Goal: Task Accomplishment & Management: Manage account settings

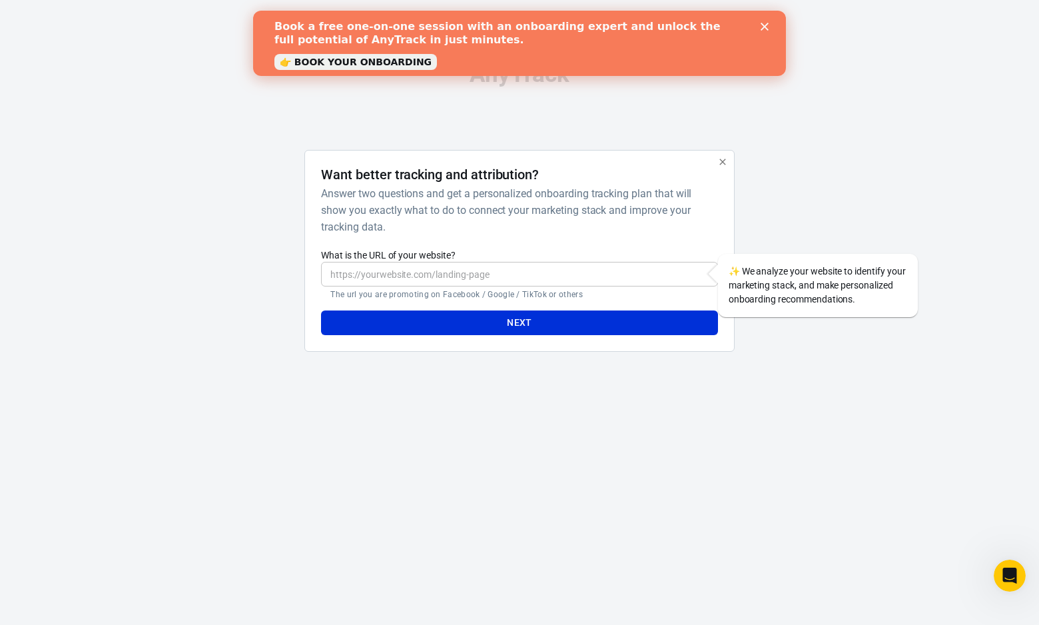
click at [386, 63] on link "👉 BOOK YOUR ONBOARDING" at bounding box center [355, 62] width 162 height 16
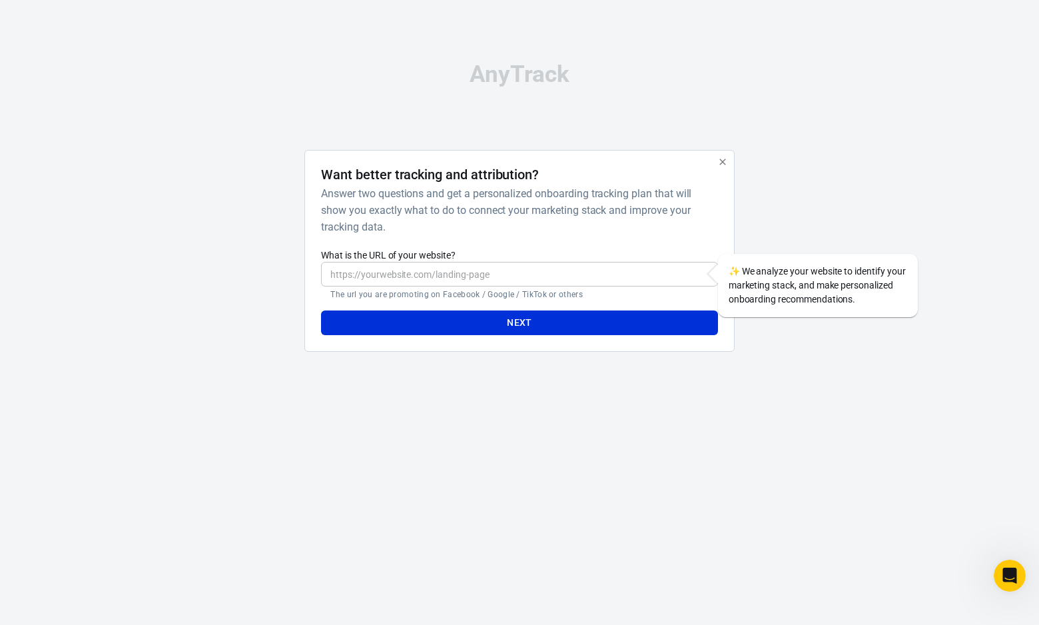
click at [436, 269] on input "What is the URL of your website?" at bounding box center [519, 274] width 396 height 25
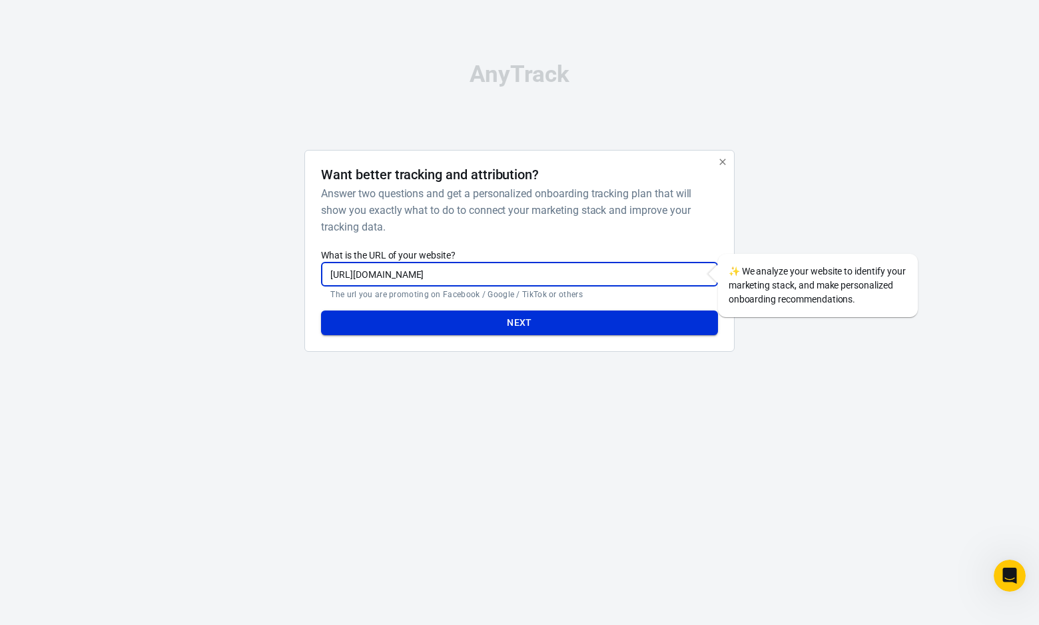
type input "https://worshipmusicacademy.com"
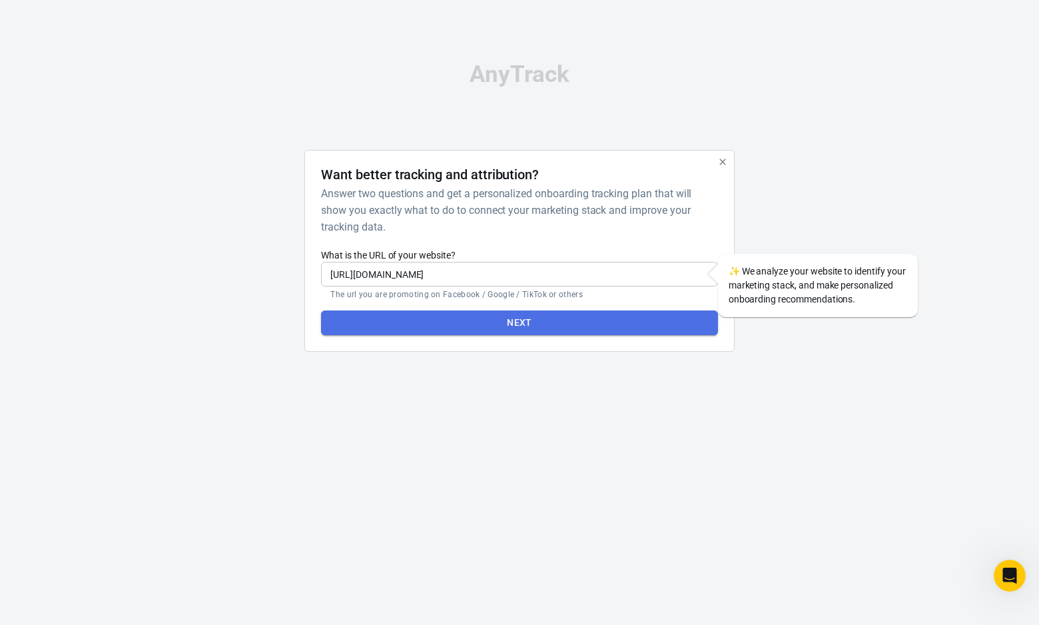
click at [530, 316] on button "Next" at bounding box center [519, 322] width 396 height 25
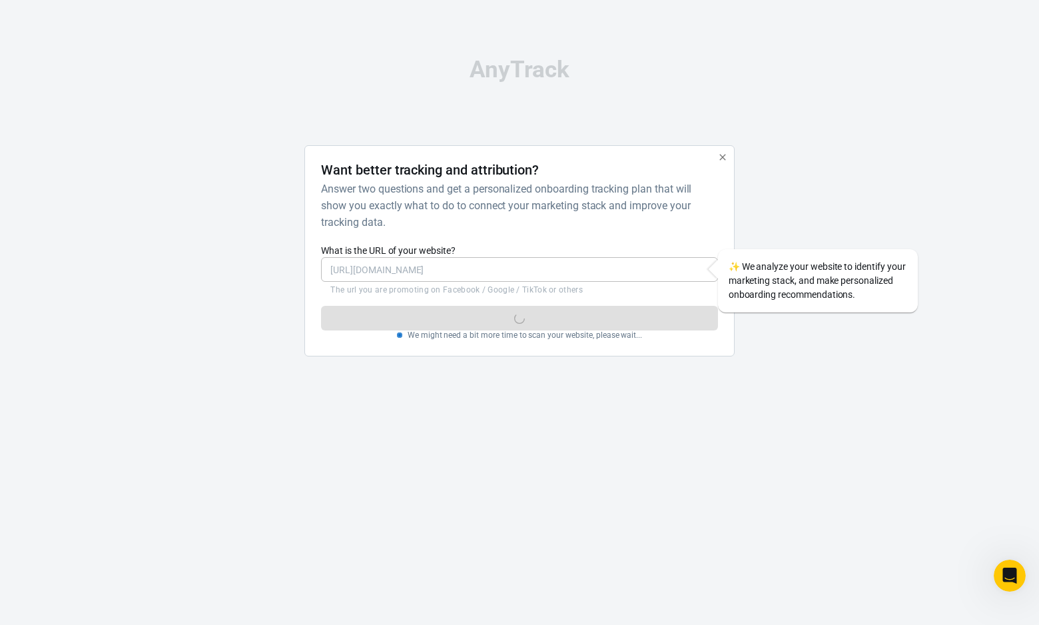
click at [812, 224] on div at bounding box center [798, 256] width 107 height 222
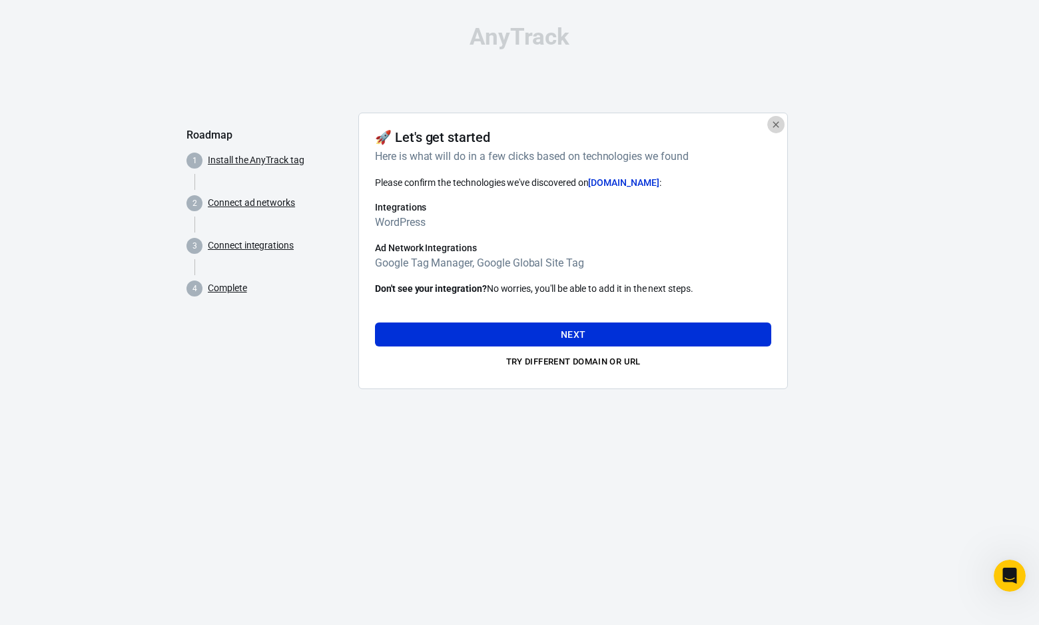
click at [780, 125] on icon "button" at bounding box center [775, 124] width 11 height 11
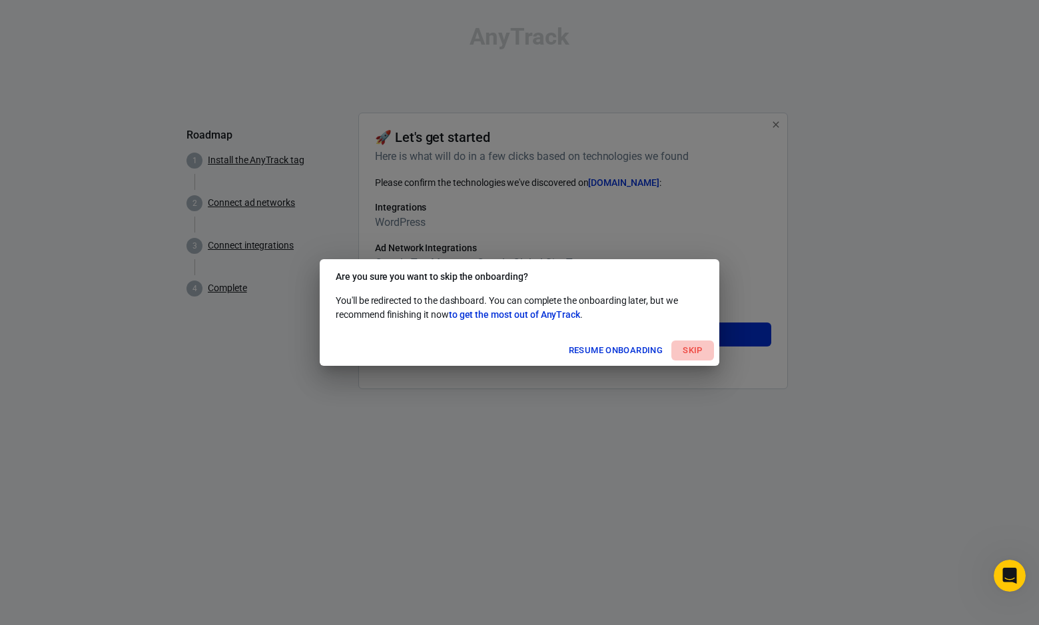
click at [684, 346] on button "Skip" at bounding box center [692, 350] width 43 height 21
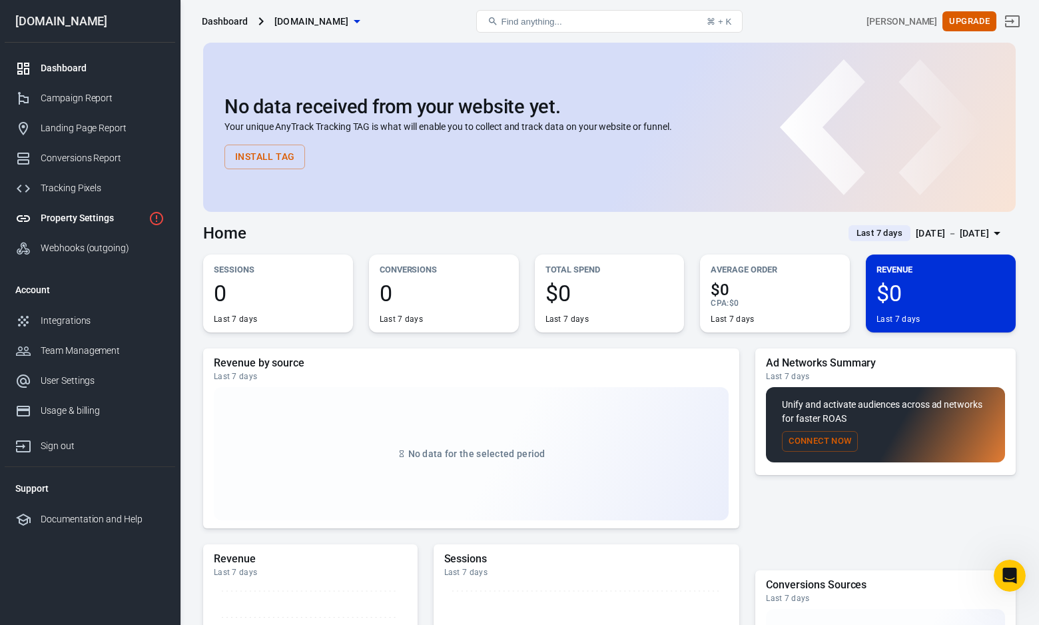
click at [96, 219] on div "Property Settings" at bounding box center [92, 218] width 103 height 14
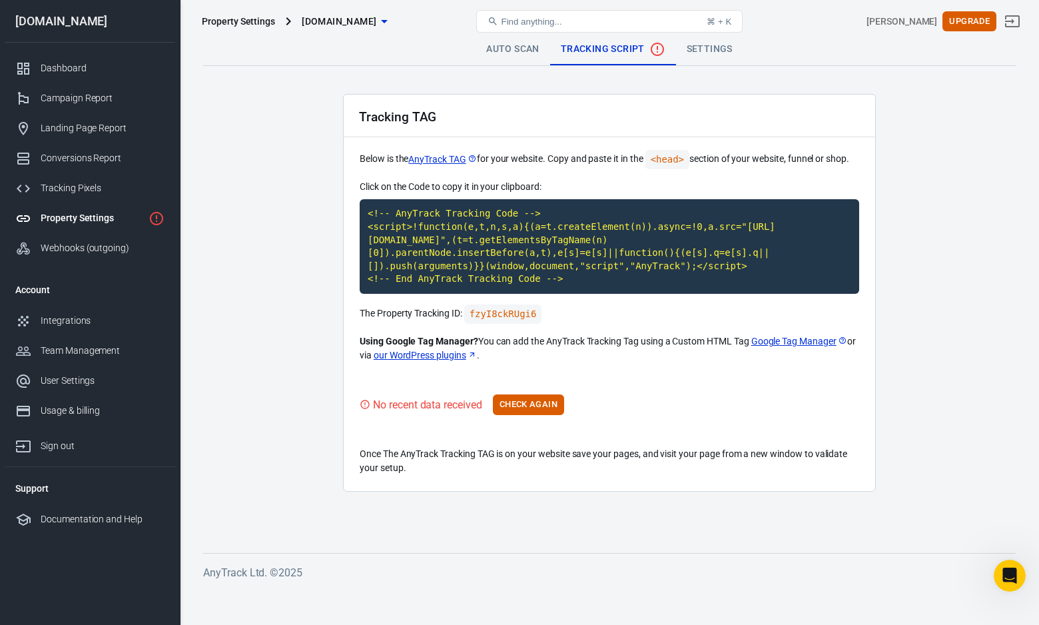
click at [522, 51] on link "Auto Scan" at bounding box center [512, 49] width 75 height 32
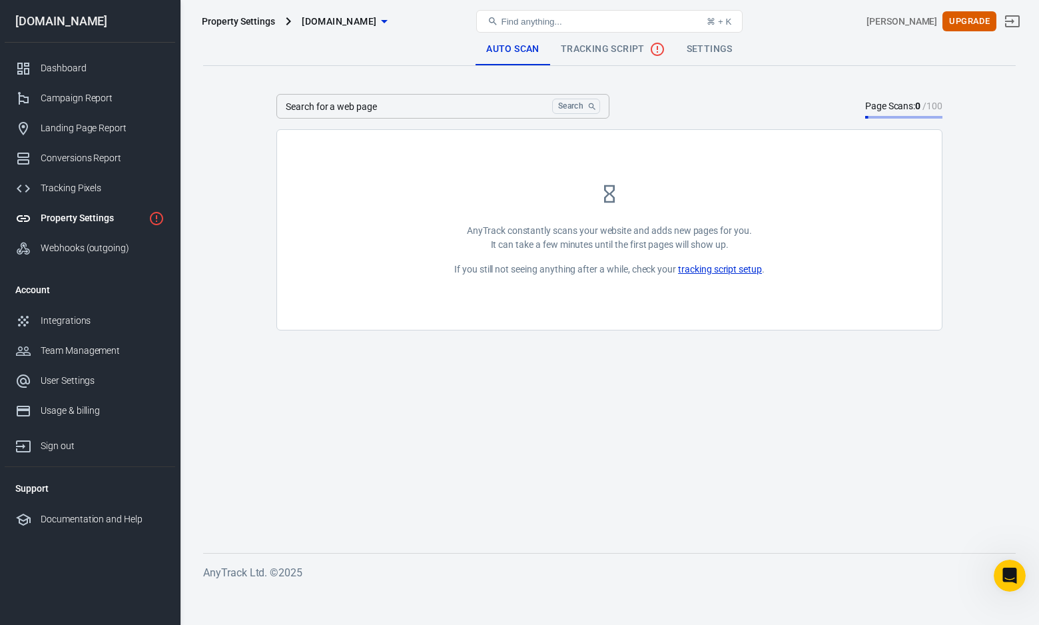
click at [633, 49] on span "Tracking Script" at bounding box center [613, 49] width 105 height 16
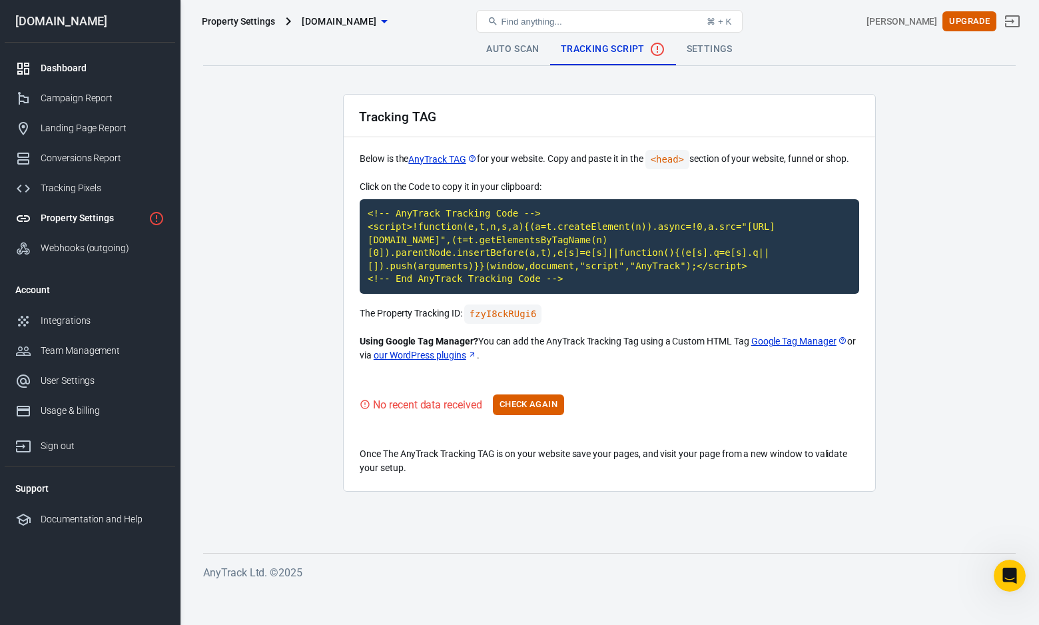
click at [51, 73] on div "Dashboard" at bounding box center [103, 68] width 124 height 14
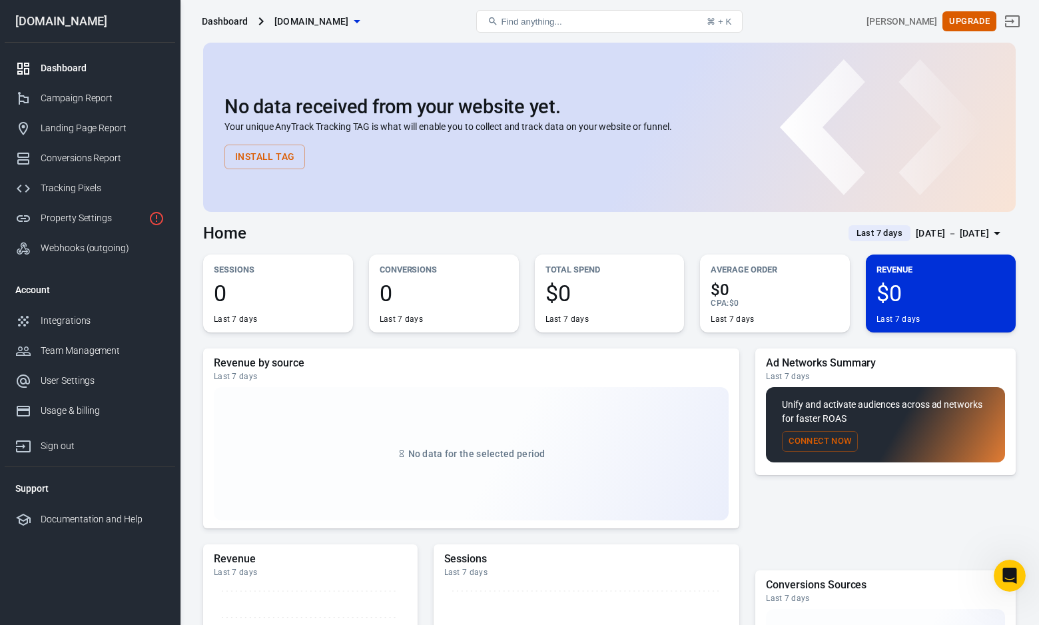
click at [270, 153] on button "Install Tag" at bounding box center [264, 157] width 81 height 25
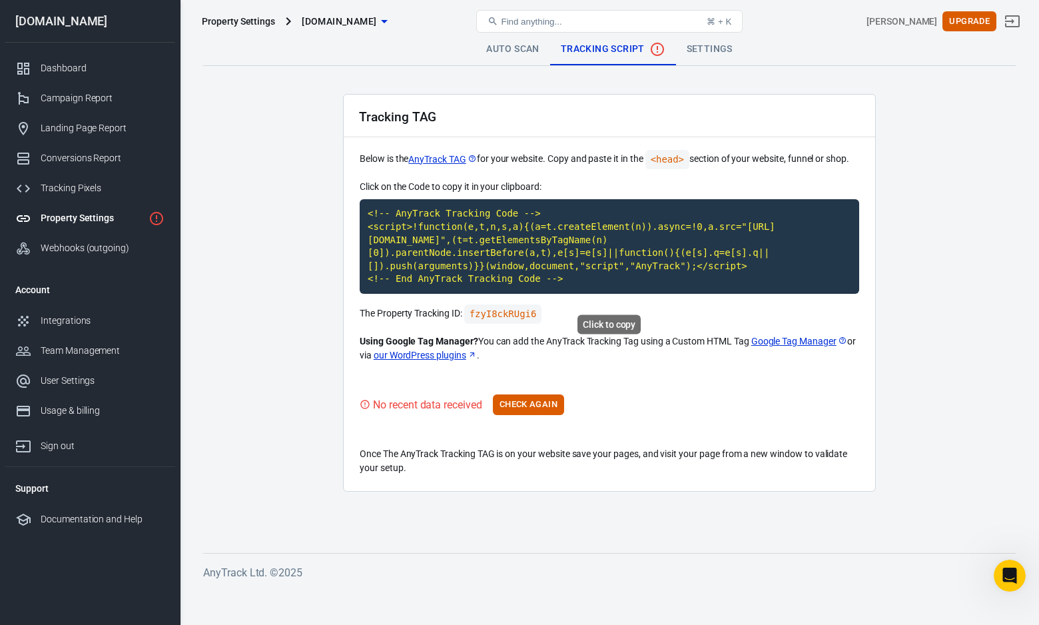
click at [489, 256] on code "<!-- AnyTrack Tracking Code --> <script>!function(e,t,n,s,a){(a=t.createElement…" at bounding box center [609, 246] width 499 height 95
click at [529, 256] on code "<!-- AnyTrack Tracking Code --> <script>!function(e,t,n,s,a){(a=t.createElement…" at bounding box center [609, 246] width 499 height 95
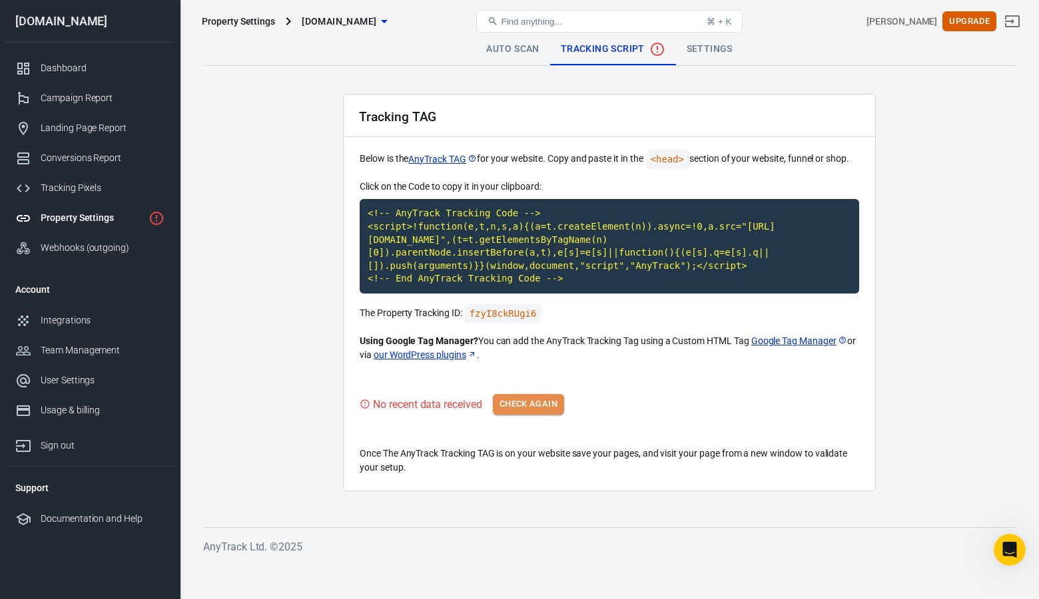
click at [524, 415] on button "Check Again" at bounding box center [528, 404] width 71 height 21
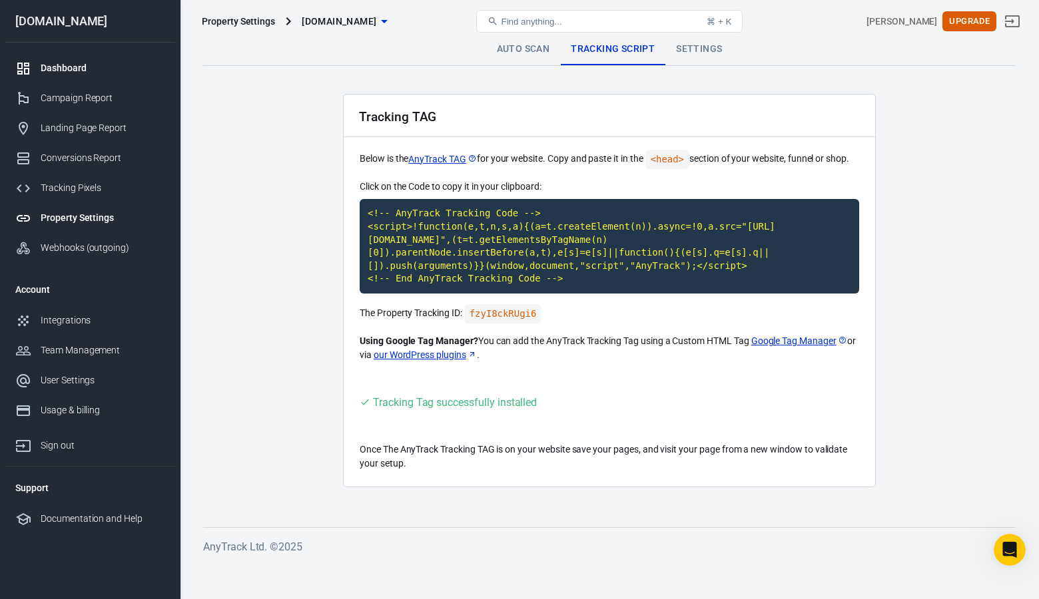
click at [68, 68] on div "Dashboard" at bounding box center [103, 68] width 124 height 14
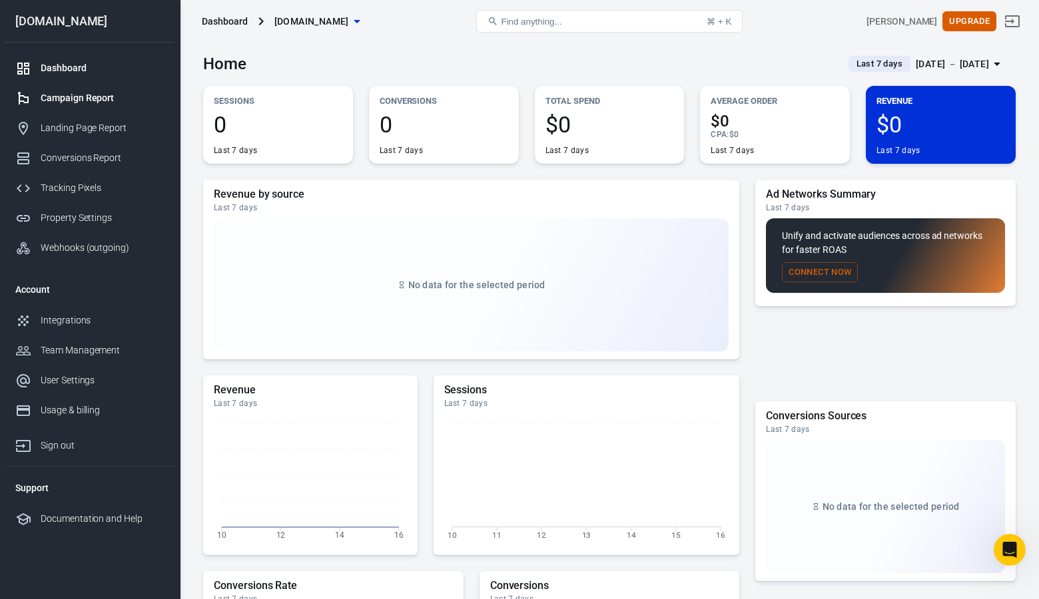
click at [77, 98] on div "Campaign Report" at bounding box center [103, 98] width 124 height 14
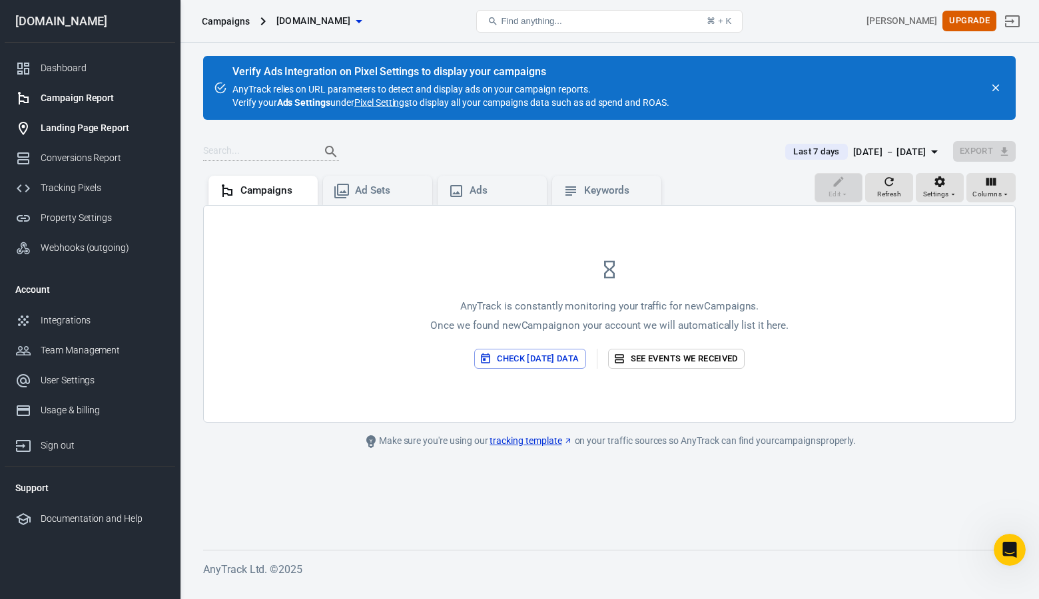
click at [86, 127] on div "Landing Page Report" at bounding box center [103, 128] width 124 height 14
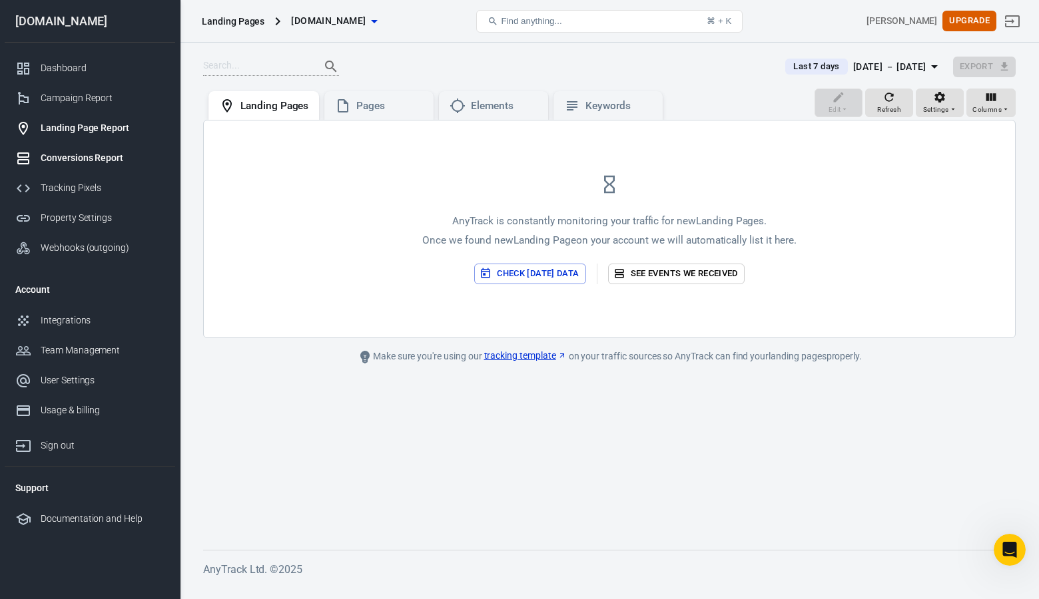
click at [85, 162] on div "Conversions Report" at bounding box center [103, 158] width 124 height 14
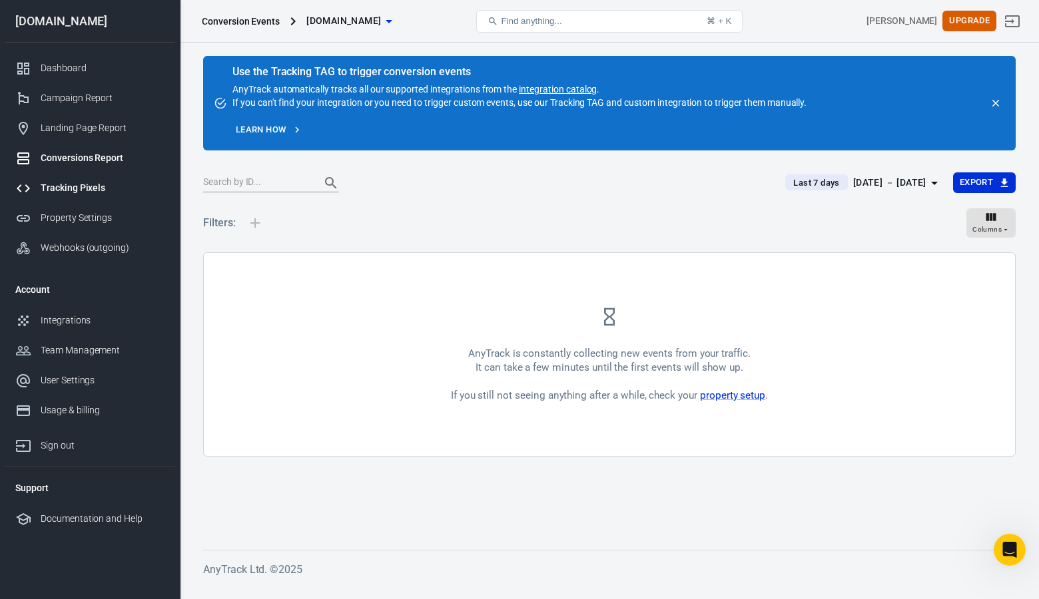
click at [79, 187] on div "Tracking Pixels" at bounding box center [103, 188] width 124 height 14
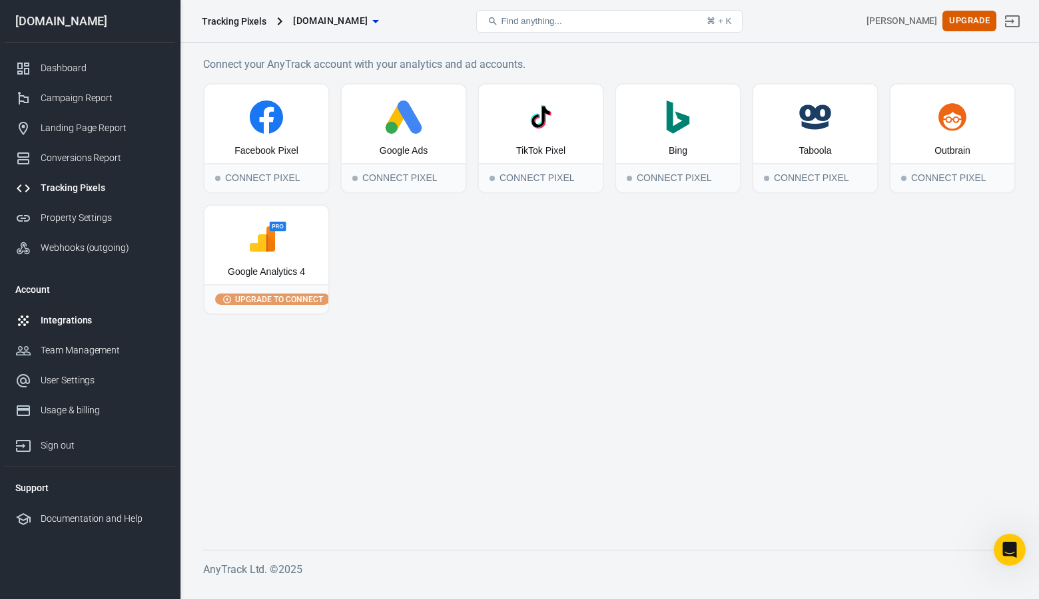
click at [68, 322] on div "Integrations" at bounding box center [103, 321] width 124 height 14
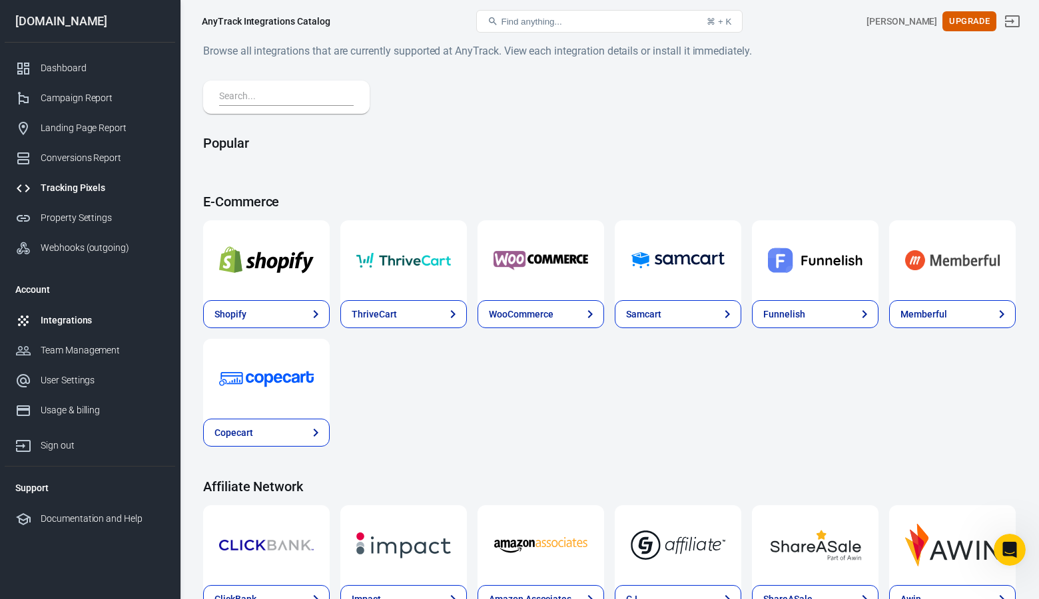
click at [67, 190] on div "Tracking Pixels" at bounding box center [103, 188] width 124 height 14
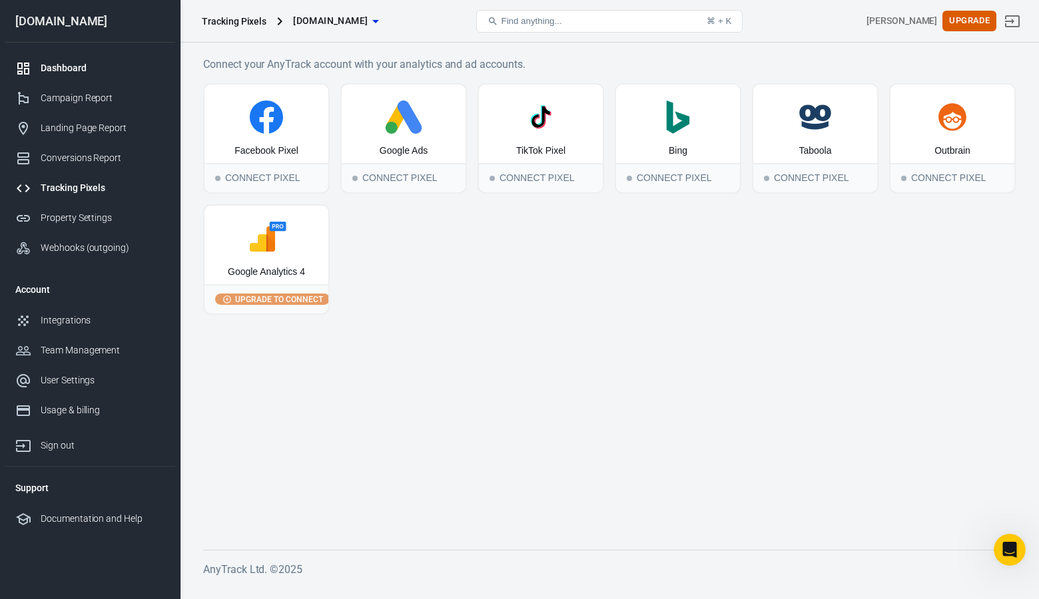
click at [70, 71] on div "Dashboard" at bounding box center [103, 68] width 124 height 14
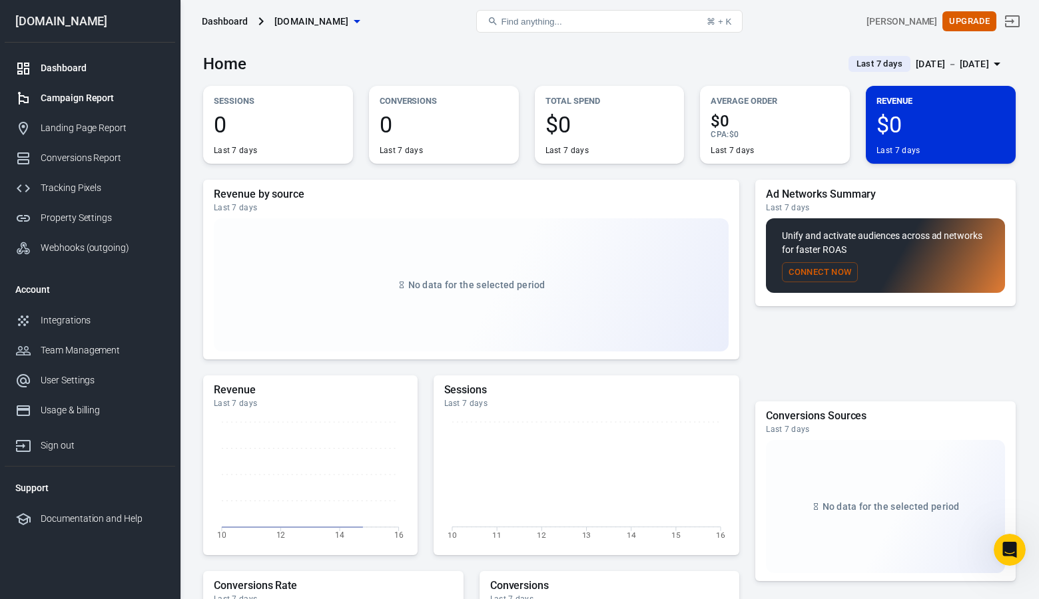
click at [77, 94] on div "Campaign Report" at bounding box center [103, 98] width 124 height 14
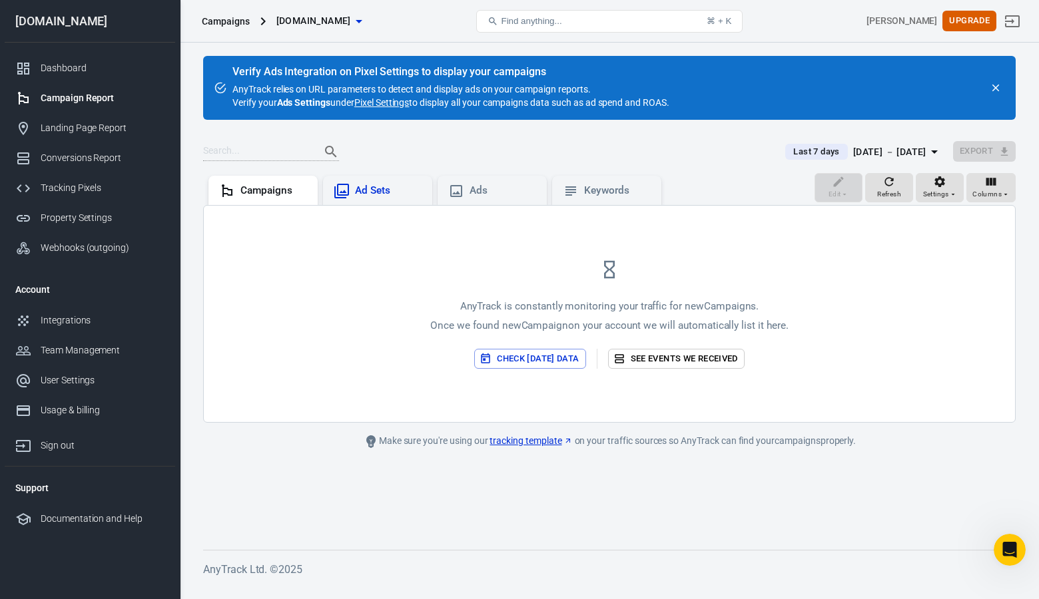
click at [370, 192] on div "Ad Sets" at bounding box center [388, 191] width 67 height 14
click at [504, 190] on div "Ads" at bounding box center [502, 191] width 67 height 14
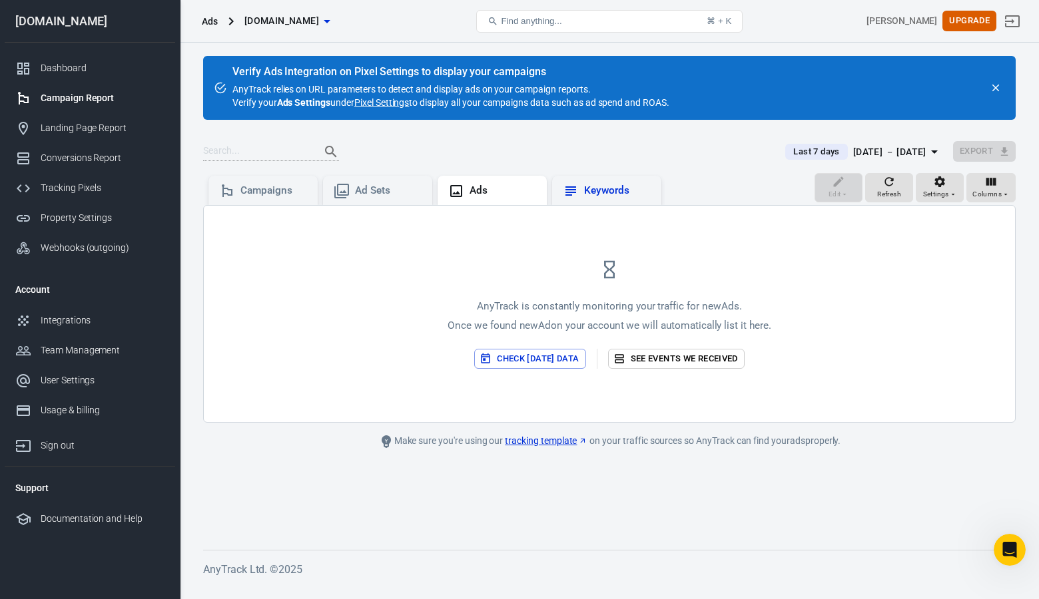
click at [627, 188] on div "Keywords" at bounding box center [617, 191] width 67 height 14
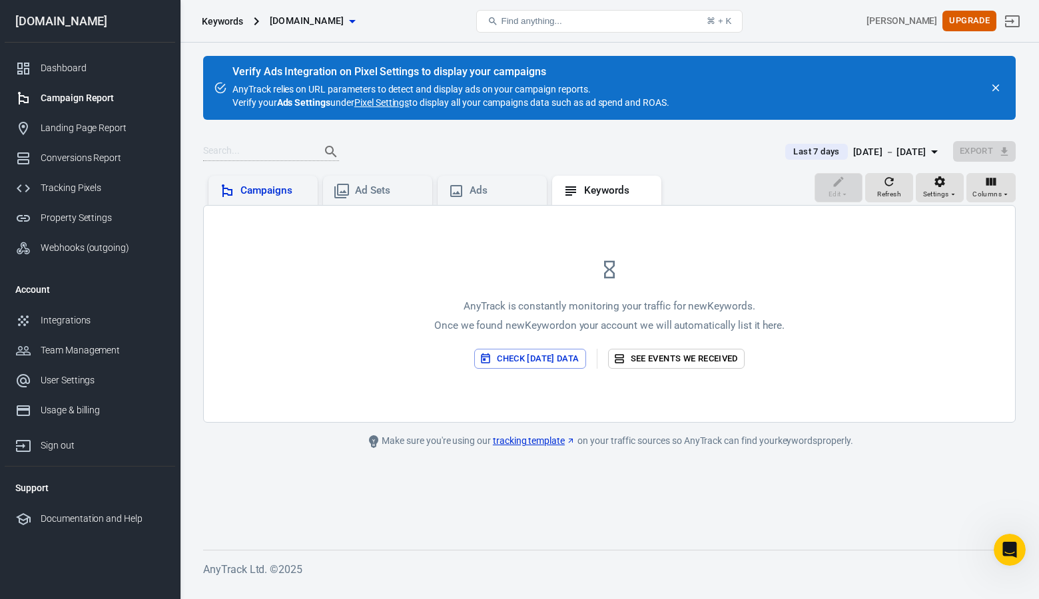
drag, startPoint x: 290, startPoint y: 190, endPoint x: 306, endPoint y: 190, distance: 16.6
click at [290, 190] on div "Campaigns" at bounding box center [273, 191] width 67 height 14
click at [76, 126] on div "Landing Page Report" at bounding box center [103, 128] width 124 height 14
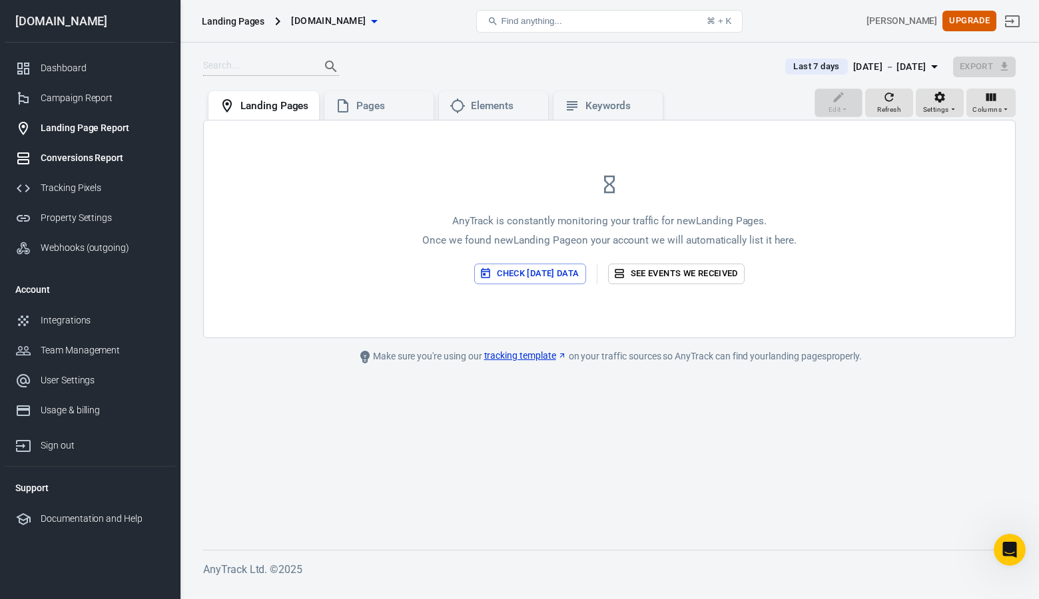
click at [62, 155] on div "Conversions Report" at bounding box center [103, 158] width 124 height 14
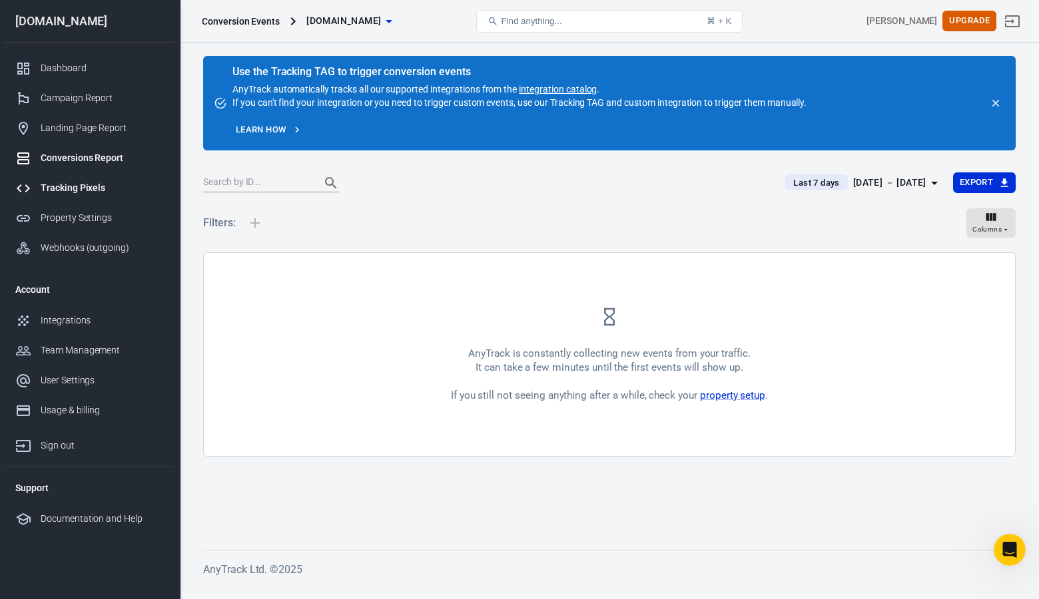
click at [77, 186] on div "Tracking Pixels" at bounding box center [103, 188] width 124 height 14
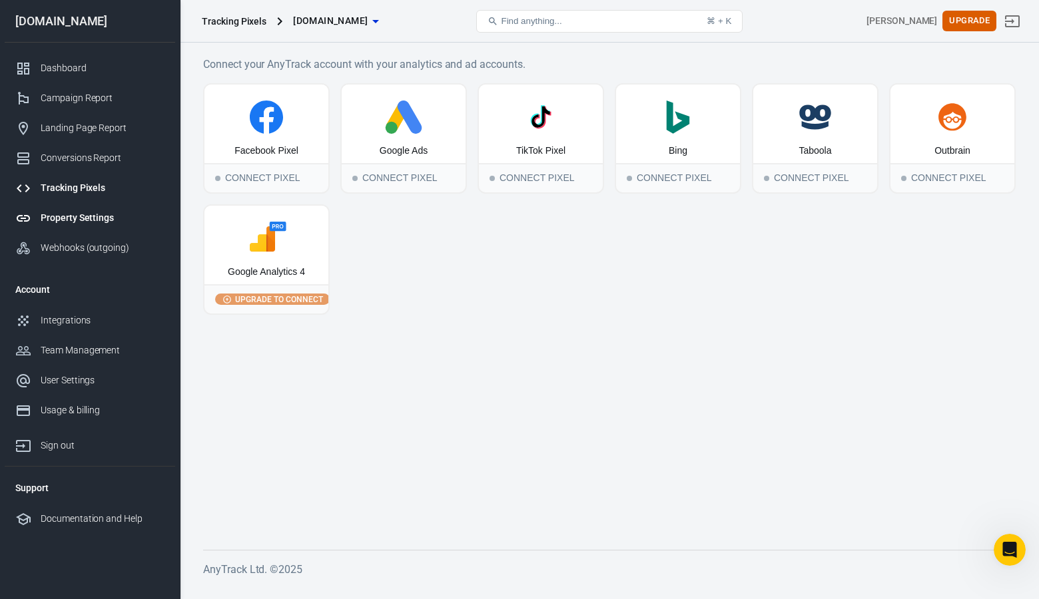
click at [80, 216] on div "Property Settings" at bounding box center [103, 218] width 124 height 14
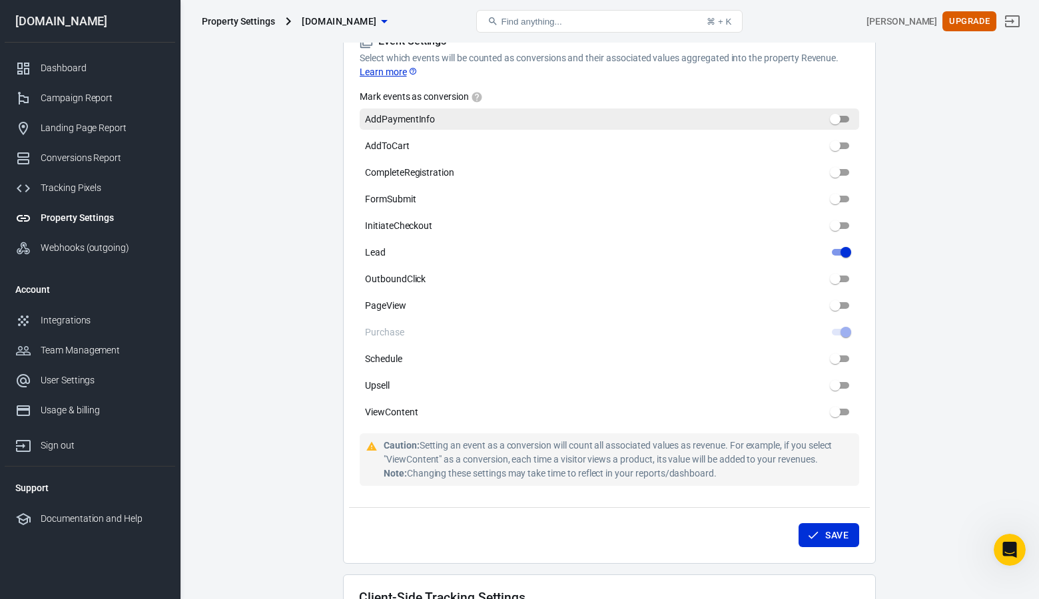
scroll to position [659, 0]
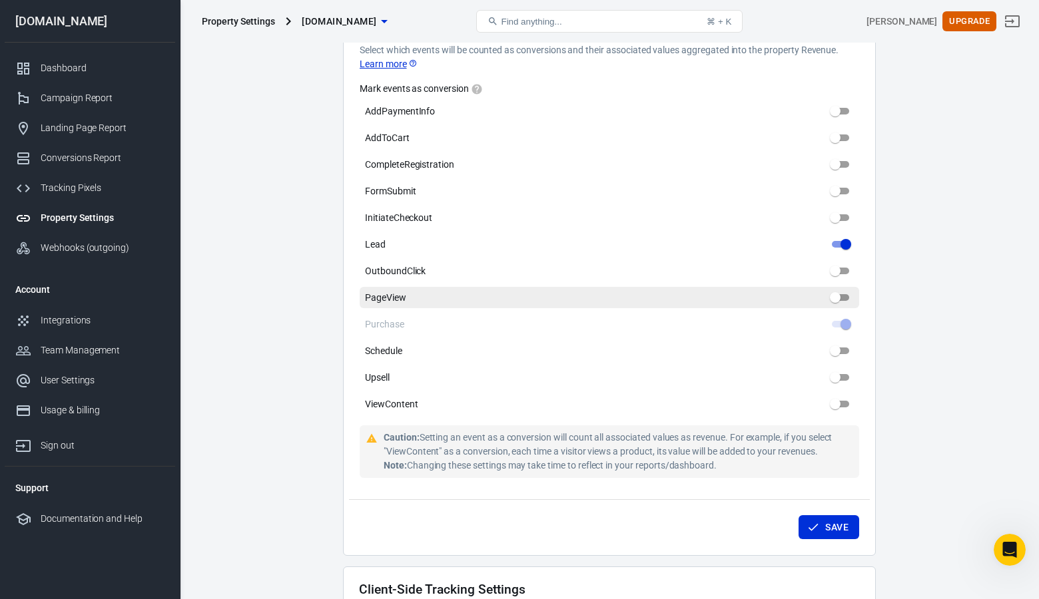
click at [836, 290] on input "PageView" at bounding box center [835, 298] width 48 height 16
click at [837, 290] on input "PageView" at bounding box center [835, 298] width 48 height 16
checkbox input "false"
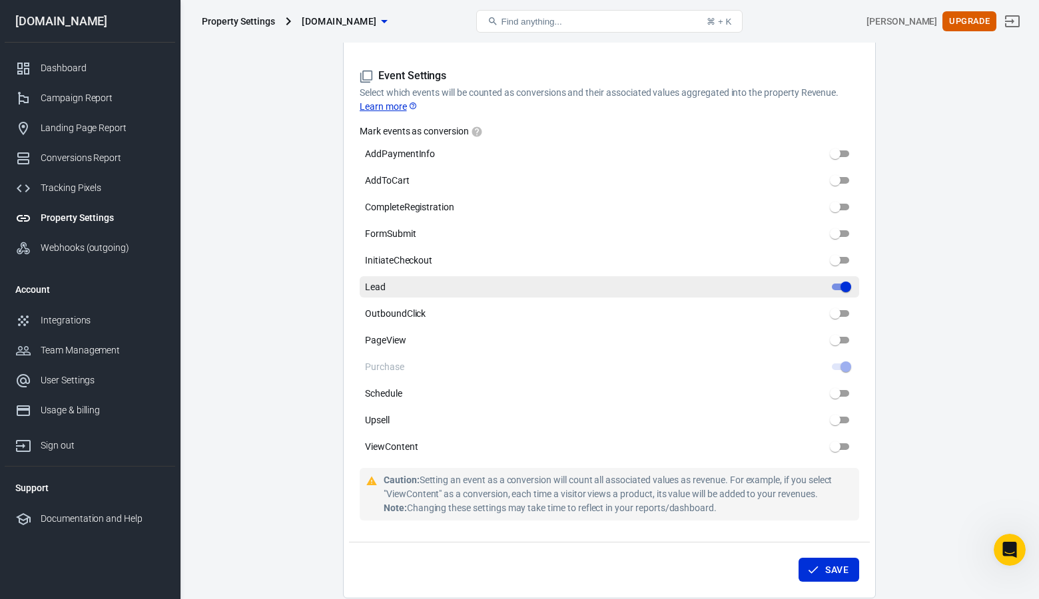
scroll to position [550, 0]
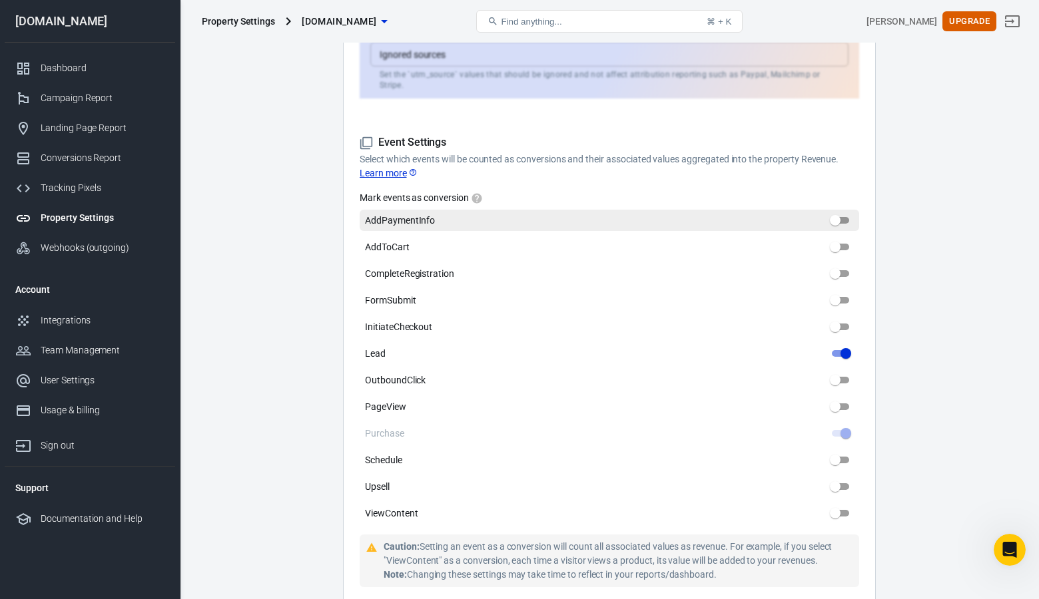
click at [835, 212] on input "AddPaymentInfo" at bounding box center [835, 220] width 48 height 16
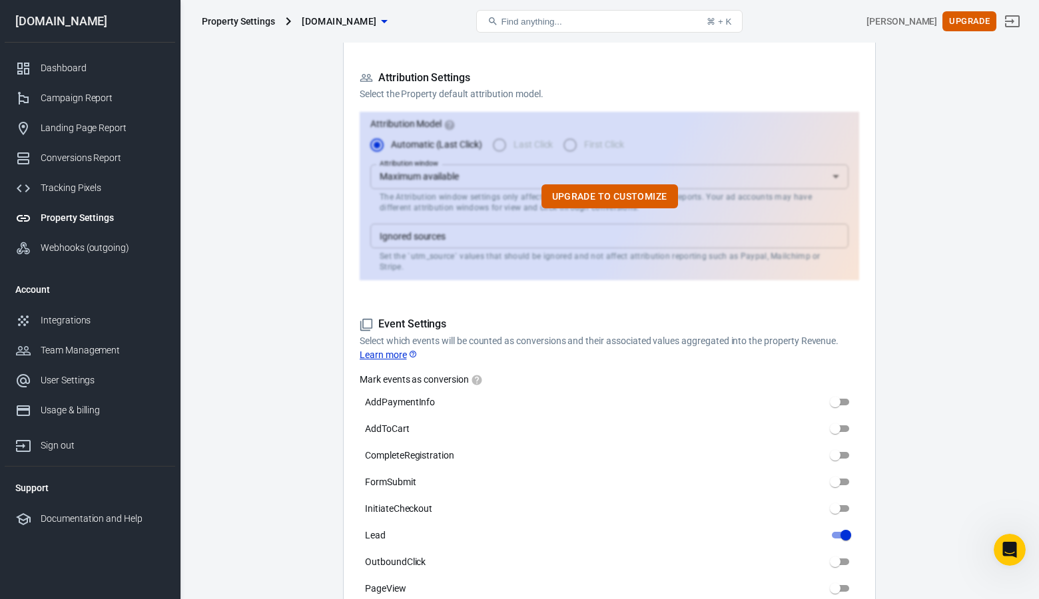
scroll to position [397, 0]
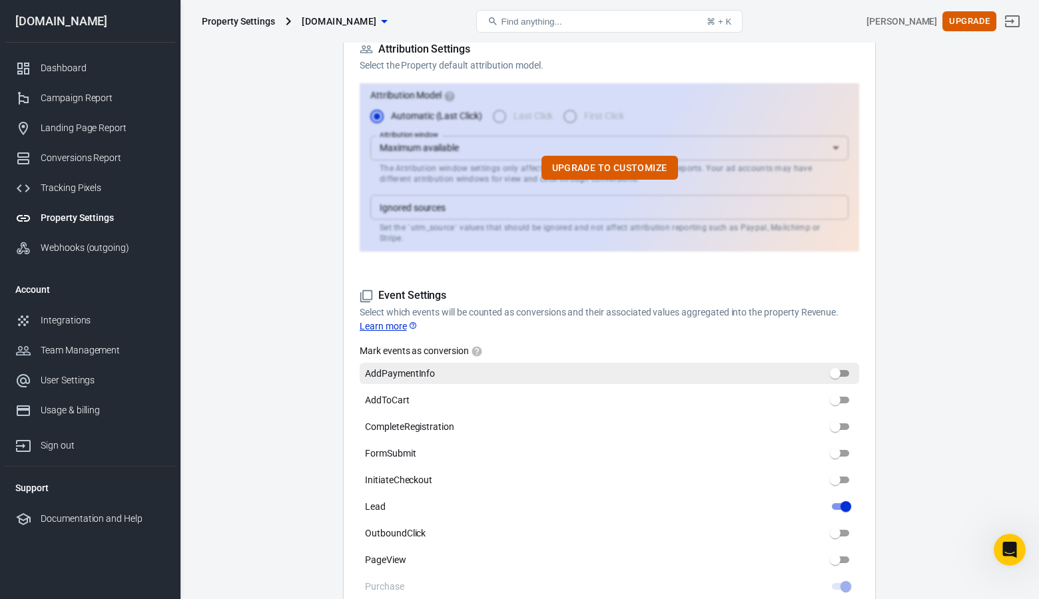
click at [836, 366] on input "AddPaymentInfo" at bounding box center [835, 374] width 48 height 16
checkbox input "false"
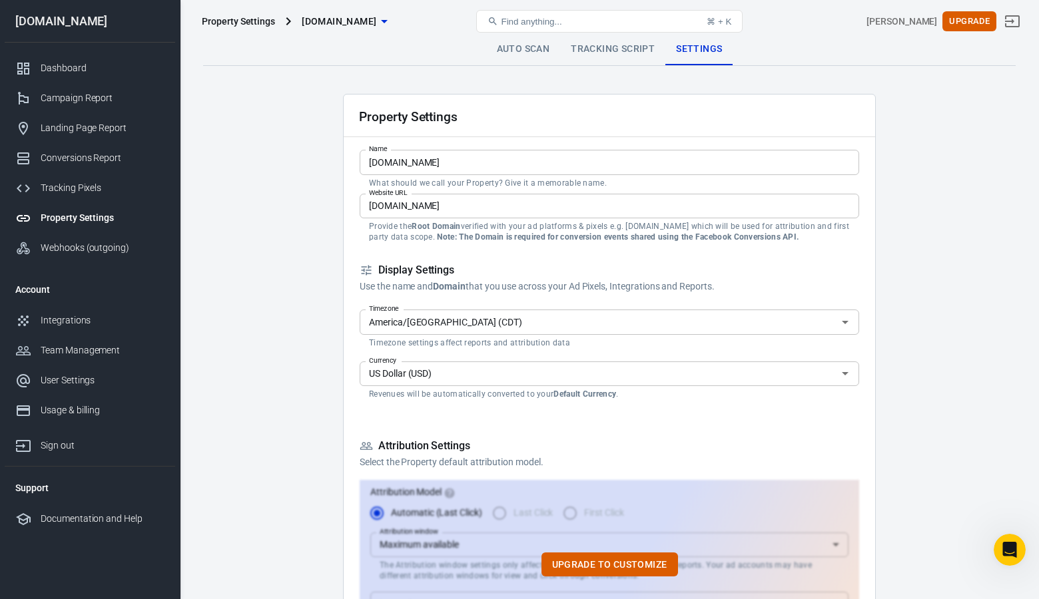
scroll to position [0, 0]
click at [607, 53] on link "Tracking Script" at bounding box center [612, 49] width 105 height 32
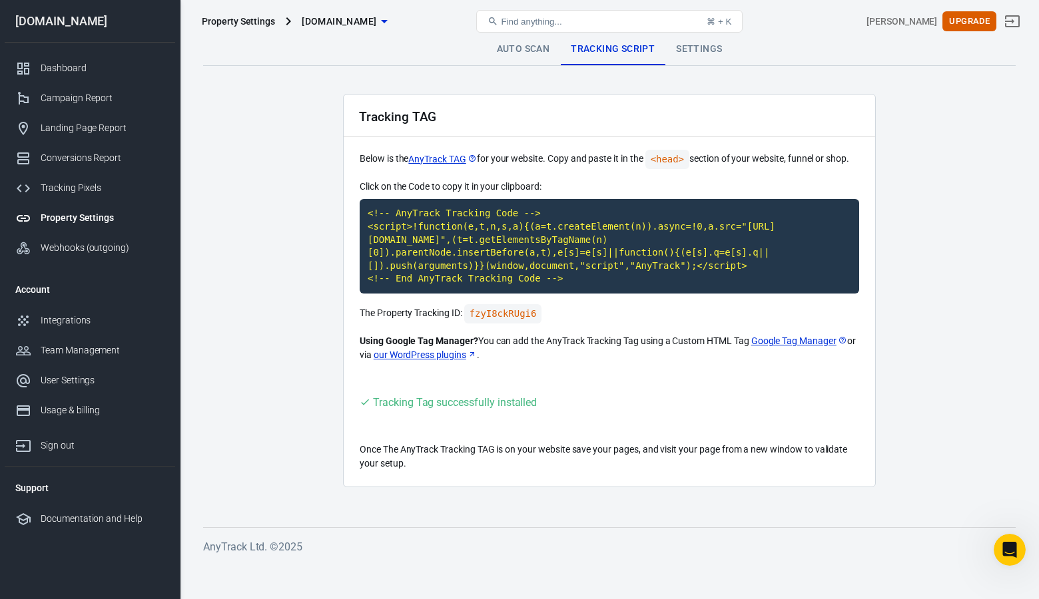
click at [527, 49] on link "Auto Scan" at bounding box center [523, 49] width 75 height 32
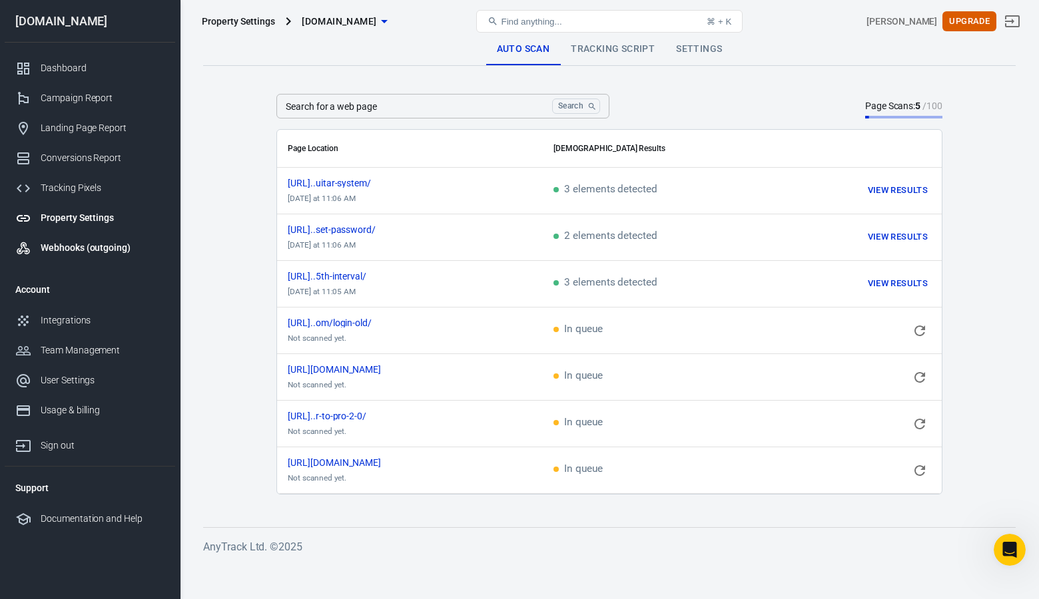
click at [75, 250] on div "Webhooks (outgoing)" at bounding box center [103, 248] width 124 height 14
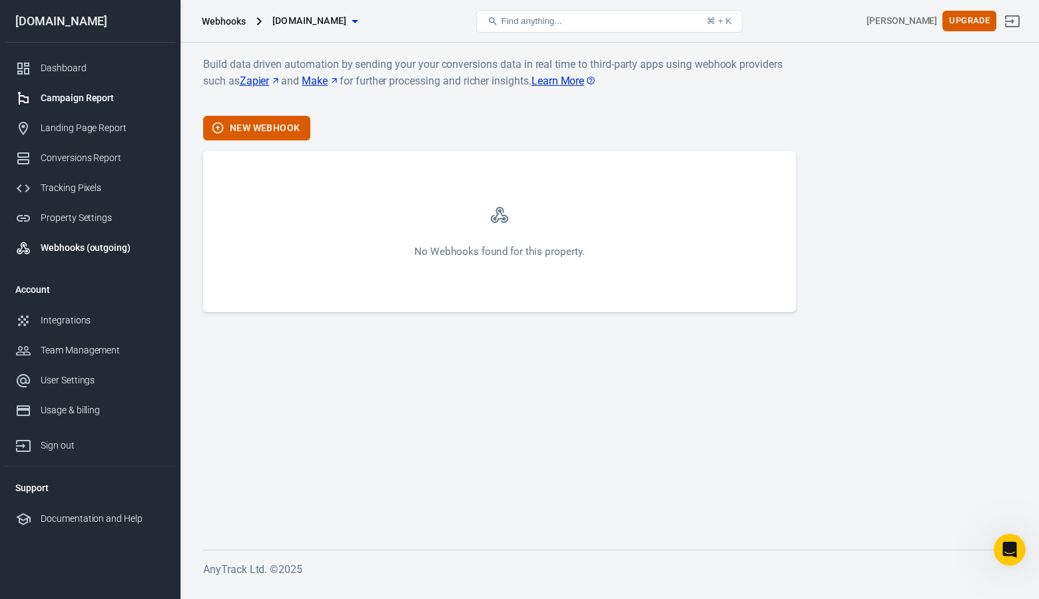
click at [87, 103] on div "Campaign Report" at bounding box center [103, 98] width 124 height 14
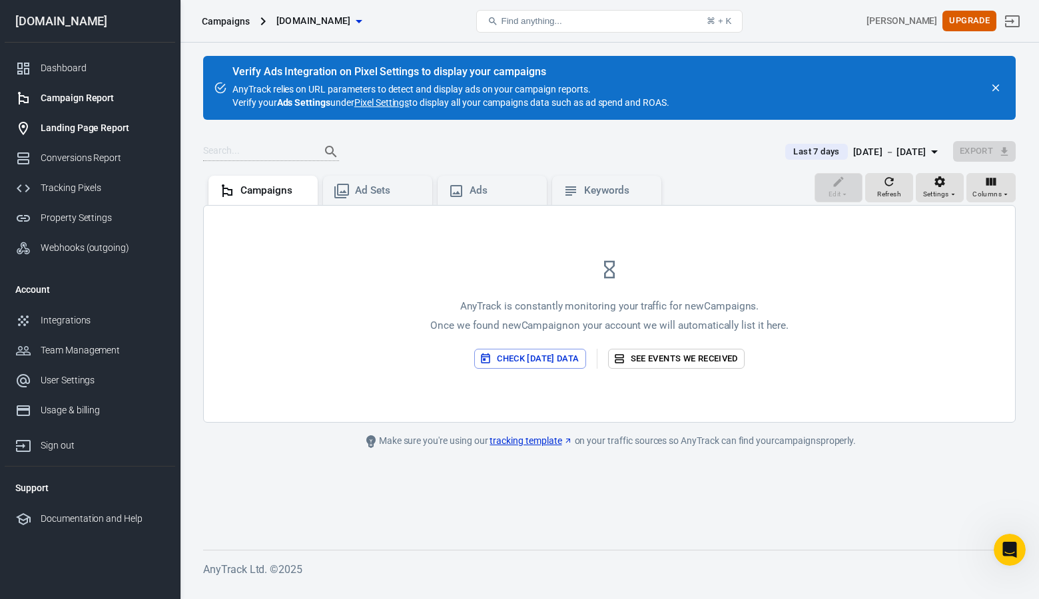
click at [92, 123] on div "Landing Page Report" at bounding box center [103, 128] width 124 height 14
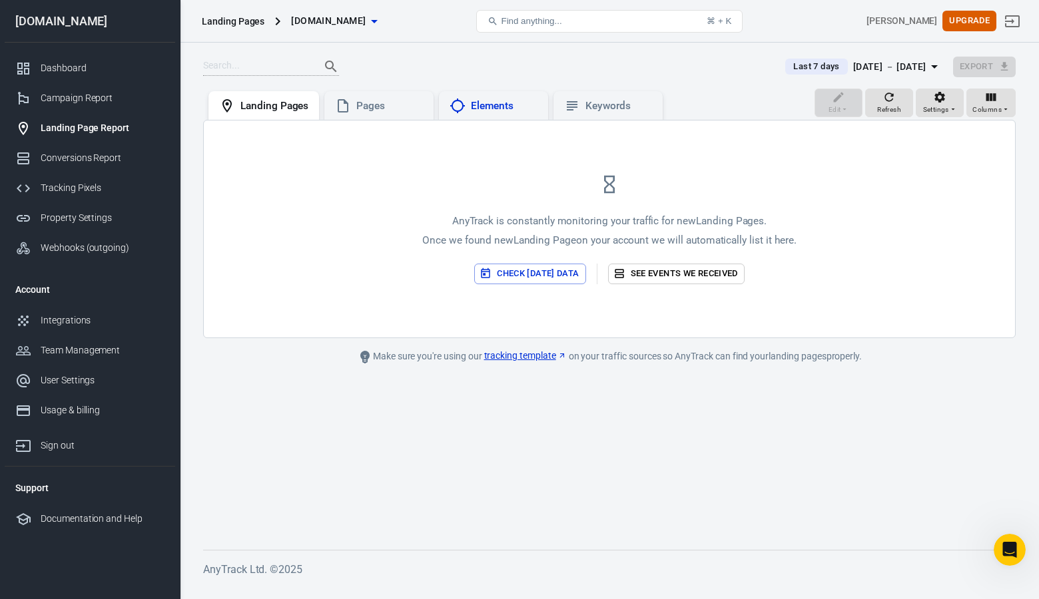
click at [484, 110] on div "Elements" at bounding box center [504, 106] width 67 height 14
click at [589, 104] on div "Keywords" at bounding box center [618, 106] width 67 height 14
click at [278, 115] on div "Landing Pages" at bounding box center [263, 105] width 111 height 29
click at [700, 274] on link "See events we received" at bounding box center [676, 274] width 137 height 21
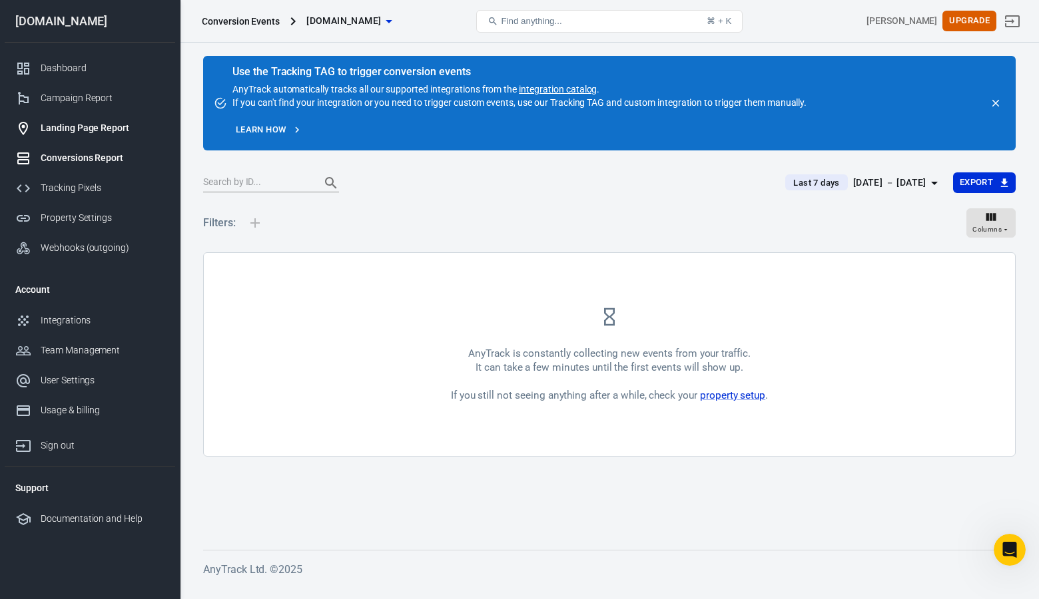
click at [93, 122] on div "Landing Page Report" at bounding box center [103, 128] width 124 height 14
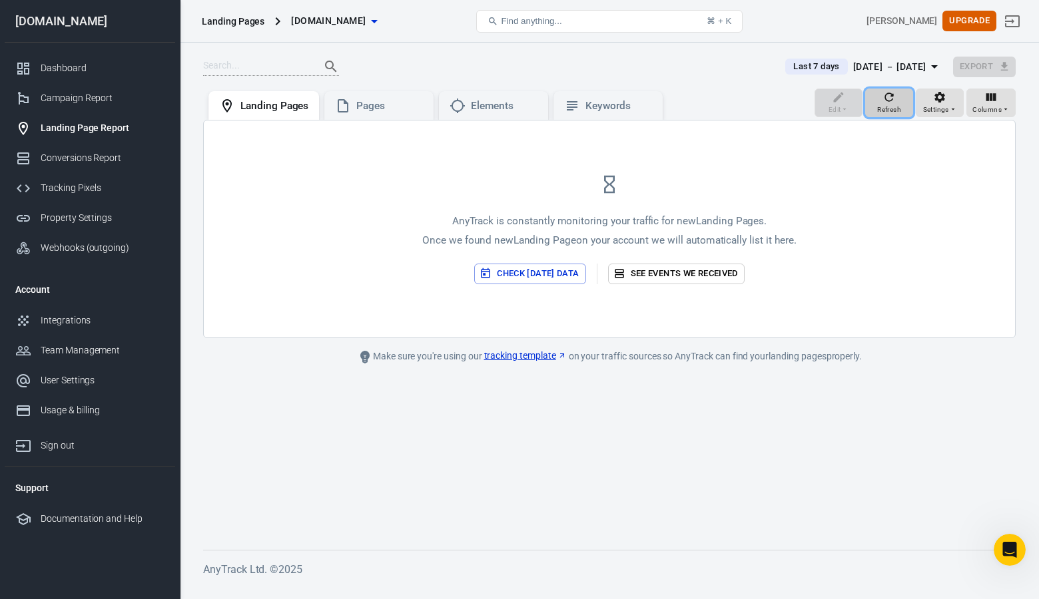
click at [890, 101] on icon "button" at bounding box center [888, 97] width 13 height 13
click at [928, 65] on icon "button" at bounding box center [934, 67] width 16 height 16
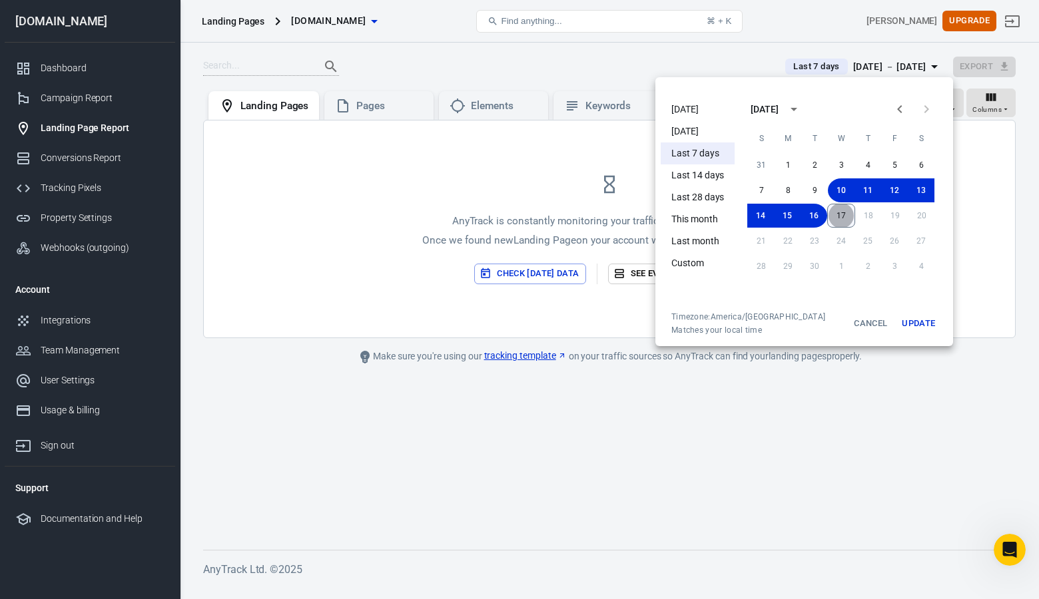
click at [848, 212] on button "17" at bounding box center [841, 216] width 28 height 24
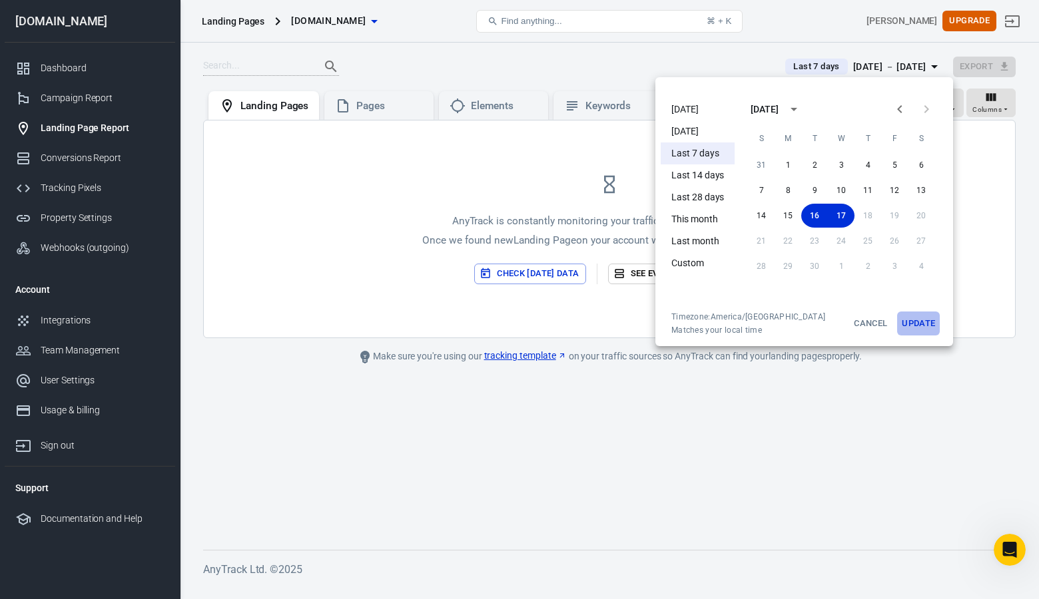
click at [934, 324] on button "Update" at bounding box center [918, 324] width 43 height 24
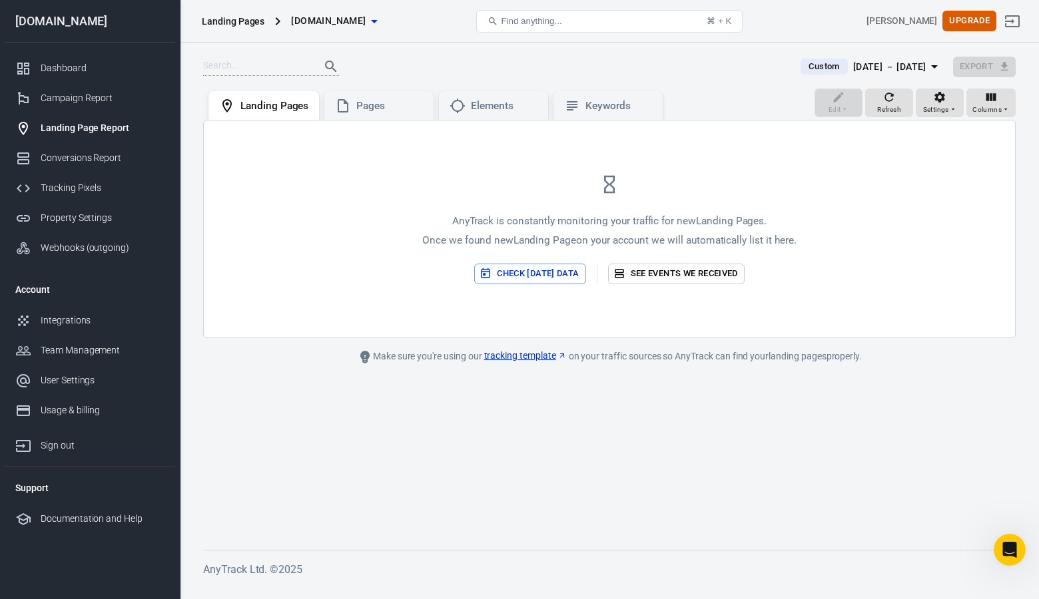
click at [409, 121] on div "AnyTrack is constantly monitoring your traffic for new Landing Pages . Once we …" at bounding box center [609, 229] width 811 height 217
click at [394, 110] on div "Pages" at bounding box center [389, 106] width 67 height 14
click at [97, 218] on div "Property Settings" at bounding box center [103, 218] width 124 height 14
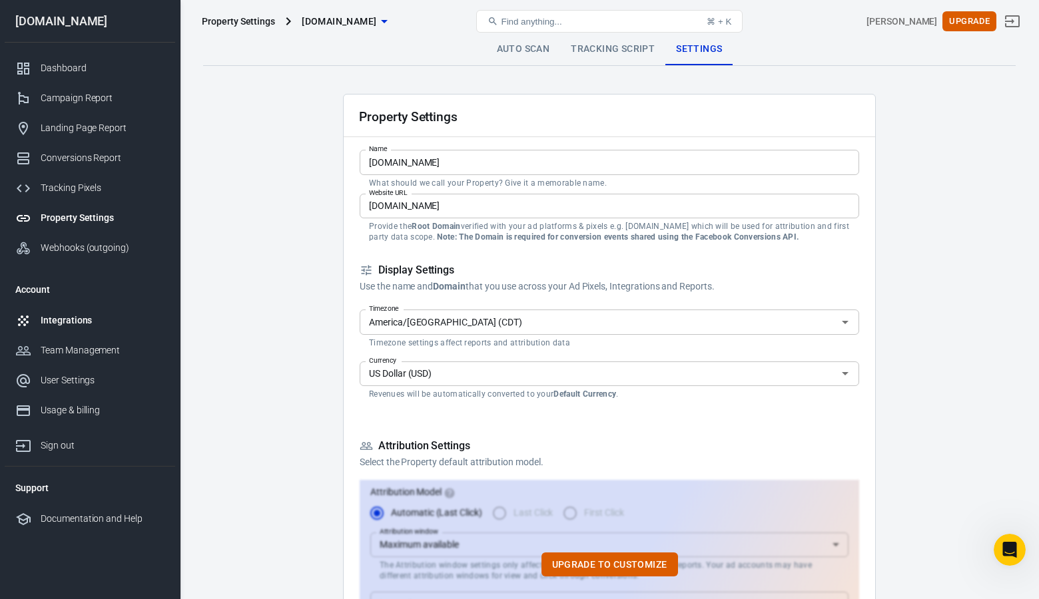
click at [53, 312] on link "Integrations" at bounding box center [90, 321] width 170 height 30
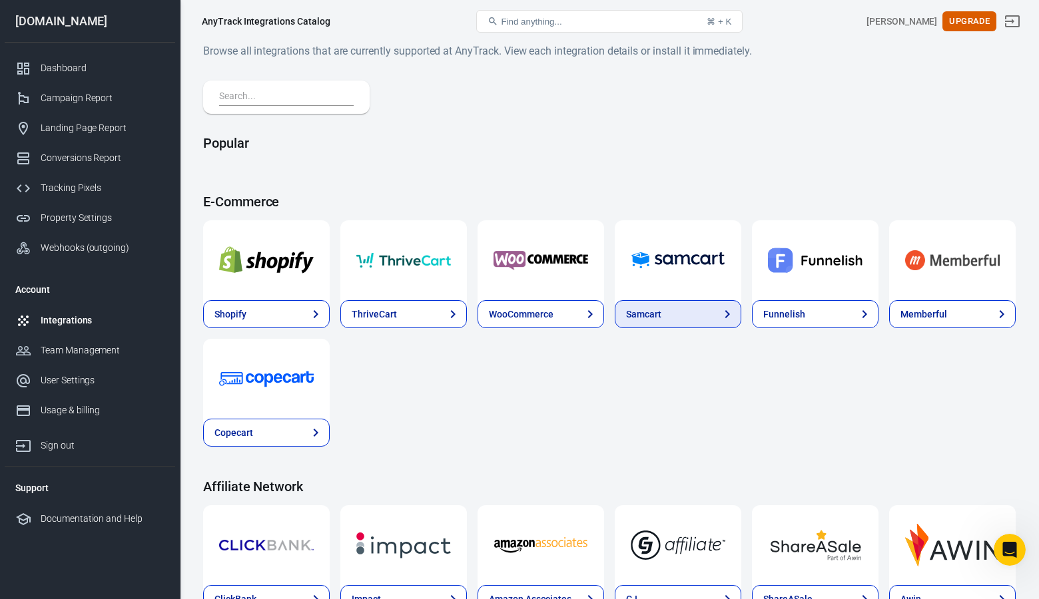
click at [656, 310] on div "Samcart" at bounding box center [643, 315] width 35 height 14
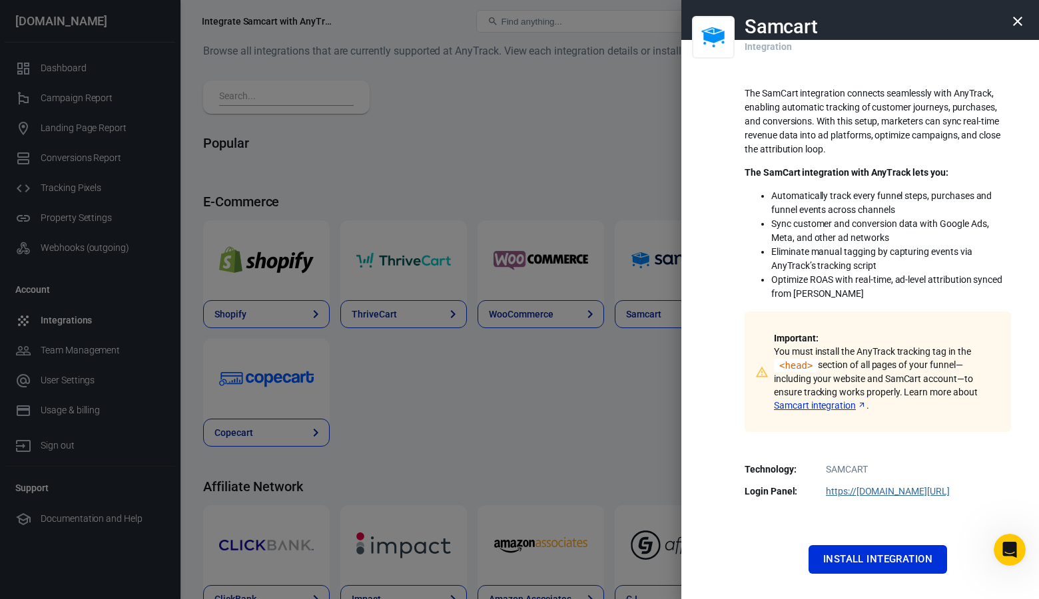
click at [821, 405] on link "Samcart integration" at bounding box center [820, 405] width 93 height 13
click at [886, 564] on button "Install Integration" at bounding box center [877, 559] width 139 height 28
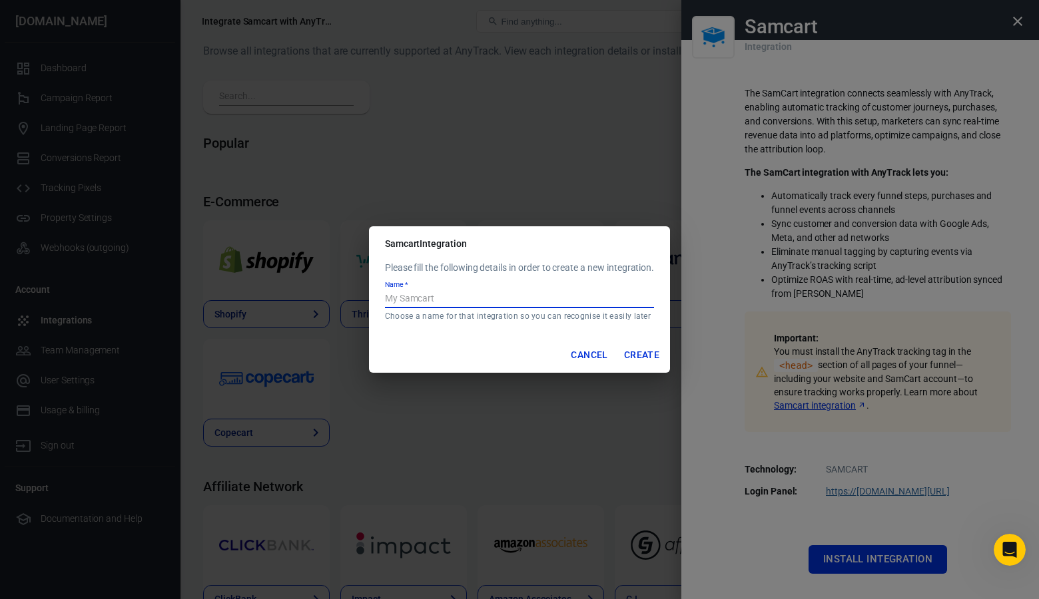
click at [406, 298] on input "Name   *" at bounding box center [519, 299] width 269 height 17
type input "WMA SamCart"
click at [649, 354] on button "Create" at bounding box center [642, 355] width 46 height 25
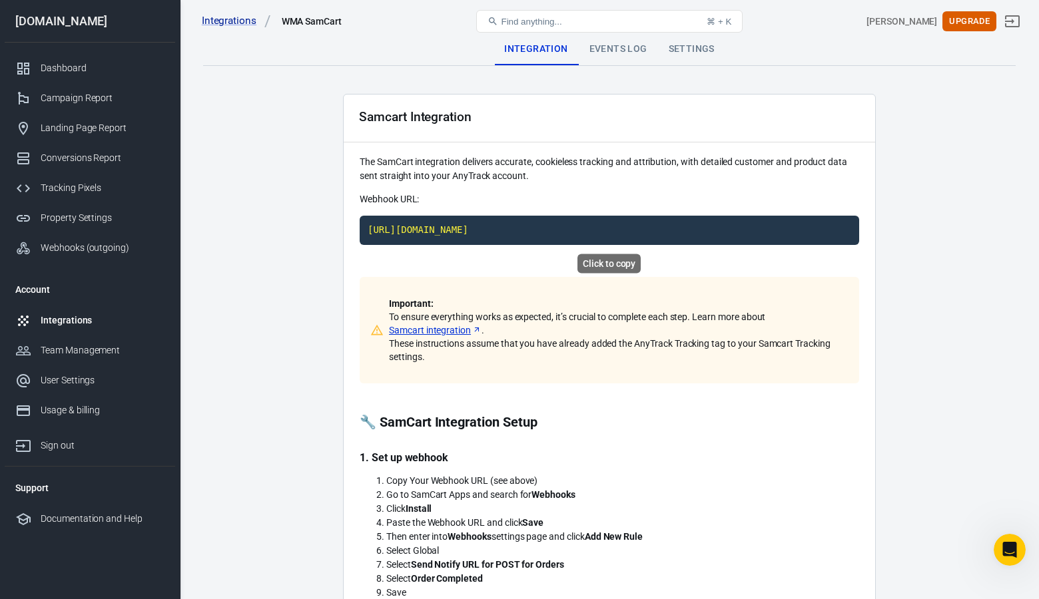
click at [629, 224] on code "https://t1.anytrack.io/CdSpVoDX/collect/samcart-wmasamcart" at bounding box center [609, 230] width 499 height 29
click at [601, 49] on div "Events Log" at bounding box center [618, 49] width 79 height 32
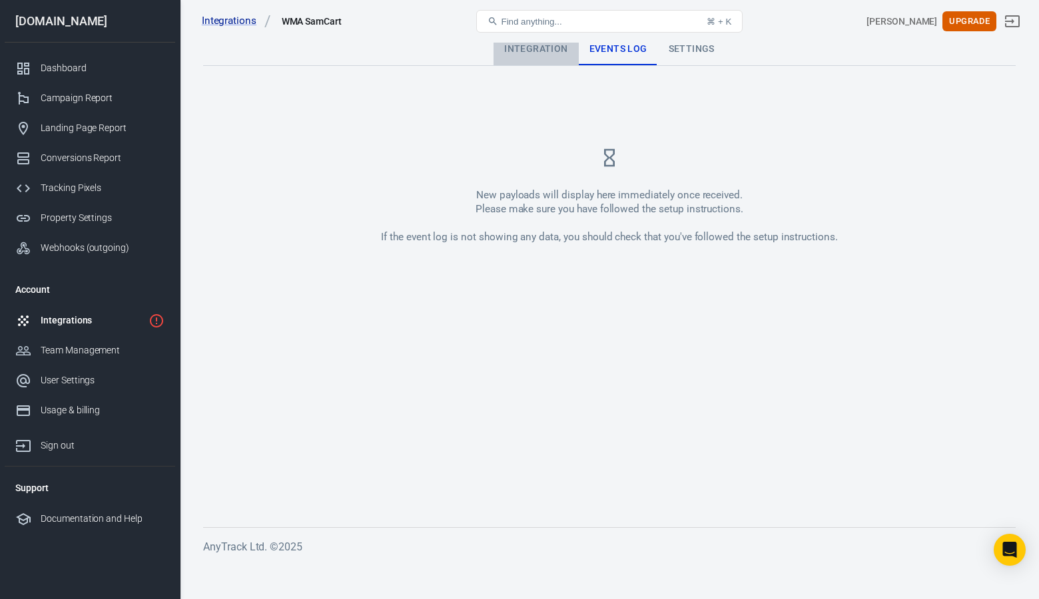
click at [528, 55] on div "Integration" at bounding box center [535, 49] width 85 height 32
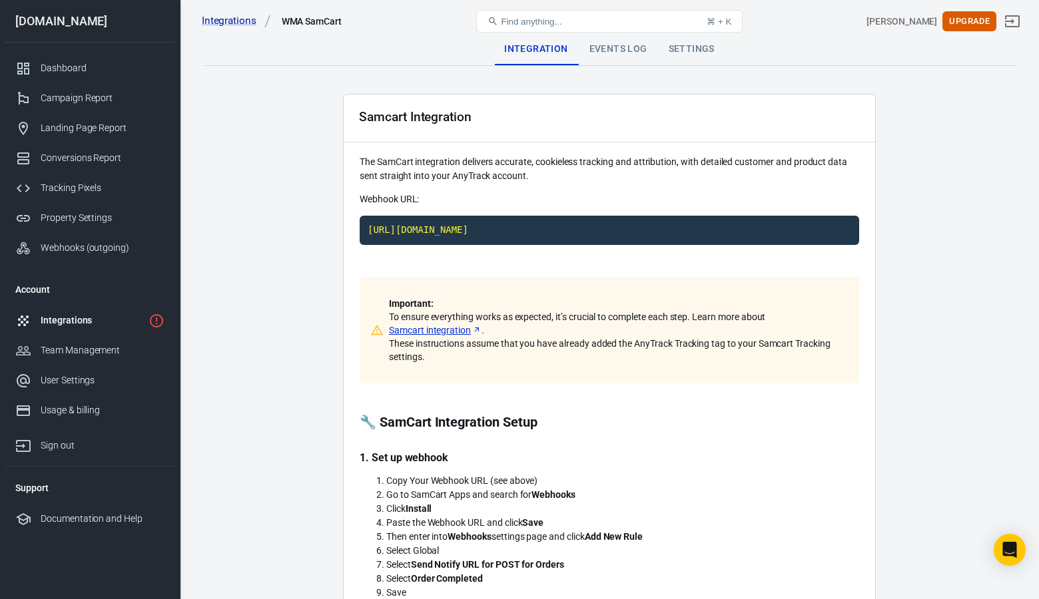
click at [625, 49] on div "Events Log" at bounding box center [618, 49] width 79 height 32
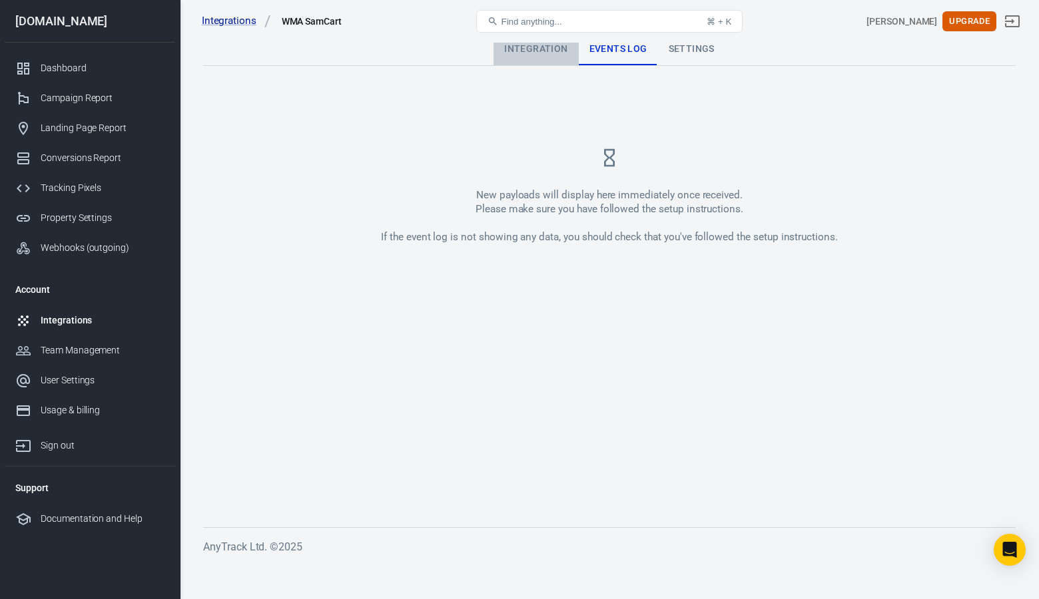
click at [519, 51] on div "Integration" at bounding box center [535, 49] width 85 height 32
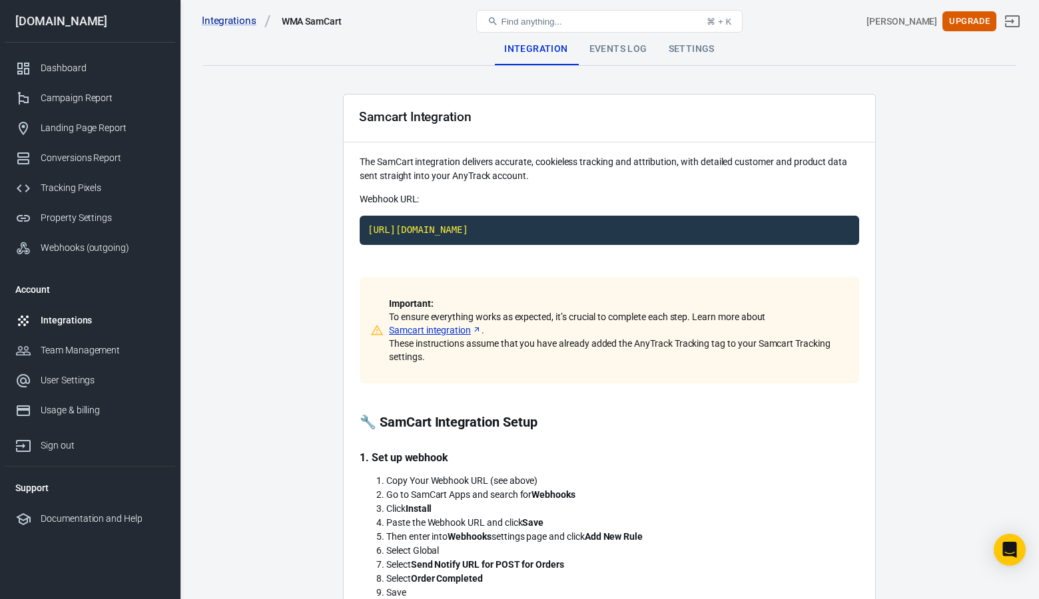
click at [617, 37] on div "Find anything... ⌘ + K" at bounding box center [609, 21] width 272 height 32
click at [618, 51] on div "Events Log" at bounding box center [618, 49] width 79 height 32
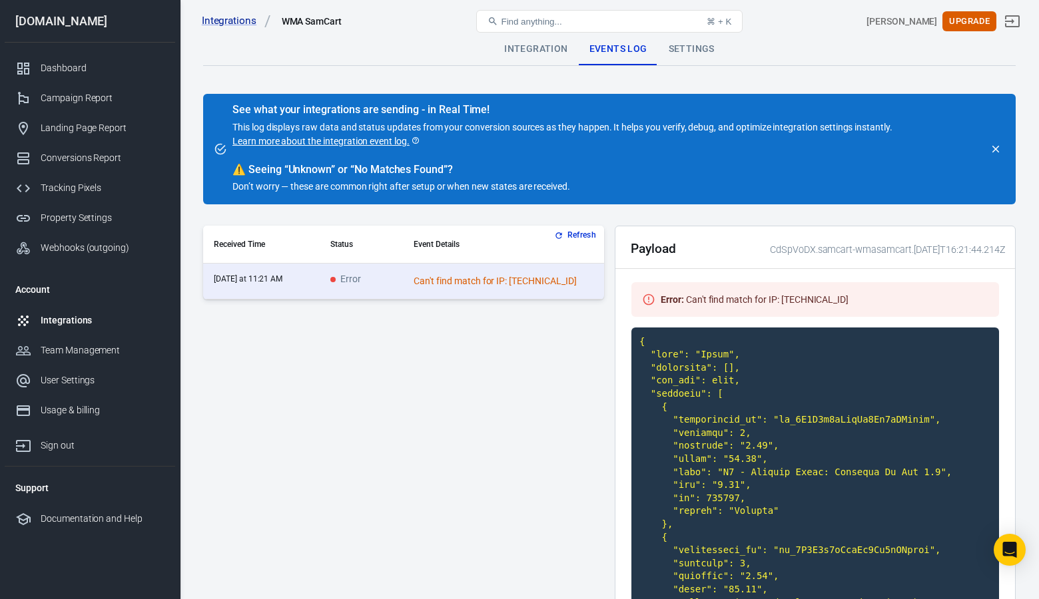
click at [538, 50] on div "Integration" at bounding box center [535, 49] width 85 height 32
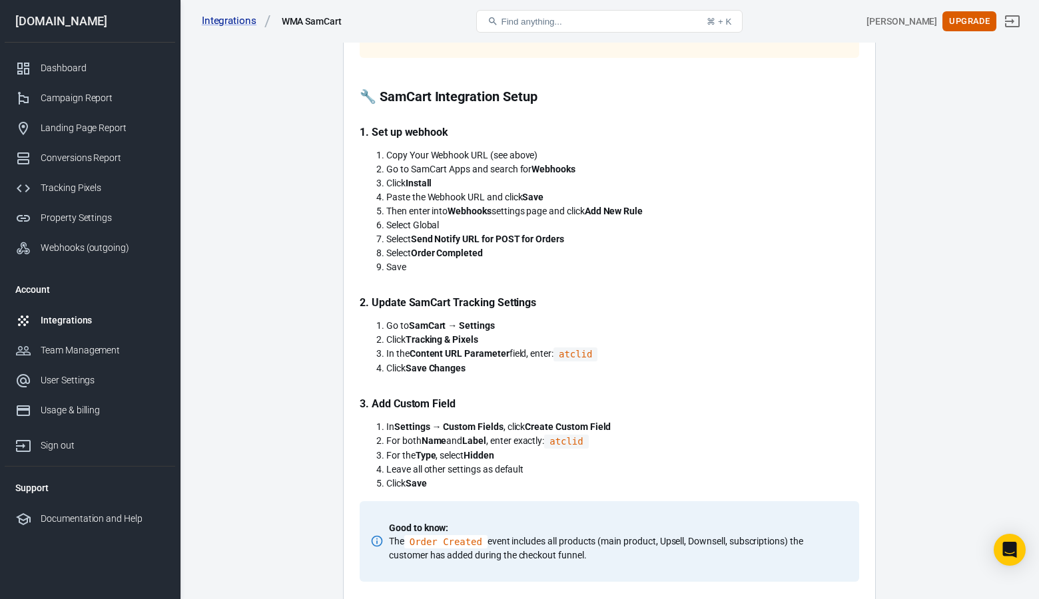
scroll to position [323, 0]
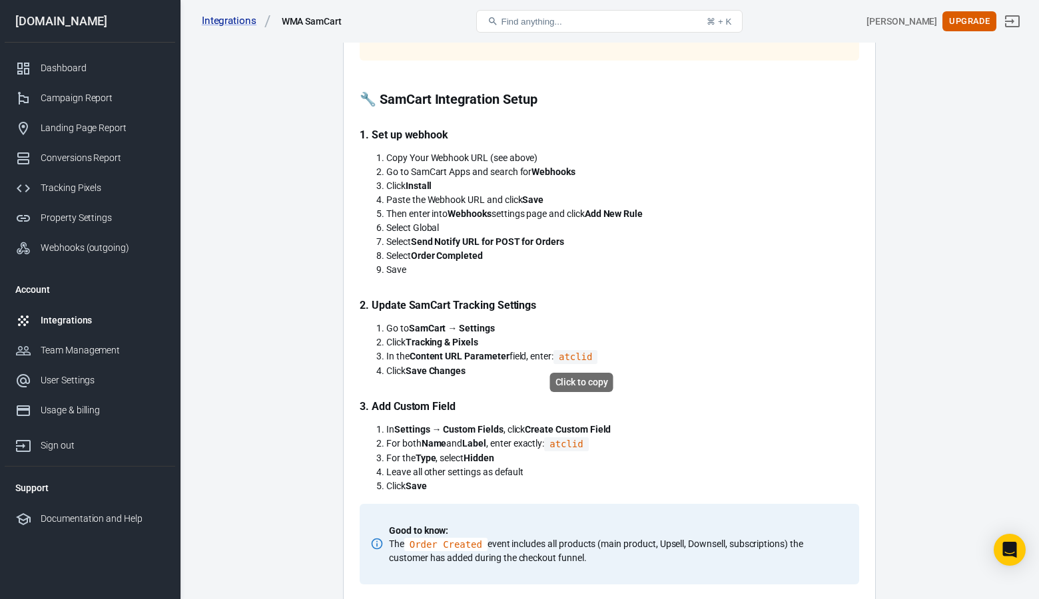
click at [576, 356] on code "atclid" at bounding box center [575, 357] width 44 height 14
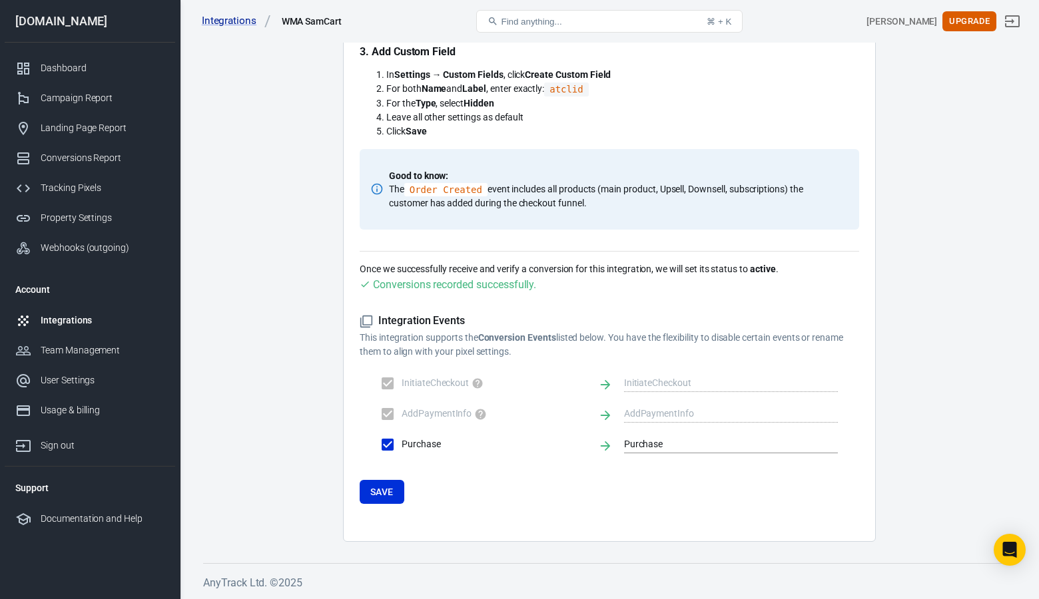
scroll to position [677, 0]
click at [396, 491] on button "Save" at bounding box center [382, 493] width 45 height 25
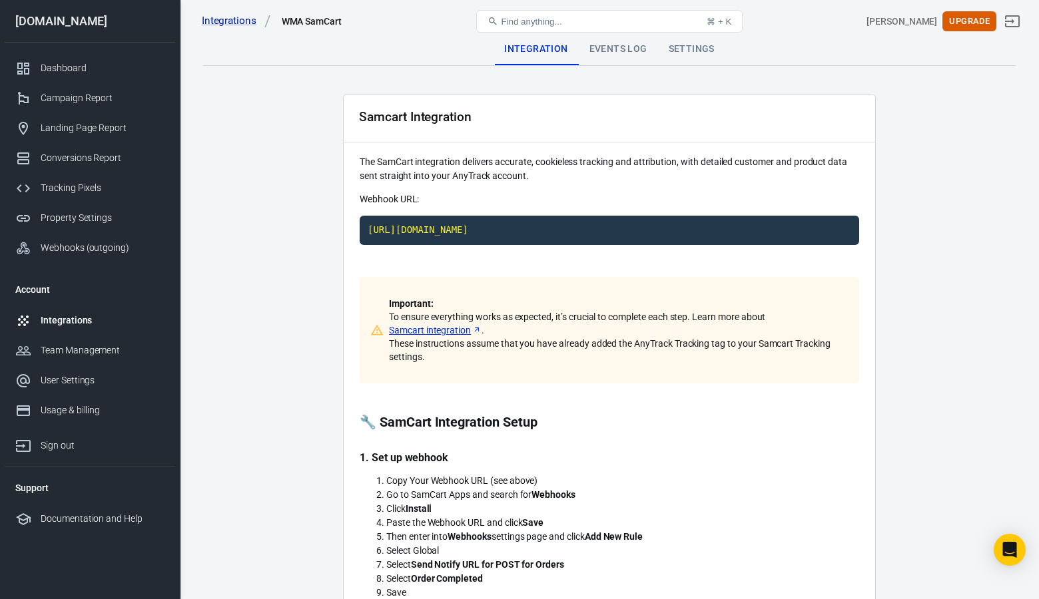
scroll to position [0, 0]
click at [615, 49] on div "Events Log" at bounding box center [618, 49] width 79 height 32
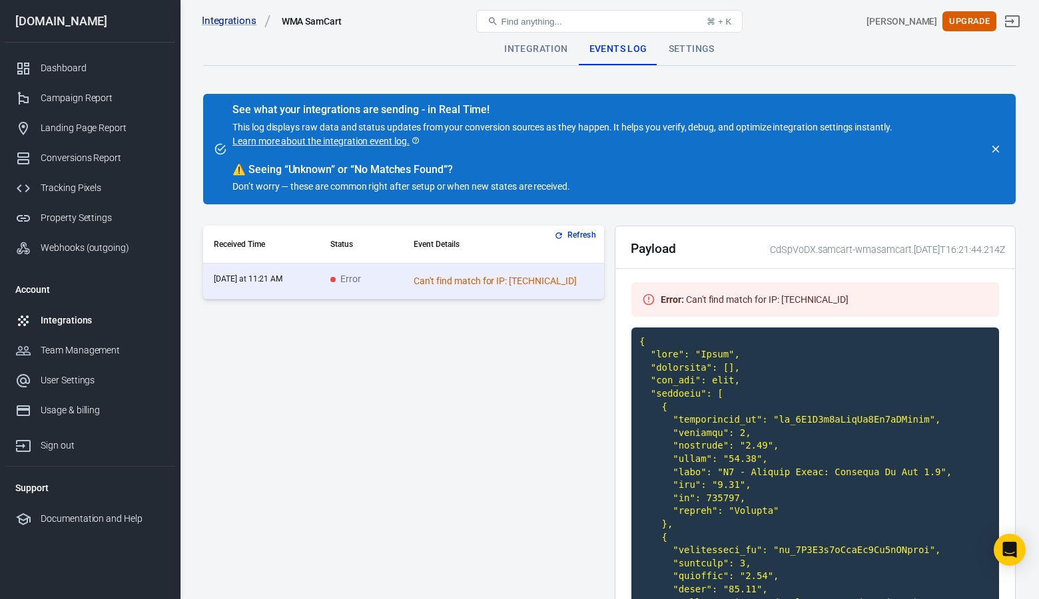
click at [74, 314] on div "Integrations" at bounding box center [103, 321] width 124 height 14
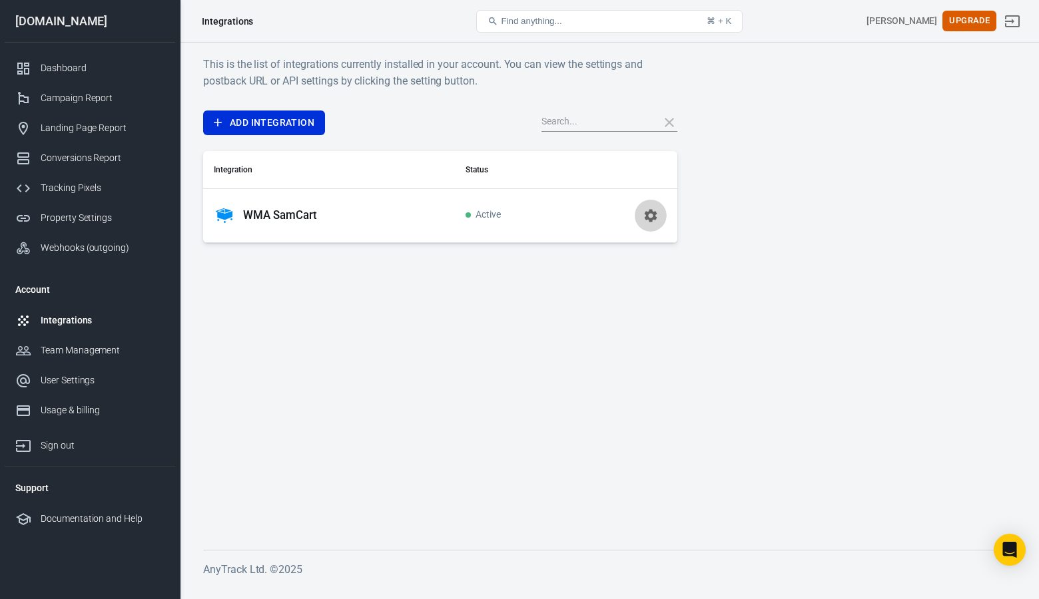
click at [659, 222] on button "button" at bounding box center [651, 216] width 32 height 32
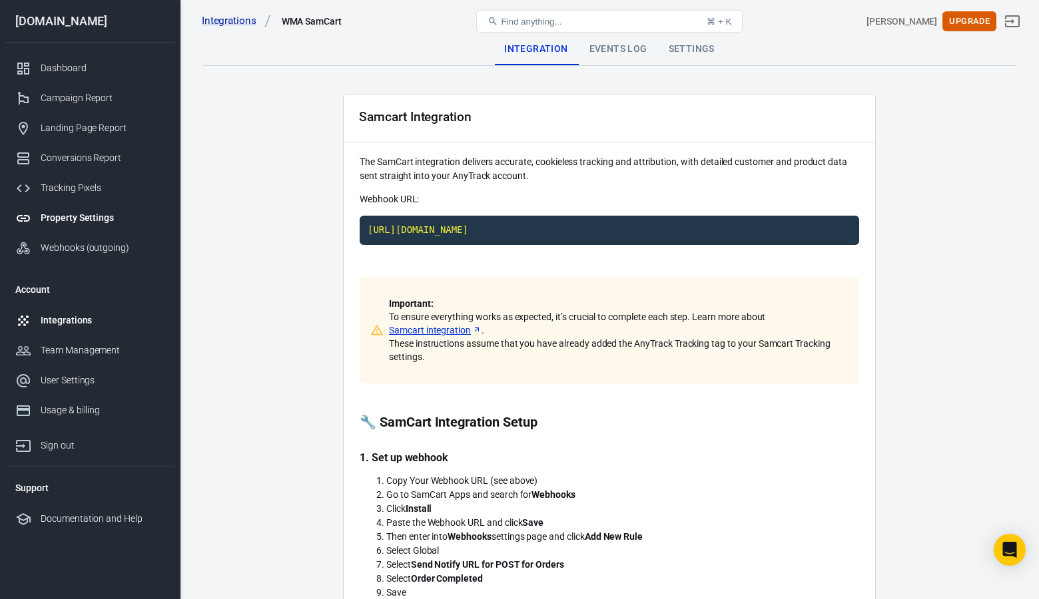
click at [73, 214] on div "Property Settings" at bounding box center [103, 218] width 124 height 14
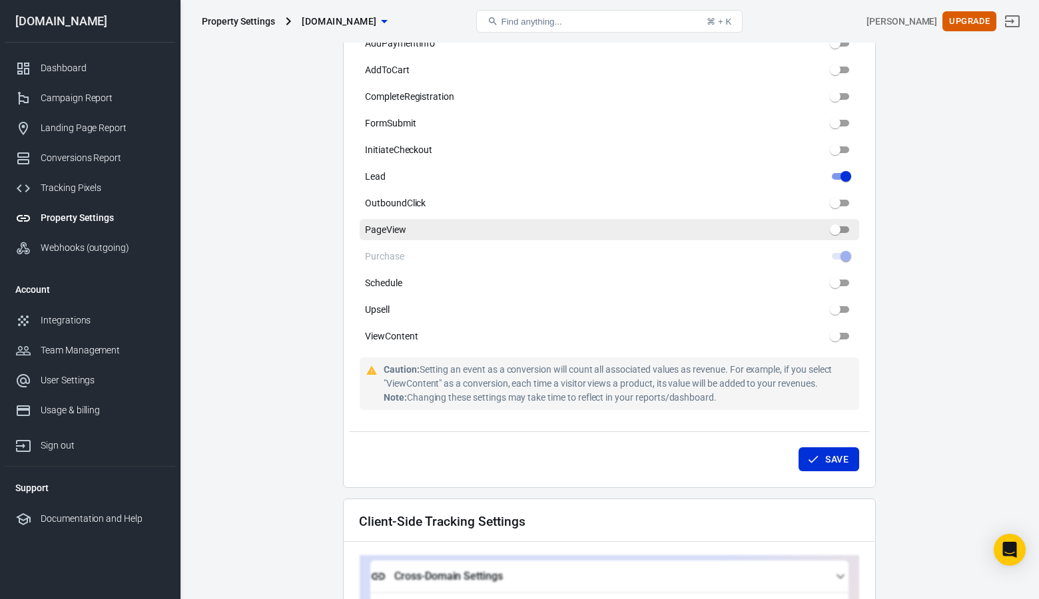
scroll to position [665, 0]
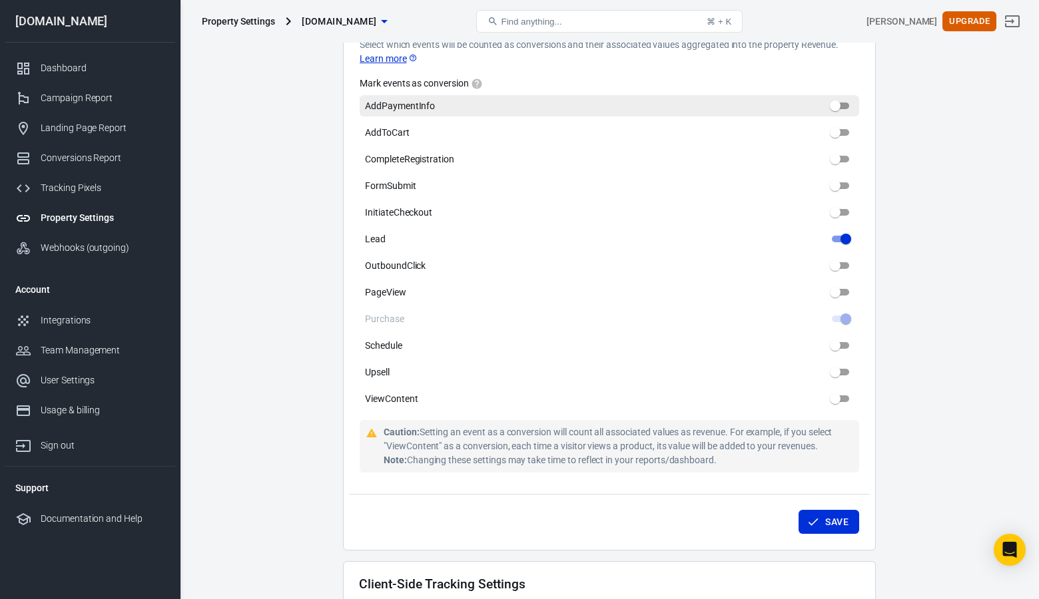
click at [833, 98] on input "AddPaymentInfo" at bounding box center [835, 106] width 48 height 16
checkbox input "false"
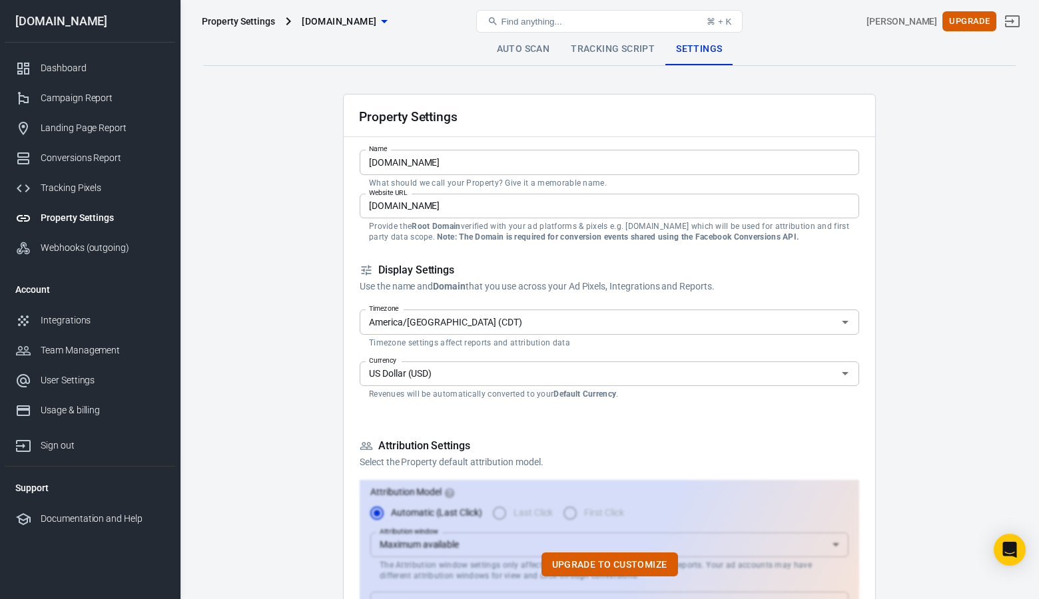
scroll to position [0, 0]
click at [509, 51] on link "Auto Scan" at bounding box center [523, 49] width 75 height 32
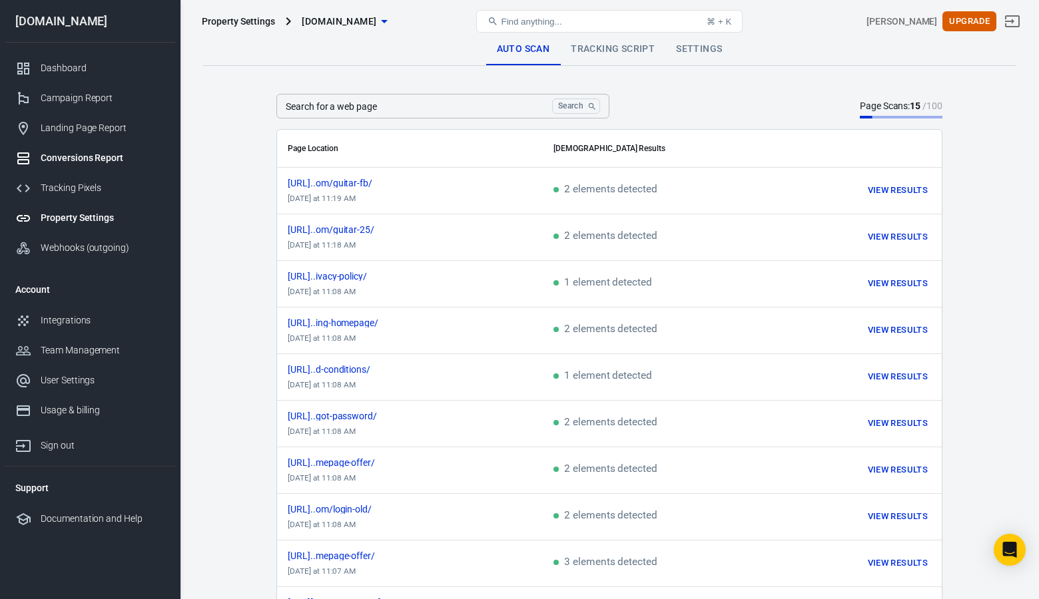
click at [90, 154] on div "Conversions Report" at bounding box center [103, 158] width 124 height 14
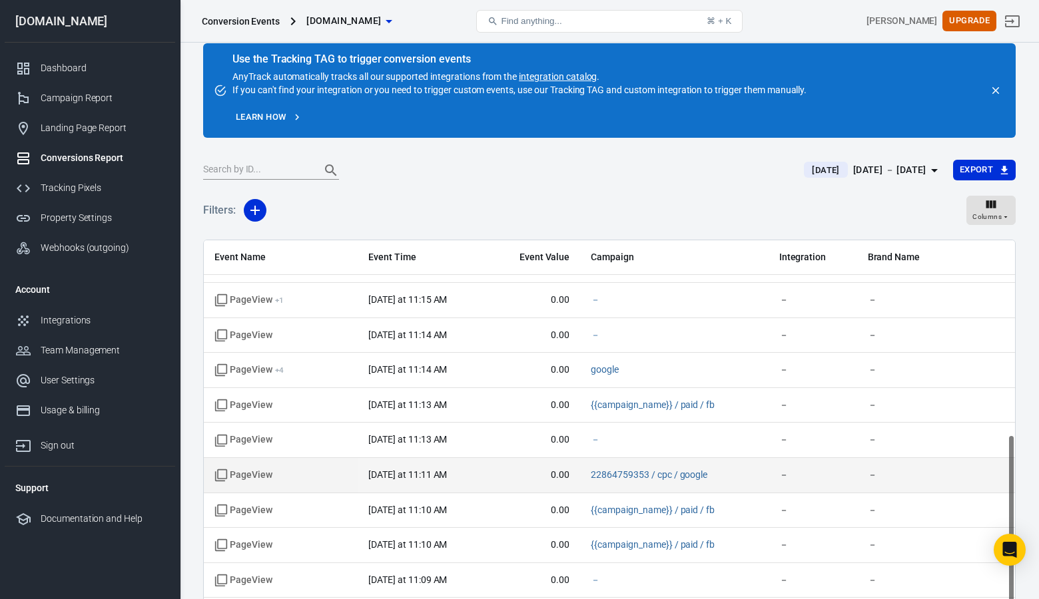
scroll to position [377, 0]
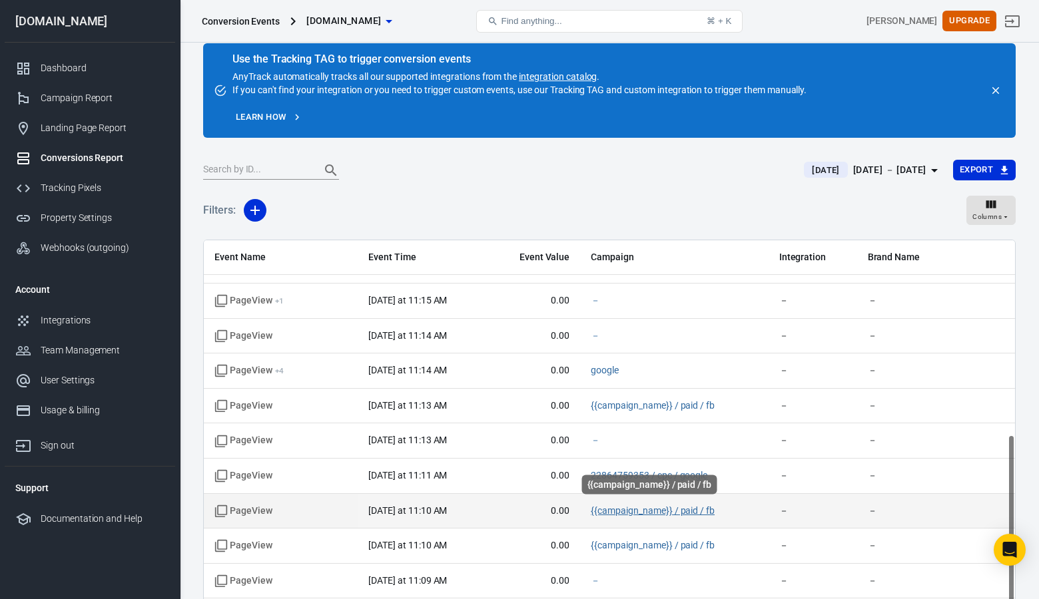
click at [653, 512] on link "{{campaign_name}} / paid / fb" at bounding box center [653, 510] width 124 height 11
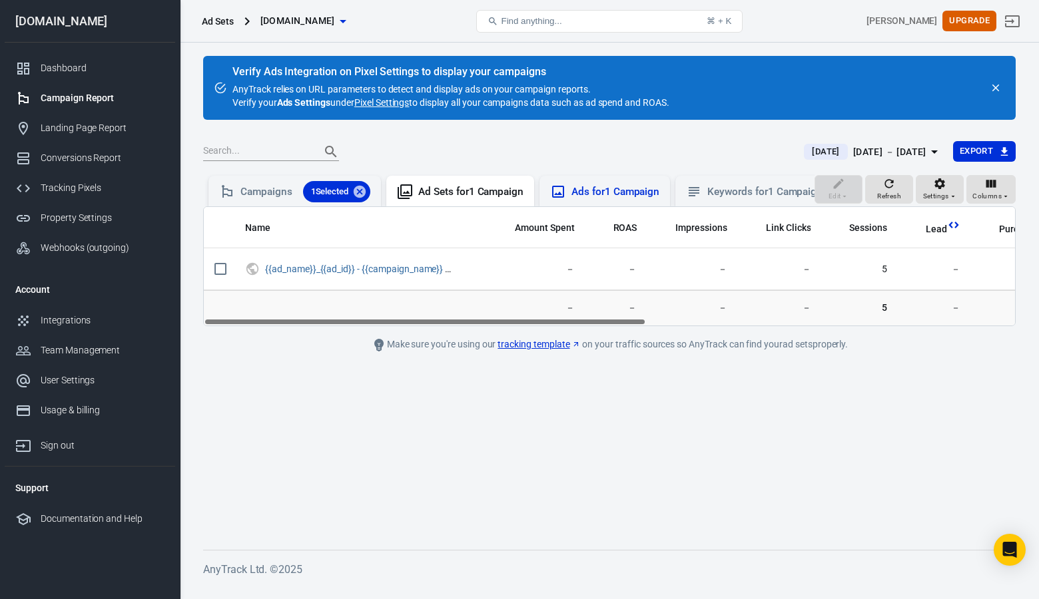
click at [615, 187] on div "Ads for 1 Campaign" at bounding box center [615, 192] width 88 height 14
click at [728, 188] on div "Keywords for 1 Campaign" at bounding box center [764, 192] width 115 height 14
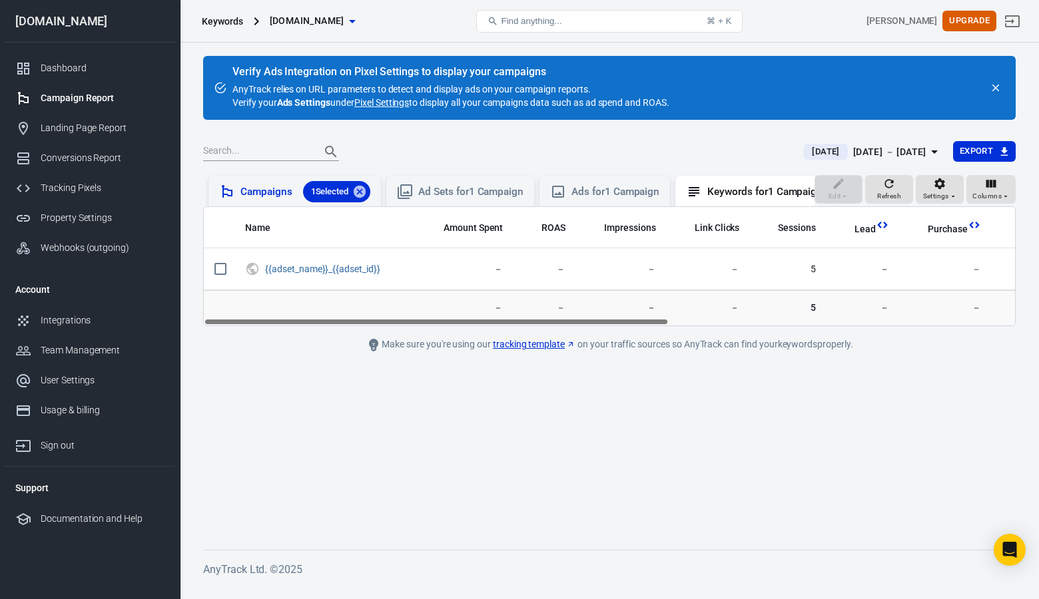
click at [288, 196] on div "Campaigns 1 Selected" at bounding box center [305, 191] width 130 height 21
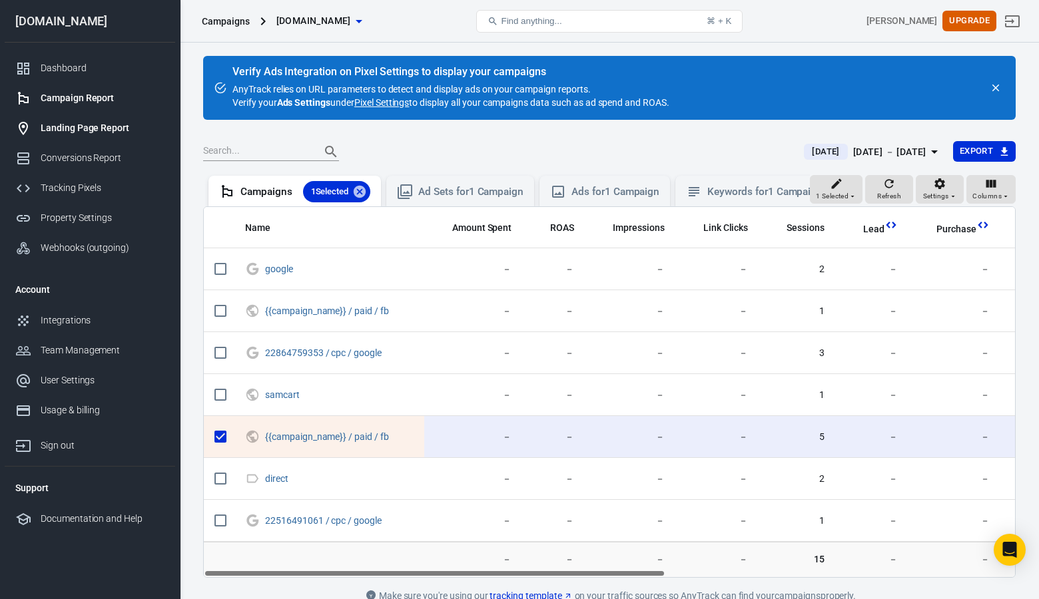
click at [75, 129] on div "Landing Page Report" at bounding box center [103, 128] width 124 height 14
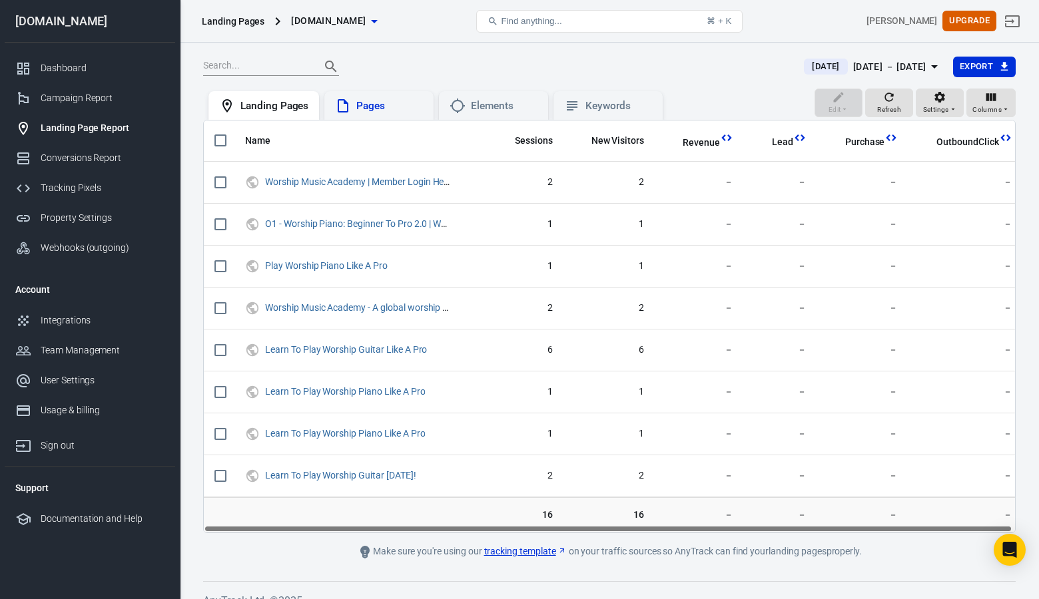
click at [373, 104] on div "Pages" at bounding box center [389, 106] width 67 height 14
click at [256, 115] on div "Landing Pages" at bounding box center [263, 105] width 111 height 29
click at [73, 317] on div "Integrations" at bounding box center [103, 321] width 124 height 14
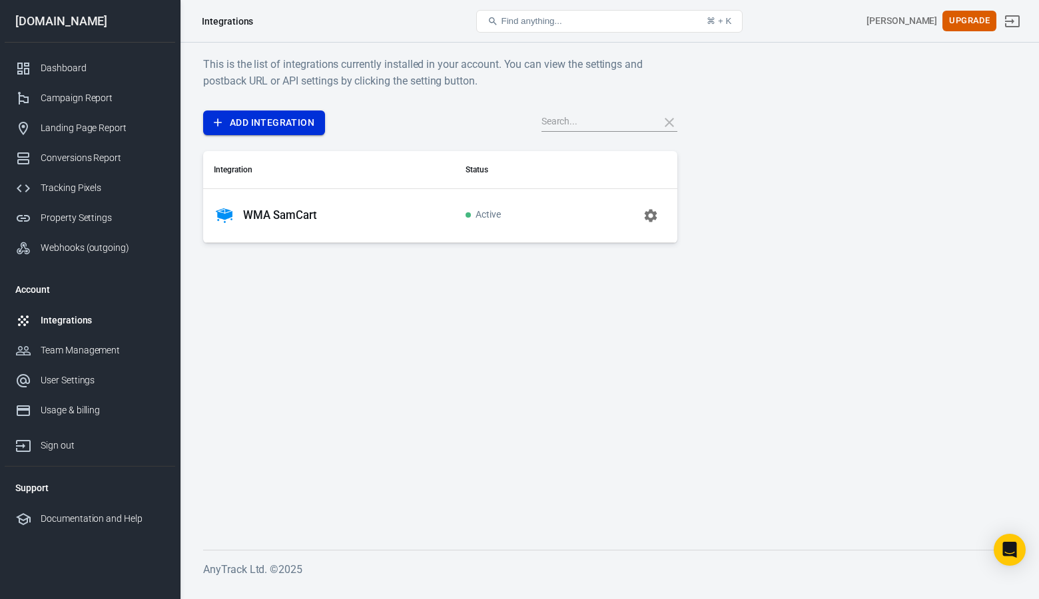
click at [265, 125] on link "Add Integration" at bounding box center [264, 123] width 122 height 25
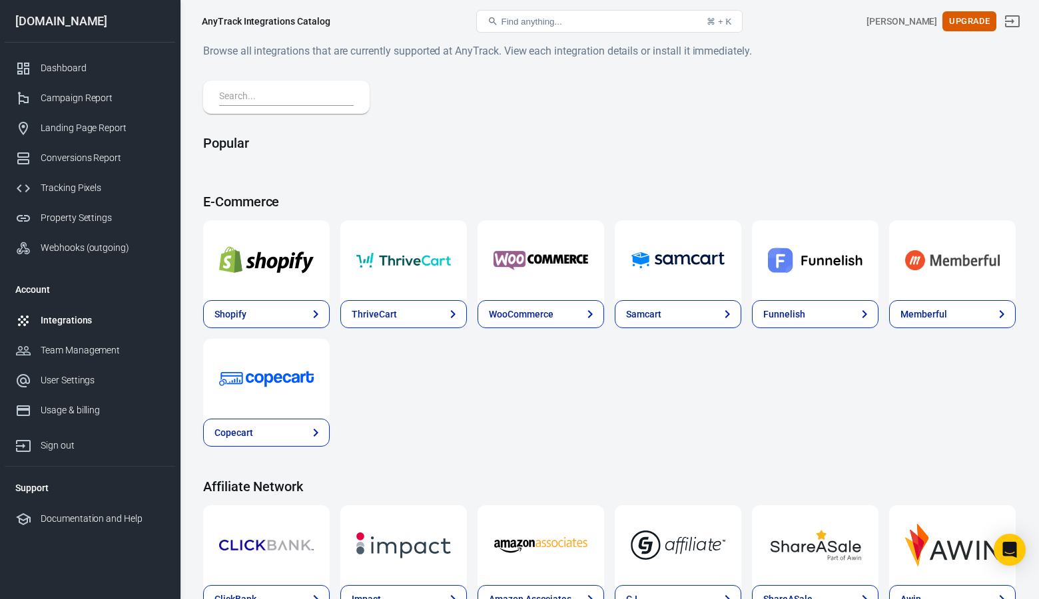
click at [250, 88] on div at bounding box center [286, 97] width 166 height 33
click at [246, 99] on input "text" at bounding box center [283, 97] width 129 height 17
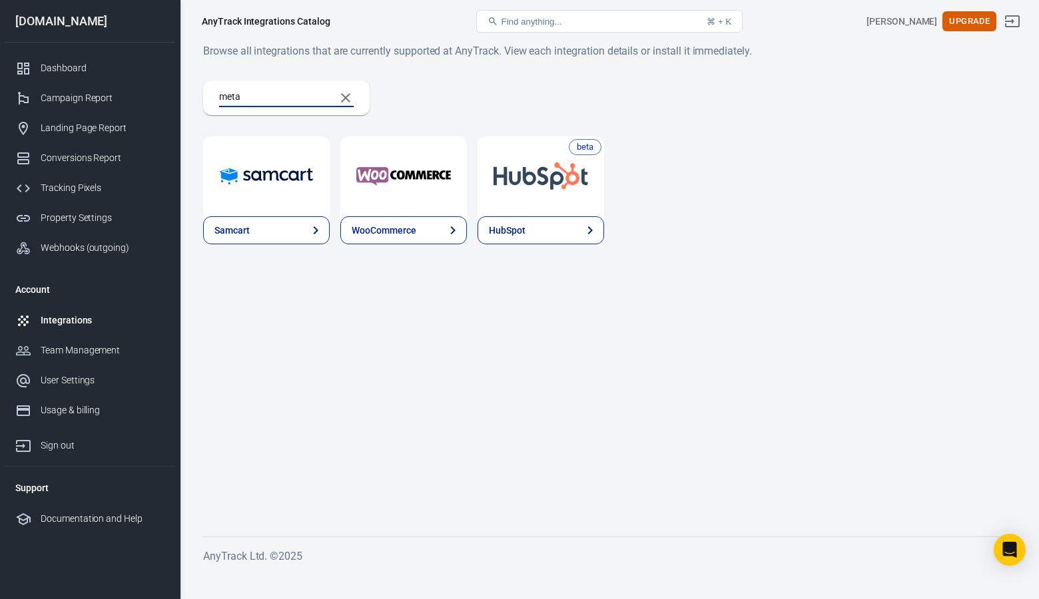
type input "meta"
click at [343, 97] on icon "Clear Search" at bounding box center [346, 98] width 16 height 16
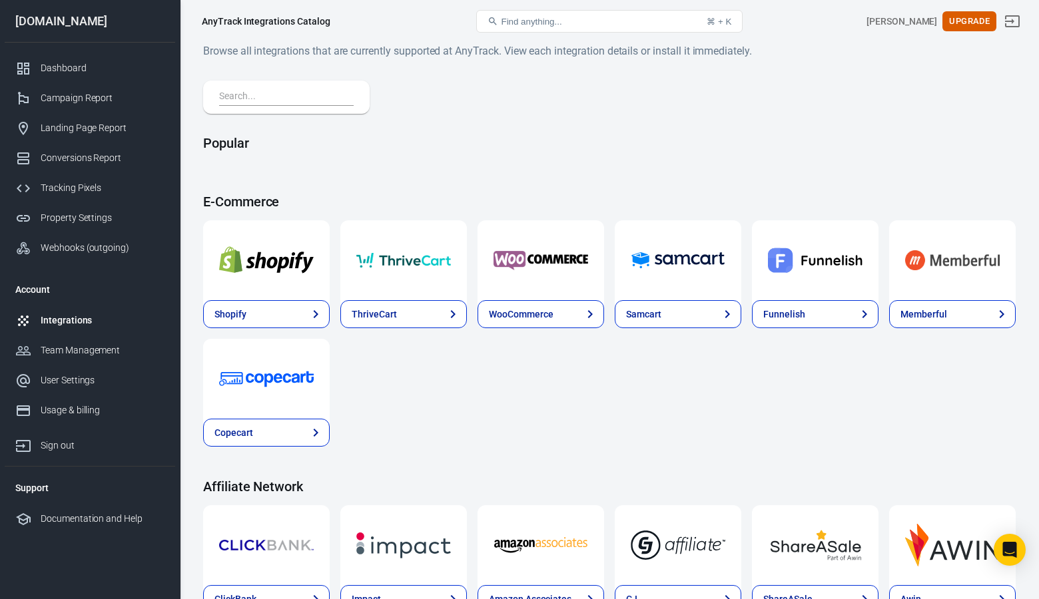
click at [280, 99] on input "text" at bounding box center [283, 97] width 129 height 17
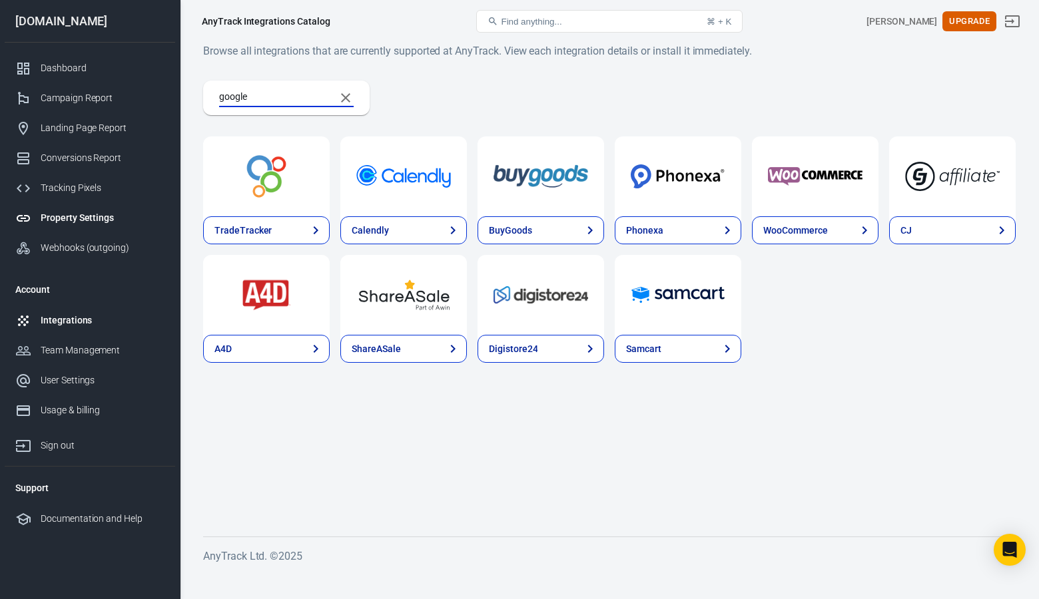
type input "google"
click at [104, 216] on div "Property Settings" at bounding box center [103, 218] width 124 height 14
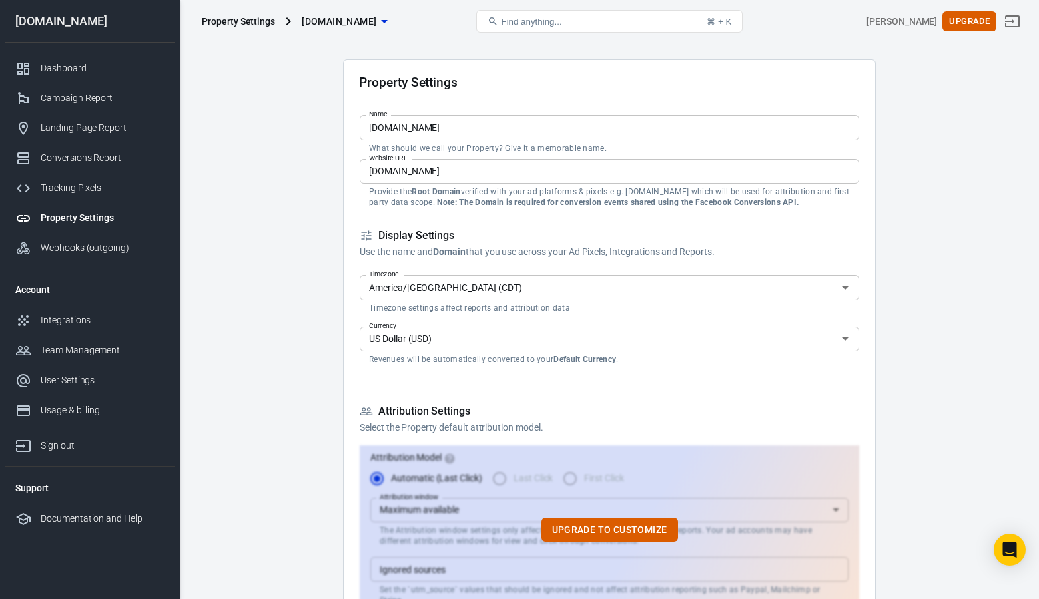
scroll to position [31, 0]
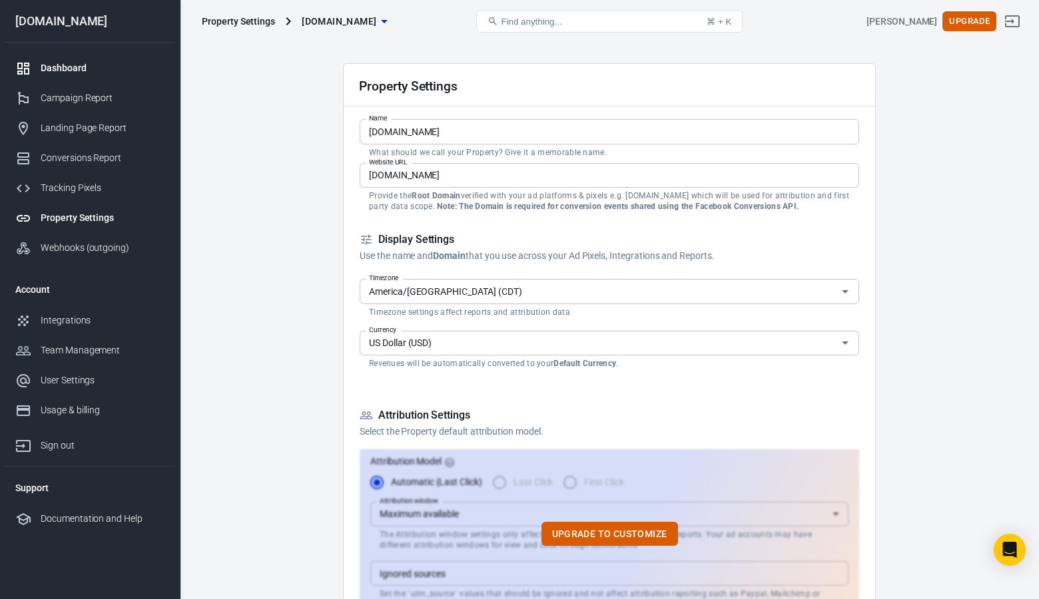
click at [88, 65] on div "Dashboard" at bounding box center [103, 68] width 124 height 14
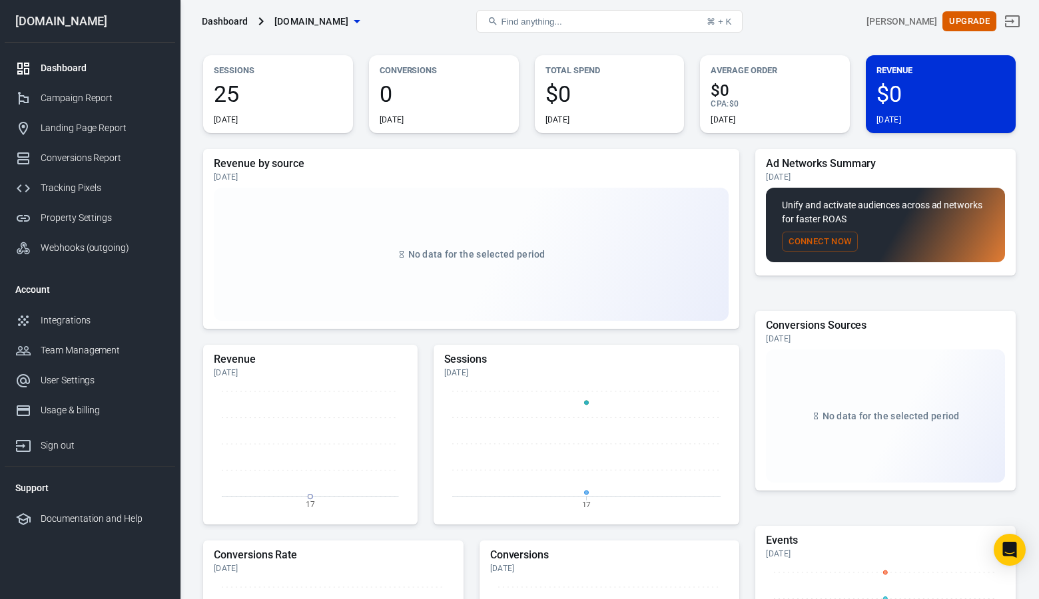
click at [822, 237] on button "Connect Now" at bounding box center [820, 242] width 76 height 21
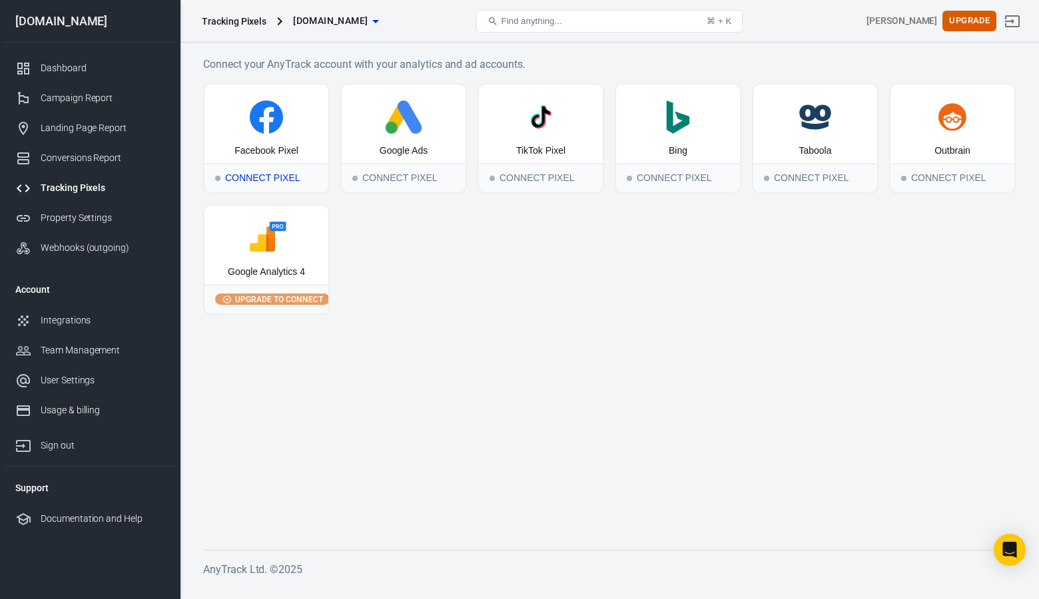
click at [294, 176] on div "Connect Pixel" at bounding box center [266, 177] width 124 height 29
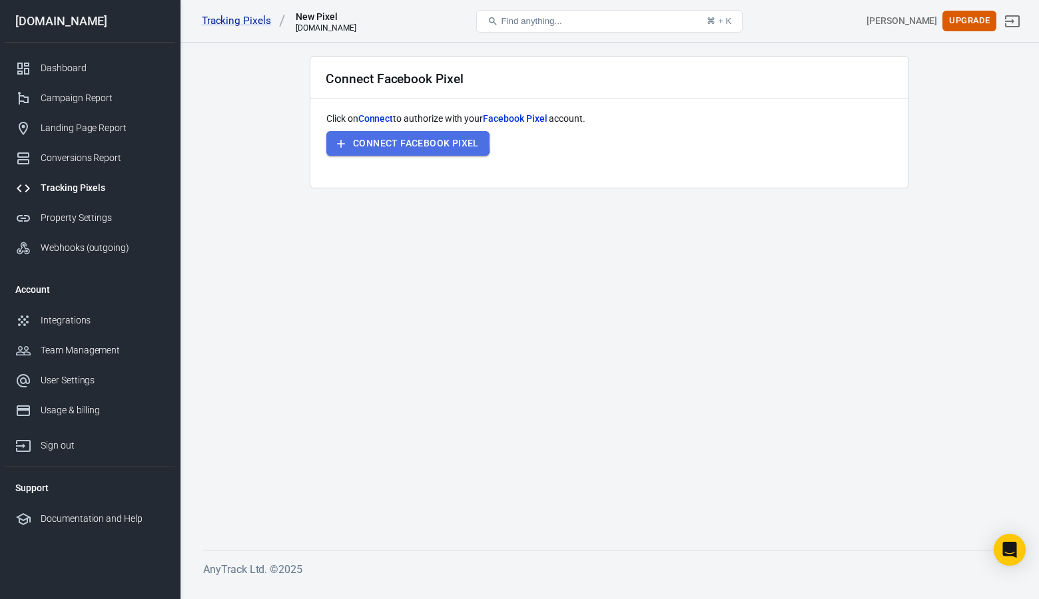
click at [401, 142] on button "Connect Facebook Pixel" at bounding box center [407, 143] width 163 height 25
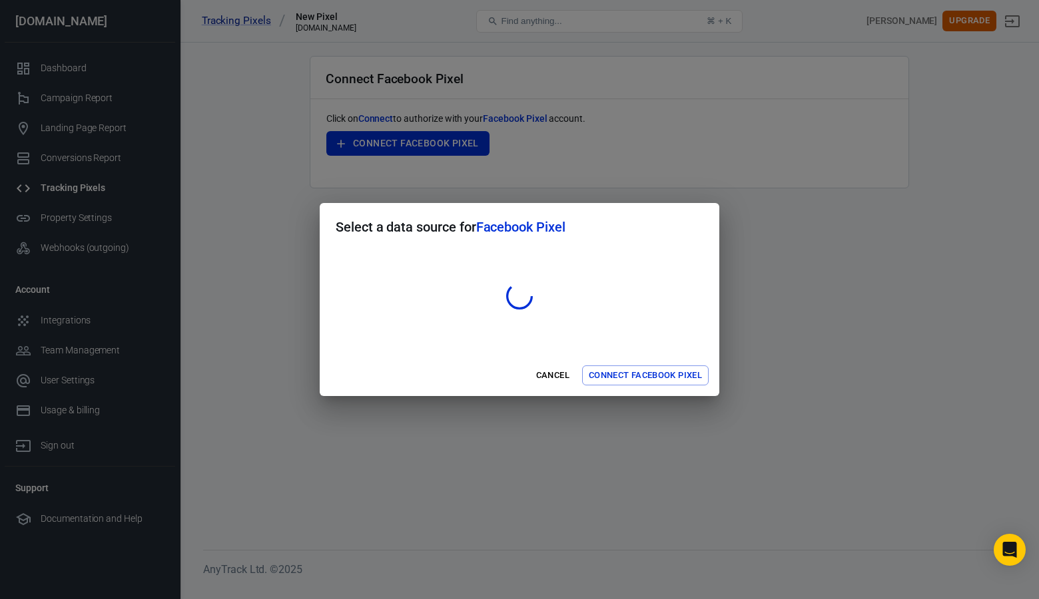
click at [653, 463] on div "Select a data source for Facebook Pixel Cancel Connect Facebook Pixel" at bounding box center [519, 299] width 1039 height 599
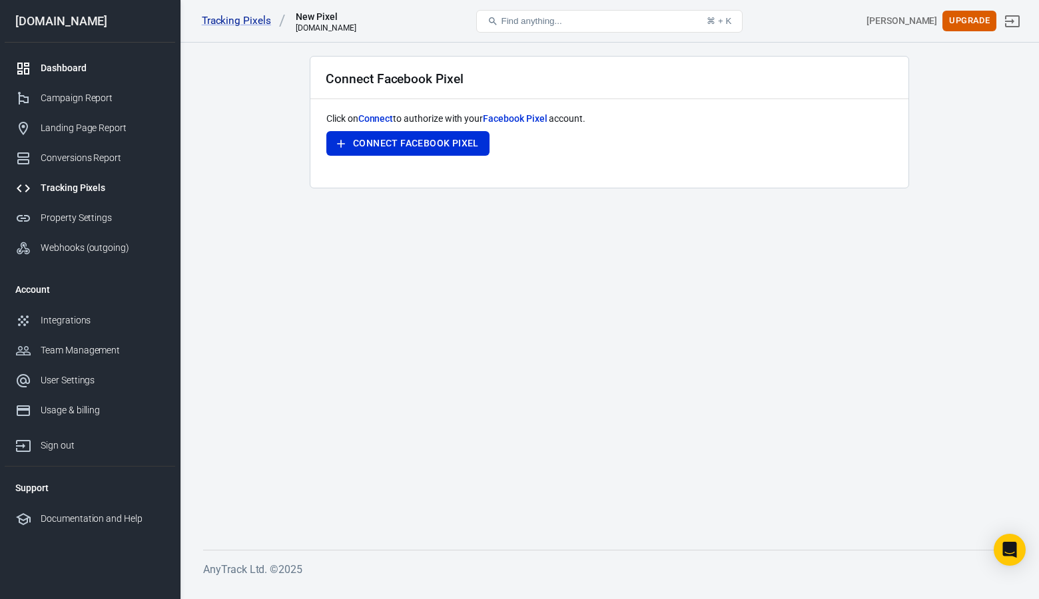
click at [72, 70] on div "Dashboard" at bounding box center [103, 68] width 124 height 14
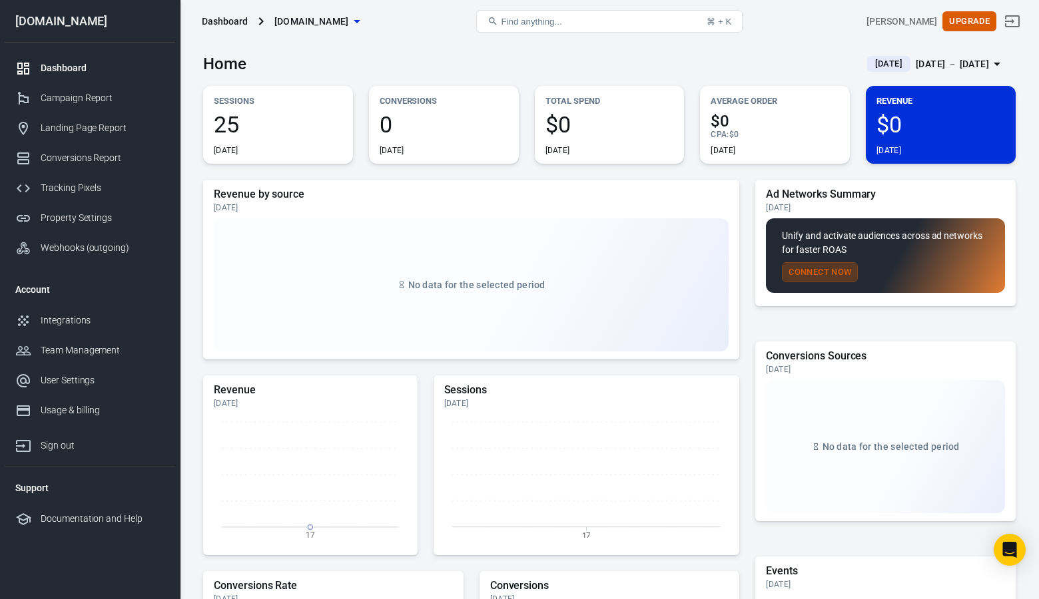
click at [833, 272] on button "Connect Now" at bounding box center [820, 272] width 76 height 21
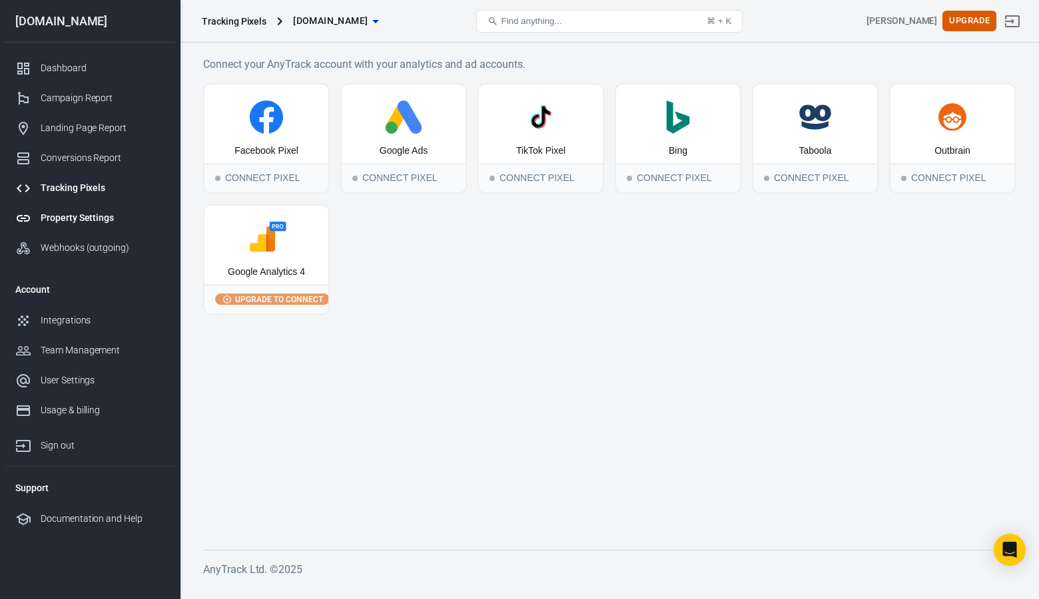
click at [77, 207] on link "Property Settings" at bounding box center [90, 218] width 170 height 30
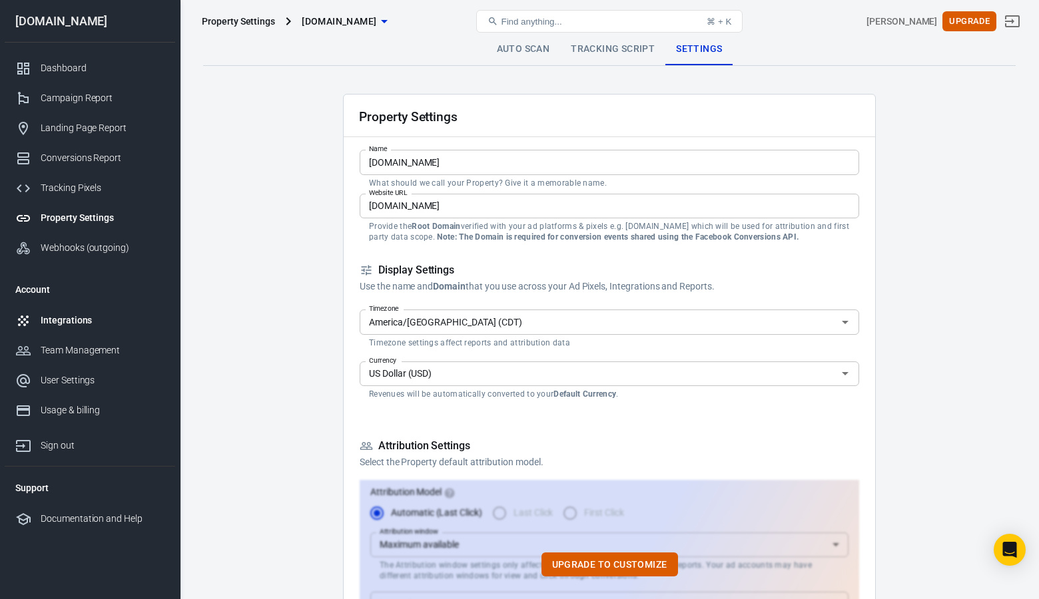
click at [66, 323] on div "Integrations" at bounding box center [103, 321] width 124 height 14
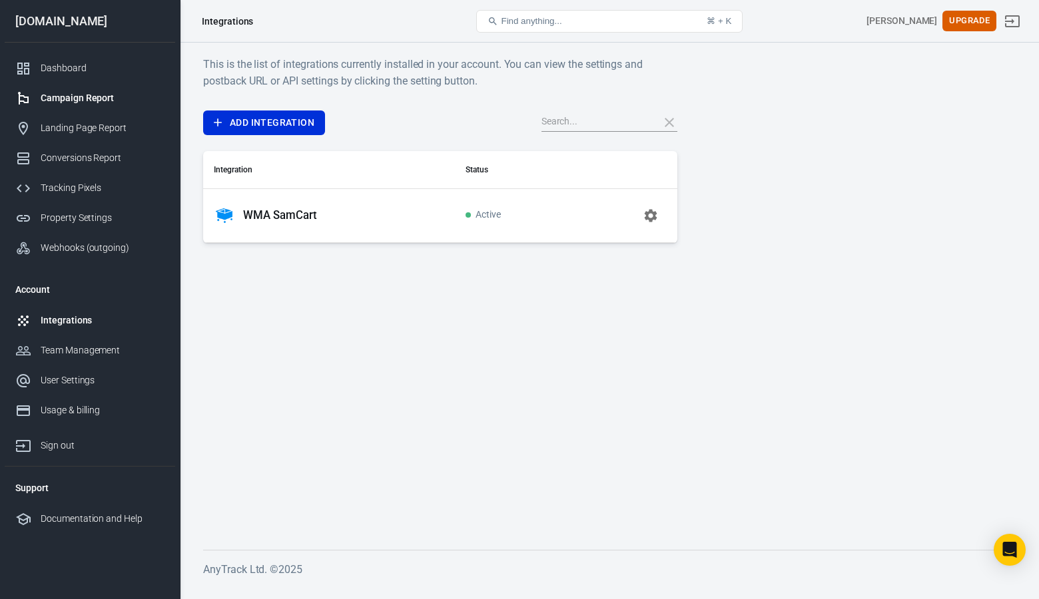
click at [65, 99] on div "Campaign Report" at bounding box center [103, 98] width 124 height 14
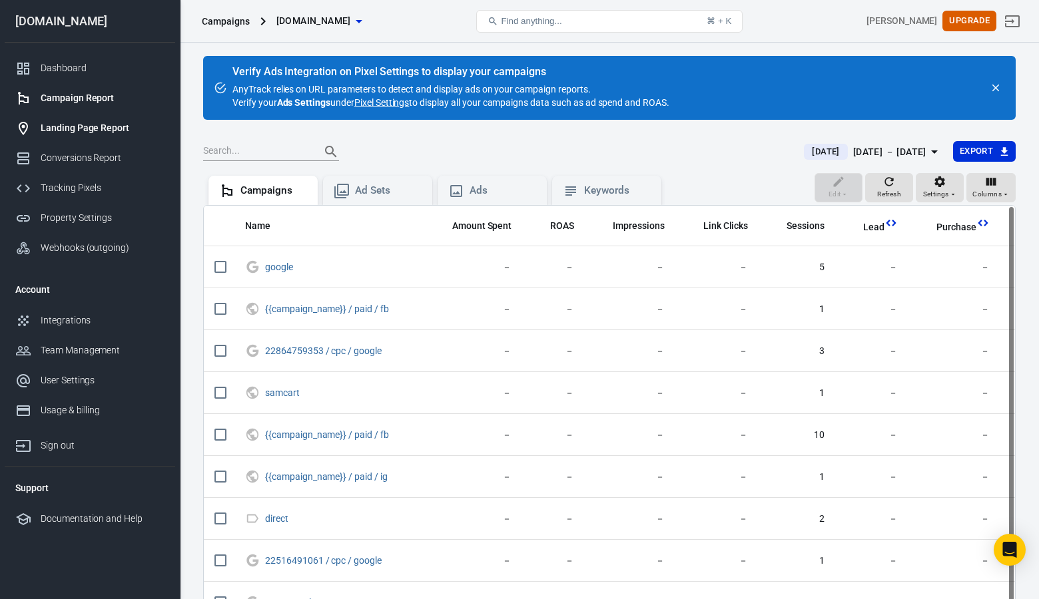
click at [74, 128] on div "Landing Page Report" at bounding box center [103, 128] width 124 height 14
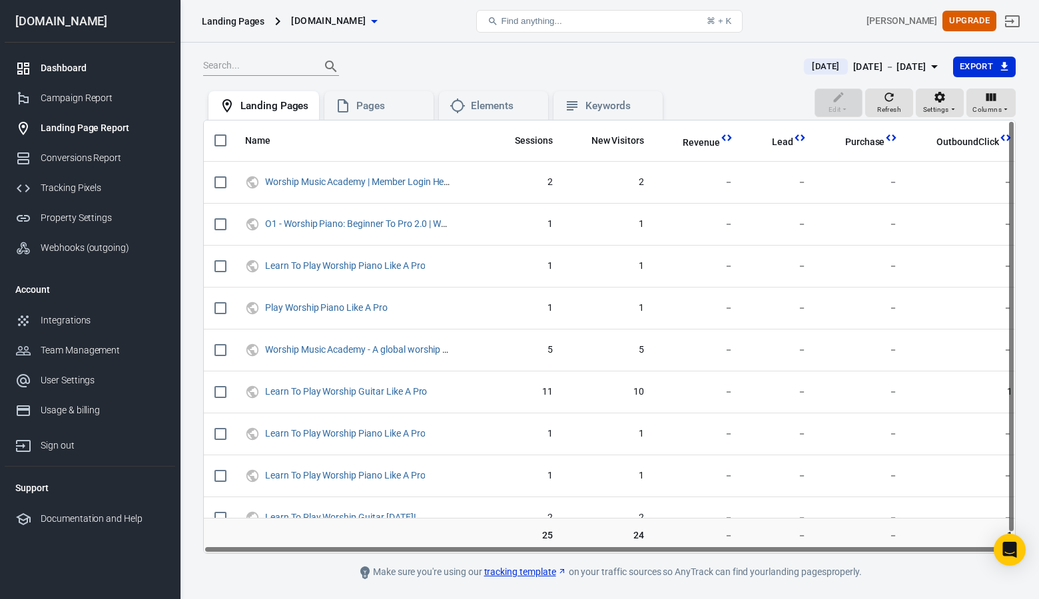
click at [71, 67] on div "Dashboard" at bounding box center [103, 68] width 124 height 14
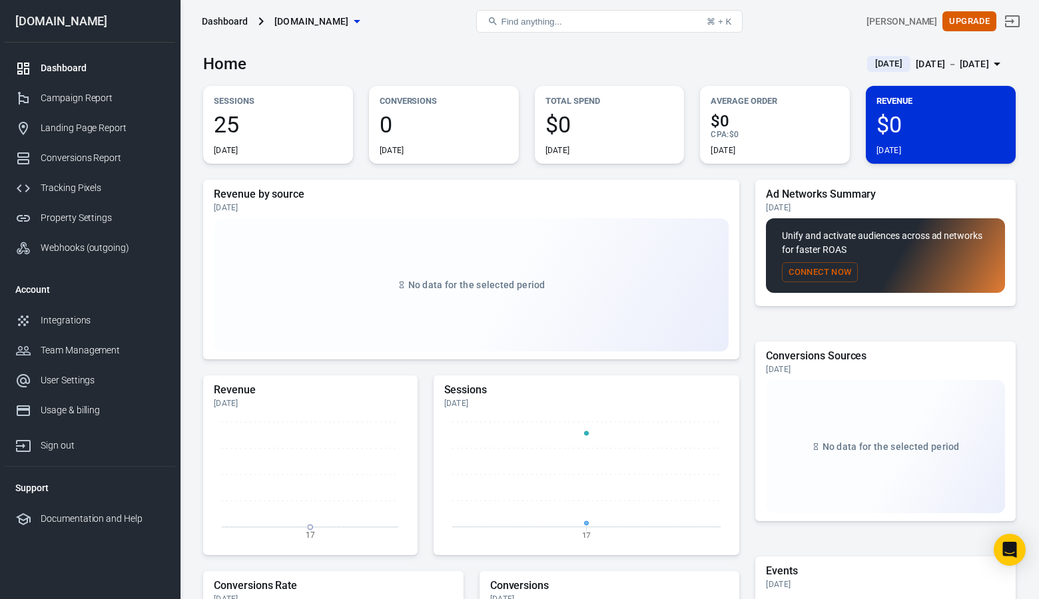
click at [819, 270] on button "Connect Now" at bounding box center [820, 272] width 76 height 21
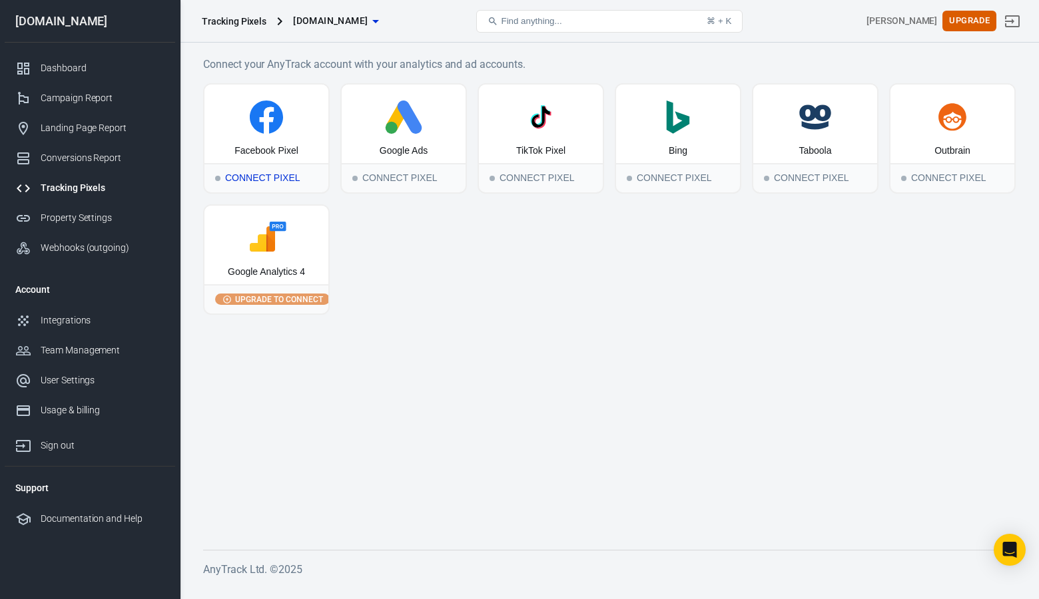
click at [279, 169] on div "Connect Pixel" at bounding box center [266, 177] width 124 height 29
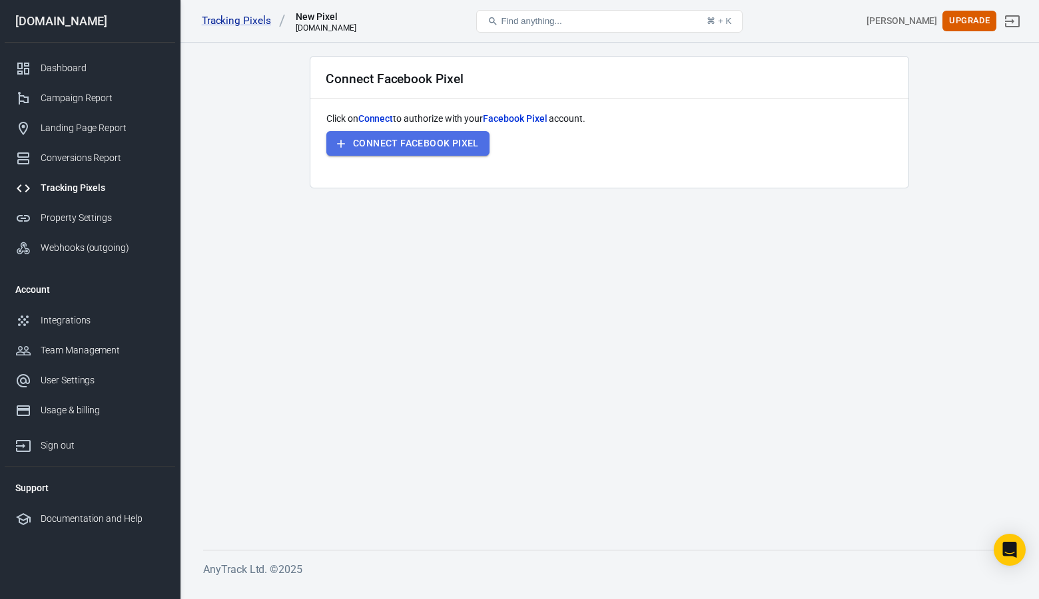
click at [416, 144] on button "Connect Facebook Pixel" at bounding box center [407, 143] width 163 height 25
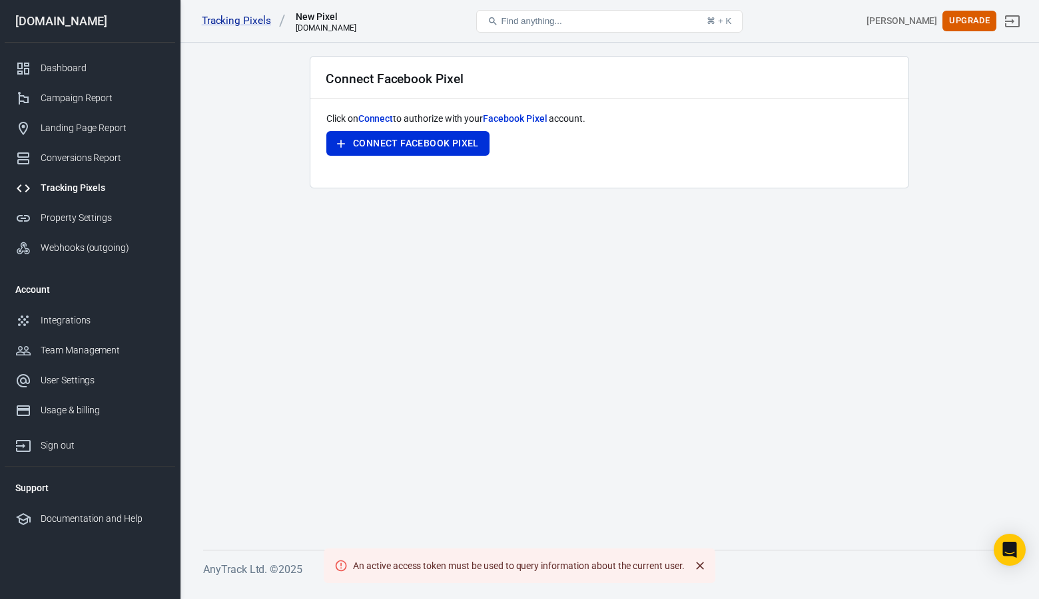
click at [698, 569] on icon "Close" at bounding box center [699, 565] width 13 height 13
click at [242, 17] on link "Tracking Pixels" at bounding box center [244, 21] width 84 height 14
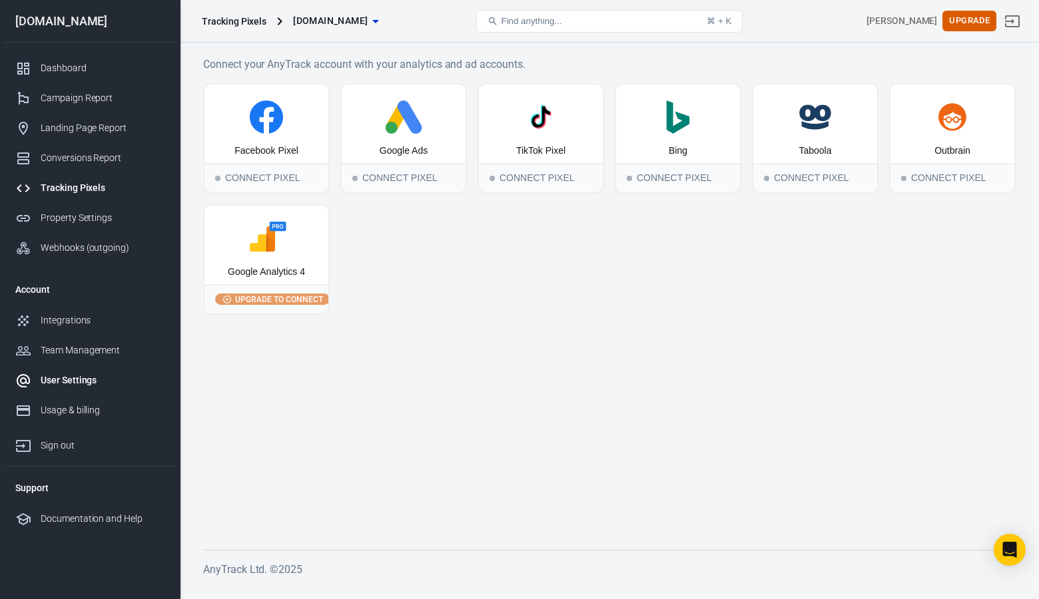
click at [75, 377] on div "User Settings" at bounding box center [103, 381] width 124 height 14
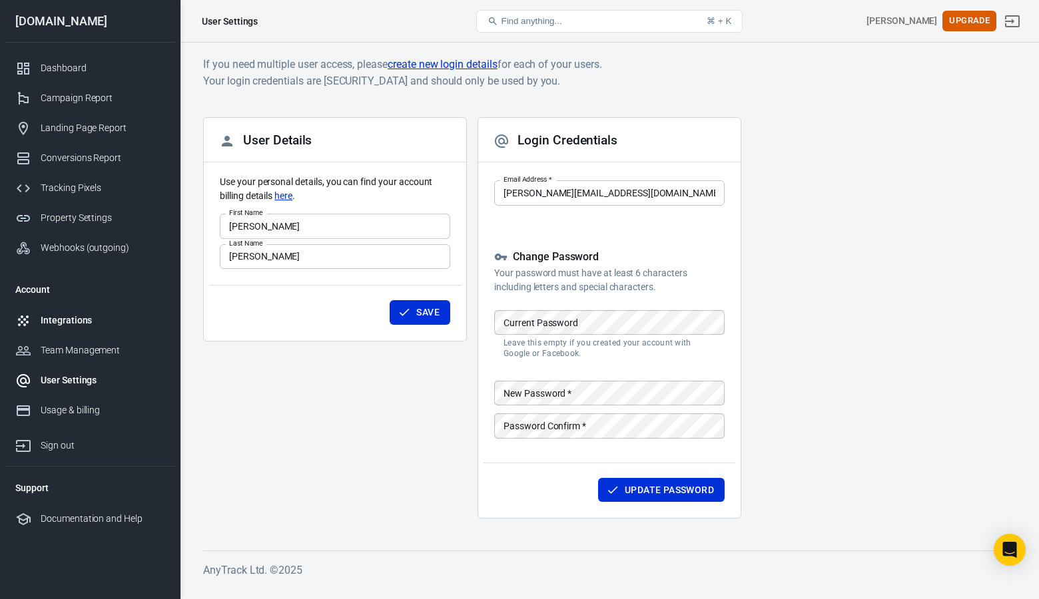
click at [71, 326] on div "Integrations" at bounding box center [103, 321] width 124 height 14
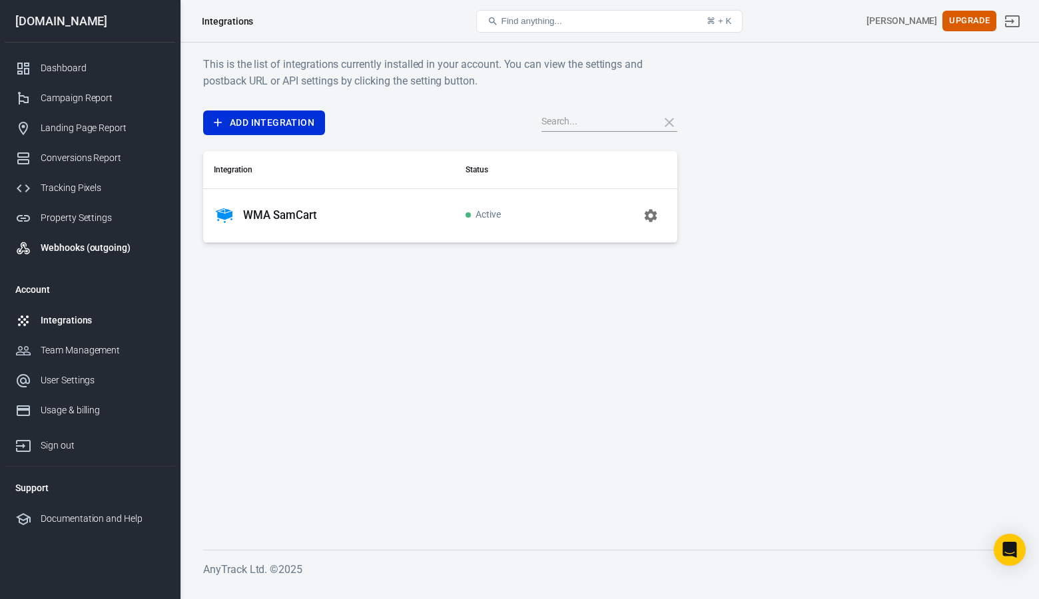
click at [89, 245] on div "Webhooks (outgoing)" at bounding box center [103, 248] width 124 height 14
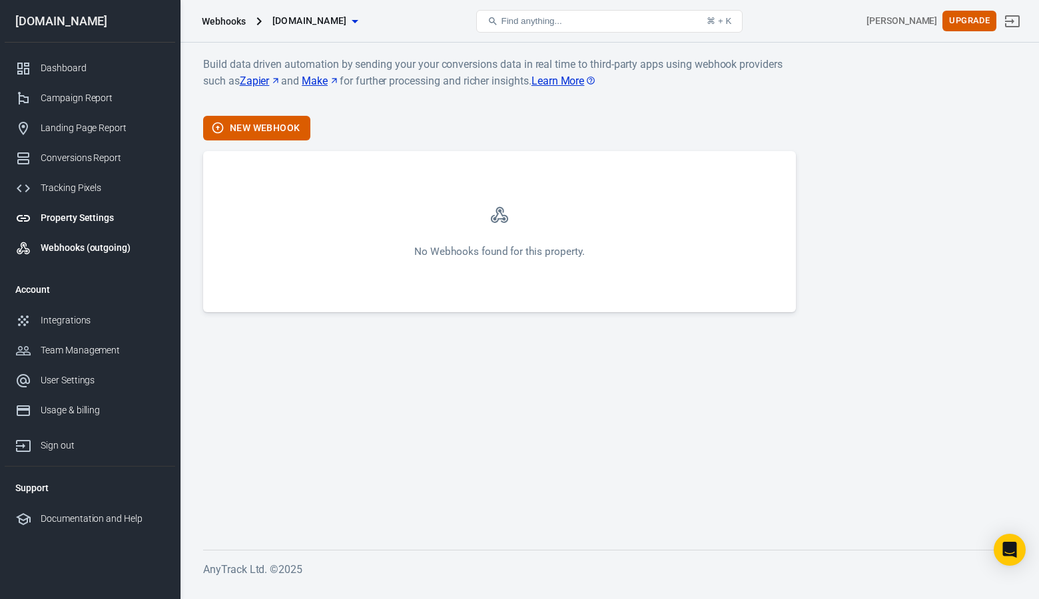
click at [82, 220] on div "Property Settings" at bounding box center [103, 218] width 124 height 14
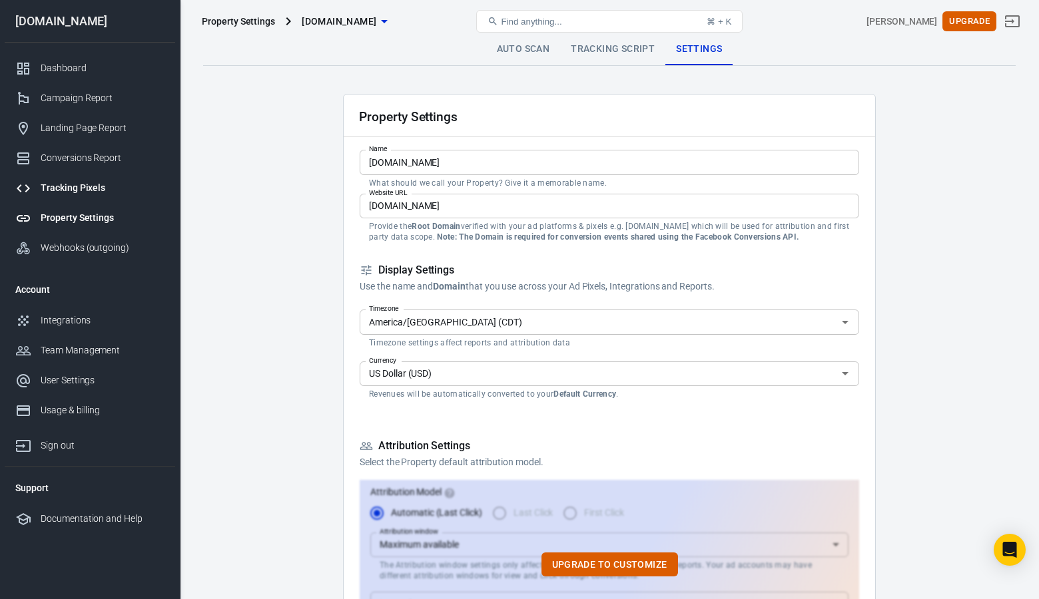
click at [74, 194] on div "Tracking Pixels" at bounding box center [103, 188] width 124 height 14
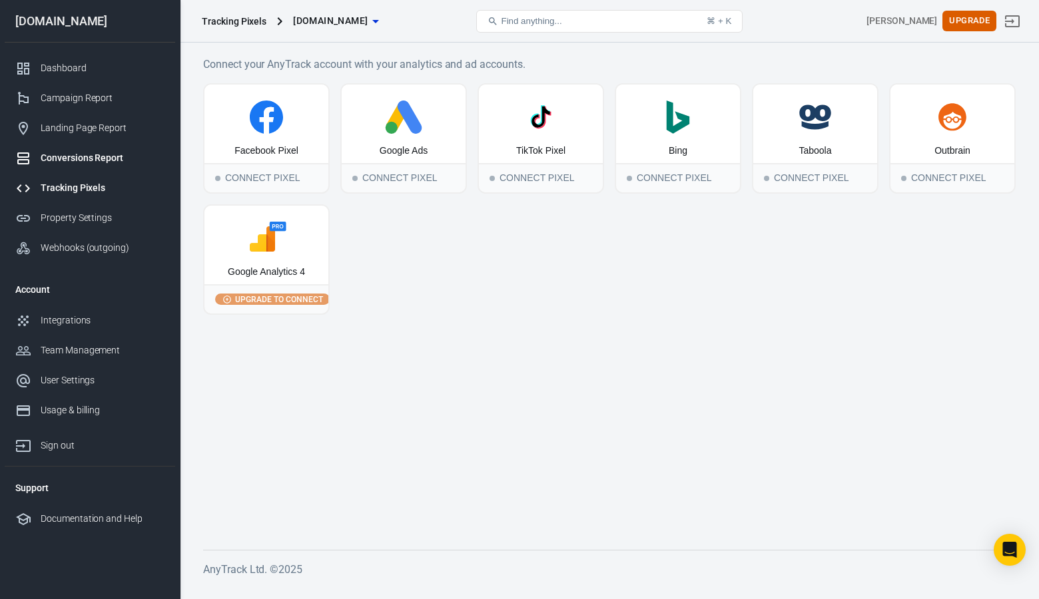
click at [83, 154] on div "Conversions Report" at bounding box center [103, 158] width 124 height 14
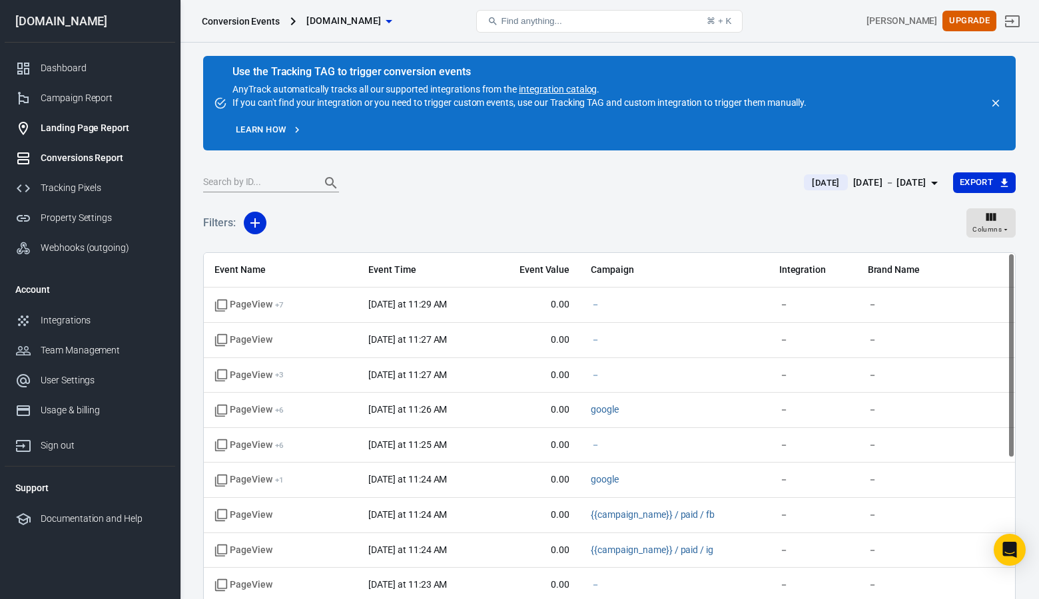
click at [86, 131] on div "Landing Page Report" at bounding box center [103, 128] width 124 height 14
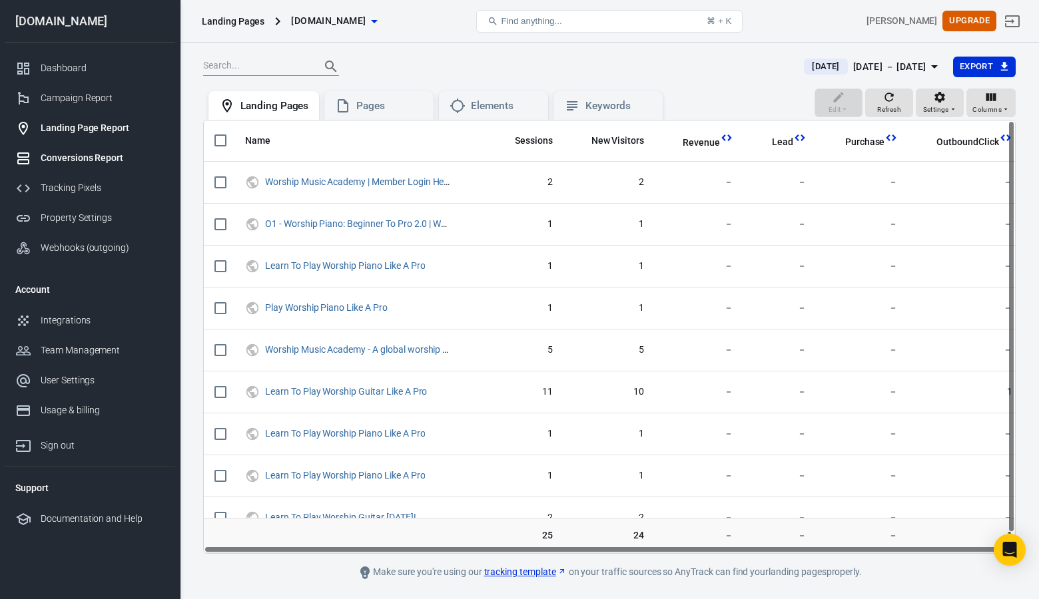
click at [83, 152] on div "Conversions Report" at bounding box center [103, 158] width 124 height 14
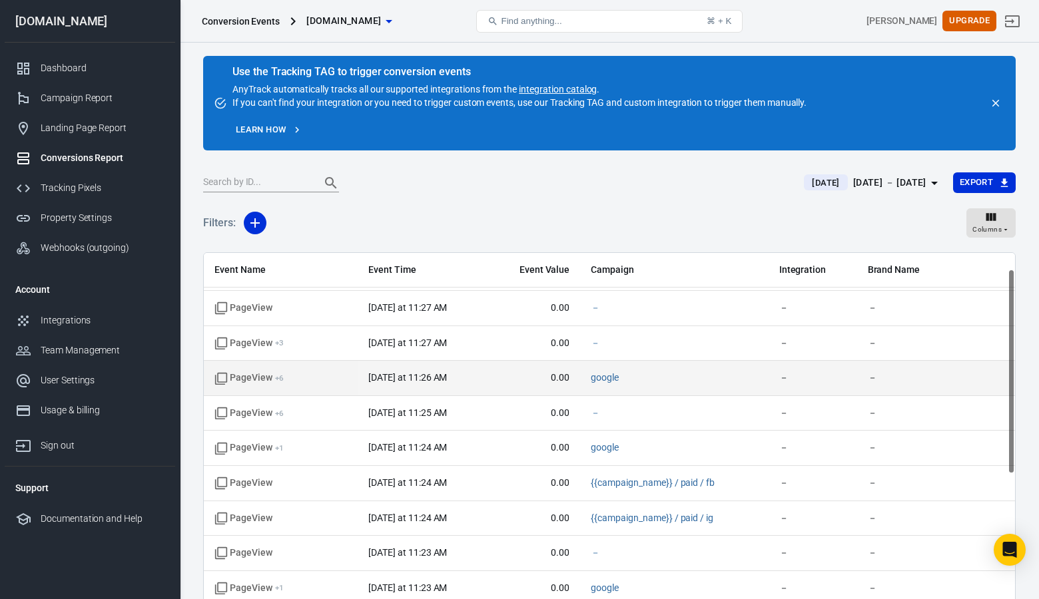
scroll to position [45, 0]
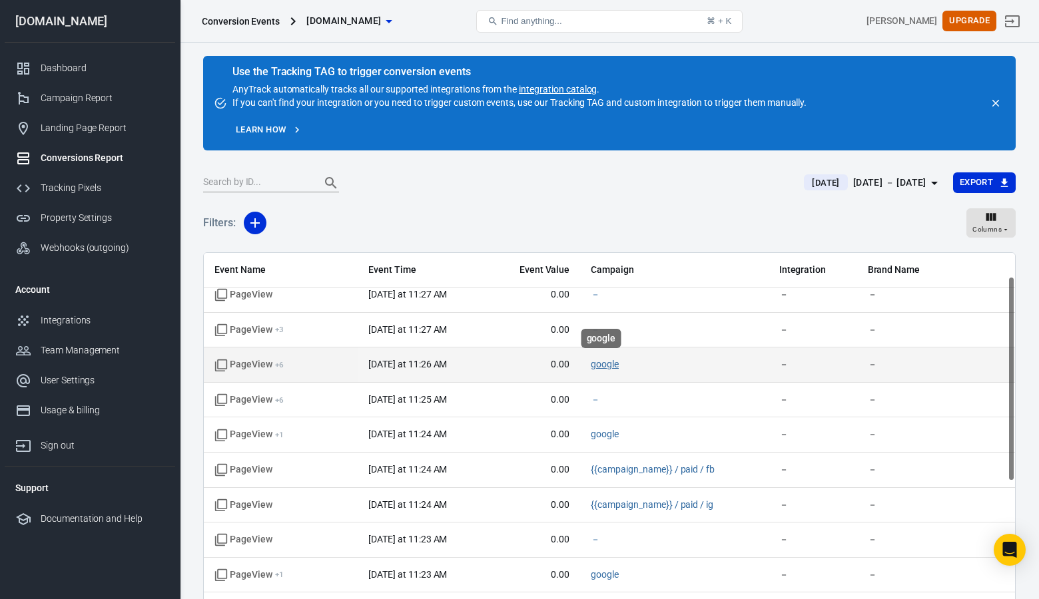
click at [595, 364] on link "google" at bounding box center [605, 364] width 28 height 11
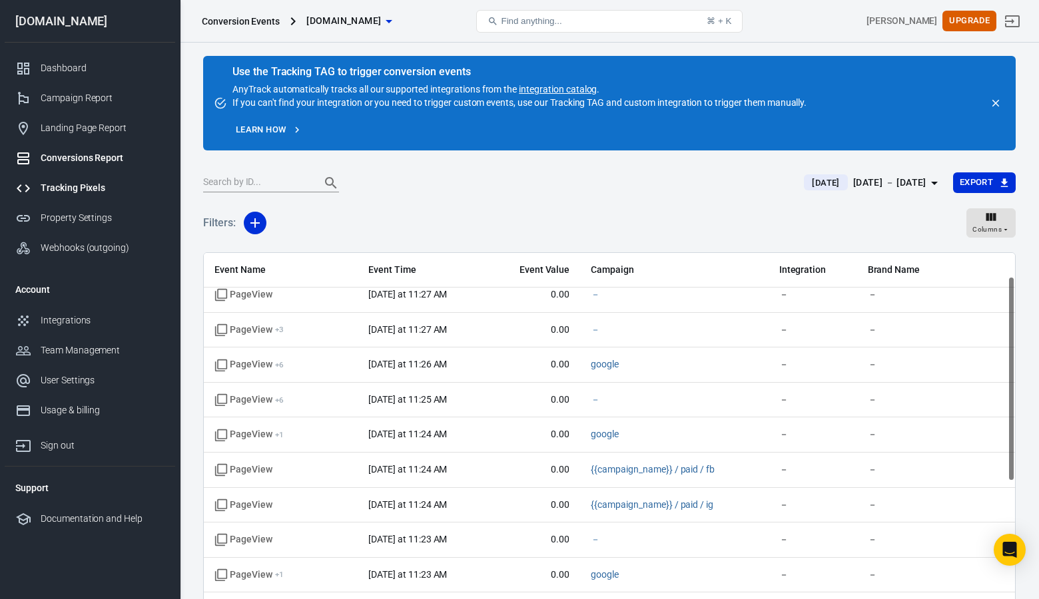
click at [79, 182] on div "Tracking Pixels" at bounding box center [103, 188] width 124 height 14
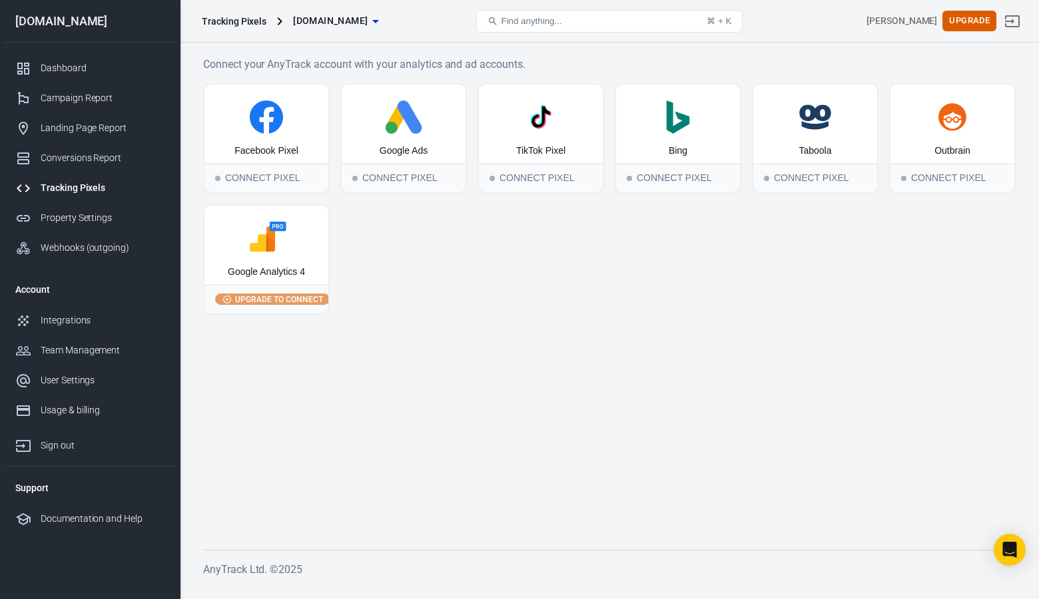
click at [368, 21] on span "[DOMAIN_NAME]" at bounding box center [330, 21] width 75 height 17
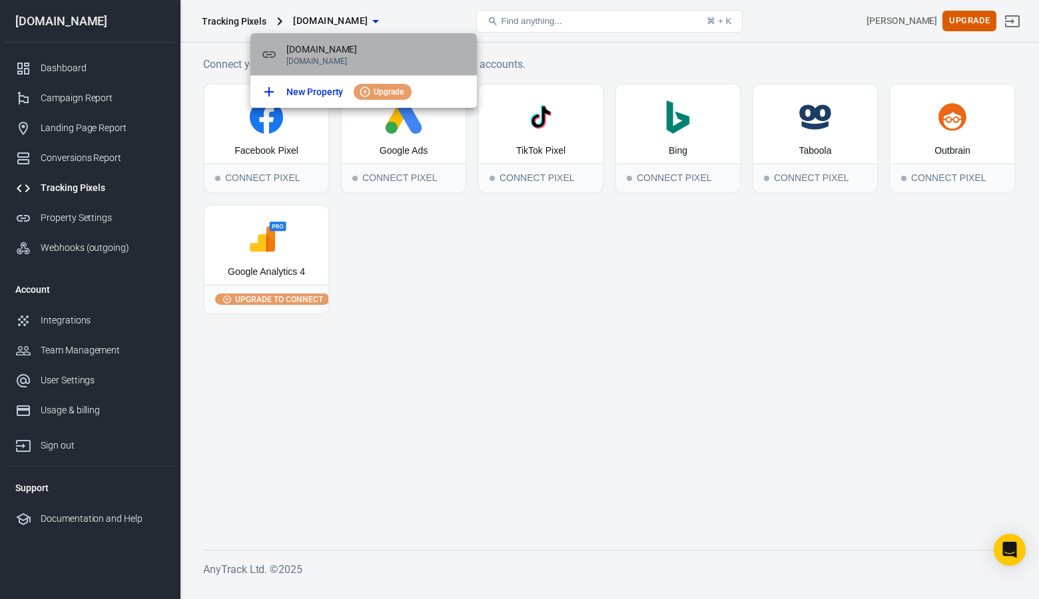
click at [306, 59] on p "[DOMAIN_NAME]" at bounding box center [376, 61] width 180 height 9
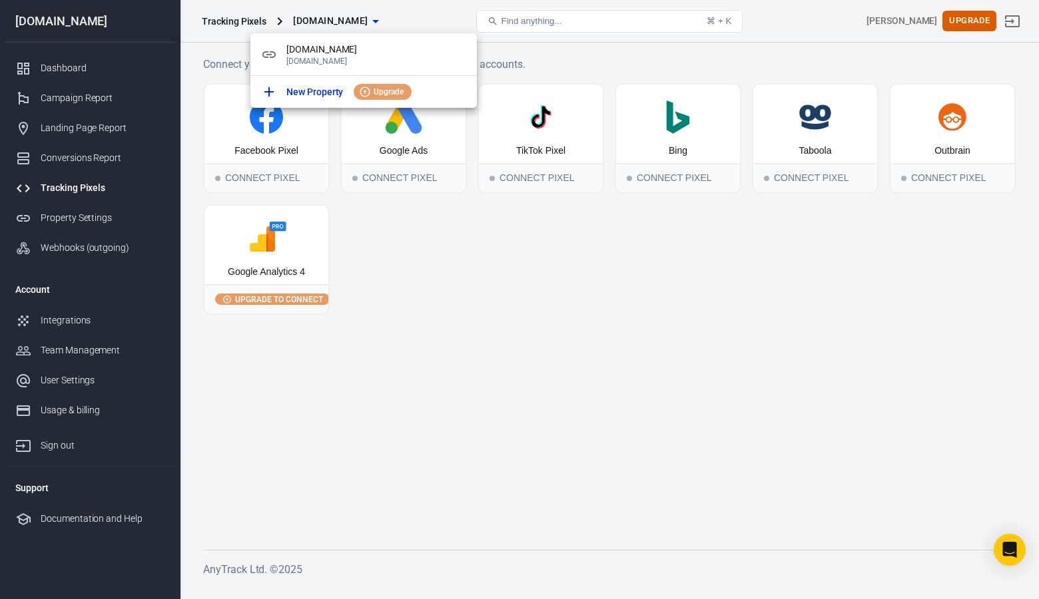
click at [250, 22] on div at bounding box center [519, 299] width 1039 height 599
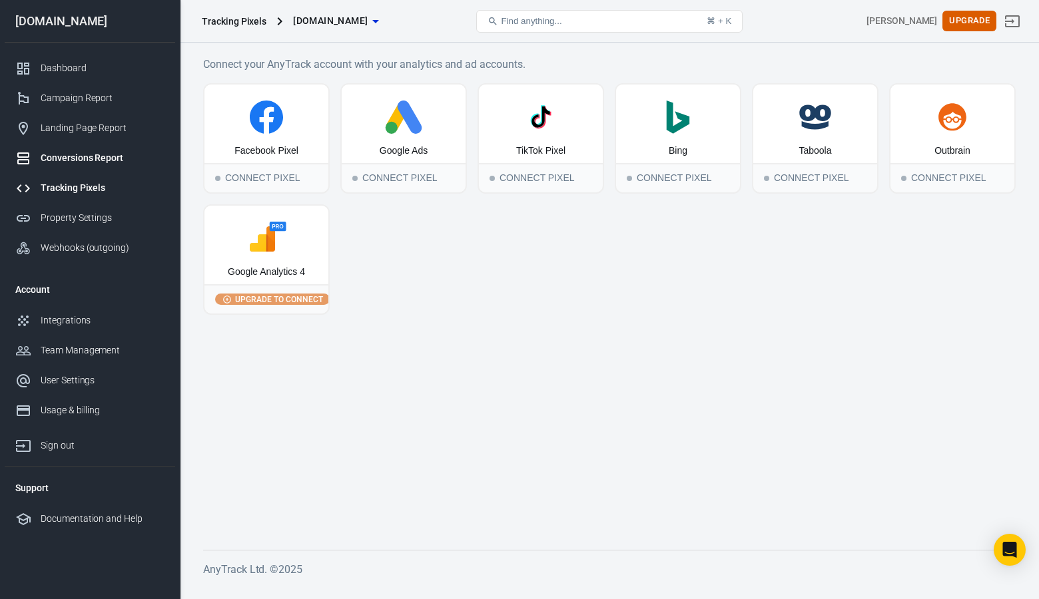
click at [81, 156] on div "Conversions Report" at bounding box center [103, 158] width 124 height 14
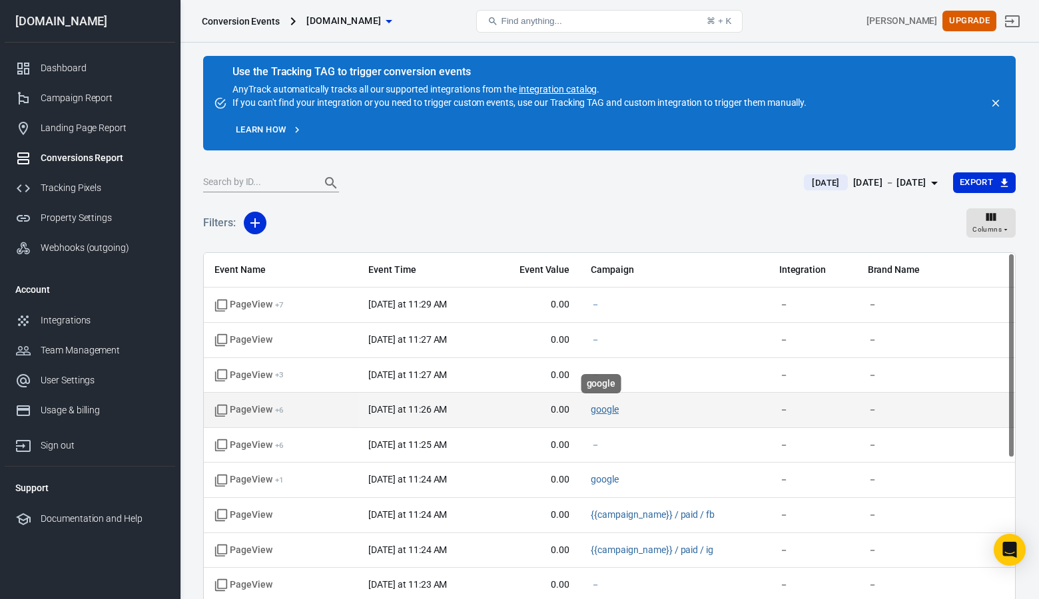
click at [598, 405] on link "google" at bounding box center [605, 409] width 28 height 11
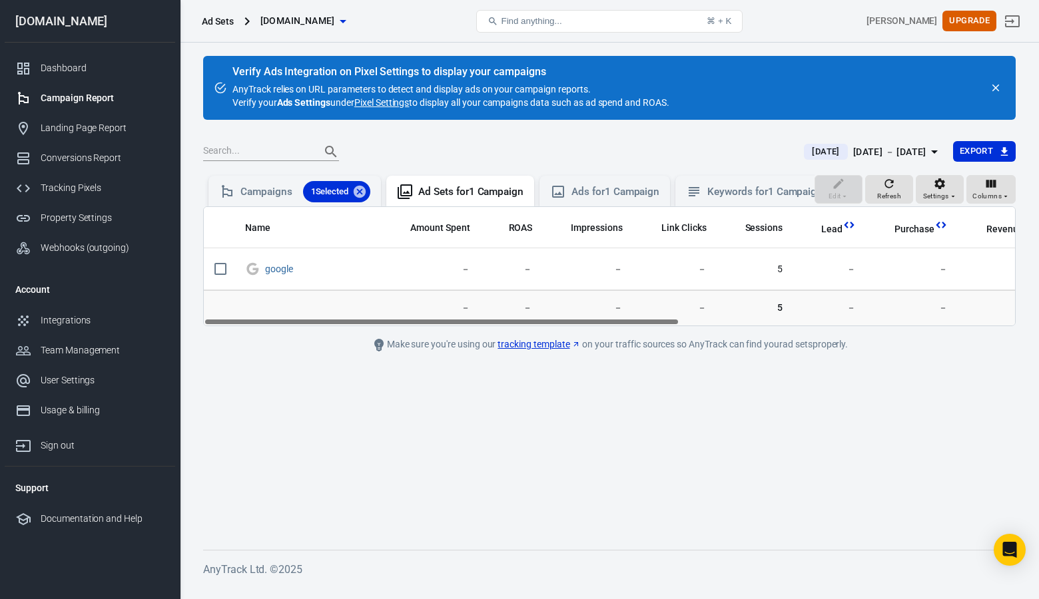
click at [389, 105] on link "Pixel Settings" at bounding box center [381, 102] width 55 height 13
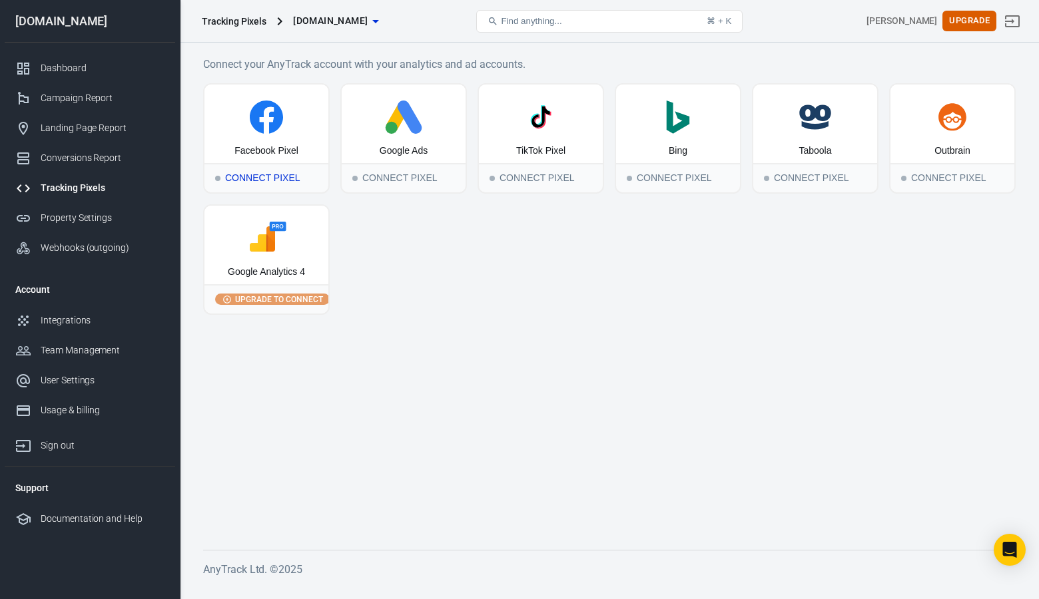
click at [280, 168] on div "Connect Pixel" at bounding box center [266, 177] width 124 height 29
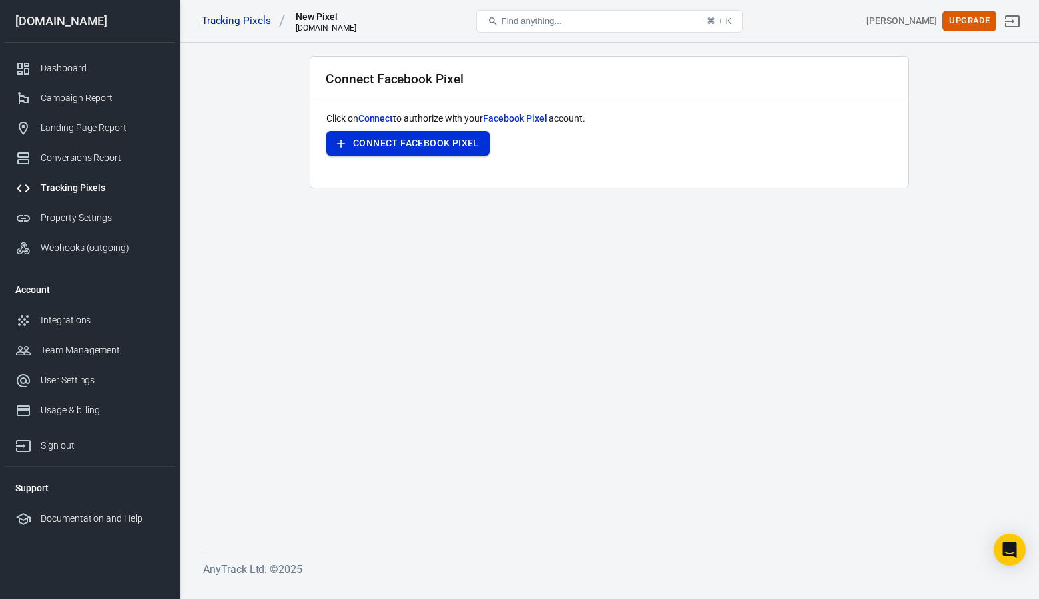
click at [396, 140] on button "Connect Facebook Pixel" at bounding box center [407, 143] width 163 height 25
click at [393, 143] on button "Connect Facebook Pixel" at bounding box center [407, 143] width 163 height 25
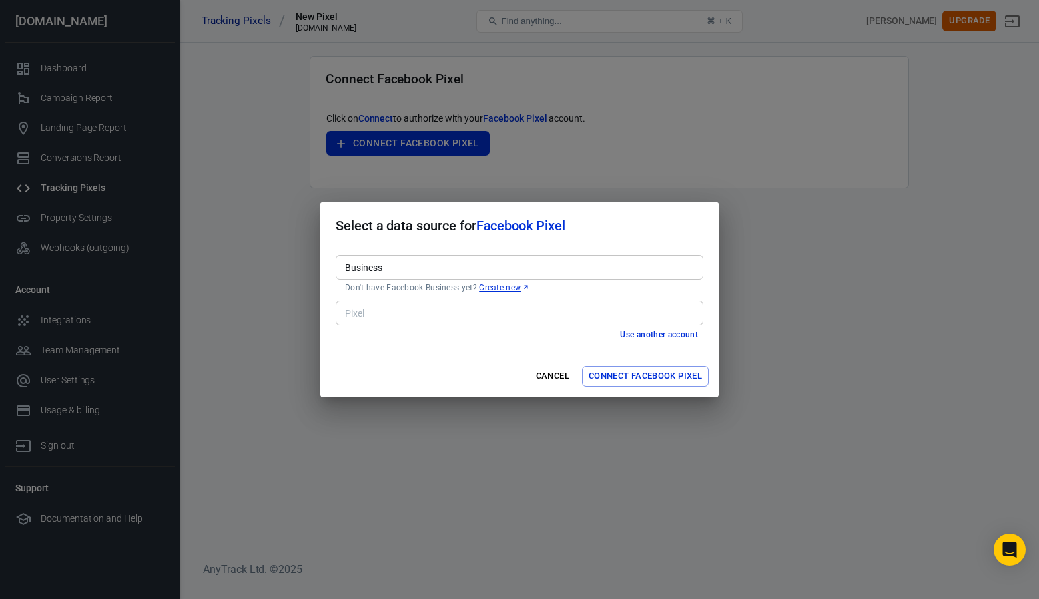
click at [411, 324] on div "Pixel" at bounding box center [520, 313] width 368 height 25
click at [415, 270] on input "Business" at bounding box center [519, 267] width 358 height 17
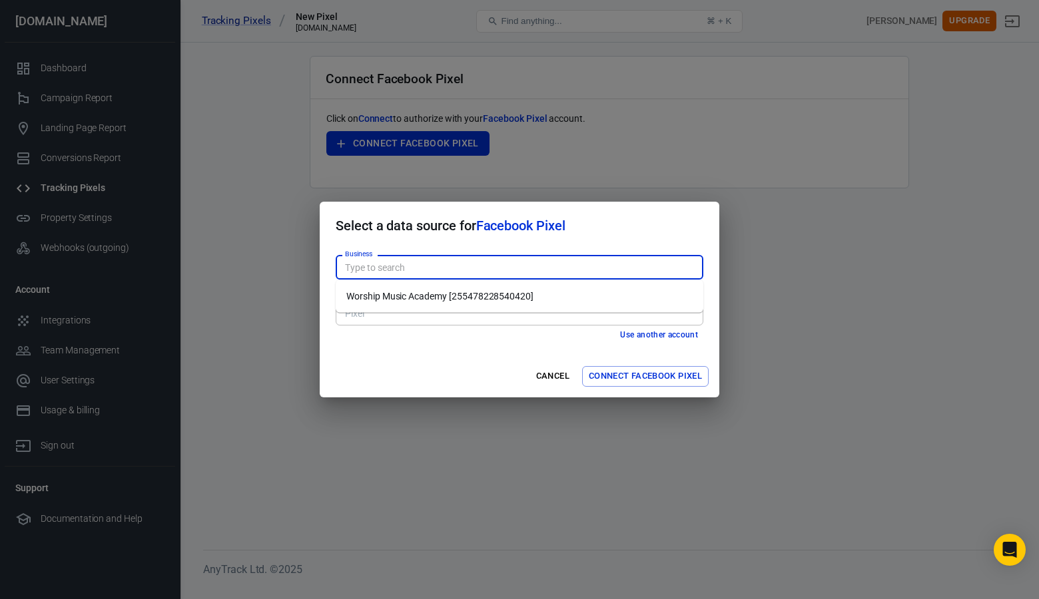
click at [424, 296] on li "Worship Music Academy [255478228540420]" at bounding box center [520, 297] width 368 height 22
type input "Worship Music Academy [255478228540420]"
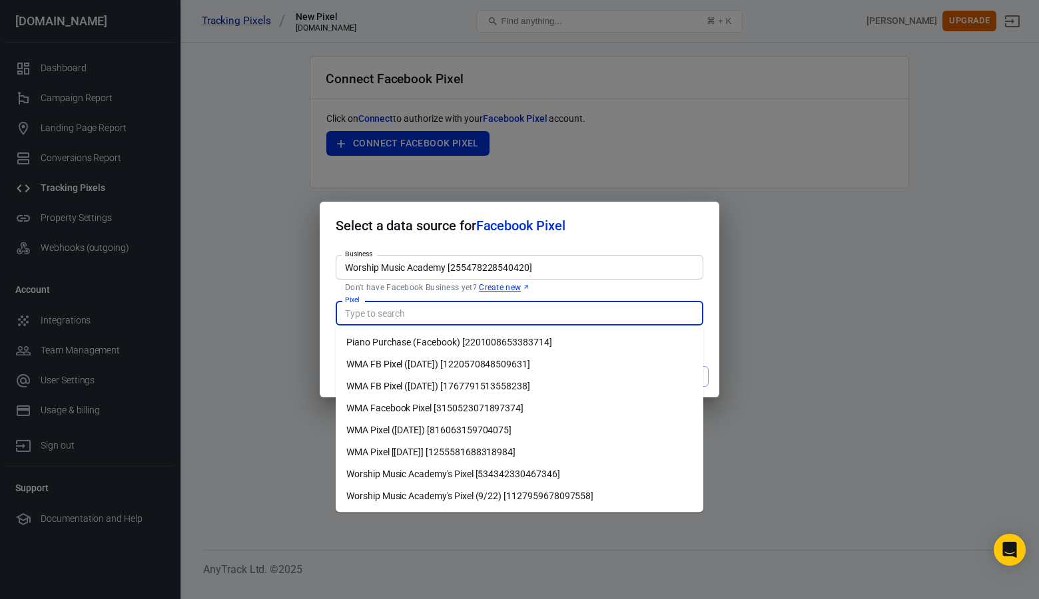
click at [426, 312] on input "Pixel" at bounding box center [519, 313] width 358 height 17
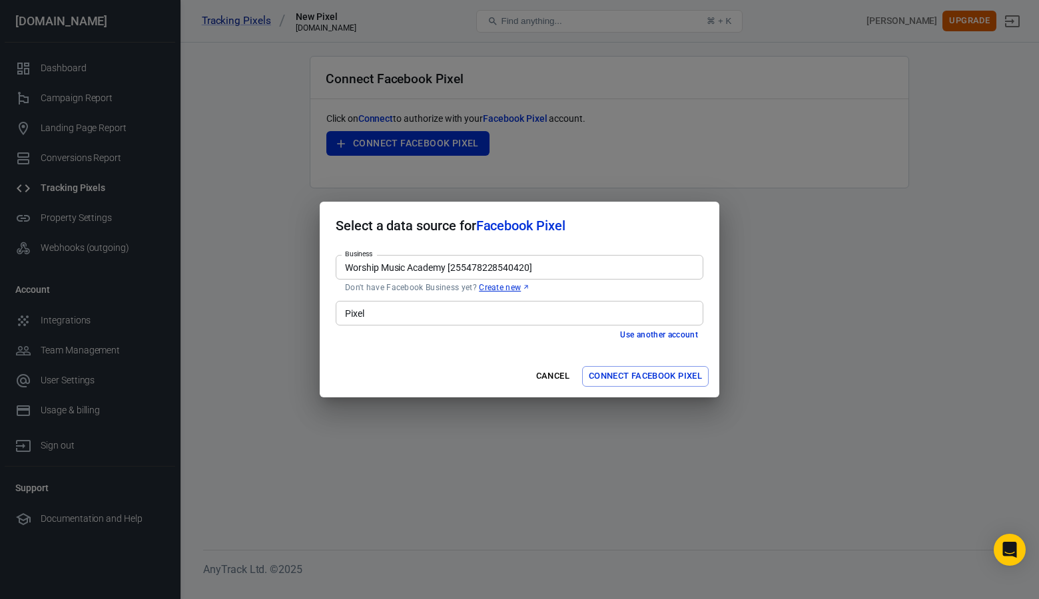
click at [632, 151] on div "Select a data source for Facebook Pixel Business Worship Music Academy [2554782…" at bounding box center [519, 299] width 1039 height 599
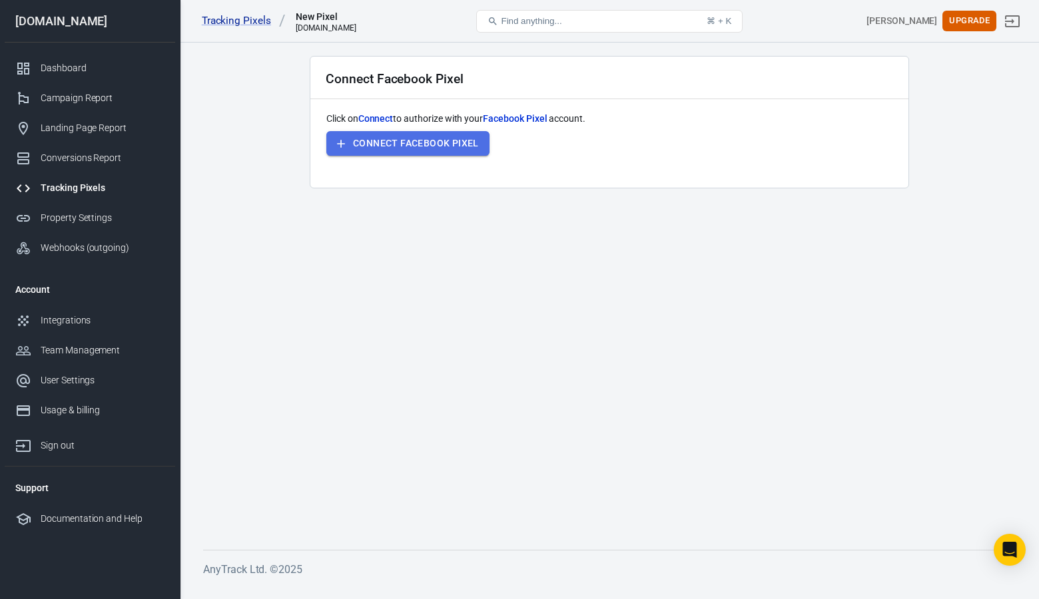
click at [408, 141] on button "Connect Facebook Pixel" at bounding box center [407, 143] width 163 height 25
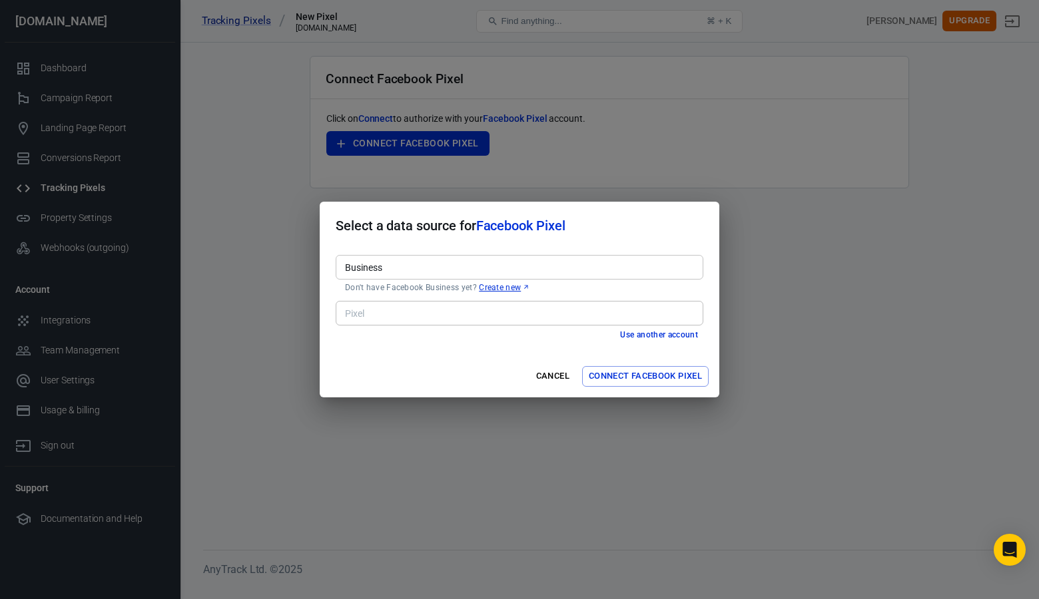
click at [416, 266] on input "Business" at bounding box center [519, 267] width 358 height 17
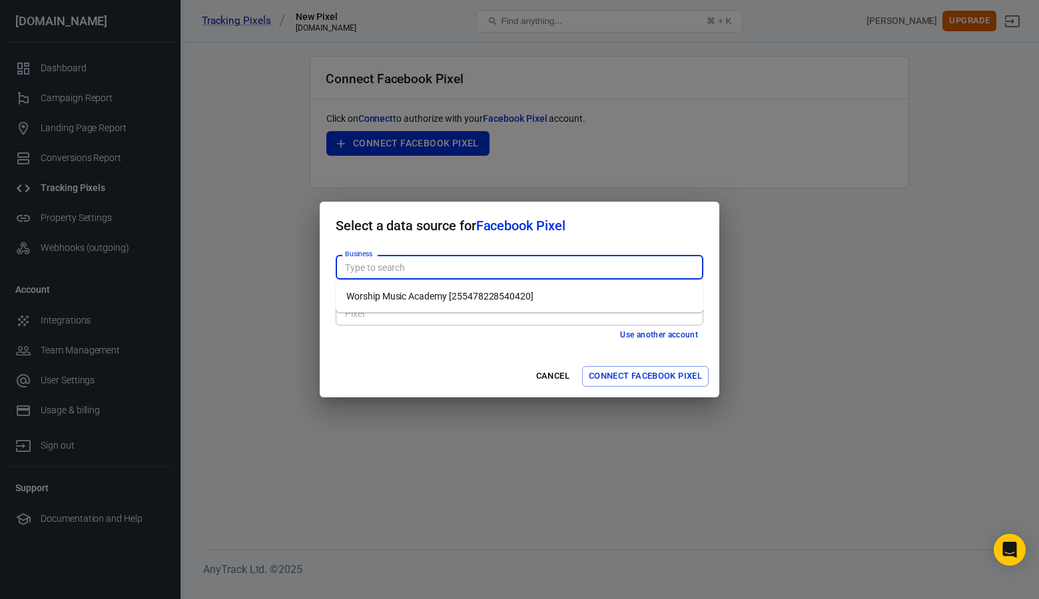
click at [424, 292] on li "Worship Music Academy [255478228540420]" at bounding box center [520, 297] width 368 height 22
type input "Worship Music Academy [255478228540420]"
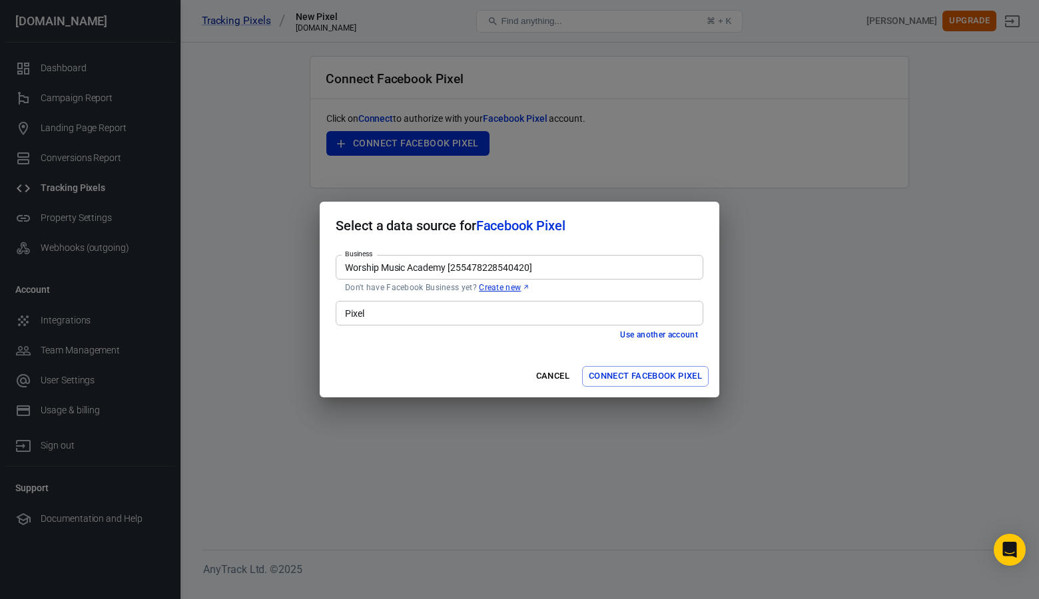
click at [421, 321] on input "Pixel" at bounding box center [519, 313] width 358 height 17
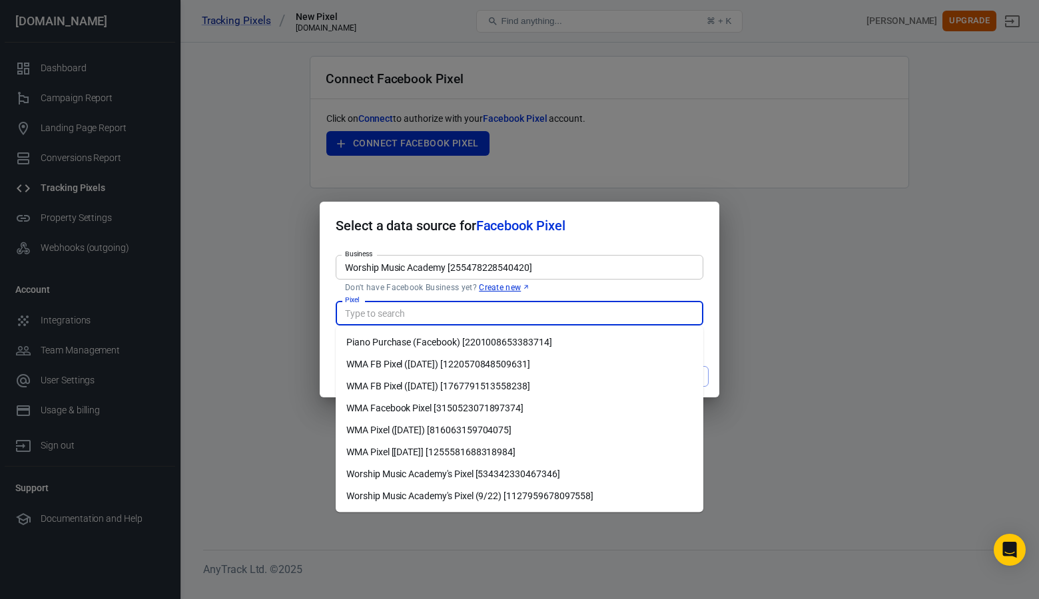
click at [464, 424] on li "WMA Pixel (10-12-22) [816063159704075]" at bounding box center [520, 431] width 368 height 22
type input "WMA Pixel (10-12-22) [816063159704075]"
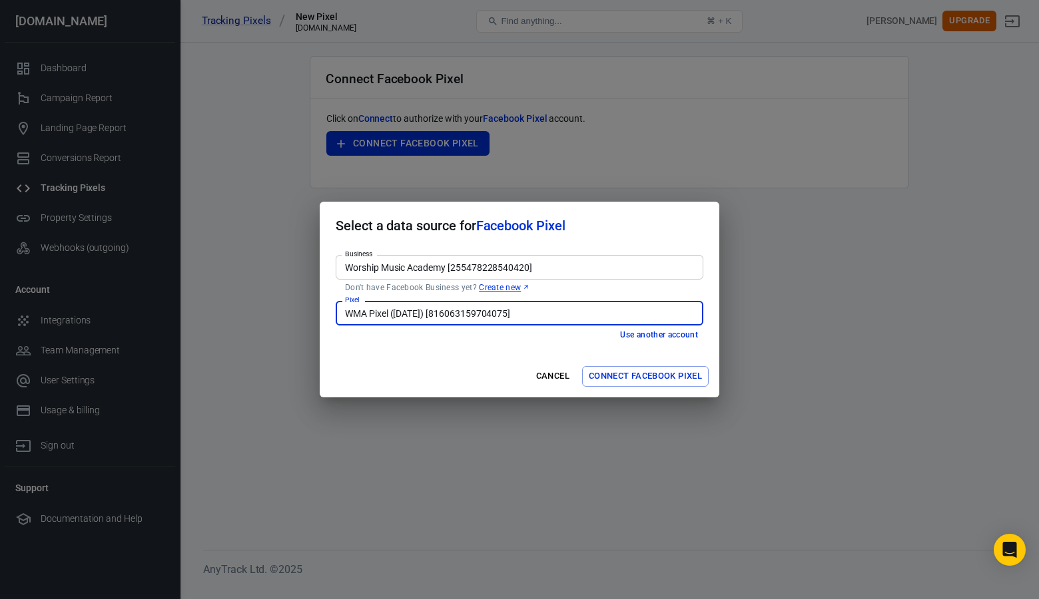
click at [643, 376] on button "Connect Facebook Pixel" at bounding box center [645, 376] width 127 height 21
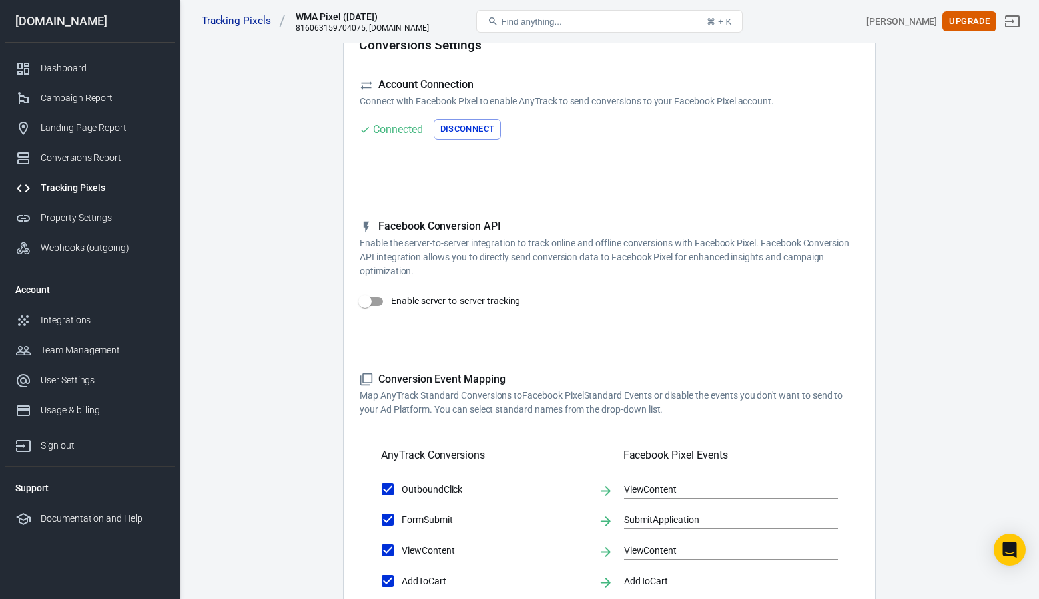
scroll to position [104, 0]
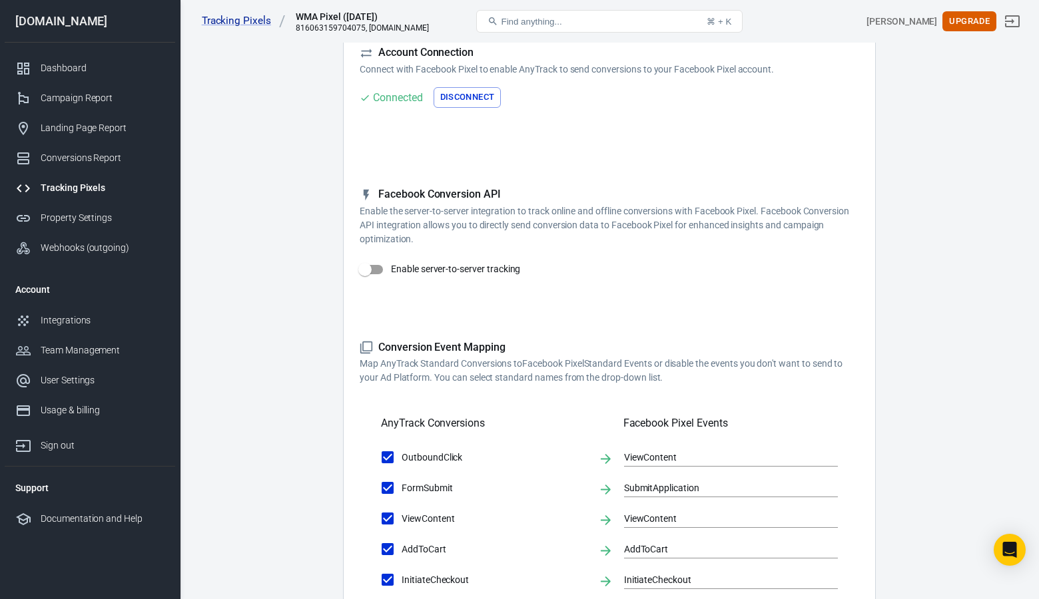
click at [373, 268] on input "Enable server-to-server tracking" at bounding box center [365, 269] width 76 height 25
checkbox input "false"
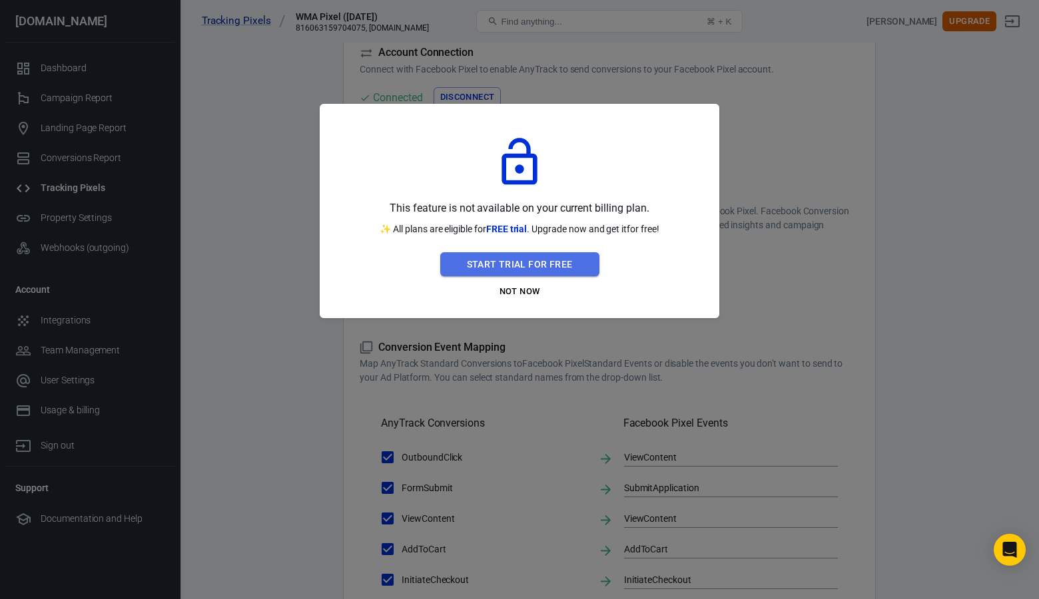
click at [525, 262] on button "Start Trial For Free" at bounding box center [519, 264] width 159 height 25
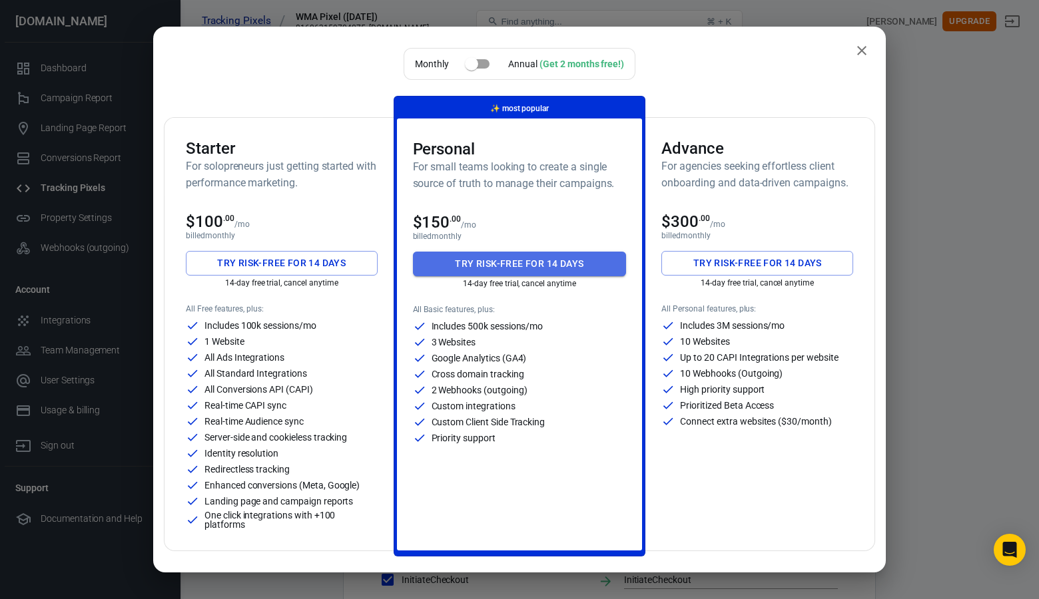
click at [535, 265] on button "Try risk-free for 14 days" at bounding box center [520, 264] width 214 height 25
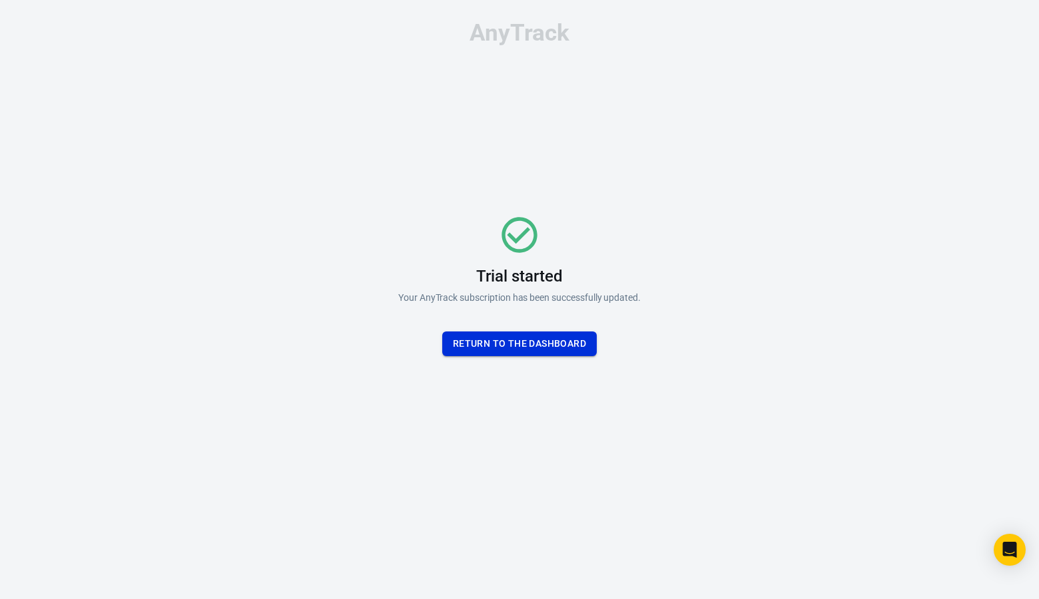
click at [511, 337] on button "Return To the dashboard" at bounding box center [519, 344] width 154 height 25
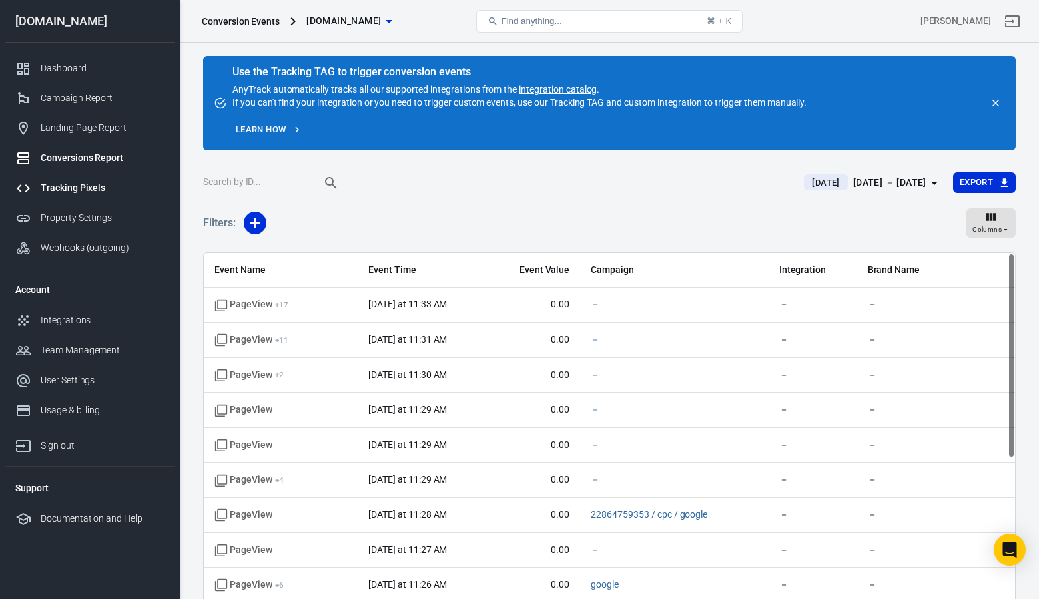
click at [73, 178] on link "Tracking Pixels" at bounding box center [90, 188] width 170 height 30
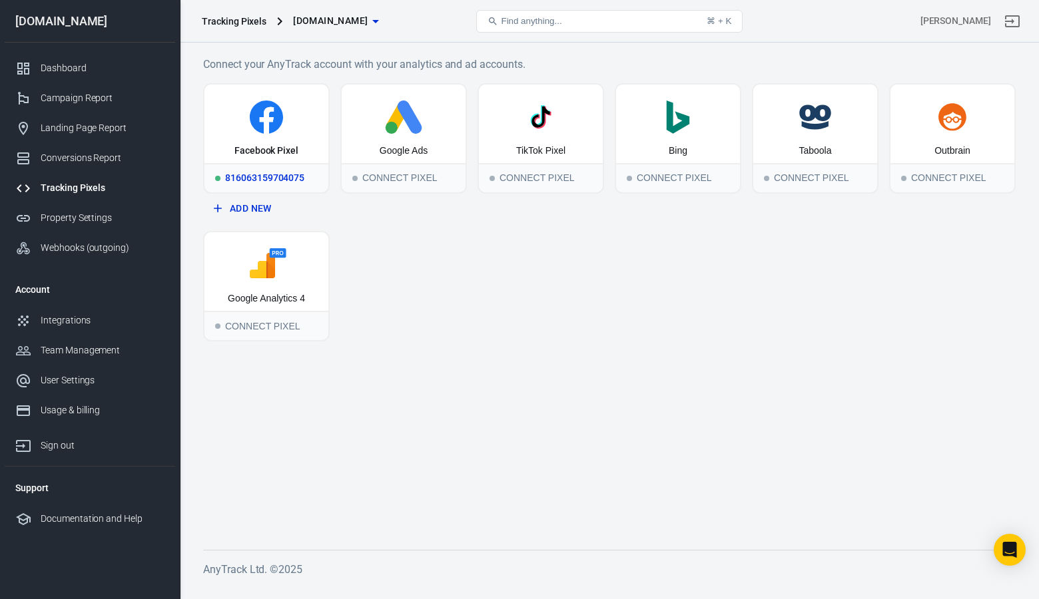
click at [274, 174] on div "816063159704075" at bounding box center [266, 177] width 124 height 29
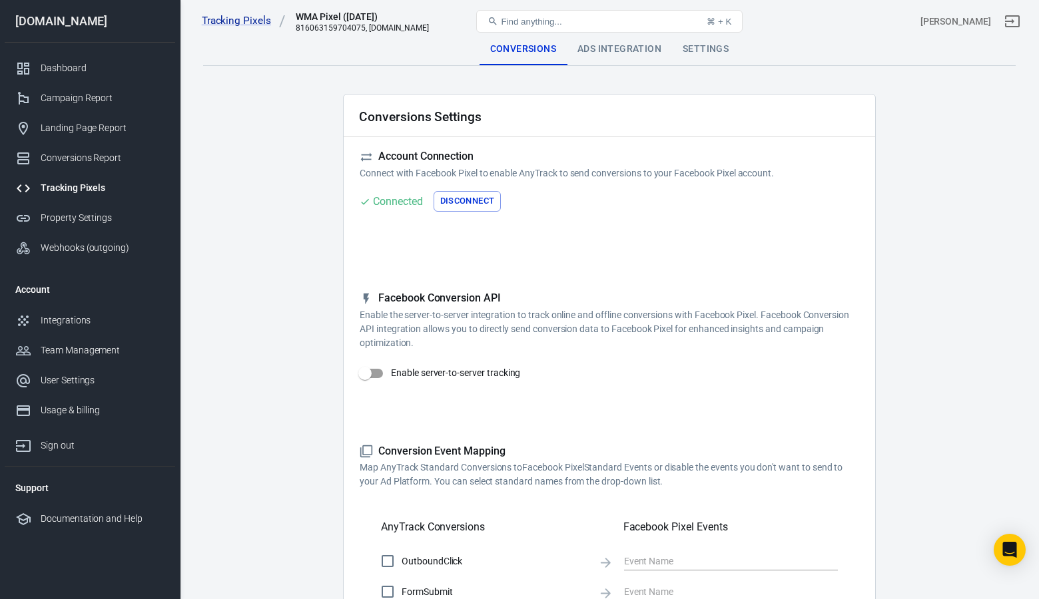
checkbox input "true"
type input "ViewContent"
checkbox input "true"
type input "SubmitApplication"
checkbox input "true"
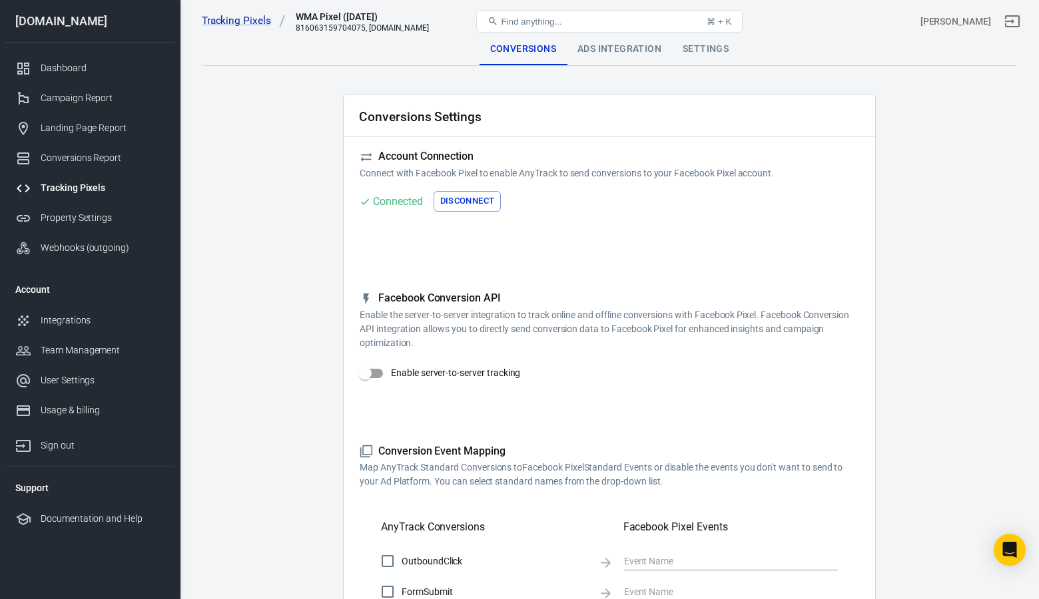
type input "ViewContent"
checkbox input "true"
type input "AddToCart"
checkbox input "true"
type input "InitiateCheckout"
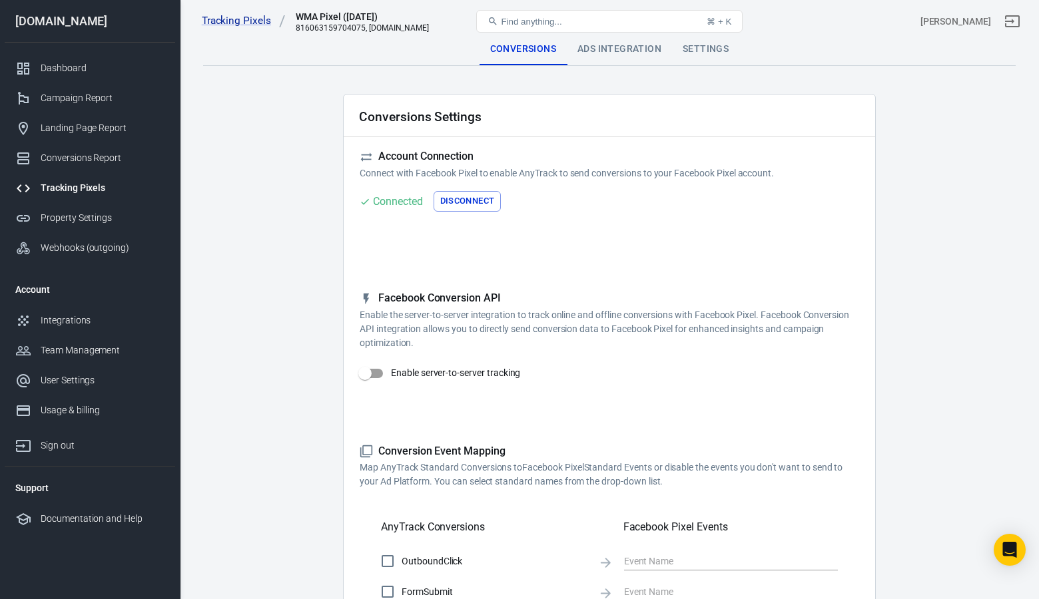
checkbox input "true"
type input "Lead"
checkbox input "true"
type input "CompleteRegistration"
checkbox input "true"
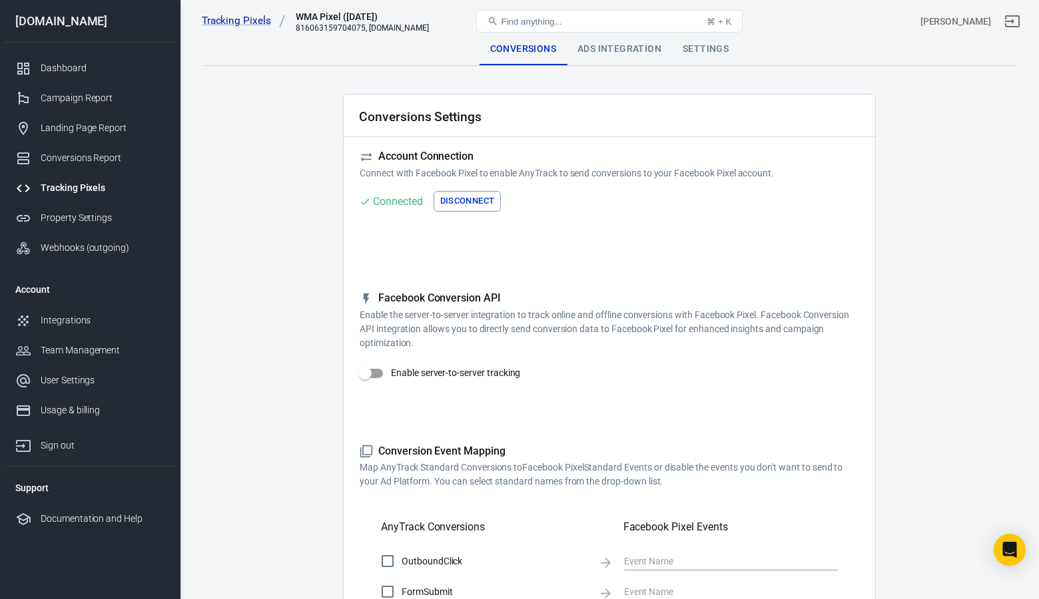
type input "Purchase"
checkbox input "true"
type input "AddPaymentInfo"
click at [371, 373] on input "Enable server-to-server tracking" at bounding box center [365, 373] width 76 height 25
checkbox input "true"
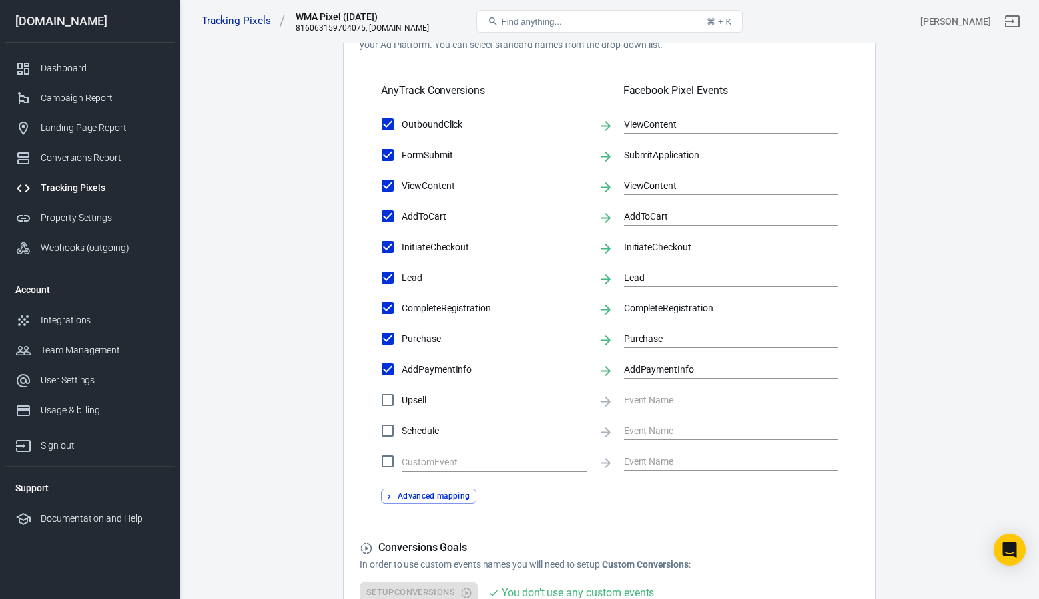
scroll to position [483, 0]
click at [437, 463] on input "text" at bounding box center [485, 464] width 166 height 17
type input "PageView"
click at [437, 491] on button "Advanced mapping" at bounding box center [428, 497] width 95 height 15
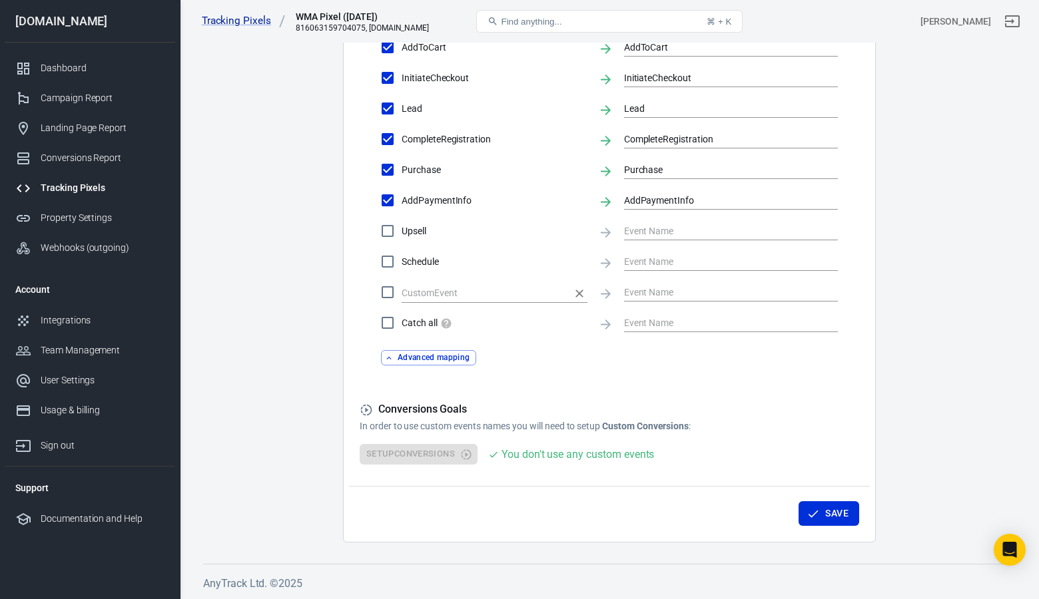
scroll to position [653, 0]
click at [579, 292] on icon "Clear" at bounding box center [579, 294] width 13 height 13
click at [846, 519] on button "Save" at bounding box center [828, 514] width 61 height 25
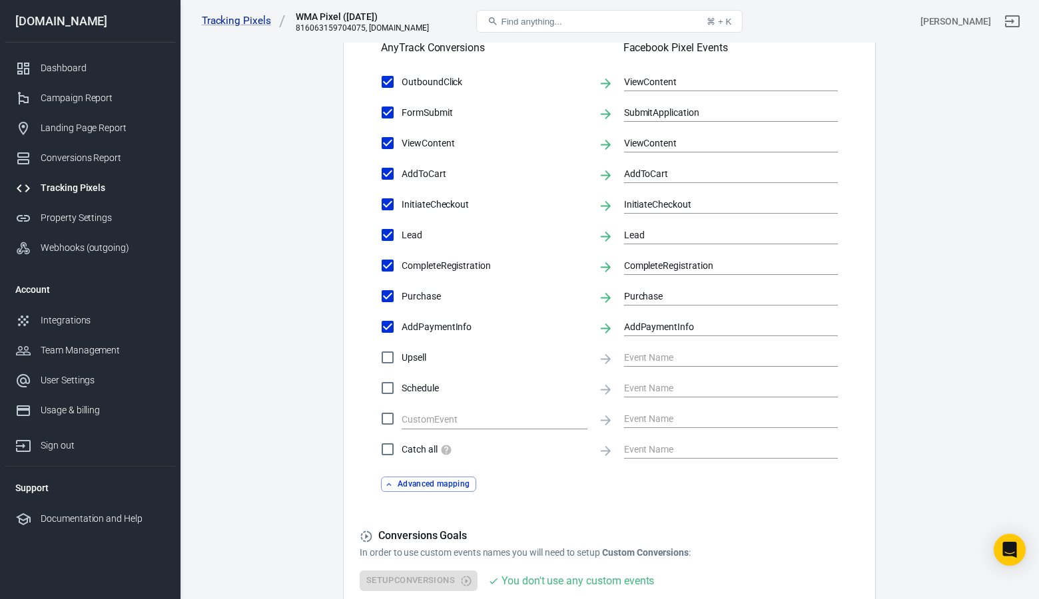
scroll to position [623, 0]
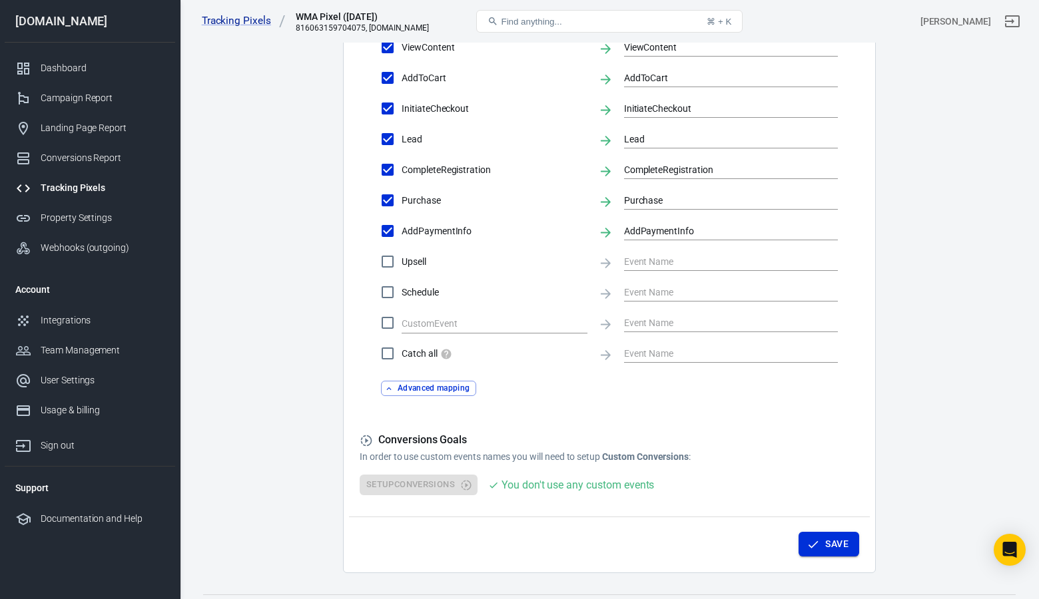
click at [834, 548] on button "Save" at bounding box center [828, 544] width 61 height 25
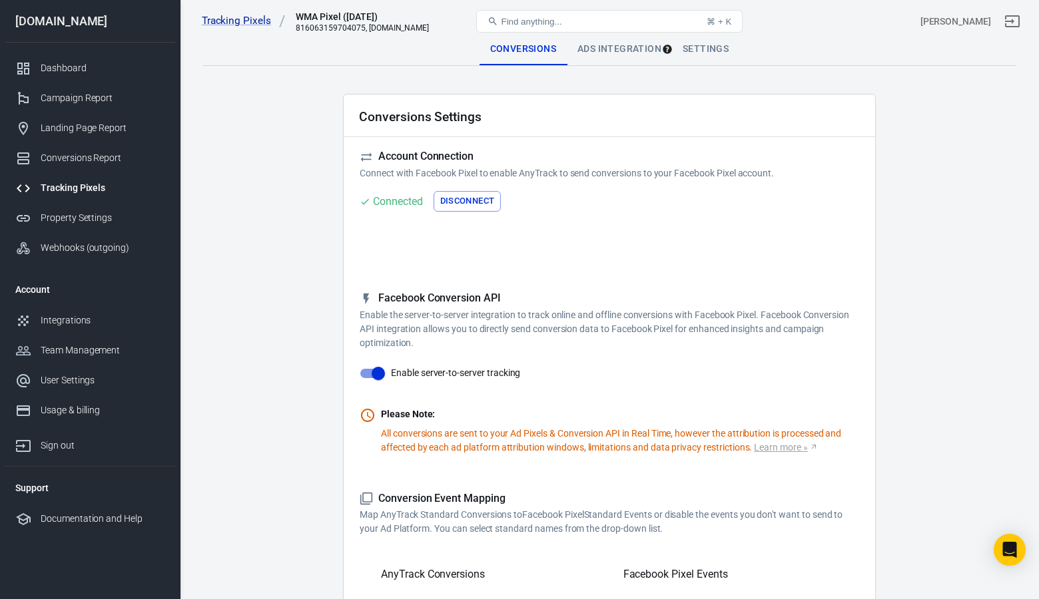
scroll to position [0, 0]
click at [70, 190] on div "Tracking Pixels" at bounding box center [103, 188] width 124 height 14
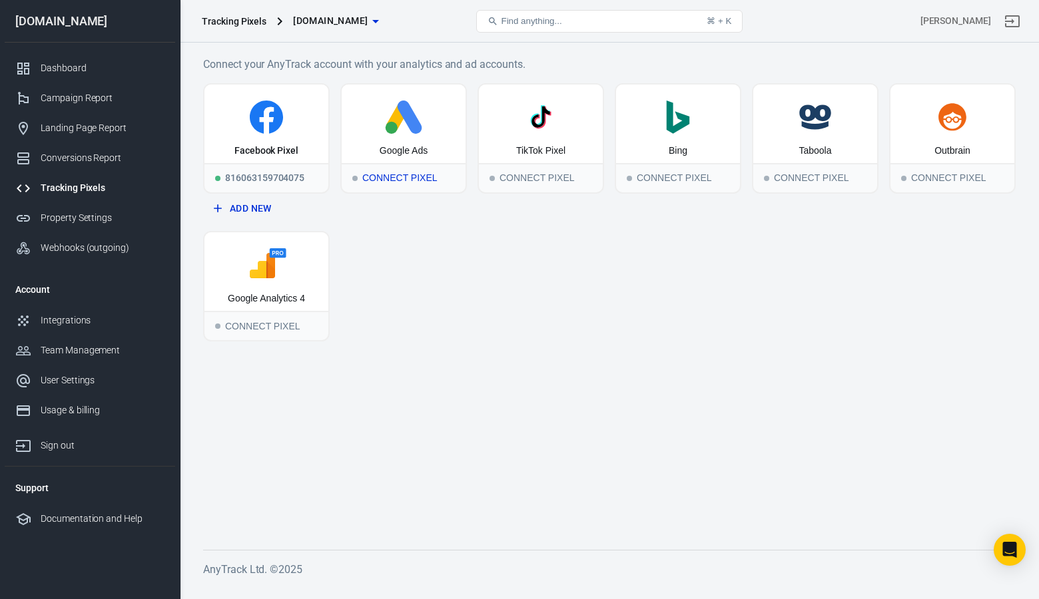
click at [392, 177] on div "Connect Pixel" at bounding box center [404, 177] width 124 height 29
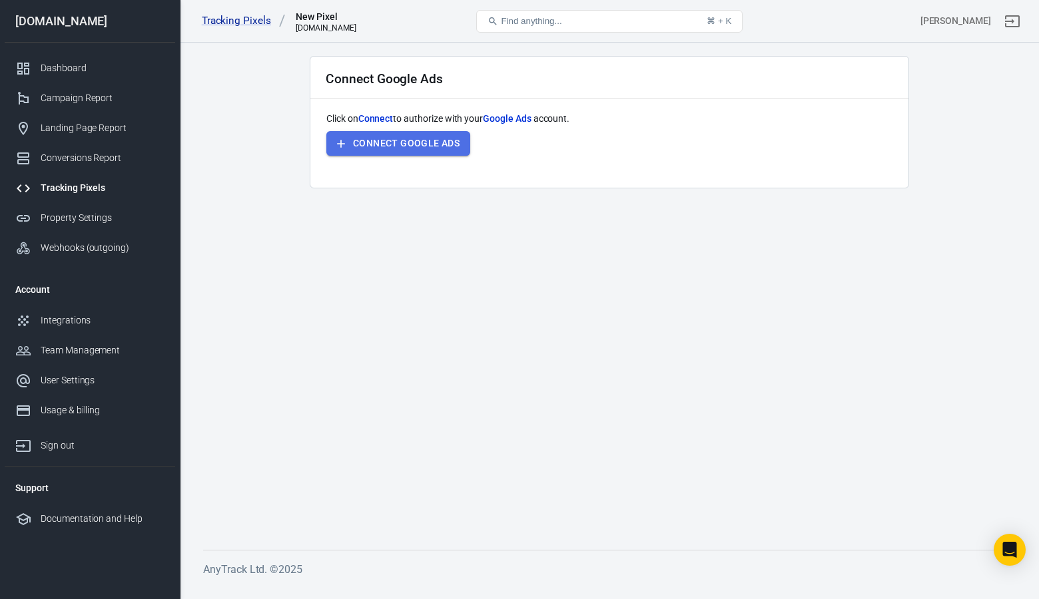
click at [410, 146] on button "Connect Google Ads" at bounding box center [398, 143] width 144 height 25
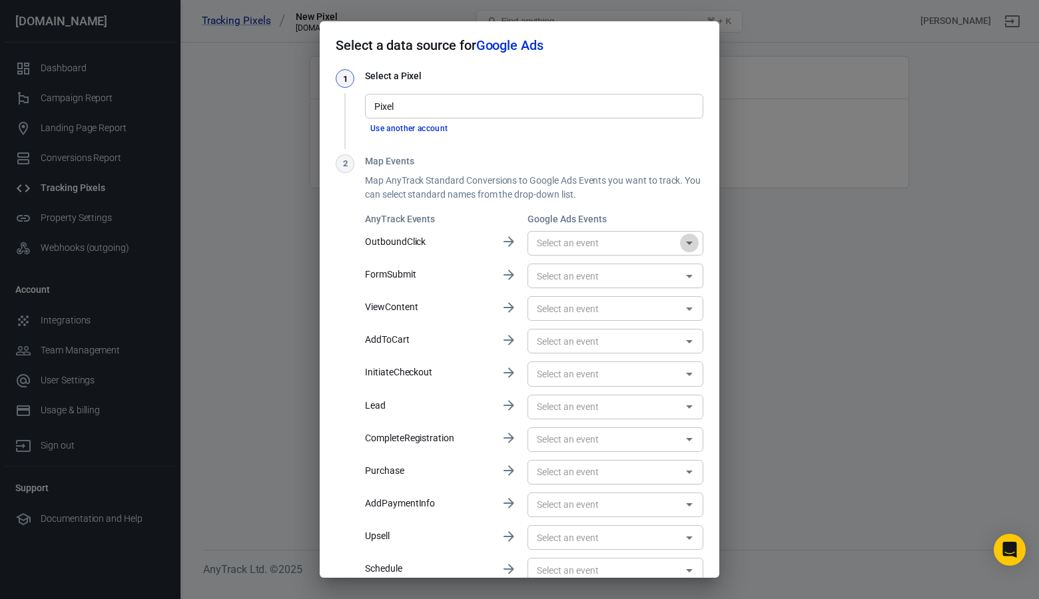
click at [683, 240] on icon "Open" at bounding box center [689, 243] width 16 height 16
click at [452, 97] on div "Pixel" at bounding box center [534, 106] width 338 height 25
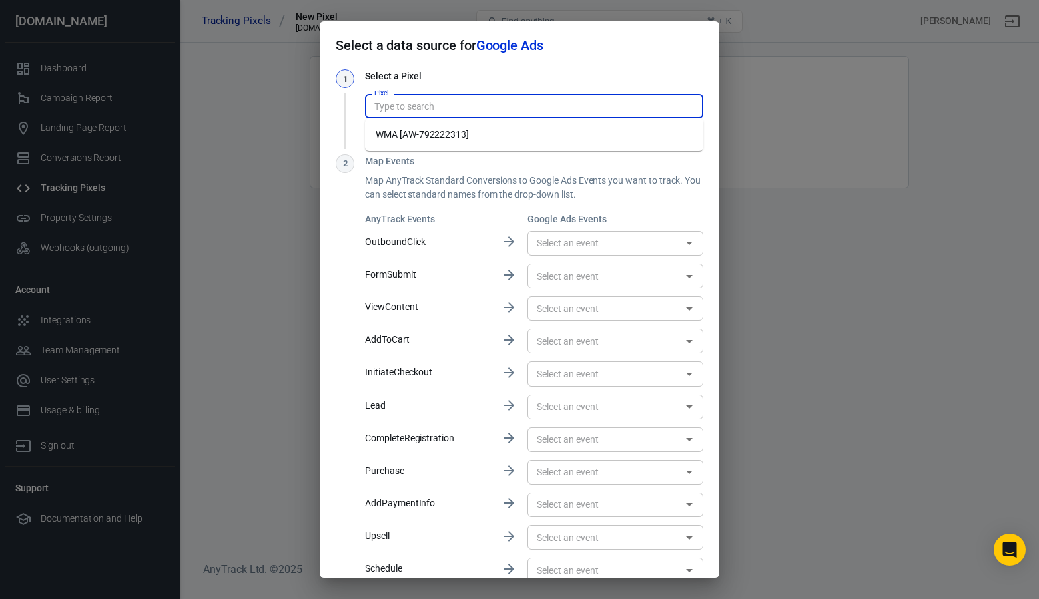
click at [438, 133] on li "WMA [AW-792222313]" at bounding box center [534, 135] width 338 height 22
type input "WMA [AW-792222313]"
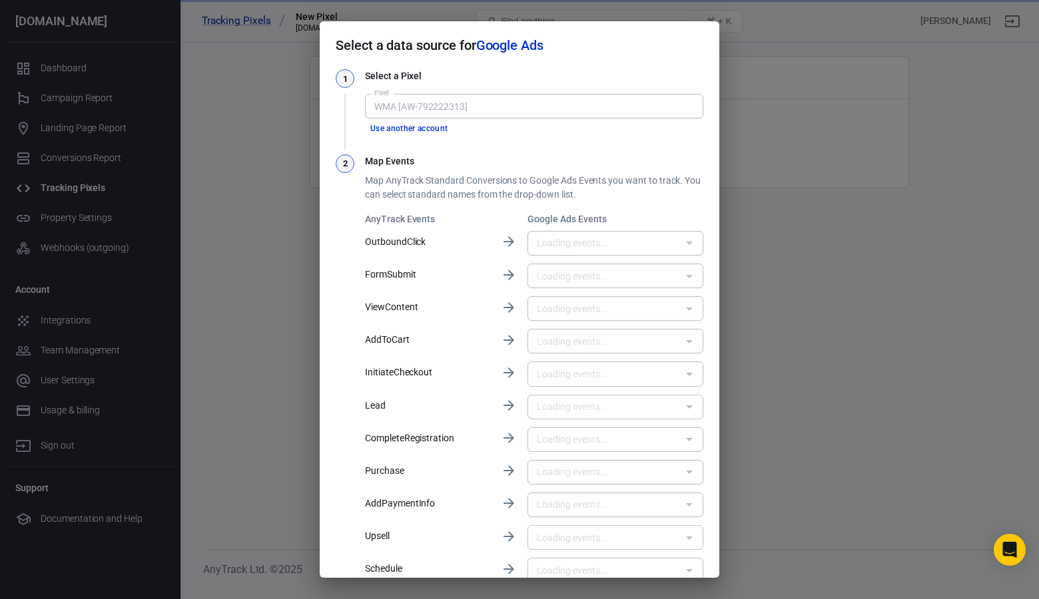
type input "Worship Guitar [Thrive] [gTzqCOm4kpIBEOm04fkC]"
click at [686, 247] on icon "Open" at bounding box center [689, 243] width 16 height 16
click at [675, 159] on h3 "Map Events" at bounding box center [534, 161] width 338 height 14
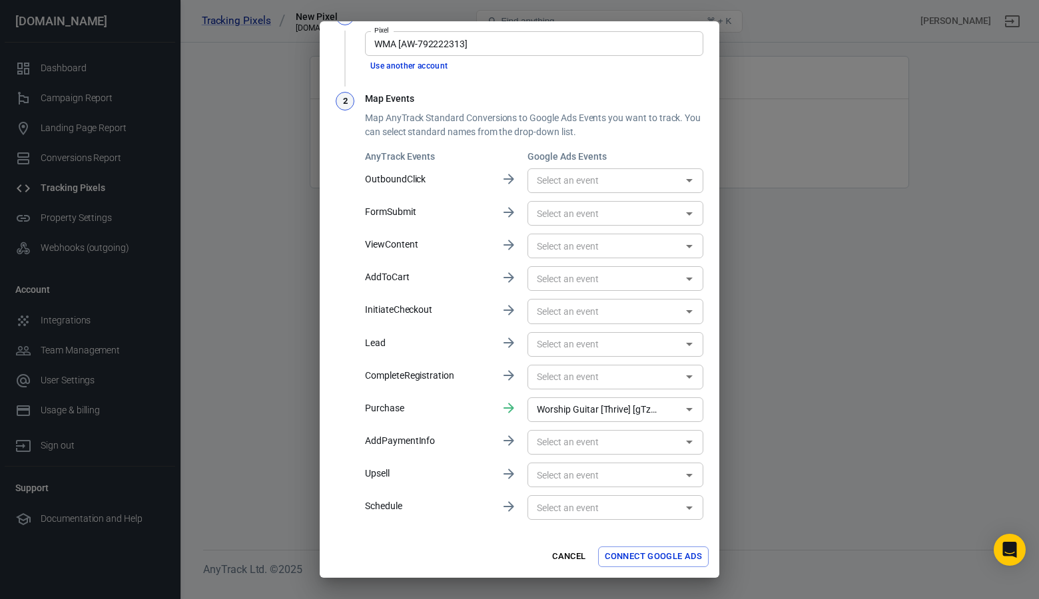
scroll to position [62, 0]
click at [699, 182] on div "​" at bounding box center [615, 181] width 176 height 25
click at [669, 141] on div "Map Events Map AnyTrack Standard Conversions to Google Ads Events you want to t…" at bounding box center [534, 308] width 338 height 431
click at [690, 411] on icon "Open" at bounding box center [689, 410] width 7 height 3
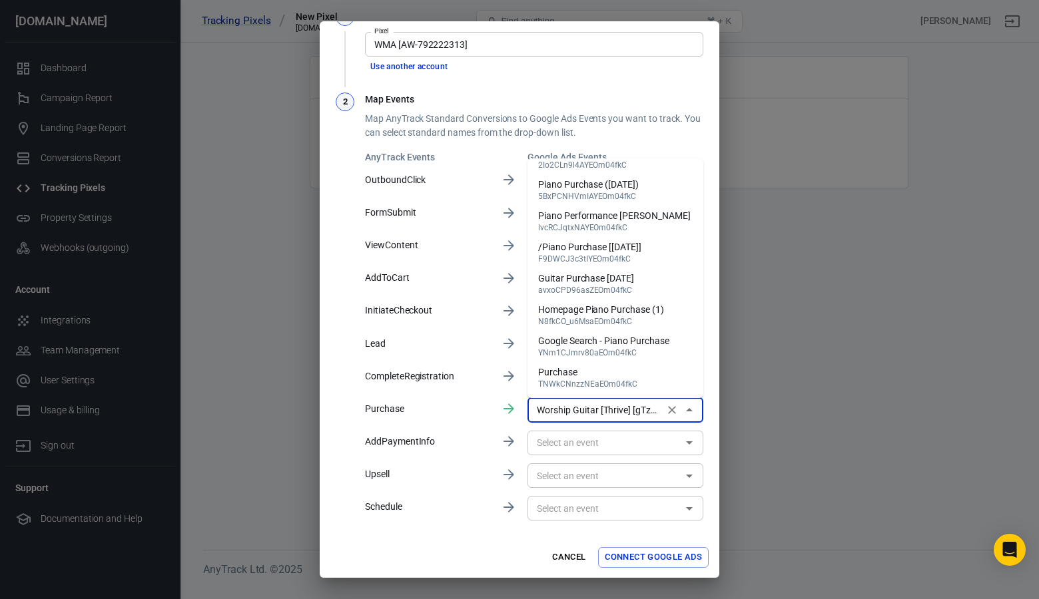
scroll to position [585, 0]
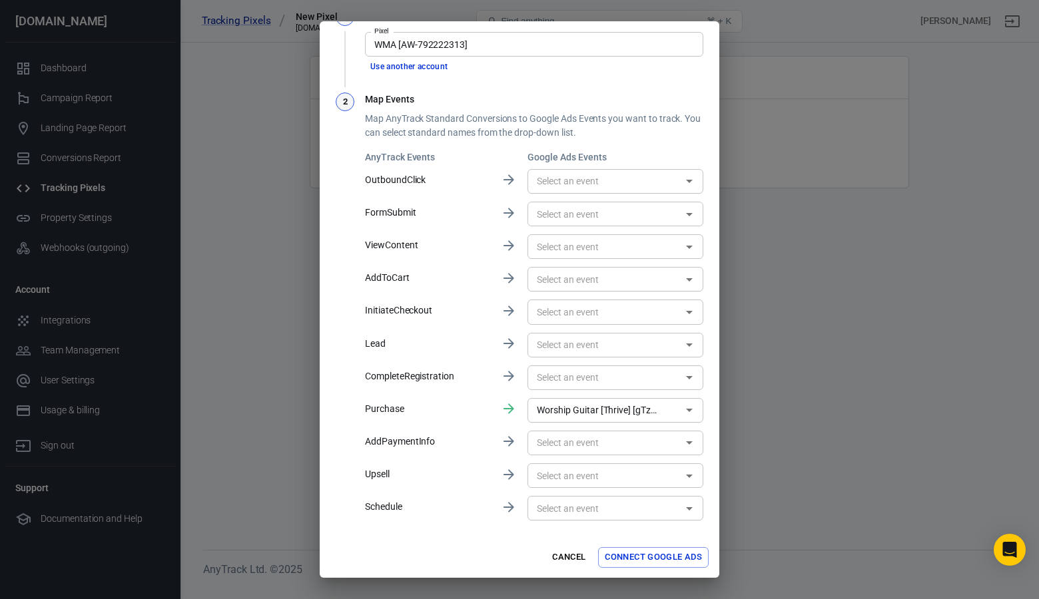
click at [477, 244] on p "ViewContent" at bounding box center [427, 245] width 125 height 14
click at [675, 409] on icon "Clear" at bounding box center [671, 410] width 13 height 13
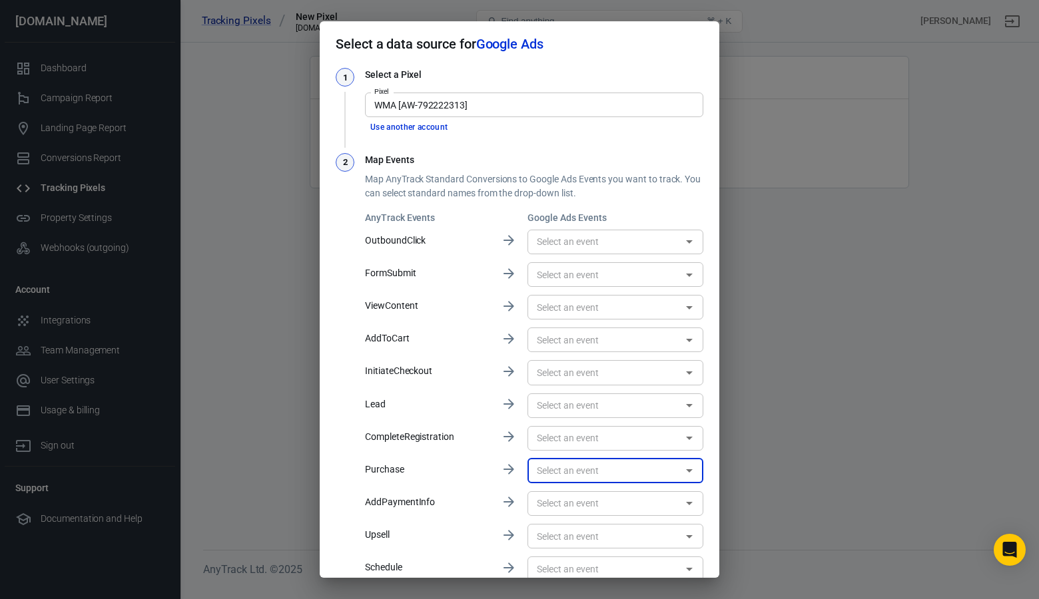
scroll to position [0, 0]
click at [689, 277] on icon "Open" at bounding box center [689, 276] width 7 height 3
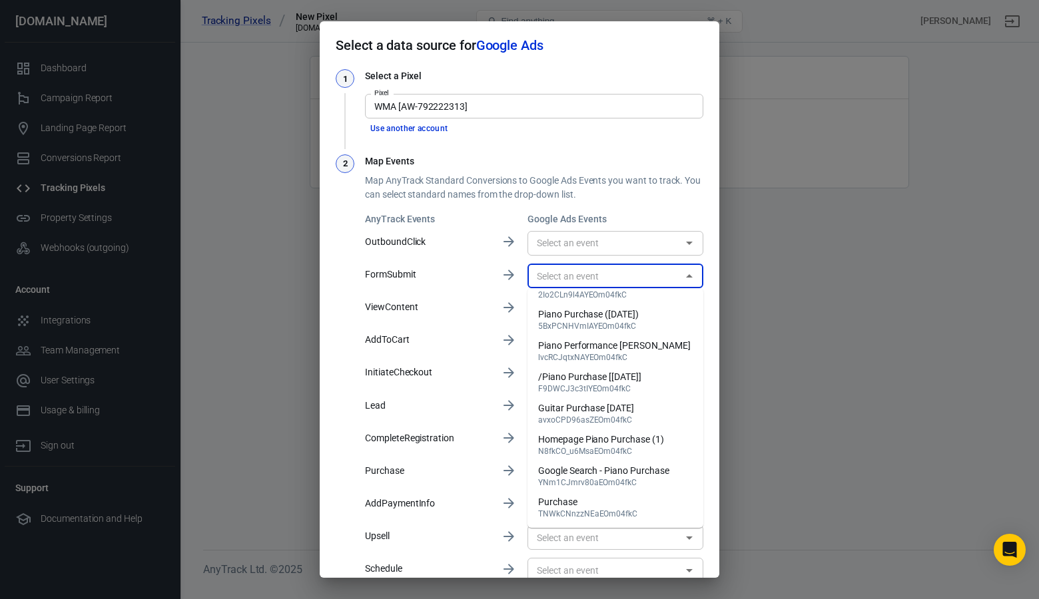
scroll to position [585, 0]
click at [485, 207] on div "Map Events Map AnyTrack Standard Conversions to Google Ads Events you want to t…" at bounding box center [534, 369] width 338 height 431
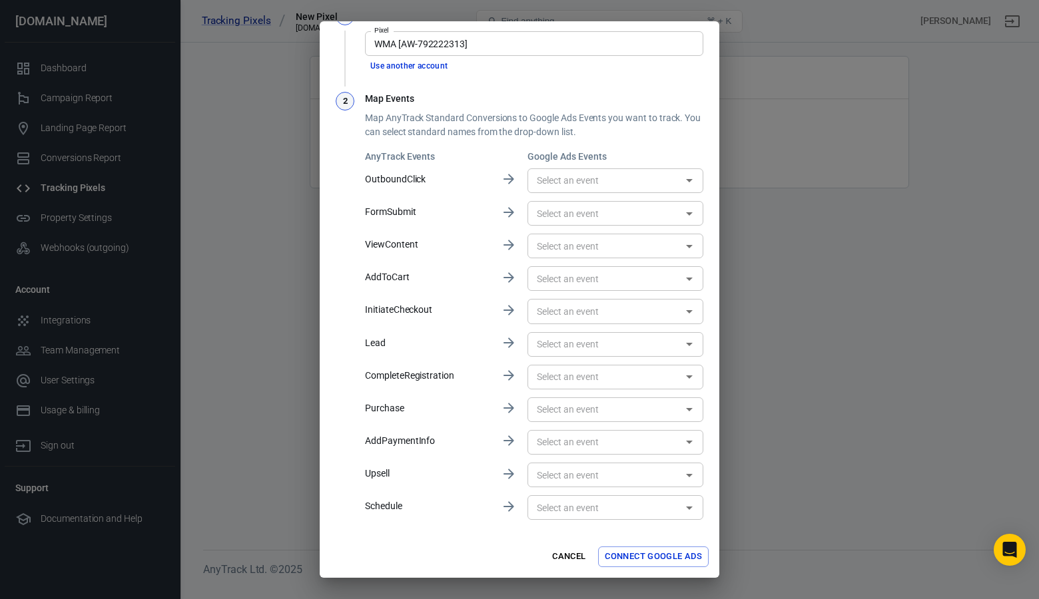
scroll to position [62, 0]
click at [659, 561] on button "Connect Google Ads" at bounding box center [653, 557] width 111 height 21
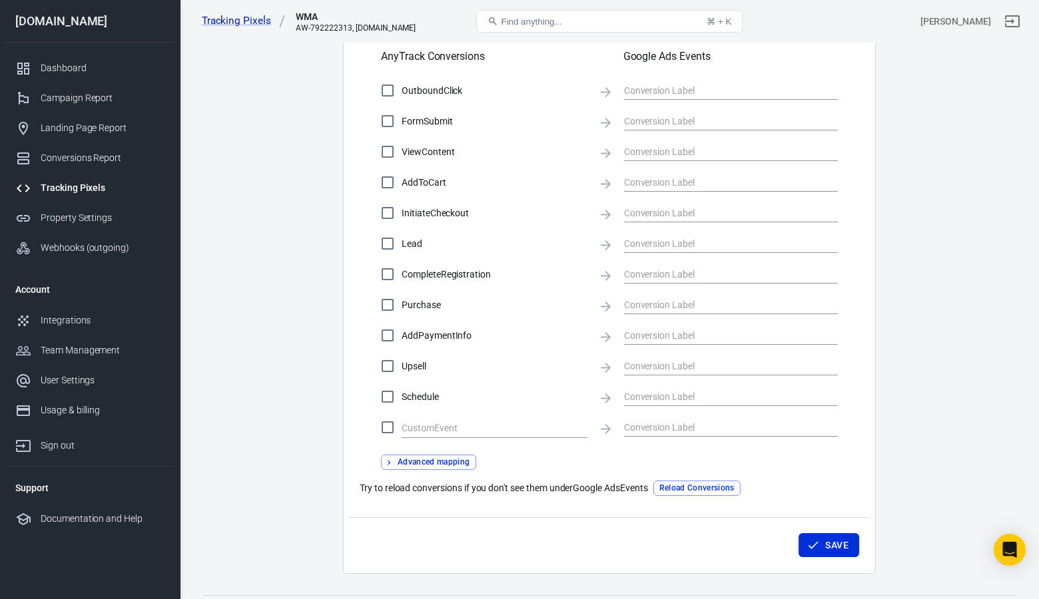
scroll to position [457, 0]
click at [388, 307] on input "Purchase" at bounding box center [388, 305] width 28 height 28
checkbox input "true"
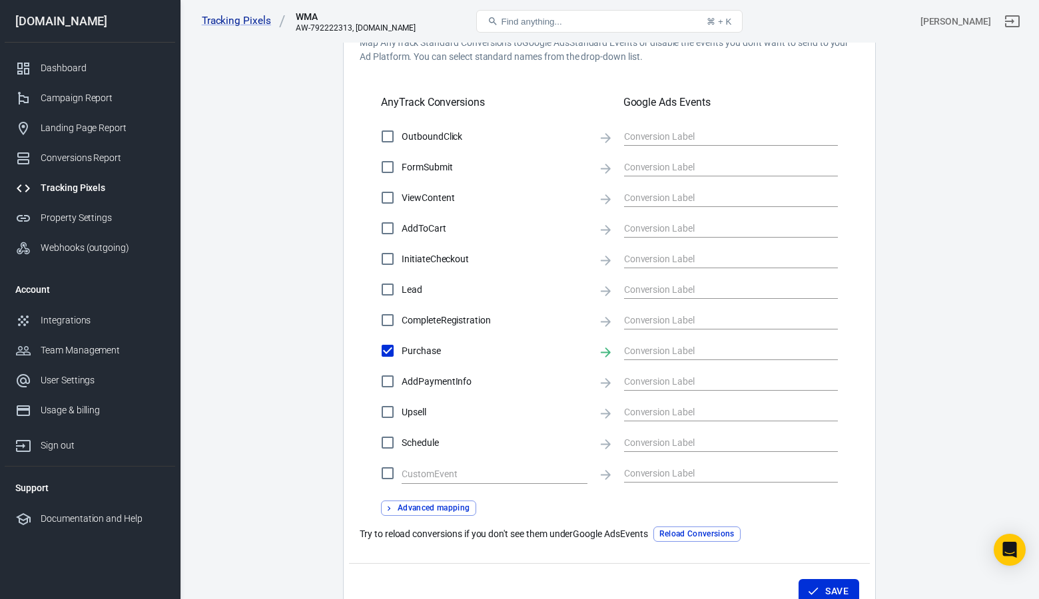
scroll to position [410, 0]
click at [388, 139] on input "OutboundClick" at bounding box center [388, 137] width 28 height 28
checkbox input "true"
click at [386, 200] on input "ViewContent" at bounding box center [388, 198] width 28 height 28
checkbox input "true"
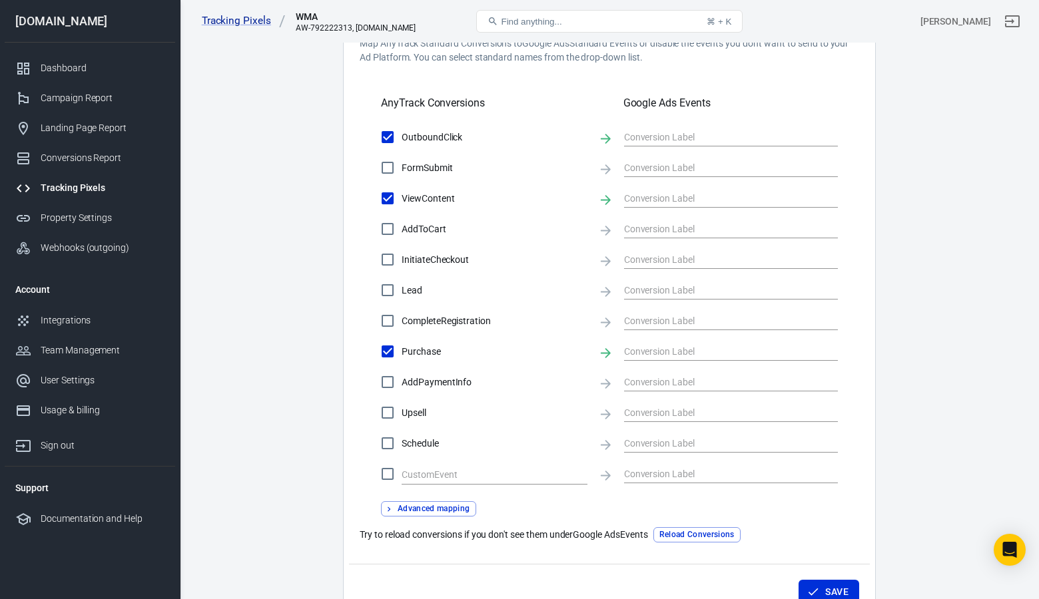
click at [388, 225] on input "AddToCart" at bounding box center [388, 229] width 28 height 28
checkbox input "true"
click at [392, 158] on input "FormSubmit" at bounding box center [388, 168] width 28 height 28
checkbox input "true"
click at [390, 252] on input "InitiateCheckout" at bounding box center [388, 260] width 28 height 28
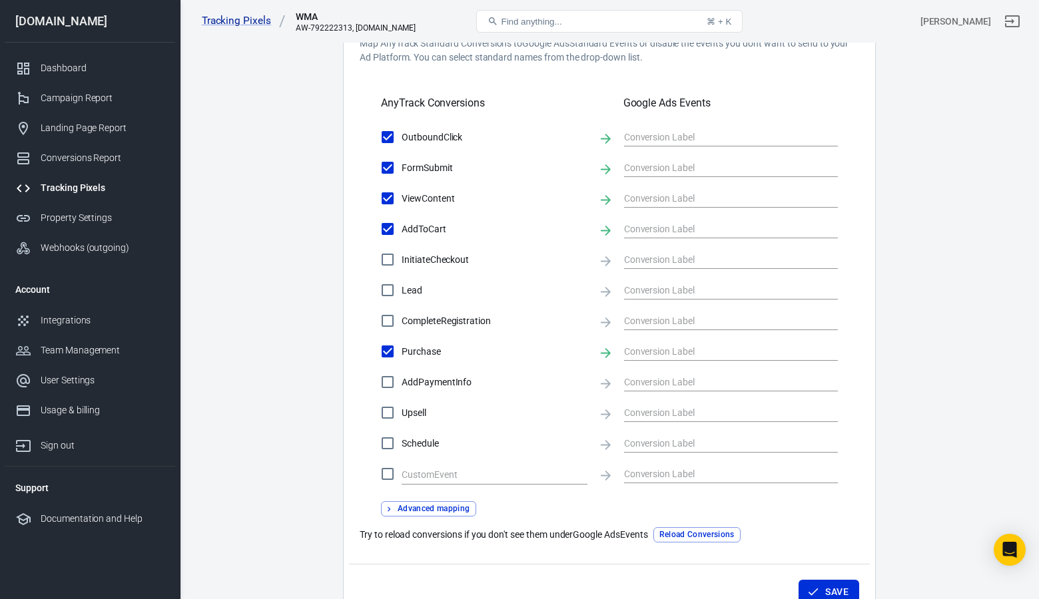
checkbox input "true"
click at [387, 288] on input "Lead" at bounding box center [388, 290] width 28 height 28
checkbox input "true"
click at [387, 318] on input "CompleteRegistration" at bounding box center [388, 321] width 28 height 28
checkbox input "true"
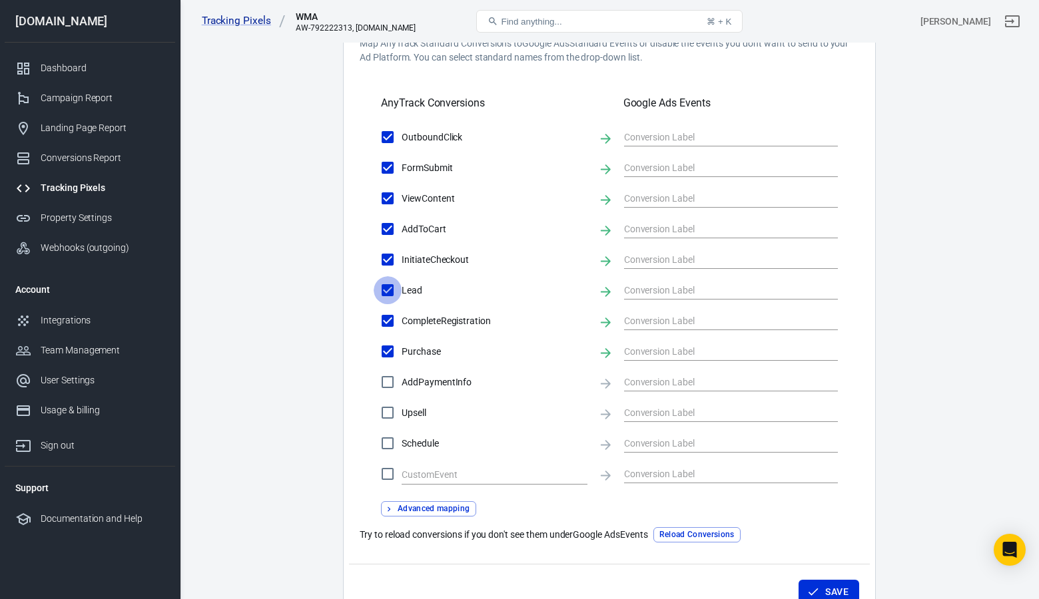
click at [388, 290] on input "Lead" at bounding box center [388, 290] width 28 height 28
checkbox input "false"
click at [388, 325] on input "CompleteRegistration" at bounding box center [388, 321] width 28 height 28
checkbox input "false"
click at [390, 383] on input "AddPaymentInfo" at bounding box center [388, 382] width 28 height 28
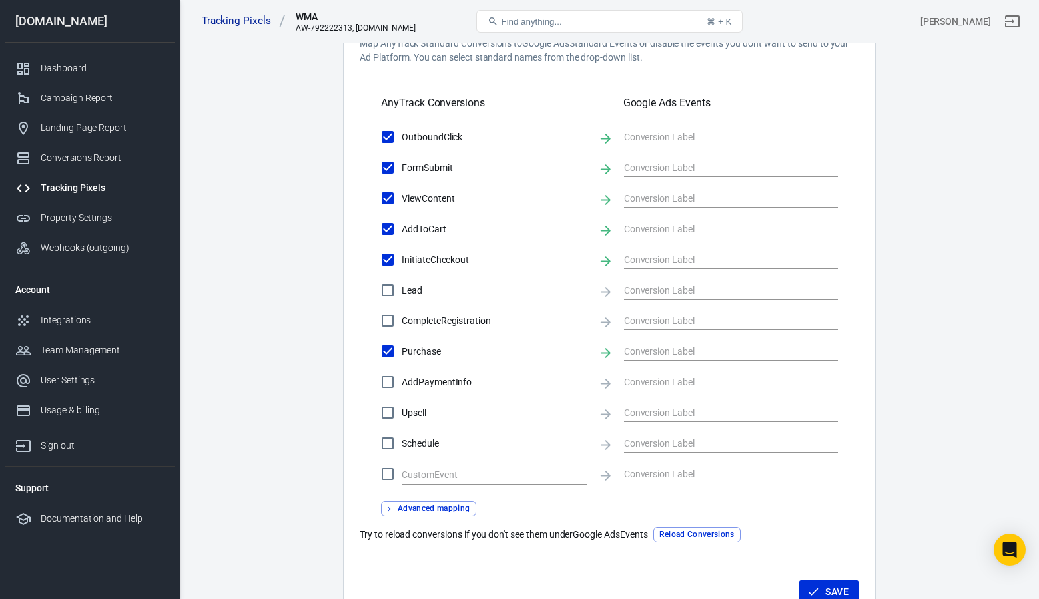
checkbox input "true"
click at [637, 138] on input "text" at bounding box center [721, 137] width 194 height 17
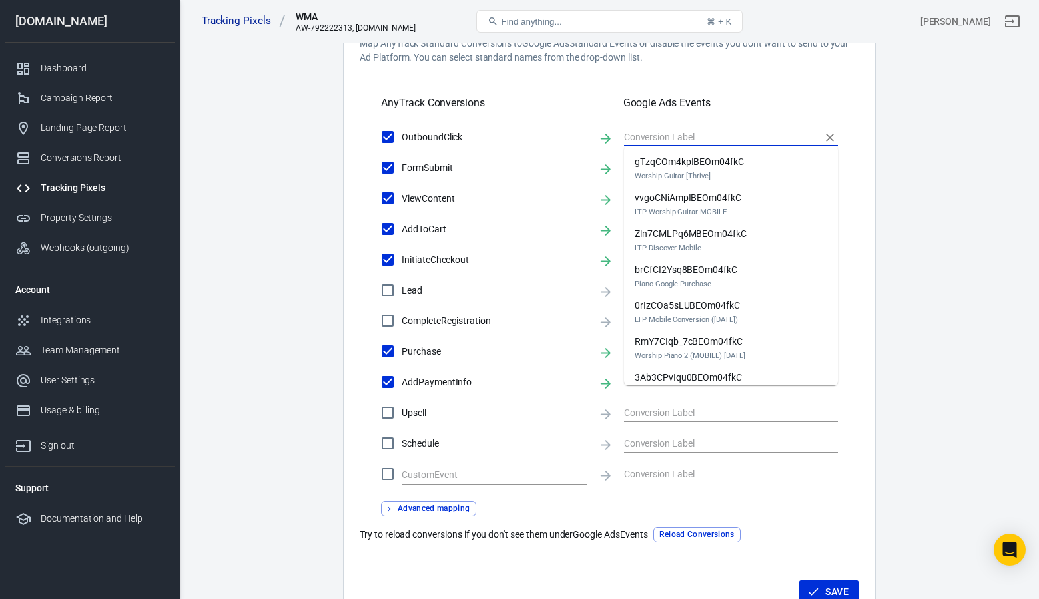
click at [589, 119] on div "AnyTrack Conversions Google Ads Events" at bounding box center [609, 97] width 457 height 45
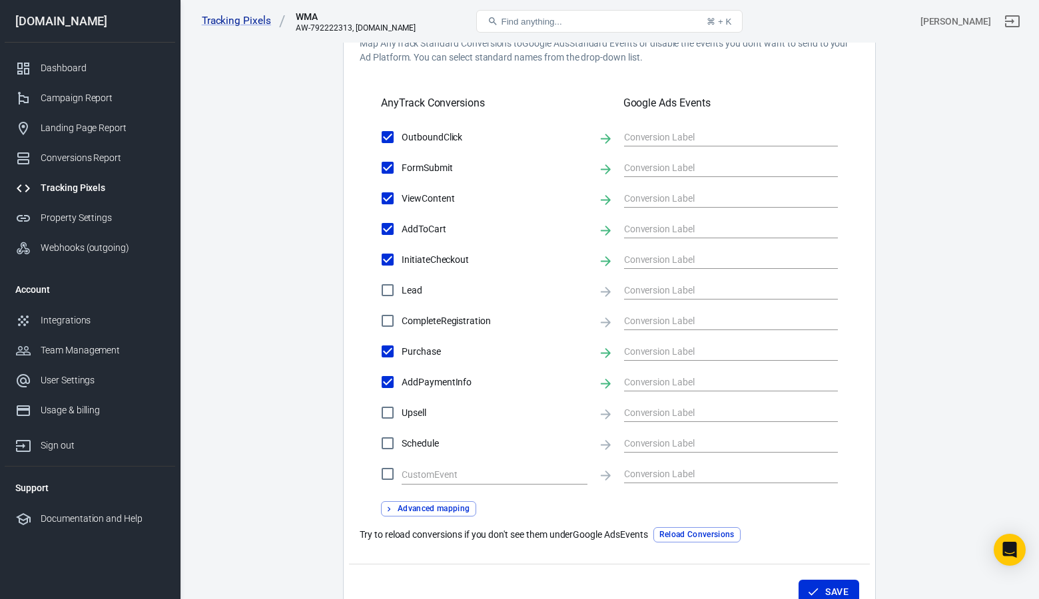
scroll to position [431, 0]
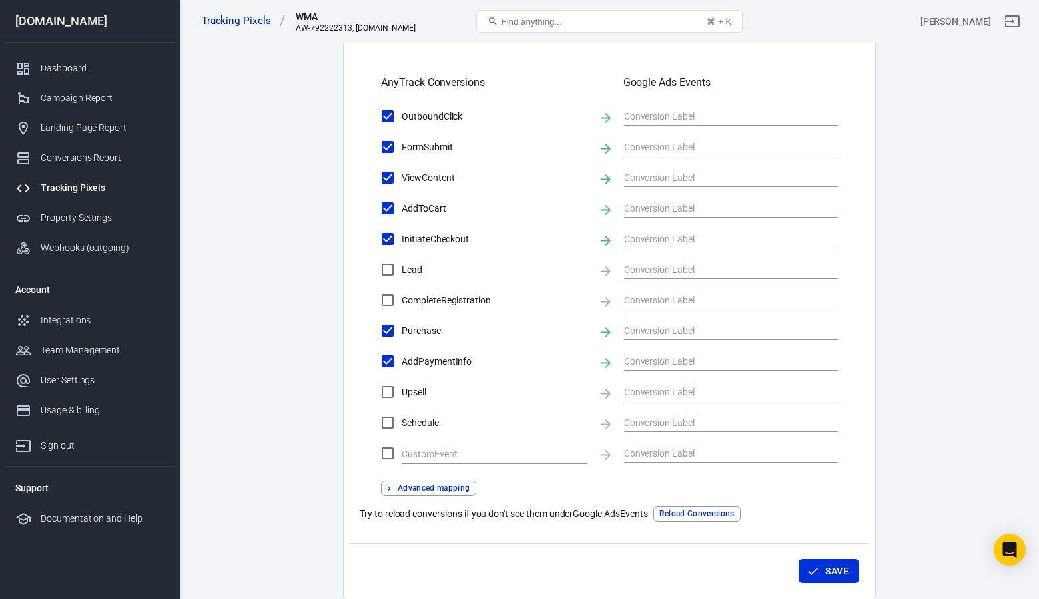
click at [387, 303] on input "CompleteRegistration" at bounding box center [388, 300] width 28 height 28
checkbox input "true"
click at [820, 571] on button "Save" at bounding box center [828, 571] width 61 height 25
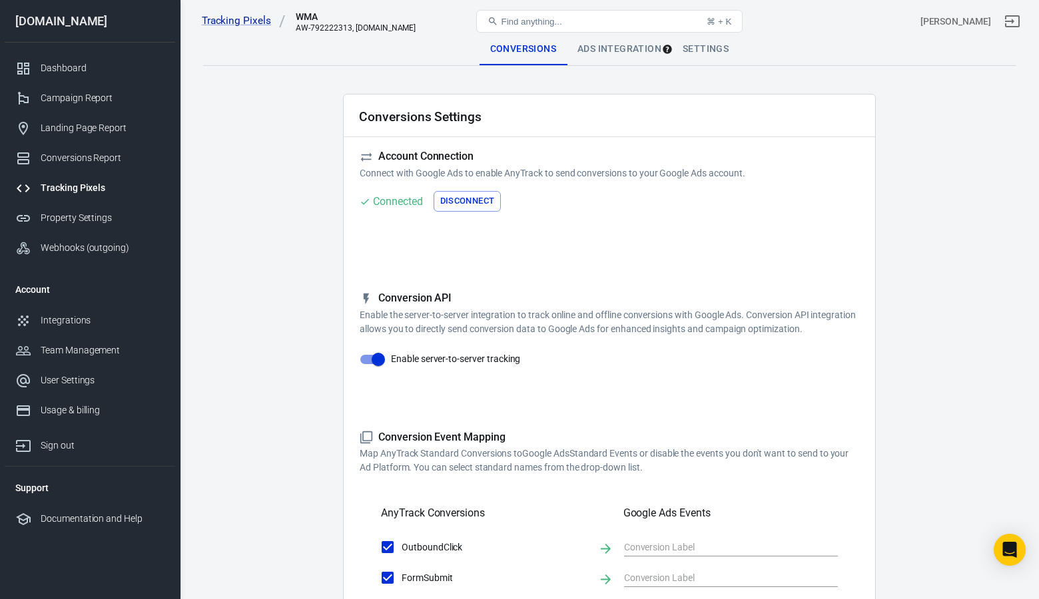
scroll to position [0, 0]
click at [627, 51] on div "Ads Integration" at bounding box center [619, 49] width 105 height 32
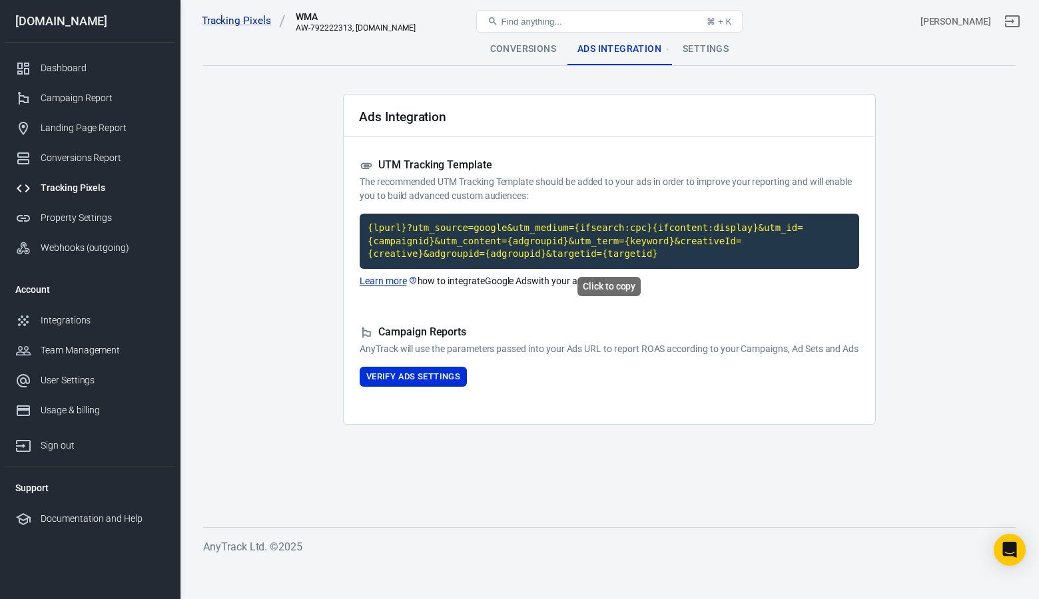
click at [534, 242] on code "{lpurl}?utm_source=google&utm_medium={ifsearch:cpc}{ifcontent:display}&utm_id={…" at bounding box center [609, 241] width 499 height 55
click at [428, 388] on button "Verify Ads Settings" at bounding box center [413, 377] width 107 height 21
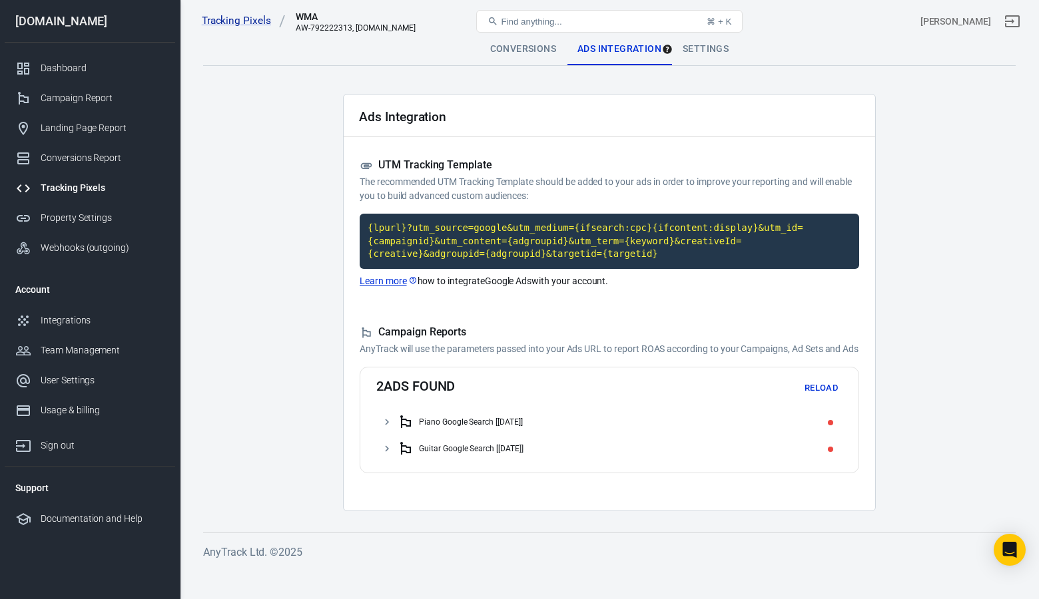
click at [392, 428] on icon at bounding box center [387, 422] width 12 height 12
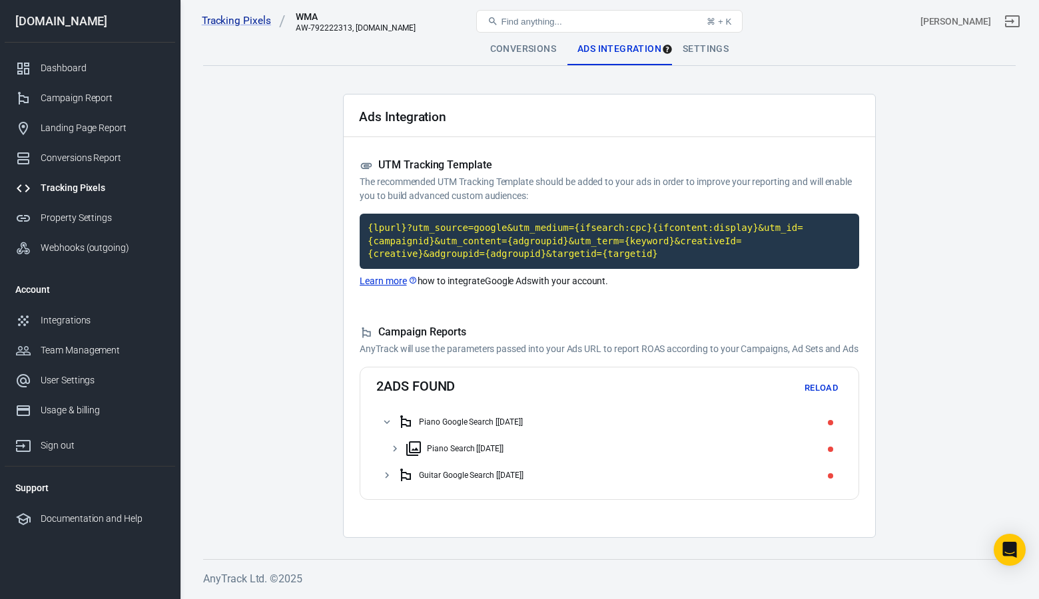
click at [382, 481] on icon at bounding box center [387, 475] width 12 height 12
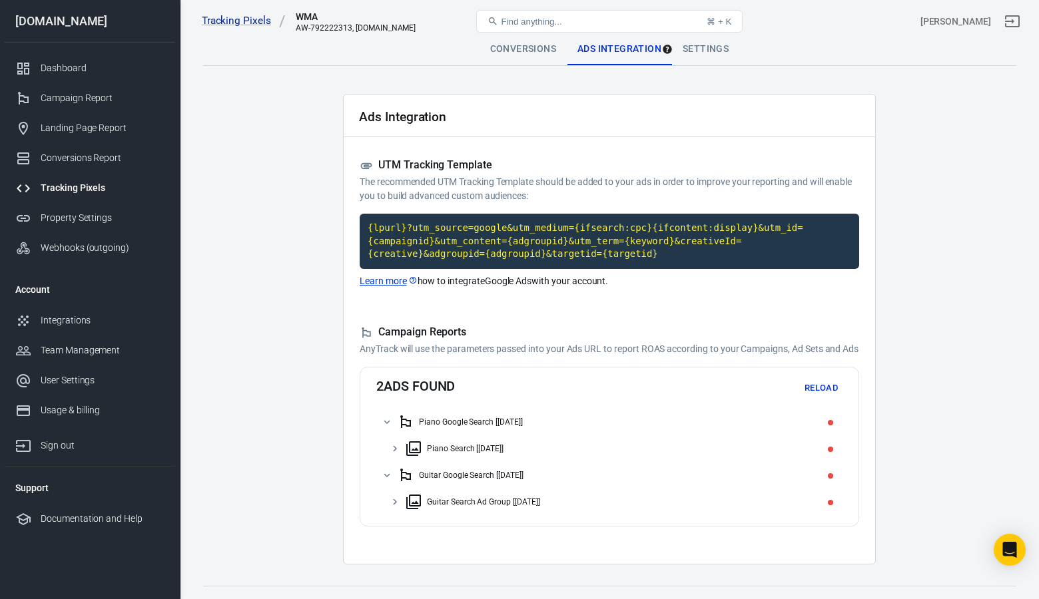
click at [505, 433] on div "Piano Google Search [5/2/25]" at bounding box center [618, 422] width 440 height 21
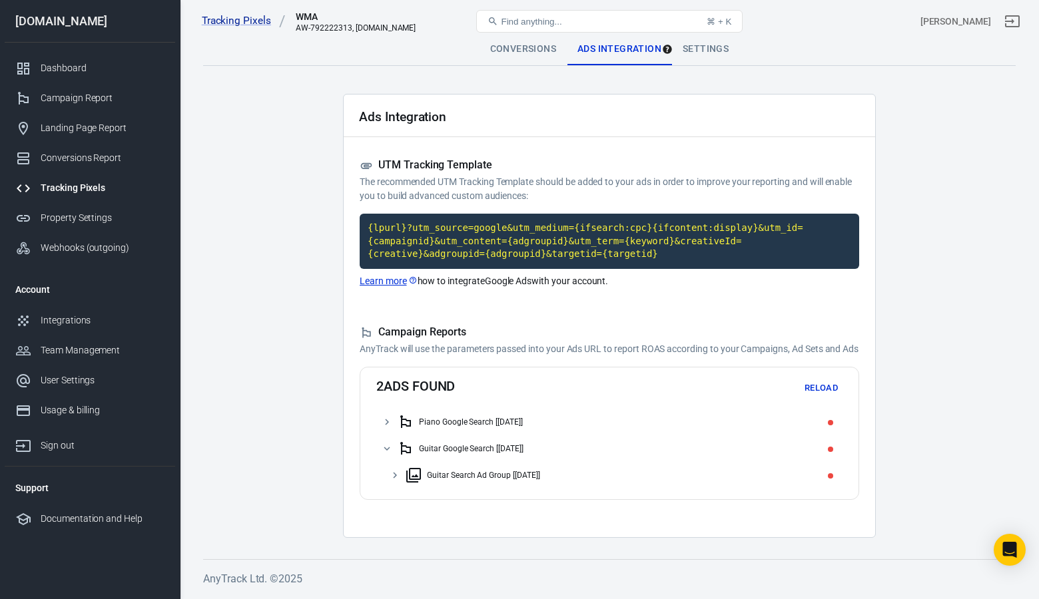
click at [392, 455] on icon at bounding box center [387, 449] width 12 height 12
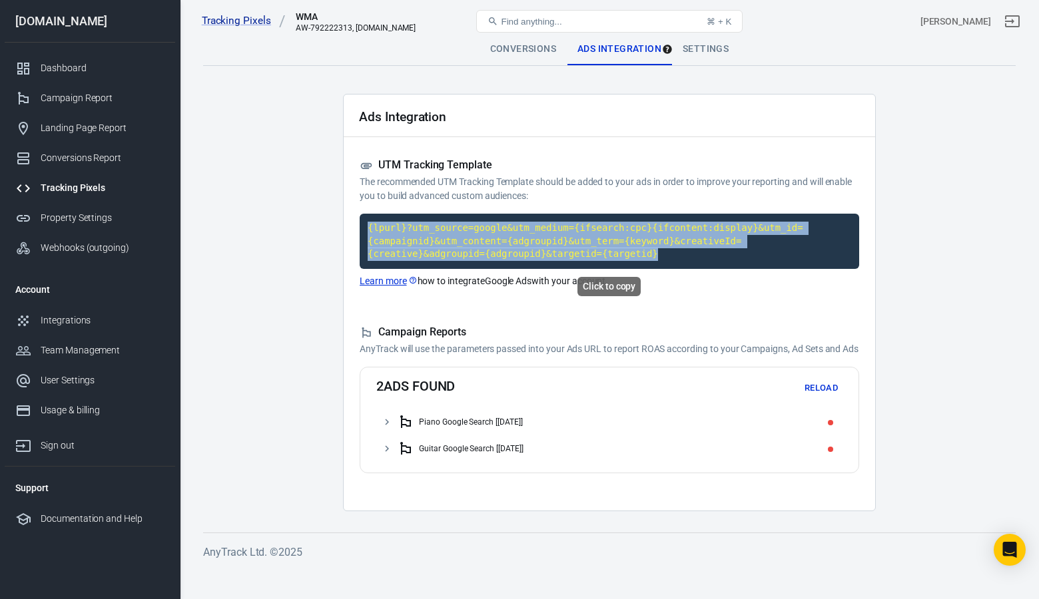
drag, startPoint x: 681, startPoint y: 256, endPoint x: 368, endPoint y: 220, distance: 314.3
click at [368, 220] on code "{lpurl}?utm_source=google&utm_medium={ifsearch:cpc}{ifcontent:display}&utm_id={…" at bounding box center [609, 241] width 499 height 55
copy code "{lpurl}?utm_source=google&utm_medium={ifsearch:cpc}{ifcontent:display}&utm_id={…"
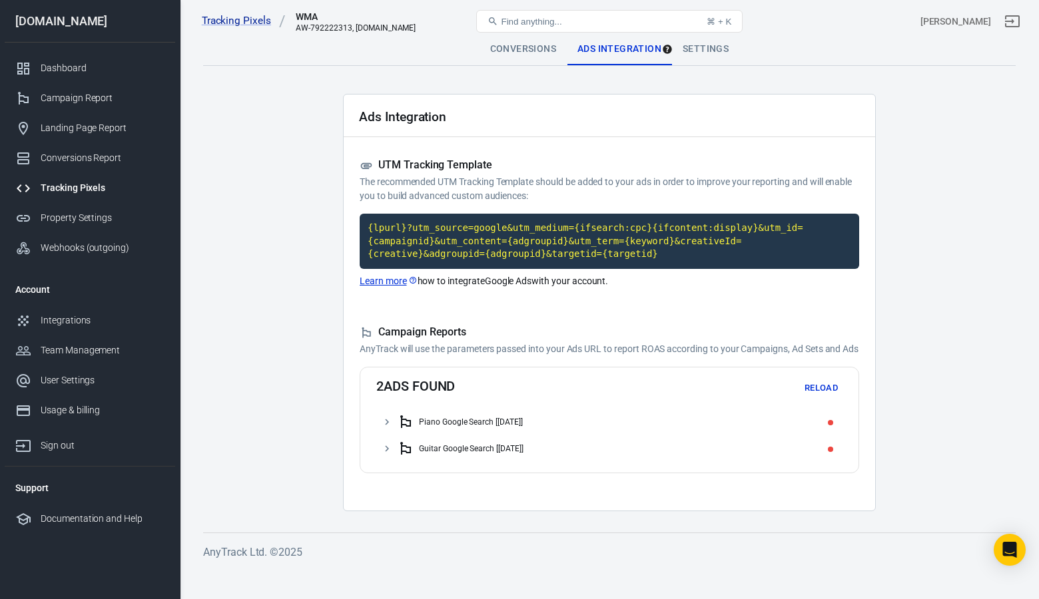
click at [388, 280] on link "Learn more" at bounding box center [389, 281] width 58 height 14
click at [364, 166] on icon at bounding box center [366, 166] width 11 height 6
click at [705, 49] on div "Settings" at bounding box center [705, 49] width 67 height 32
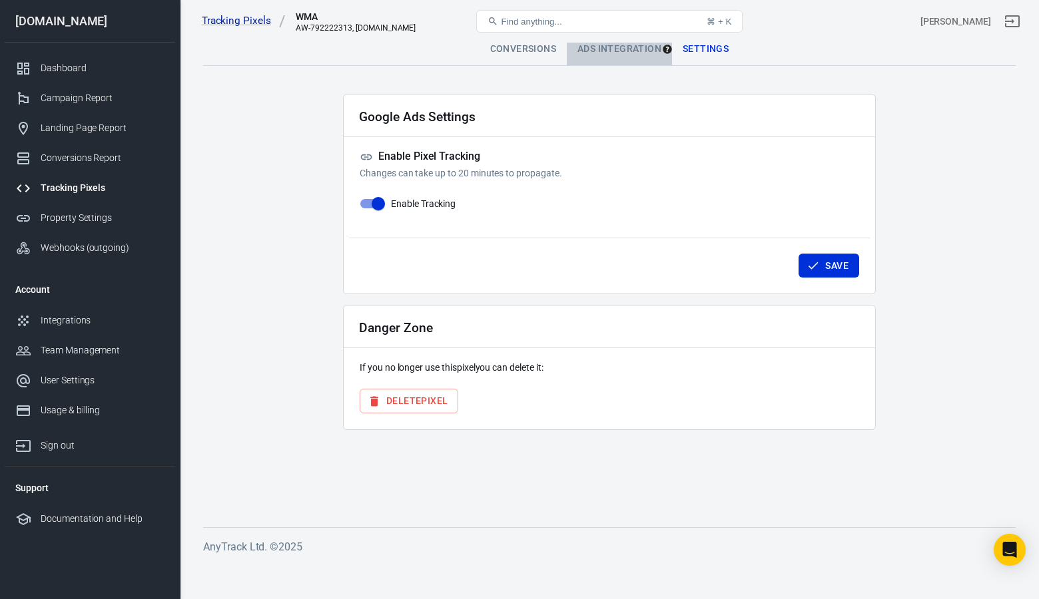
click at [613, 49] on div "Ads Integration" at bounding box center [619, 49] width 105 height 32
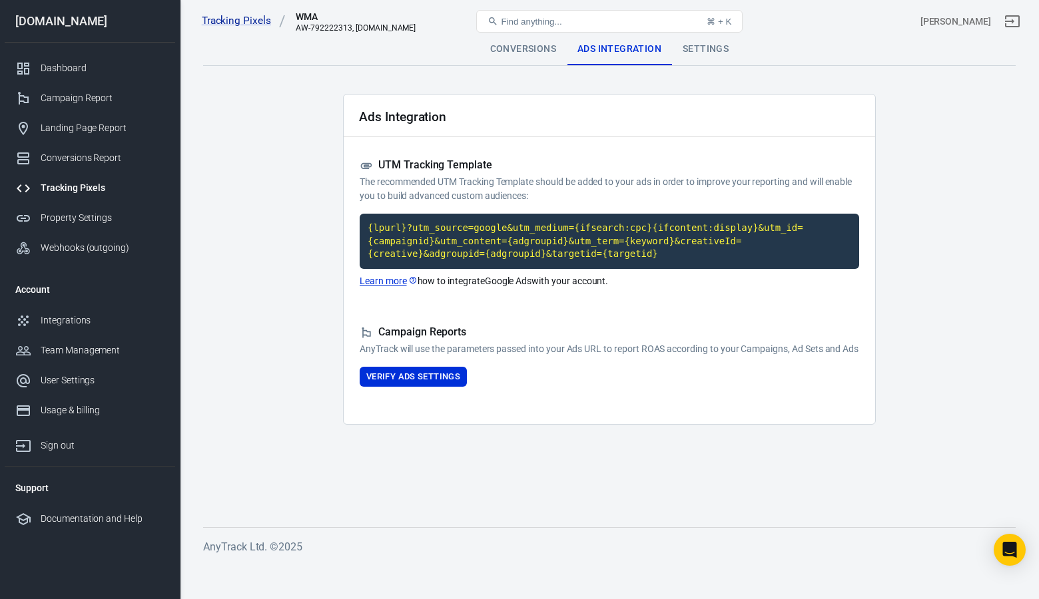
click at [685, 53] on div "Settings" at bounding box center [705, 49] width 67 height 32
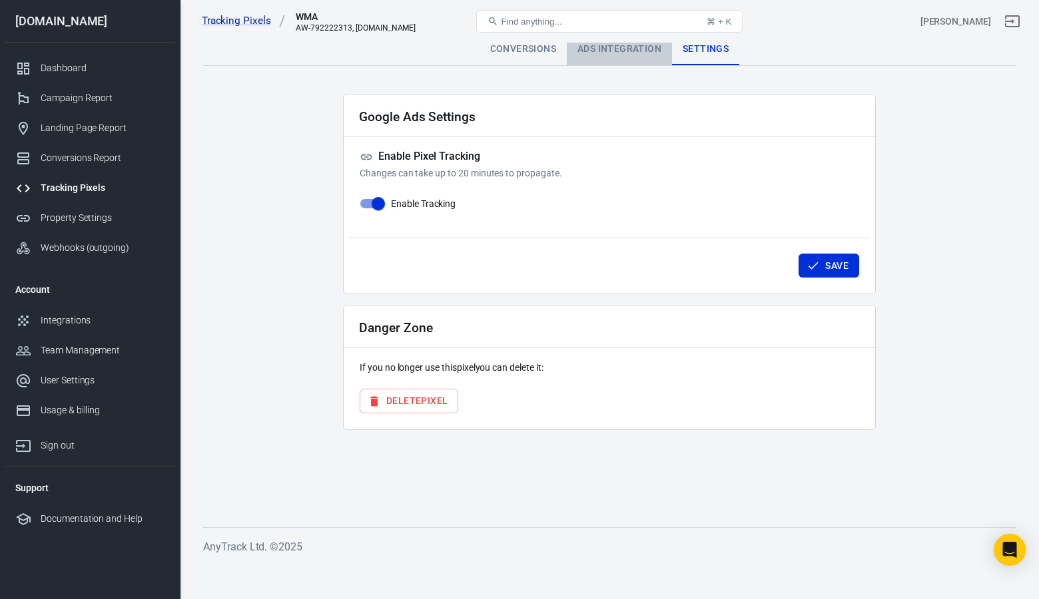
click at [615, 61] on div "Ads Integration" at bounding box center [619, 49] width 105 height 32
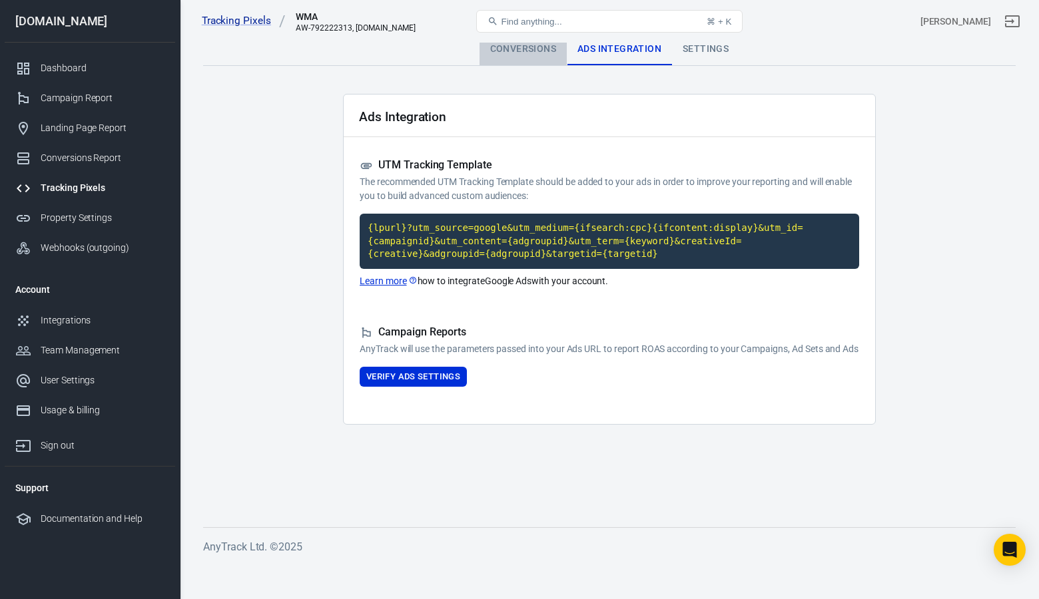
click at [517, 55] on div "Conversions" at bounding box center [522, 49] width 87 height 32
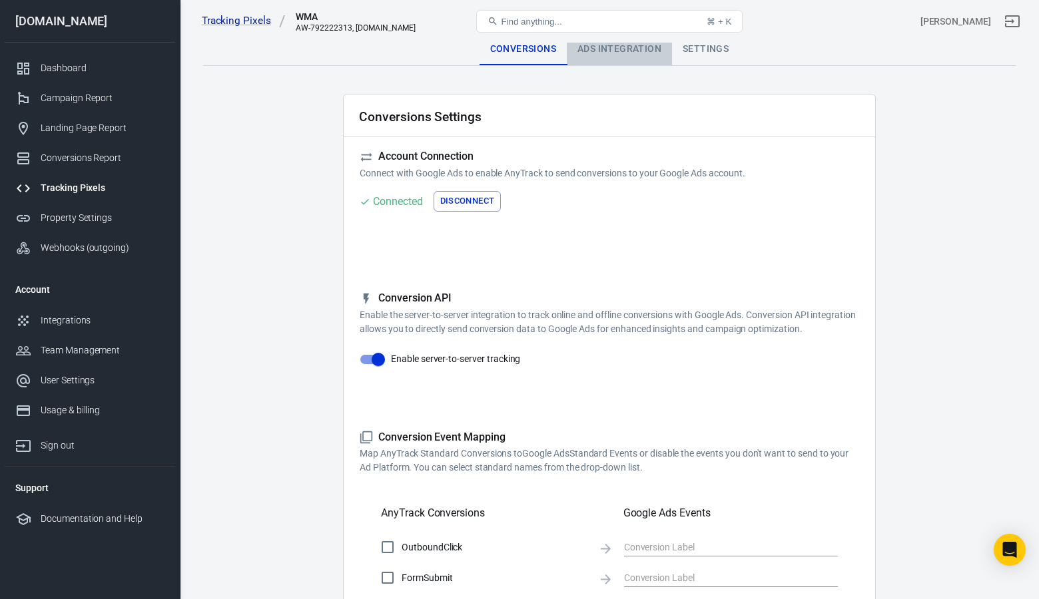
click at [613, 54] on div "Ads Integration" at bounding box center [619, 49] width 105 height 32
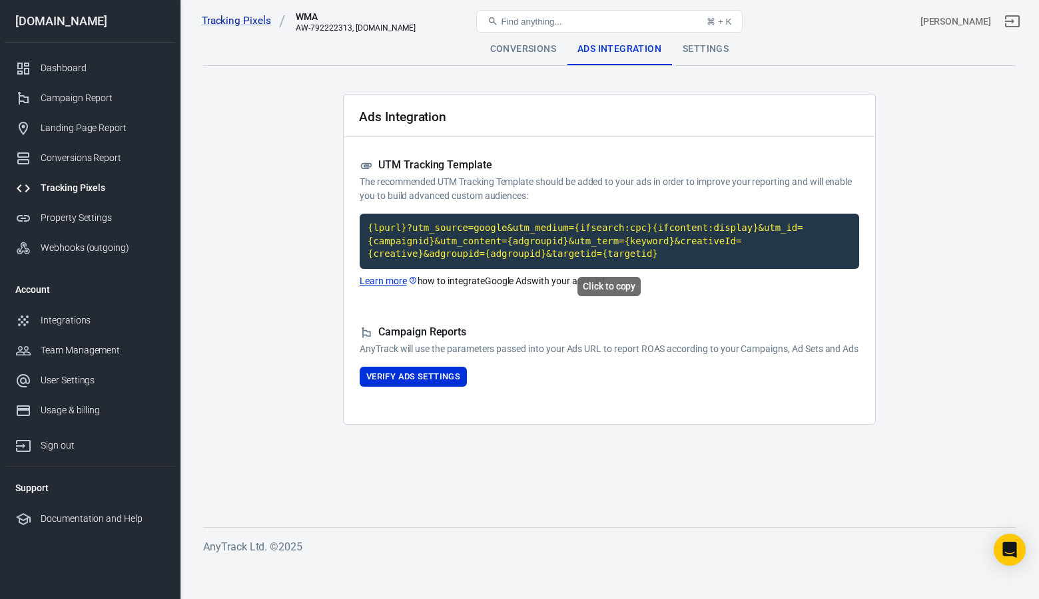
click at [678, 252] on code "{lpurl}?utm_source=google&utm_medium={ifsearch:cpc}{ifcontent:display}&utm_id={…" at bounding box center [609, 241] width 499 height 55
click at [436, 388] on button "Verify Ads Settings" at bounding box center [413, 377] width 107 height 21
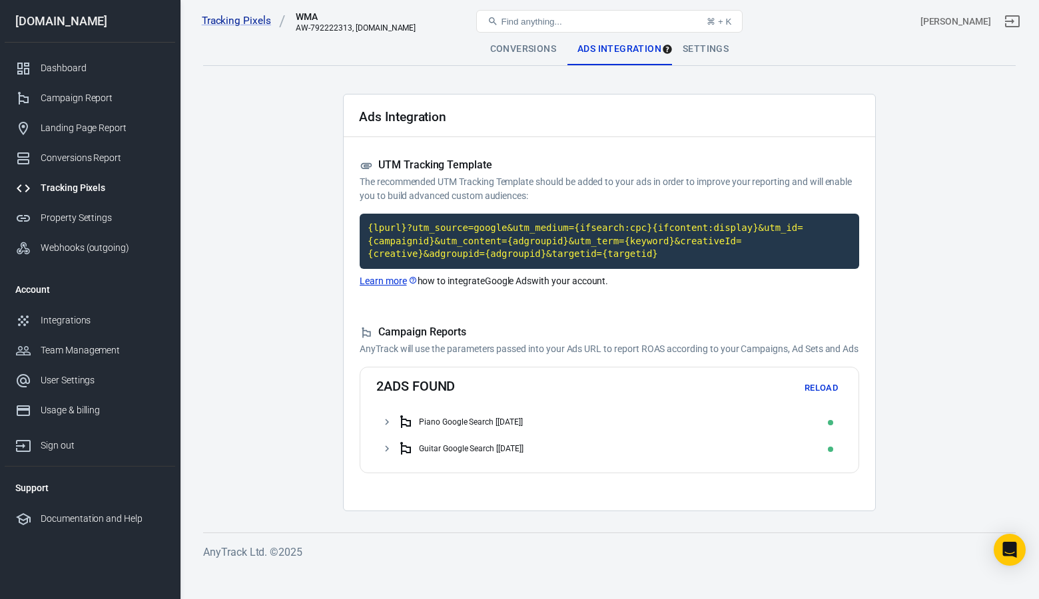
click at [390, 428] on icon at bounding box center [387, 422] width 12 height 12
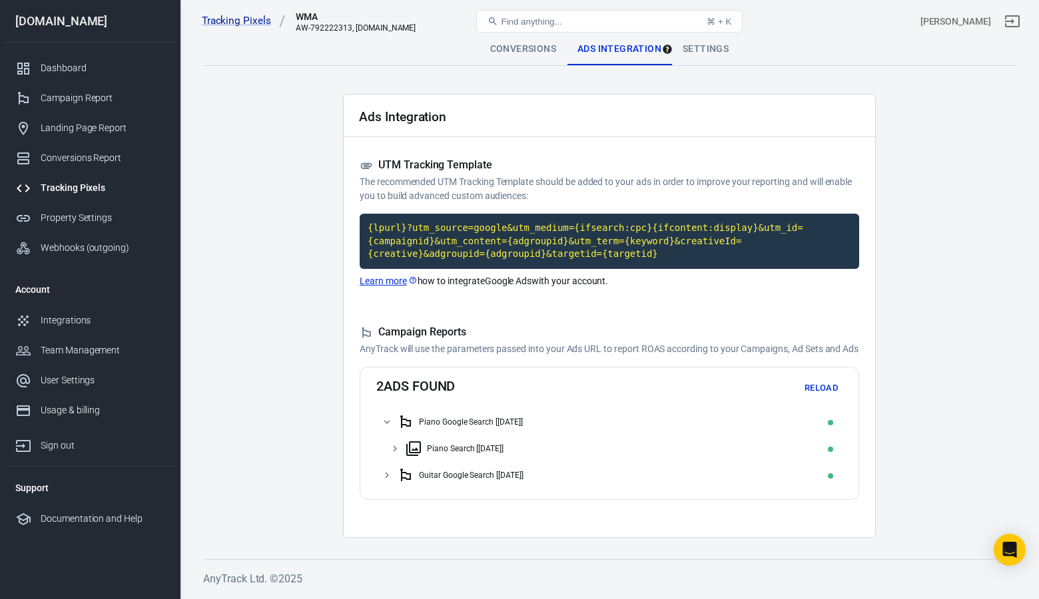
click at [387, 481] on icon at bounding box center [387, 475] width 12 height 12
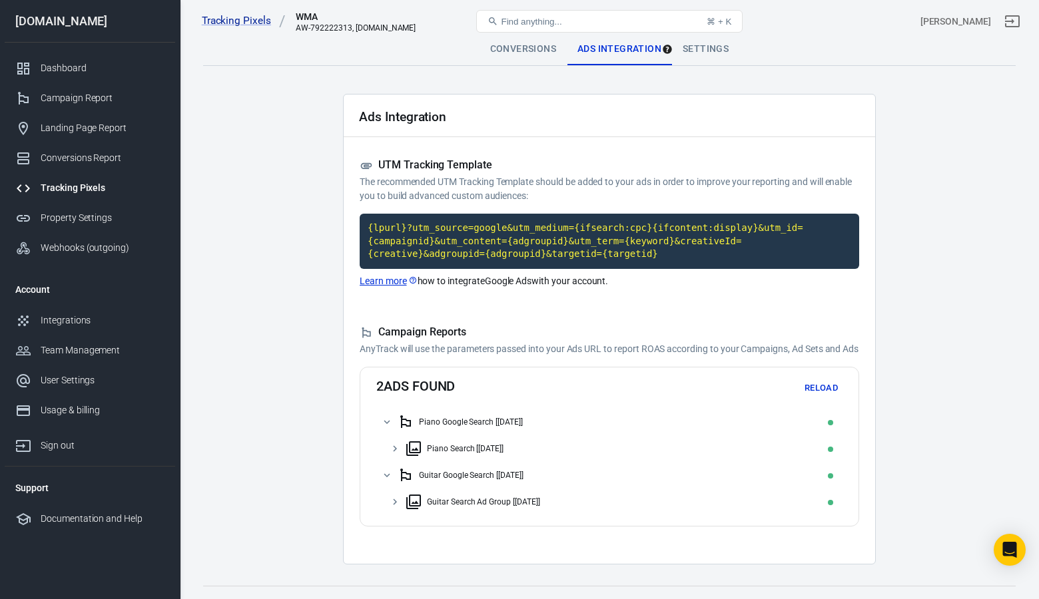
click at [705, 54] on div "Settings" at bounding box center [705, 49] width 67 height 32
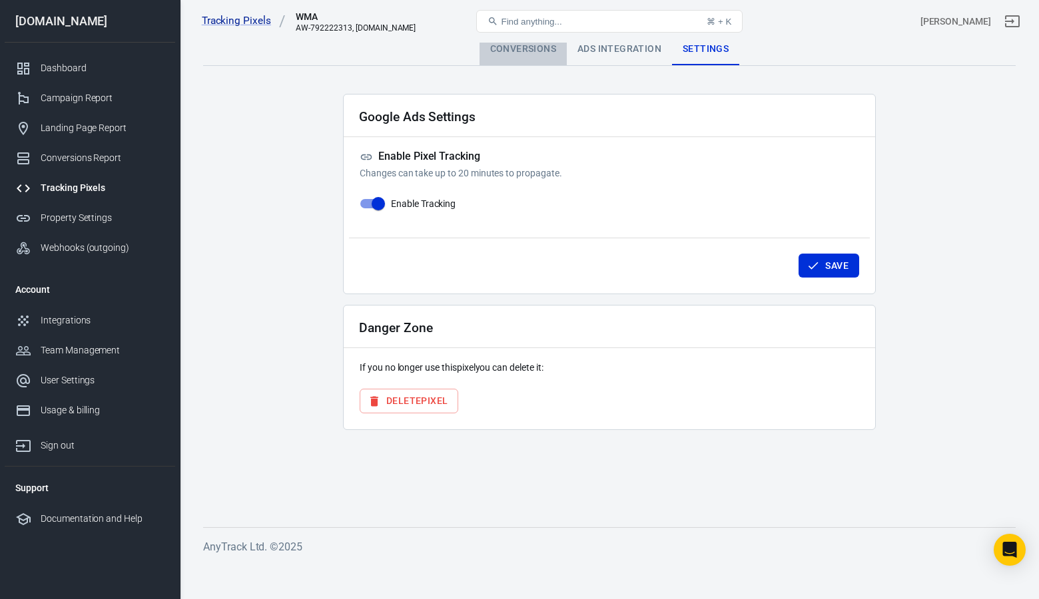
click at [527, 51] on div "Conversions" at bounding box center [522, 49] width 87 height 32
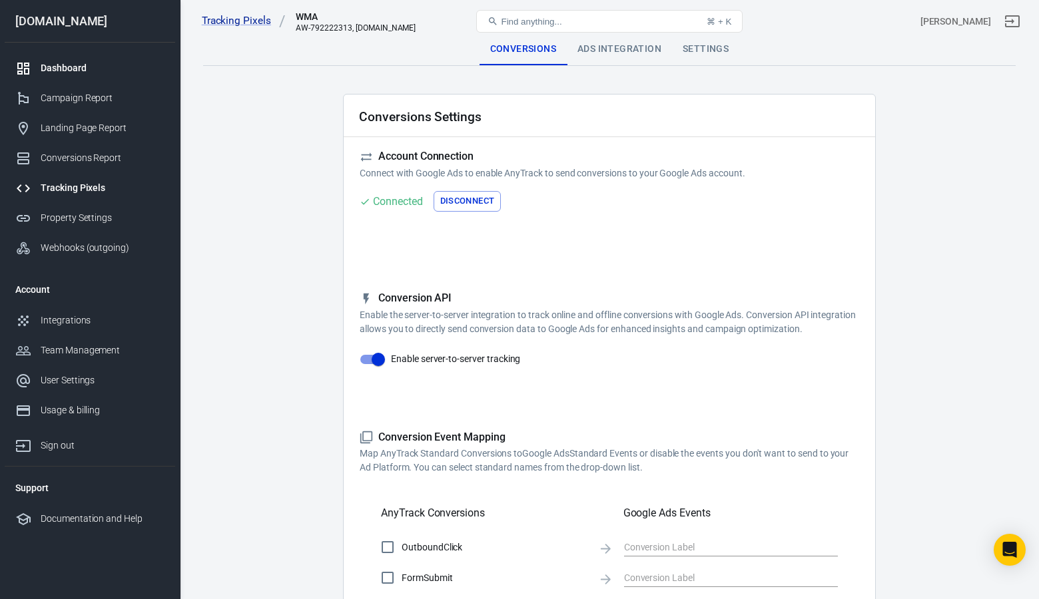
click at [57, 64] on div "Dashboard" at bounding box center [103, 68] width 124 height 14
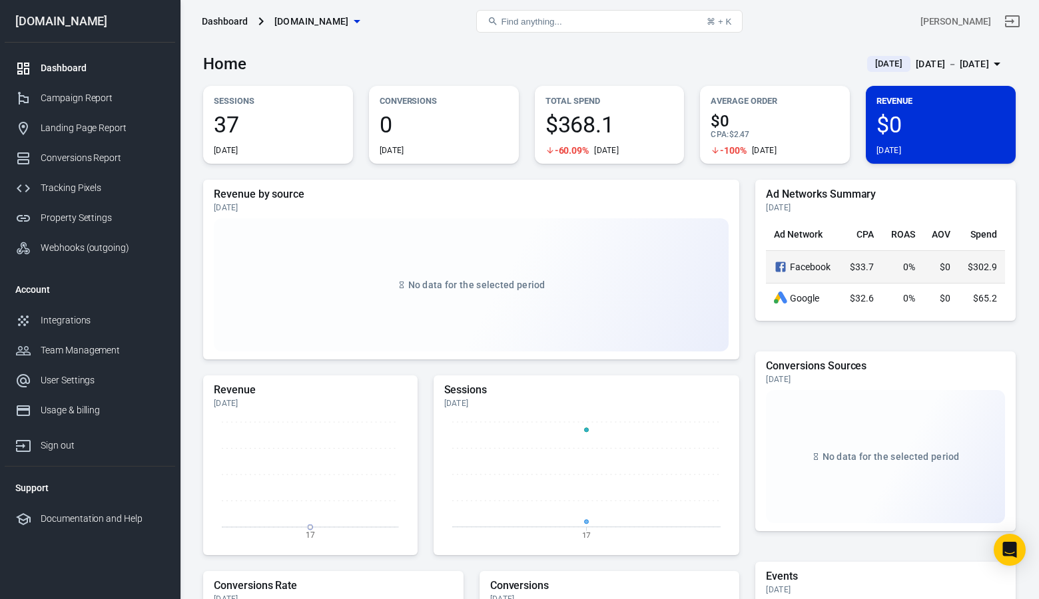
click at [804, 275] on th "Facebook" at bounding box center [803, 266] width 75 height 33
click at [781, 266] on icon "Facebook Ads" at bounding box center [780, 267] width 13 height 16
click at [251, 111] on div "Sessions 37 Today" at bounding box center [278, 125] width 150 height 78
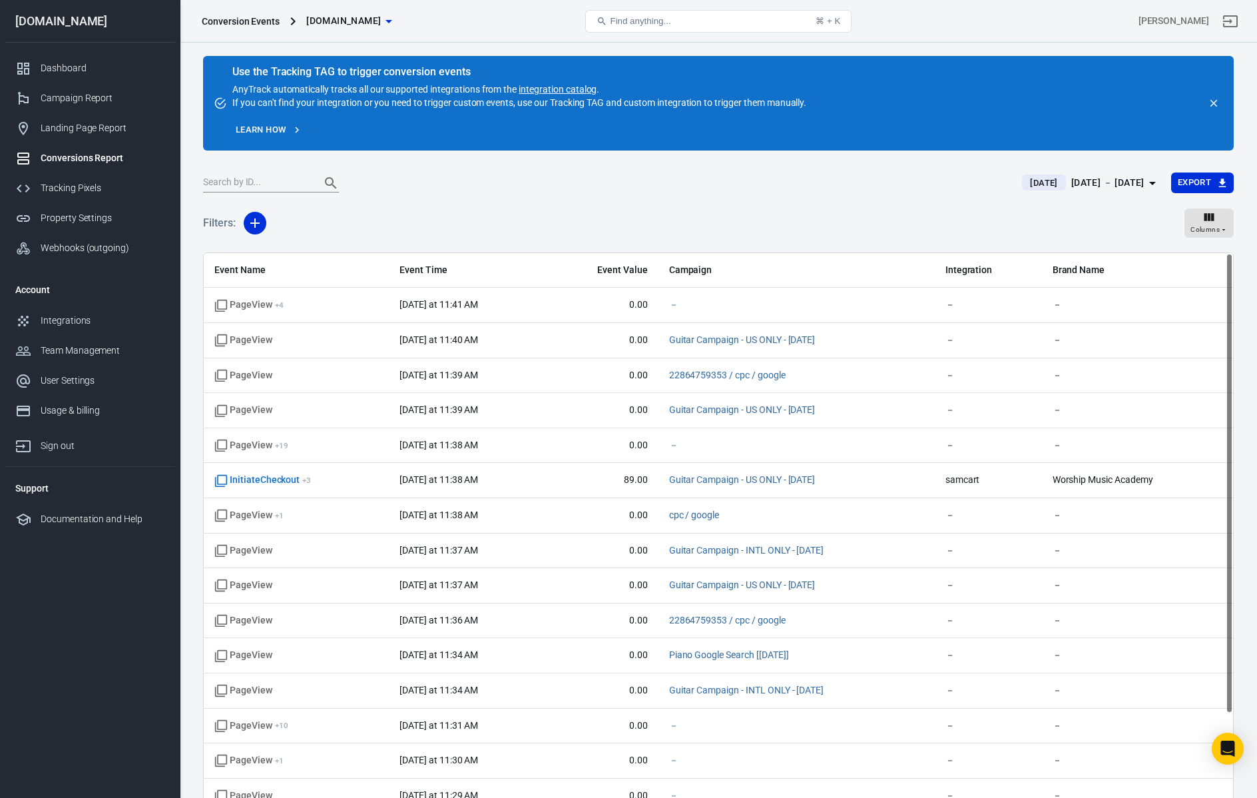
click at [621, 270] on span "Event Value" at bounding box center [602, 270] width 91 height 13
click at [259, 219] on icon "button" at bounding box center [255, 223] width 16 height 16
click at [374, 216] on div at bounding box center [628, 399] width 1257 height 798
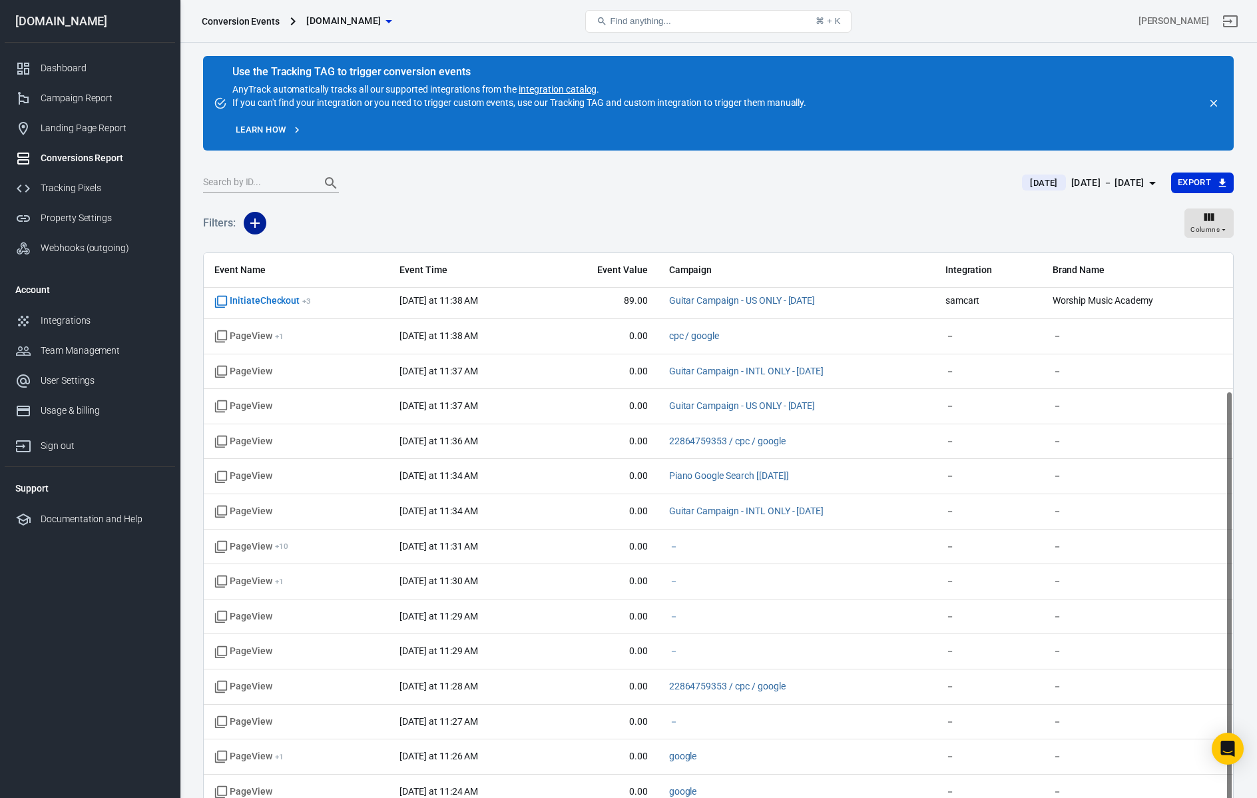
scroll to position [178, 0]
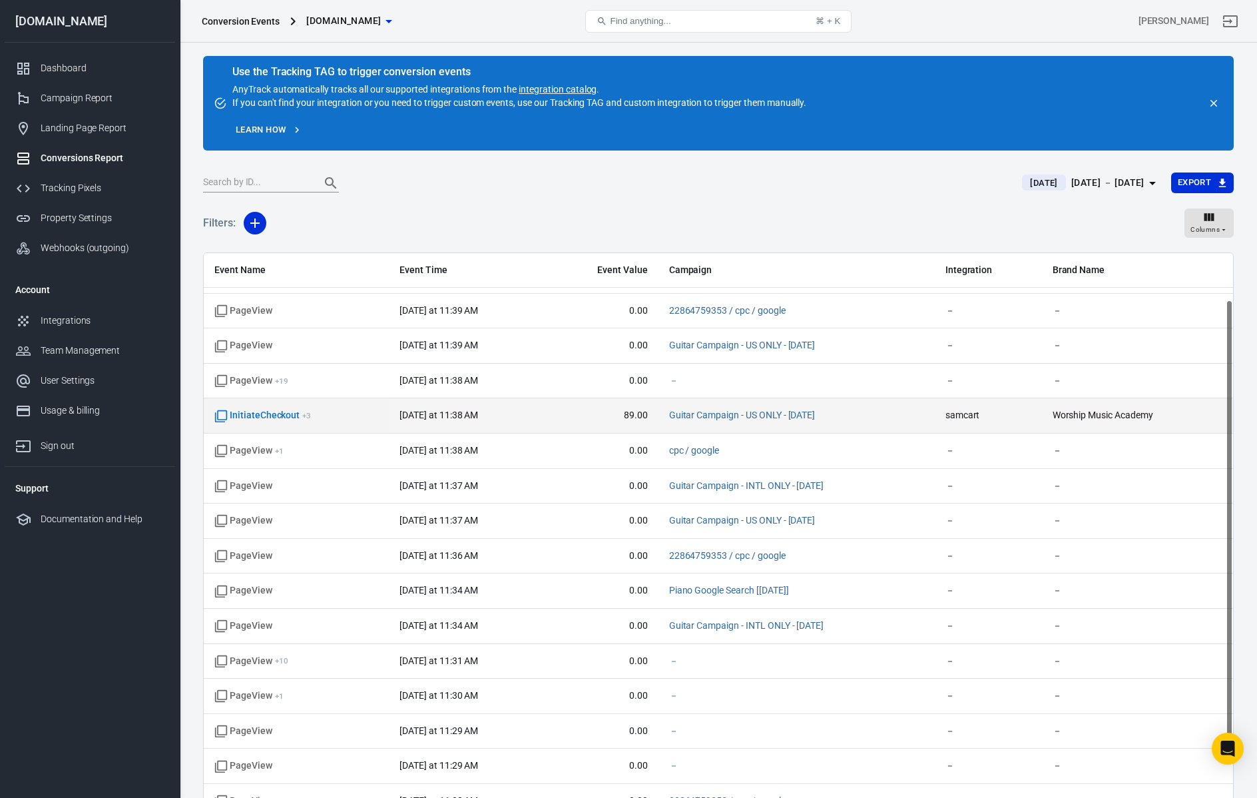
scroll to position [69, 0]
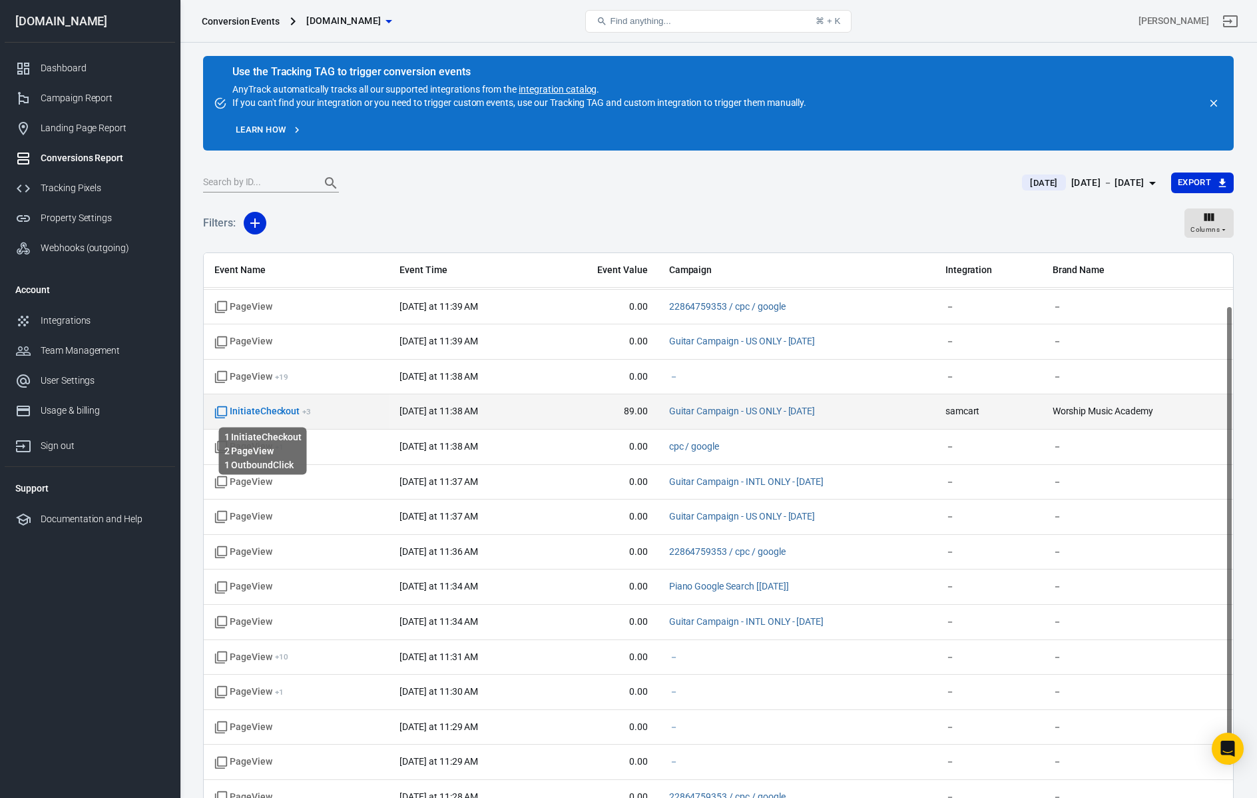
click at [234, 412] on span "InitiateCheckout + 3" at bounding box center [262, 411] width 97 height 13
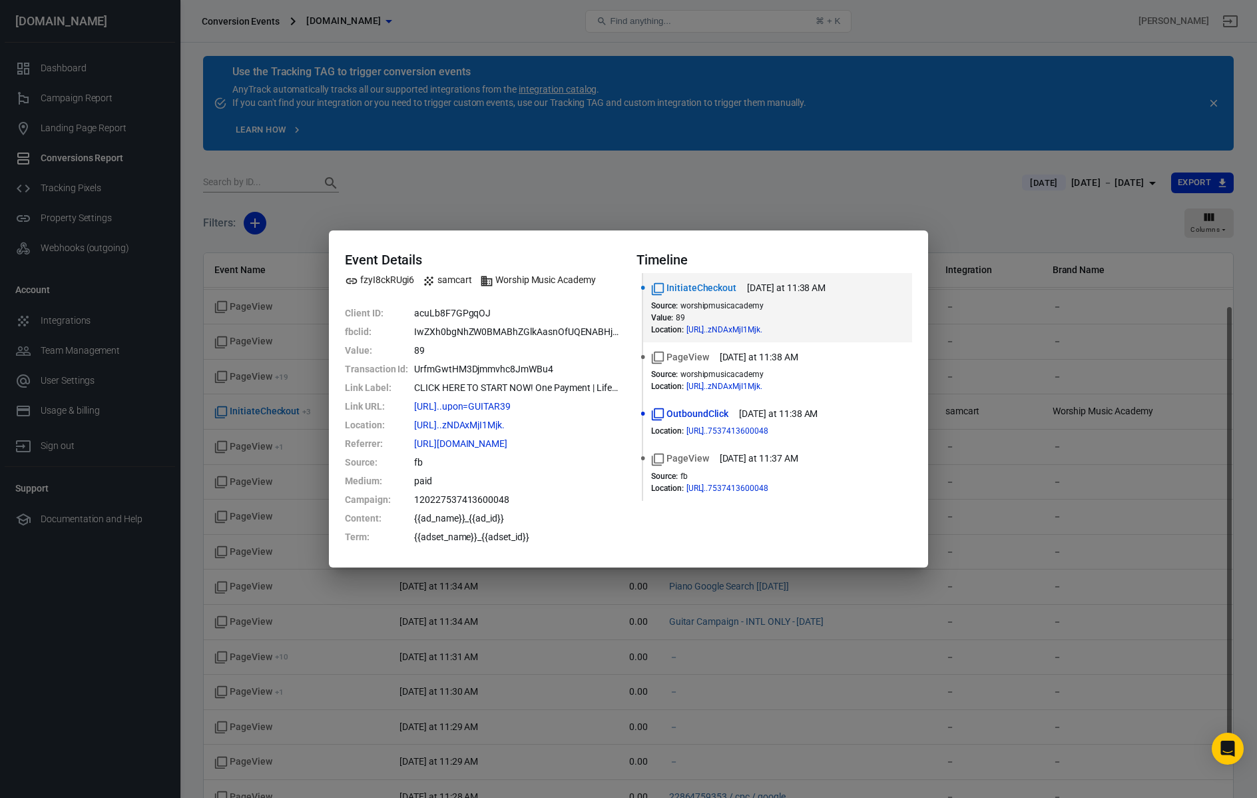
click at [581, 211] on div "Event Details fzyI8ckRUgi6 samcart Worship Music Academy Client ID : acuLb8F7GP…" at bounding box center [628, 399] width 1257 height 798
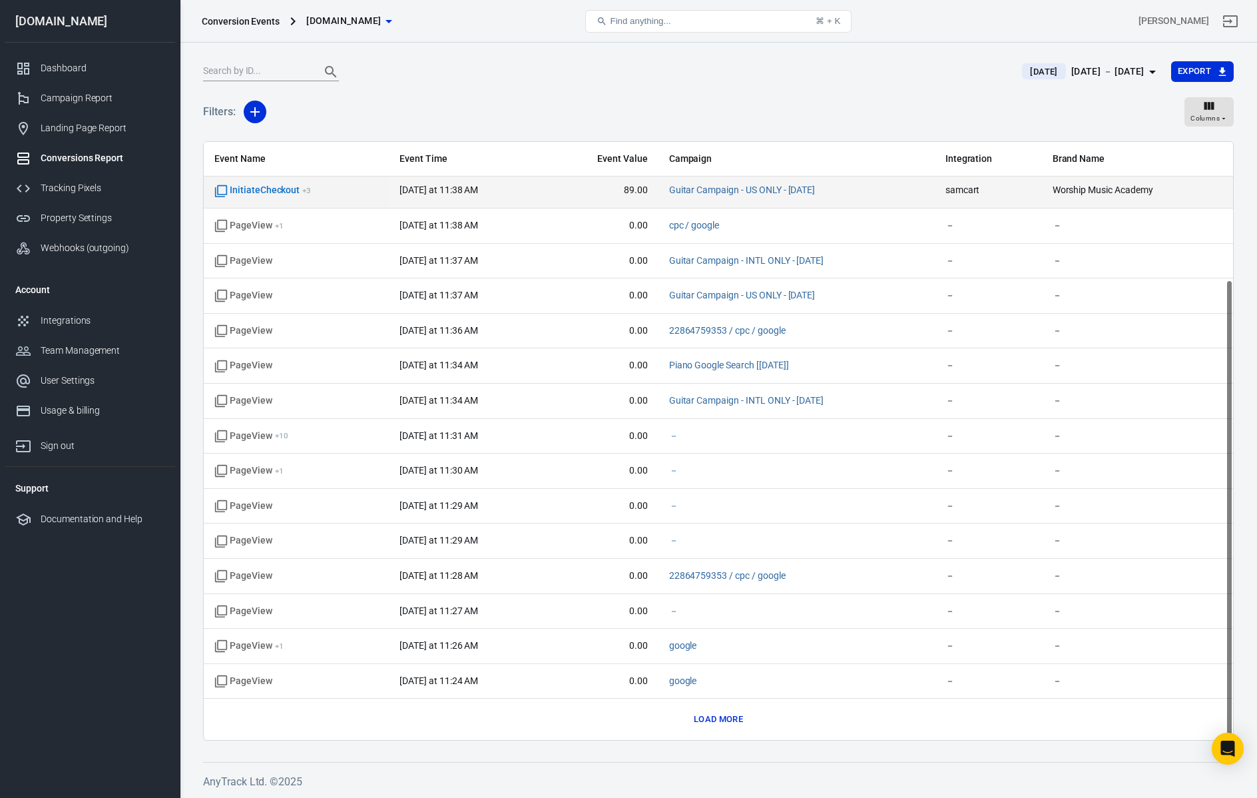
scroll to position [111, 0]
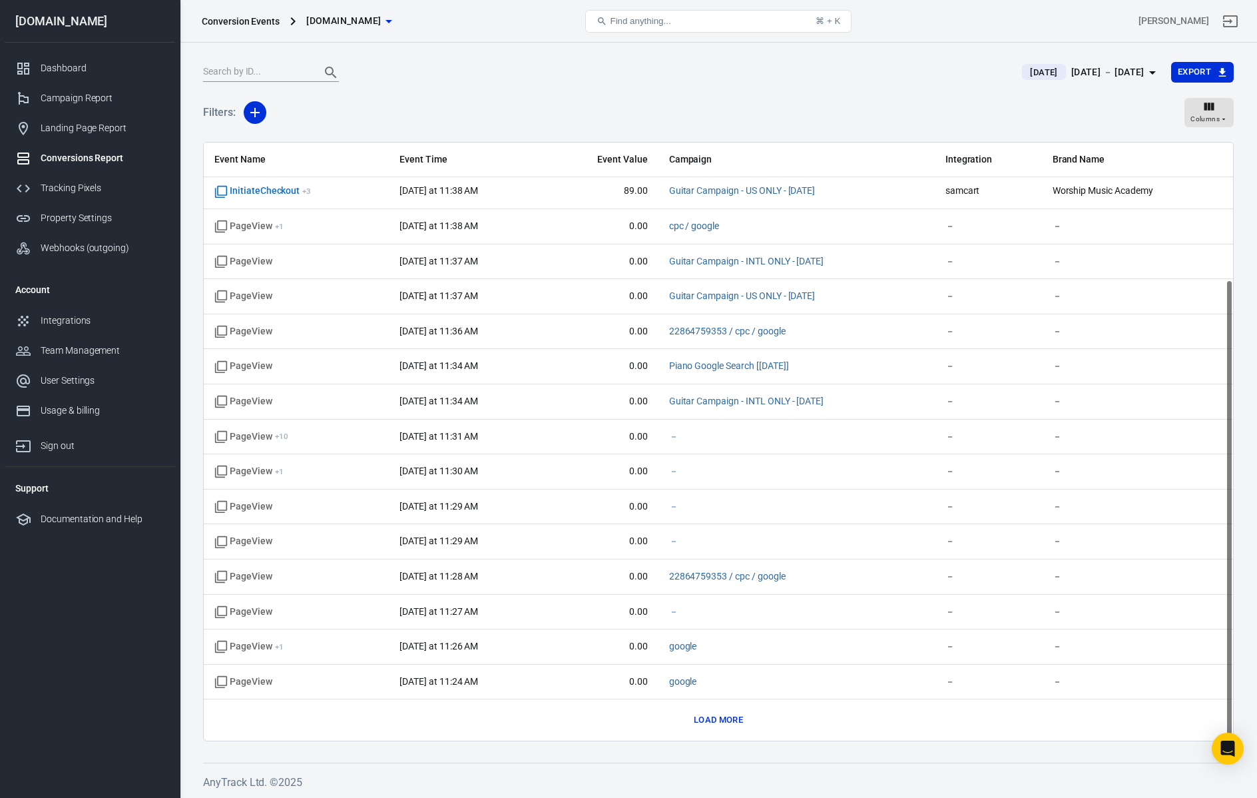
click at [716, 719] on button "Load more" at bounding box center [719, 720] width 56 height 21
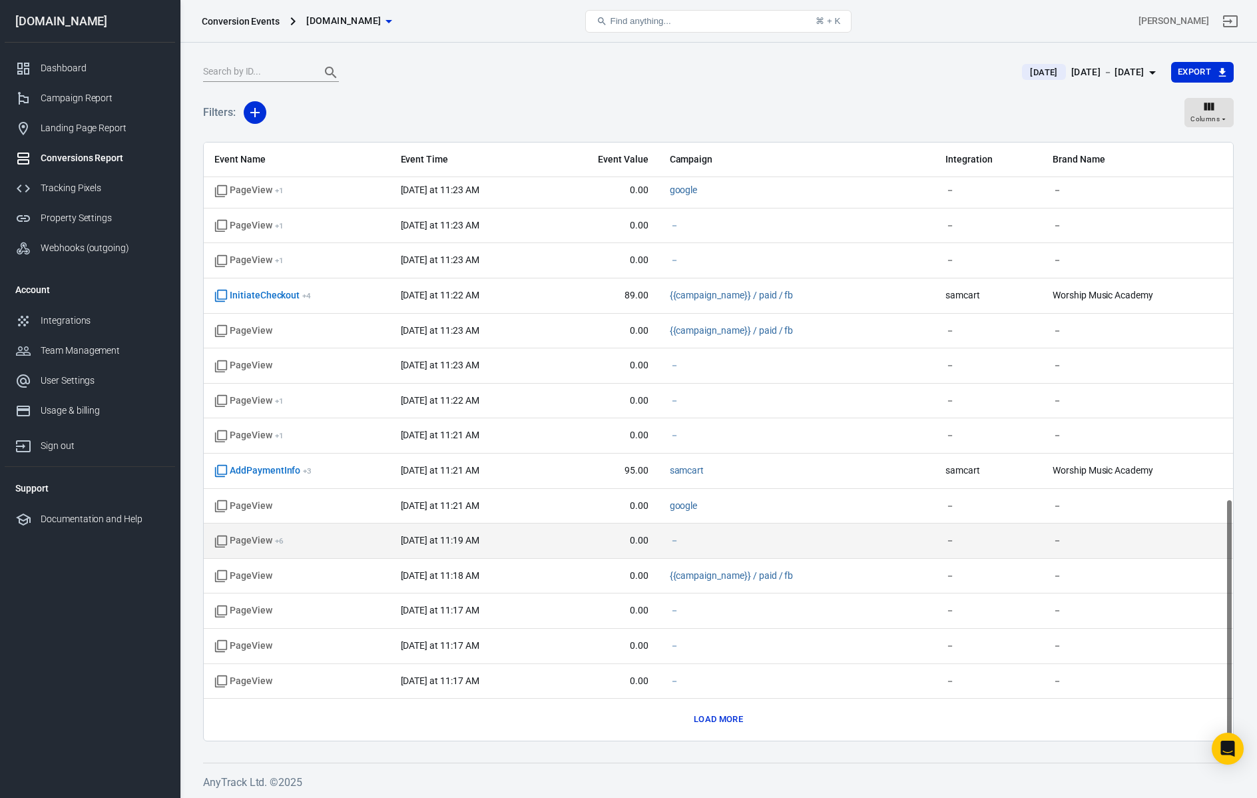
scroll to position [879, 0]
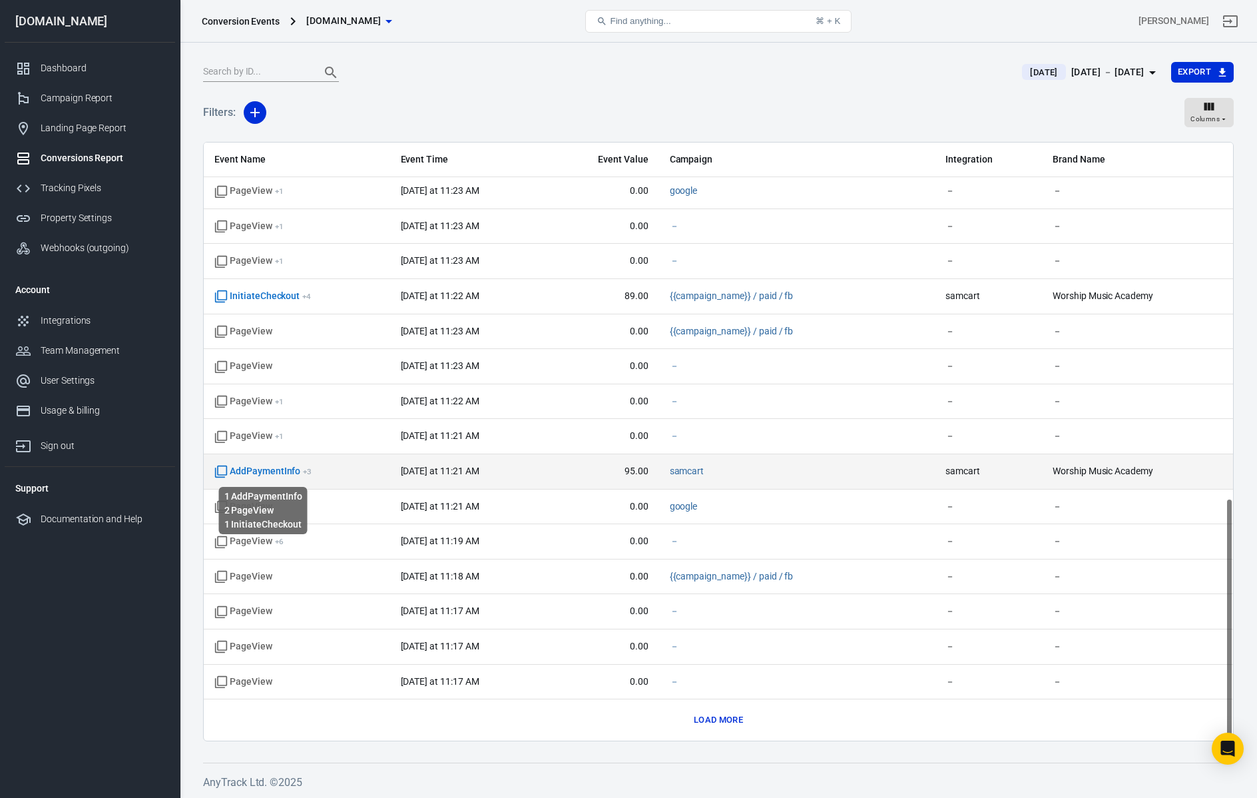
click at [258, 470] on span "AddPaymentInfo + 3" at bounding box center [262, 471] width 97 height 13
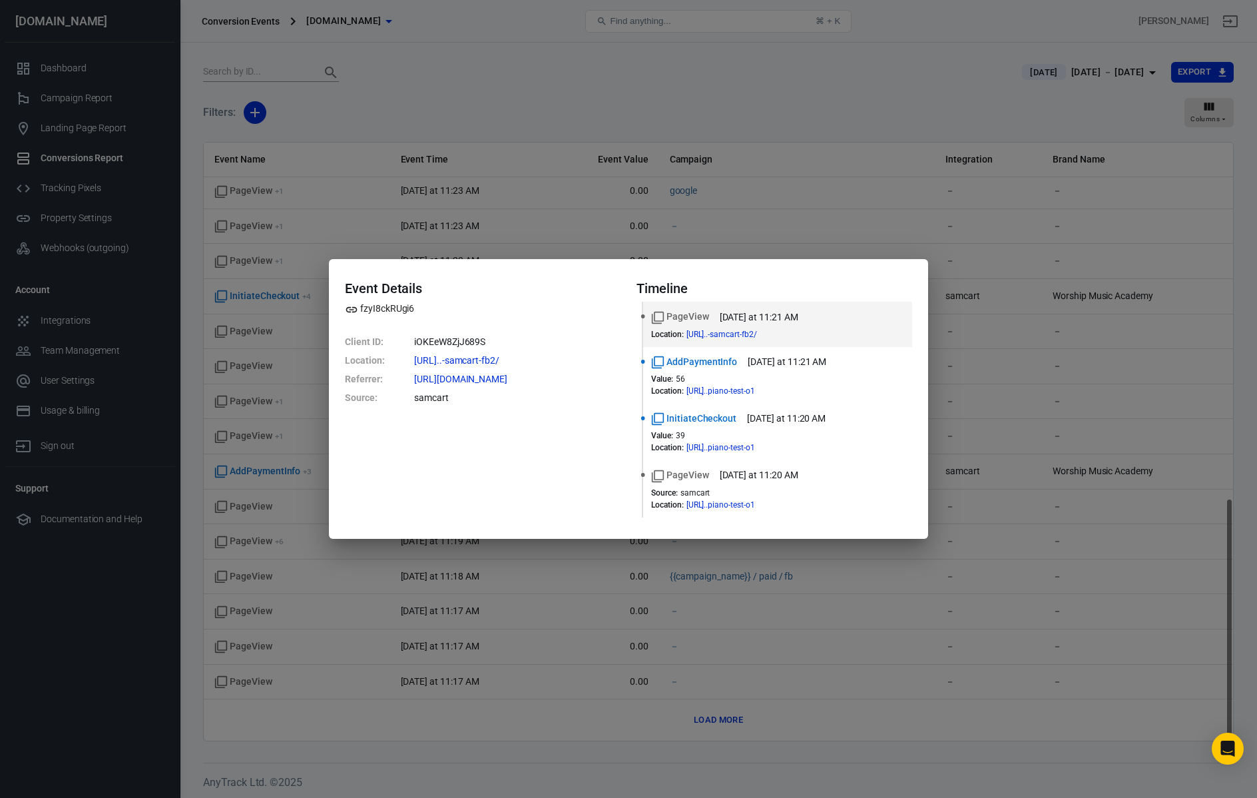
click at [733, 244] on div "Event Details fzyI8ckRUgi6 Client ID : iOKEeW8ZjJ689S Location : https://worshi…" at bounding box center [628, 399] width 1257 height 798
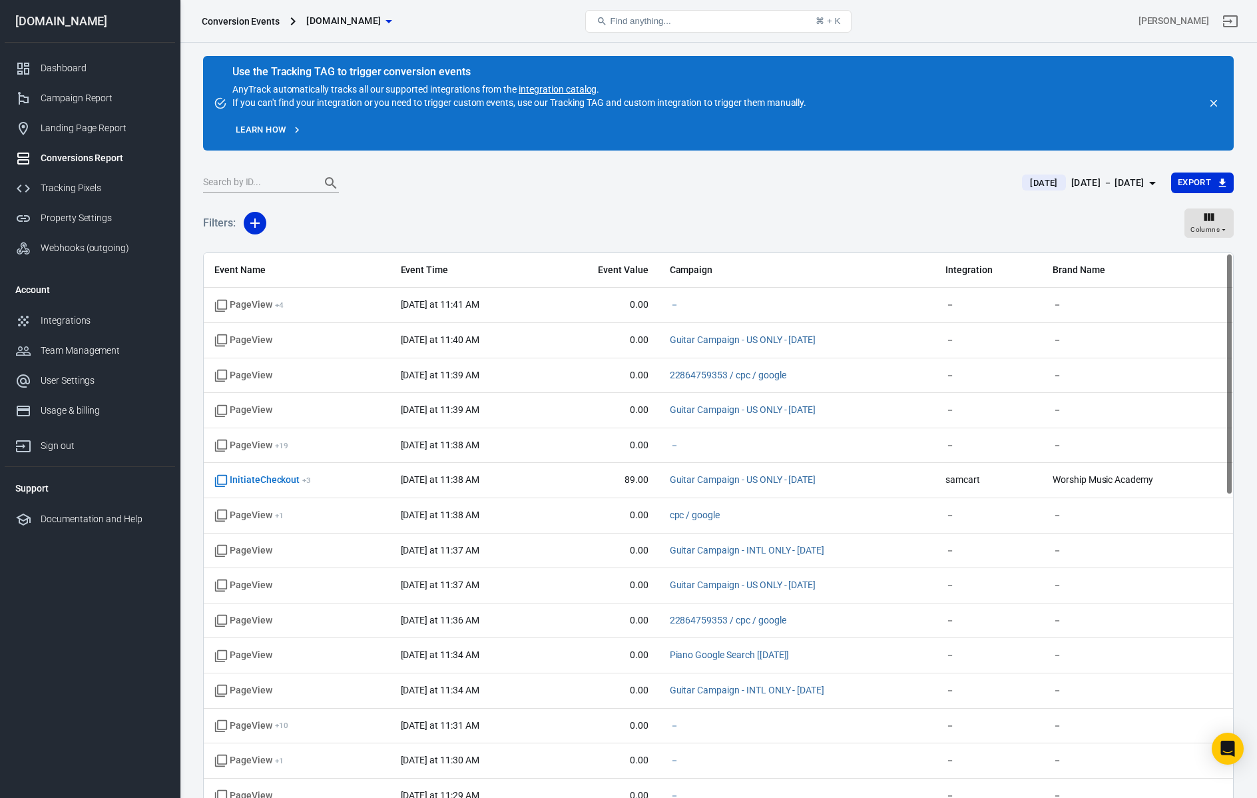
scroll to position [0, 0]
click at [61, 71] on div "Dashboard" at bounding box center [103, 68] width 124 height 14
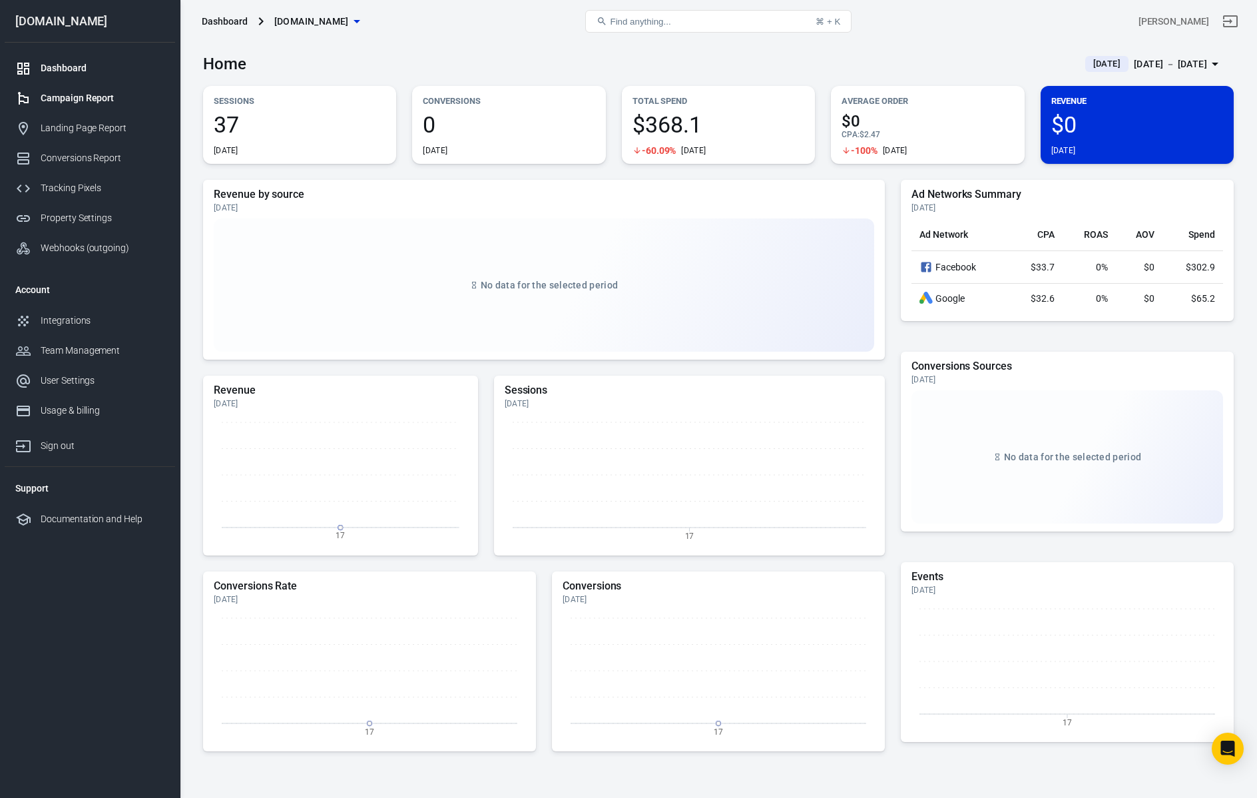
click at [79, 97] on div "Campaign Report" at bounding box center [103, 98] width 124 height 14
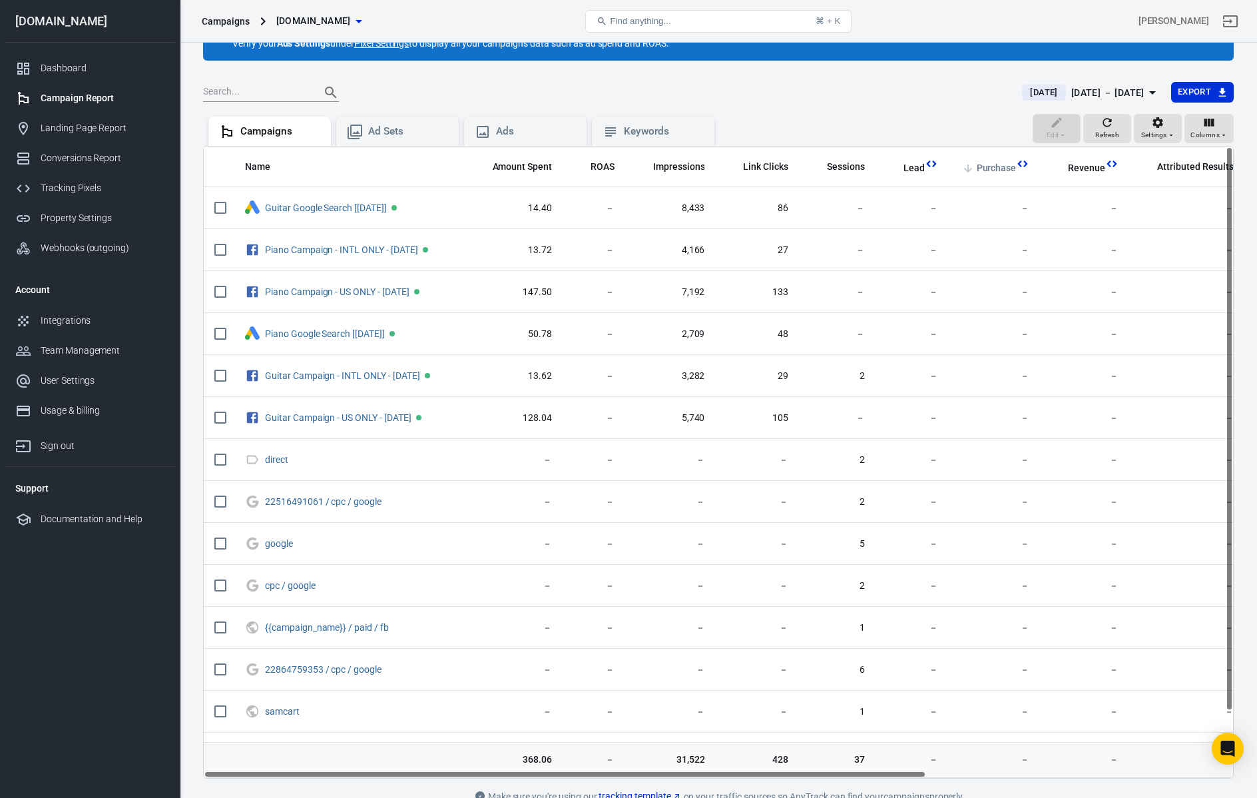
click at [1002, 172] on span "Purchase" at bounding box center [997, 168] width 40 height 13
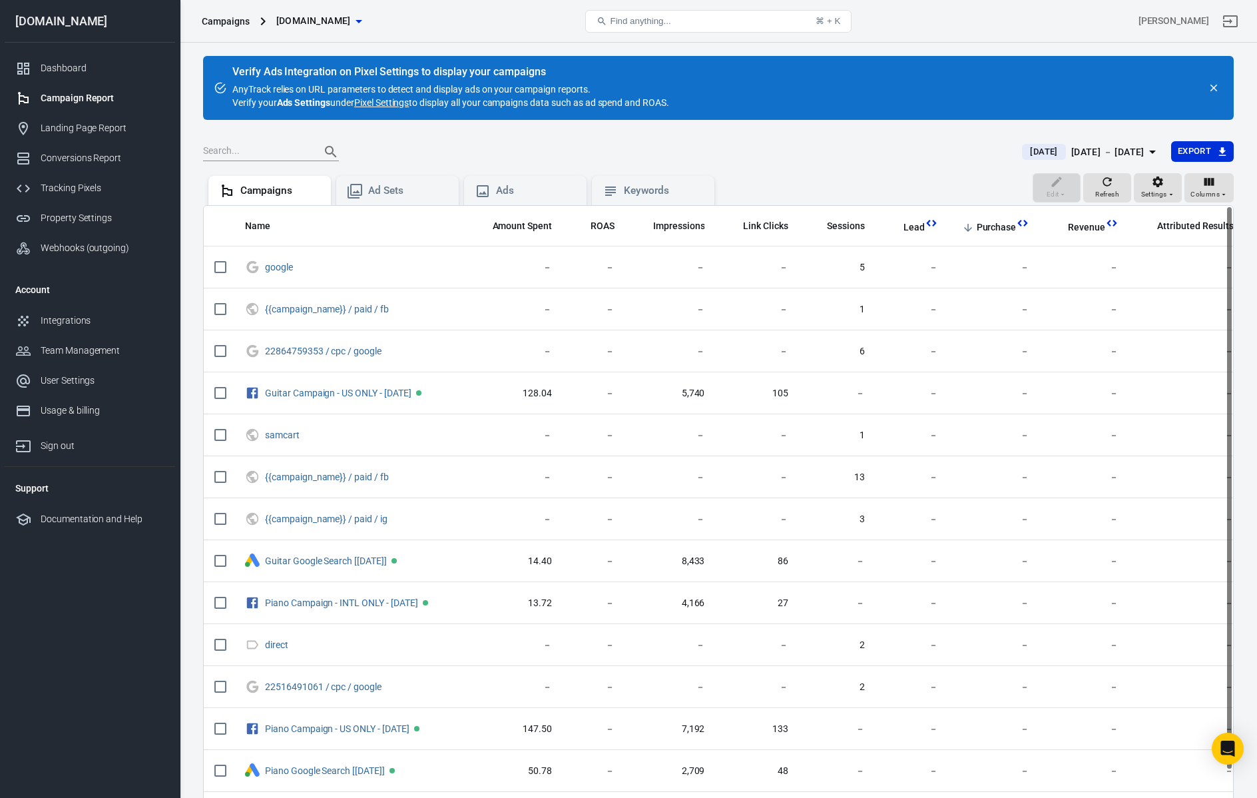
click at [972, 227] on icon "scrollable content" at bounding box center [968, 228] width 12 height 12
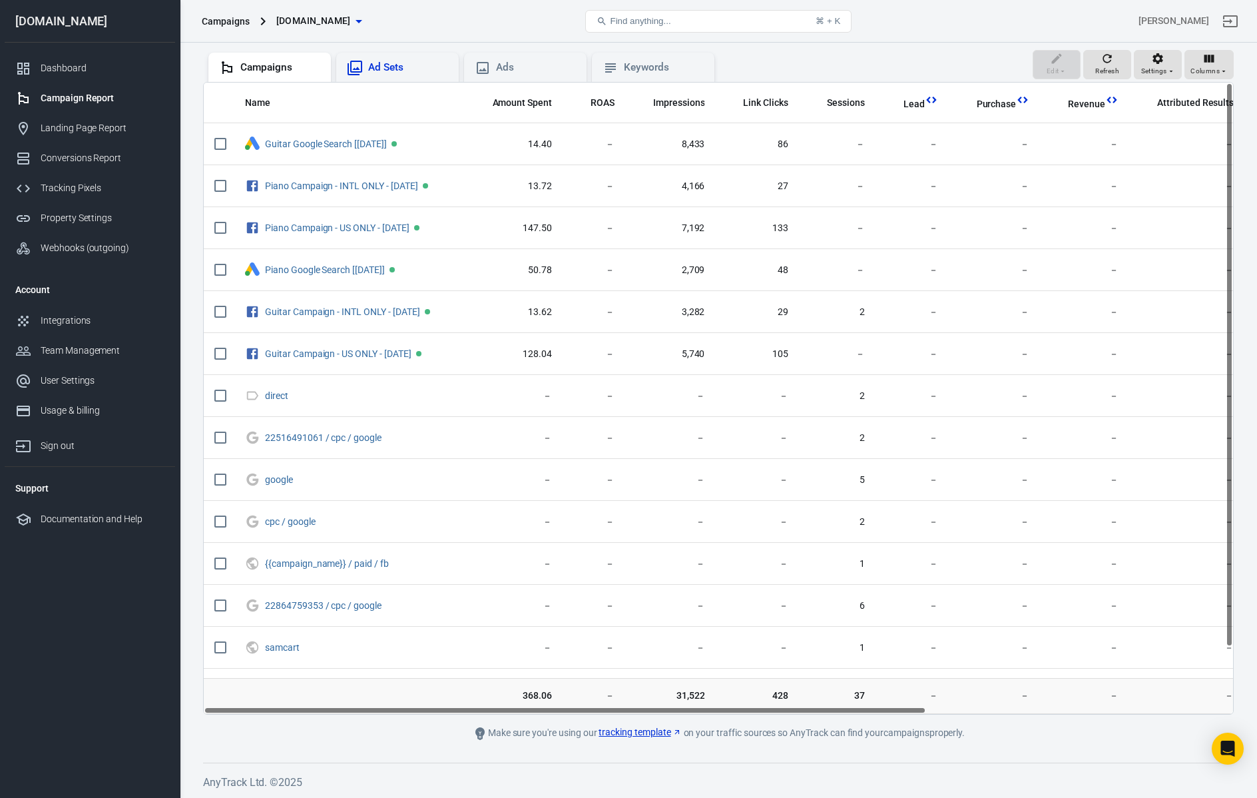
click at [409, 60] on div "Ad Sets" at bounding box center [397, 68] width 101 height 16
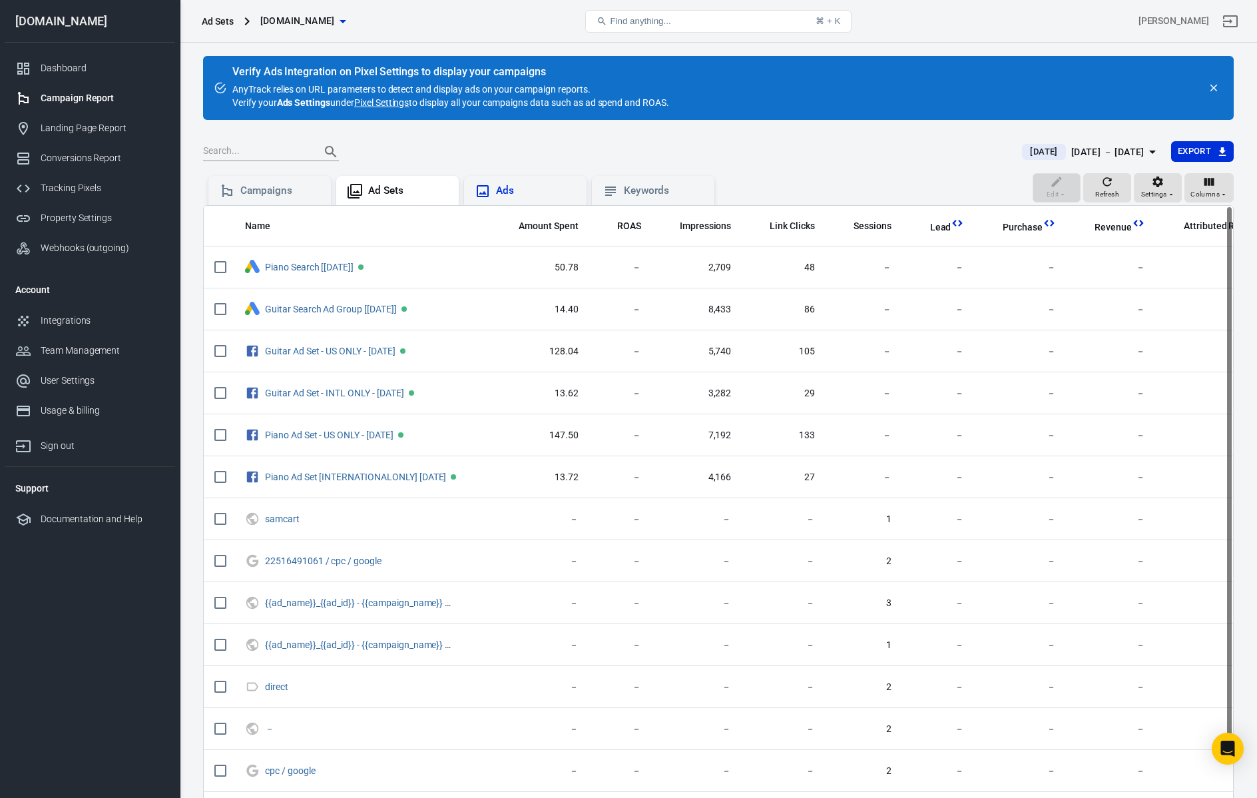
click at [527, 194] on div "Ads" at bounding box center [536, 191] width 80 height 14
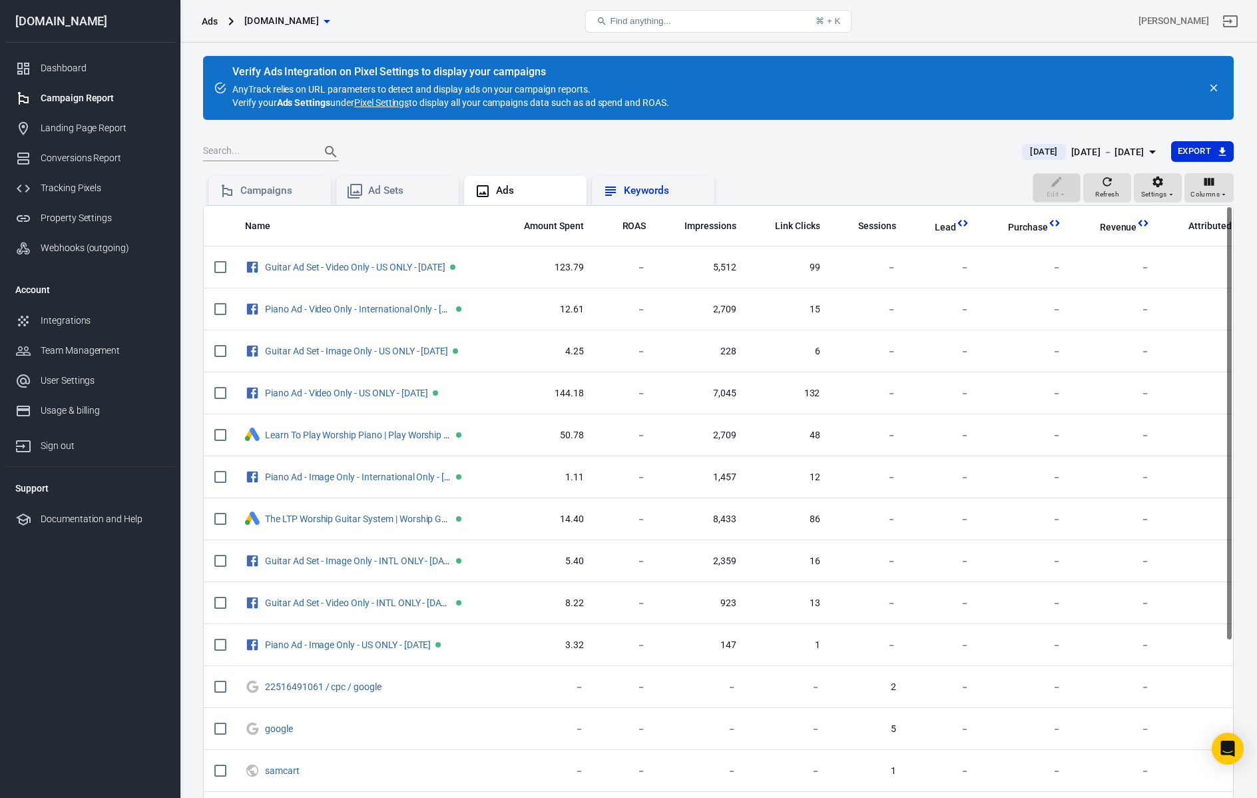
click at [645, 194] on div "Keywords" at bounding box center [664, 191] width 80 height 14
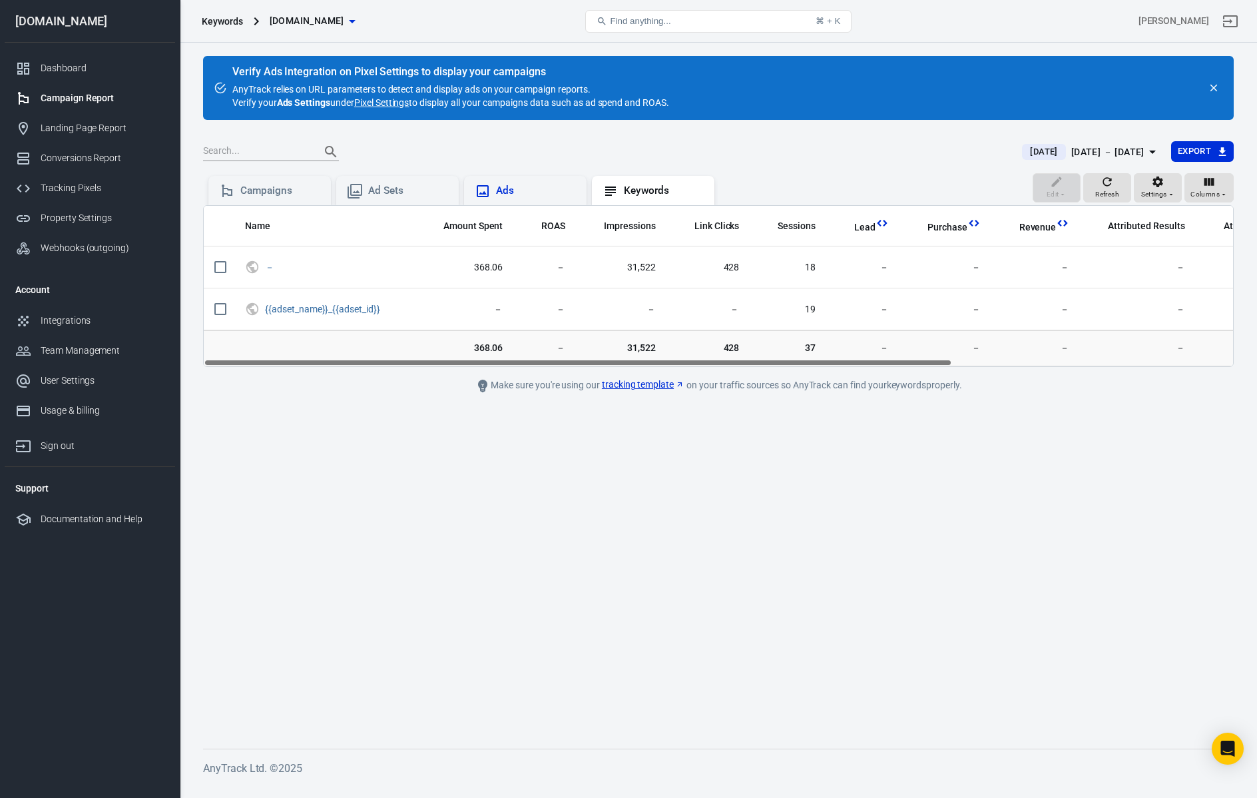
click at [511, 187] on div "Ads" at bounding box center [536, 191] width 80 height 14
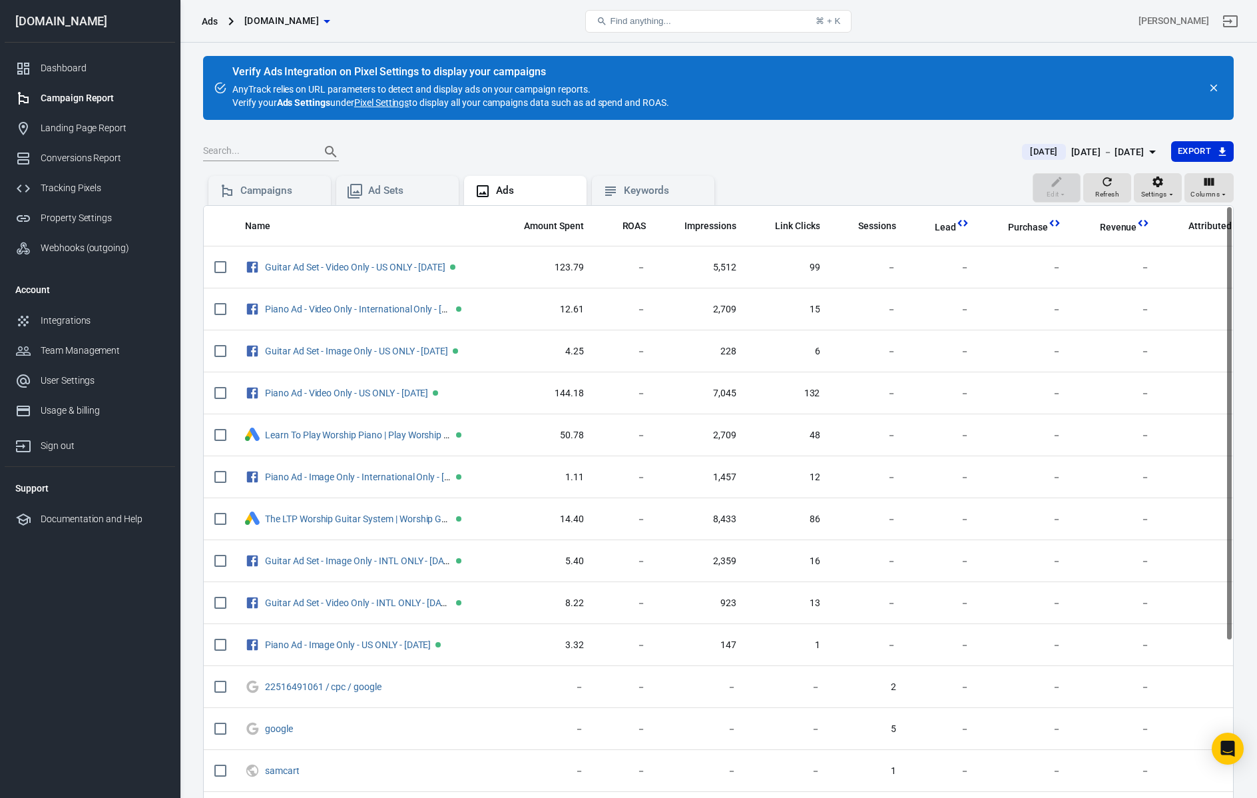
click at [1080, 155] on div "[DATE] － [DATE]" at bounding box center [1107, 152] width 73 height 17
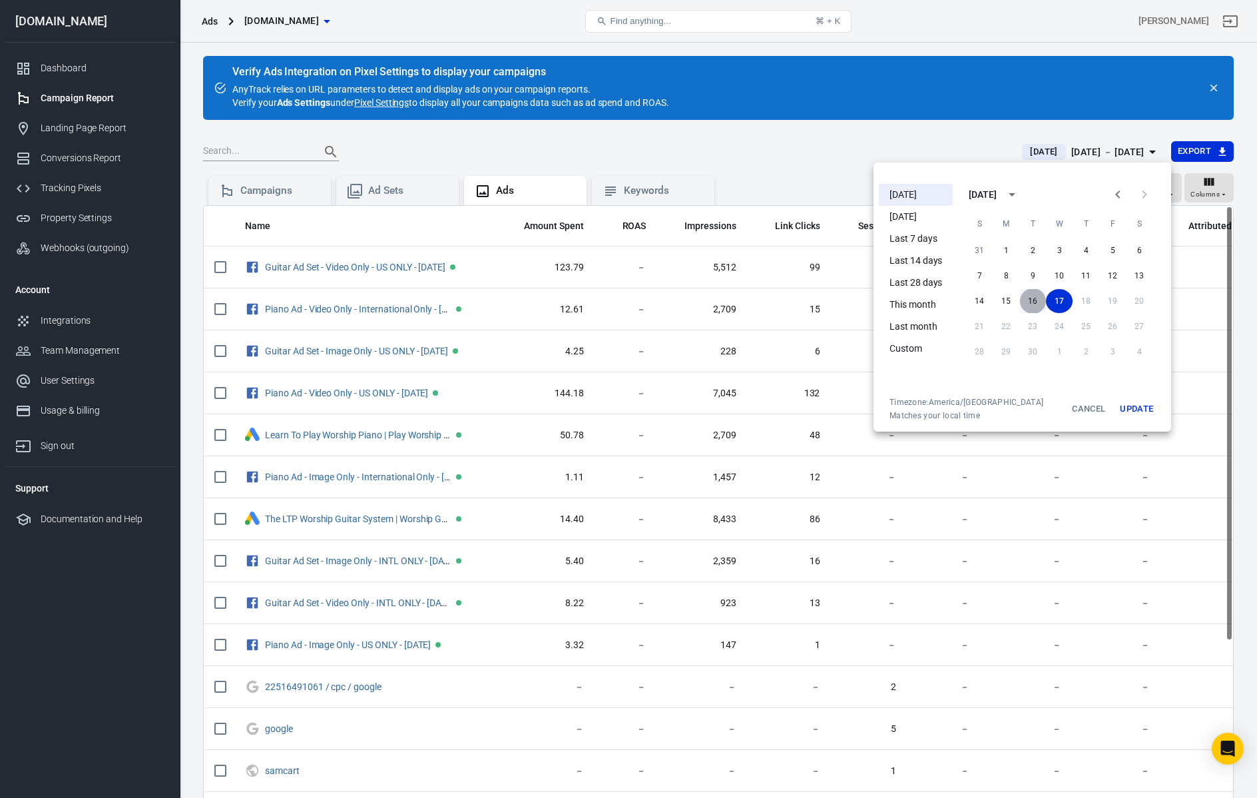
click at [1029, 297] on button "16" at bounding box center [1033, 301] width 27 height 24
click at [1005, 298] on button "15" at bounding box center [1006, 301] width 27 height 24
click at [1135, 404] on button "Update" at bounding box center [1136, 409] width 43 height 24
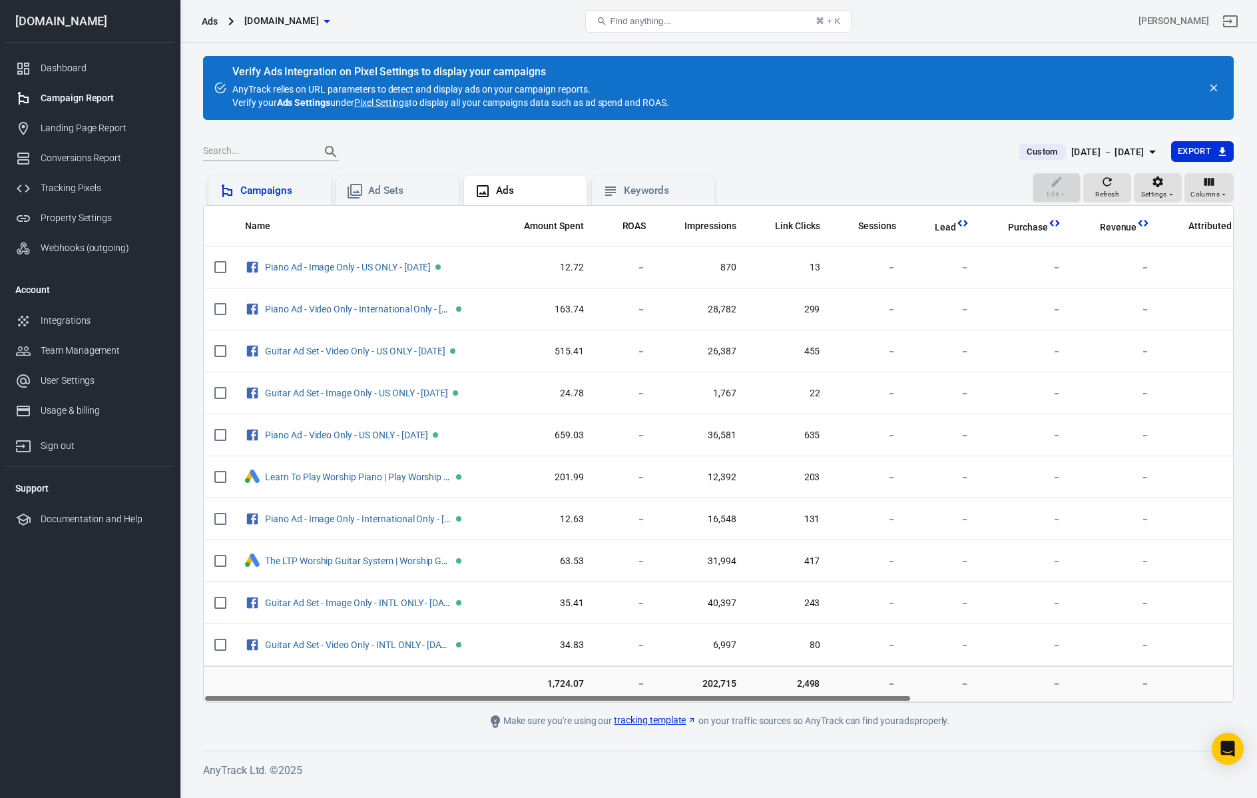
click at [240, 194] on div "Campaigns" at bounding box center [280, 191] width 80 height 14
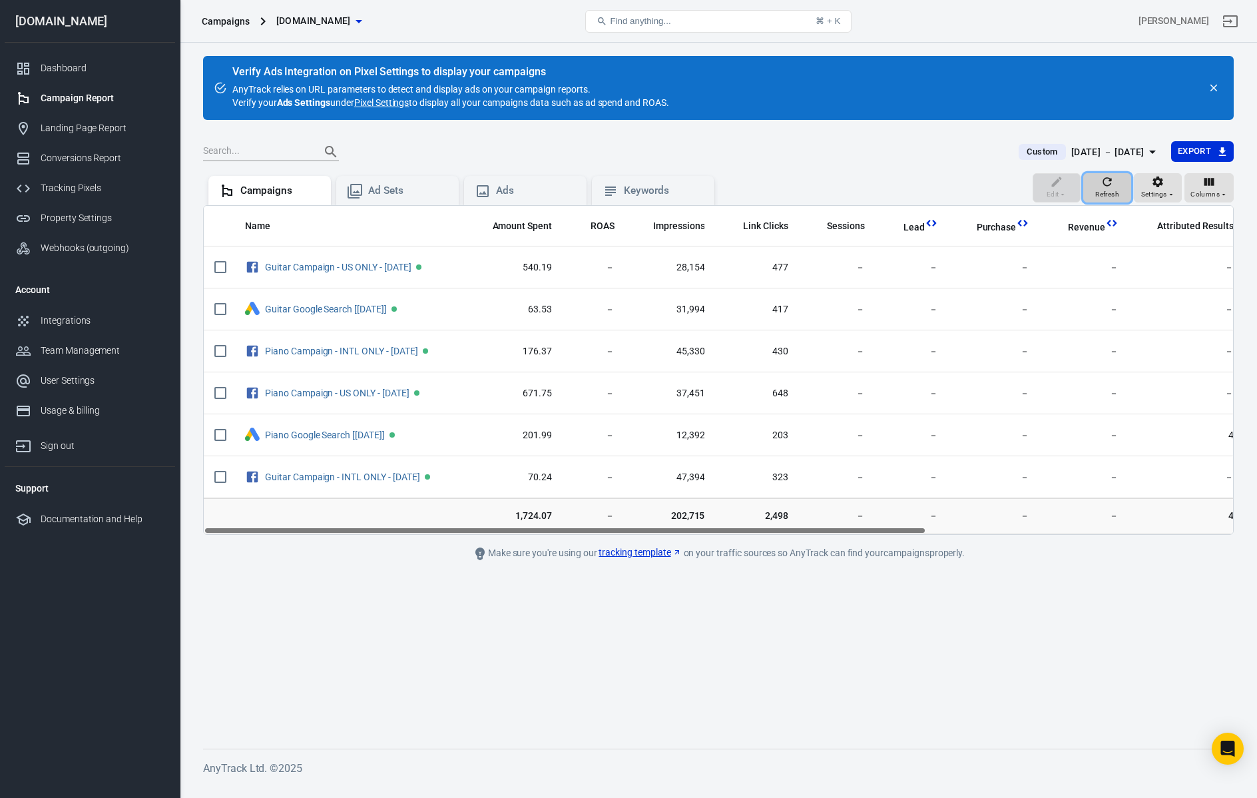
click at [1121, 194] on button "Refresh" at bounding box center [1107, 187] width 48 height 29
click at [1154, 192] on span "Settings" at bounding box center [1154, 194] width 26 height 12
click at [926, 160] on div at bounding box center [628, 399] width 1257 height 798
click at [386, 100] on link "Pixel Settings" at bounding box center [381, 102] width 55 height 13
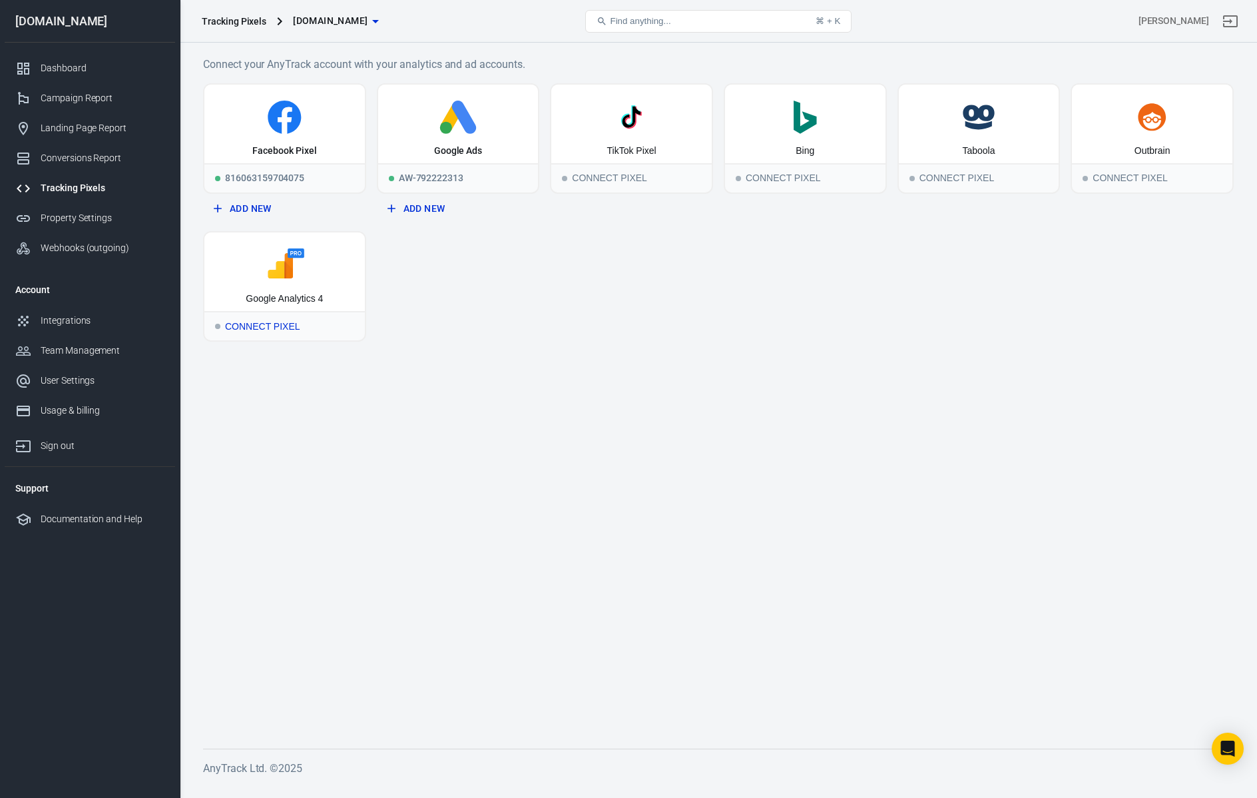
click at [260, 324] on div "Connect Pixel" at bounding box center [284, 325] width 160 height 29
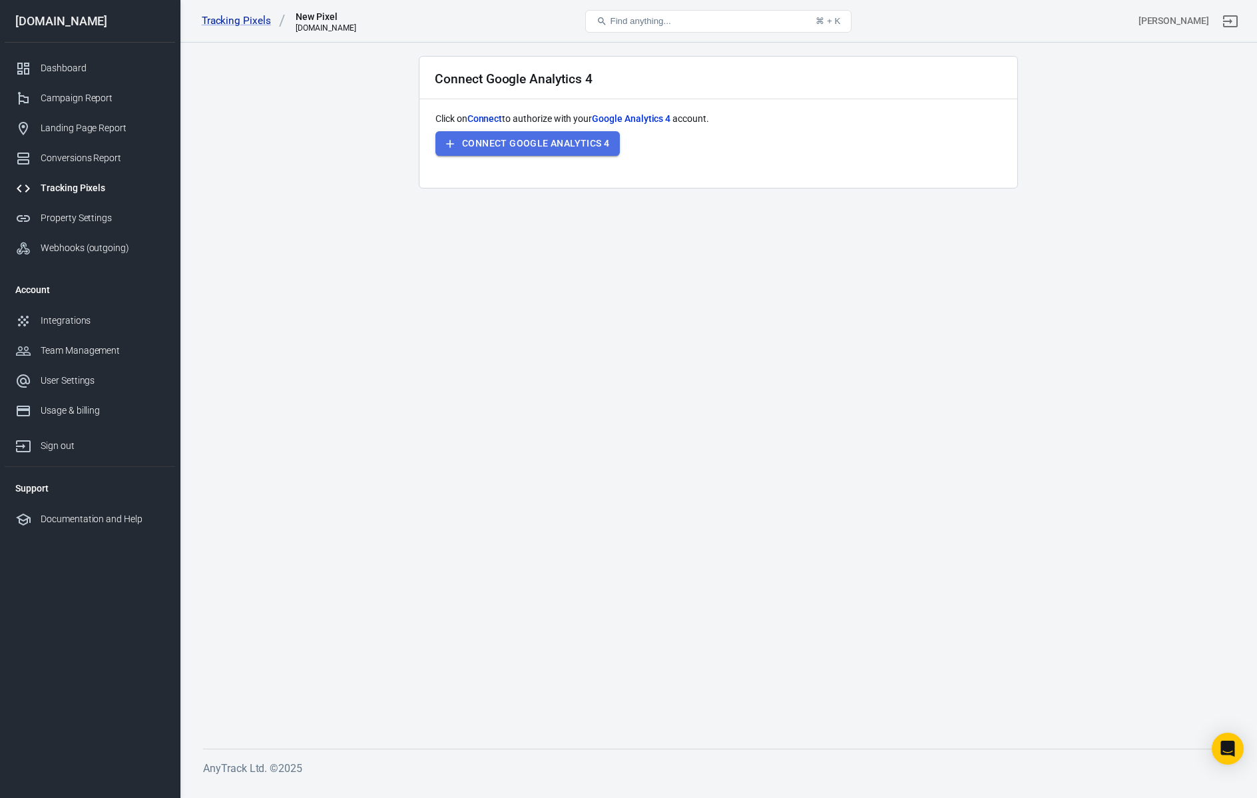
click at [578, 137] on button "Connect Google Analytics 4" at bounding box center [528, 143] width 184 height 25
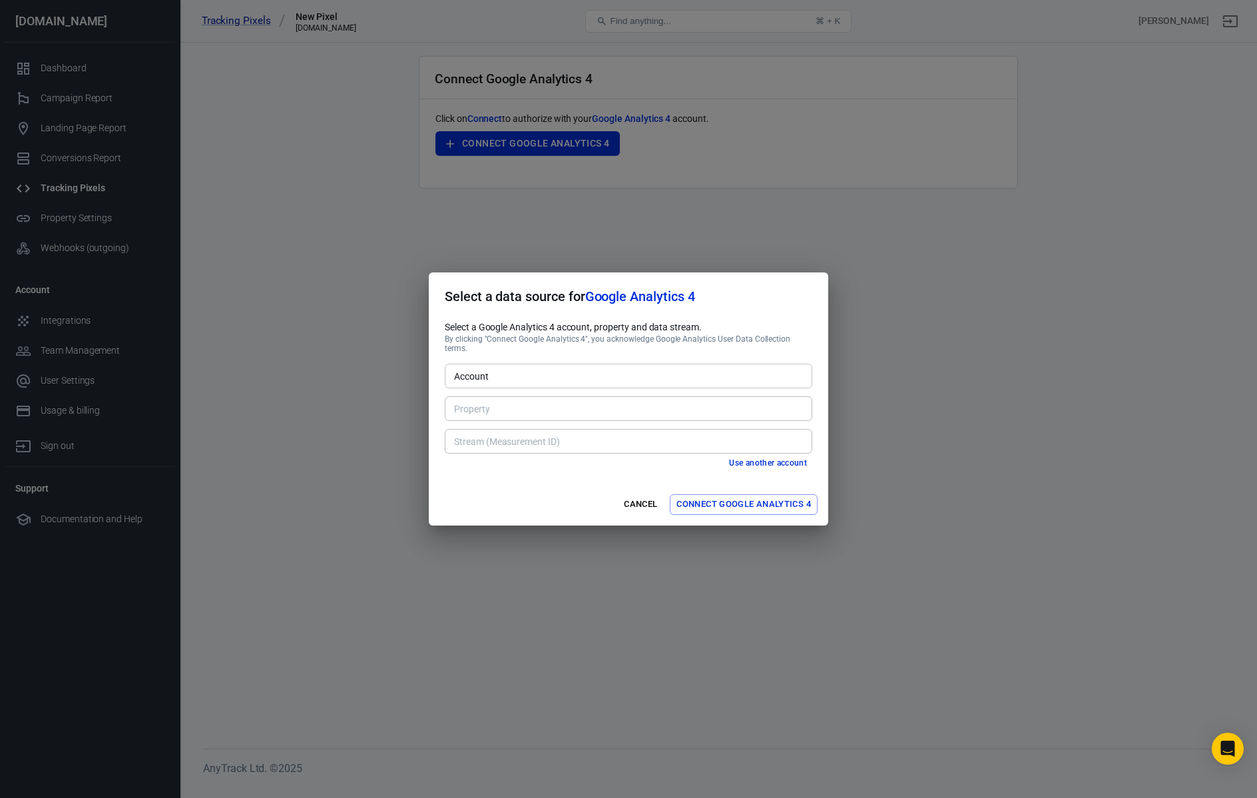
click at [556, 374] on input "Account" at bounding box center [628, 376] width 358 height 17
click at [559, 397] on li "Worship Music Academy [124178123]" at bounding box center [629, 401] width 368 height 22
type input "Worship Music Academy [124178123]"
click at [546, 402] on input "Property" at bounding box center [628, 408] width 358 height 17
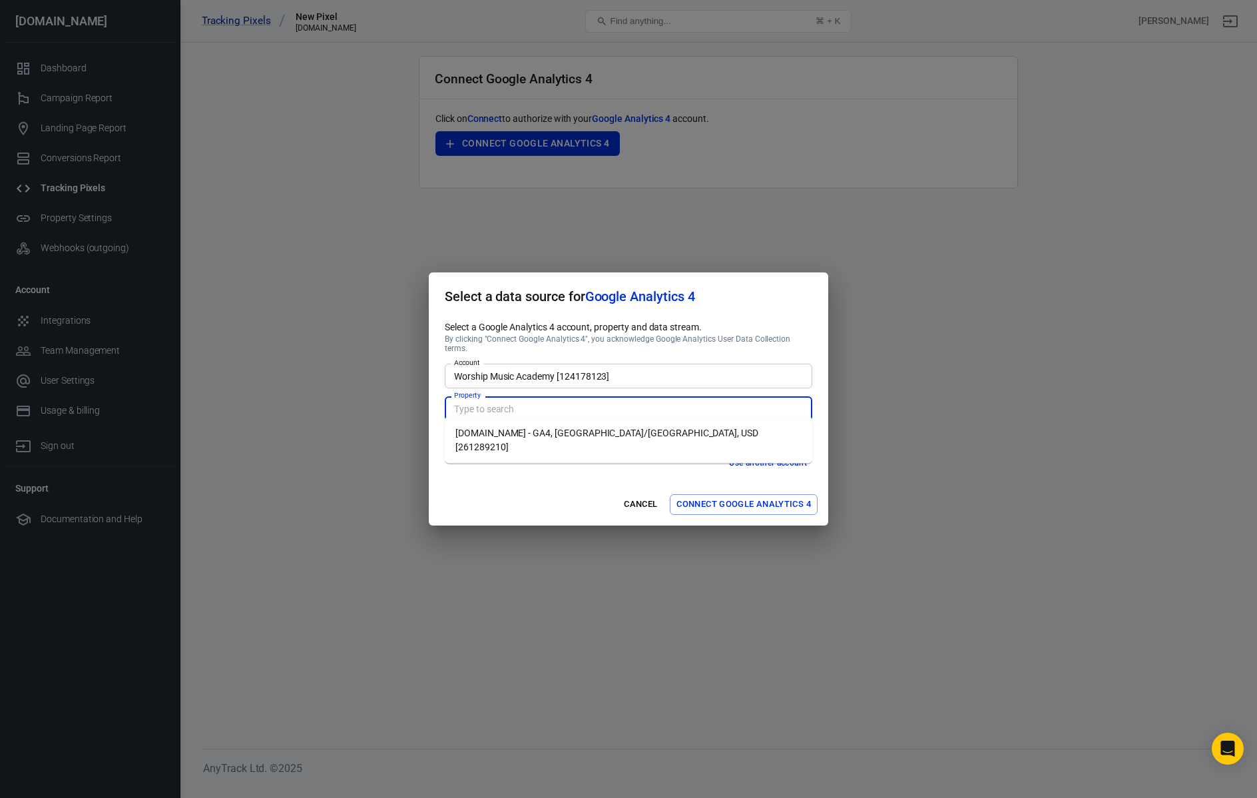
click at [566, 432] on li "WorshipMusicAcademy.com - GA4, America/Chicago, USD [261289210]" at bounding box center [629, 440] width 368 height 36
type input "WorshipMusicAcademy.com - GA4, America/Chicago, USD [261289210]"
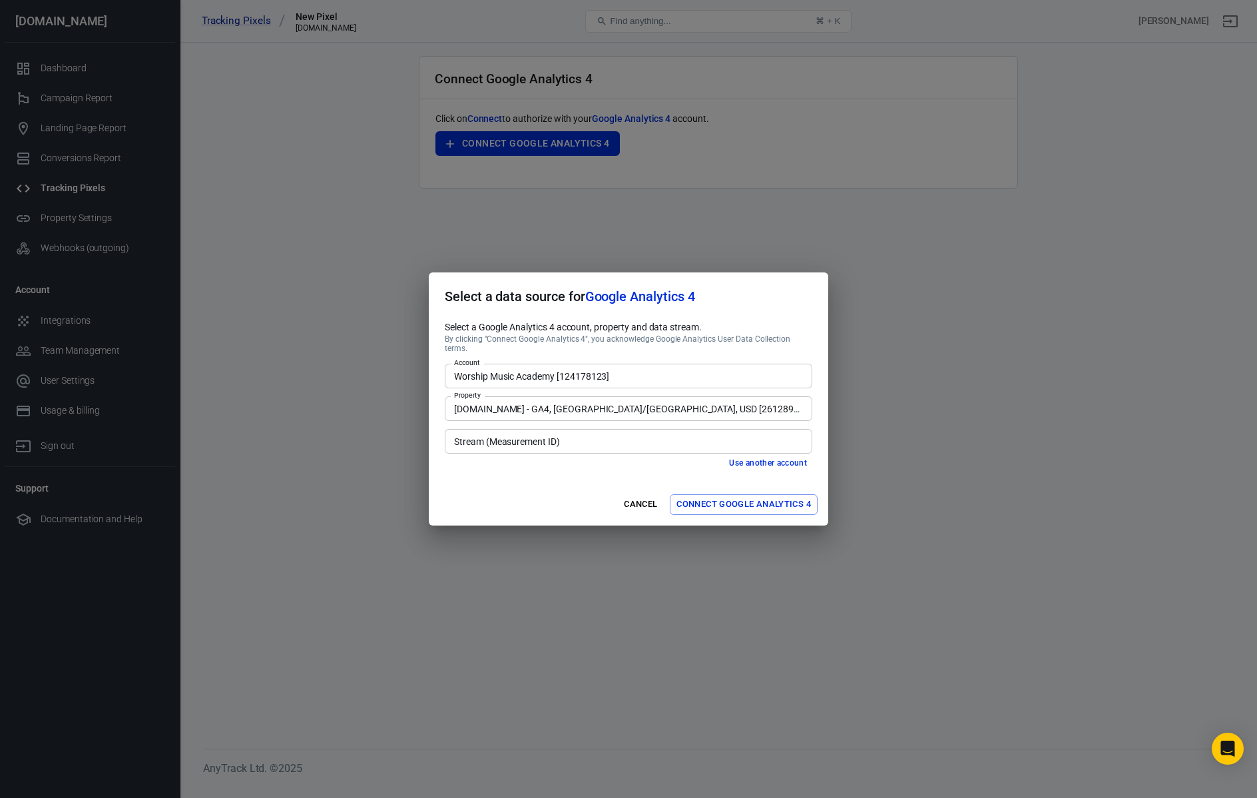
click at [566, 434] on input "Stream (Measurement ID)" at bounding box center [628, 441] width 358 height 17
click at [570, 469] on li "WorshipMusicAcademy.com - GA4 [G-6V5WCWES17]" at bounding box center [629, 466] width 368 height 22
type input "WorshipMusicAcademy.com - GA4 [G-6V5WCWES17]"
click at [748, 501] on button "Connect Google Analytics 4" at bounding box center [744, 504] width 148 height 21
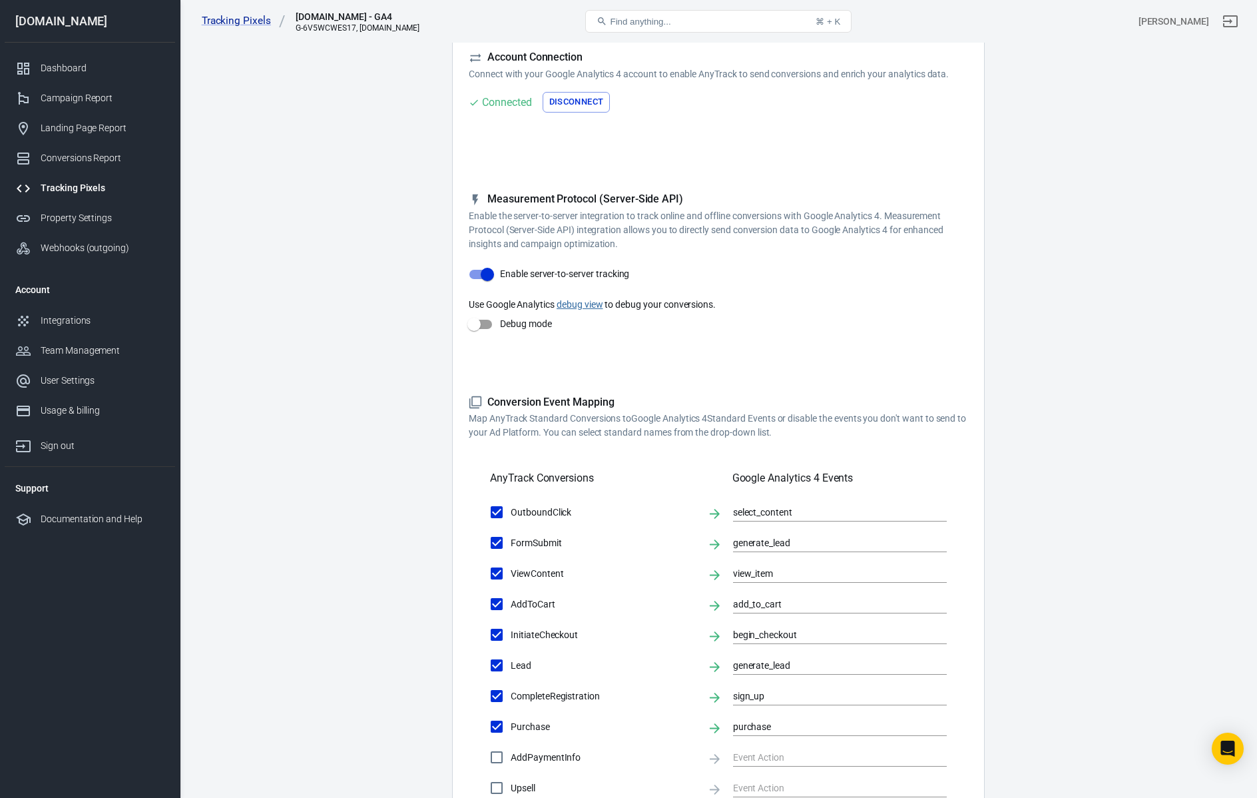
scroll to position [100, 0]
click at [475, 325] on input "Debug mode" at bounding box center [474, 323] width 76 height 25
checkbox input "true"
click at [583, 302] on link "debug view" at bounding box center [580, 303] width 47 height 11
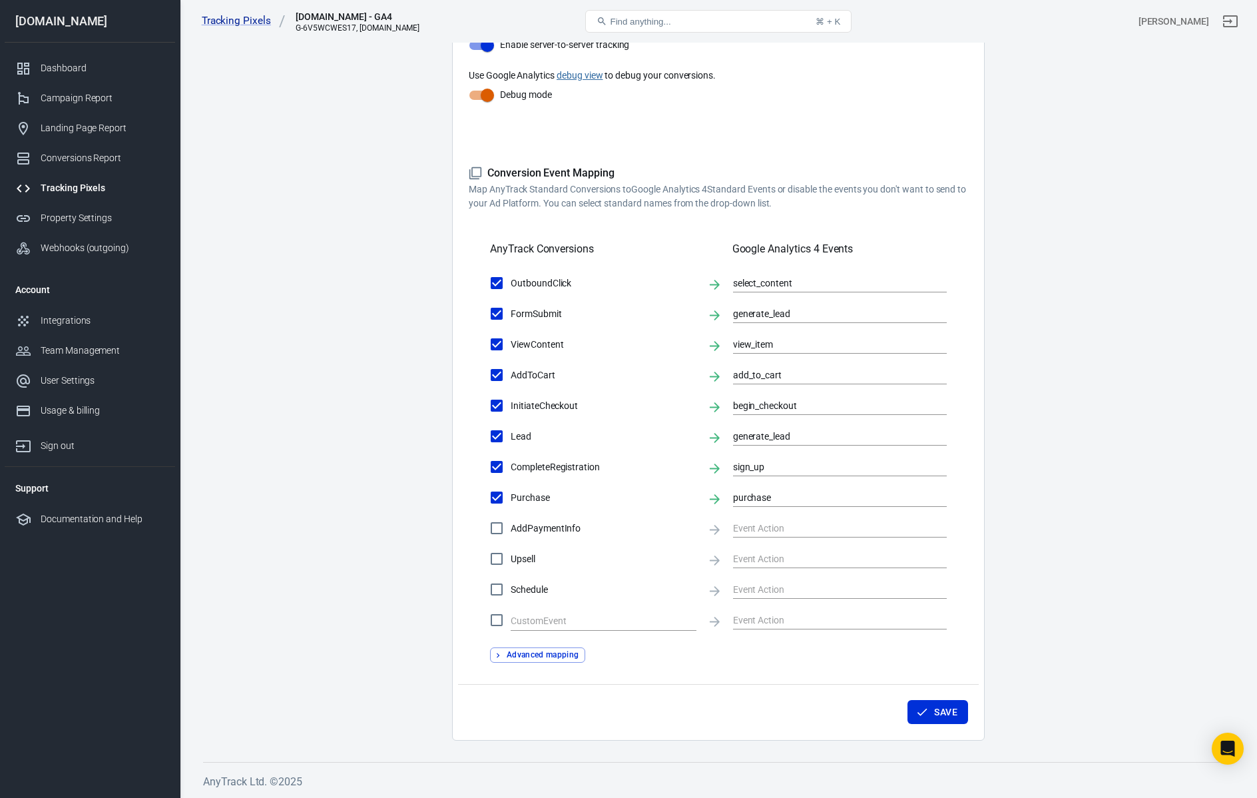
scroll to position [328, 0]
click at [504, 530] on input "AddPaymentInfo" at bounding box center [497, 529] width 28 height 28
click at [499, 531] on input "AddPaymentInfo" at bounding box center [497, 529] width 28 height 28
click at [498, 531] on input "AddPaymentInfo" at bounding box center [497, 529] width 28 height 28
checkbox input "true"
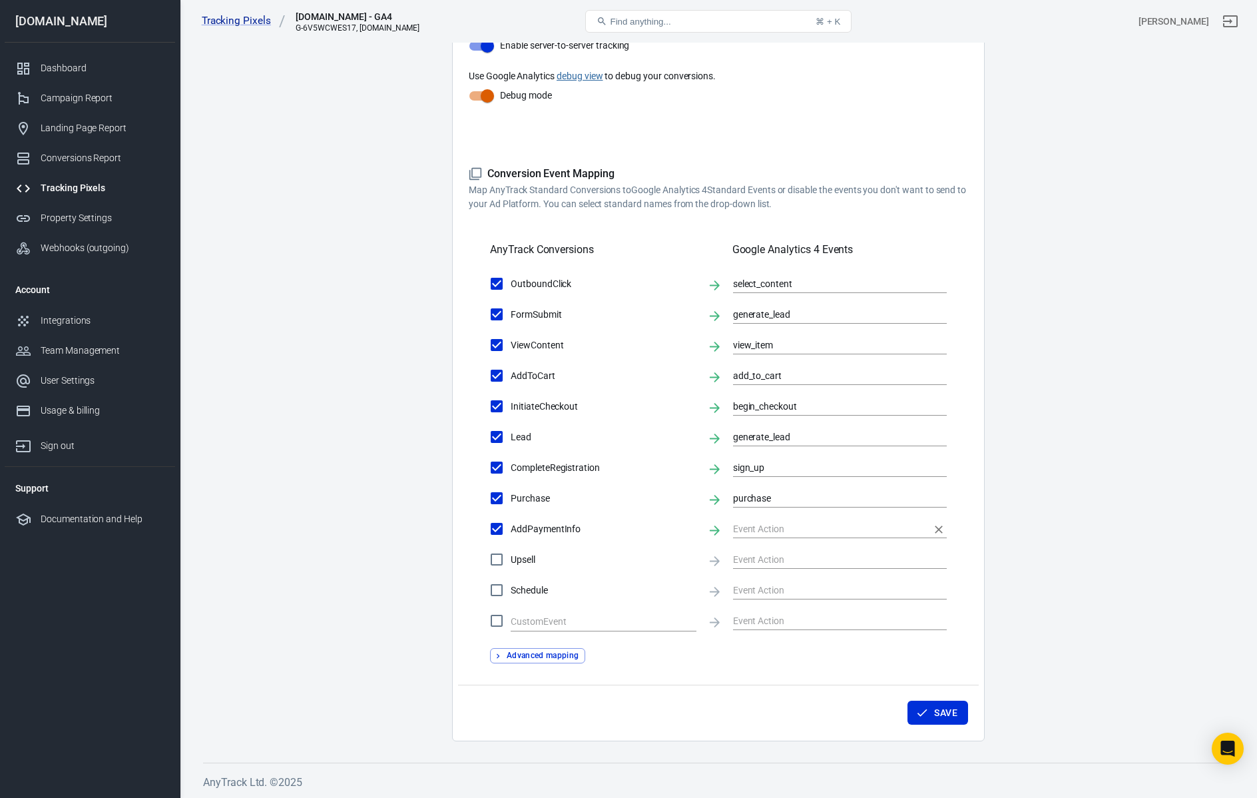
click at [767, 522] on input "text" at bounding box center [830, 528] width 194 height 17
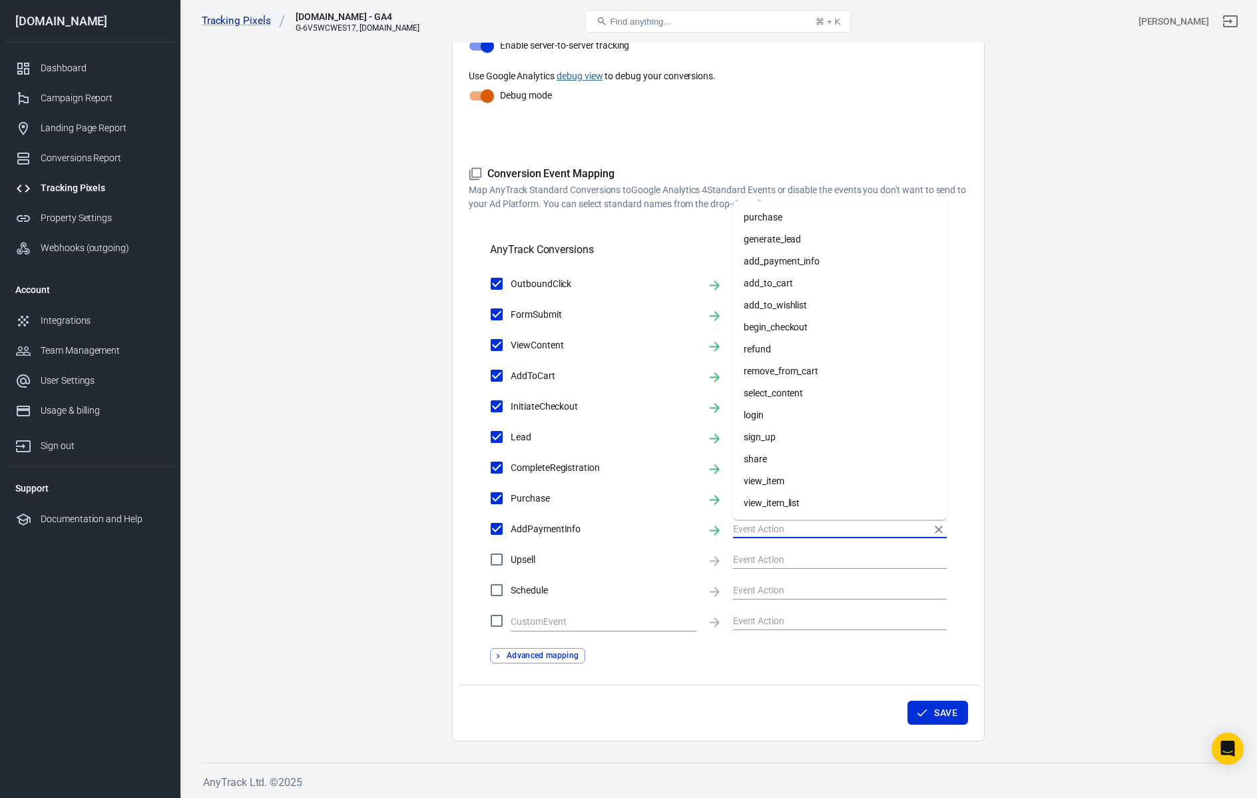
click at [791, 263] on li "add_payment_info" at bounding box center [840, 261] width 214 height 22
type input "add_payment_info"
click at [501, 469] on input "CompleteRegistration" at bounding box center [497, 468] width 28 height 28
checkbox input "false"
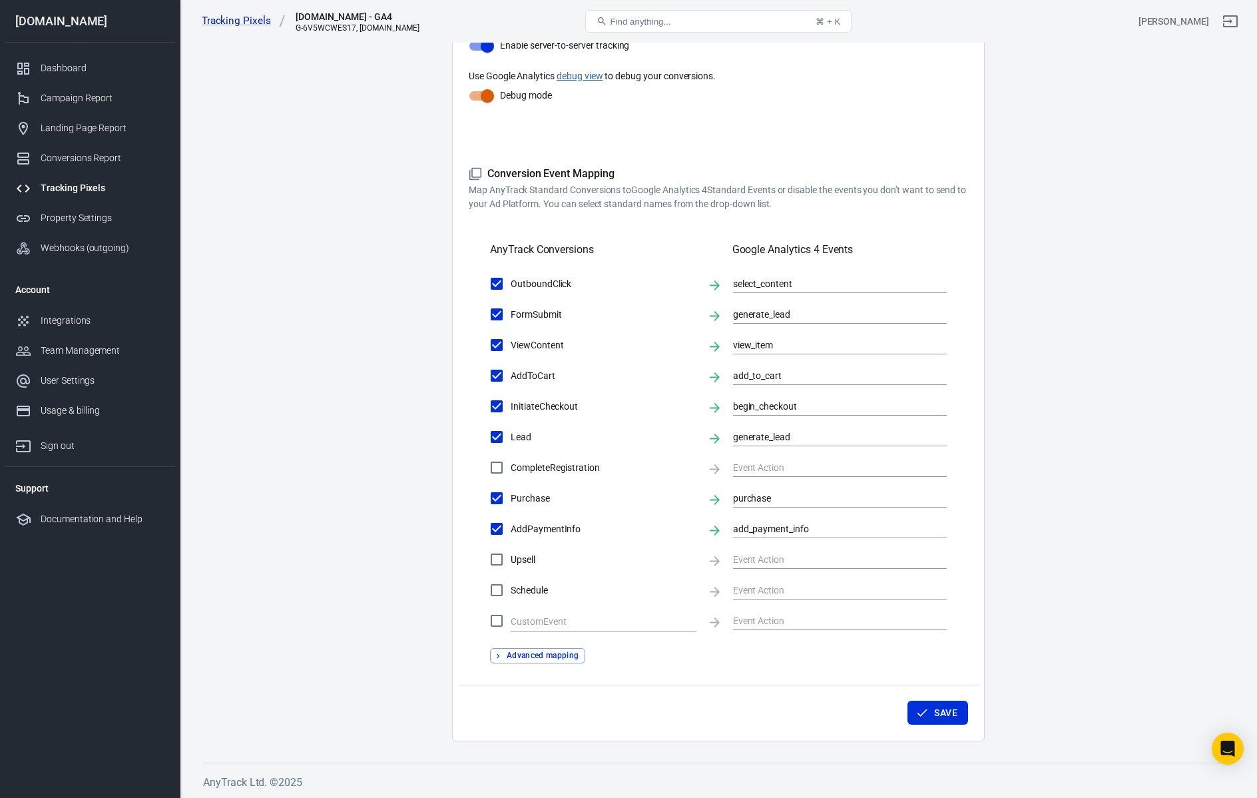
click at [497, 311] on input "FormSubmit" at bounding box center [497, 314] width 28 height 28
checkbox input "false"
click at [499, 467] on input "CompleteRegistration" at bounding box center [497, 468] width 28 height 28
checkbox input "true"
type input "sign_up"
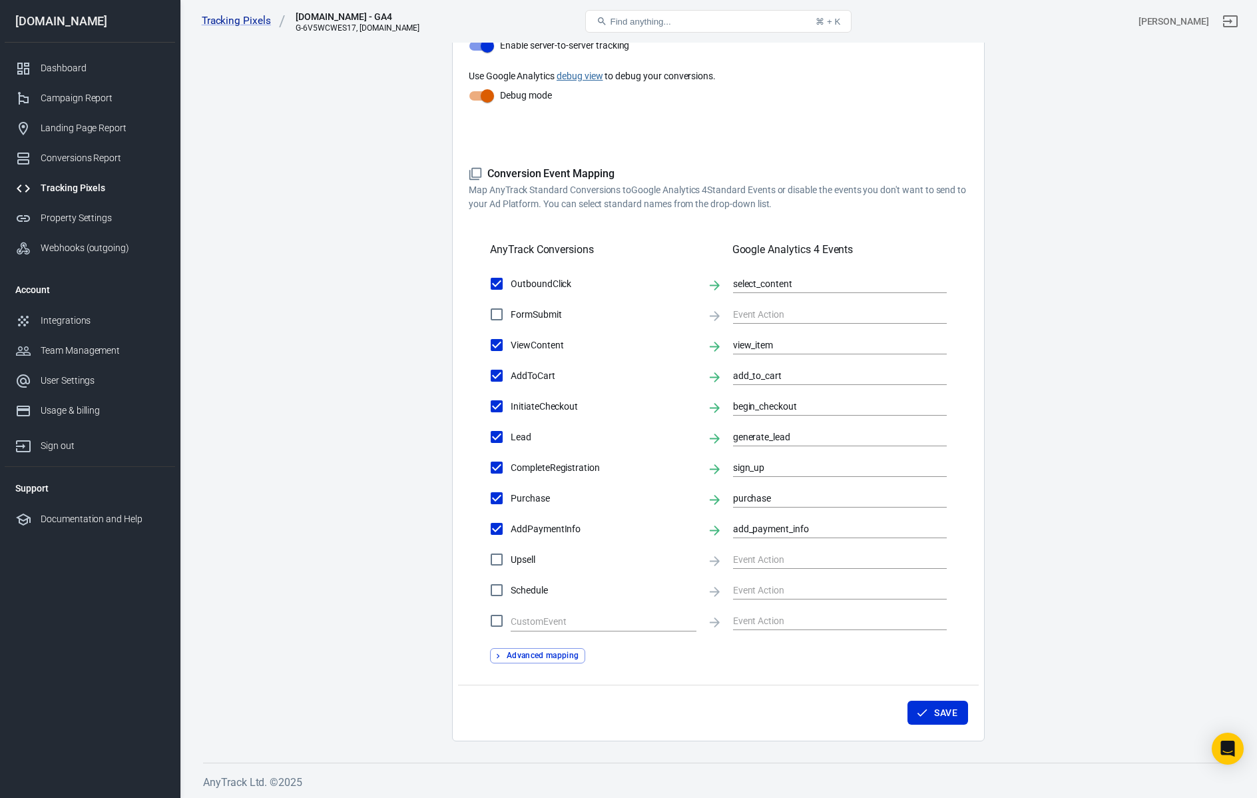
click at [499, 314] on input "FormSubmit" at bounding box center [497, 314] width 28 height 28
checkbox input "true"
type input "generate_lead"
click at [948, 711] on button "Save" at bounding box center [938, 713] width 61 height 25
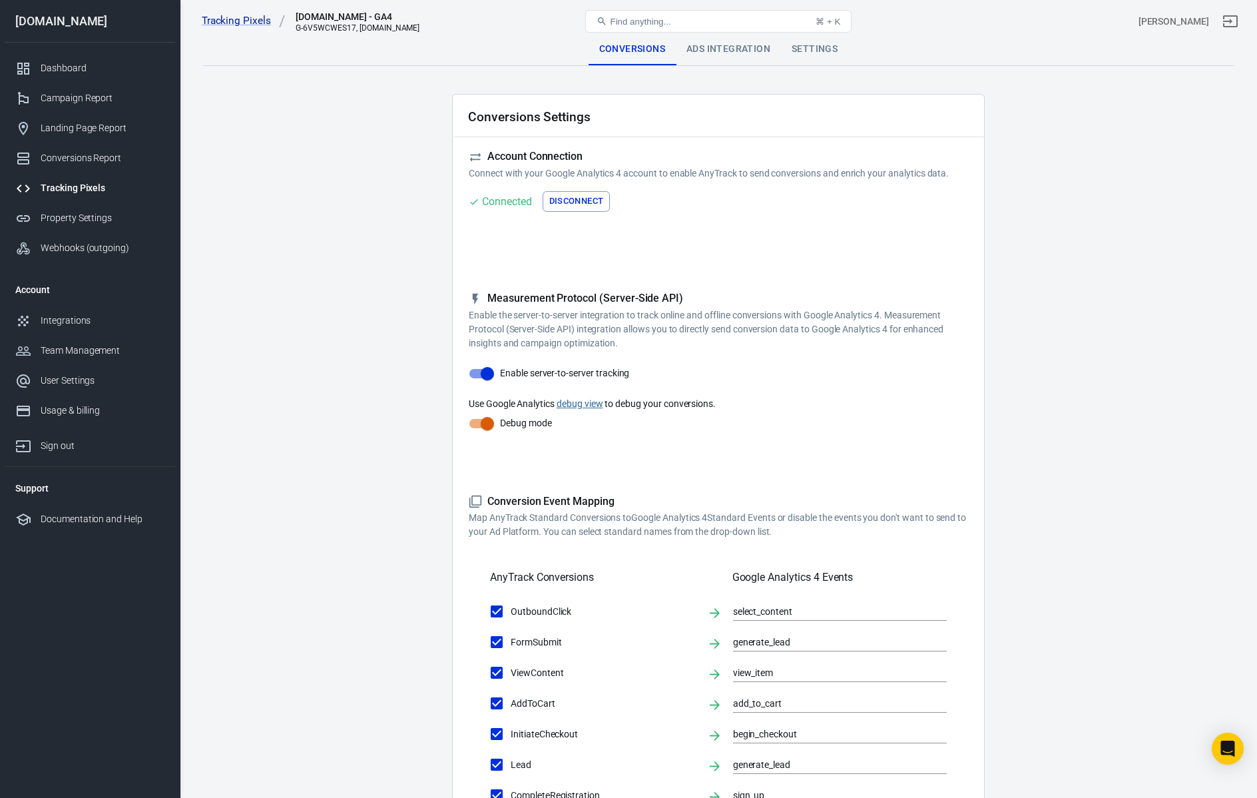
scroll to position [0, 0]
click at [727, 44] on div "Ads Integration" at bounding box center [728, 49] width 105 height 32
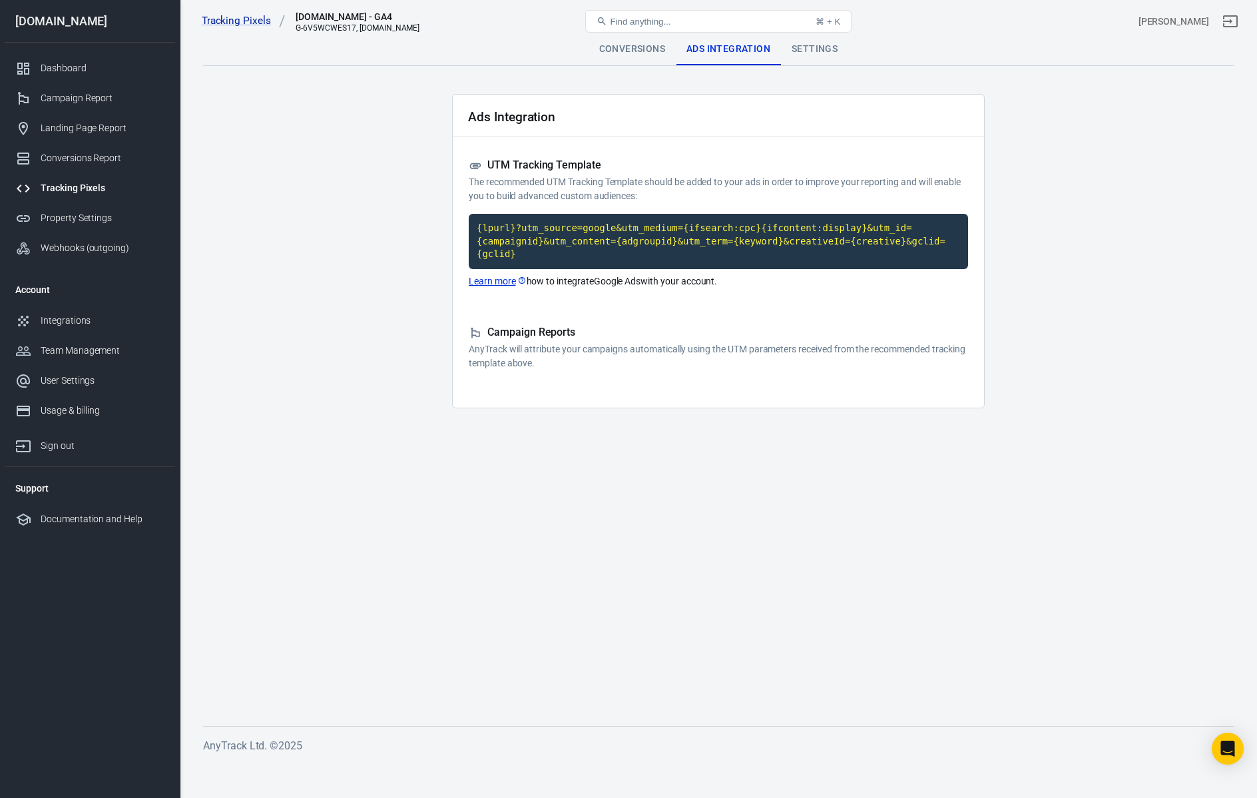
click at [820, 49] on div "Settings" at bounding box center [814, 49] width 67 height 32
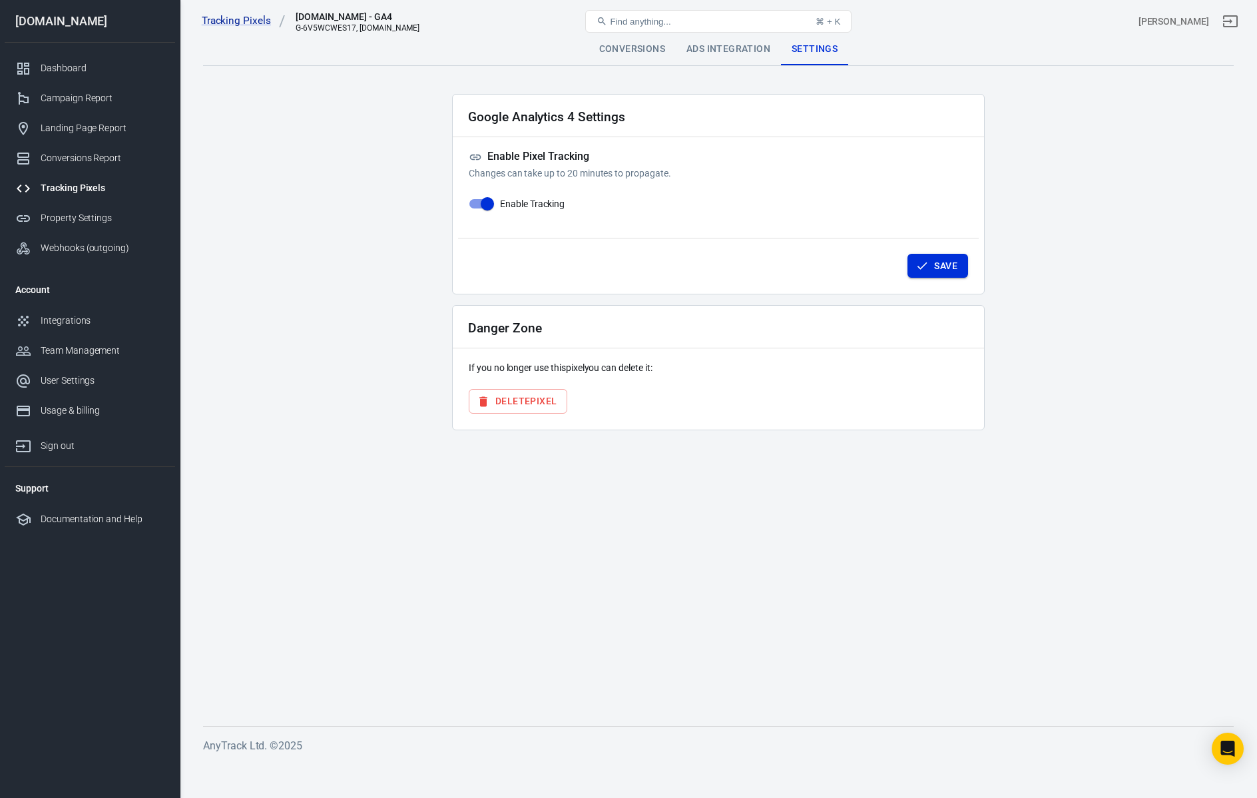
click at [944, 268] on button "Save" at bounding box center [938, 266] width 61 height 25
click at [69, 90] on link "Campaign Report" at bounding box center [90, 98] width 170 height 30
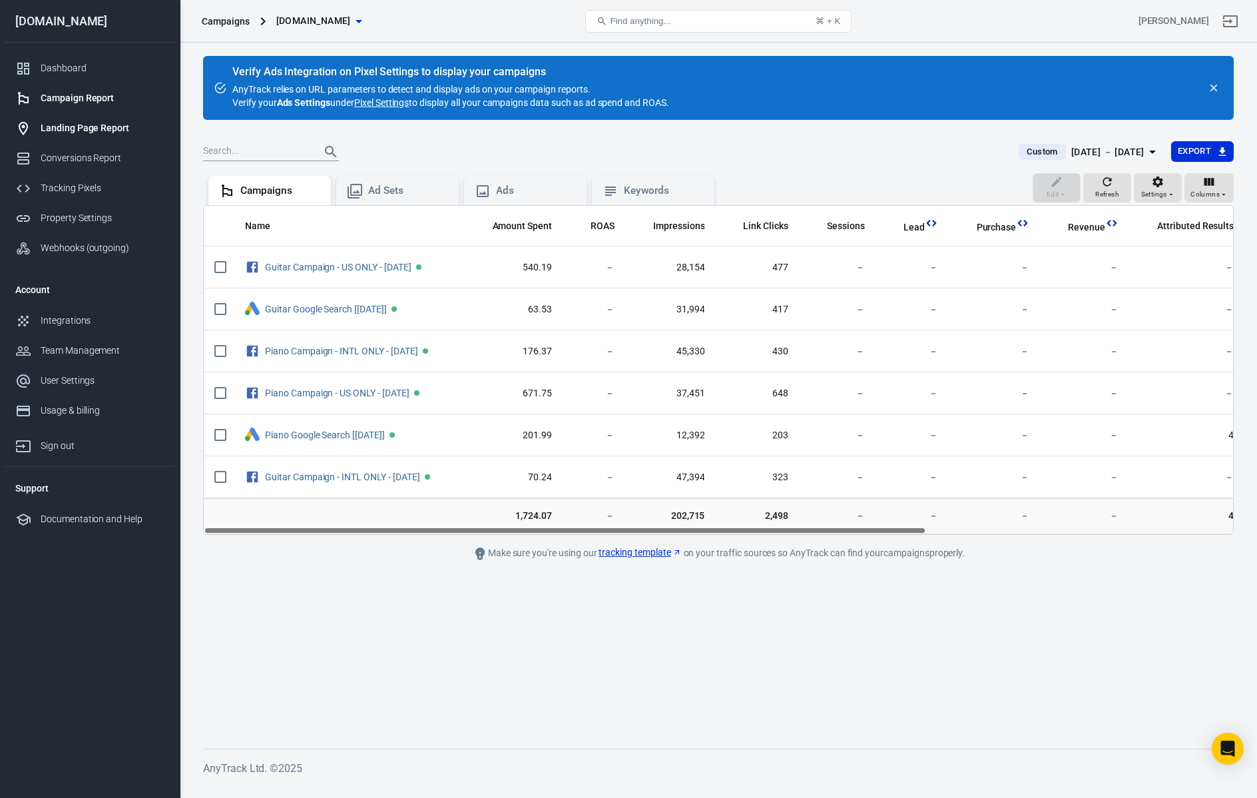
click at [75, 132] on div "Landing Page Report" at bounding box center [103, 128] width 124 height 14
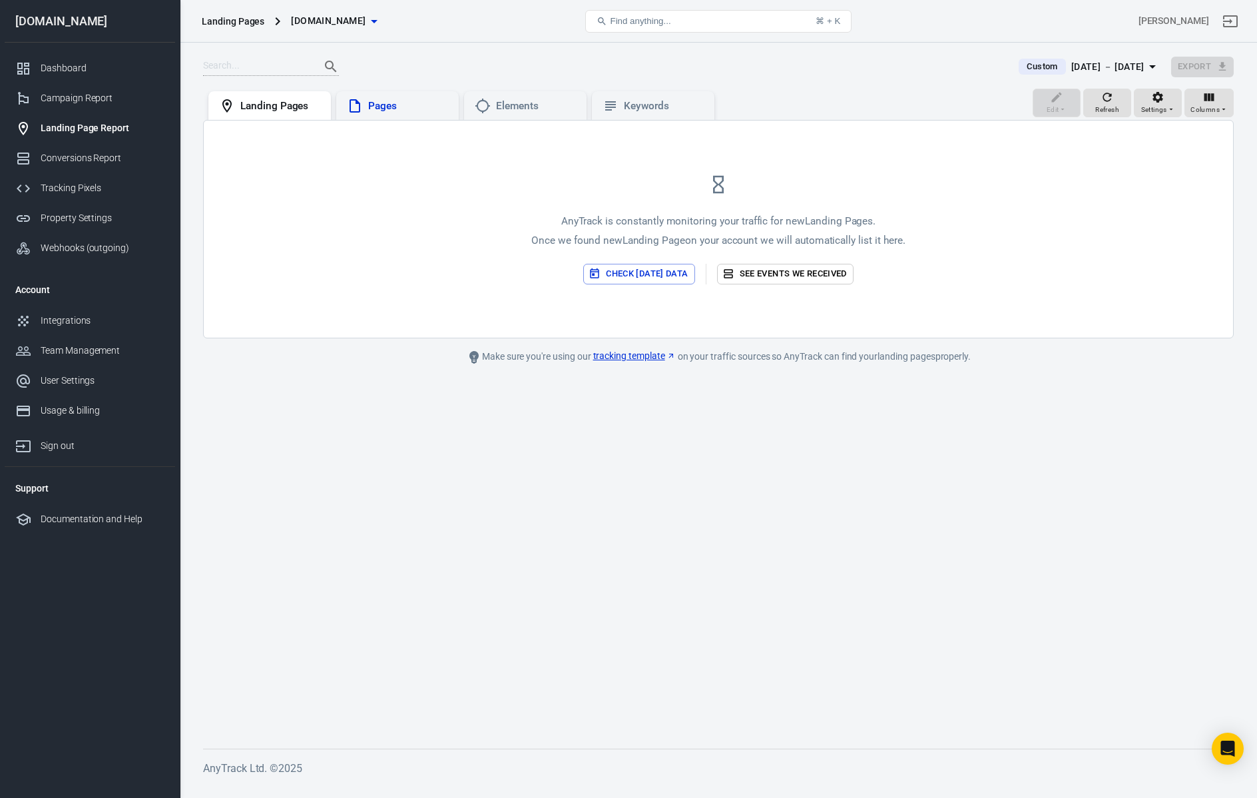
click at [415, 102] on div "Pages" at bounding box center [408, 106] width 80 height 14
click at [534, 106] on div "Elements" at bounding box center [536, 106] width 80 height 14
click at [634, 103] on div "Keywords" at bounding box center [664, 106] width 80 height 14
click at [1158, 61] on icon "button" at bounding box center [1153, 67] width 16 height 16
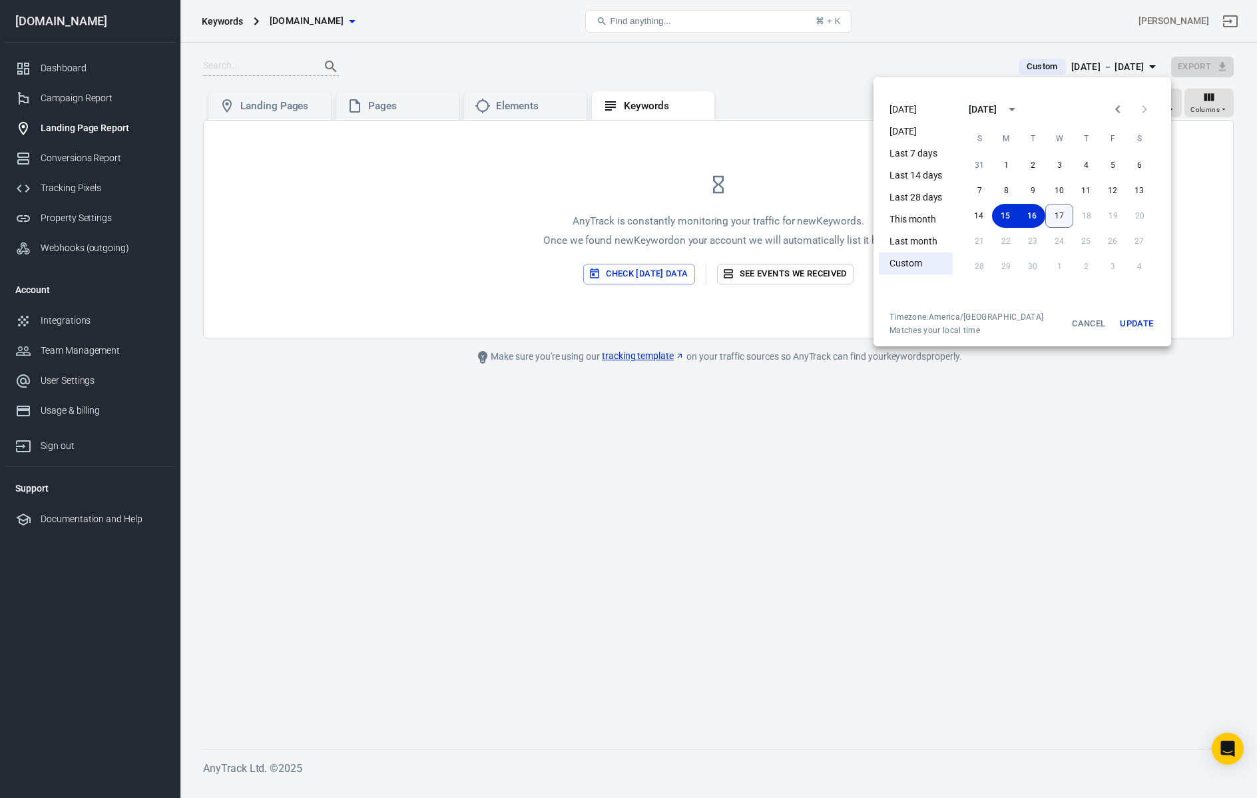
click at [1064, 214] on button "17" at bounding box center [1060, 216] width 28 height 24
click at [1133, 320] on button "Update" at bounding box center [1136, 324] width 43 height 24
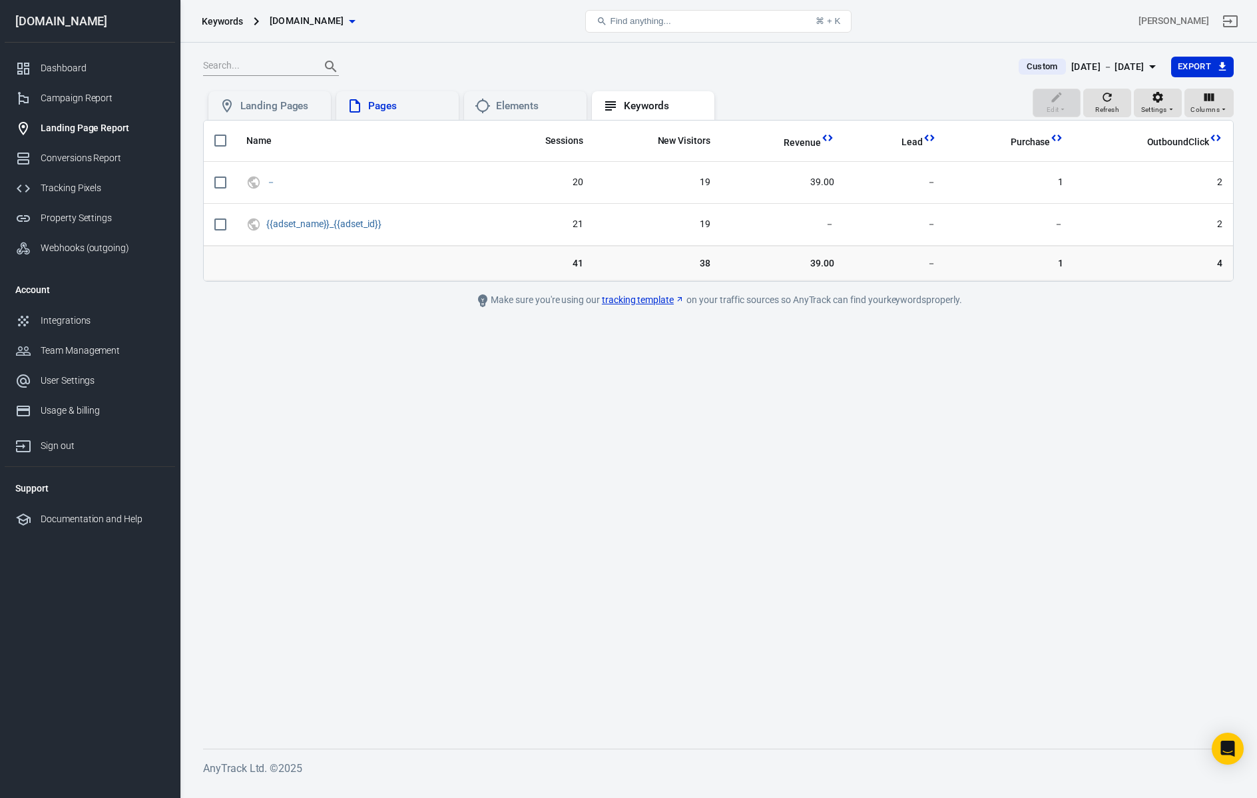
click at [398, 117] on div "Pages" at bounding box center [397, 105] width 123 height 29
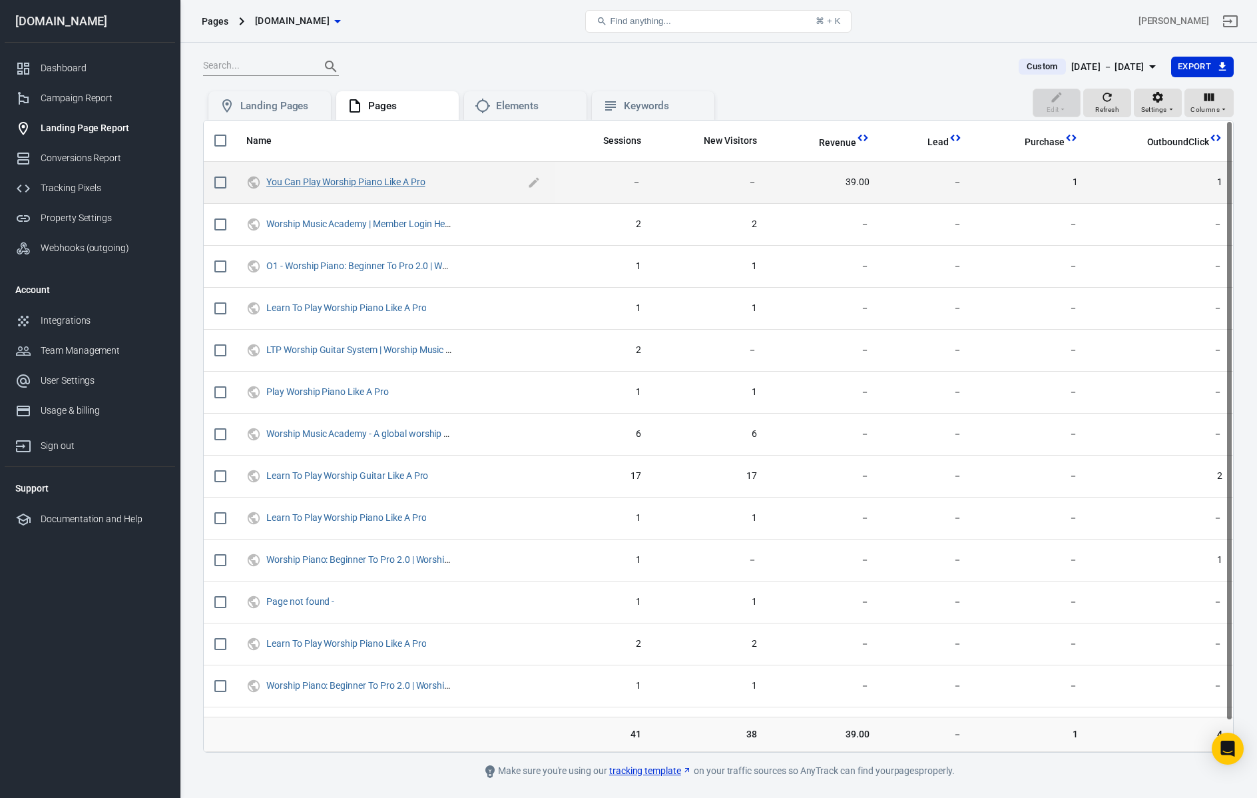
click at [371, 186] on link "You Can Play Worship Piano Like A Pro" at bounding box center [345, 181] width 159 height 11
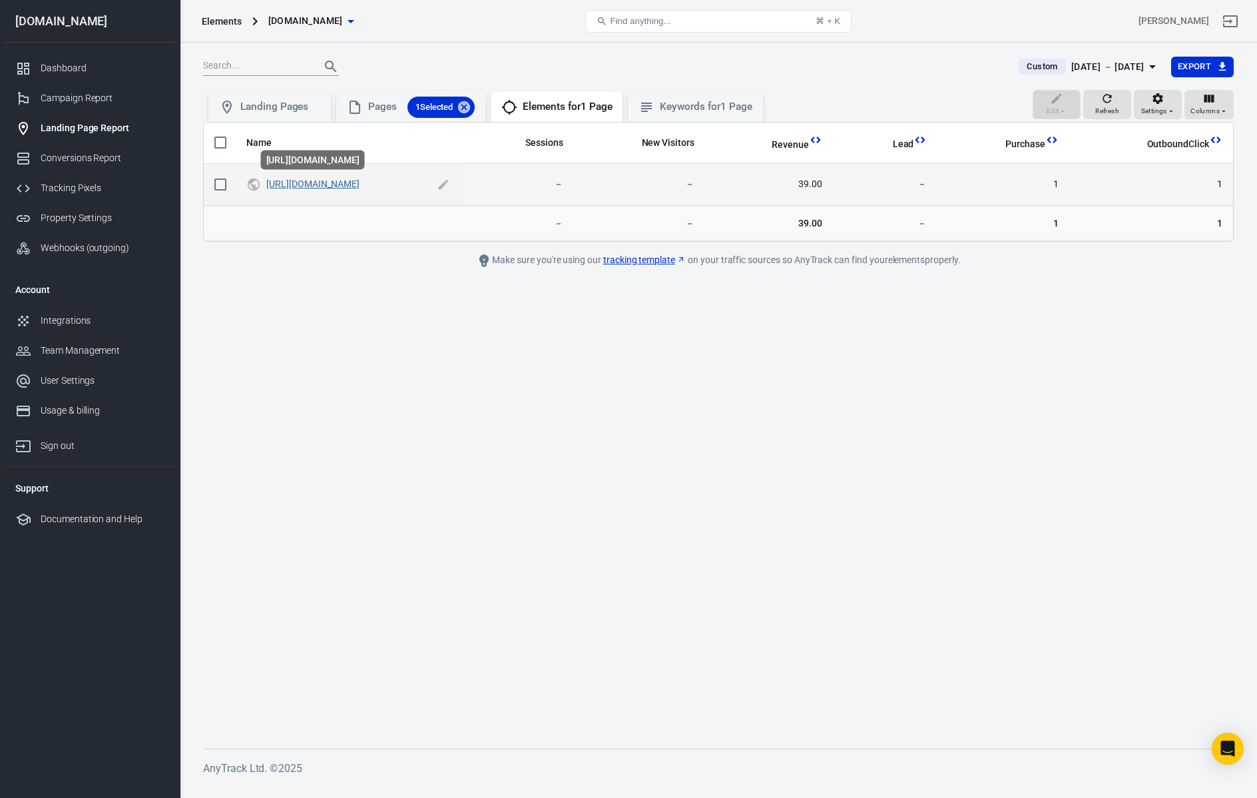
click at [348, 185] on link "https://worshipmusicacademy.samcart.com/products/piano-hpcheckout-24?coupon=PIA…" at bounding box center [312, 183] width 93 height 11
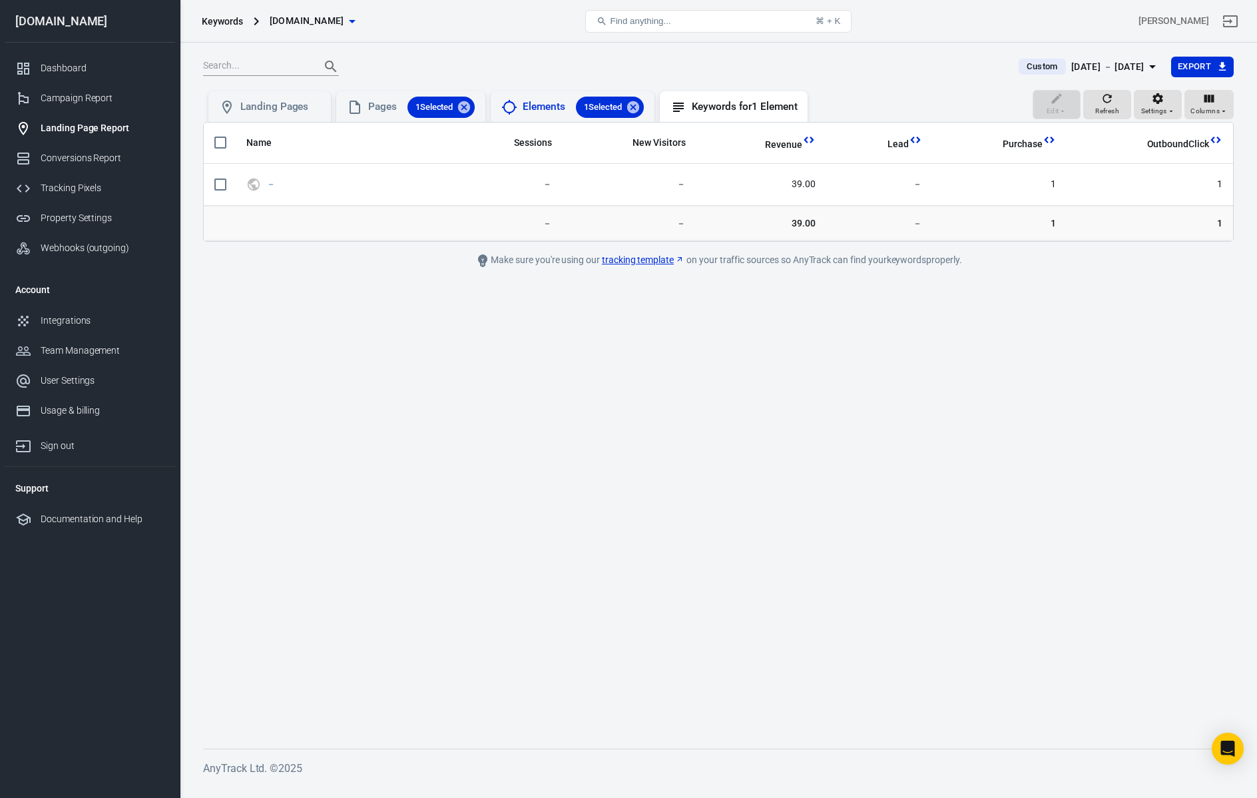
click at [555, 106] on div "Elements 1 Selected" at bounding box center [583, 107] width 121 height 21
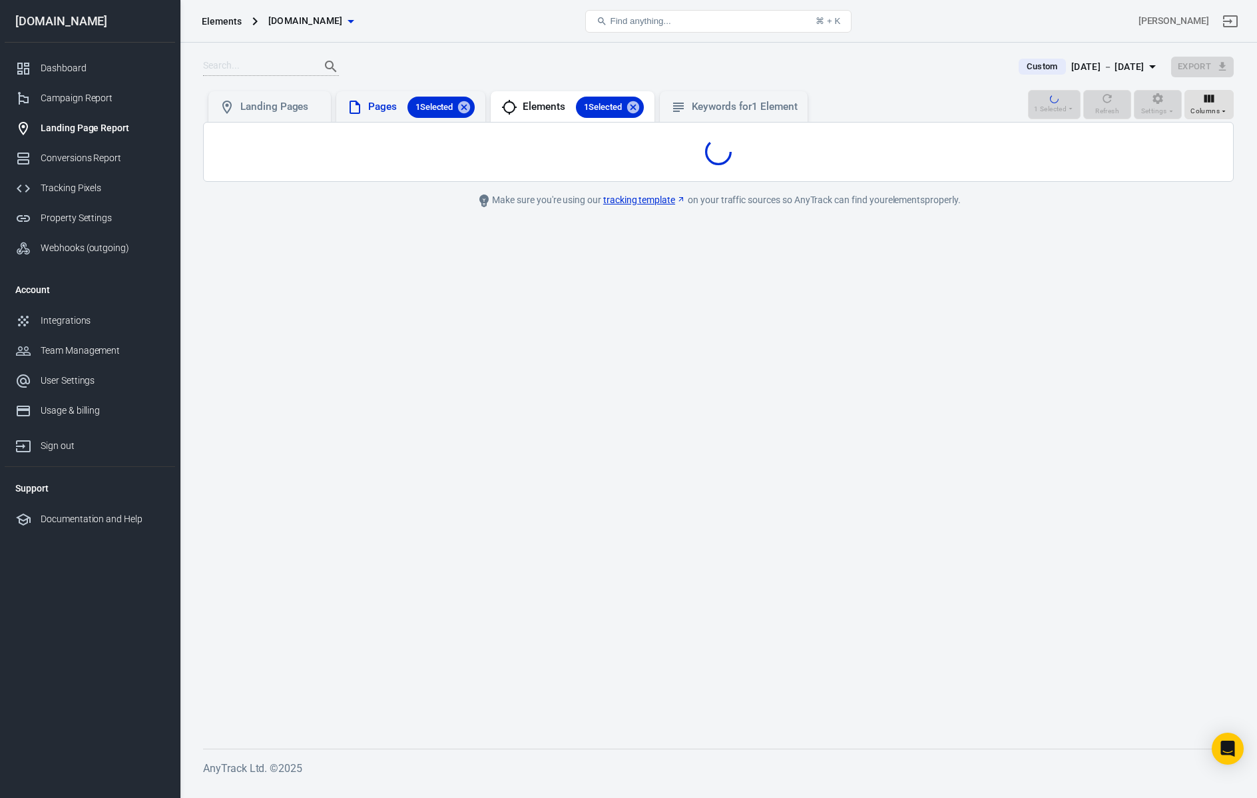
click at [368, 107] on div "Pages 1 Selected" at bounding box center [421, 107] width 107 height 21
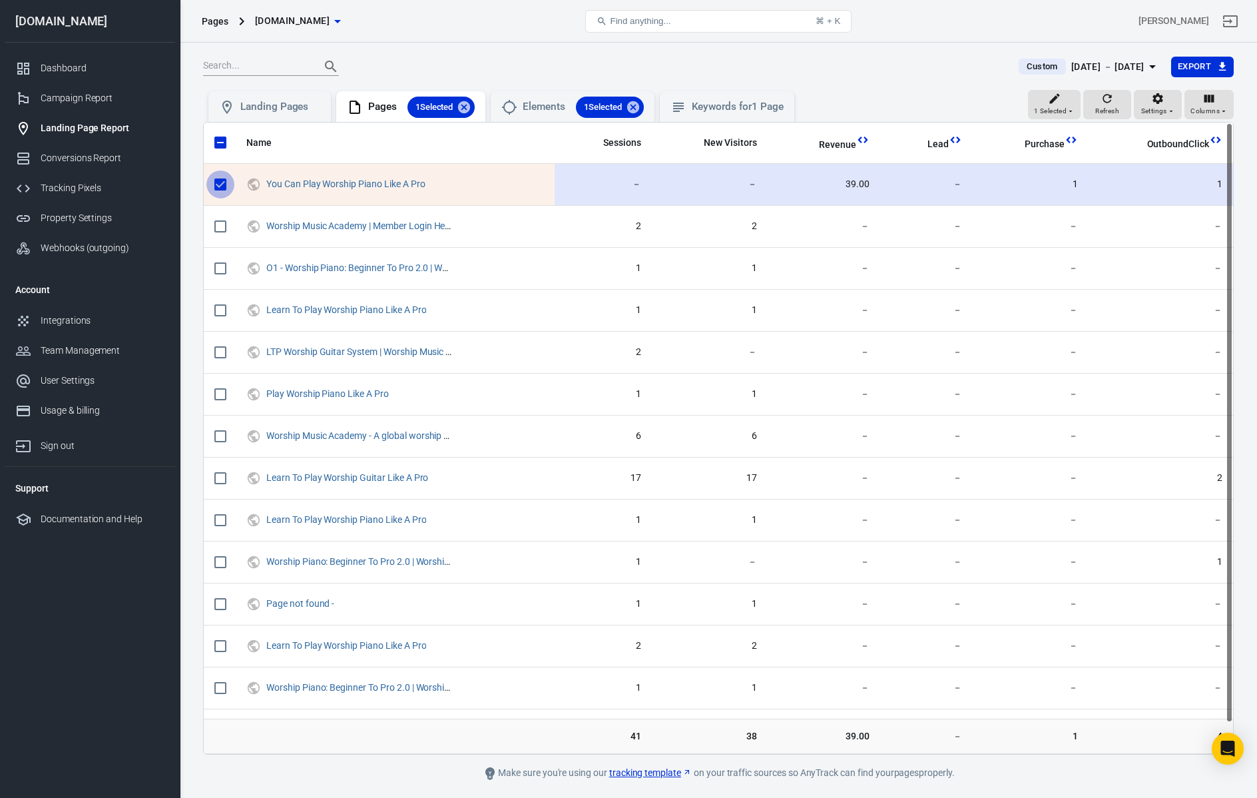
click at [218, 181] on input "scrollable content" at bounding box center [220, 184] width 28 height 28
checkbox input "false"
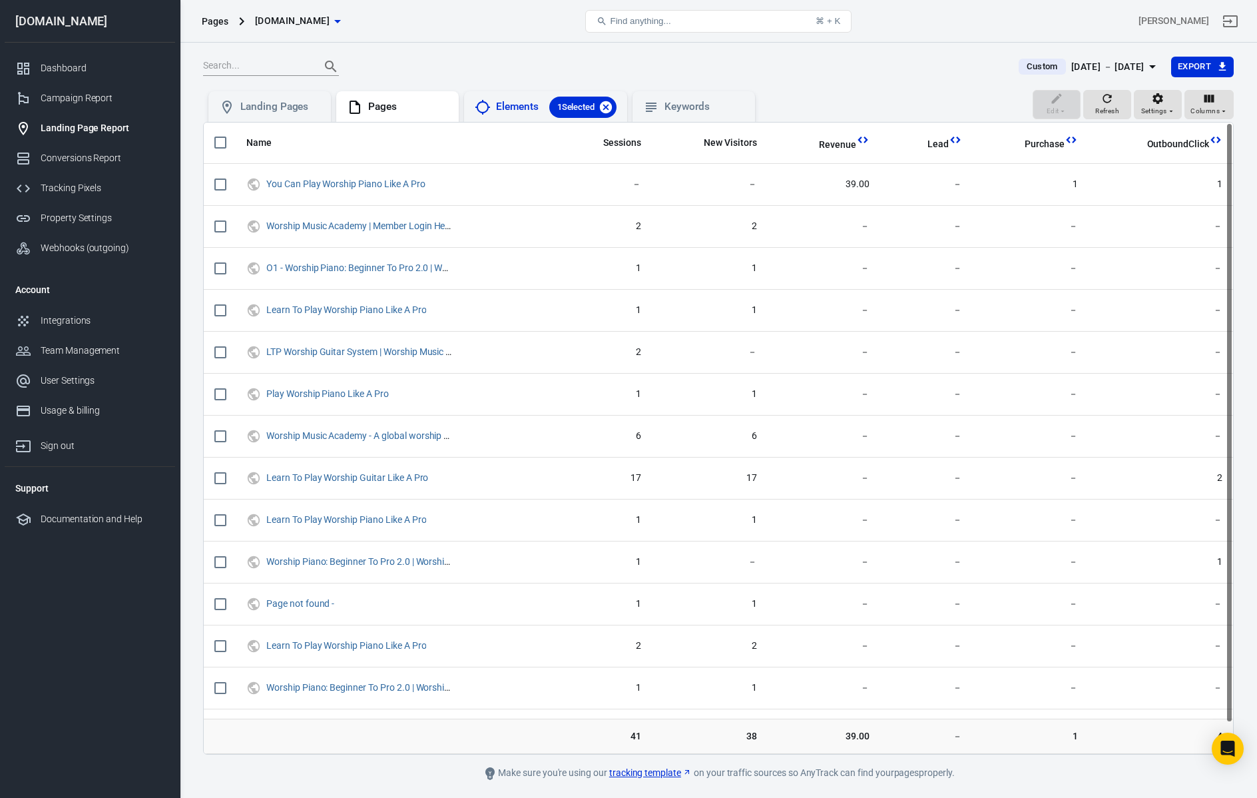
click at [607, 103] on icon at bounding box center [606, 107] width 12 height 12
click at [301, 109] on div "Landing Pages" at bounding box center [280, 106] width 80 height 14
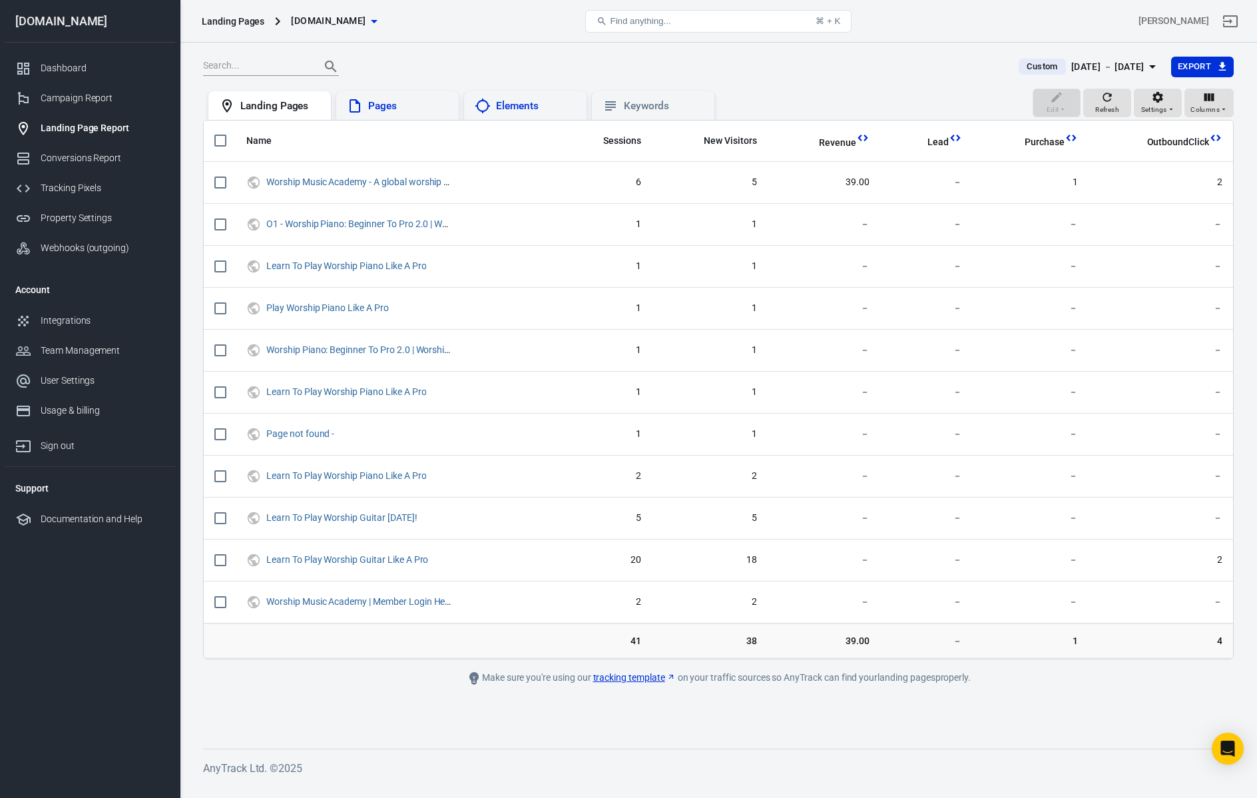
click at [408, 112] on div "Pages" at bounding box center [397, 106] width 101 height 16
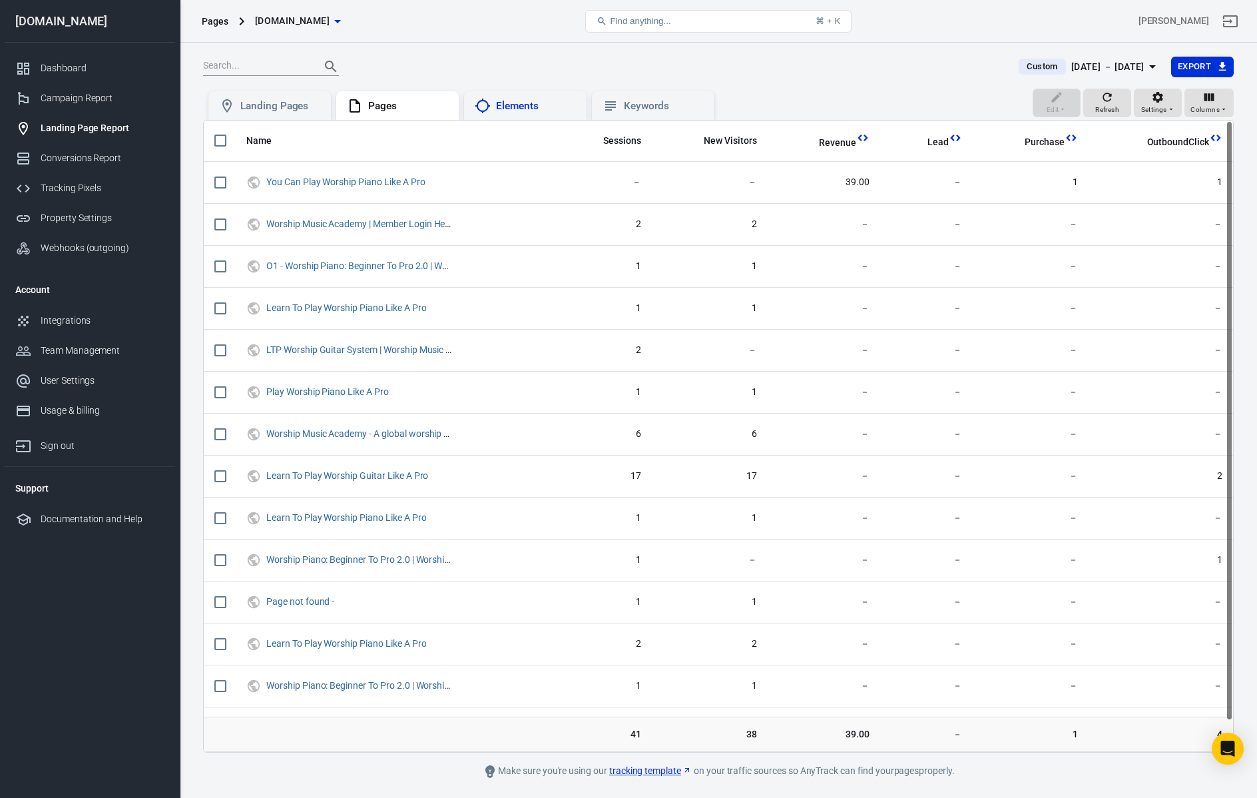
click at [515, 110] on div "Elements" at bounding box center [536, 106] width 80 height 14
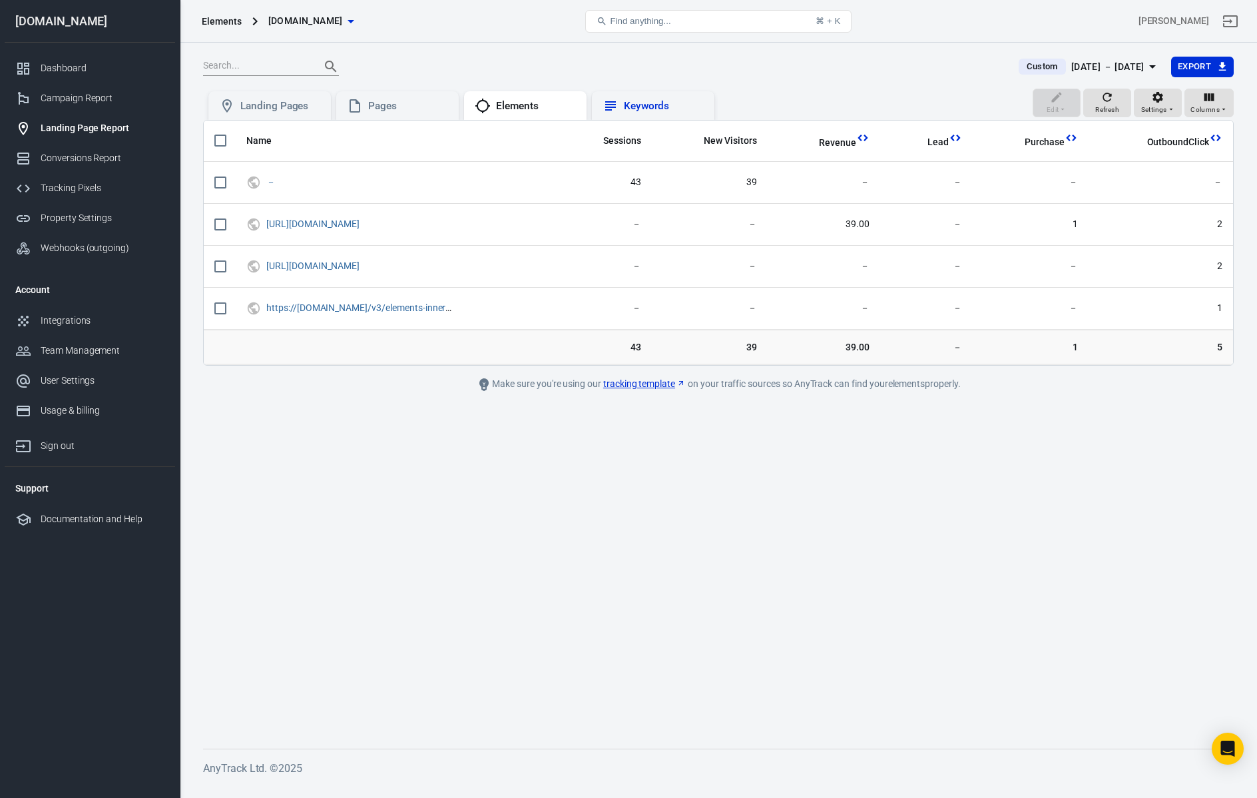
click at [637, 104] on div "Keywords" at bounding box center [664, 106] width 80 height 14
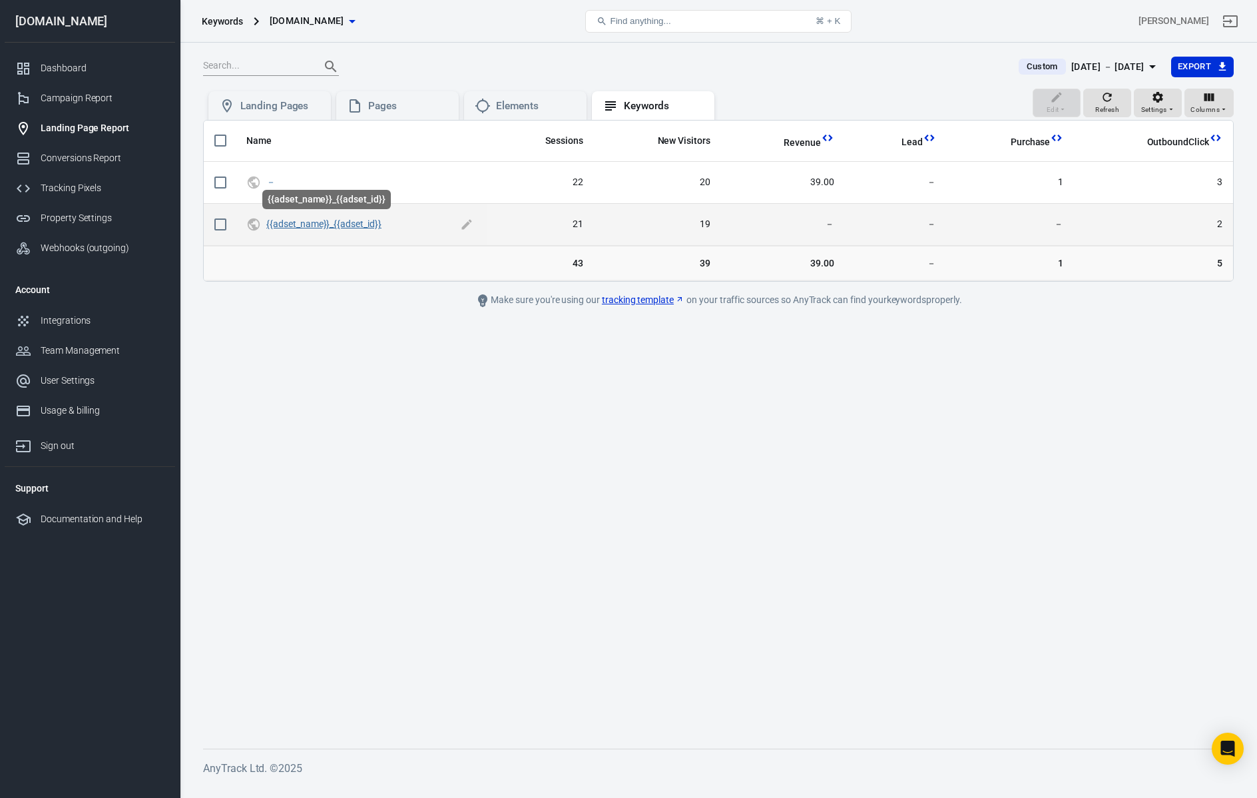
click at [292, 225] on link "{{adset_name}}_{{adset_id}}" at bounding box center [323, 223] width 115 height 11
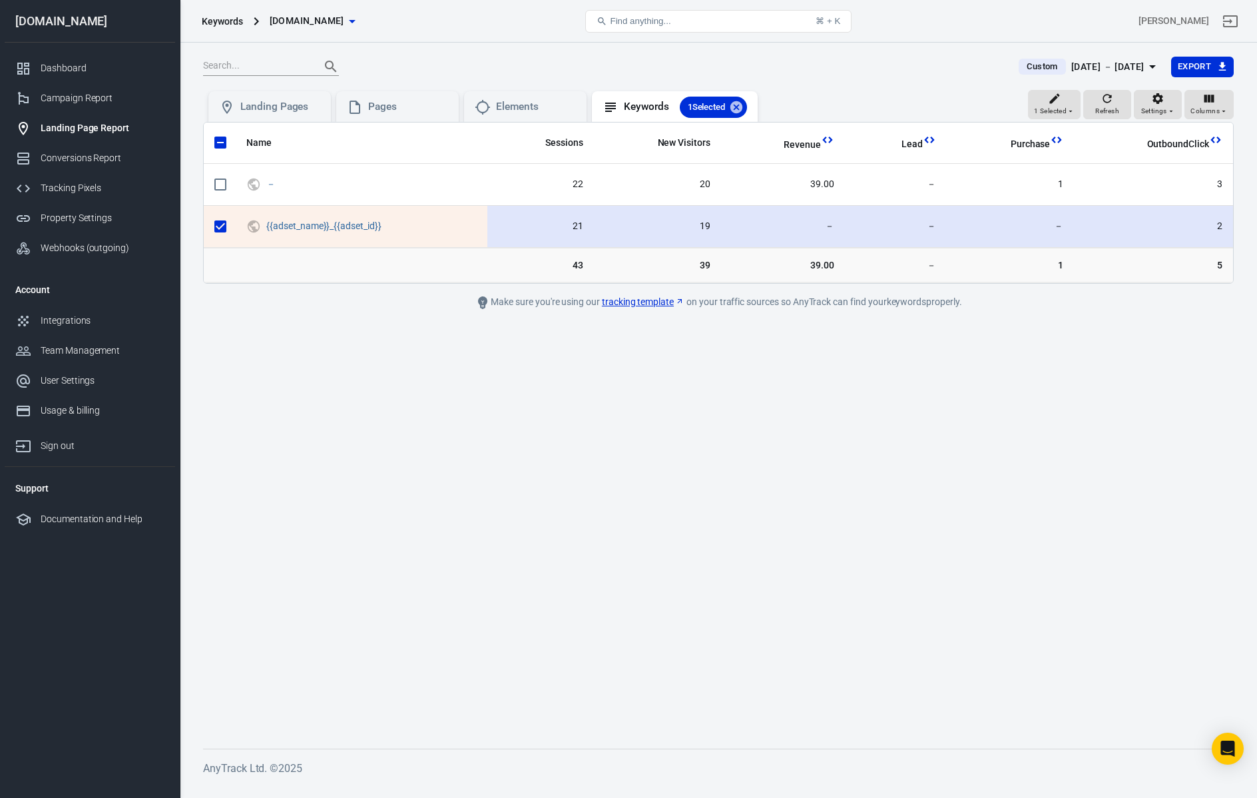
click at [227, 224] on input "scrollable content" at bounding box center [220, 226] width 28 height 28
checkbox input "false"
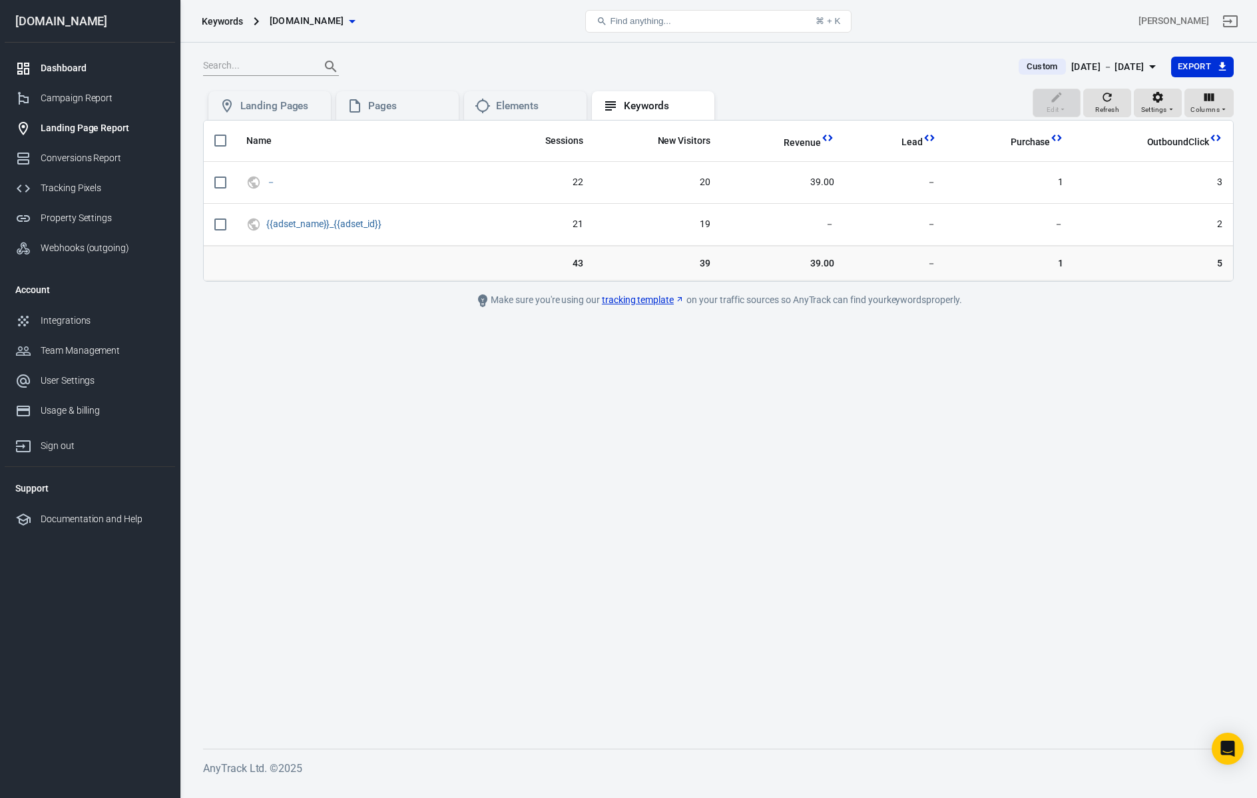
click at [83, 69] on div "Dashboard" at bounding box center [103, 68] width 124 height 14
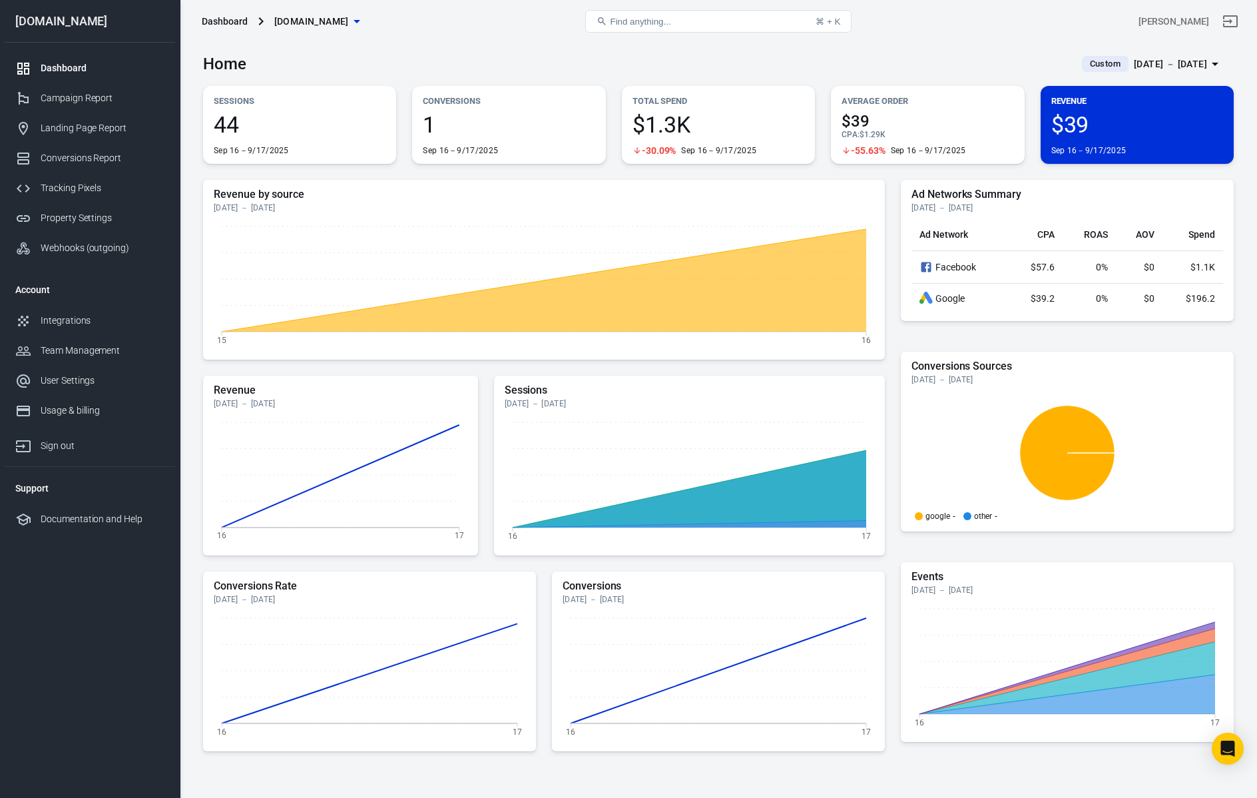
click at [1206, 62] on div "Sep 16 － Sep 17, 2025" at bounding box center [1170, 64] width 73 height 17
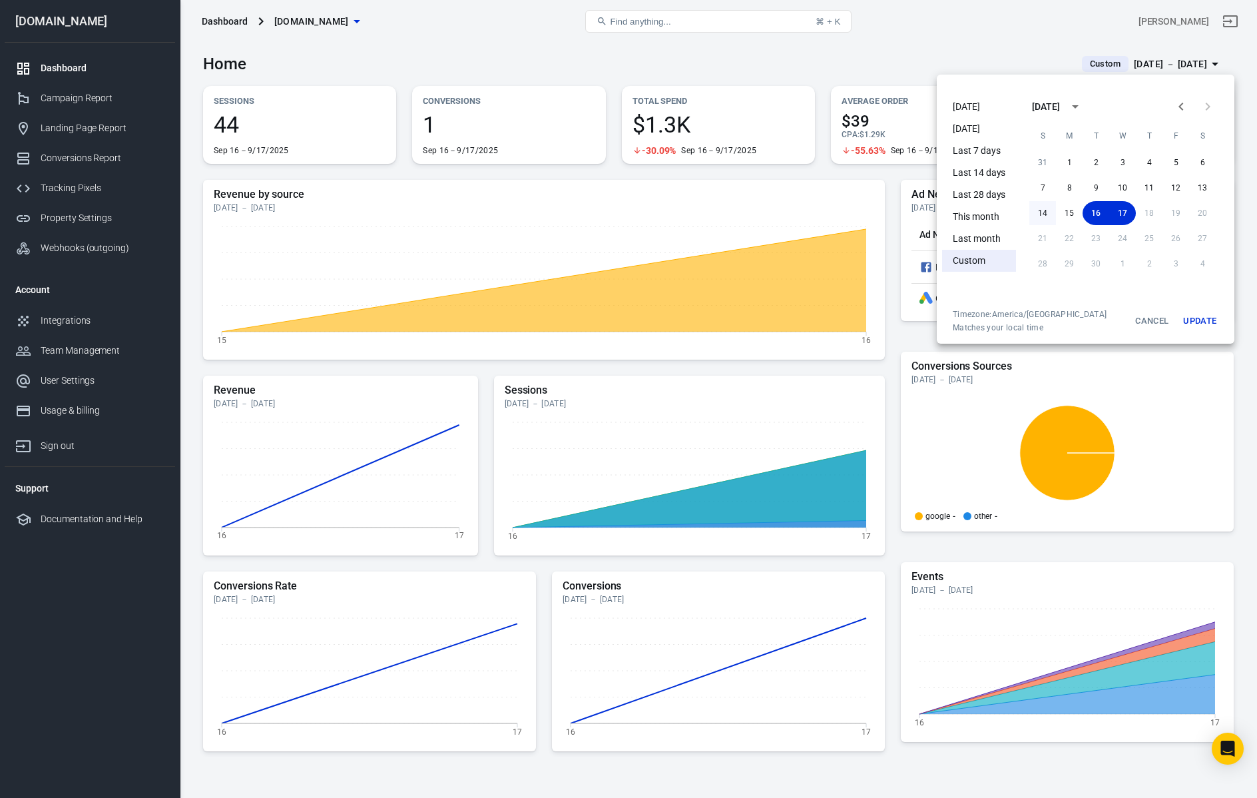
click at [1046, 210] on button "14" at bounding box center [1043, 213] width 27 height 24
click at [1197, 320] on button "Update" at bounding box center [1200, 321] width 43 height 24
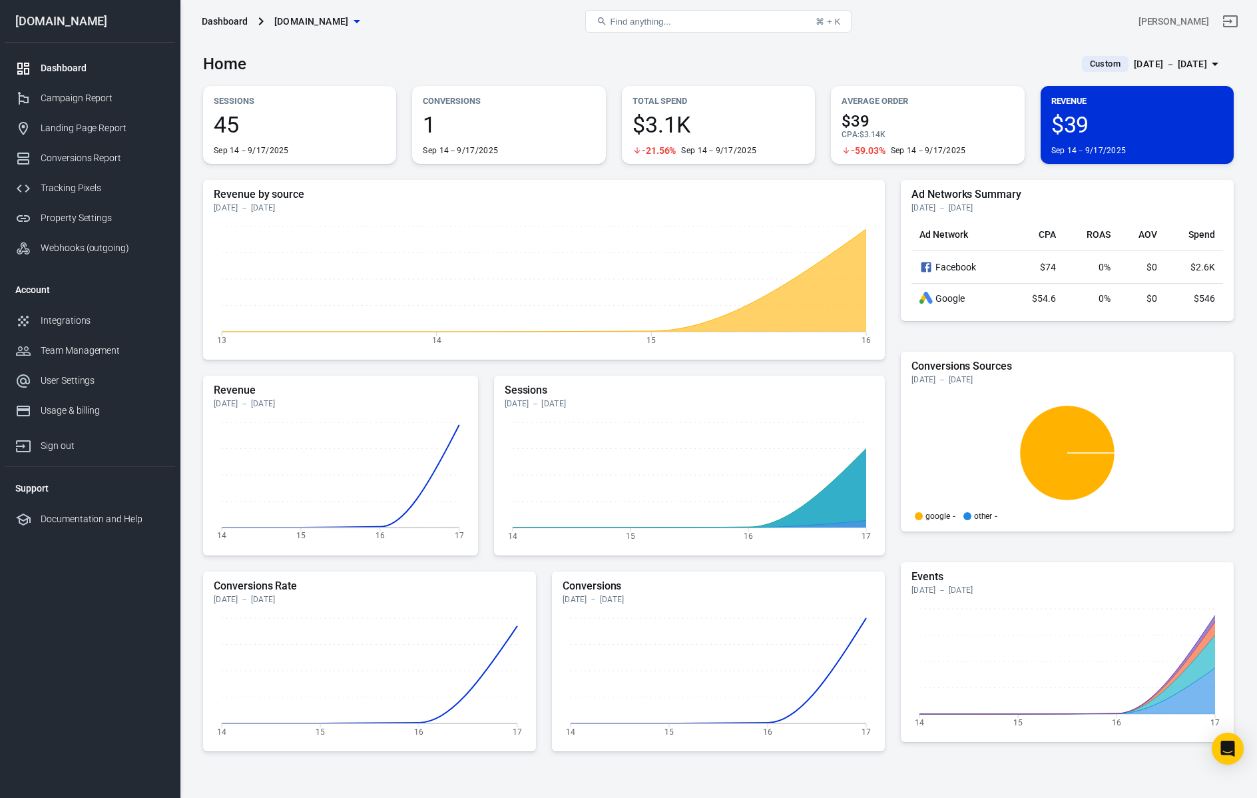
click at [1173, 60] on div "Sep 14 － Sep 17, 2025" at bounding box center [1170, 64] width 73 height 17
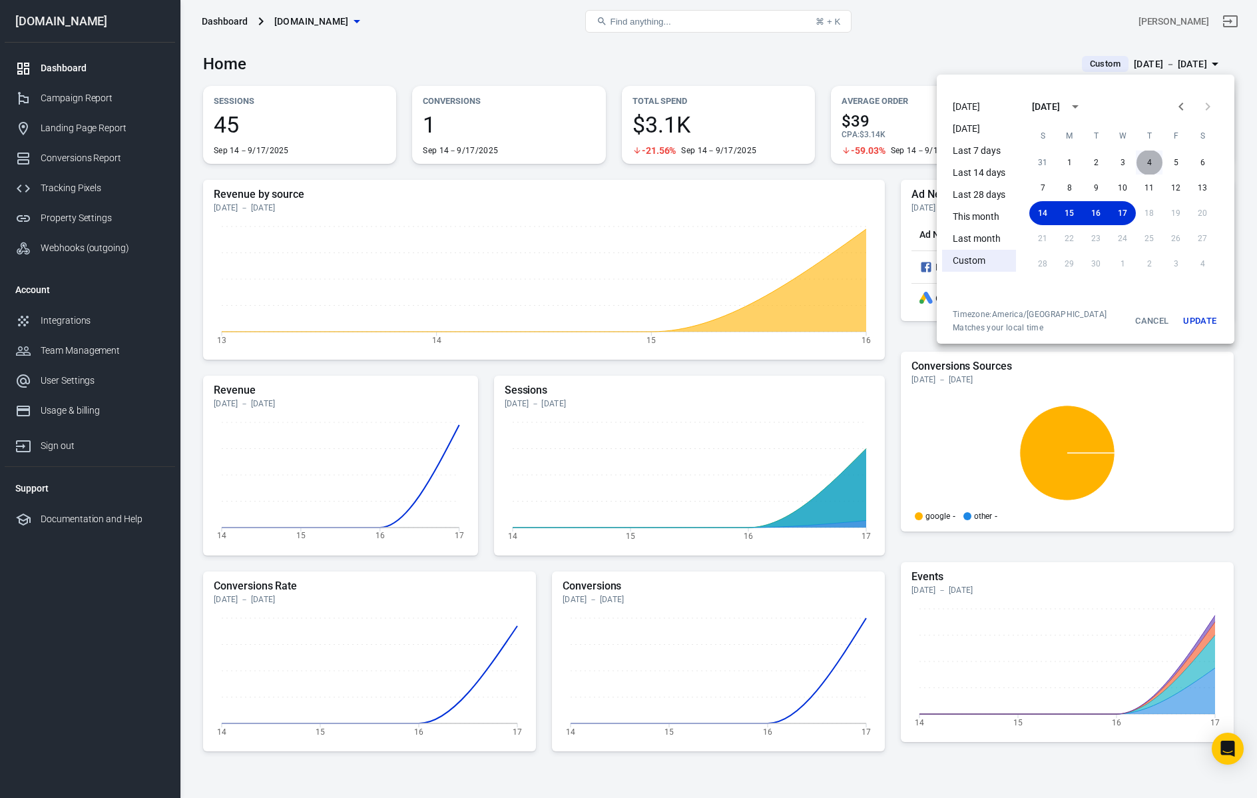
click at [1151, 162] on button "4" at bounding box center [1149, 163] width 27 height 24
click at [1124, 215] on button "17" at bounding box center [1123, 213] width 28 height 24
click at [1198, 322] on button "Update" at bounding box center [1200, 321] width 43 height 24
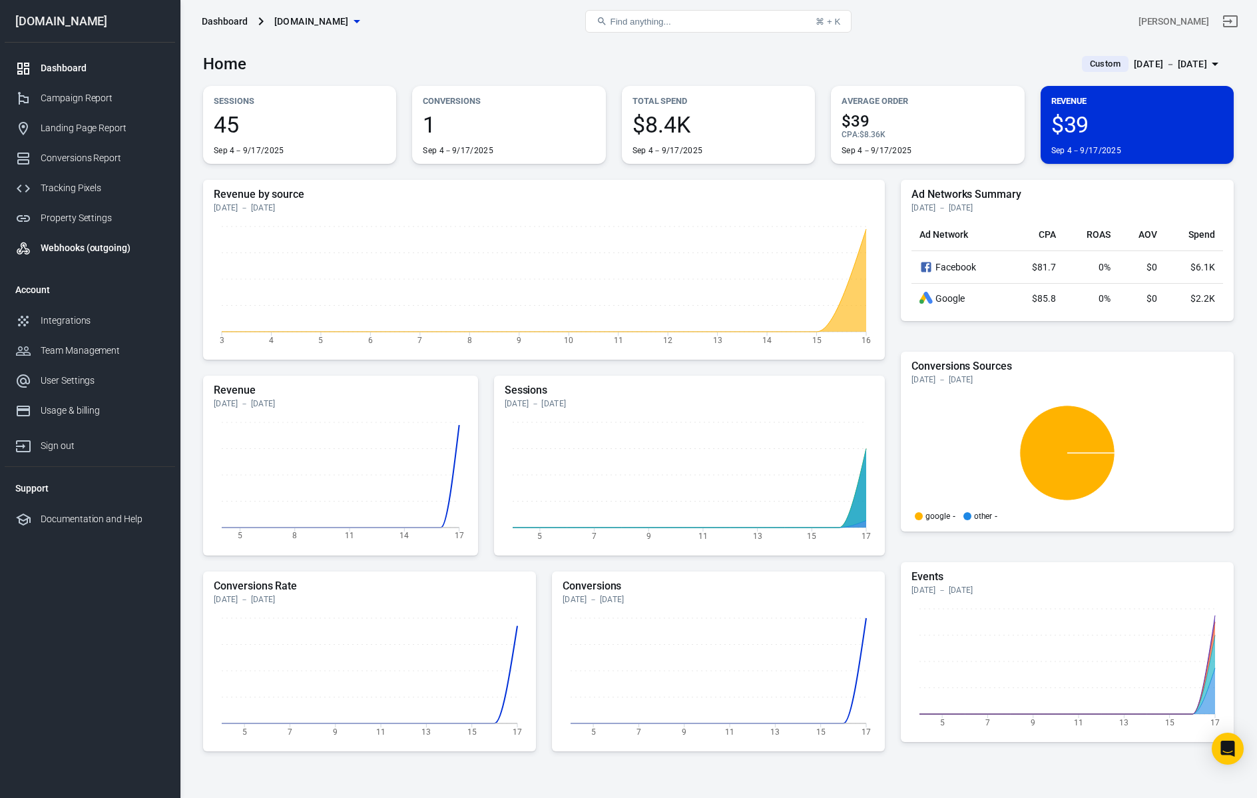
click at [79, 241] on div "Webhooks (outgoing)" at bounding box center [103, 248] width 124 height 14
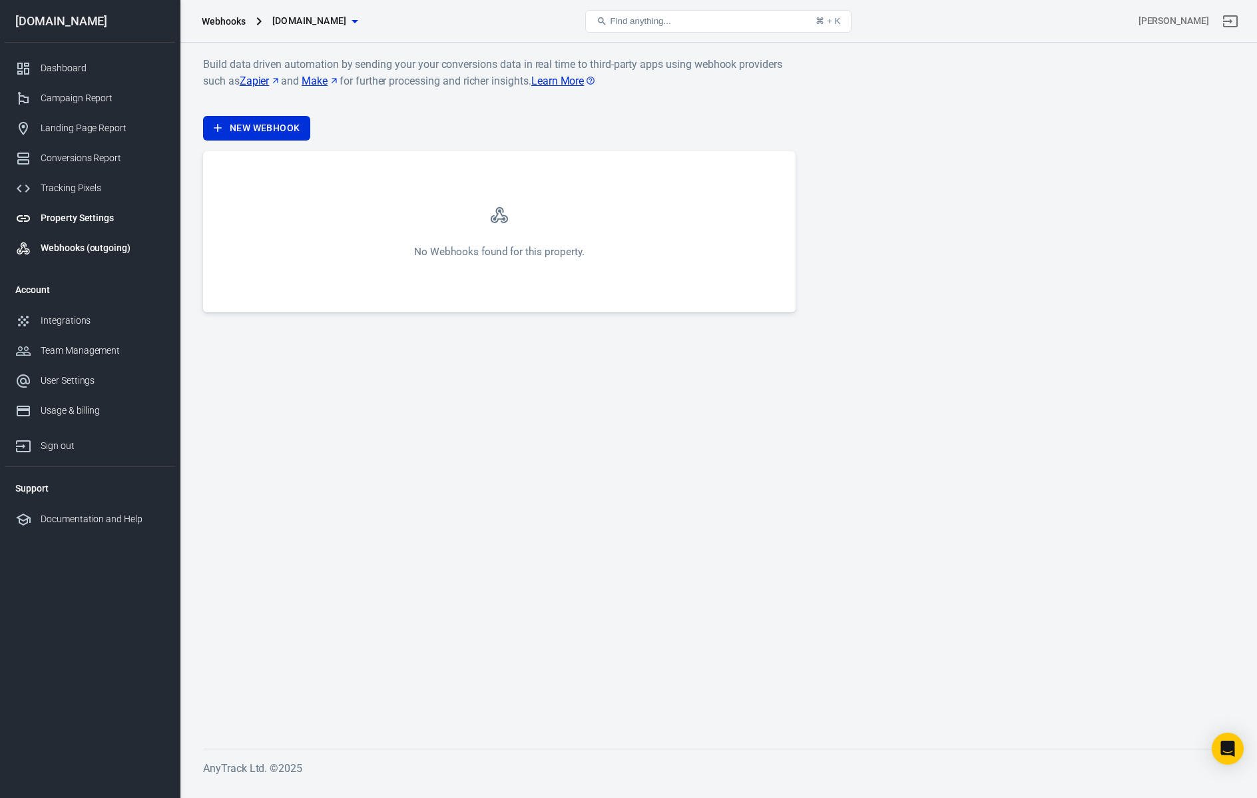
click at [78, 220] on div "Property Settings" at bounding box center [103, 218] width 124 height 14
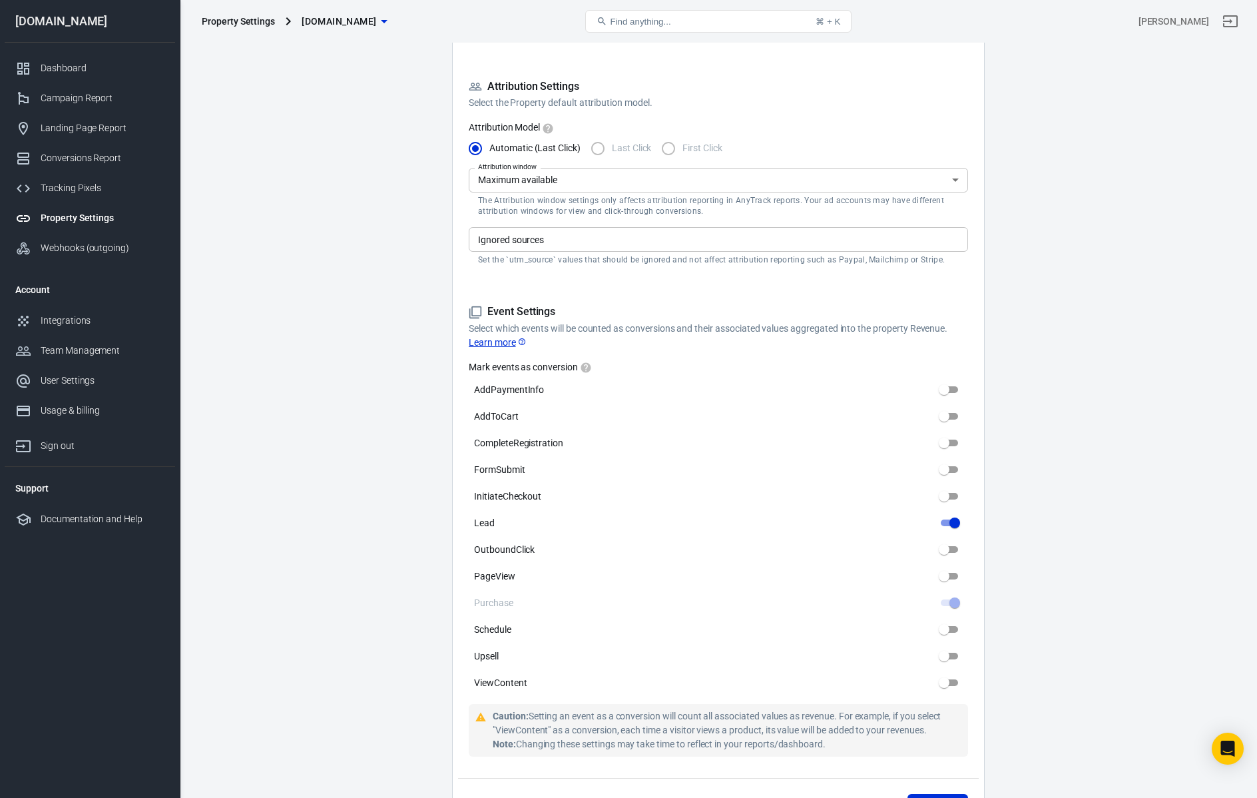
scroll to position [360, 0]
click at [956, 521] on input "Lead" at bounding box center [955, 522] width 48 height 16
checkbox input "true"
click at [946, 573] on input "PageView" at bounding box center [944, 575] width 48 height 16
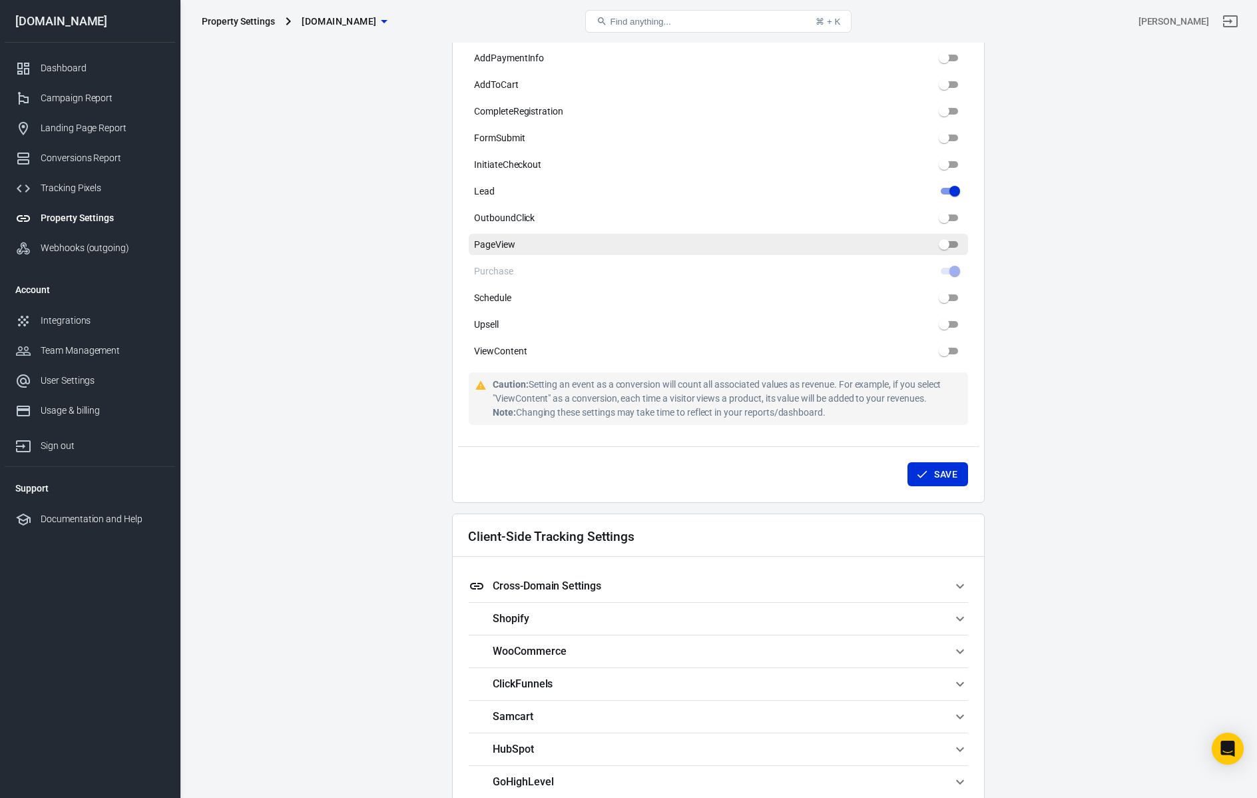
scroll to position [696, 0]
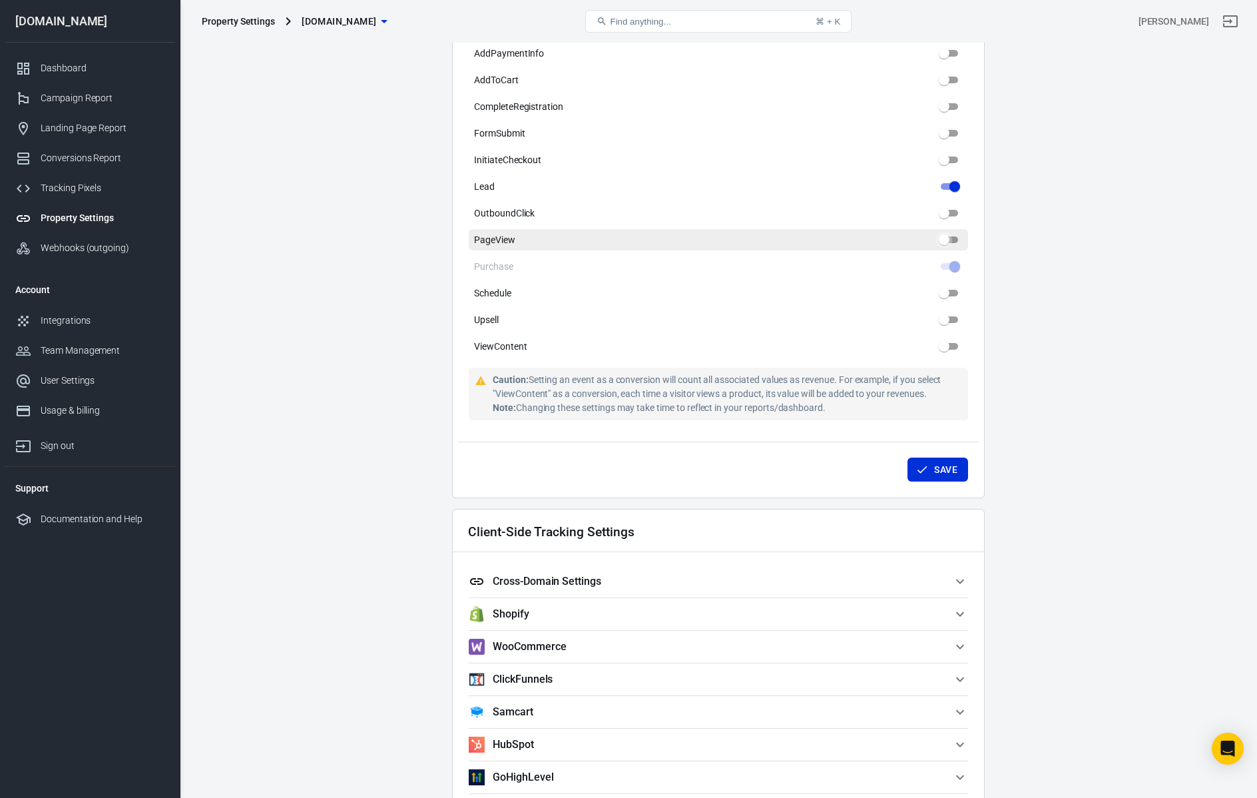
click at [944, 243] on input "PageView" at bounding box center [944, 240] width 48 height 16
checkbox input "false"
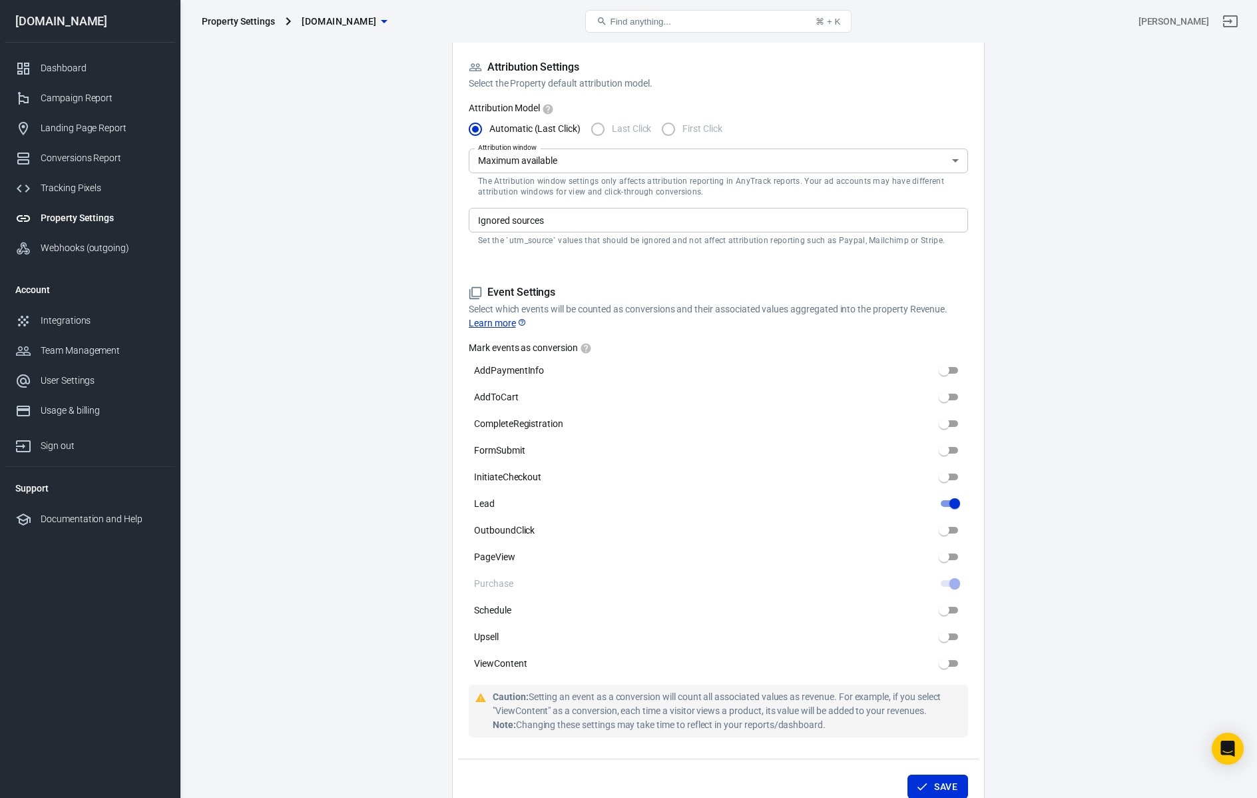
scroll to position [366, 0]
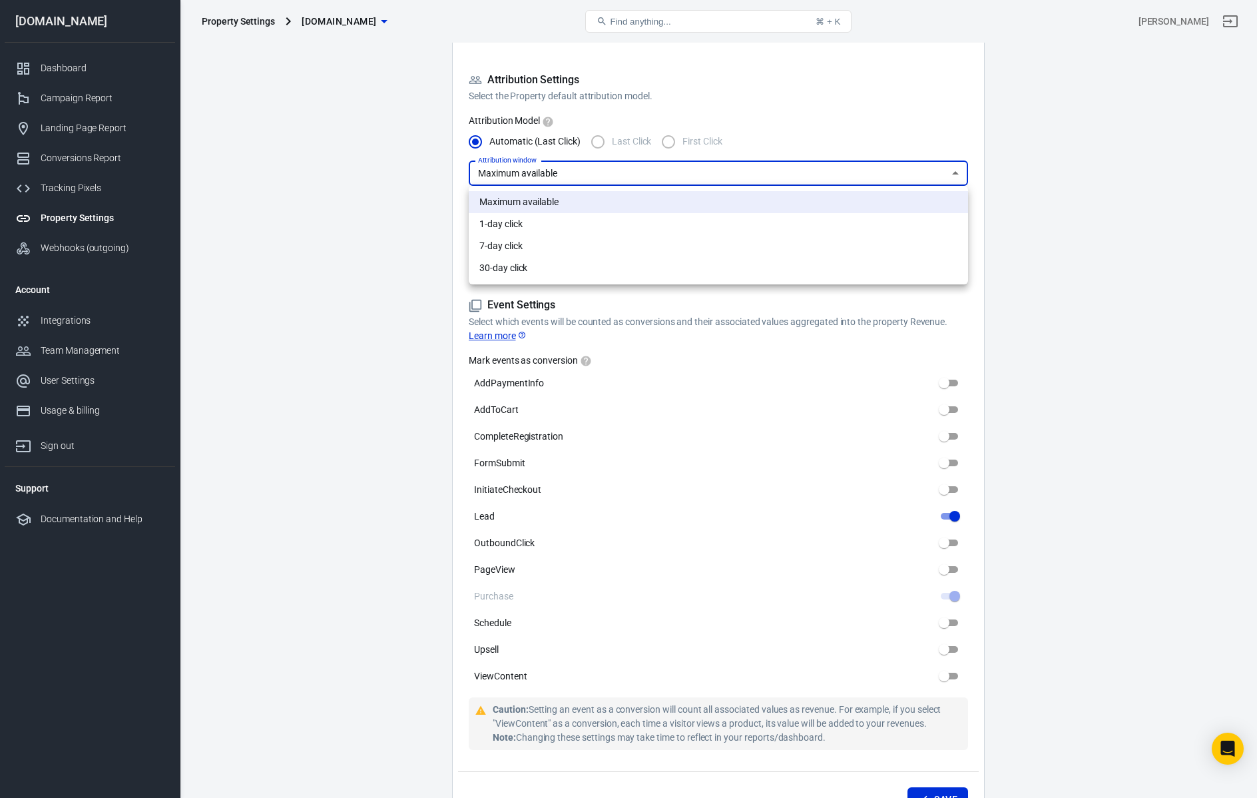
click at [613, 169] on body "Property Settings worshipmusicacademy.com Find anything... ⌘ + K Jared Messer w…" at bounding box center [628, 548] width 1257 height 1744
click at [613, 169] on div at bounding box center [628, 399] width 1257 height 798
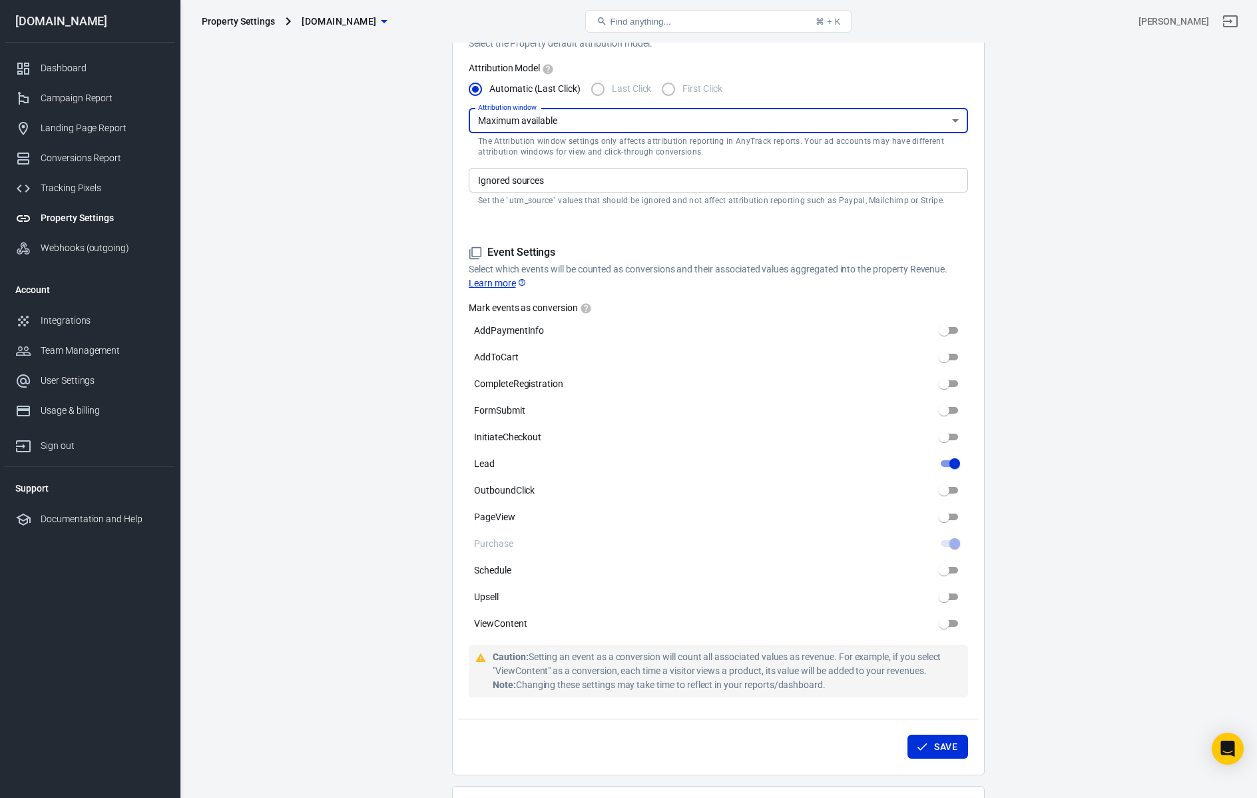
scroll to position [536, 0]
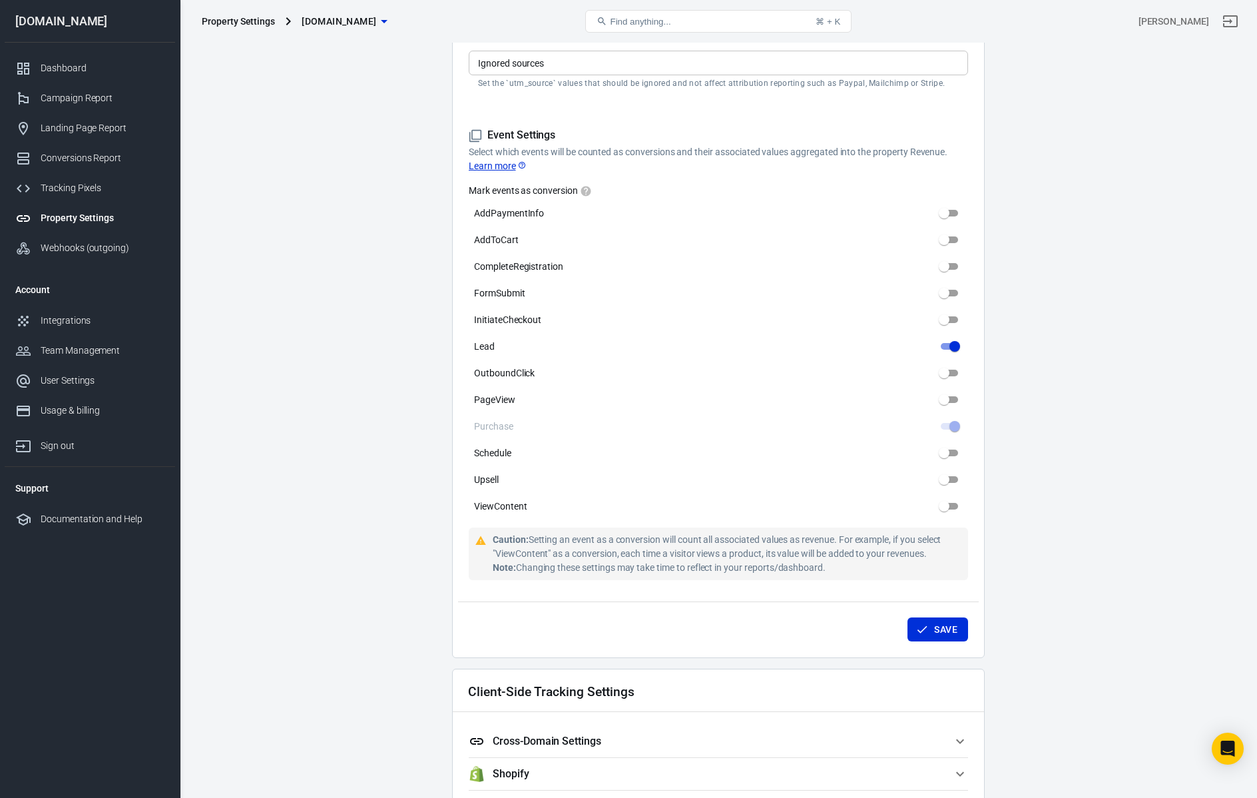
click at [505, 168] on link "Learn more" at bounding box center [498, 166] width 58 height 14
click at [964, 319] on label "InitiateCheckout" at bounding box center [718, 319] width 499 height 21
click at [964, 319] on input "InitiateCheckout" at bounding box center [944, 320] width 48 height 16
click at [960, 319] on input "InitiateCheckout" at bounding box center [944, 320] width 48 height 16
click at [948, 319] on input "InitiateCheckout" at bounding box center [944, 320] width 48 height 16
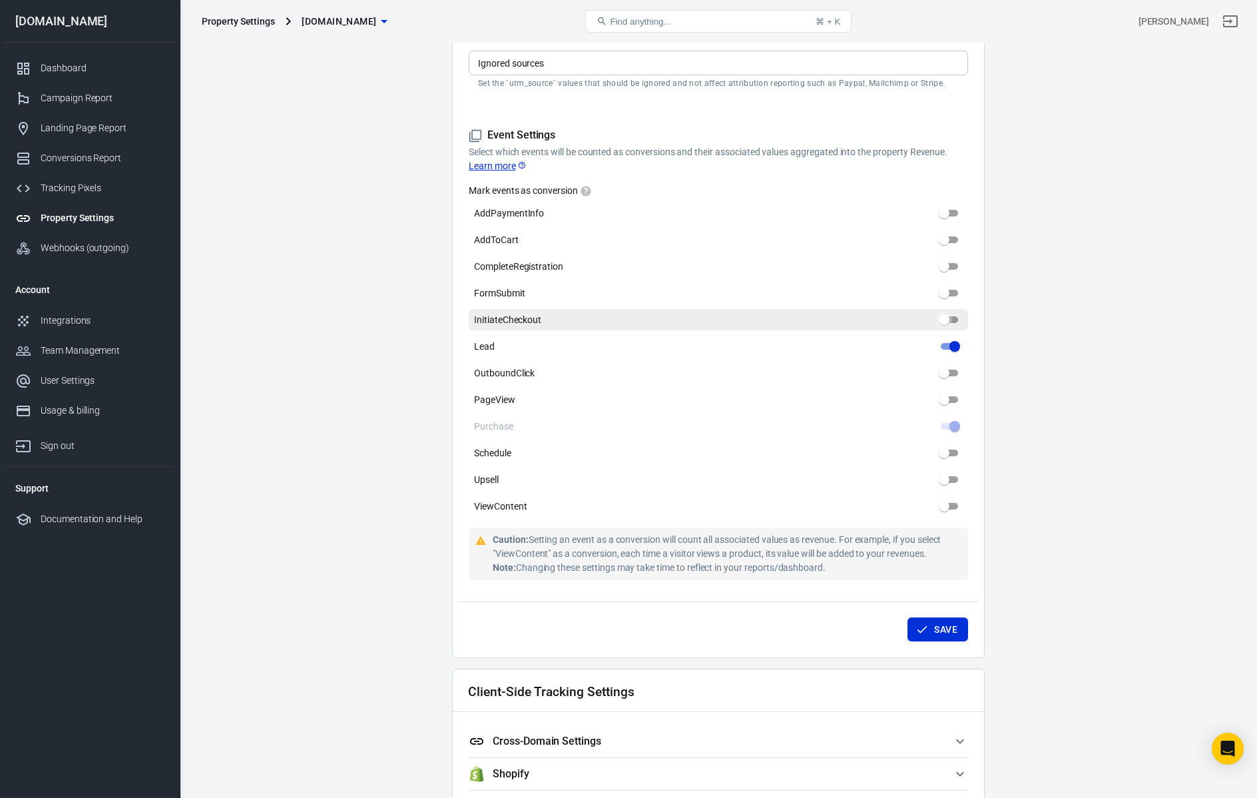
checkbox input "false"
click at [946, 294] on input "FormSubmit" at bounding box center [944, 293] width 48 height 16
checkbox input "false"
click at [950, 348] on input "Lead" at bounding box center [955, 346] width 48 height 16
checkbox input "true"
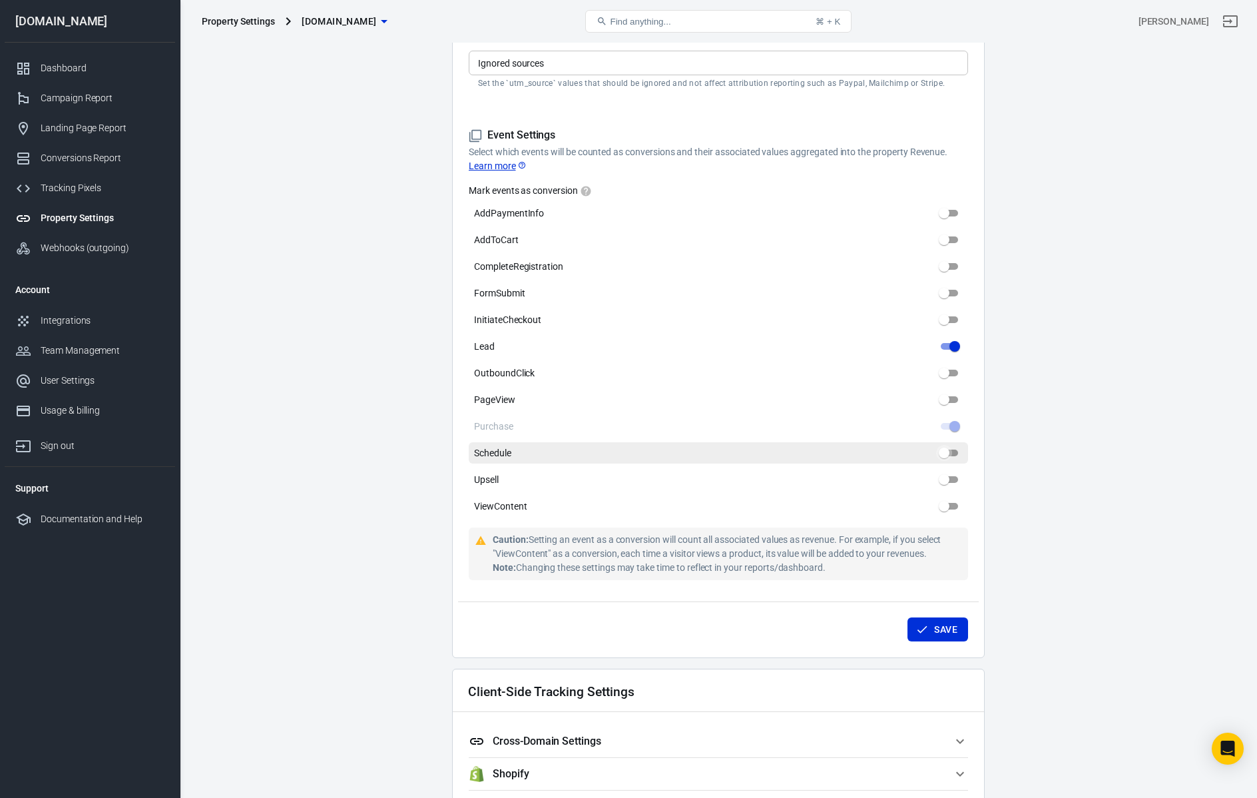
click at [946, 453] on input "Schedule" at bounding box center [944, 453] width 48 height 16
checkbox input "false"
click at [956, 425] on span at bounding box center [949, 426] width 17 height 7
click at [946, 399] on input "PageView" at bounding box center [944, 400] width 48 height 16
checkbox input "false"
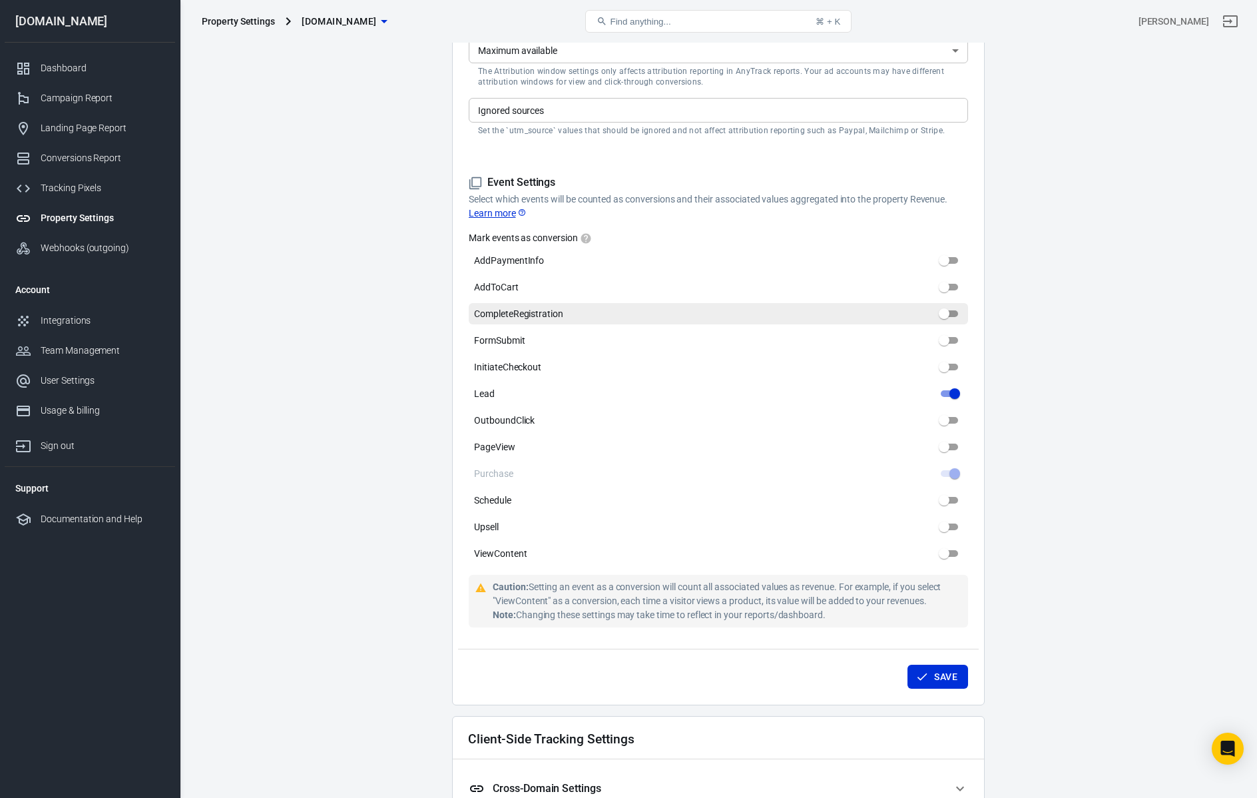
scroll to position [414, 0]
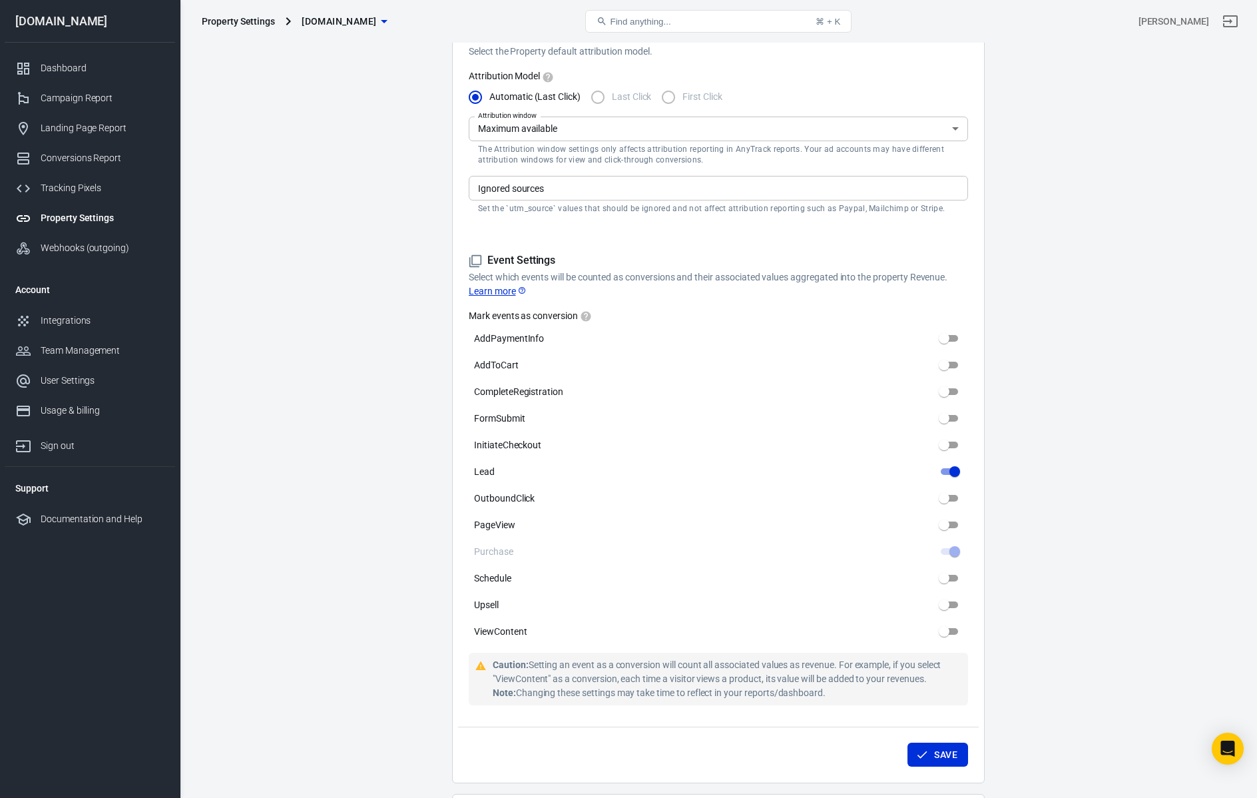
scroll to position [515, 0]
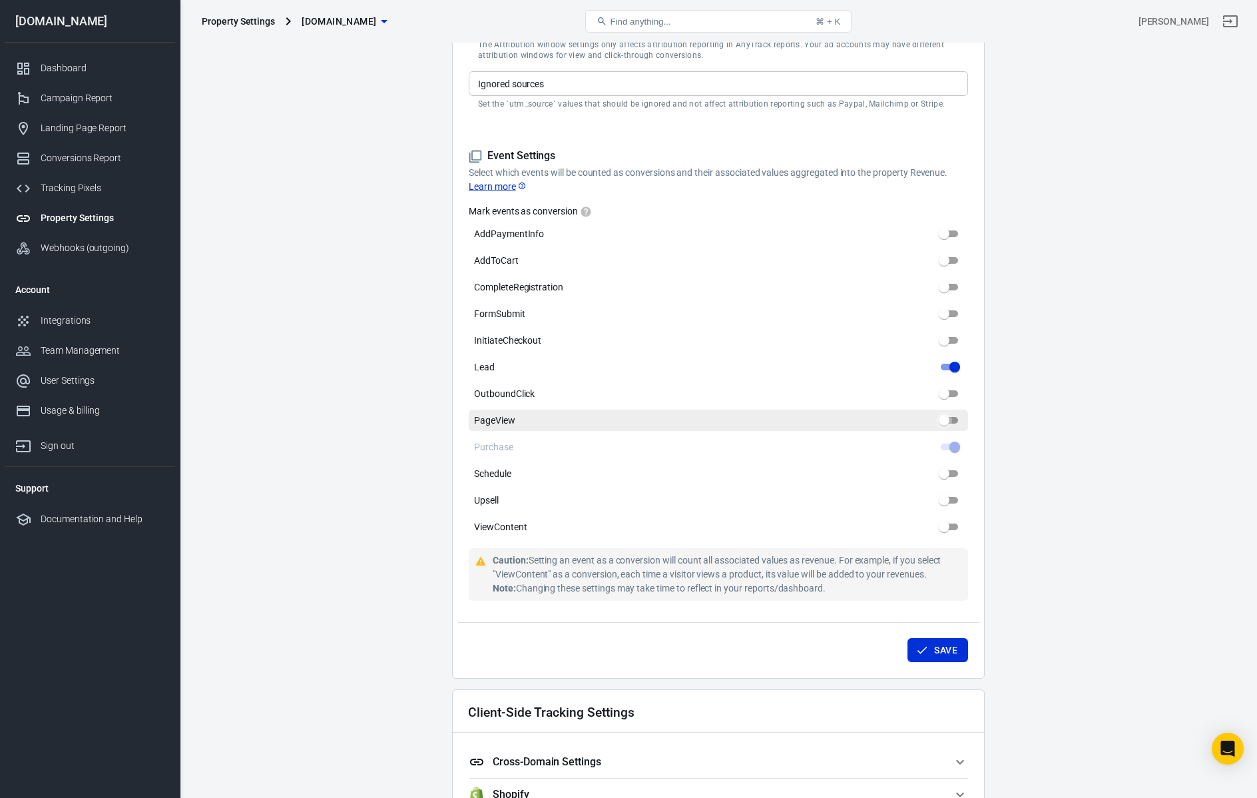
click at [946, 422] on input "PageView" at bounding box center [944, 420] width 48 height 16
checkbox input "false"
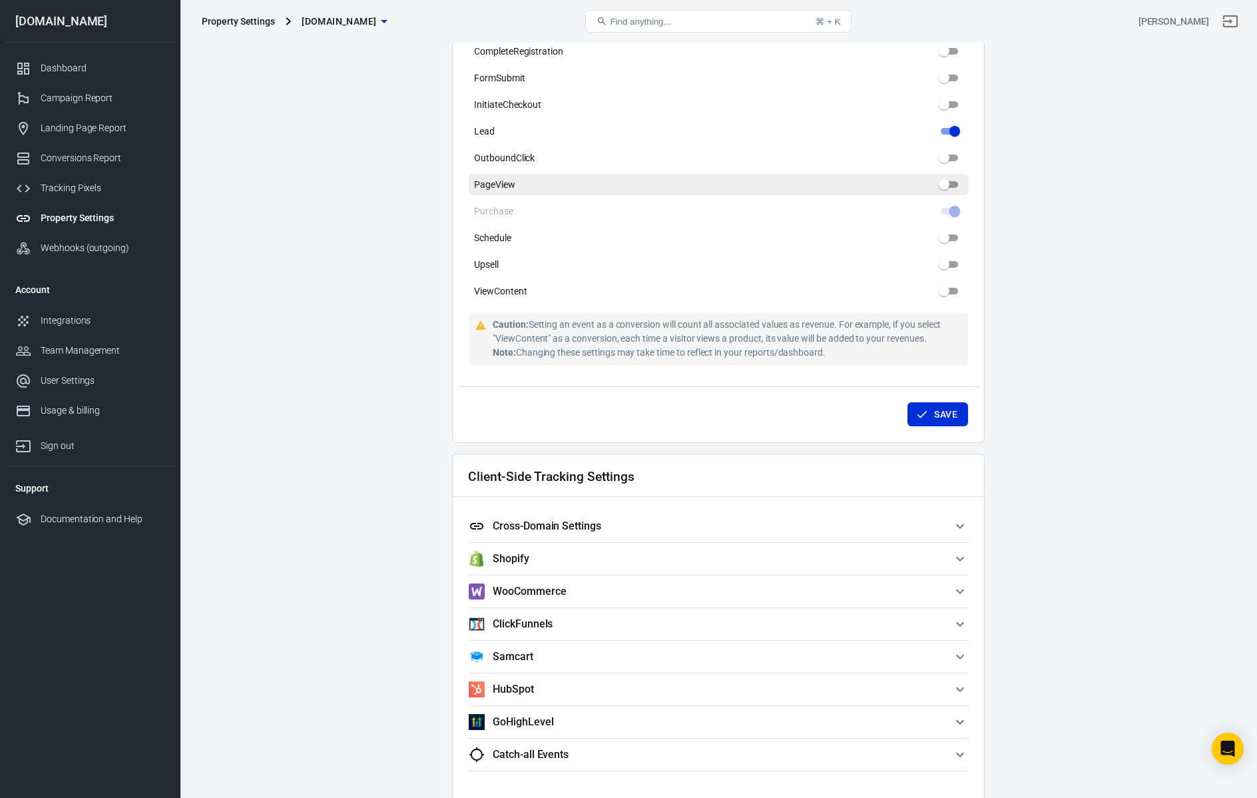
scroll to position [890, 0]
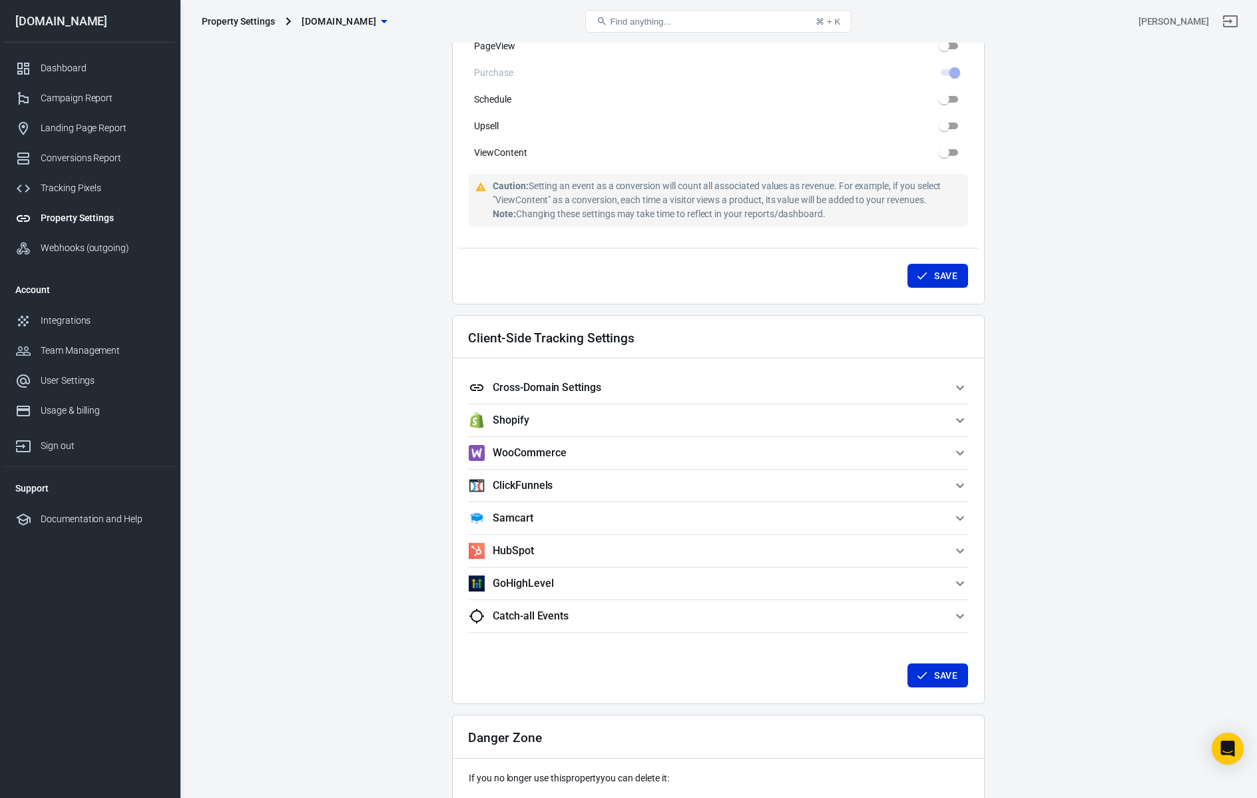
click at [956, 389] on icon "button" at bounding box center [960, 388] width 16 height 16
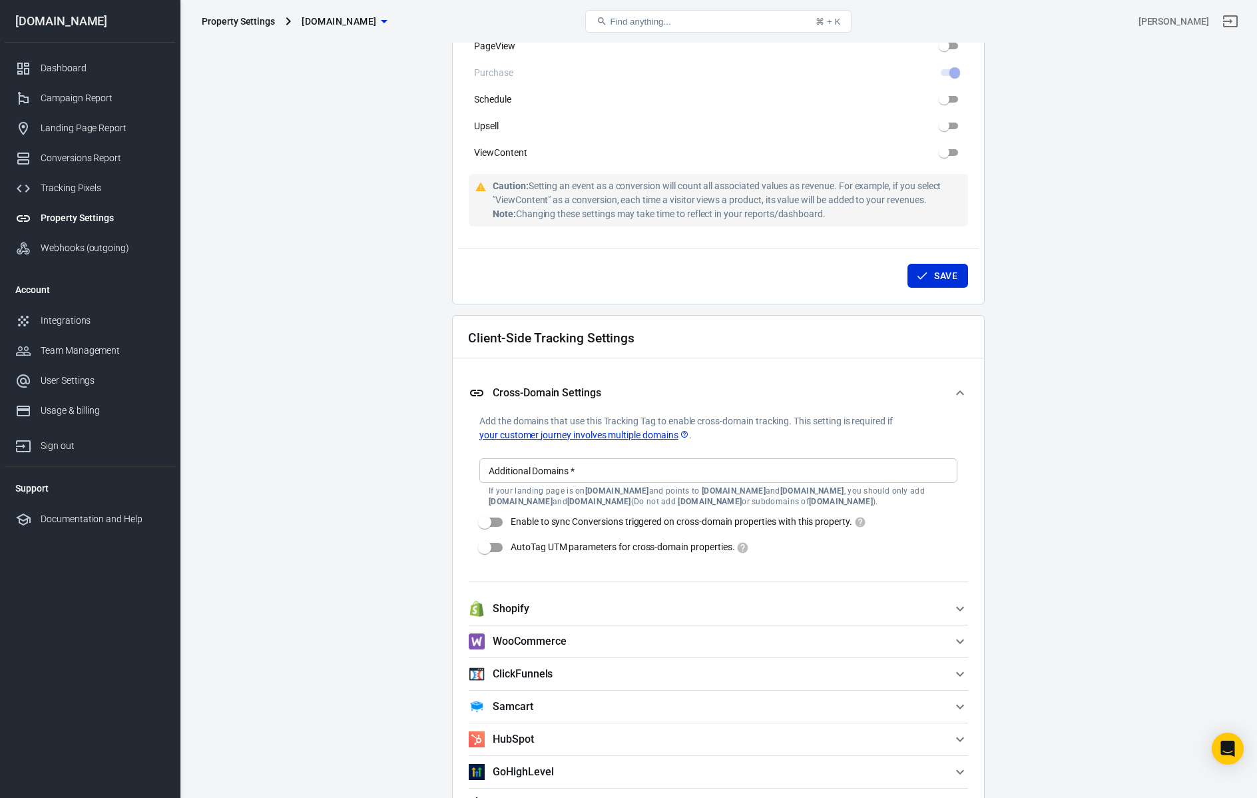
click at [489, 547] on input "AutoTag UTM parameters for cross-domain properties." at bounding box center [485, 547] width 76 height 25
checkbox input "true"
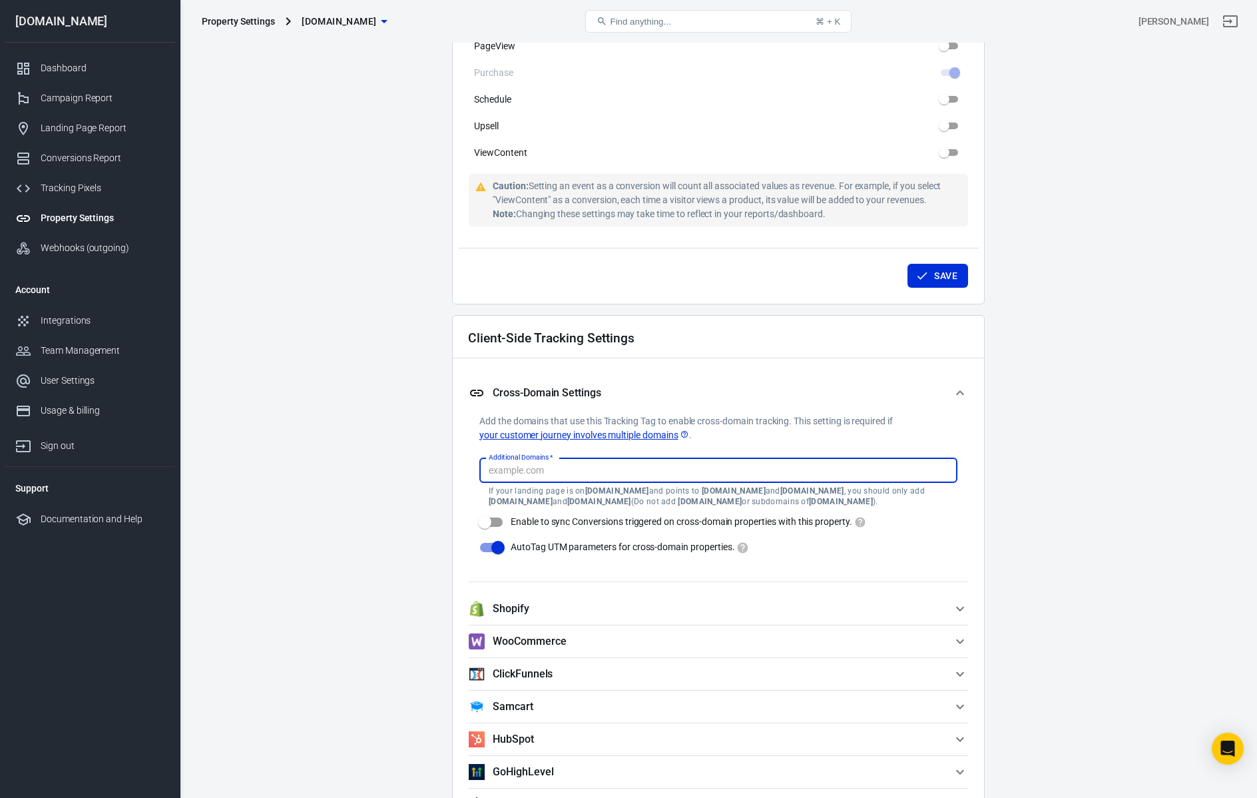
click at [580, 471] on input "Additional Domains   *" at bounding box center [717, 470] width 468 height 17
type input "sa"
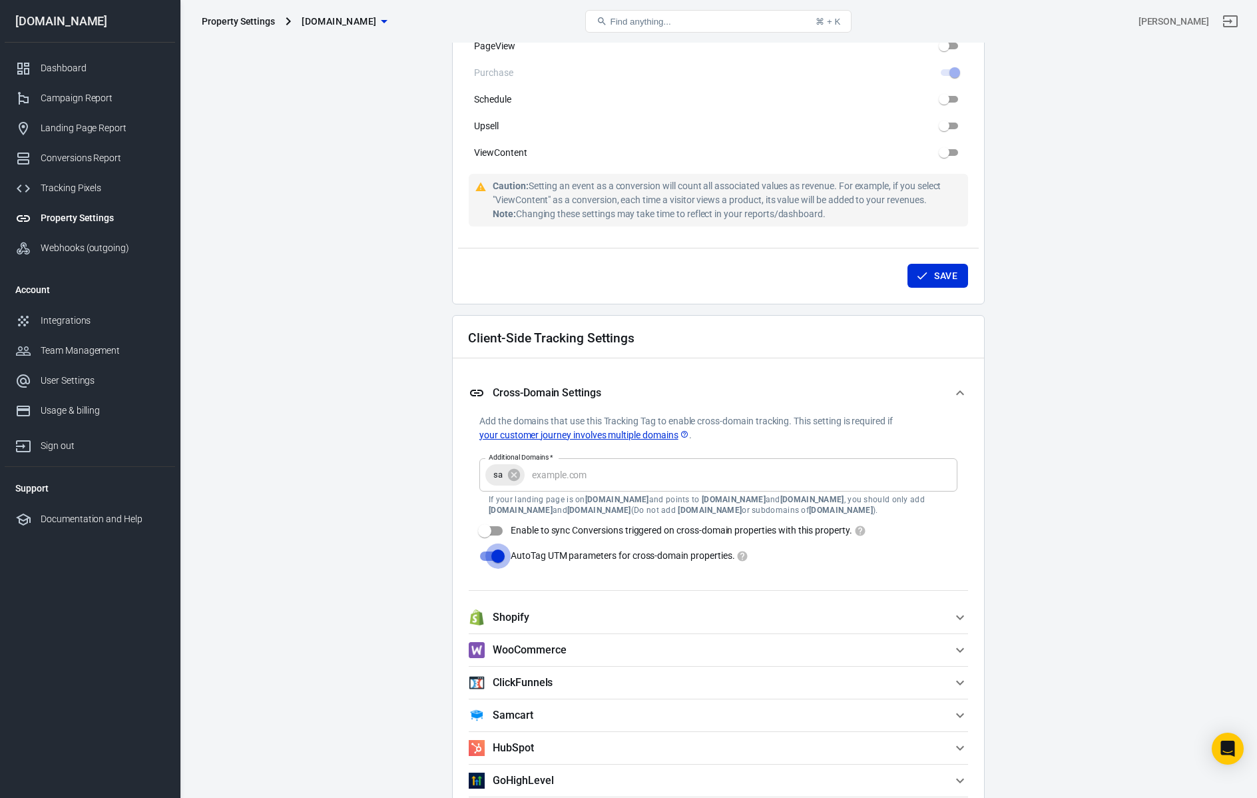
click at [498, 551] on input "AutoTag UTM parameters for cross-domain properties." at bounding box center [498, 555] width 76 height 25
checkbox input "false"
click at [516, 473] on icon at bounding box center [514, 474] width 12 height 12
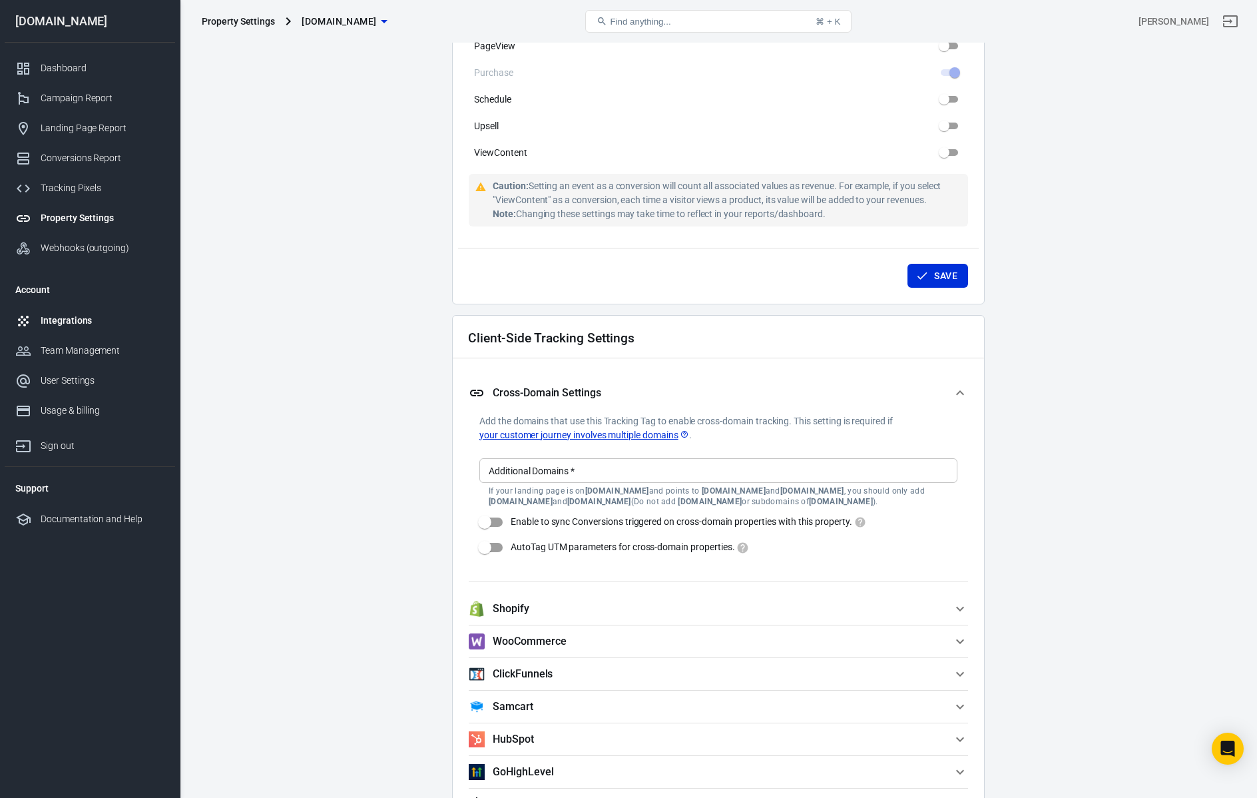
click at [70, 320] on div "Integrations" at bounding box center [103, 321] width 124 height 14
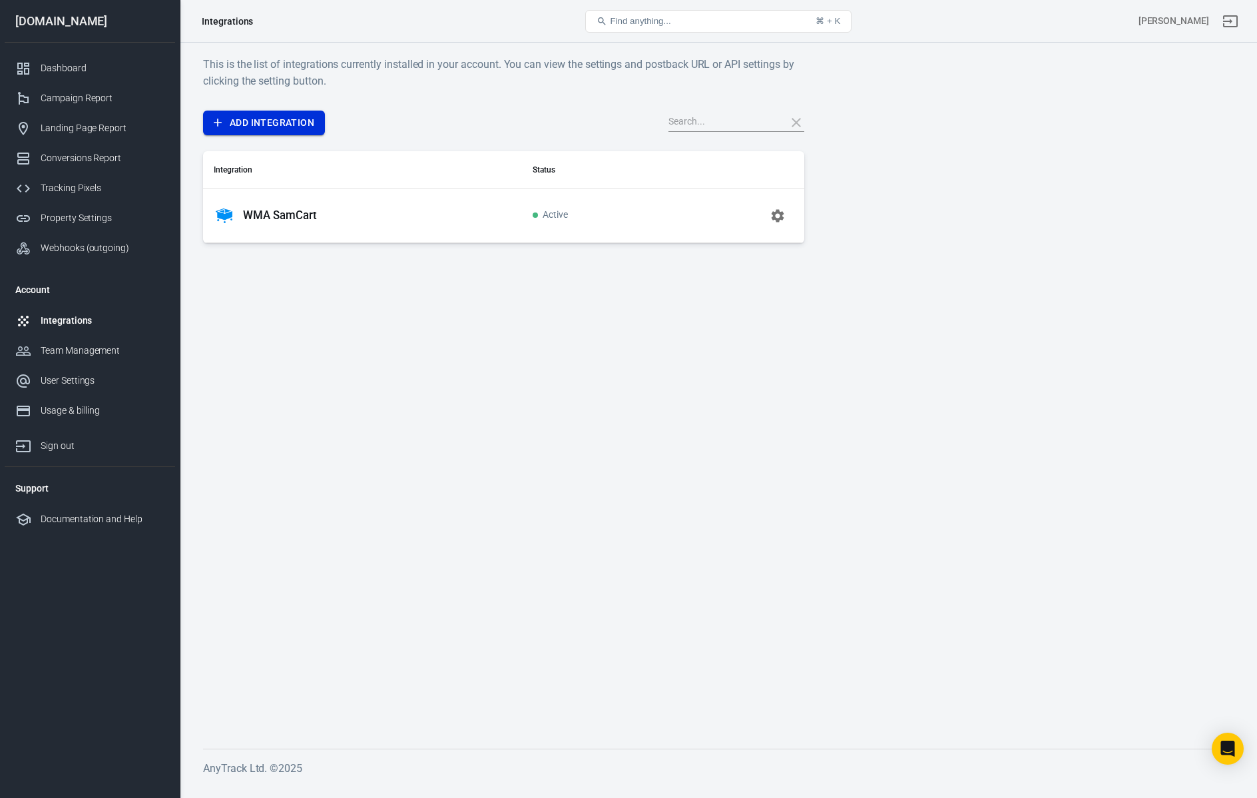
click at [262, 113] on link "Add Integration" at bounding box center [264, 123] width 122 height 25
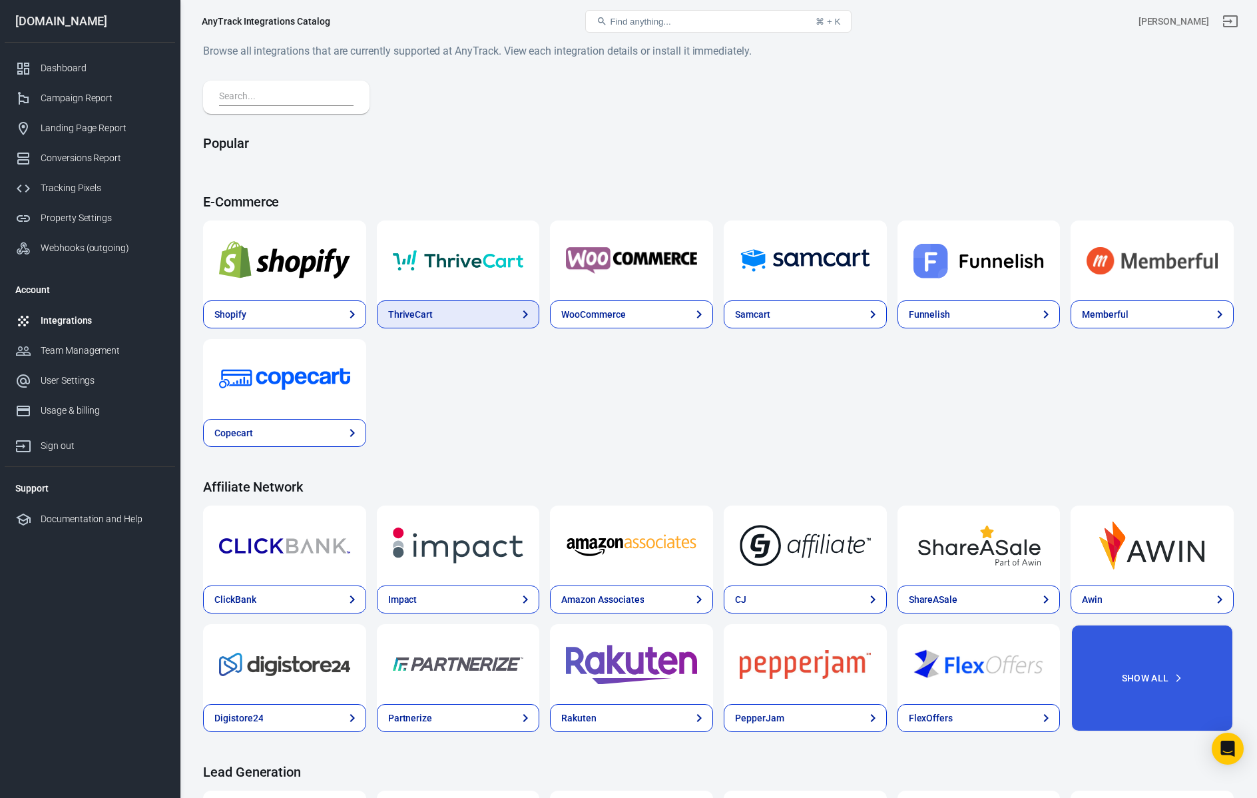
click at [495, 312] on link "ThriveCart" at bounding box center [458, 314] width 163 height 28
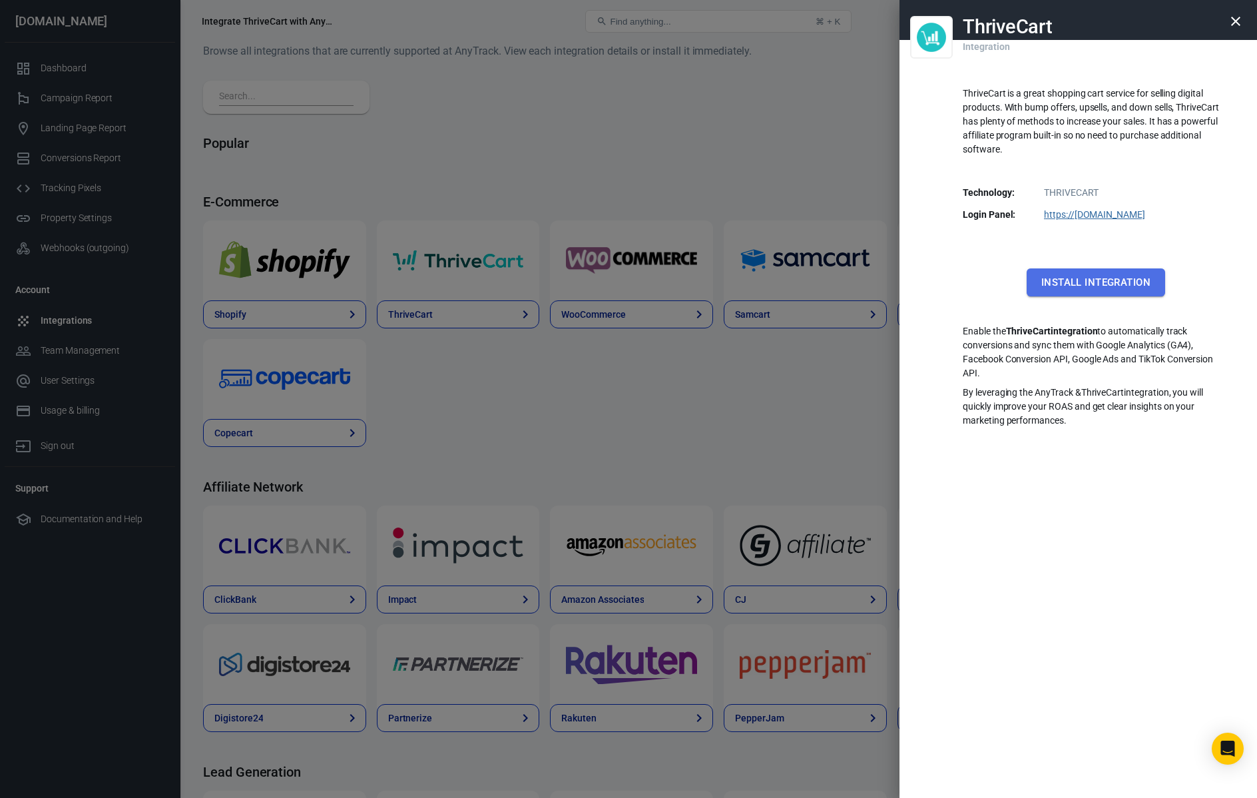
click at [1098, 284] on button "Install Integration" at bounding box center [1096, 282] width 139 height 28
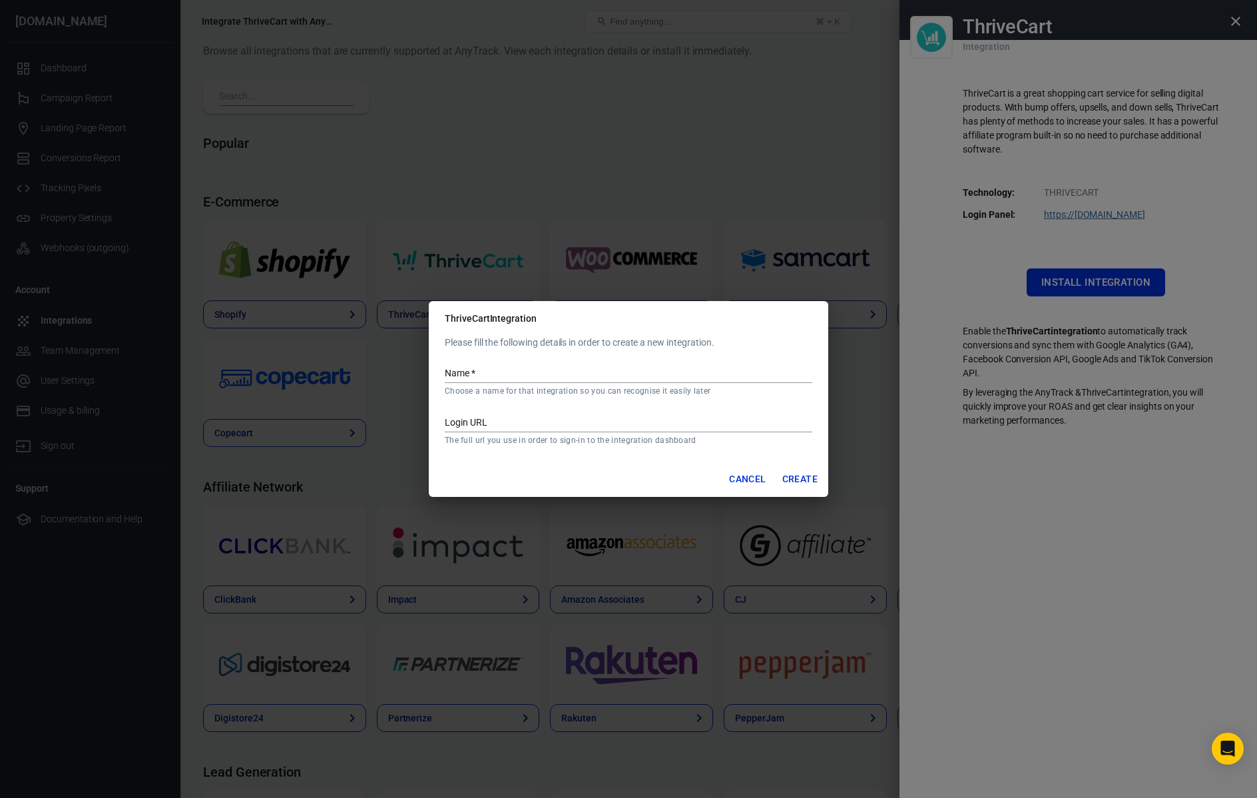
click at [472, 378] on input "Name   *" at bounding box center [629, 374] width 368 height 17
type input "WMA ThriveCart"
click at [495, 426] on input "Login URL" at bounding box center [629, 423] width 368 height 17
paste input "[URL][DOMAIN_NAME]"
type input "[URL][DOMAIN_NAME]"
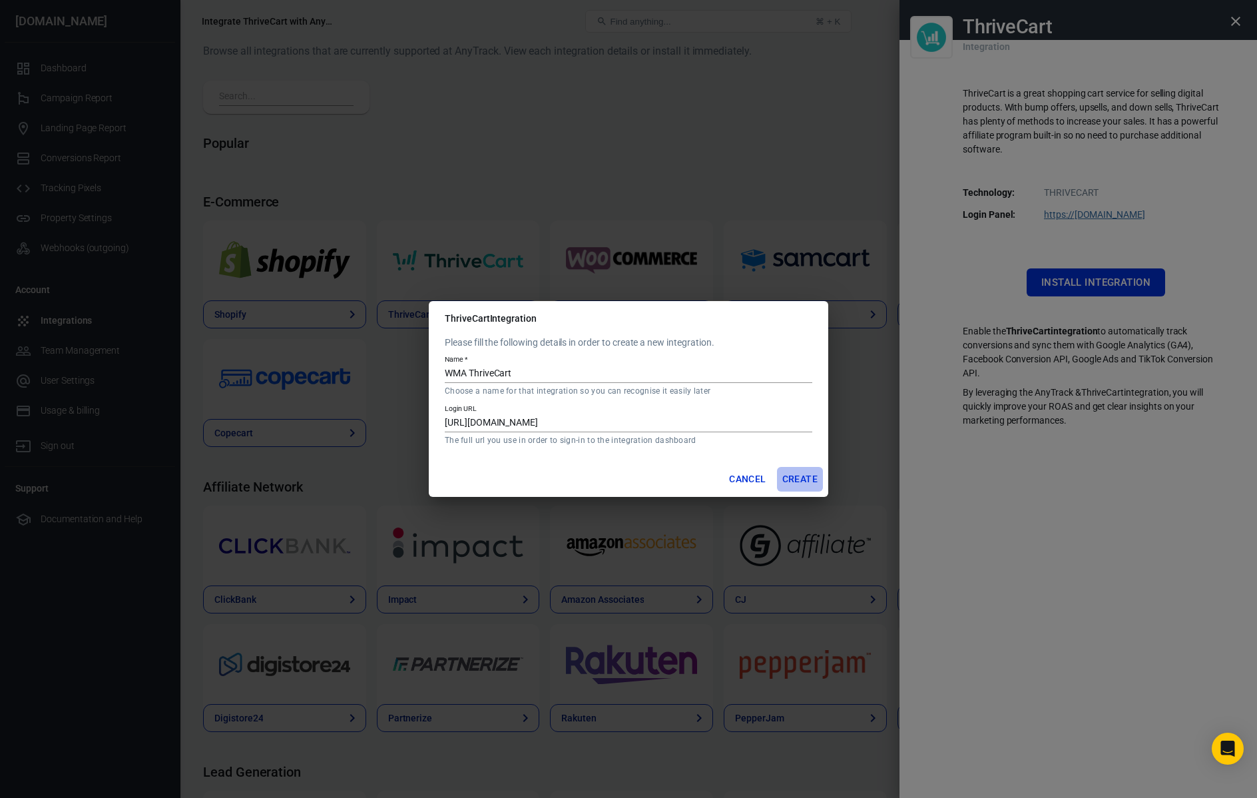
click at [802, 477] on button "Create" at bounding box center [800, 479] width 46 height 25
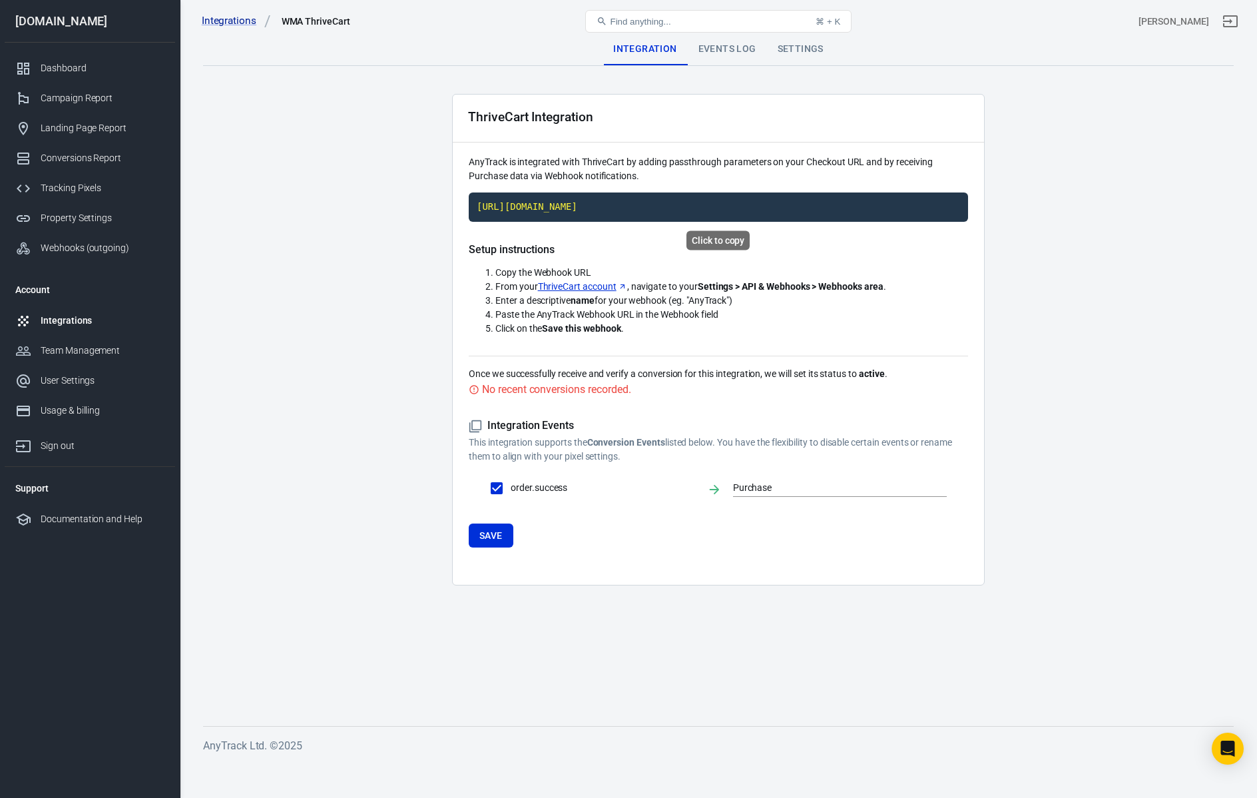
click at [651, 210] on code "[URL][DOMAIN_NAME]" at bounding box center [718, 206] width 499 height 29
click at [573, 286] on link "ThriveCart account" at bounding box center [582, 287] width 89 height 14
click at [713, 204] on code "[URL][DOMAIN_NAME]" at bounding box center [718, 206] width 499 height 29
click at [490, 537] on button "Save" at bounding box center [491, 535] width 45 height 25
click at [733, 29] on button "Find anything... ⌘ + K" at bounding box center [718, 21] width 266 height 23
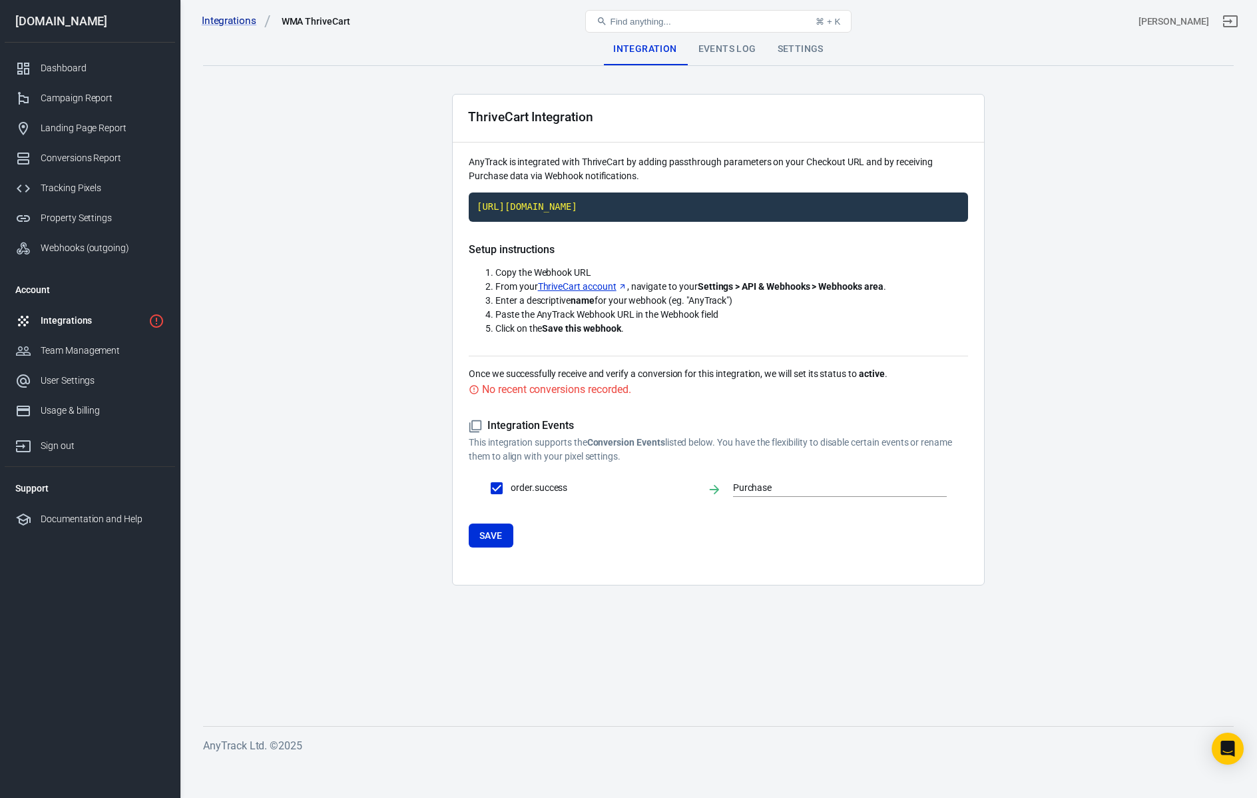
click at [729, 57] on div "Events Log" at bounding box center [727, 49] width 79 height 32
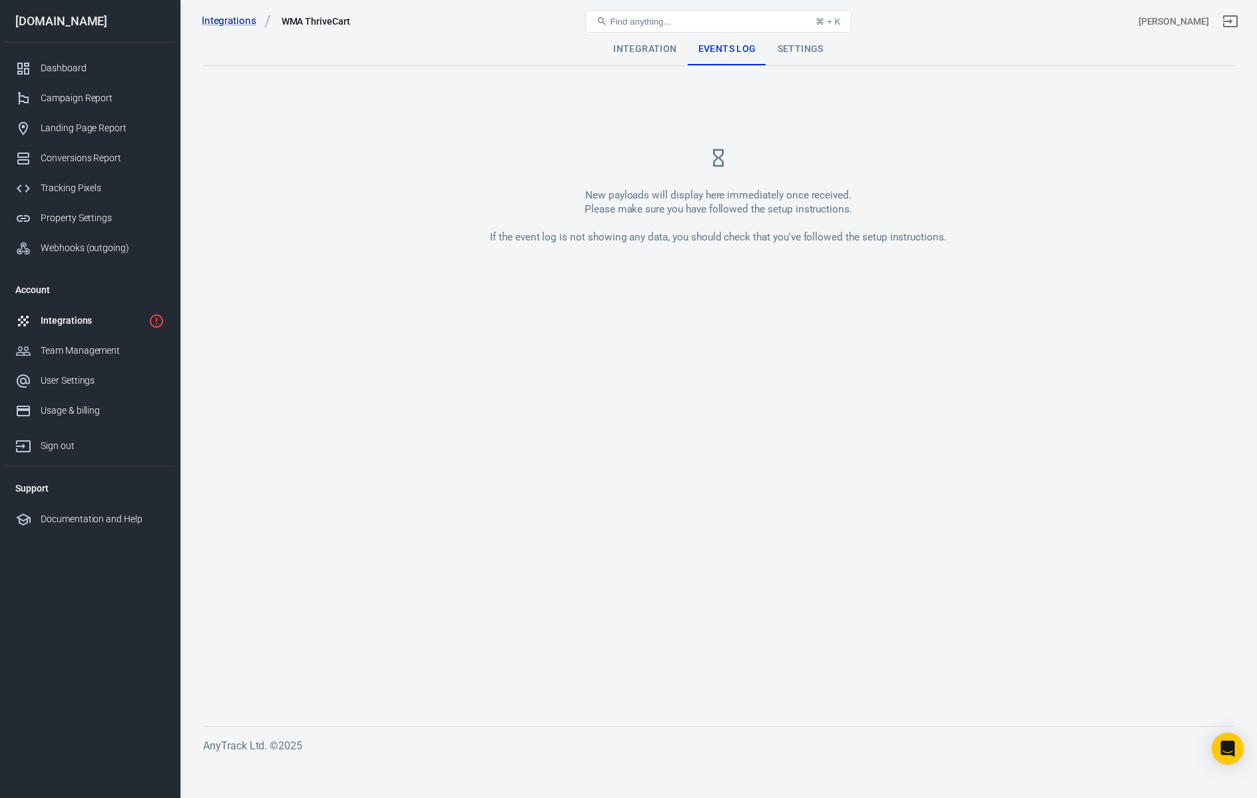
click at [825, 57] on div "Settings" at bounding box center [800, 49] width 67 height 32
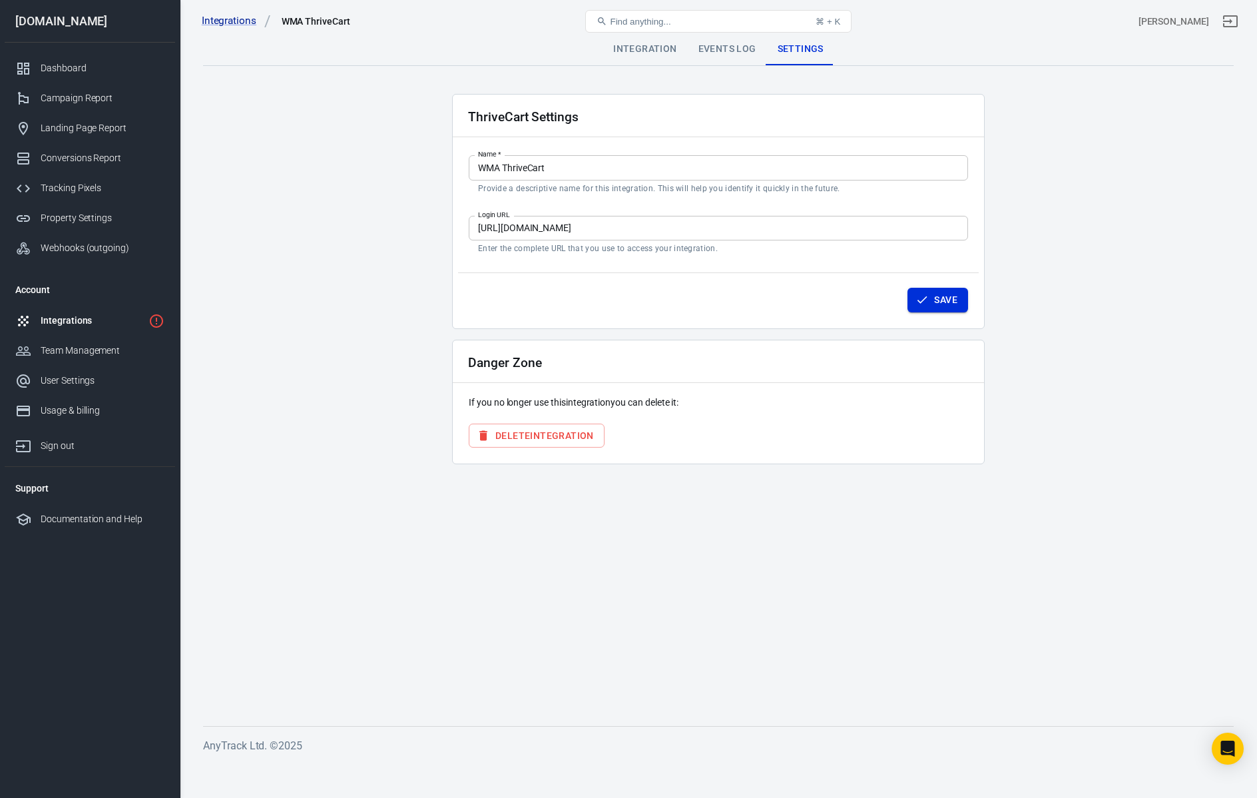
click at [939, 294] on button "Save" at bounding box center [938, 300] width 61 height 25
click at [666, 53] on div "Integration" at bounding box center [645, 49] width 85 height 32
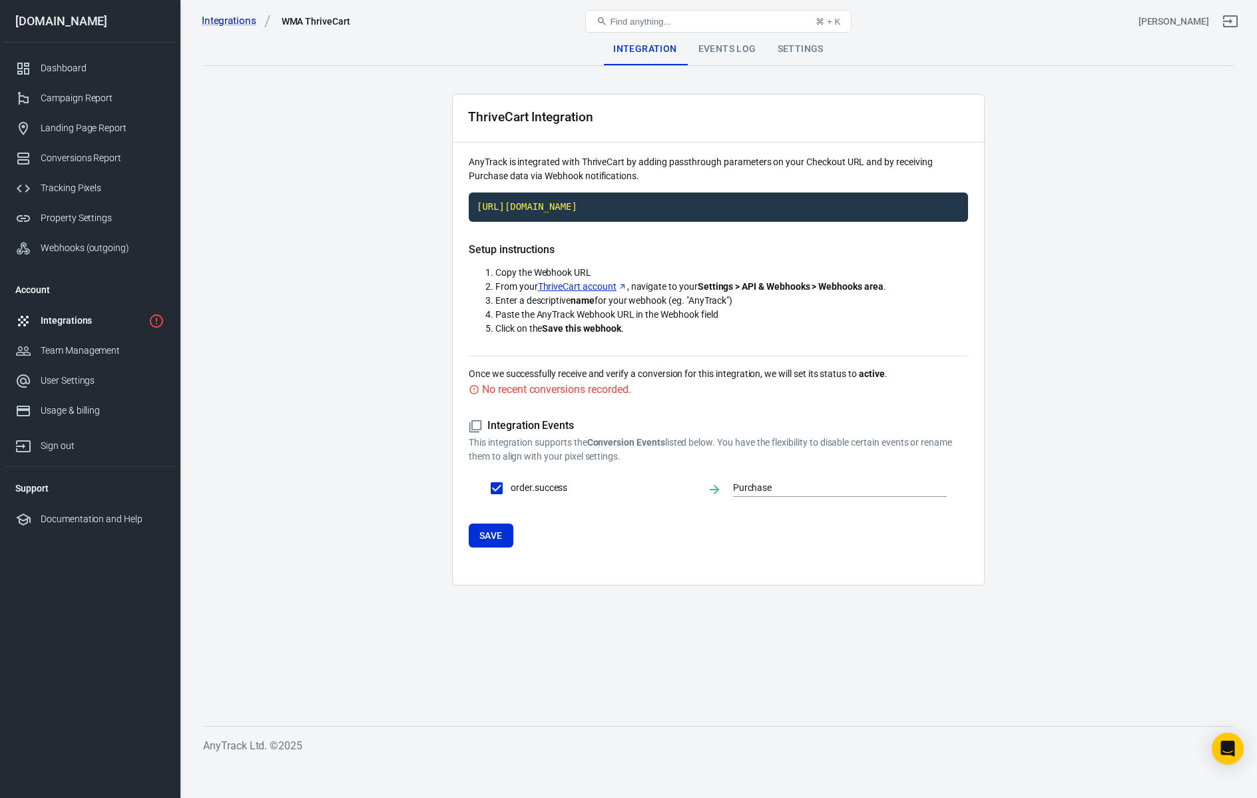
click at [730, 51] on div "Events Log" at bounding box center [727, 49] width 79 height 32
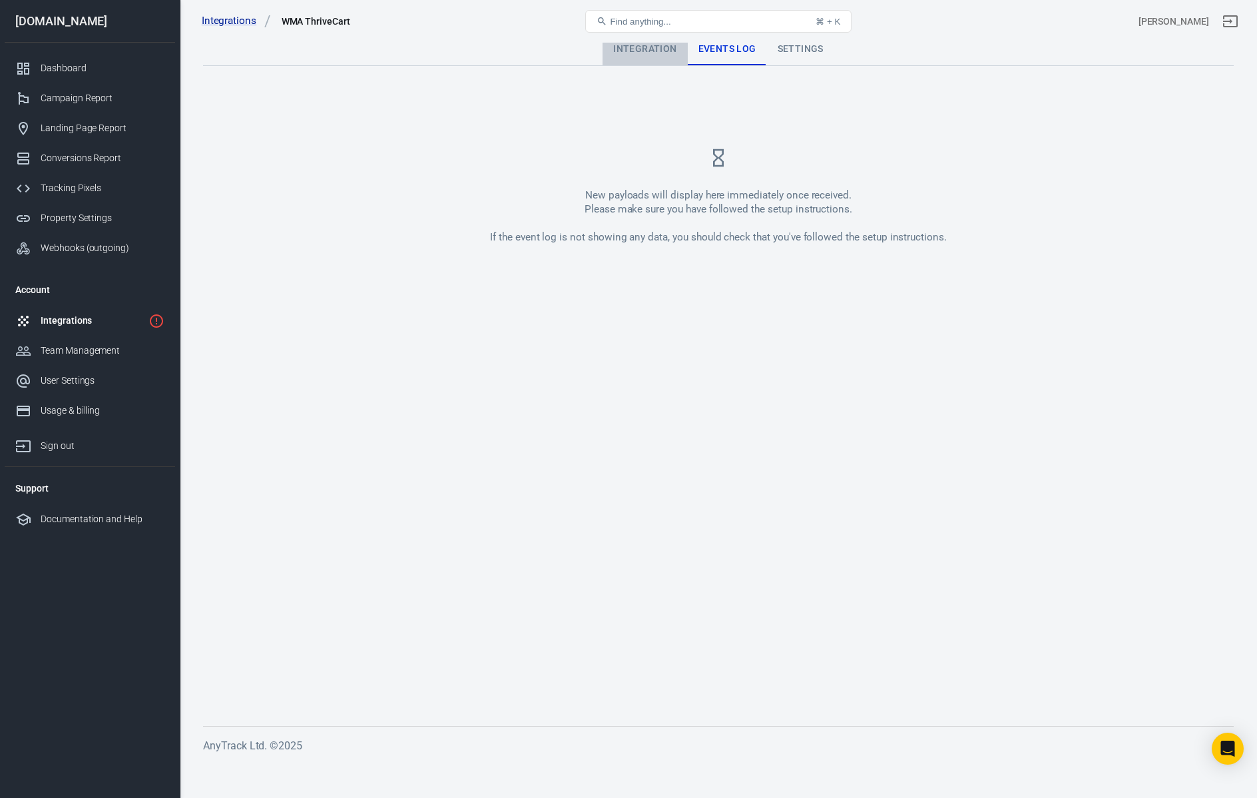
click at [651, 53] on div "Integration" at bounding box center [645, 49] width 85 height 32
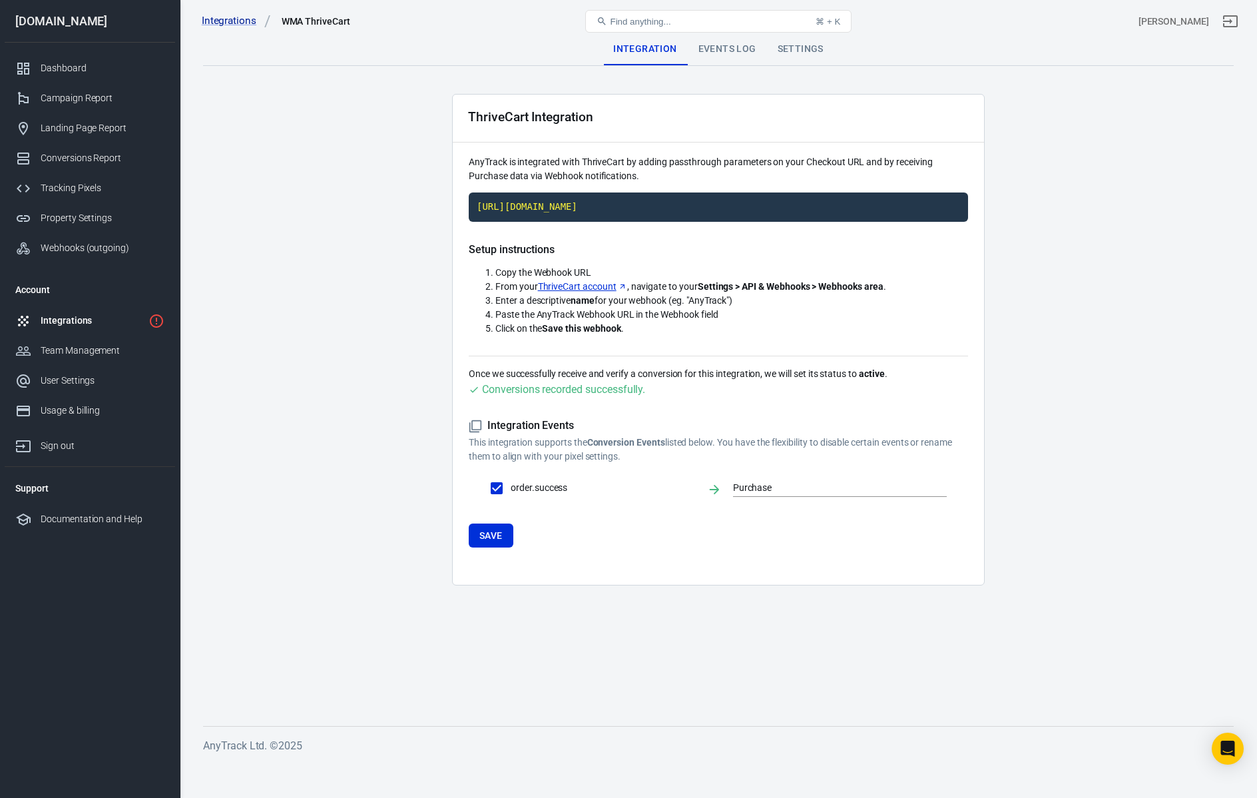
click at [707, 58] on div "Events Log" at bounding box center [727, 49] width 79 height 32
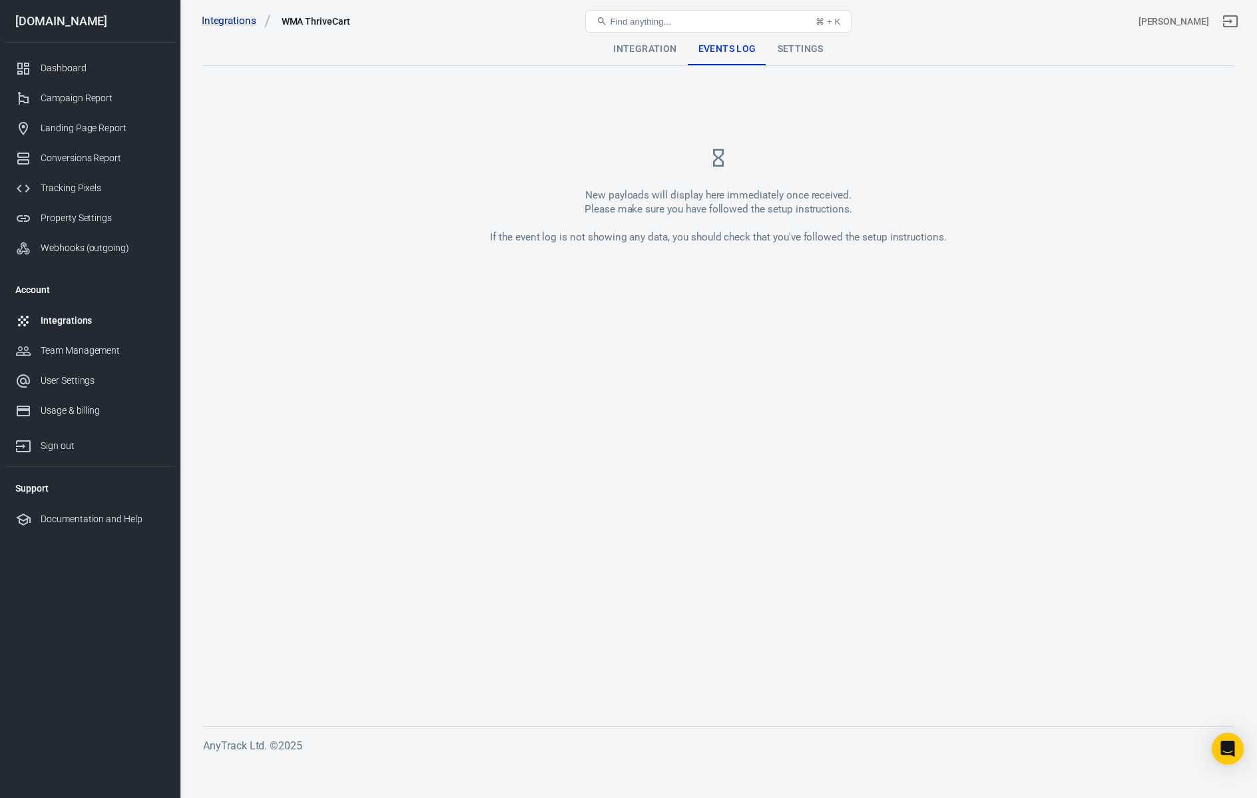
click at [800, 43] on div "Settings" at bounding box center [800, 49] width 67 height 32
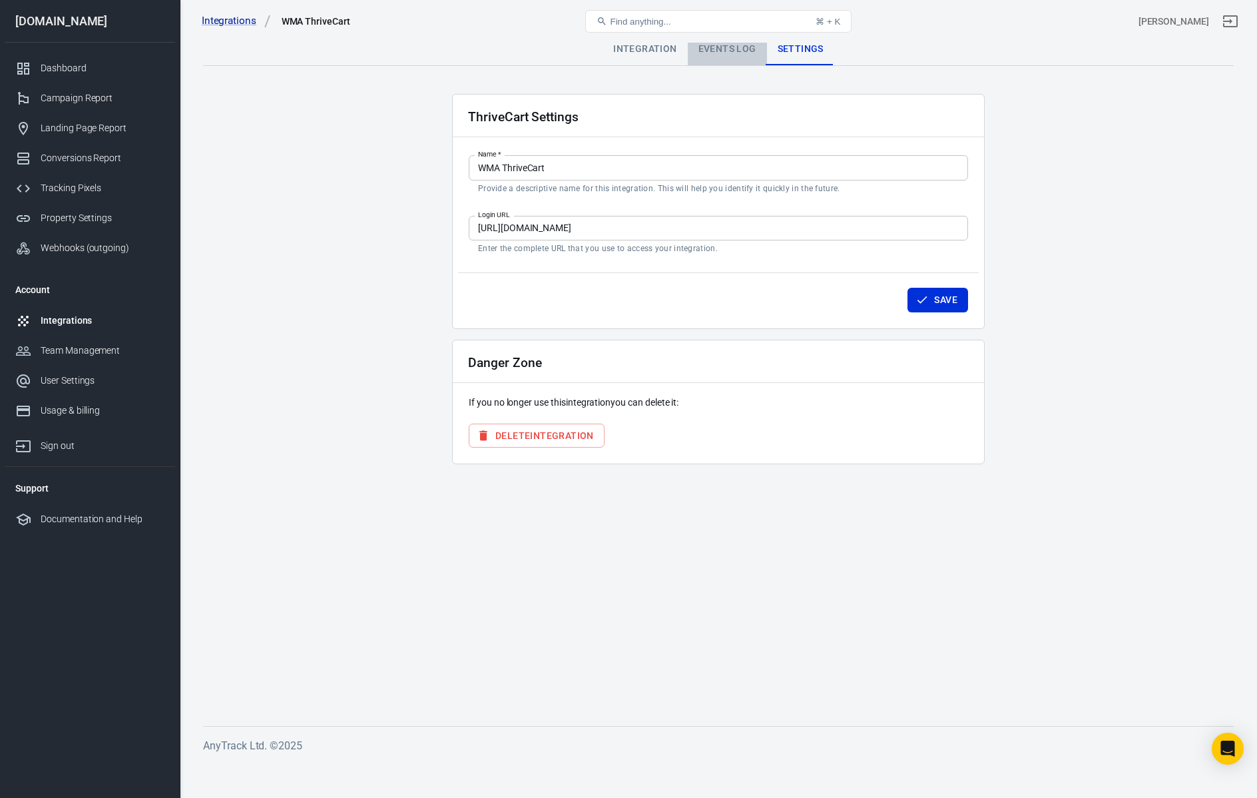
click at [719, 50] on div "Events Log" at bounding box center [727, 49] width 79 height 32
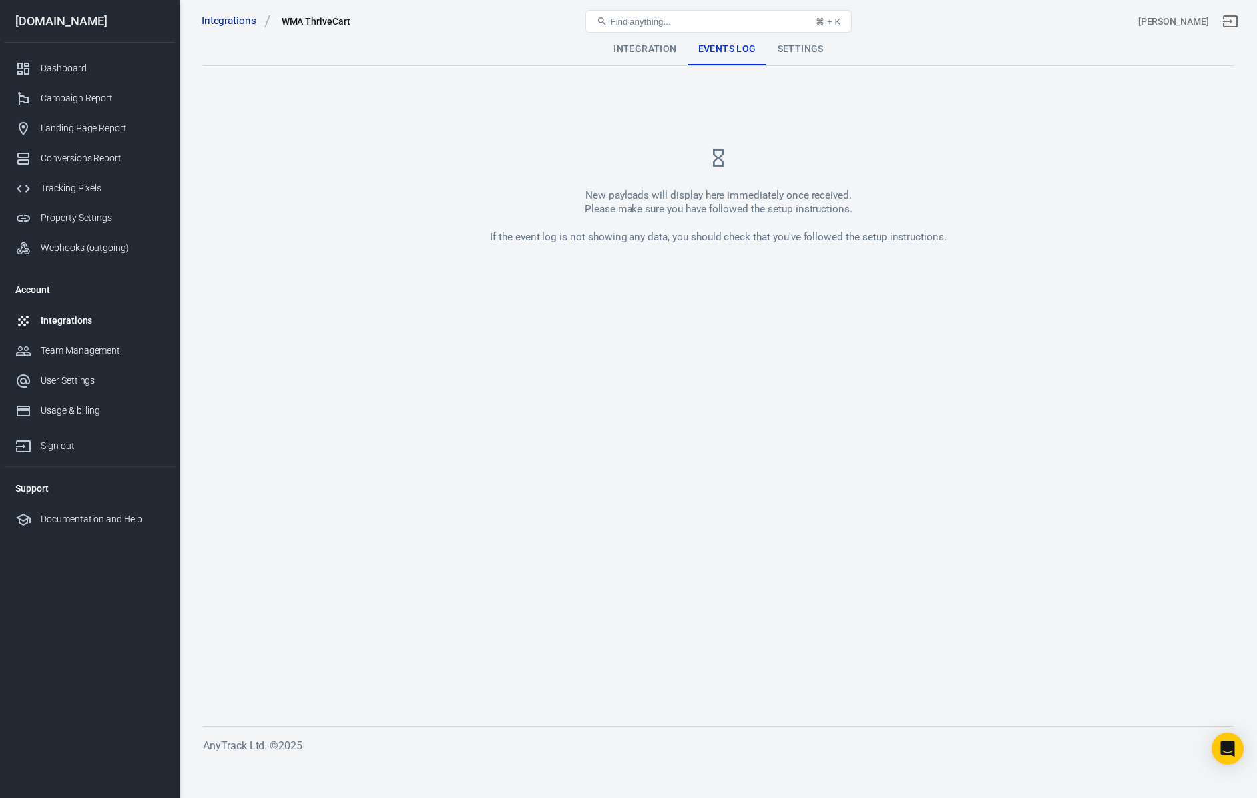
click at [619, 53] on div "Integration" at bounding box center [645, 49] width 85 height 32
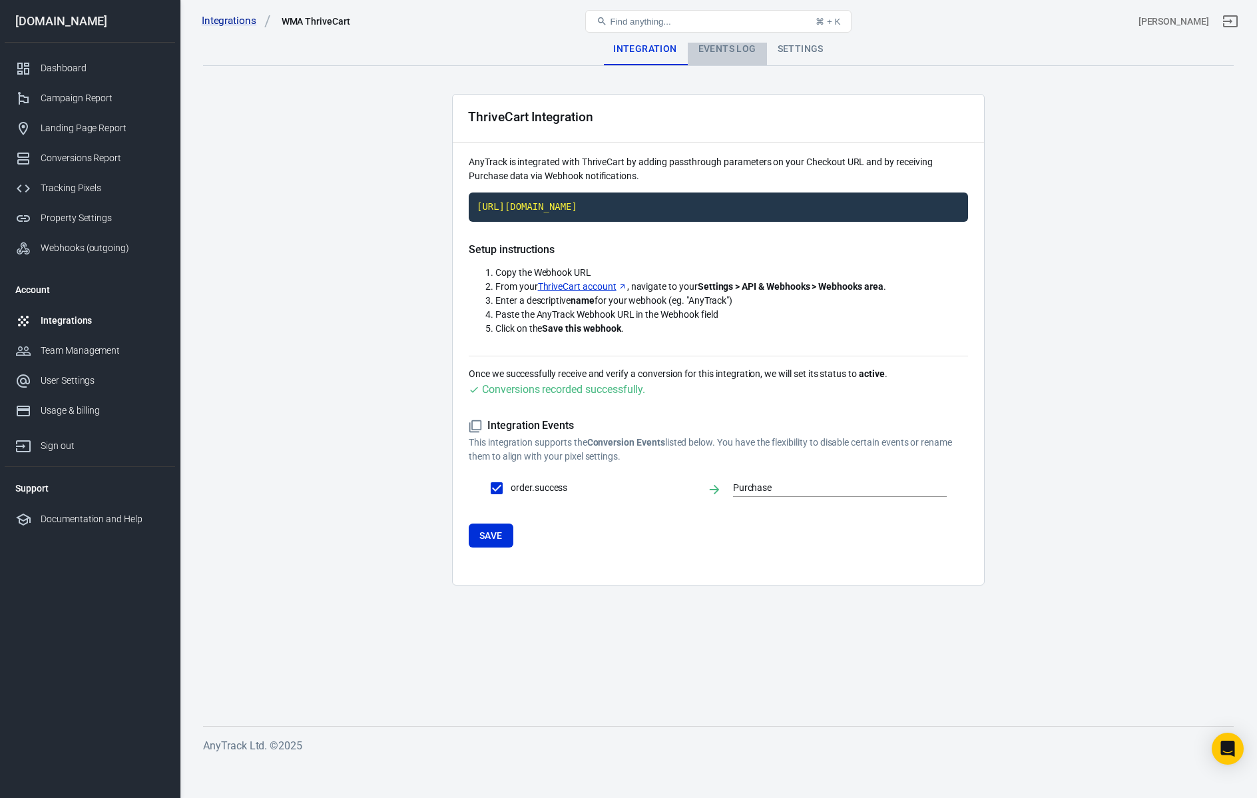
click at [734, 50] on div "Events Log" at bounding box center [727, 49] width 79 height 32
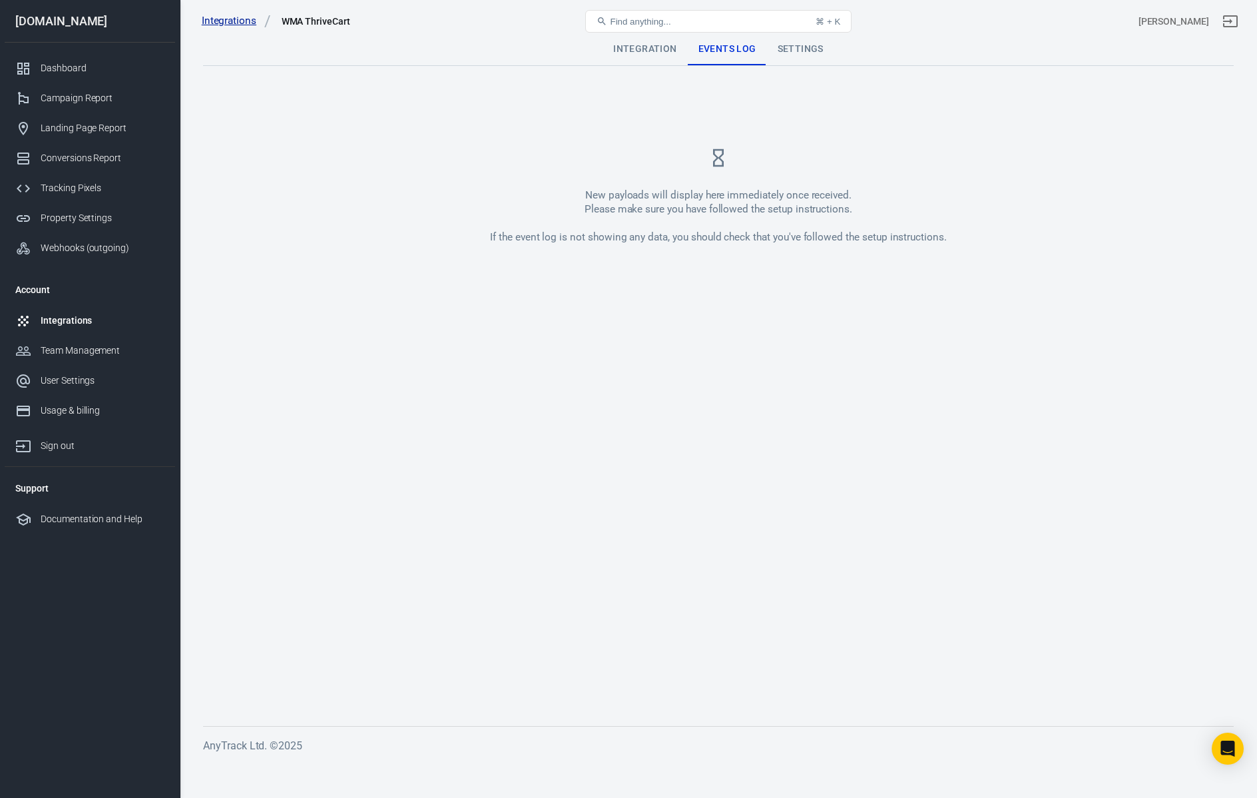
click at [240, 24] on link "Integrations" at bounding box center [236, 21] width 69 height 14
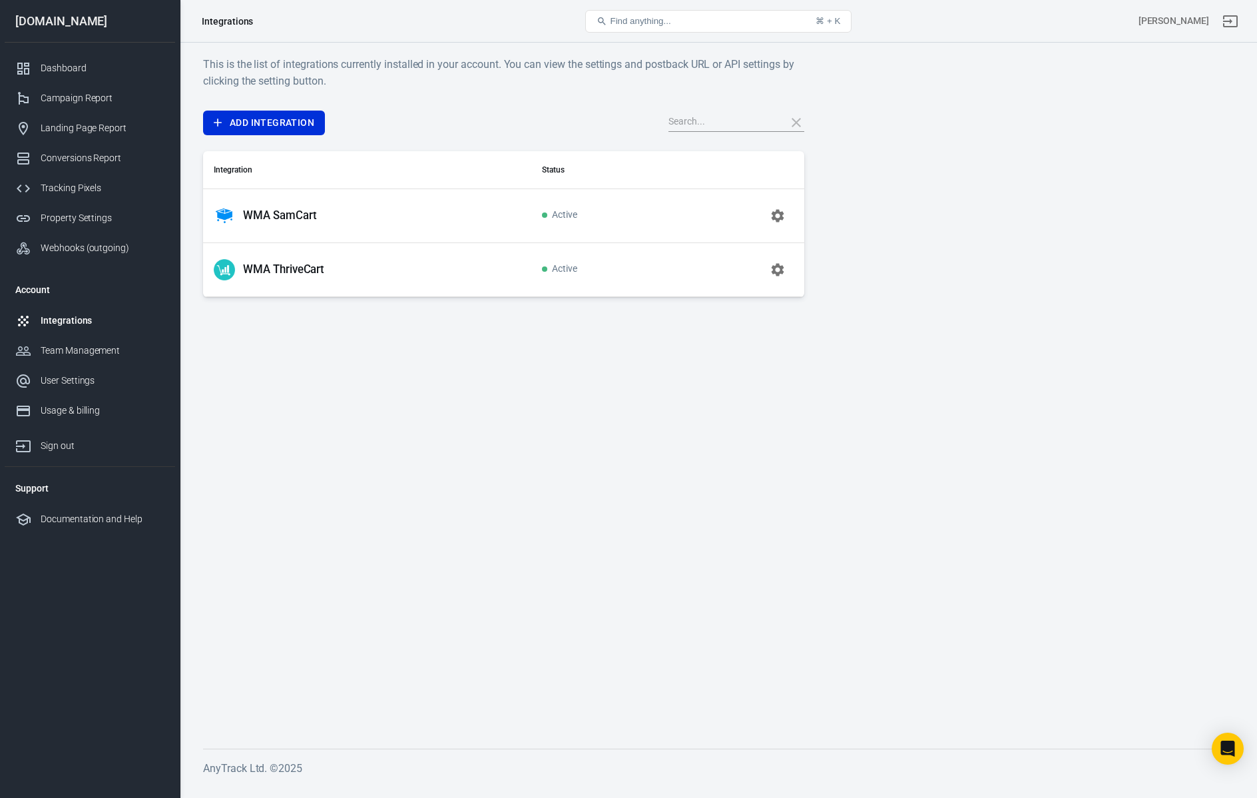
click at [780, 270] on icon "button" at bounding box center [778, 269] width 13 height 13
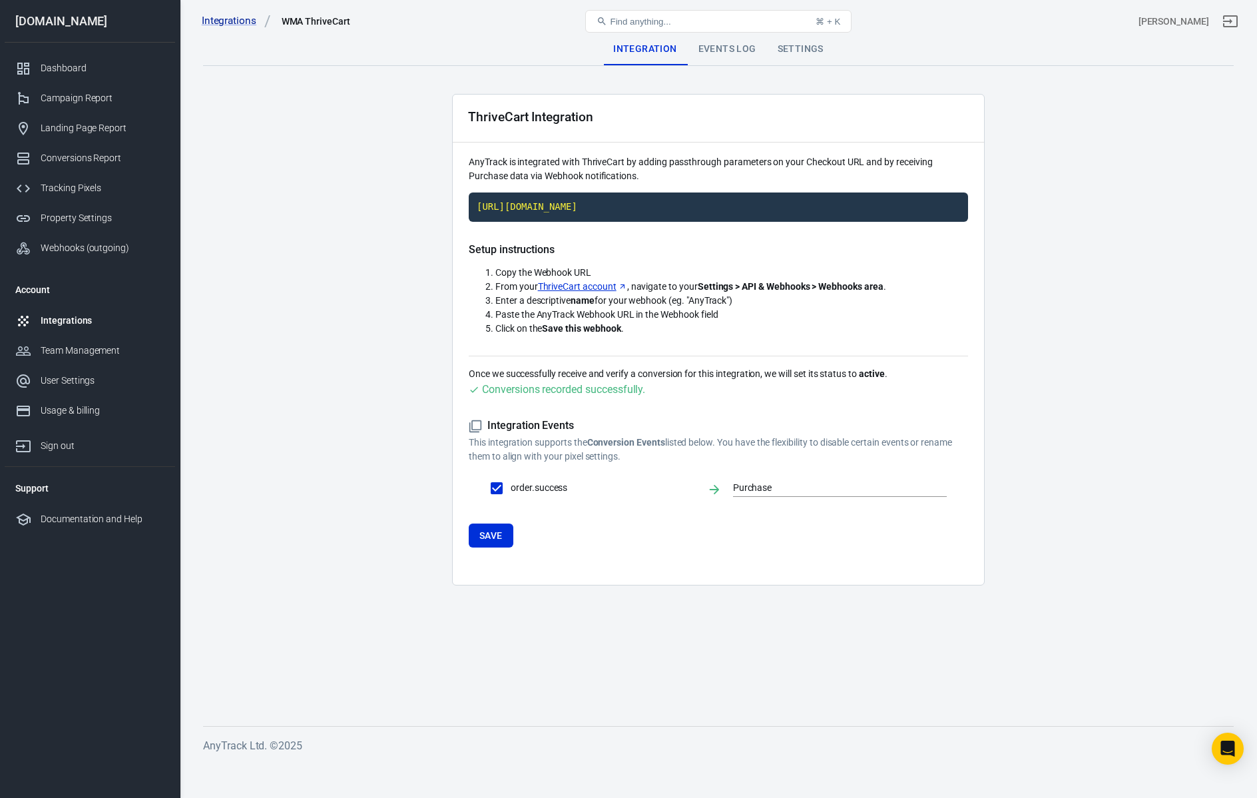
click at [729, 44] on div "Events Log" at bounding box center [727, 49] width 79 height 32
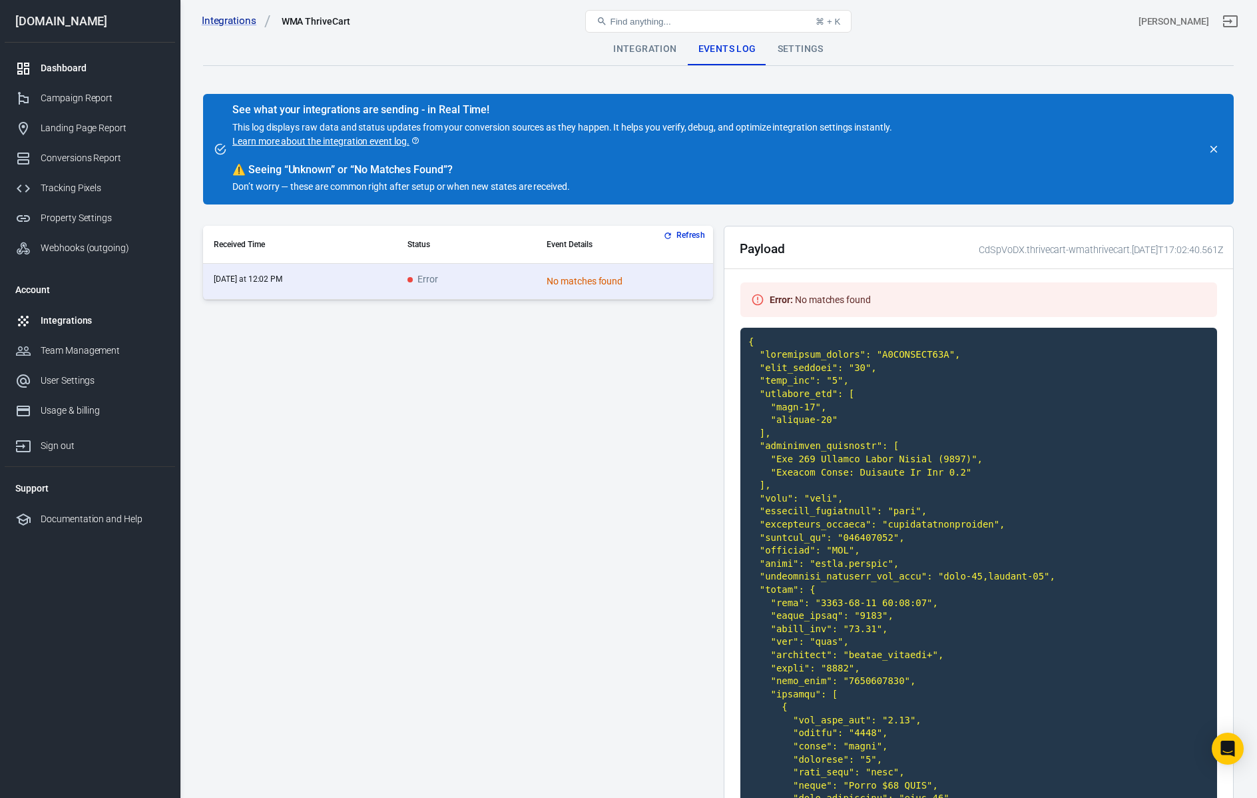
click at [67, 71] on div "Dashboard" at bounding box center [103, 68] width 124 height 14
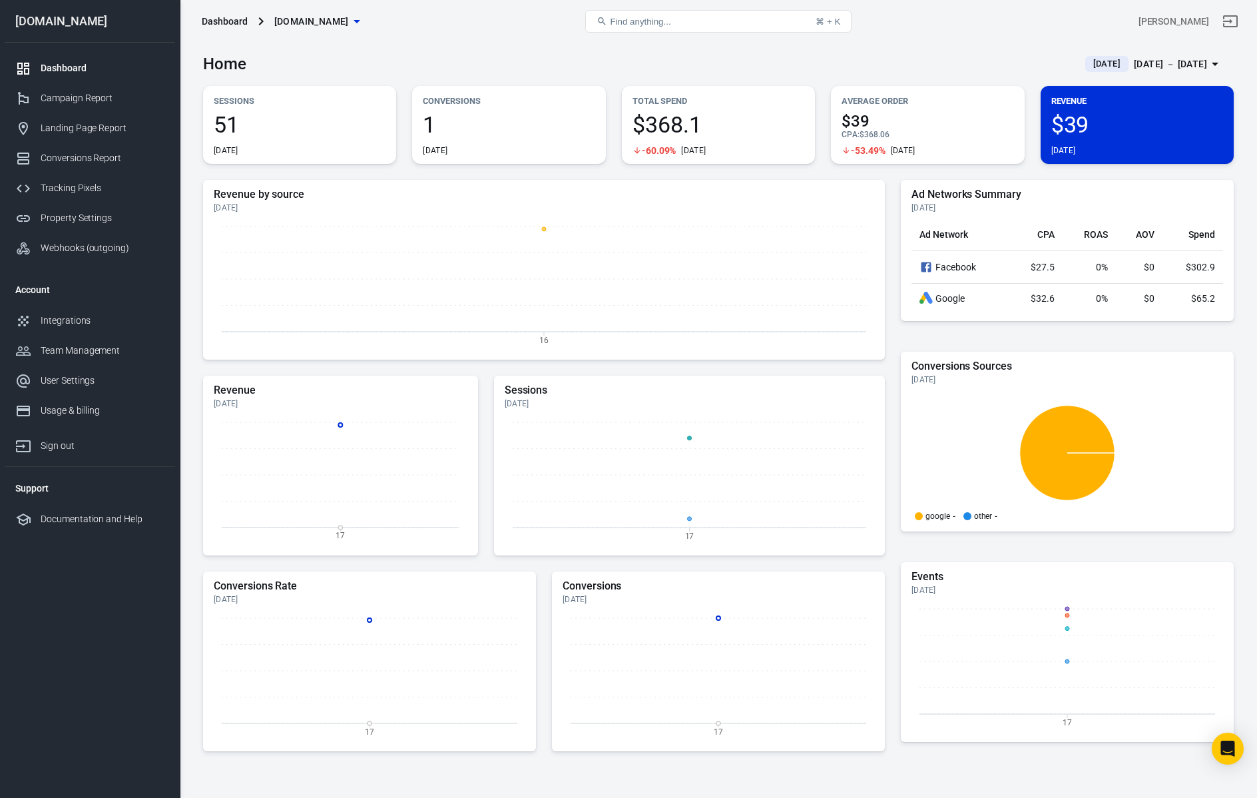
click at [445, 113] on span "1" at bounding box center [509, 124] width 172 height 23
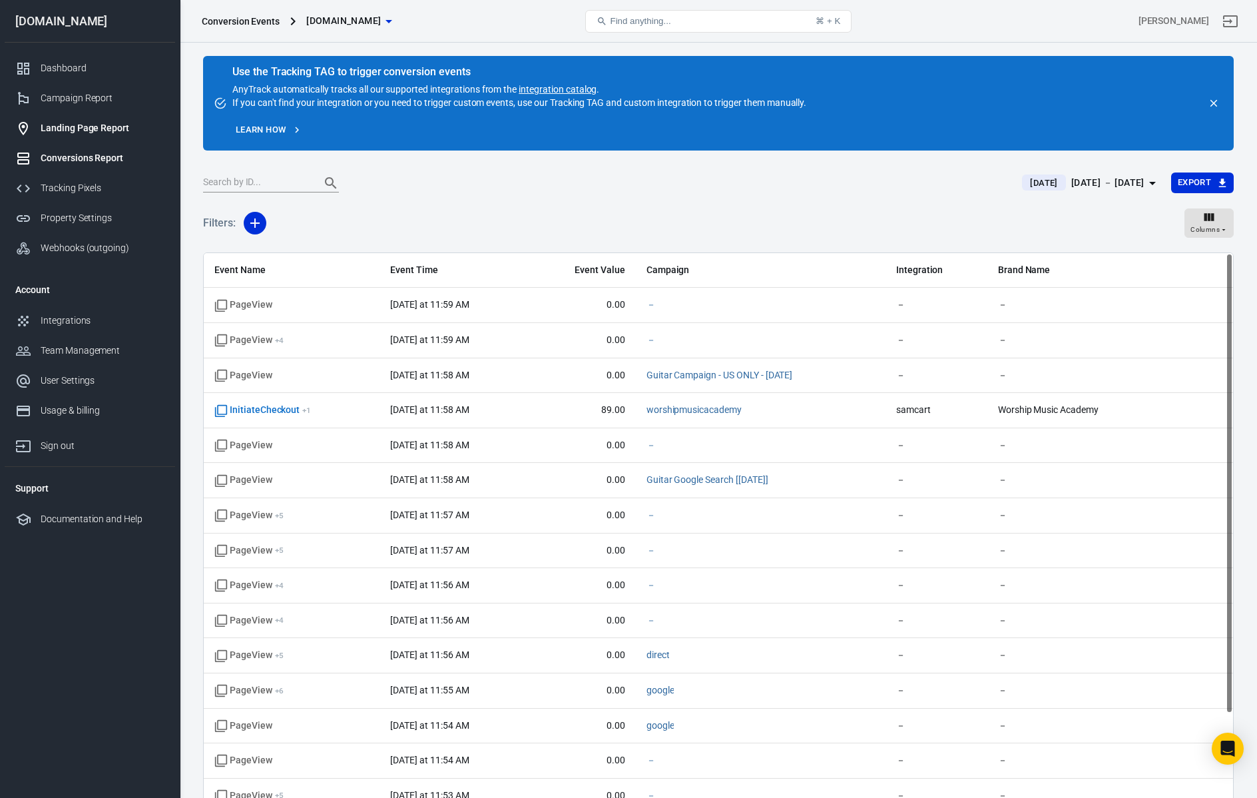
click at [95, 129] on div "Landing Page Report" at bounding box center [103, 128] width 124 height 14
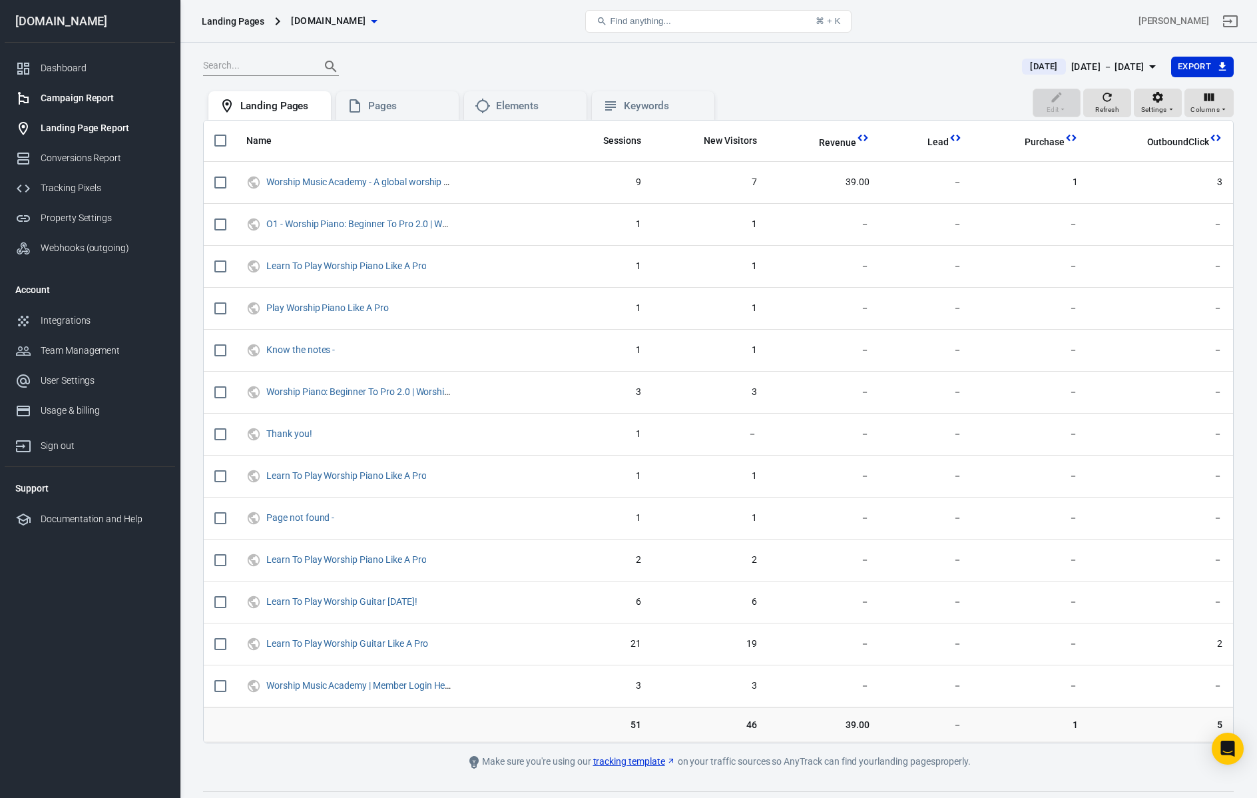
click at [78, 97] on div "Campaign Report" at bounding box center [103, 98] width 124 height 14
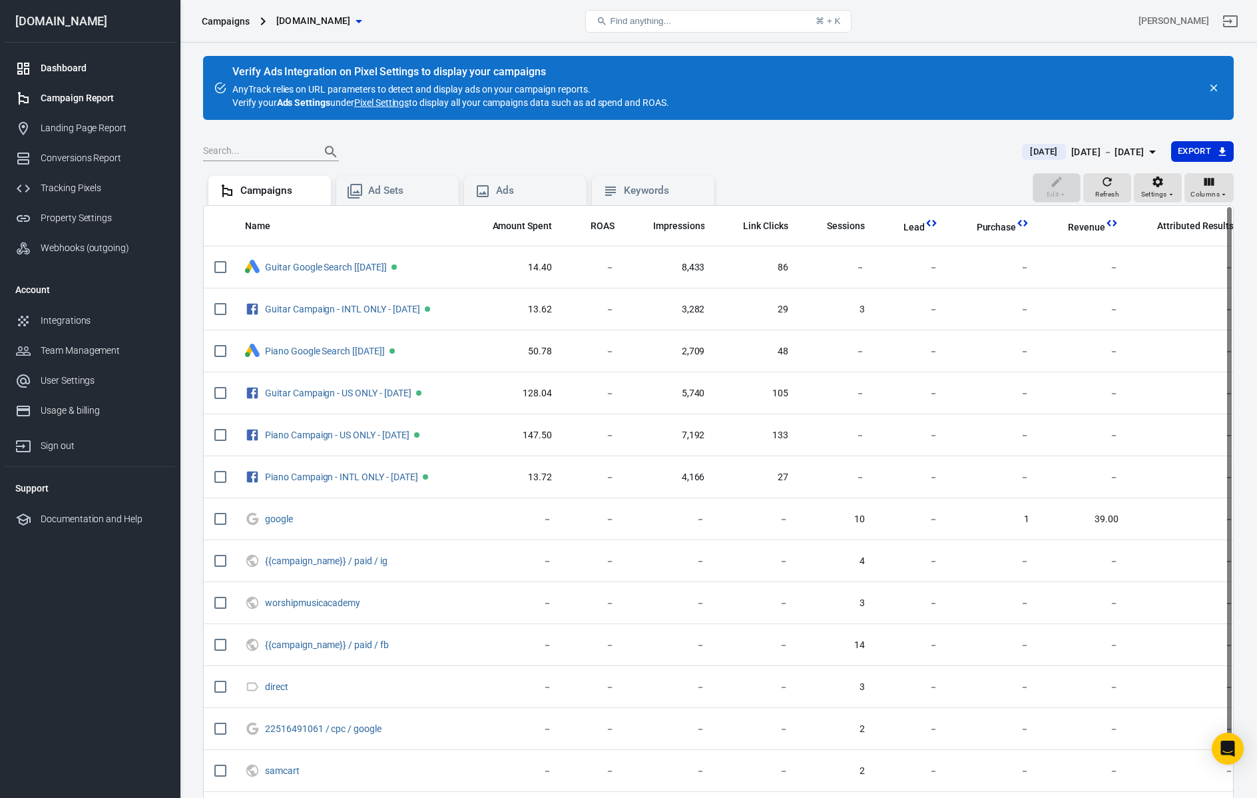
click at [59, 69] on div "Dashboard" at bounding box center [103, 68] width 124 height 14
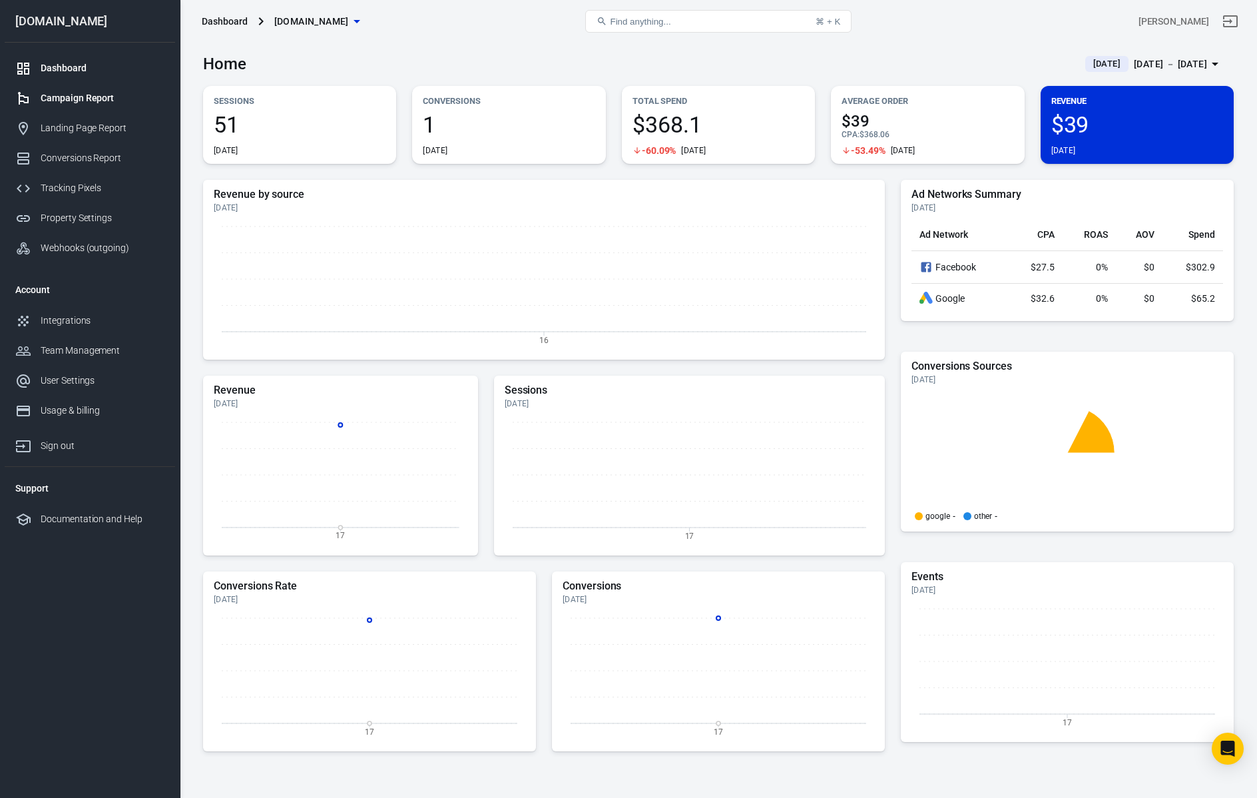
click at [62, 96] on div "Campaign Report" at bounding box center [103, 98] width 124 height 14
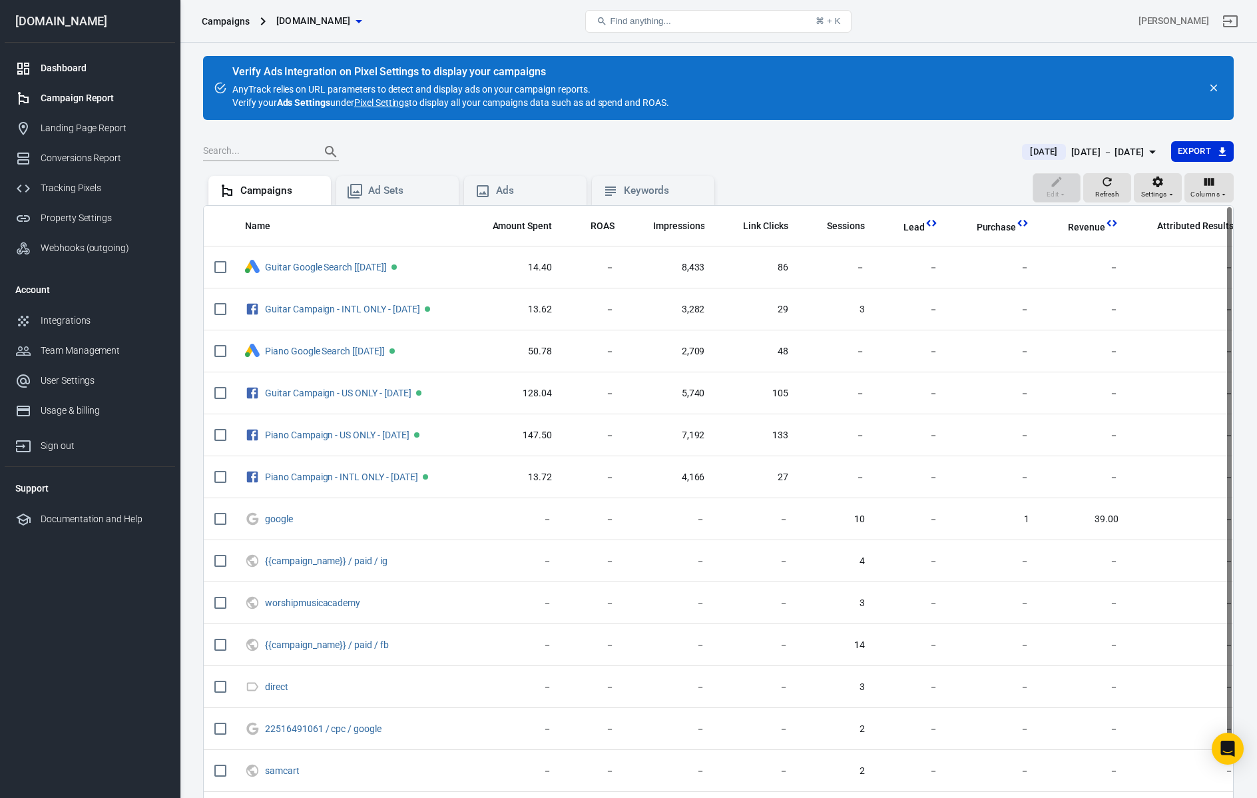
click at [63, 69] on div "Dashboard" at bounding box center [103, 68] width 124 height 14
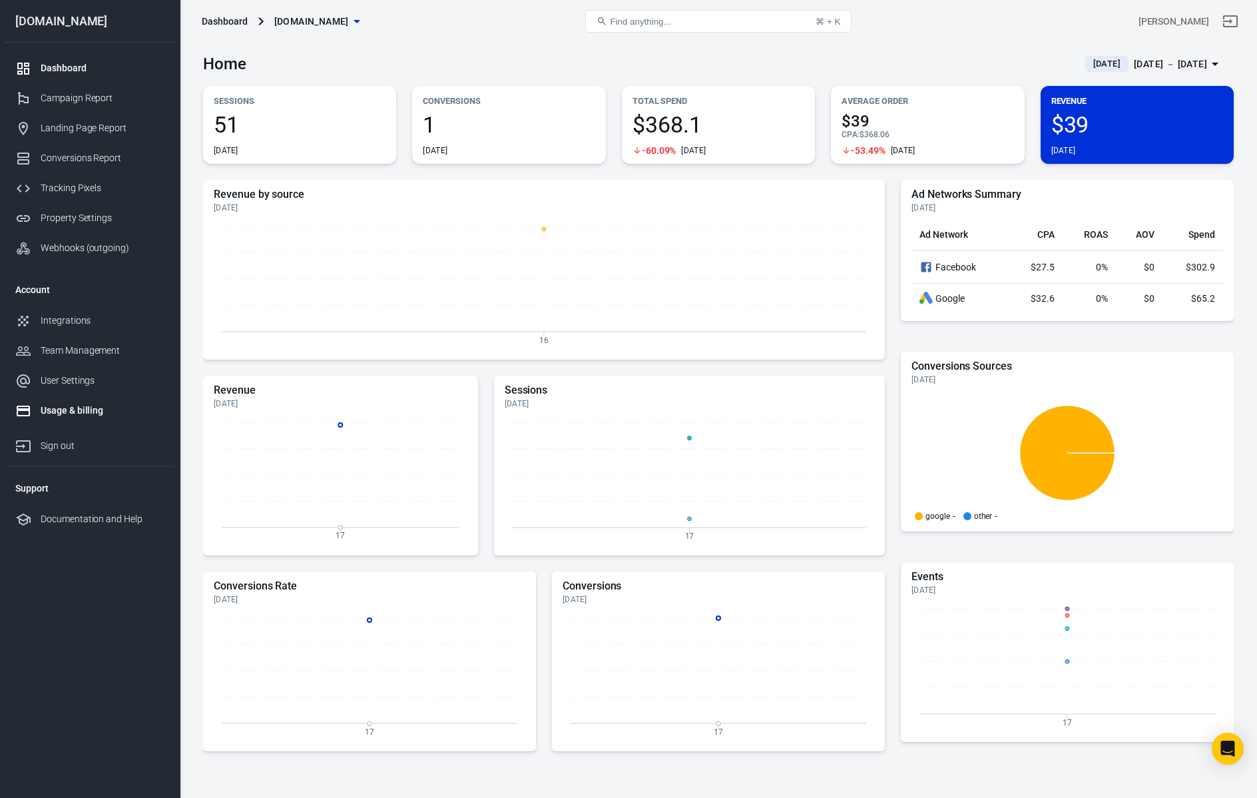
click at [81, 408] on div "Usage & billing" at bounding box center [103, 411] width 124 height 14
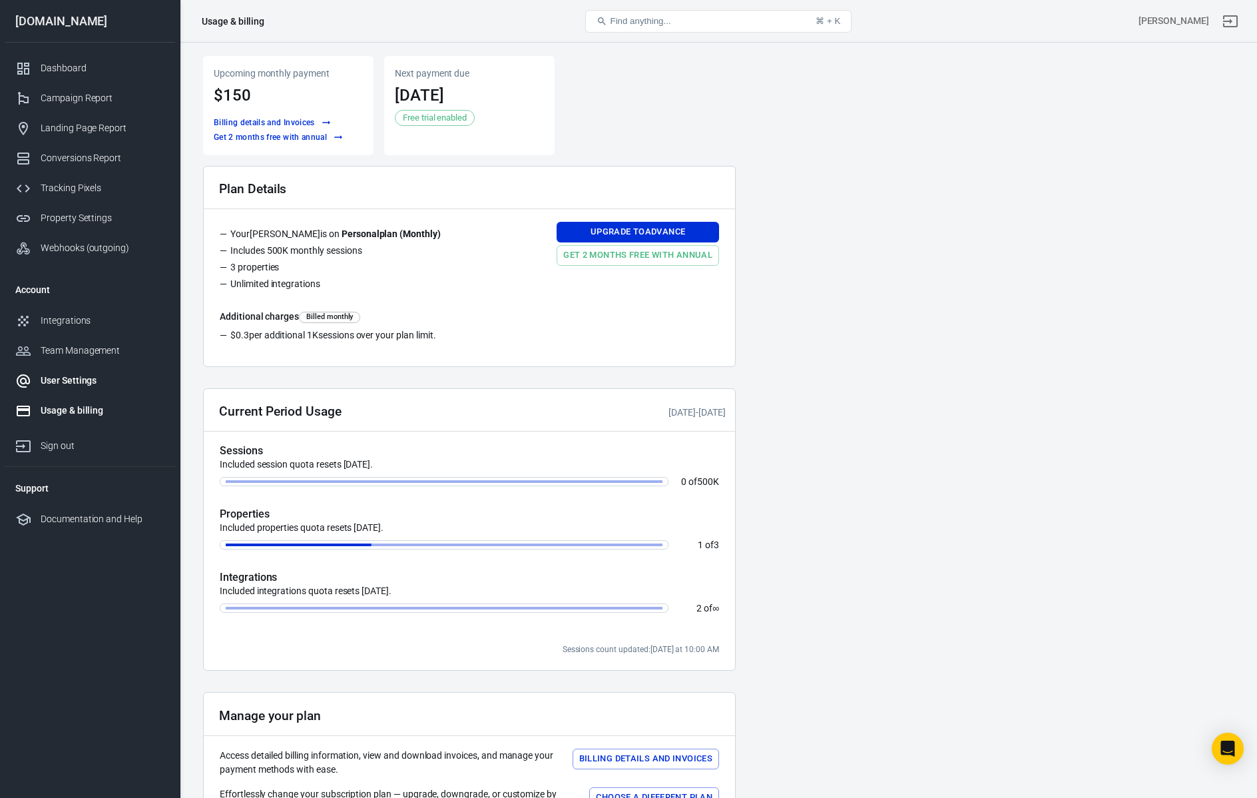
click at [76, 382] on div "User Settings" at bounding box center [103, 381] width 124 height 14
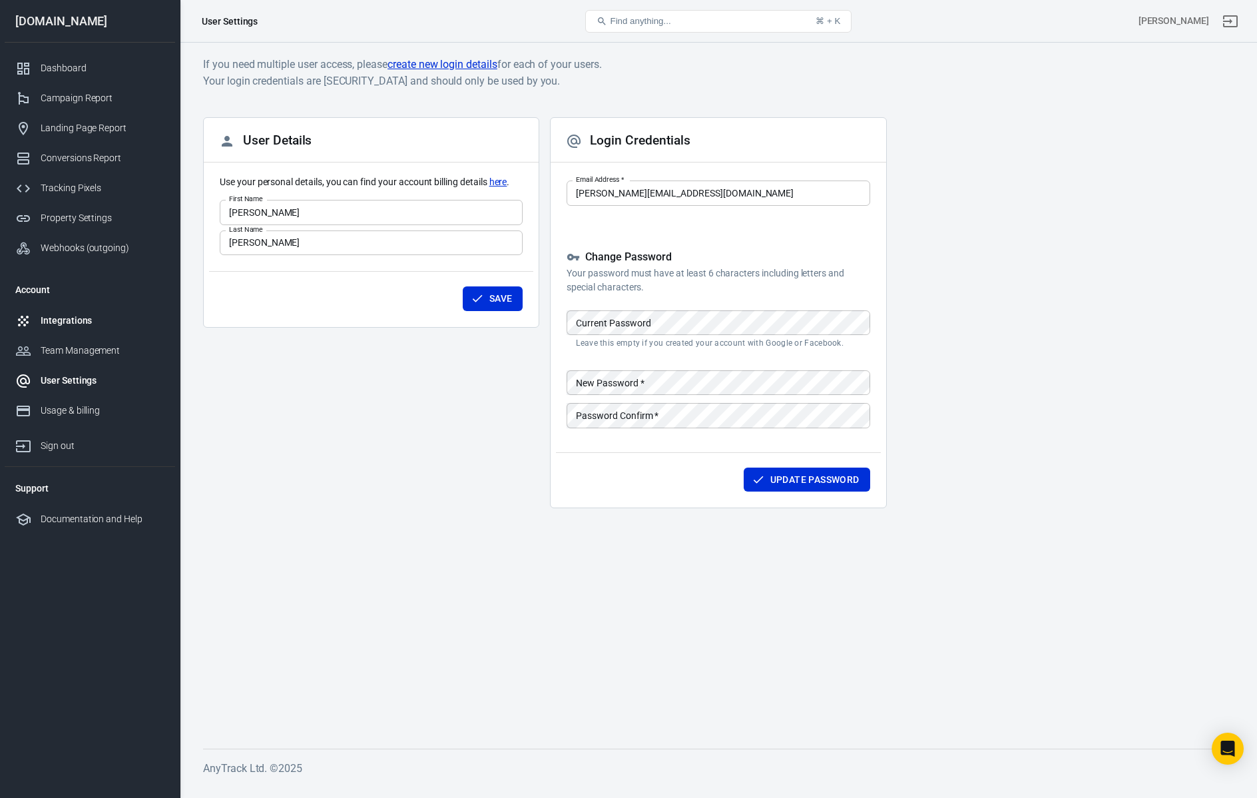
click at [65, 318] on div "Integrations" at bounding box center [103, 321] width 124 height 14
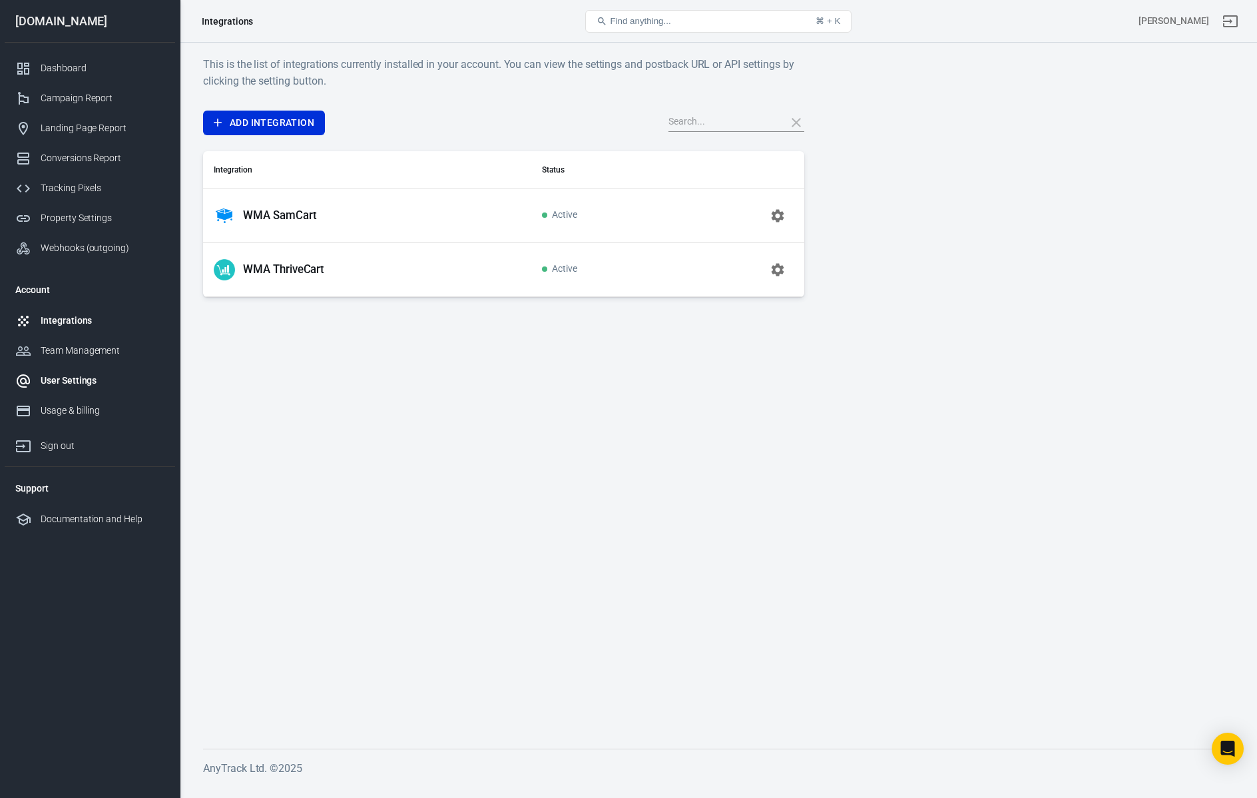
click at [75, 380] on div "User Settings" at bounding box center [103, 381] width 124 height 14
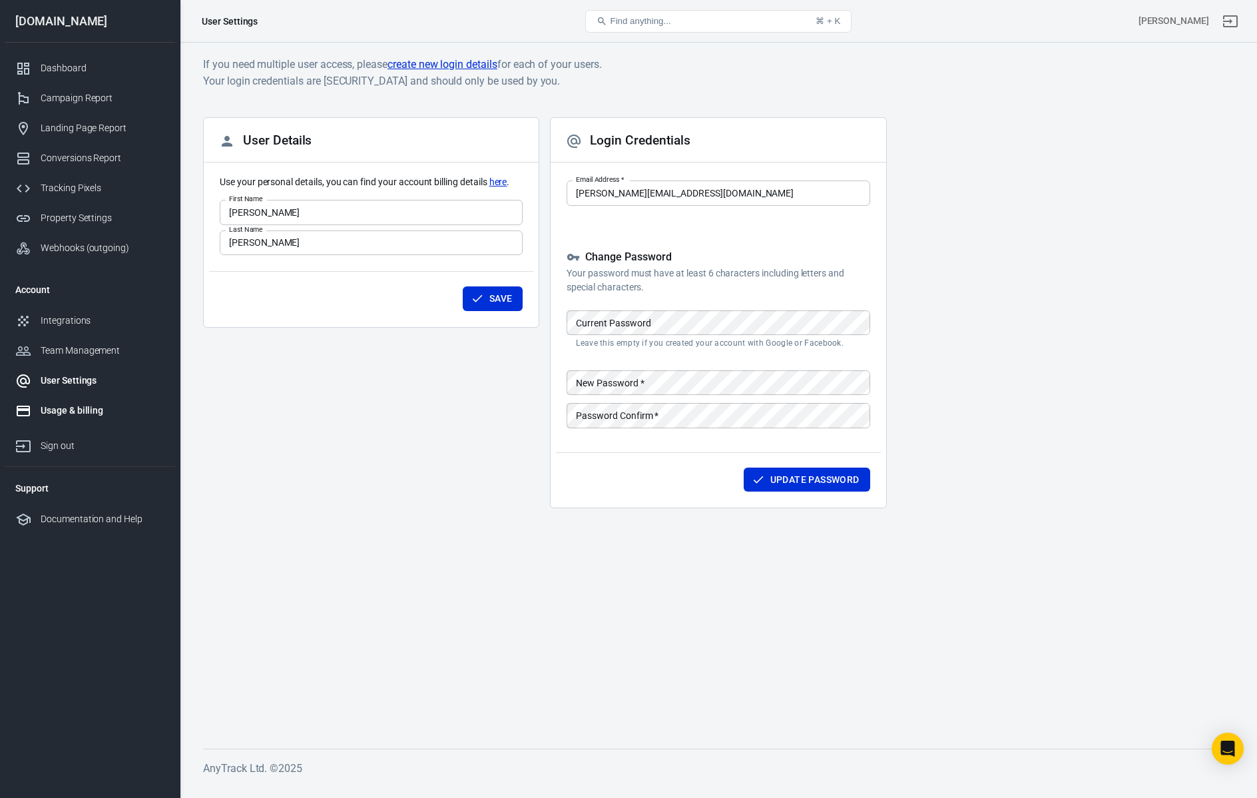
click at [69, 398] on link "Usage & billing" at bounding box center [90, 411] width 170 height 30
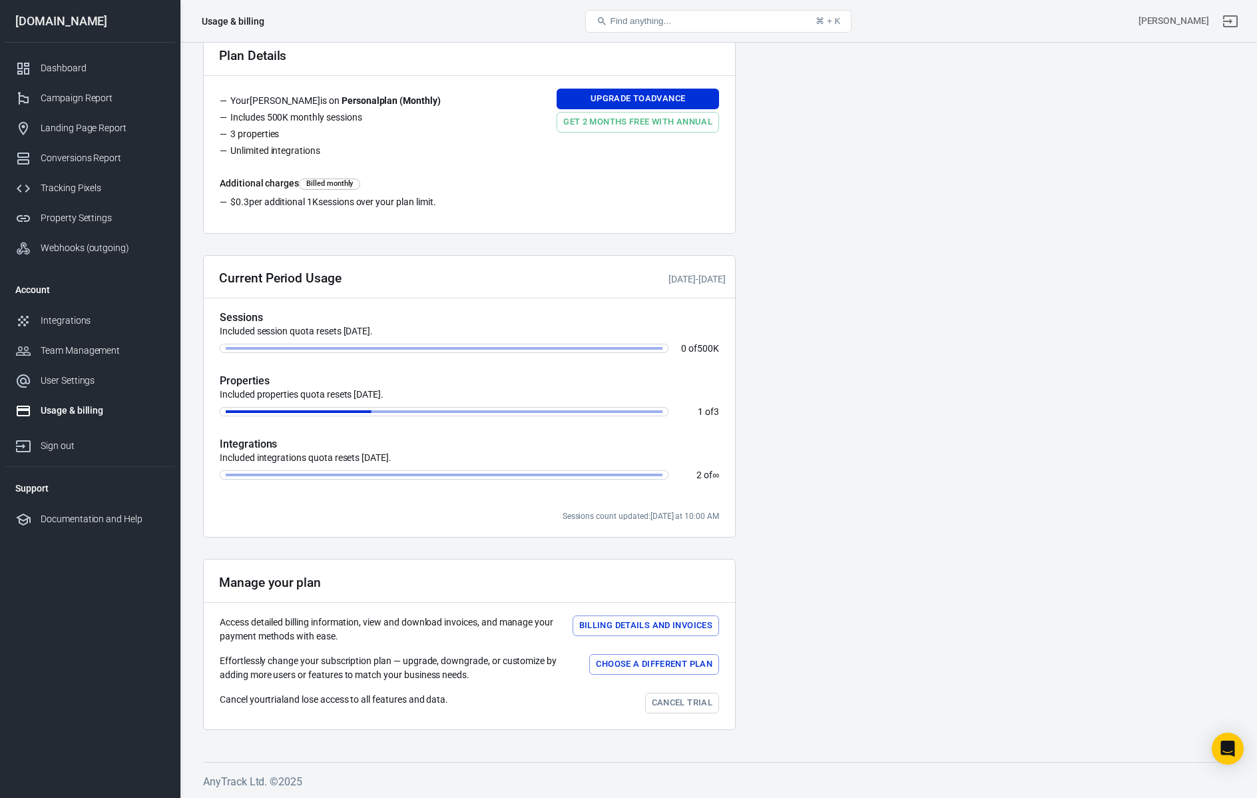
scroll to position [133, 0]
click at [67, 248] on div "Webhooks (outgoing)" at bounding box center [103, 248] width 124 height 14
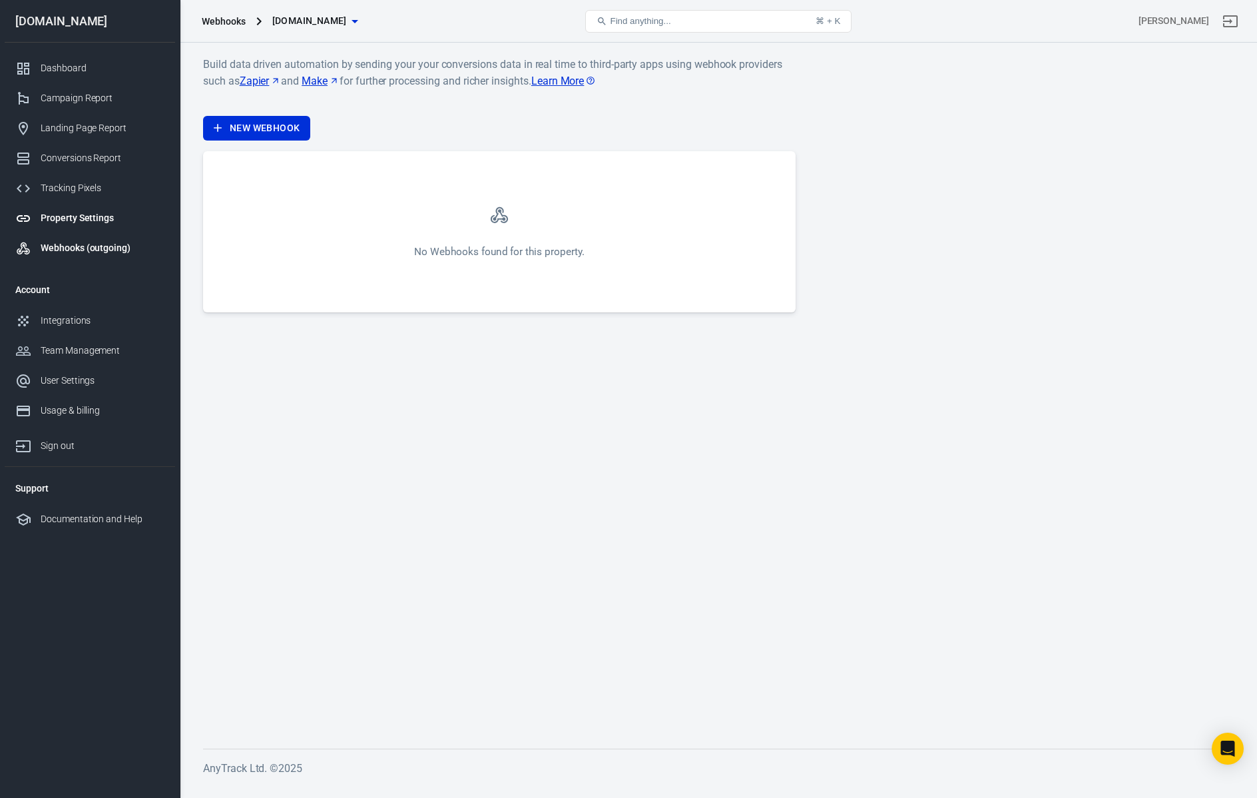
click at [81, 208] on link "Property Settings" at bounding box center [90, 218] width 170 height 30
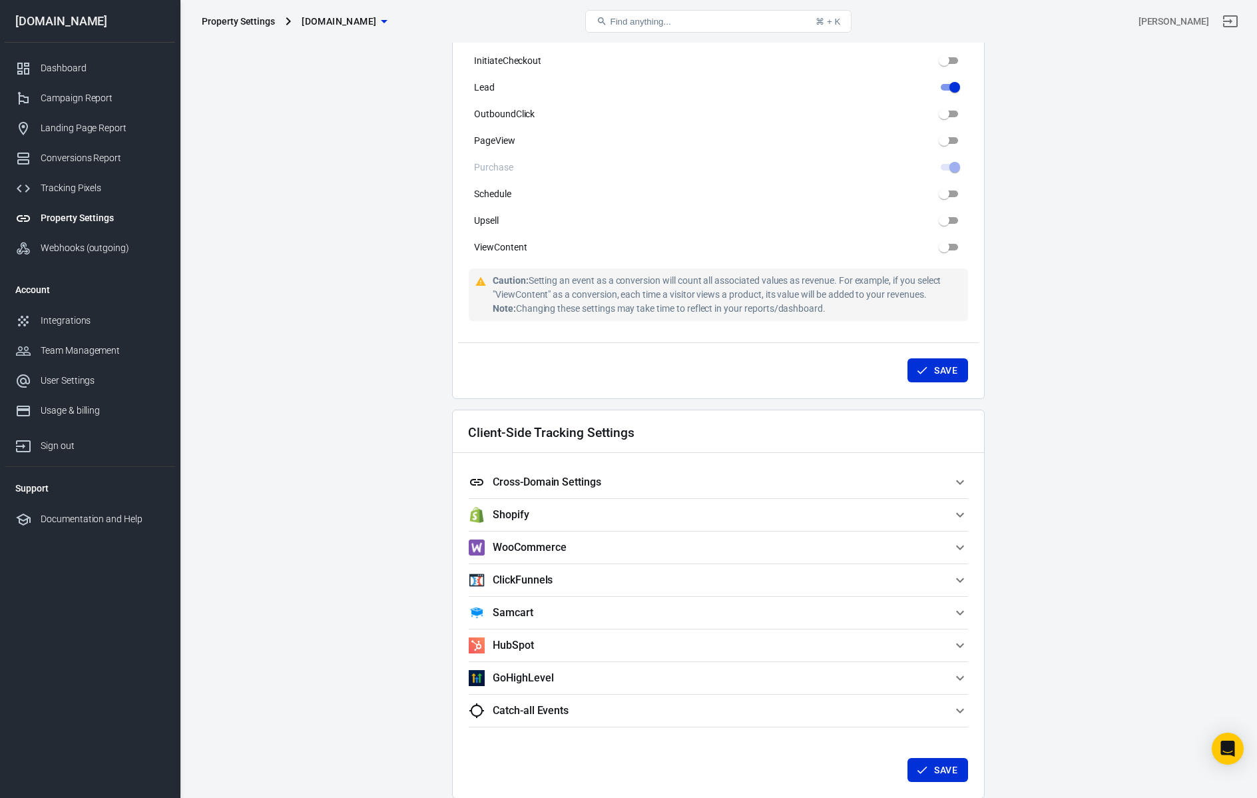
scroll to position [603, 0]
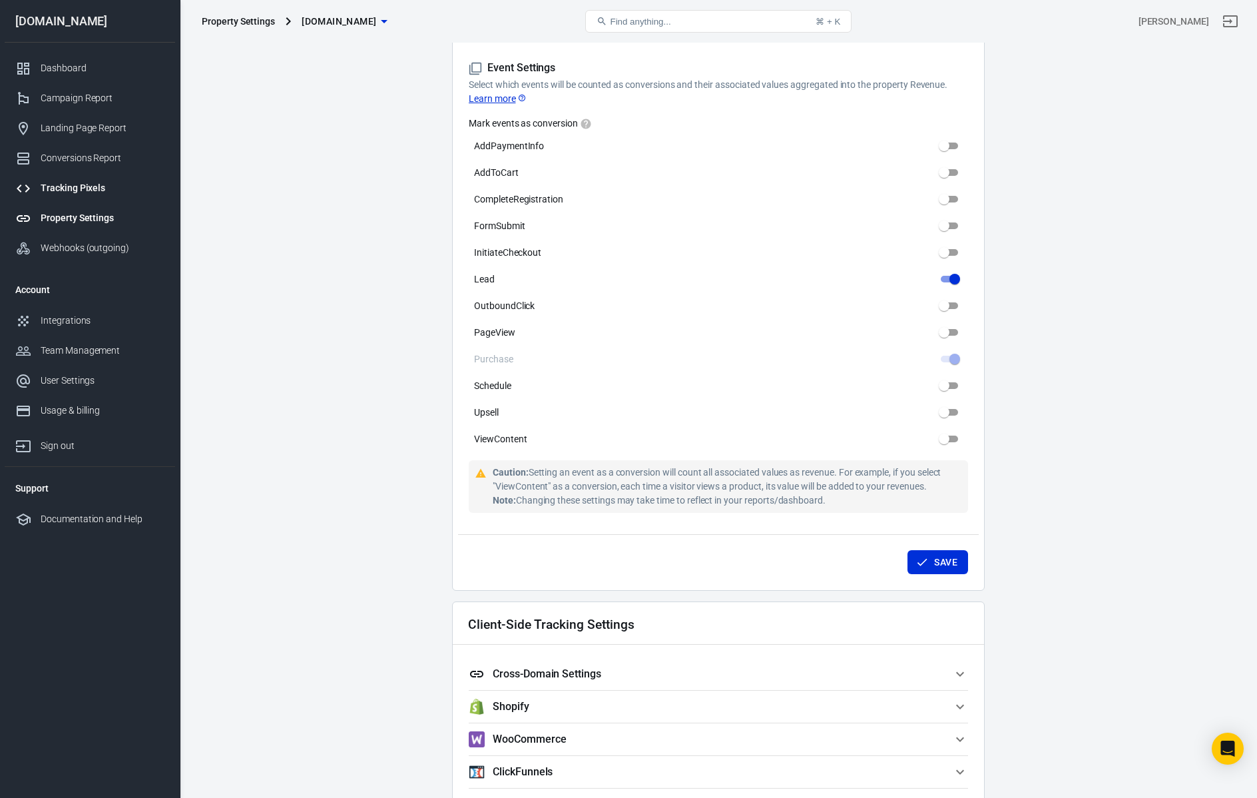
click at [78, 188] on div "Tracking Pixels" at bounding box center [103, 188] width 124 height 14
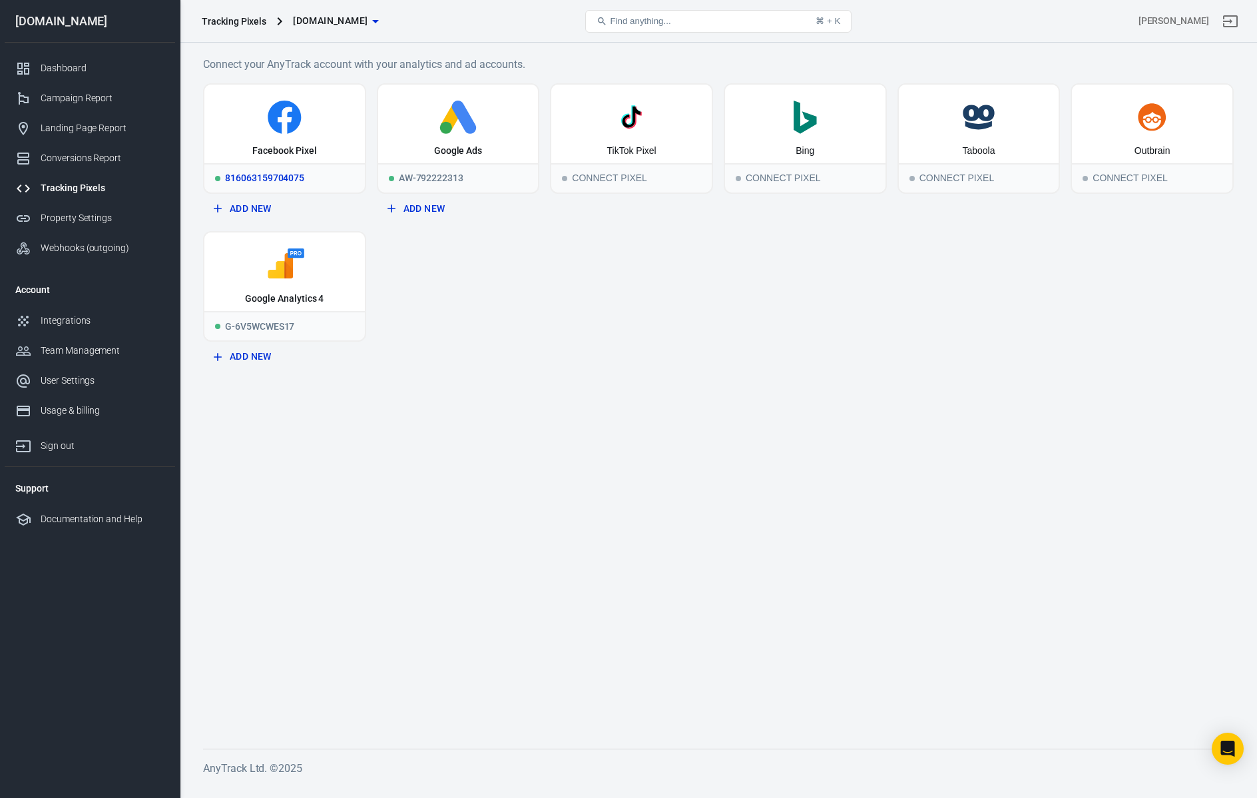
click at [262, 176] on div "816063159704075" at bounding box center [284, 177] width 160 height 29
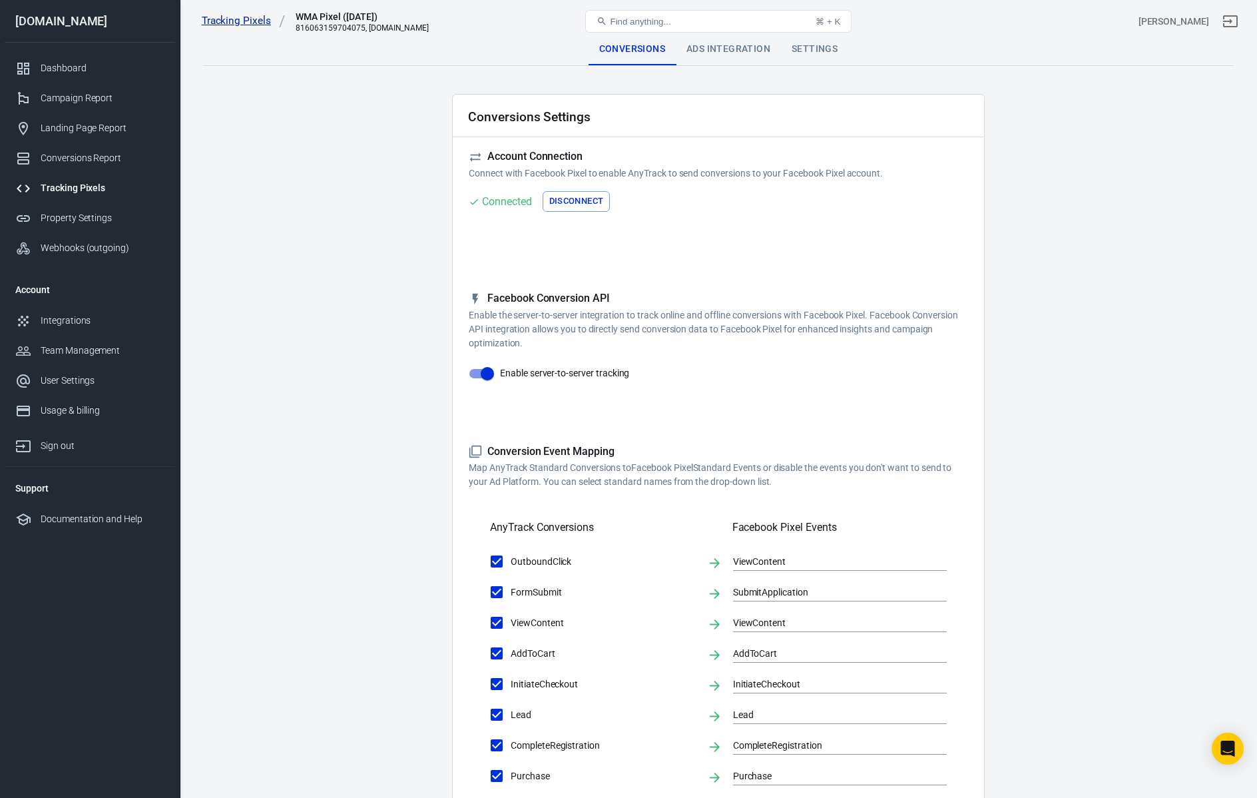
click at [219, 23] on link "Tracking Pixels" at bounding box center [244, 21] width 84 height 14
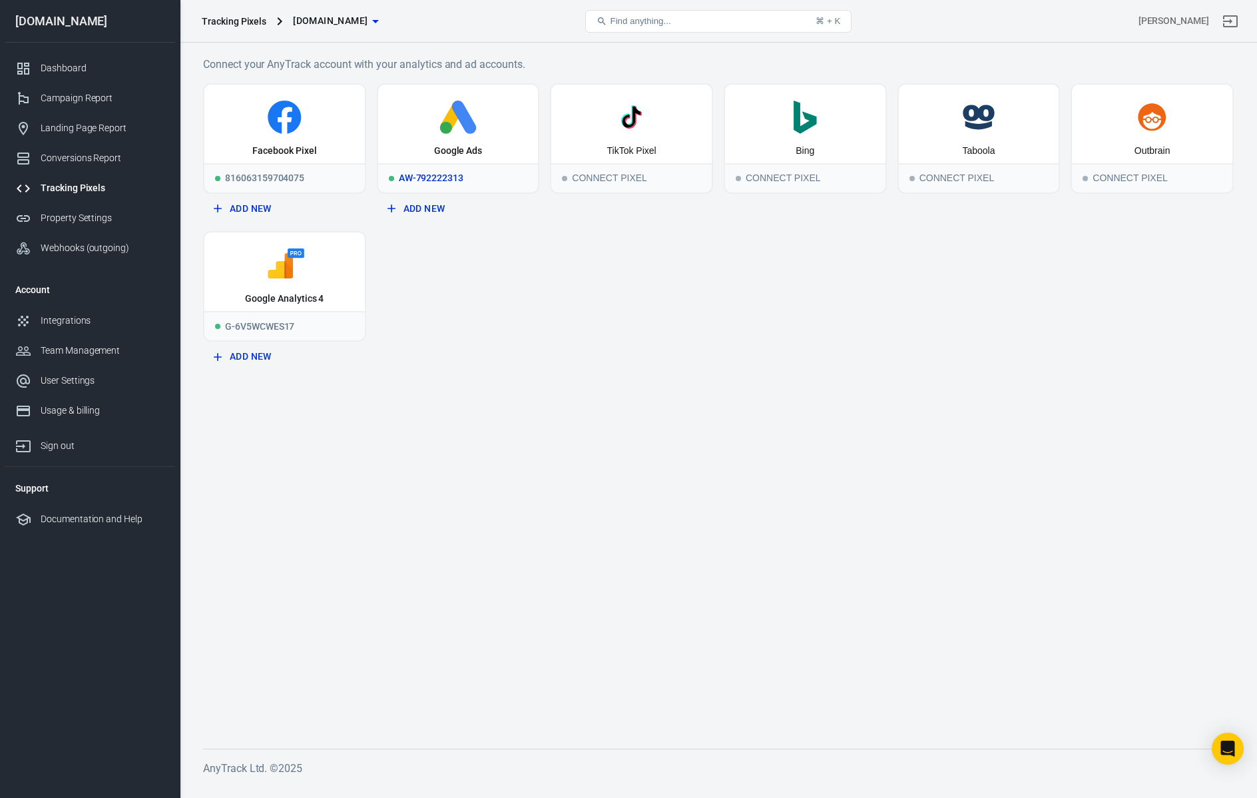
click at [475, 115] on icon at bounding box center [459, 117] width 150 height 33
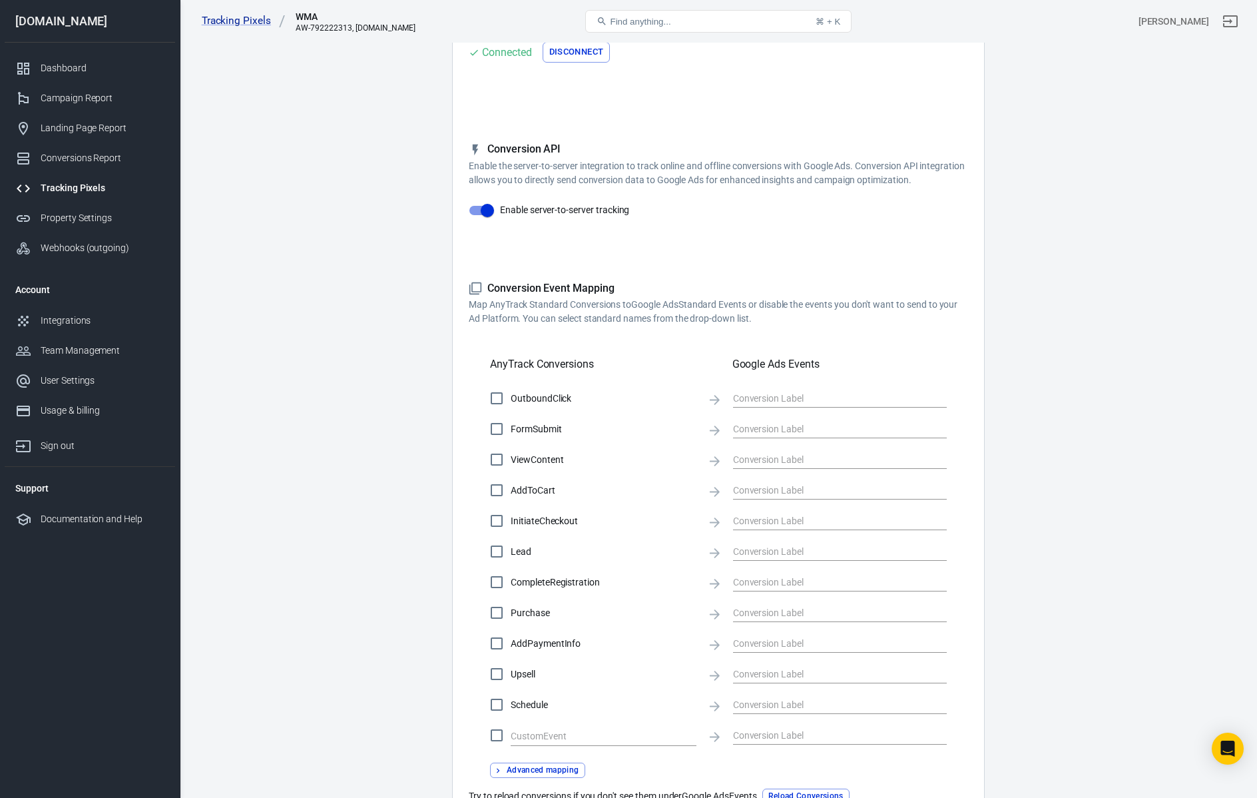
scroll to position [288, 0]
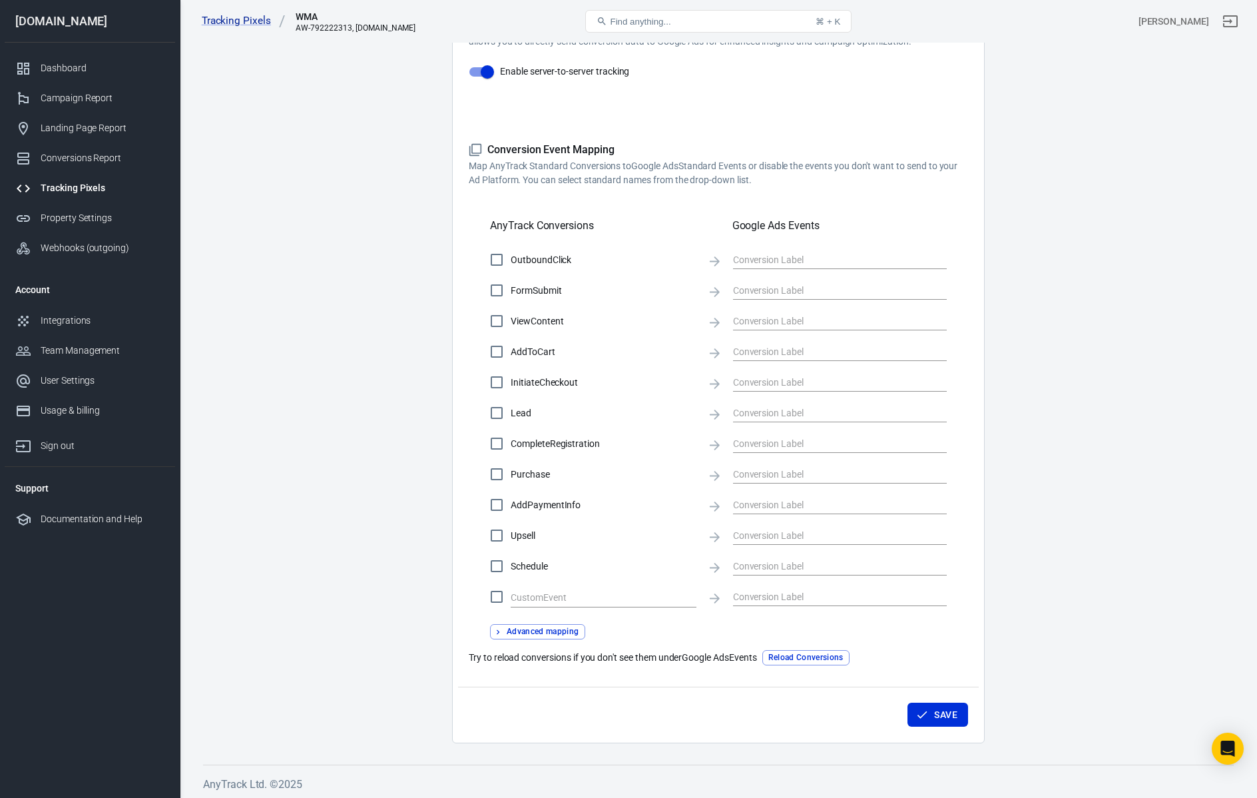
click at [715, 259] on icon at bounding box center [714, 261] width 15 height 15
click at [787, 262] on input "text" at bounding box center [830, 259] width 194 height 17
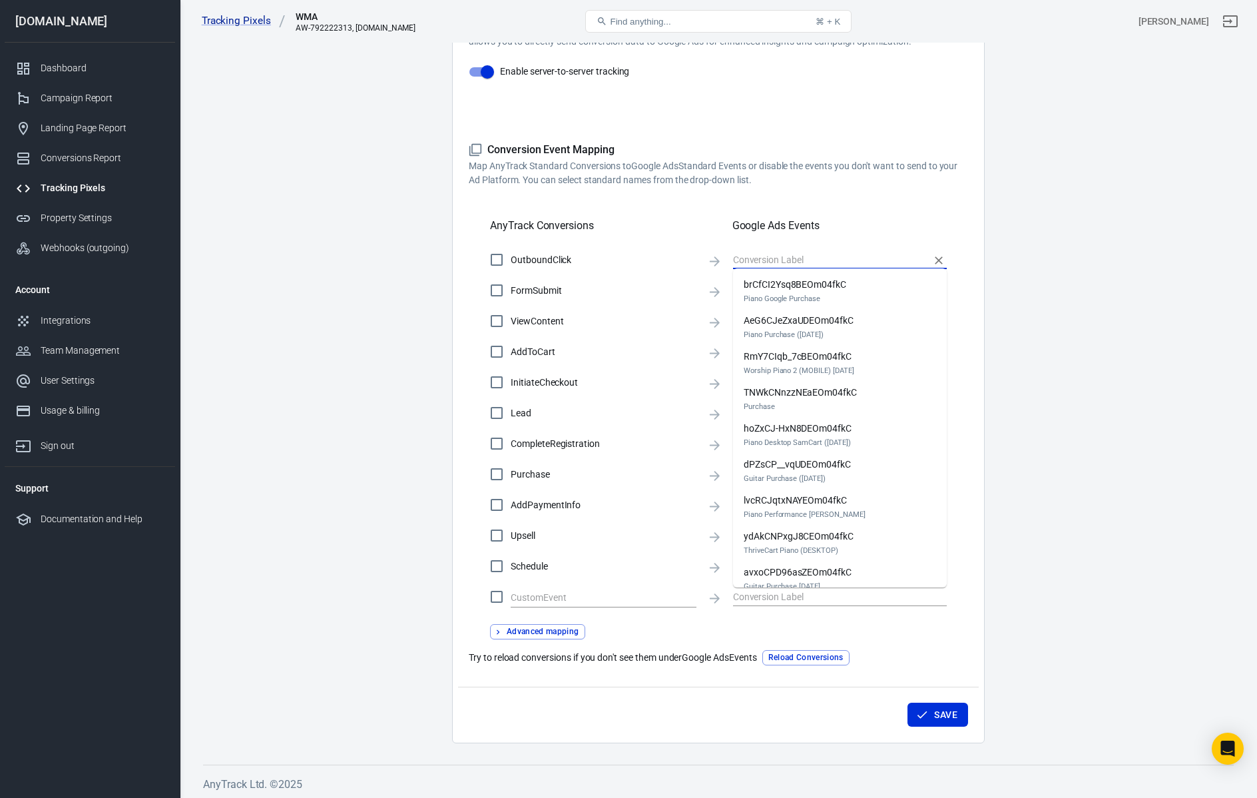
click at [858, 187] on div "Conversion Event Mapping Map AnyTrack Standard Conversions to Google Ads Standa…" at bounding box center [718, 404] width 499 height 523
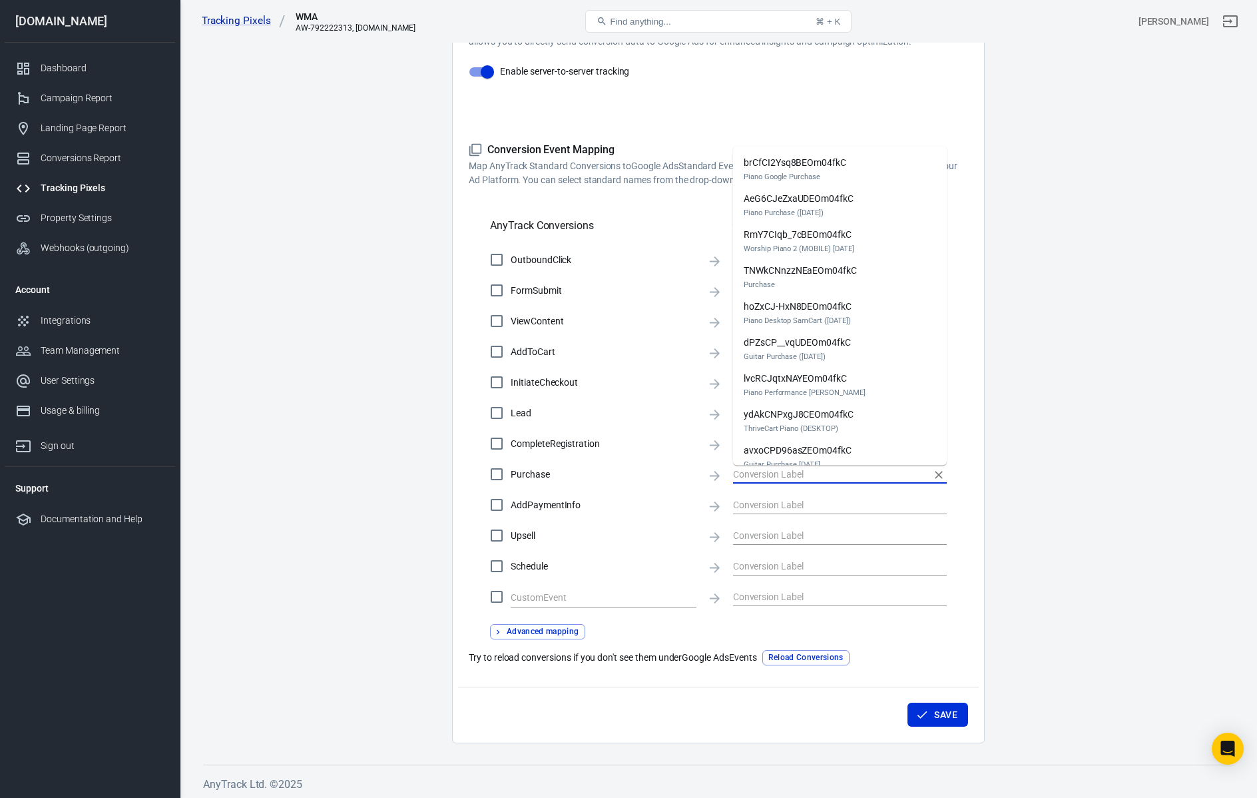
click at [751, 471] on input "text" at bounding box center [830, 473] width 194 height 17
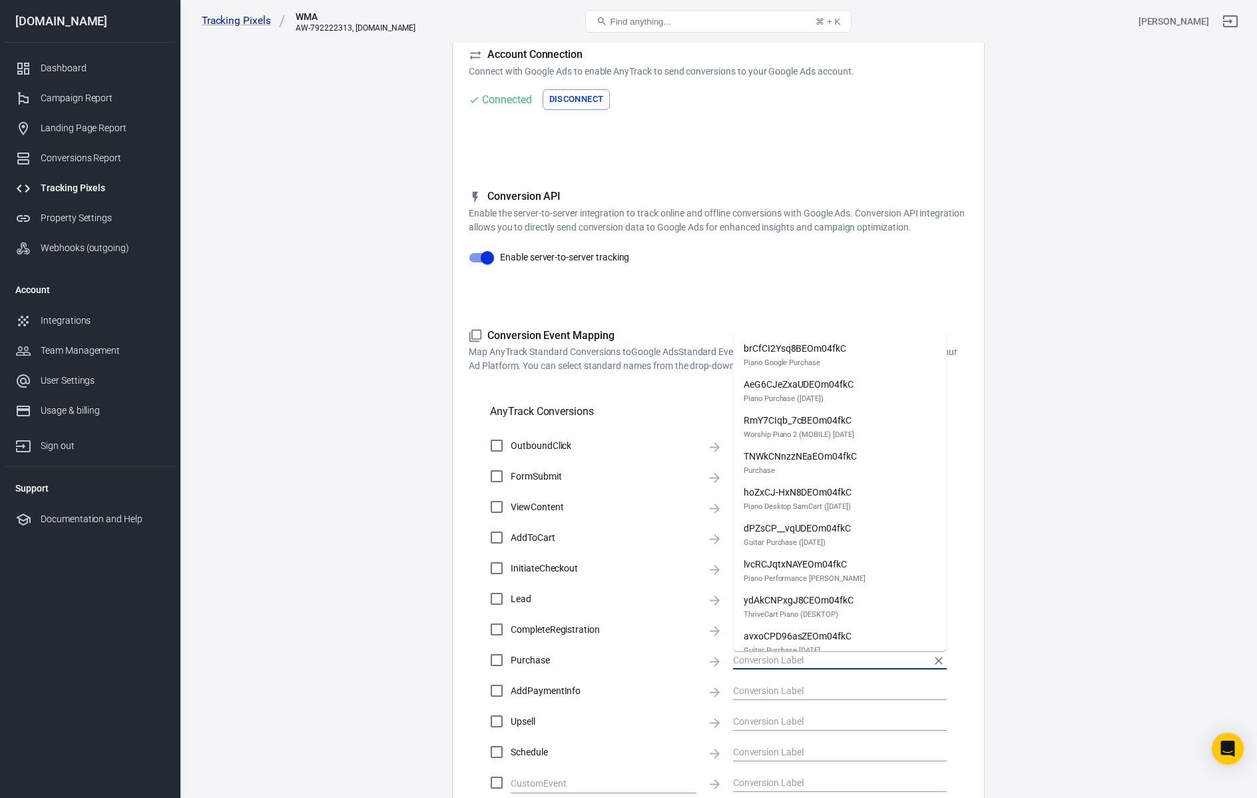
scroll to position [100, 0]
click at [842, 286] on div "Please Note: All conversions are sent to your Ad Pixels & Conversion API in Rea…" at bounding box center [718, 282] width 499 height 21
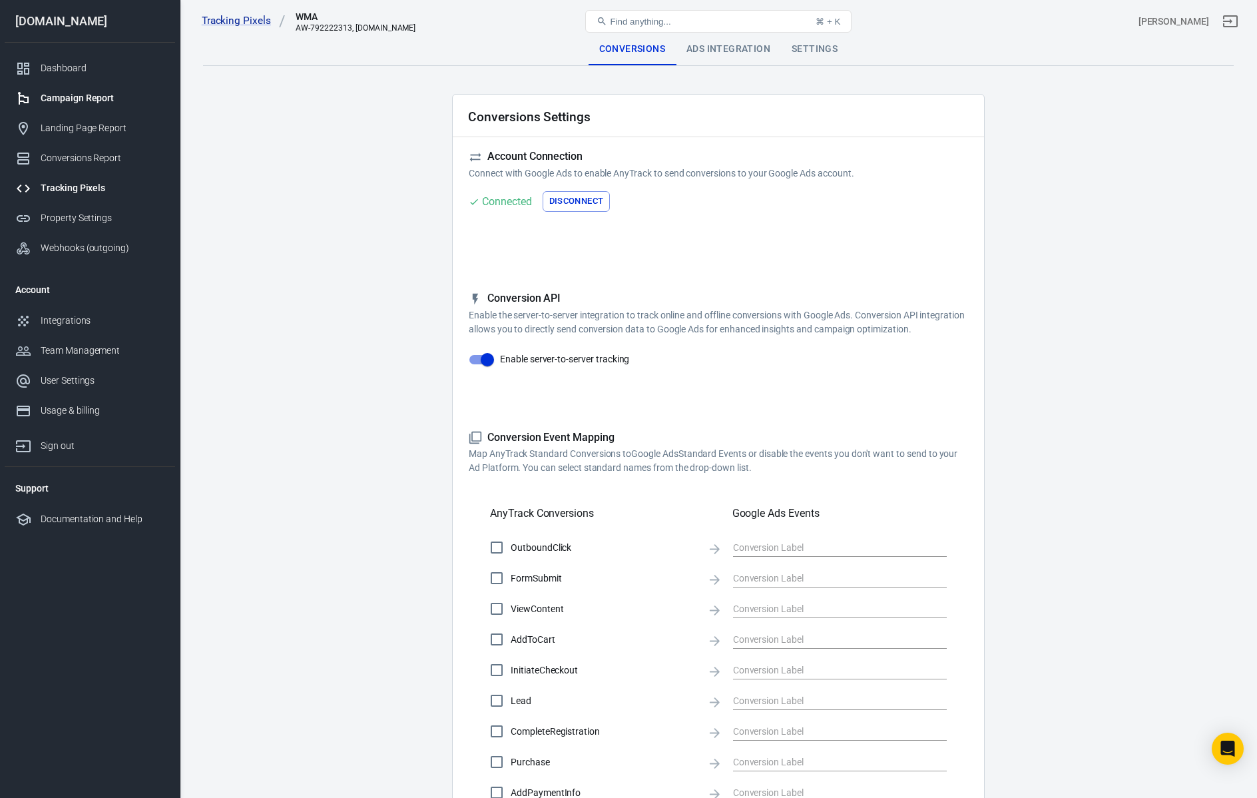
scroll to position [0, 0]
click at [79, 74] on div "Dashboard" at bounding box center [103, 68] width 124 height 14
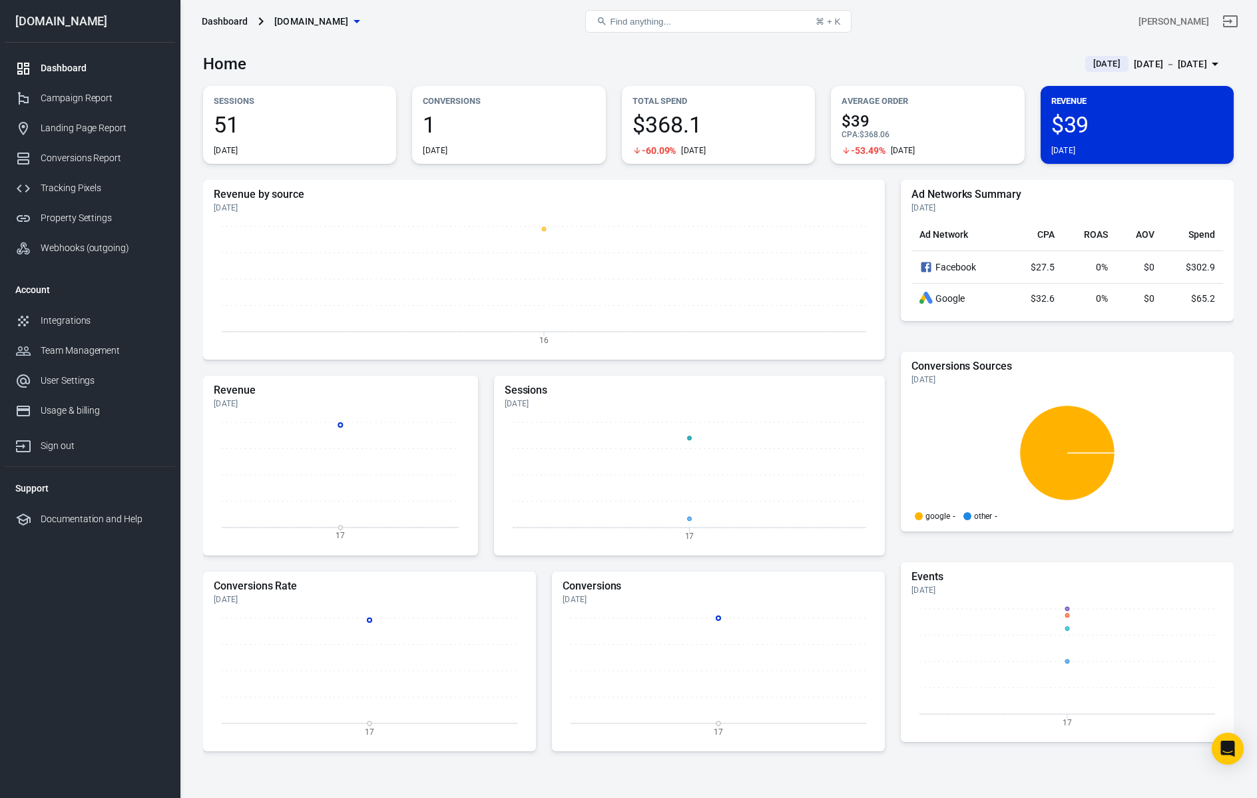
click at [440, 124] on span "1" at bounding box center [509, 124] width 172 height 23
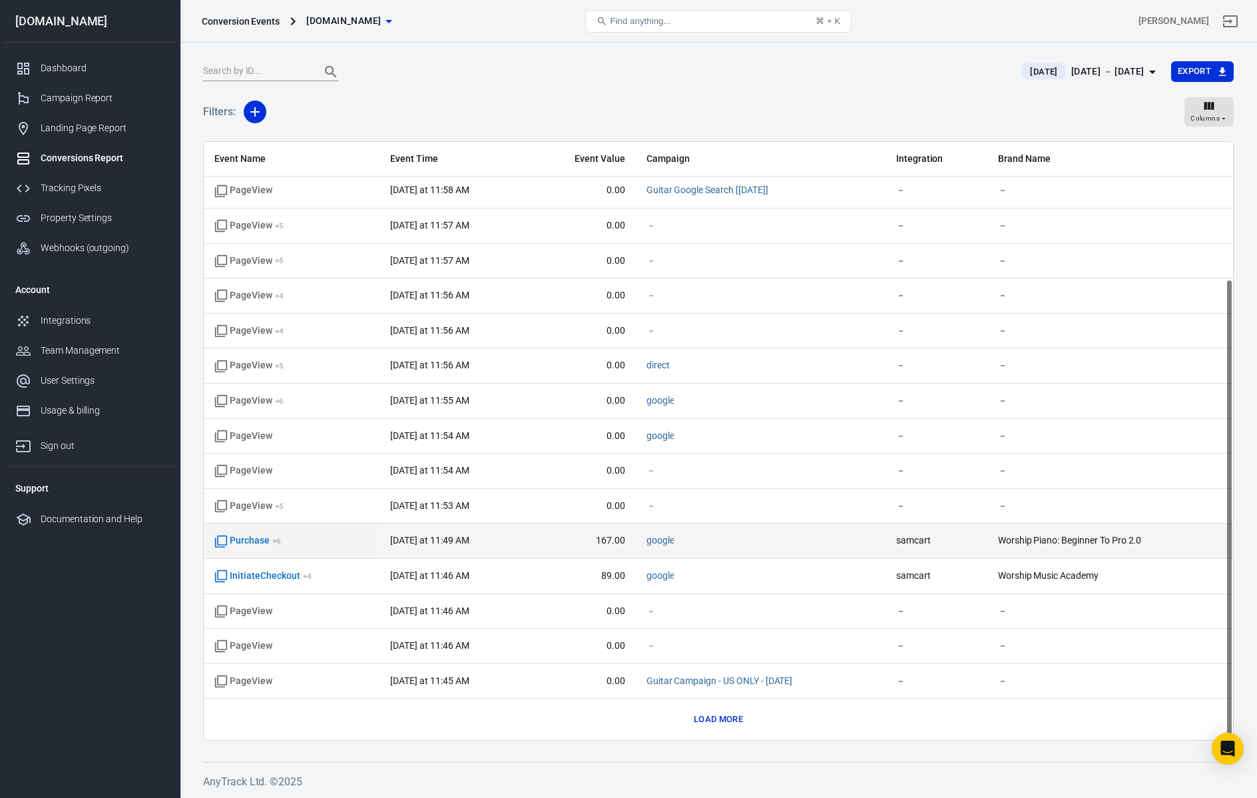
scroll to position [111, 0]
click at [225, 540] on icon "scrollable content" at bounding box center [220, 541] width 13 height 13
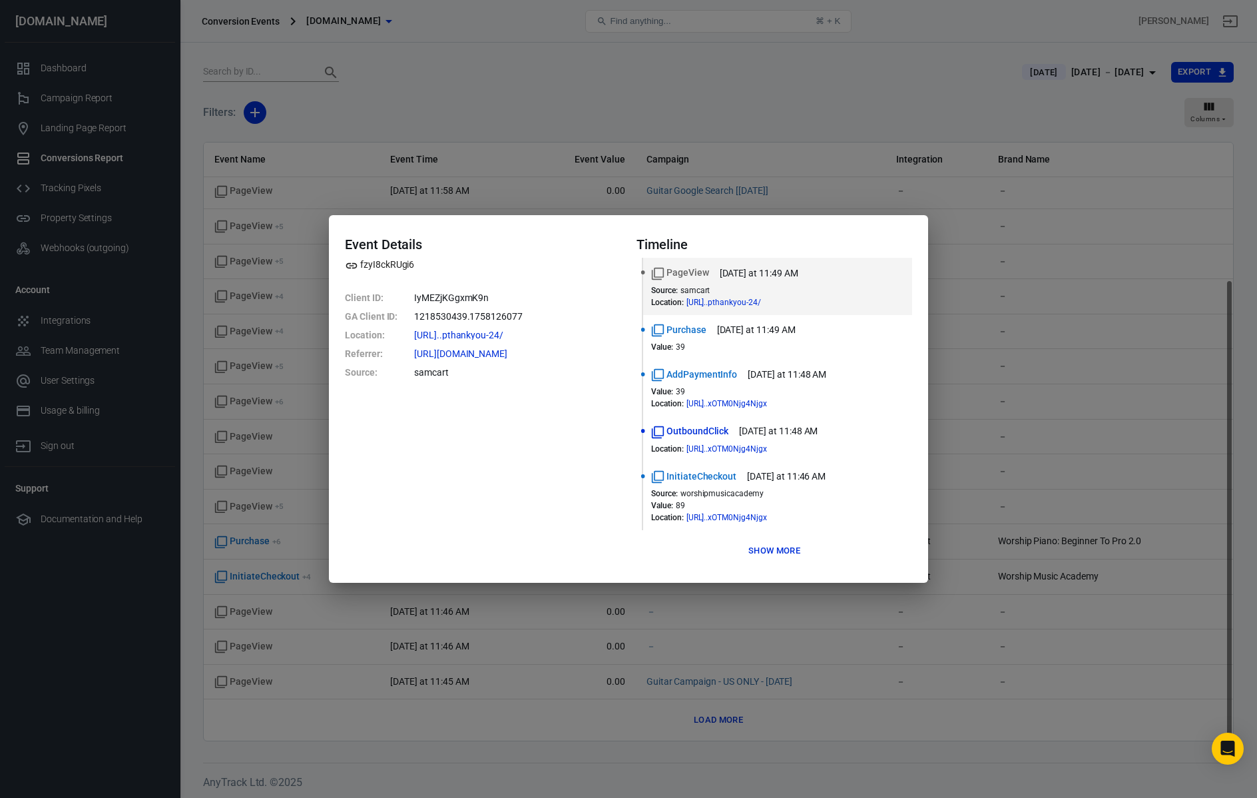
click at [778, 555] on button "Show more" at bounding box center [774, 551] width 59 height 21
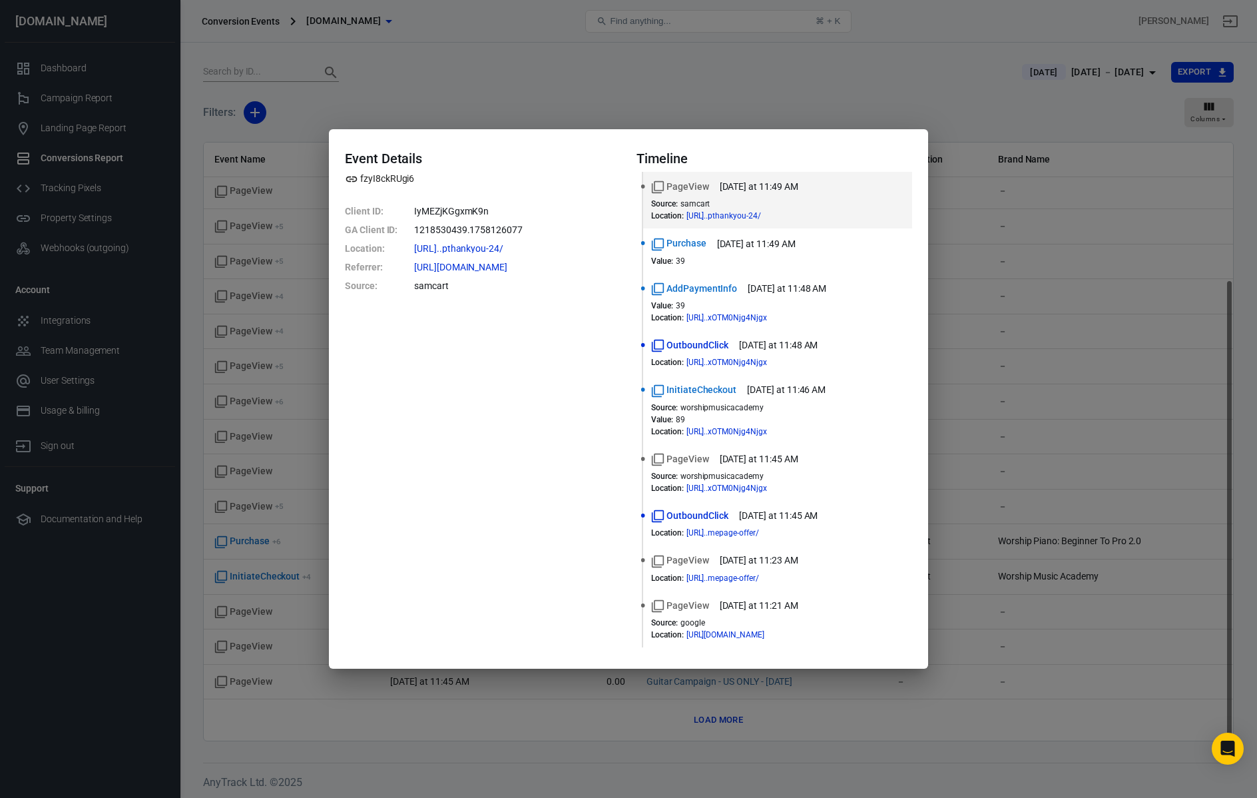
click at [1044, 276] on div "Event Details fzyI8ckRUgi6 Client ID : IyMEZjKGgxmK9n GA Client ID : 1218530439…" at bounding box center [628, 399] width 1257 height 798
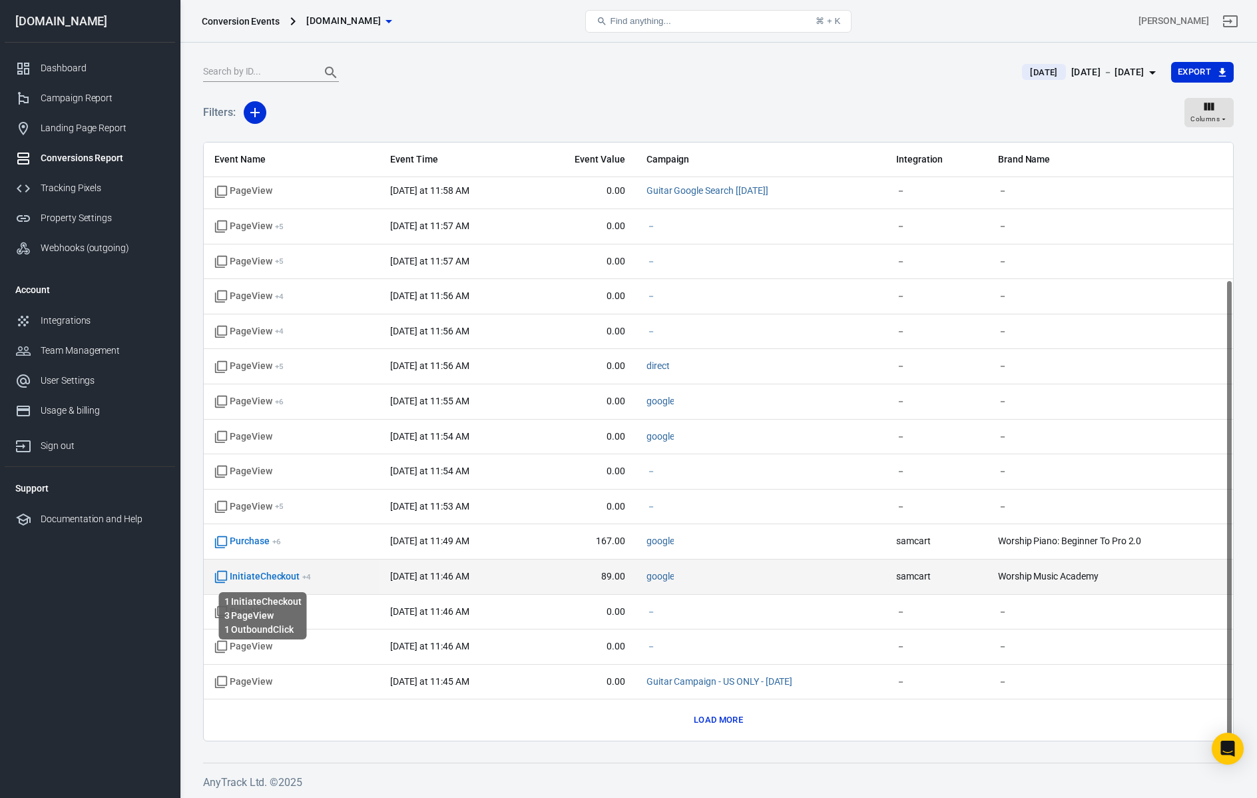
click at [258, 573] on span "InitiateCheckout + 4" at bounding box center [262, 576] width 97 height 13
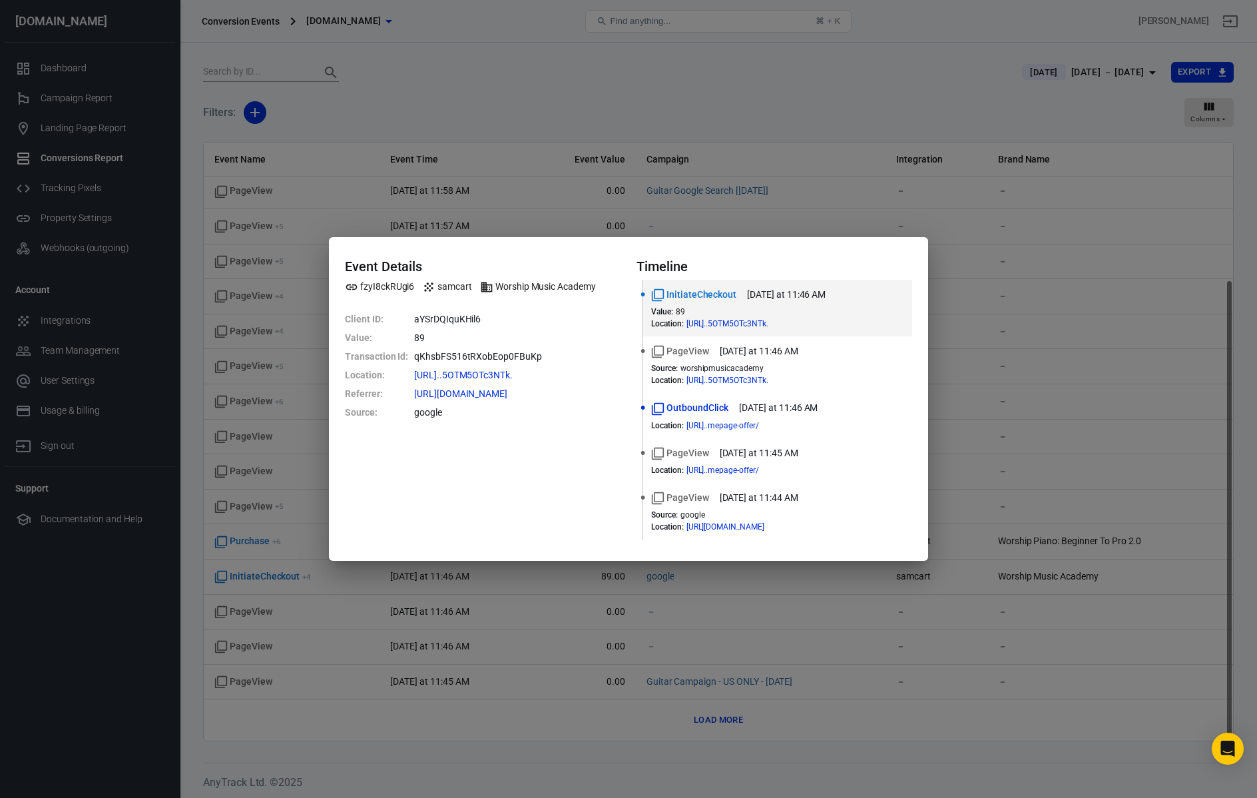
click at [1025, 376] on div "Event Details fzyI8ckRUgi6 samcart Worship Music Academy Client ID : aYSrDQIquK…" at bounding box center [628, 399] width 1257 height 798
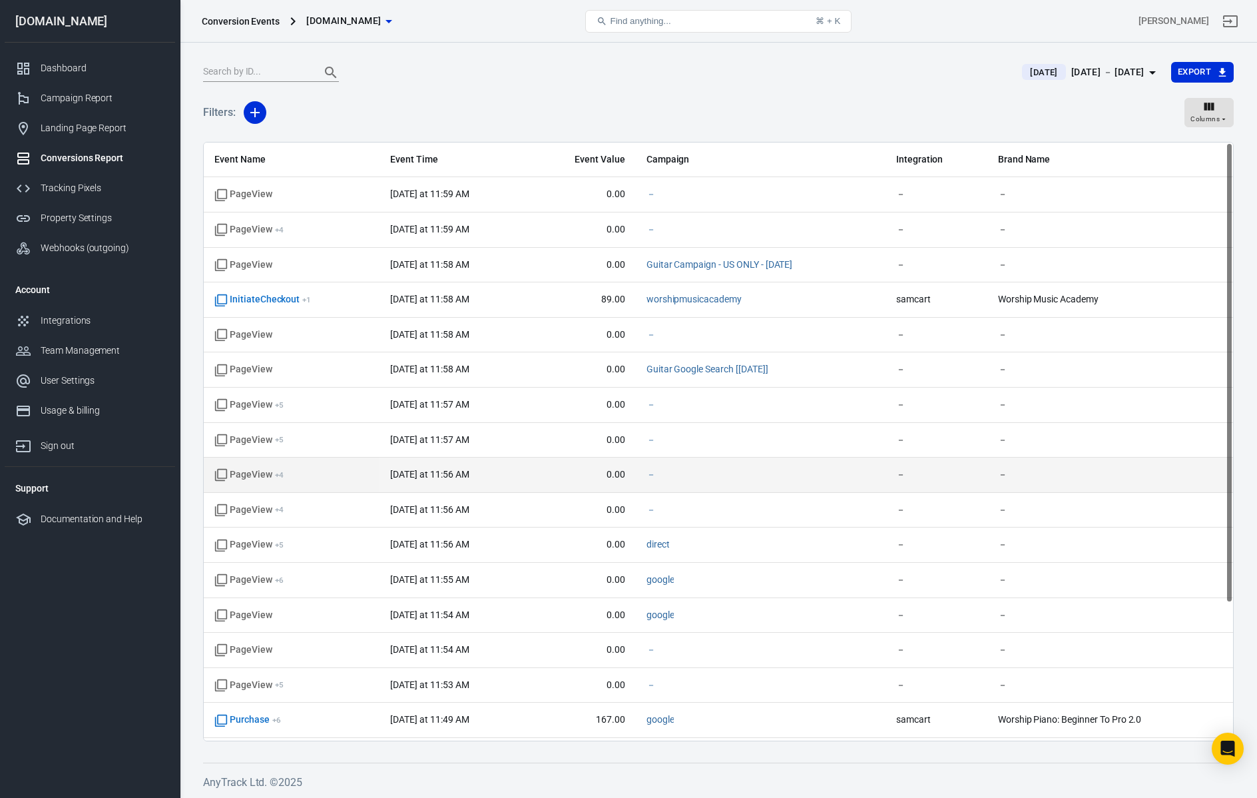
scroll to position [0, 0]
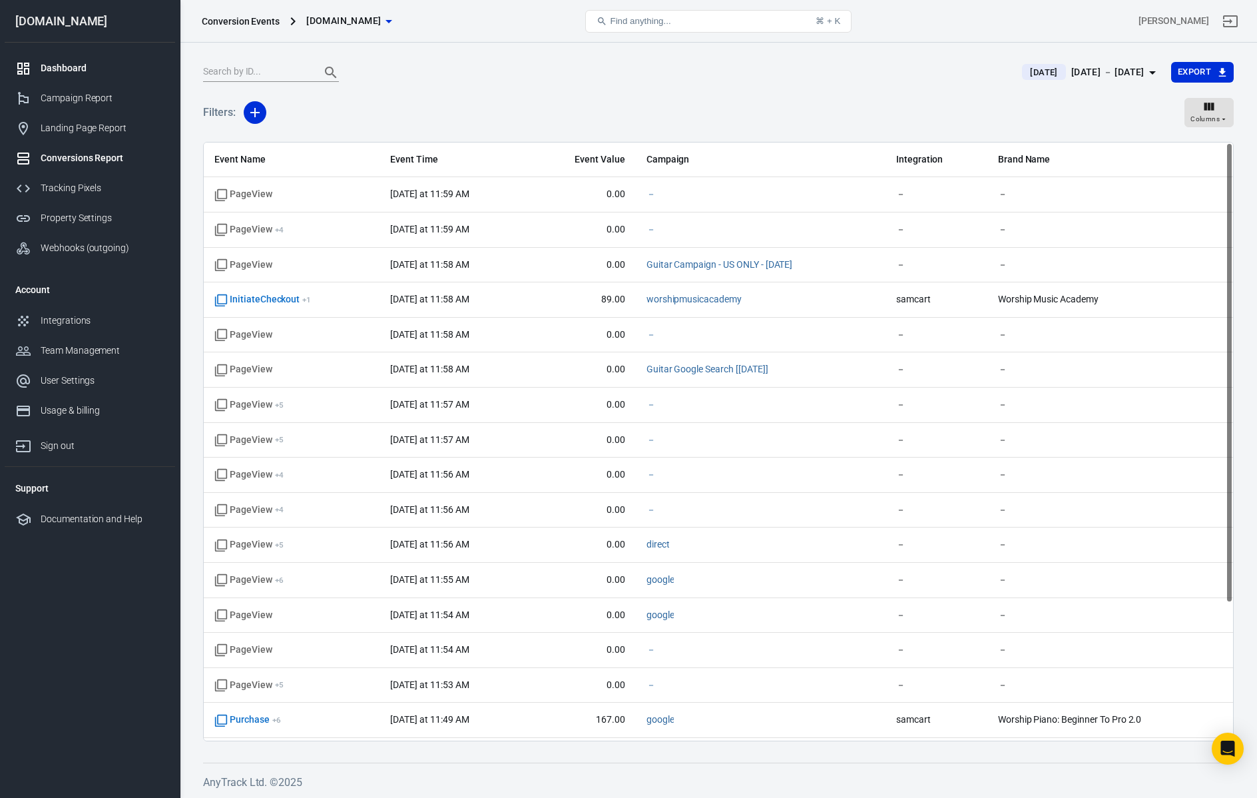
click at [83, 72] on div "Dashboard" at bounding box center [103, 68] width 124 height 14
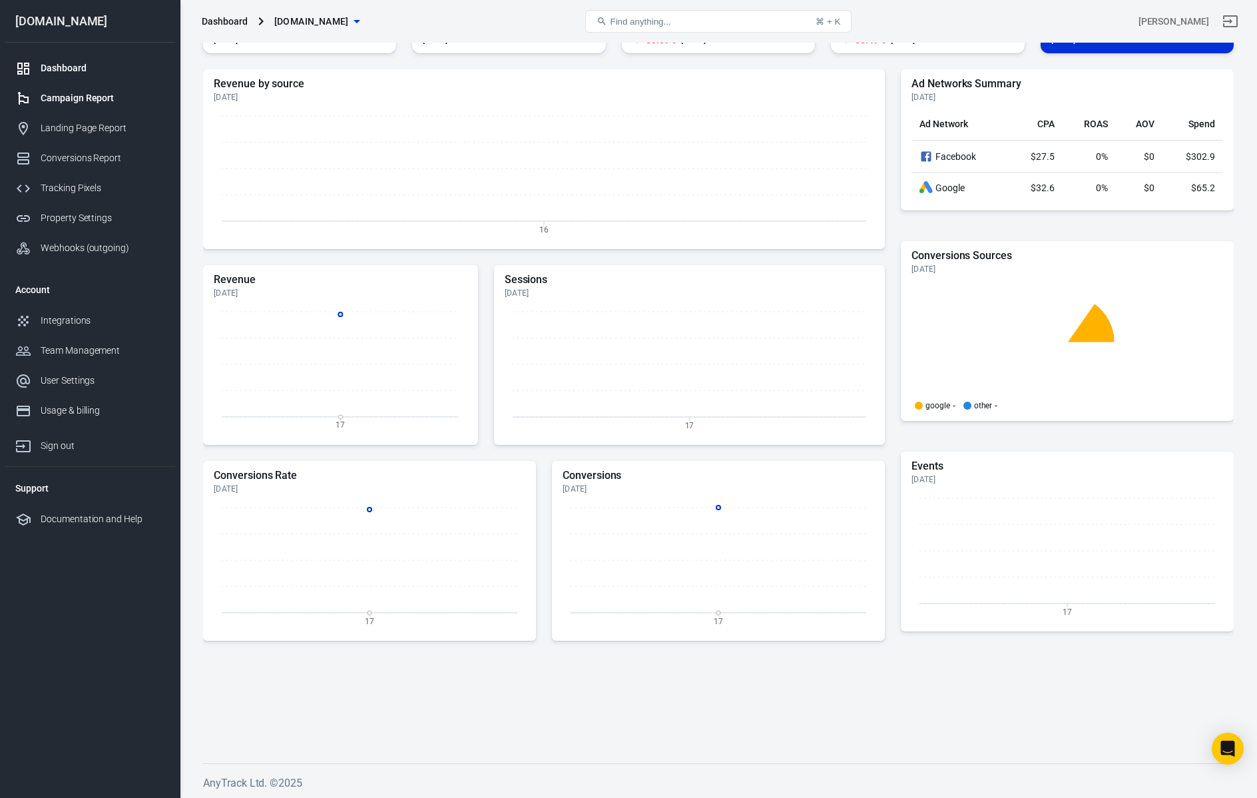
click at [83, 99] on div "Campaign Report" at bounding box center [103, 98] width 124 height 14
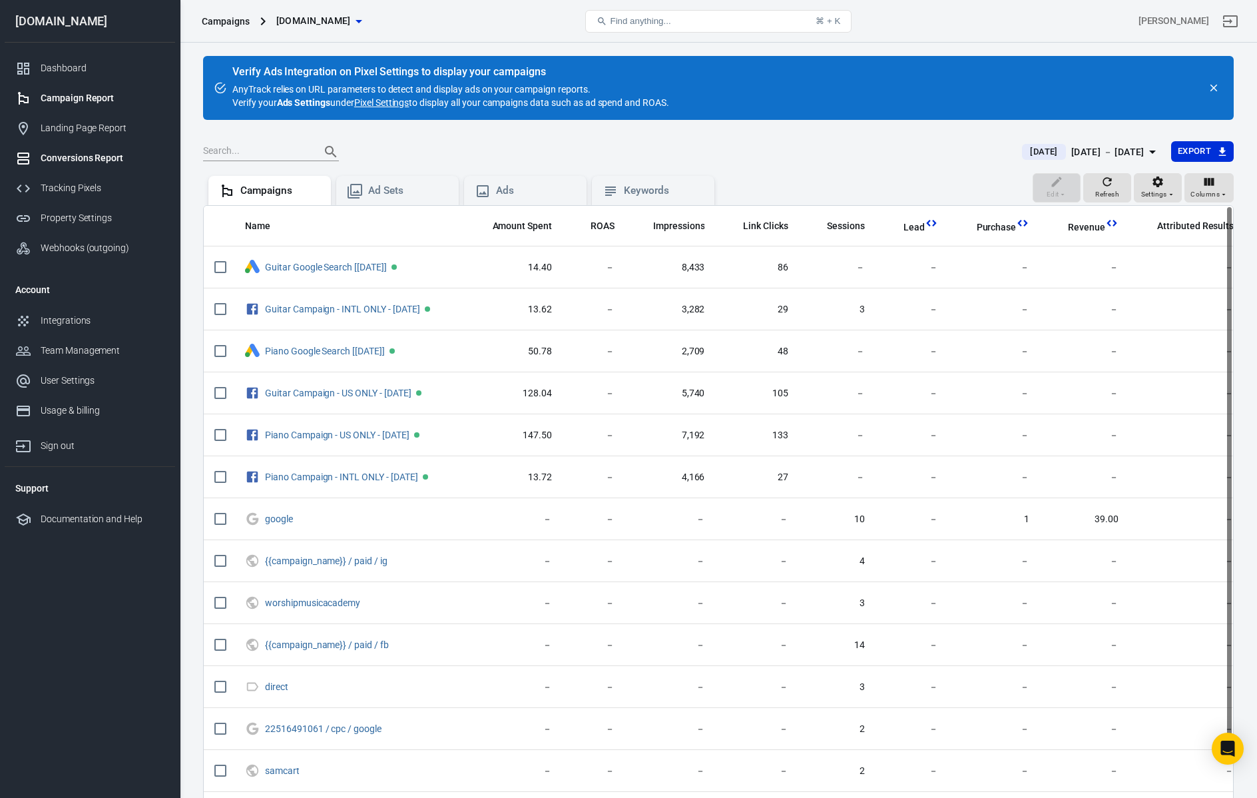
click at [81, 151] on link "Conversions Report" at bounding box center [90, 158] width 170 height 30
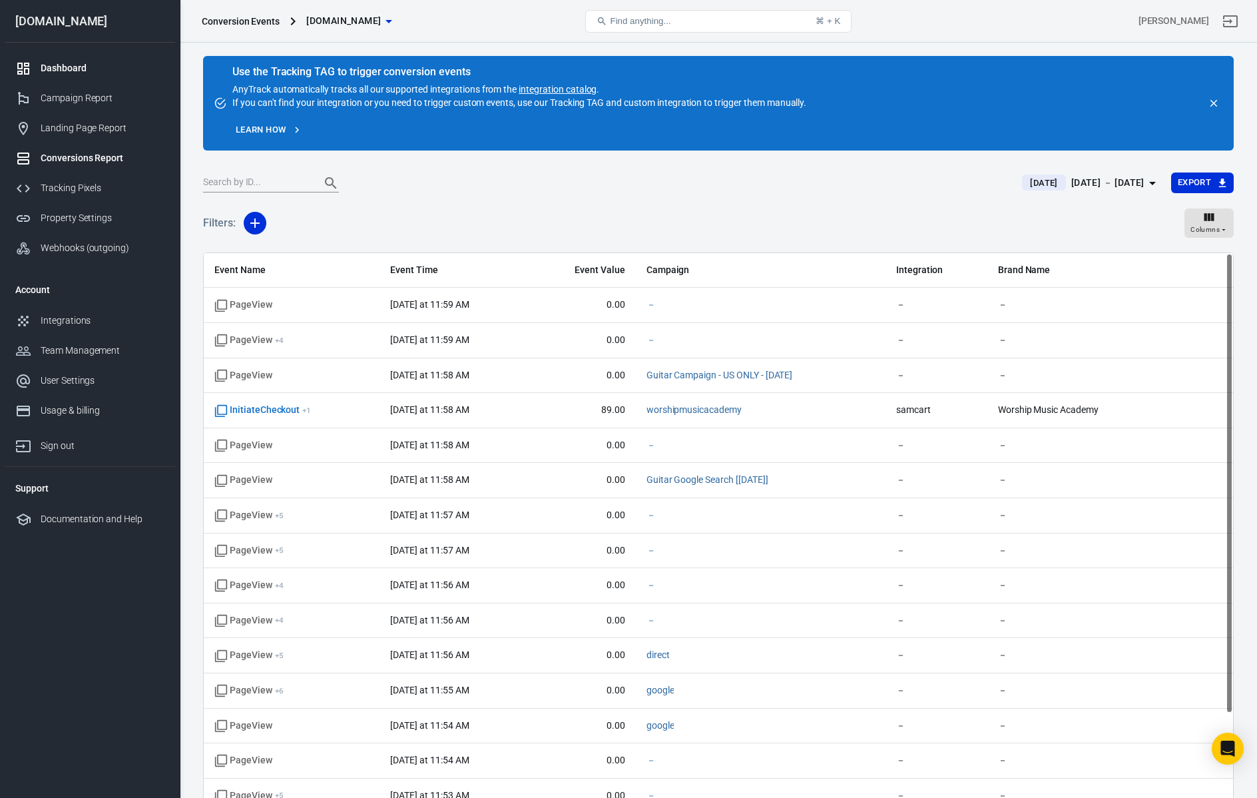
click at [72, 72] on div "Dashboard" at bounding box center [103, 68] width 124 height 14
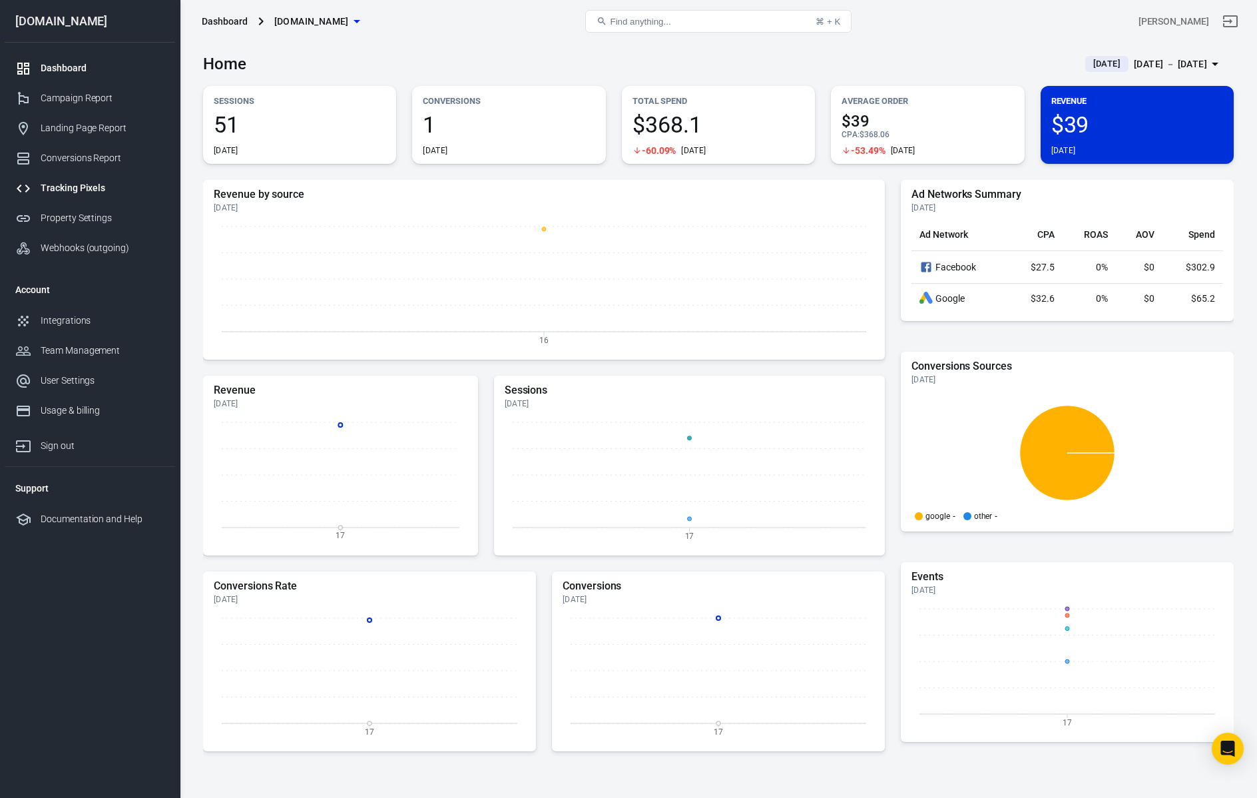
click at [81, 187] on div "Tracking Pixels" at bounding box center [103, 188] width 124 height 14
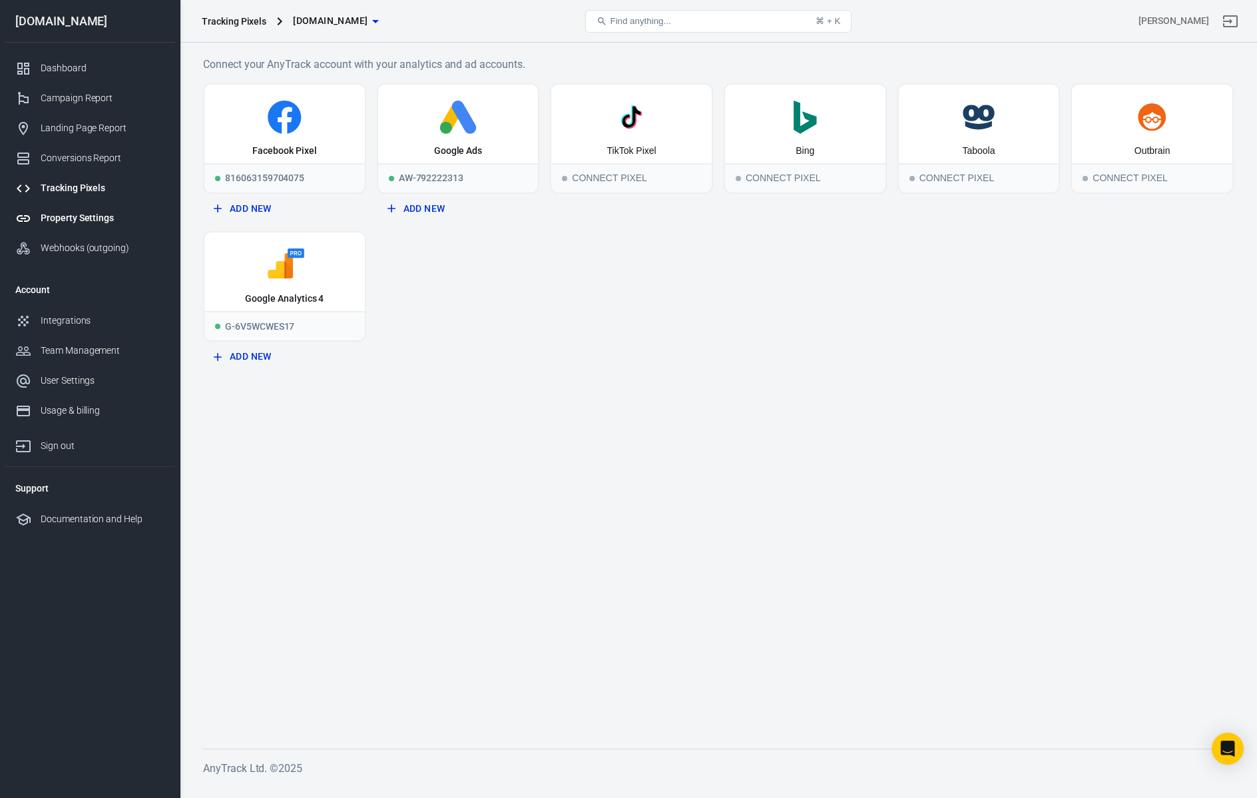
click at [64, 220] on div "Property Settings" at bounding box center [103, 218] width 124 height 14
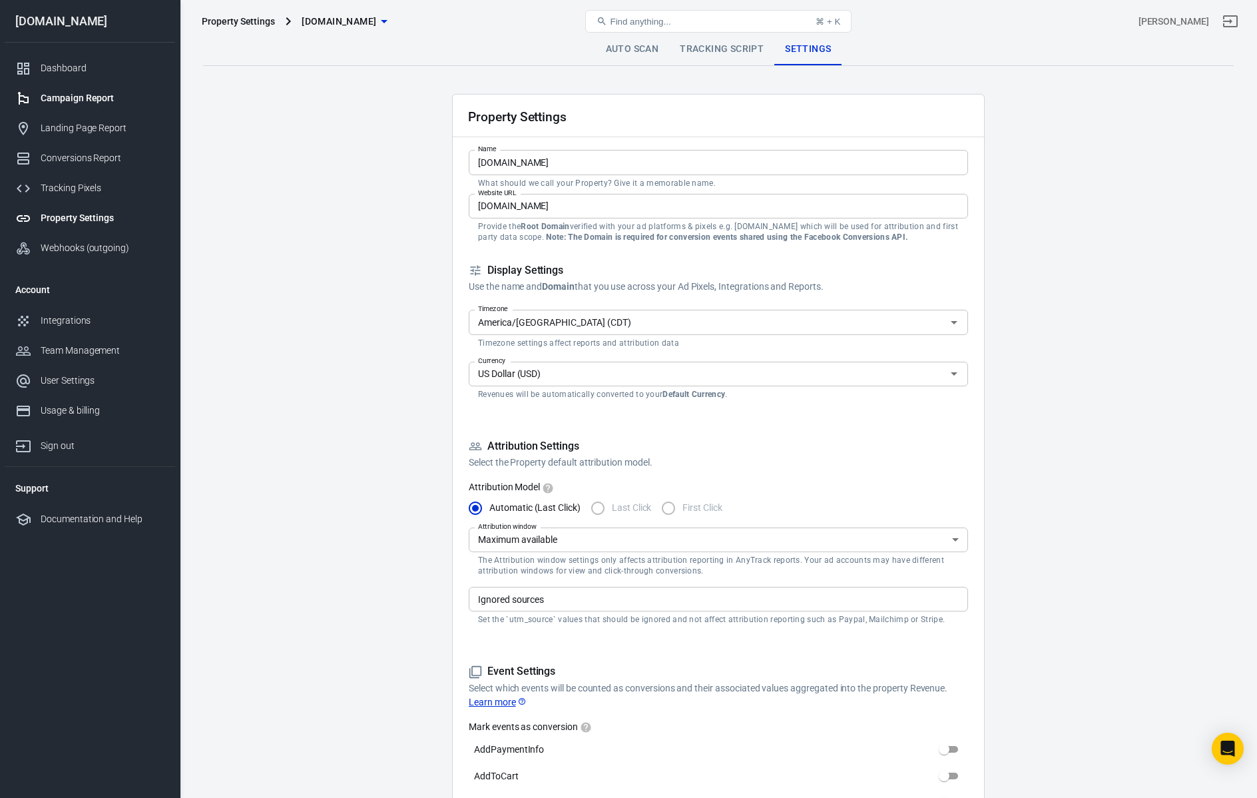
click at [63, 98] on div "Campaign Report" at bounding box center [103, 98] width 124 height 14
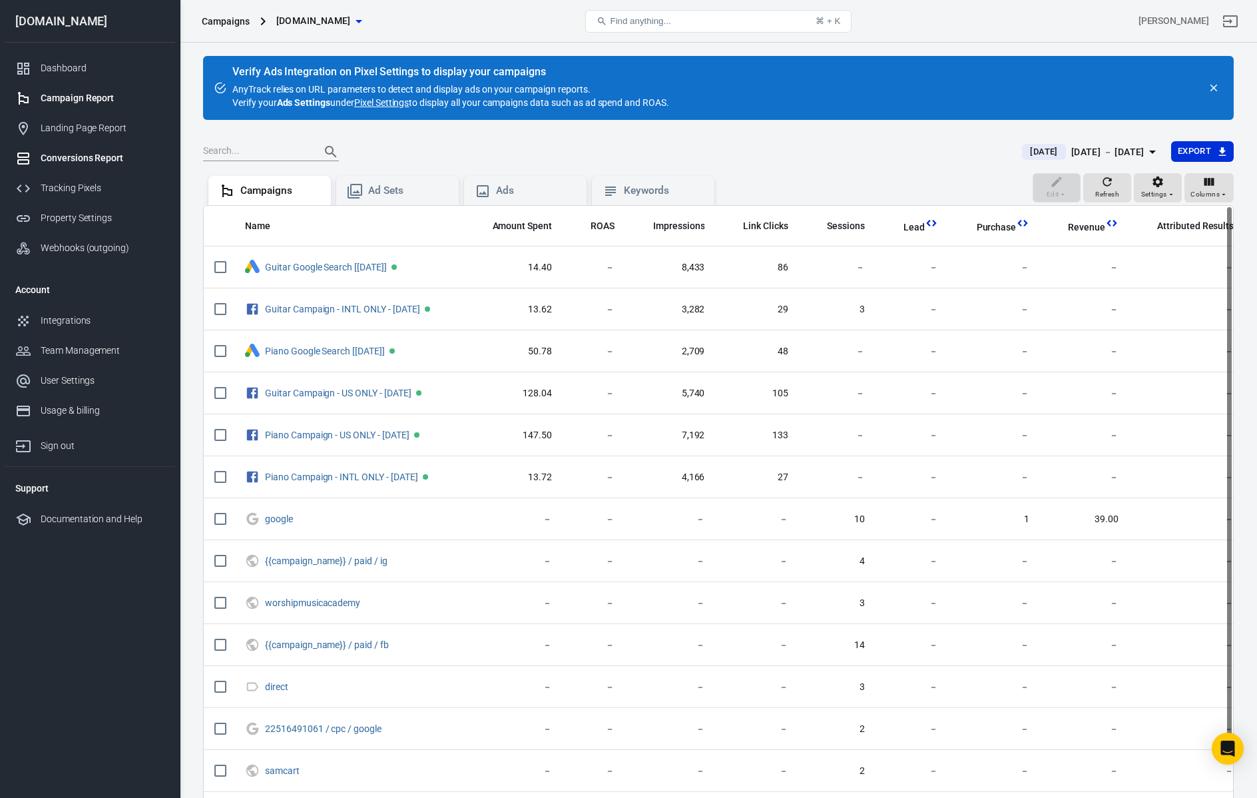
click at [68, 161] on div "Conversions Report" at bounding box center [103, 158] width 124 height 14
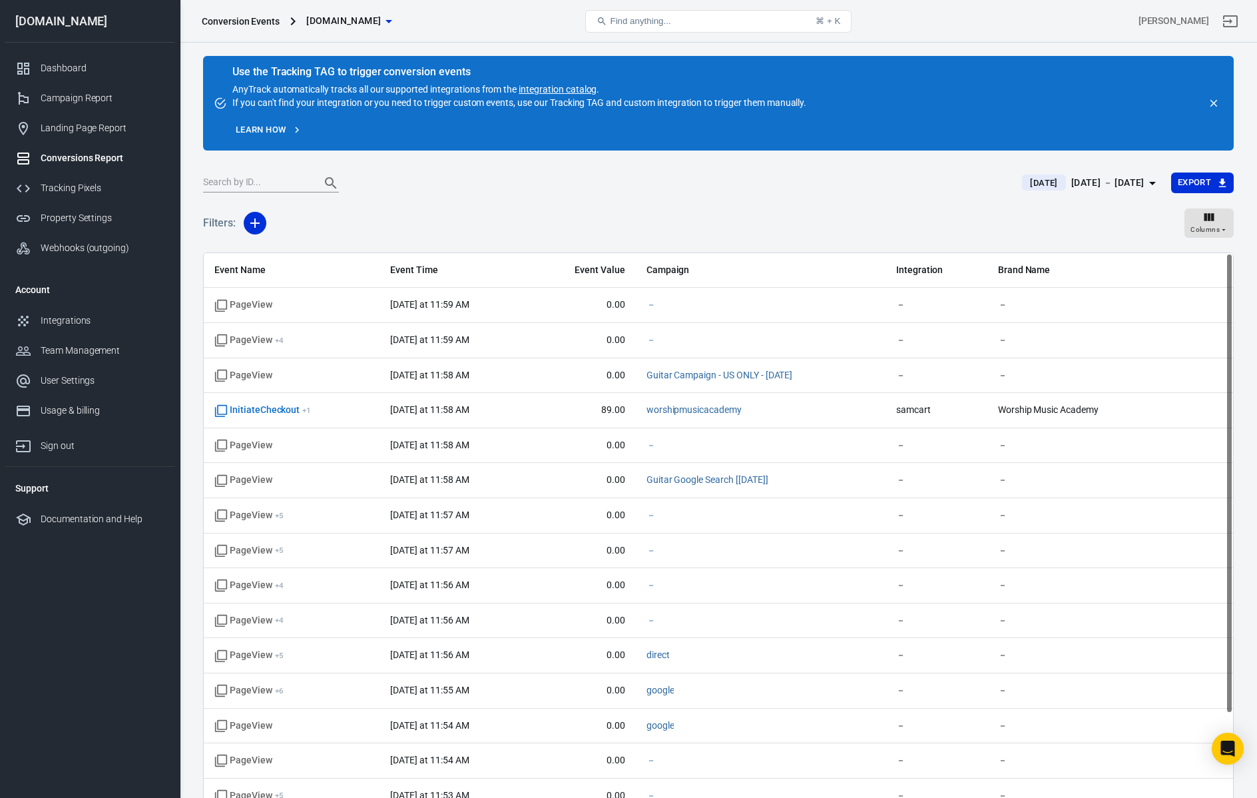
click at [1211, 103] on icon "close" at bounding box center [1214, 103] width 12 height 12
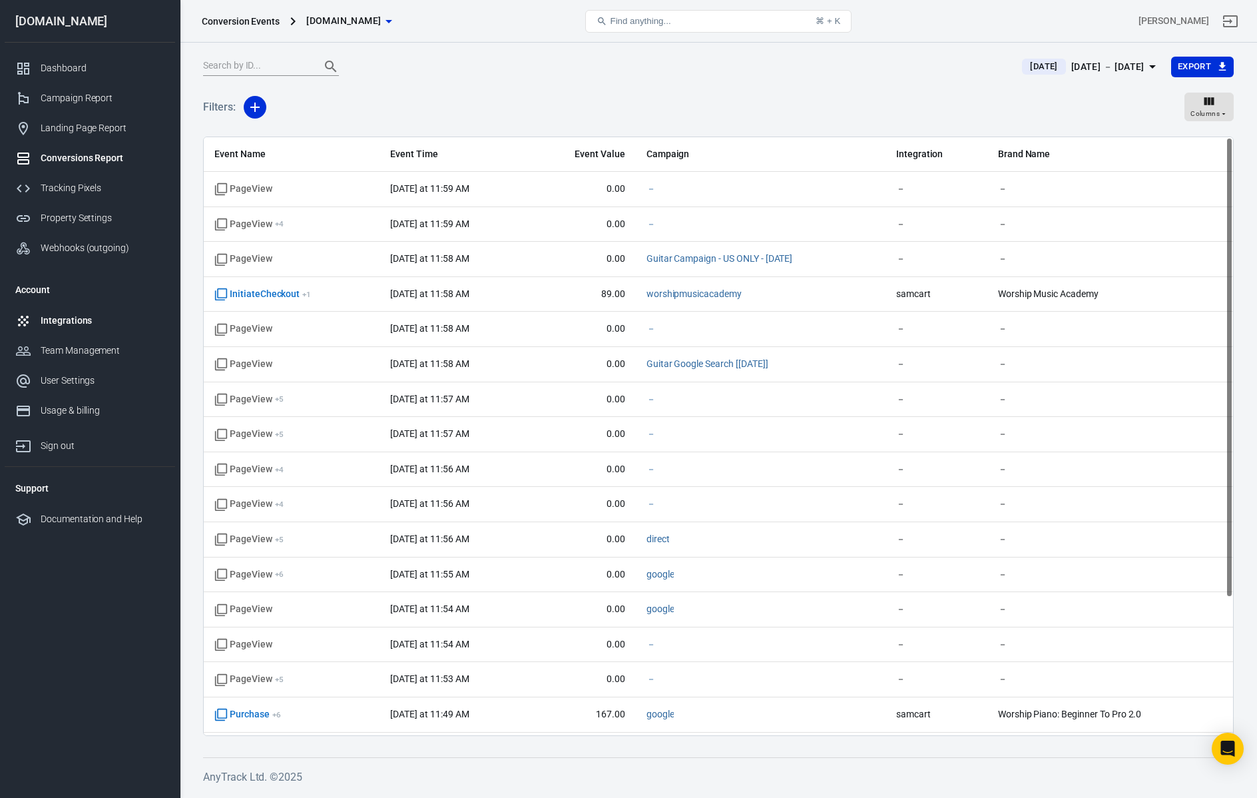
click at [89, 321] on div "Integrations" at bounding box center [103, 321] width 124 height 14
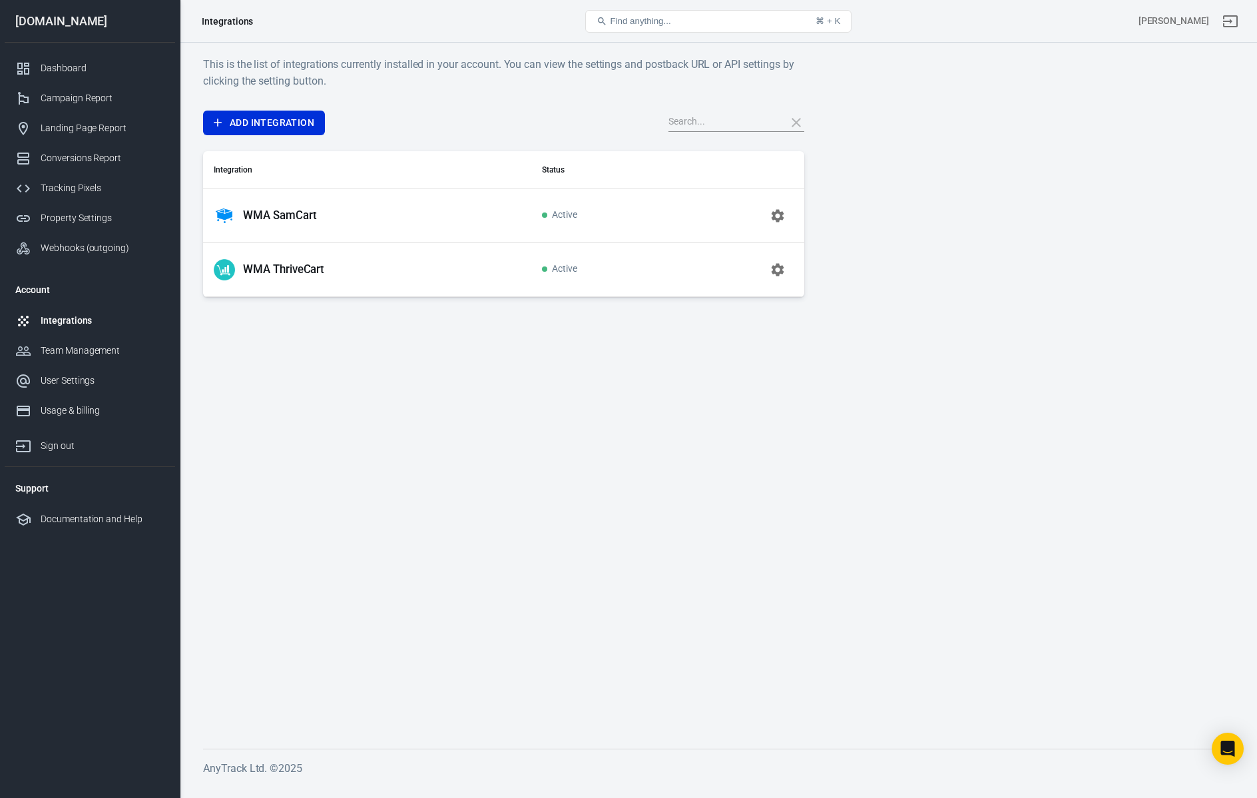
click at [270, 217] on p "WMA SamCart" at bounding box center [279, 215] width 73 height 14
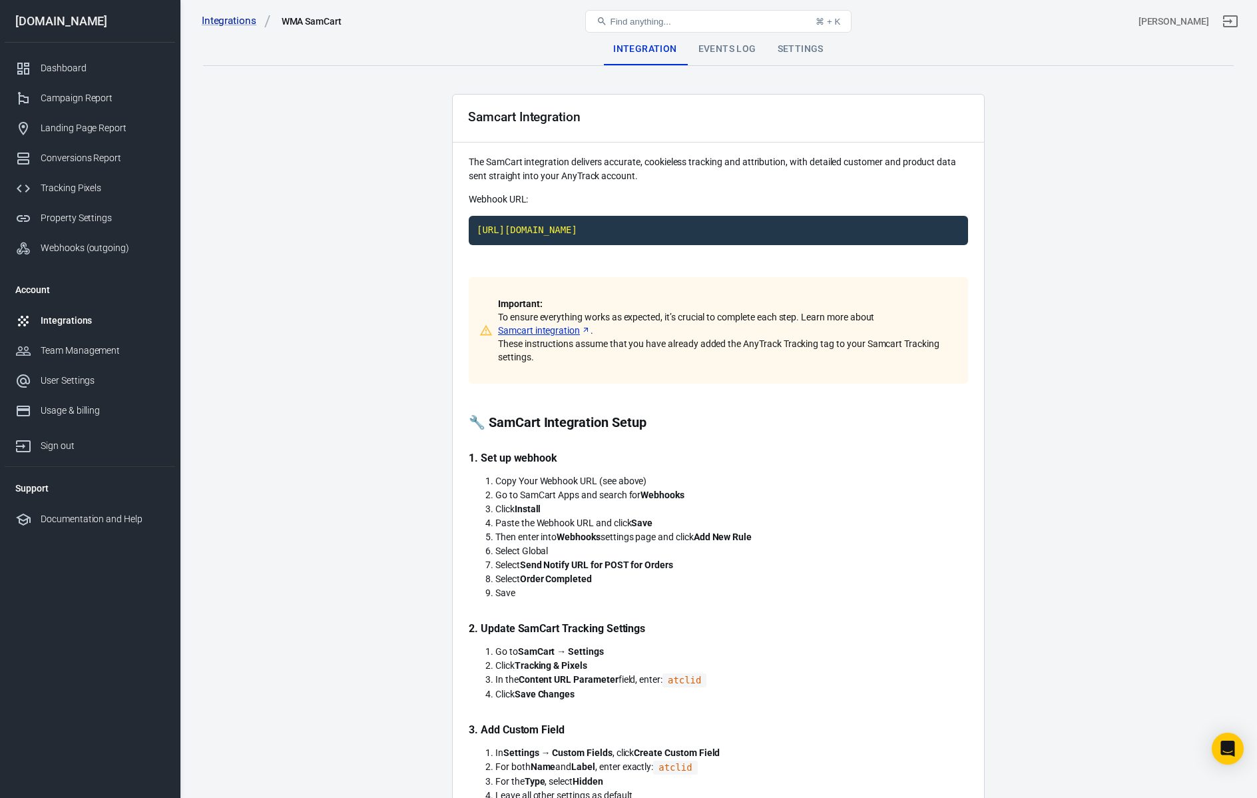
click at [719, 46] on div "Events Log" at bounding box center [727, 49] width 79 height 32
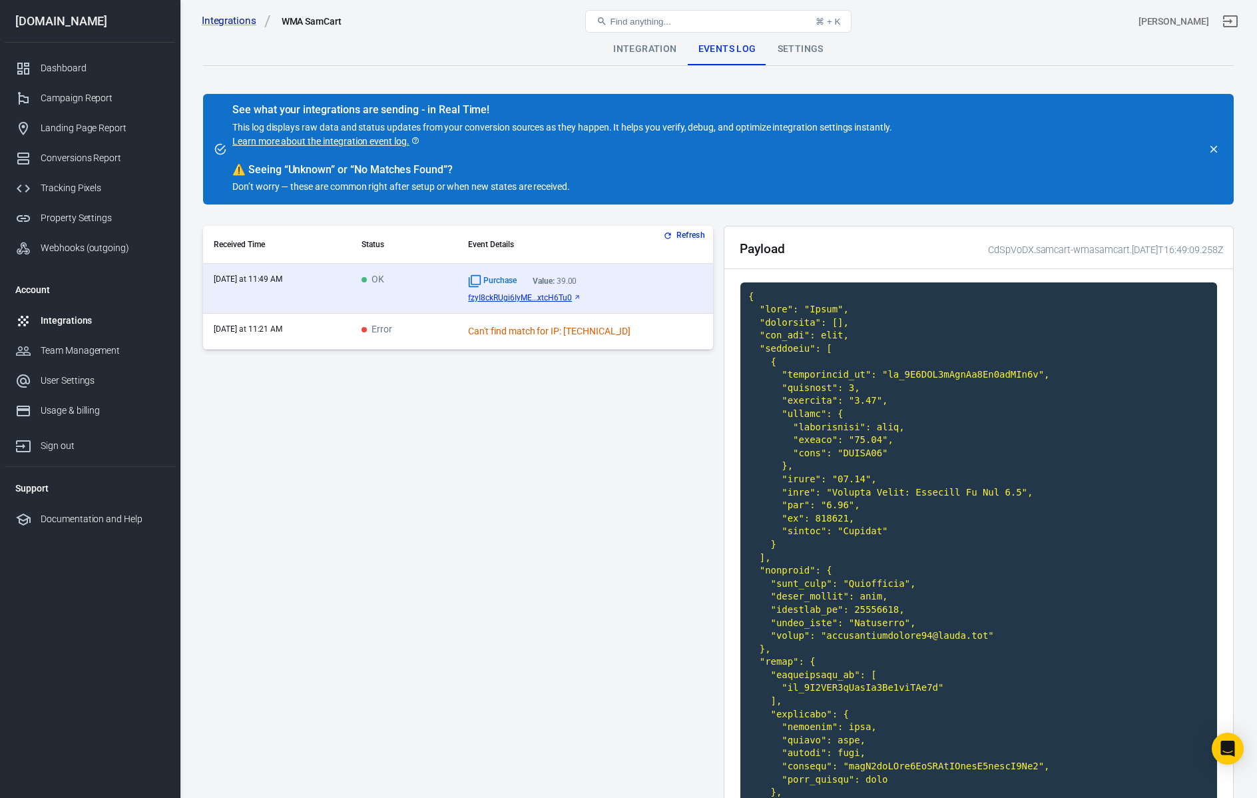
click at [809, 51] on div "Settings" at bounding box center [800, 49] width 67 height 32
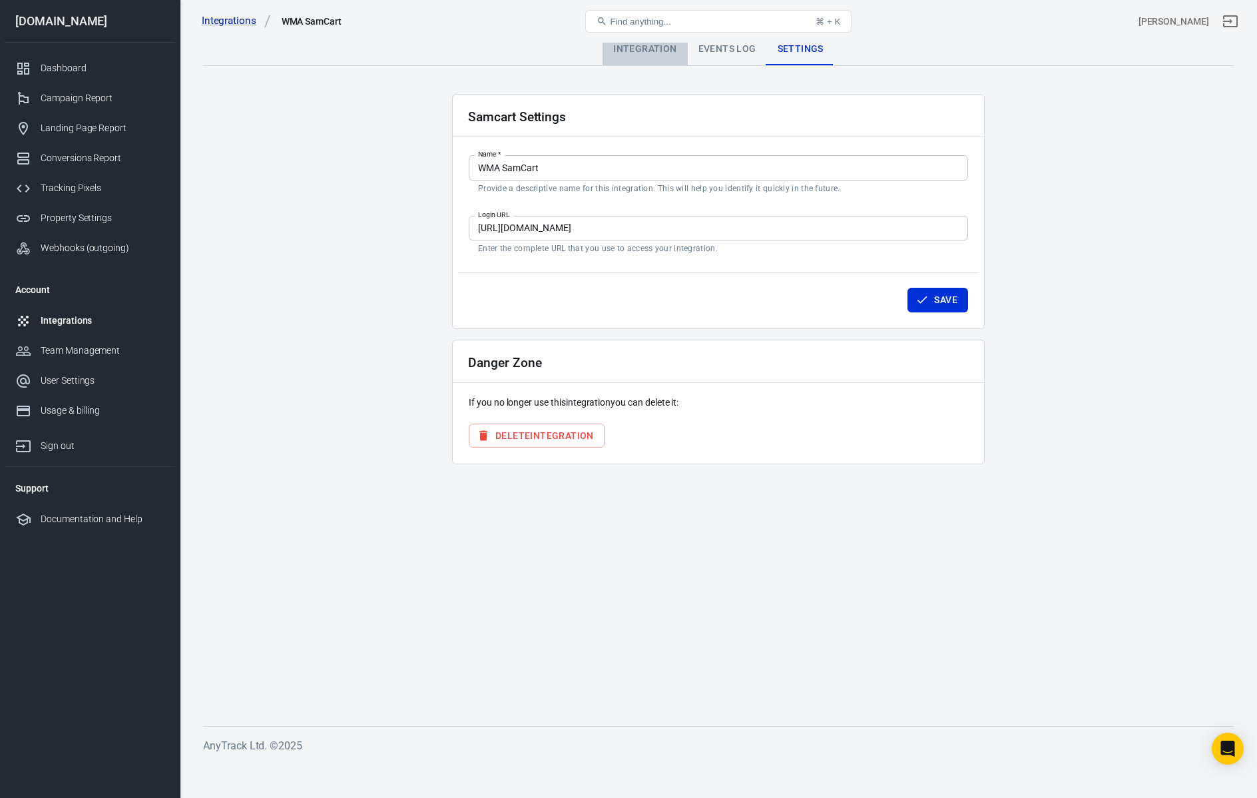
click at [631, 54] on div "Integration" at bounding box center [645, 49] width 85 height 32
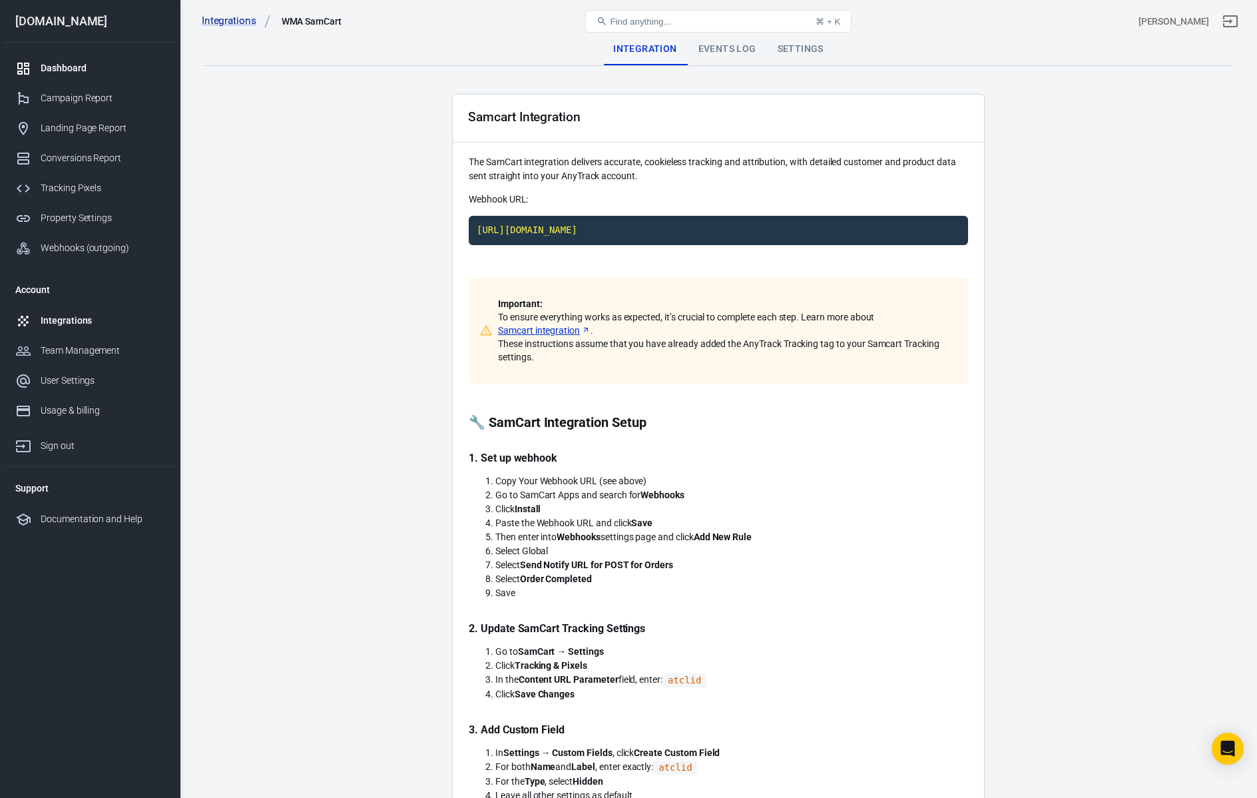
click at [73, 69] on div "Dashboard" at bounding box center [103, 68] width 124 height 14
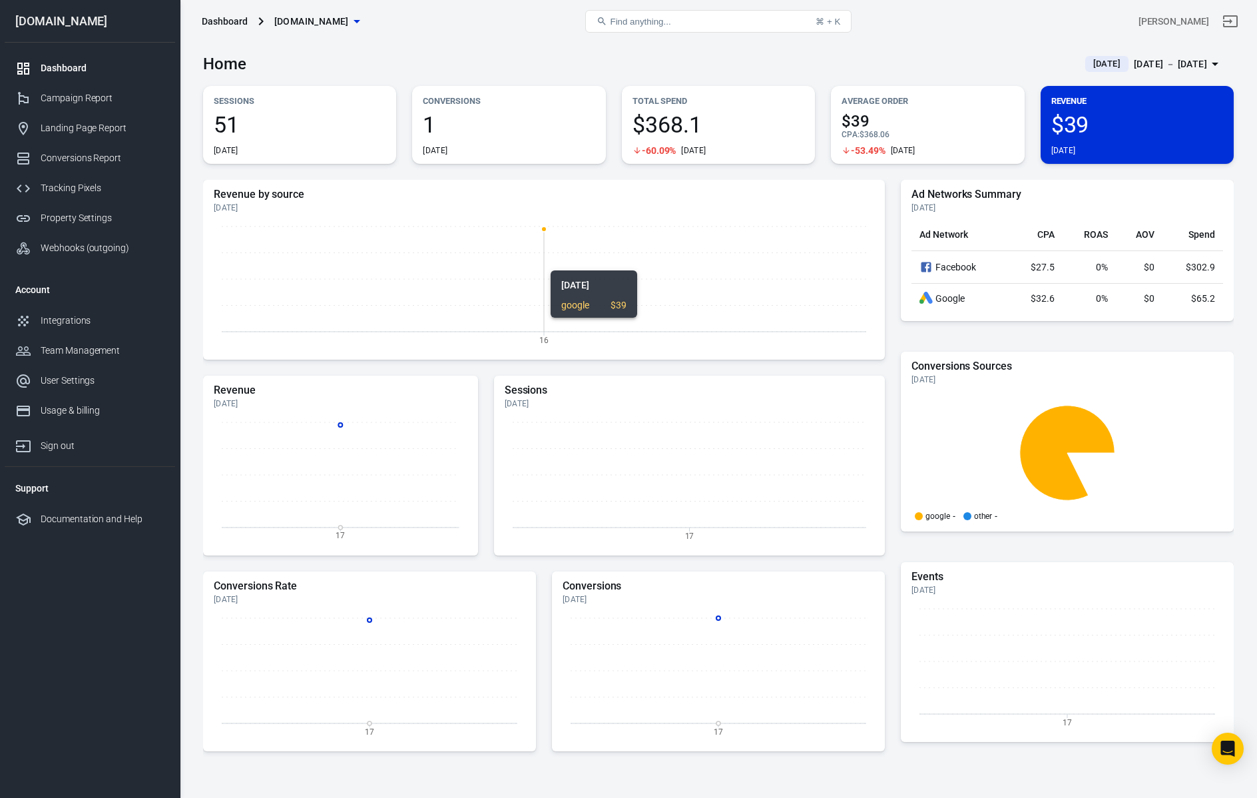
click at [583, 256] on icon "16" at bounding box center [544, 284] width 661 height 133
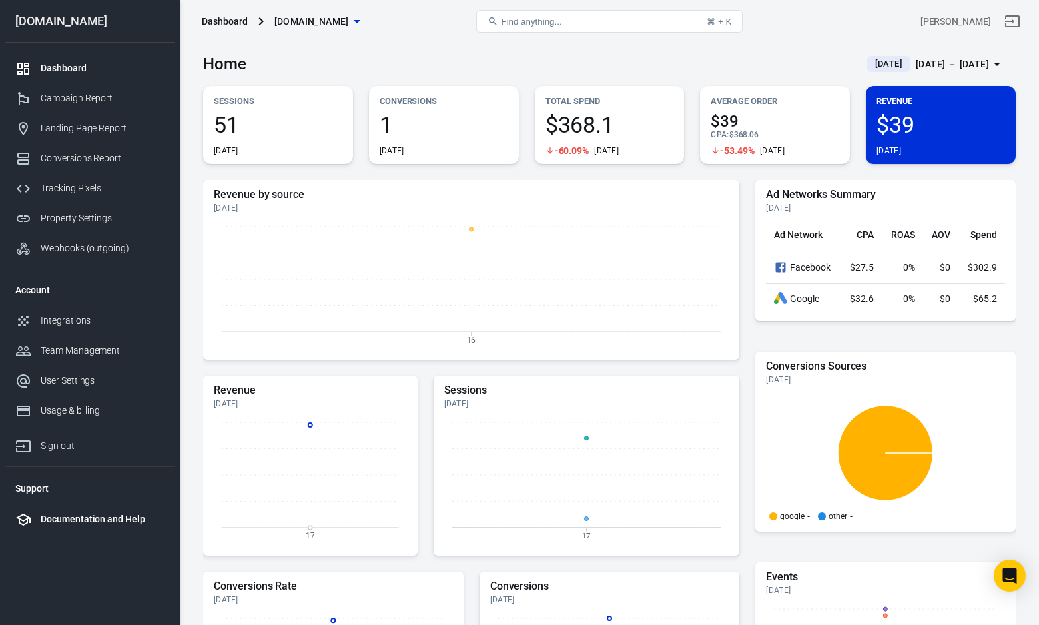
click at [104, 515] on div "Documentation and Help" at bounding box center [103, 519] width 124 height 14
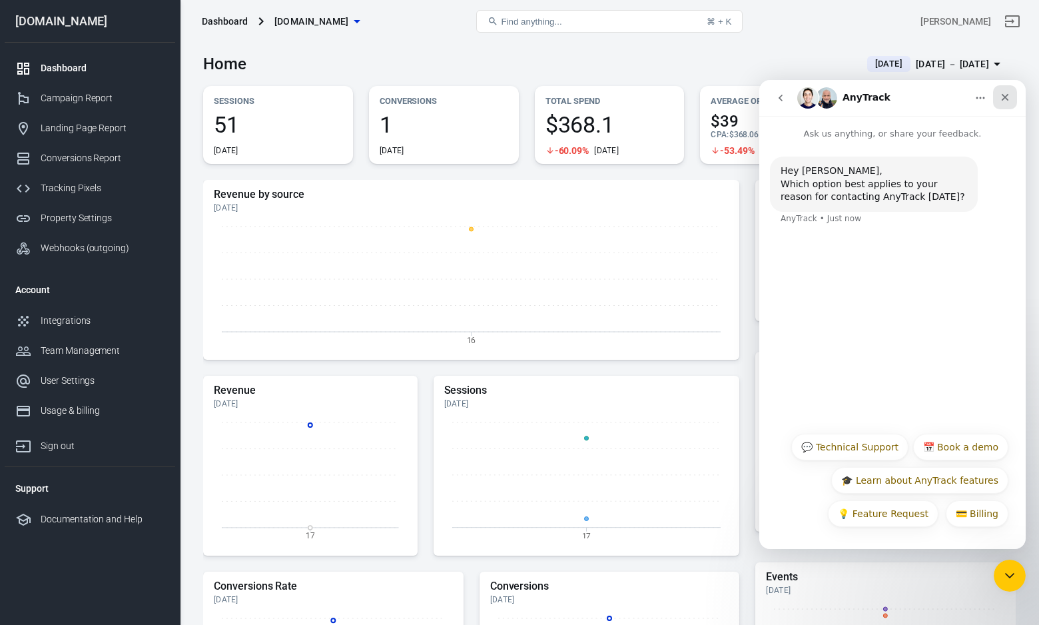
click at [1003, 91] on div "Close" at bounding box center [1005, 97] width 24 height 24
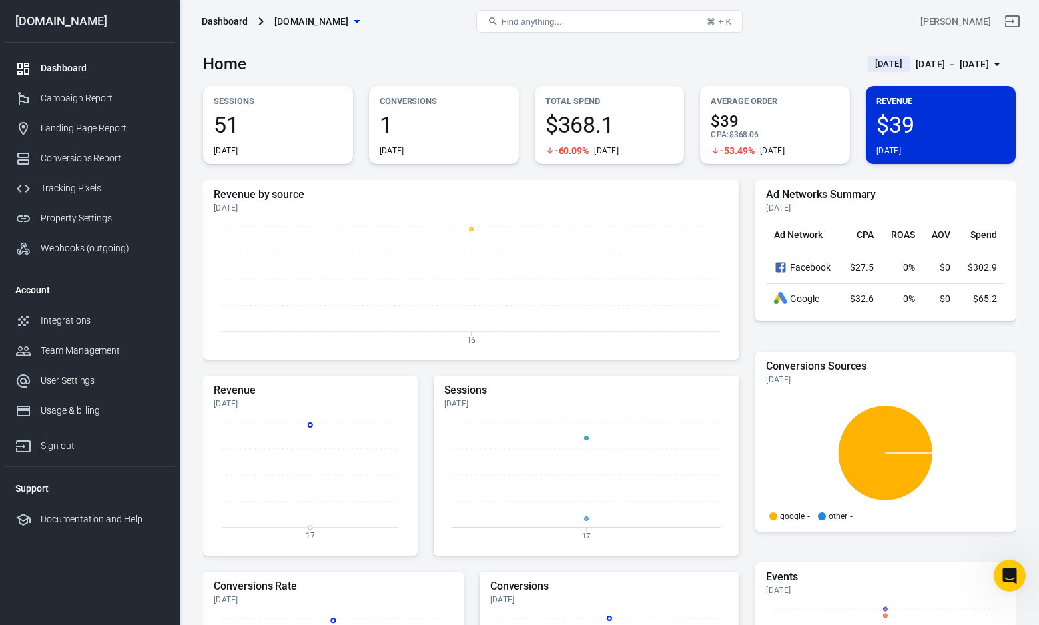
click at [1018, 21] on icon "Sign out" at bounding box center [1012, 21] width 16 height 16
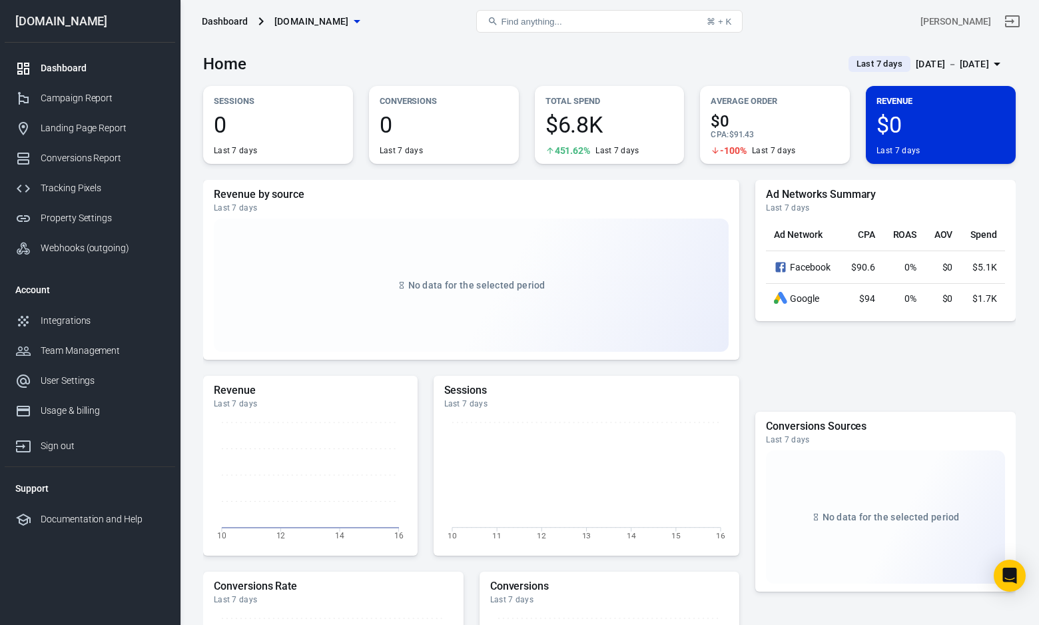
click at [996, 72] on button "Last 7 days [DATE] － [DATE]" at bounding box center [927, 64] width 178 height 22
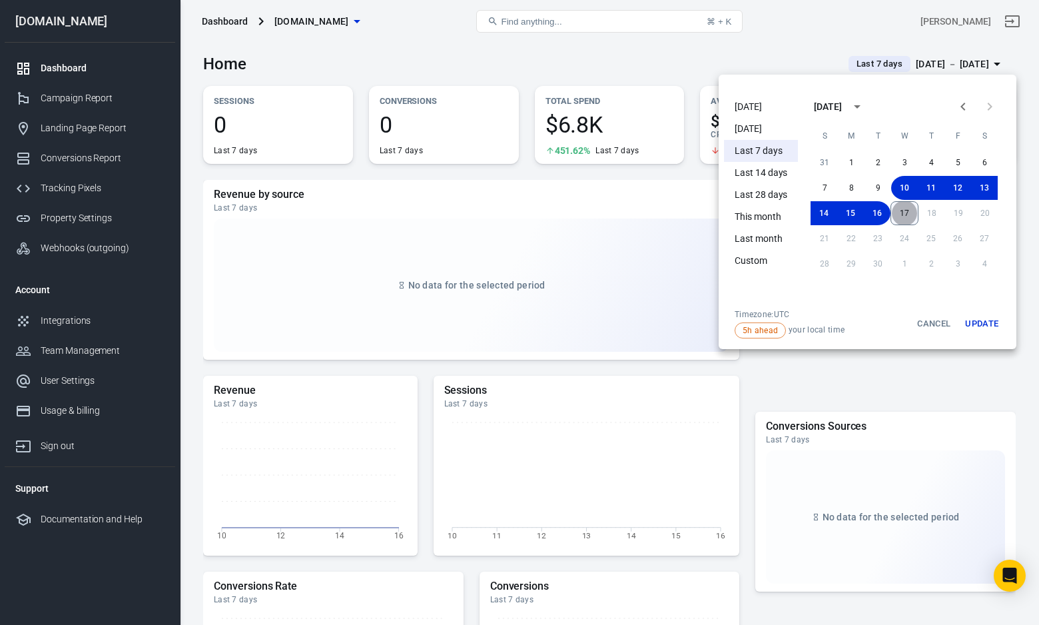
click at [909, 213] on button "17" at bounding box center [904, 213] width 28 height 24
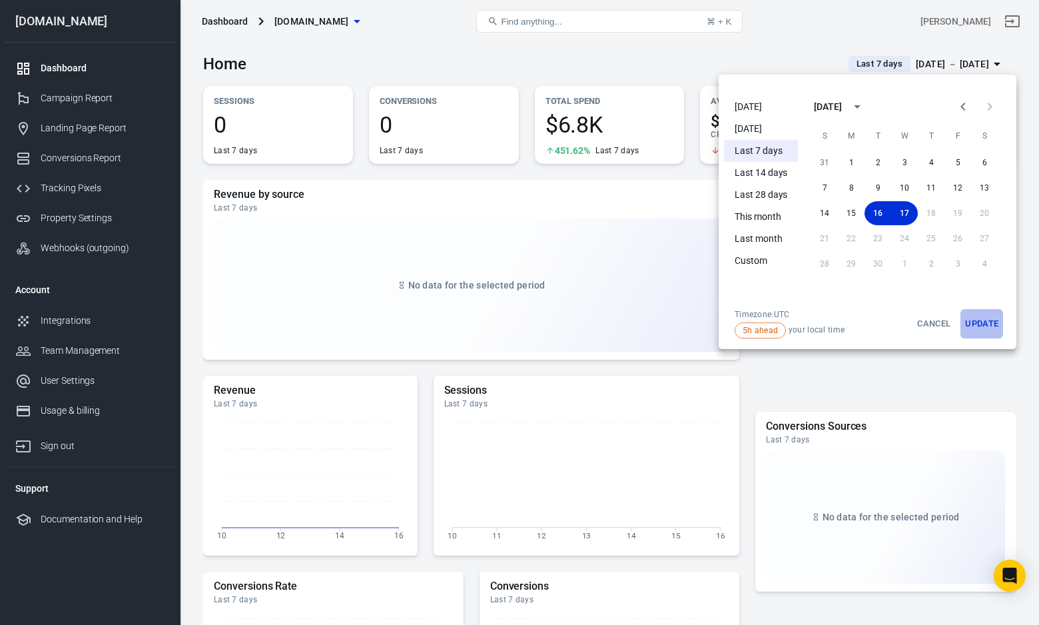
click at [982, 328] on button "Update" at bounding box center [981, 323] width 43 height 29
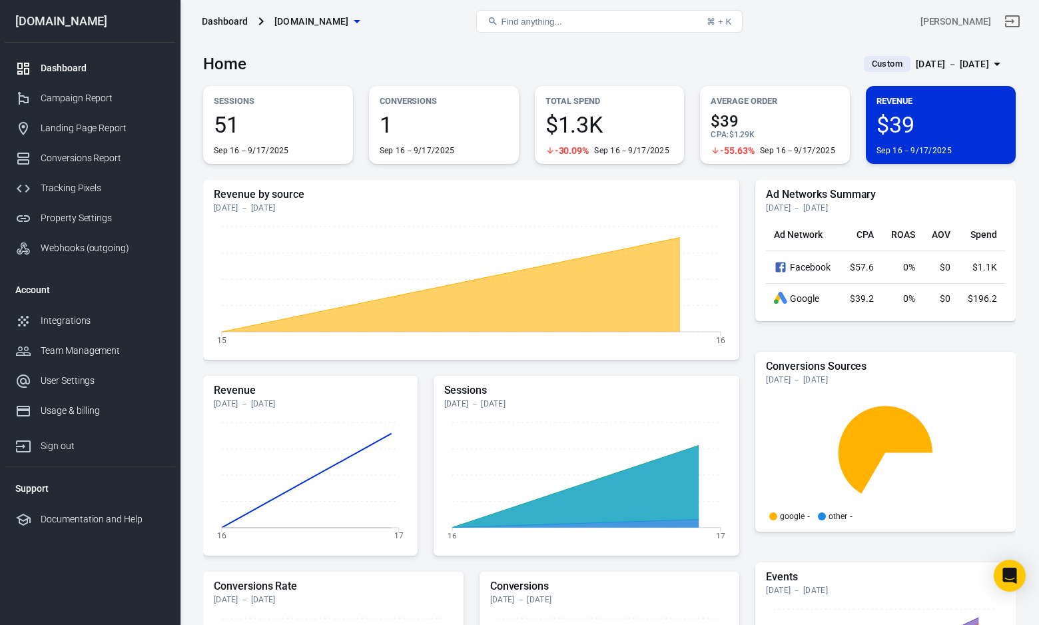
click at [982, 69] on div "[DATE] － [DATE]" at bounding box center [952, 64] width 73 height 17
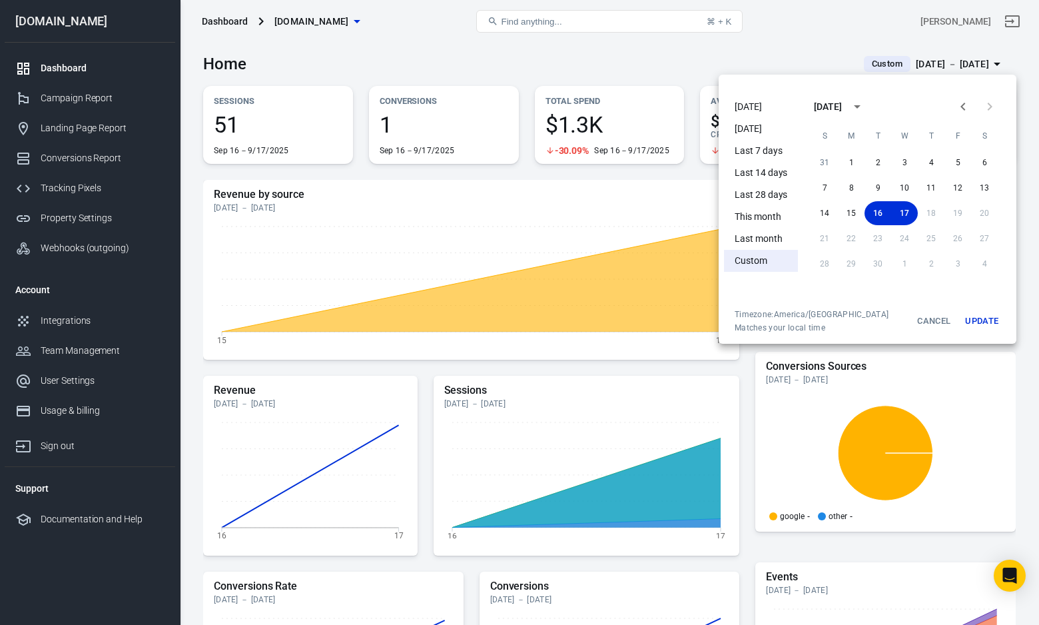
click at [766, 109] on li "[DATE]" at bounding box center [761, 107] width 74 height 22
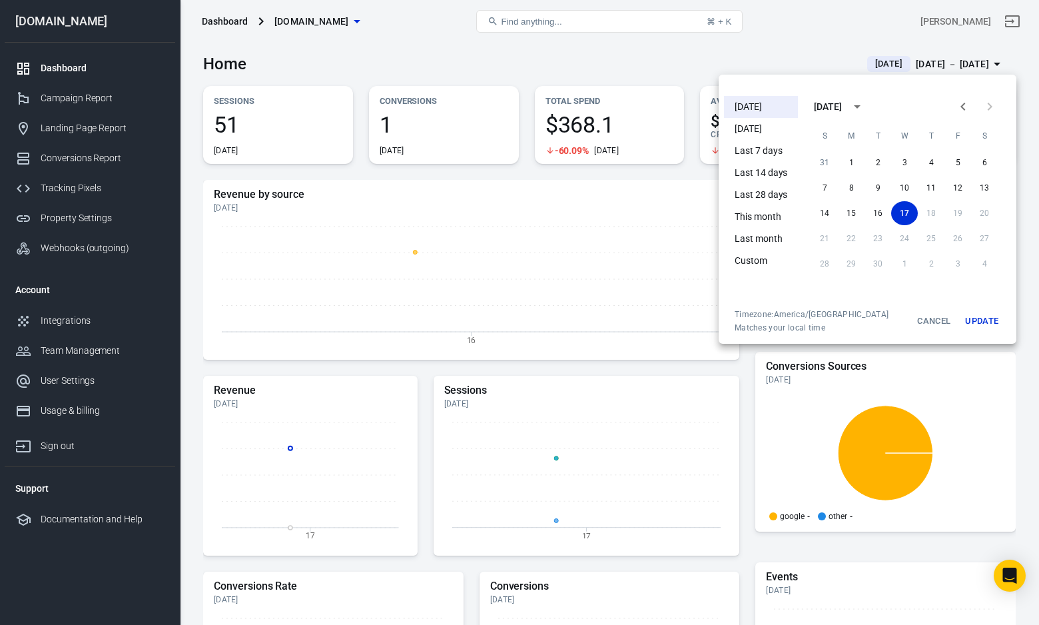
click at [985, 321] on button "Update" at bounding box center [981, 321] width 43 height 24
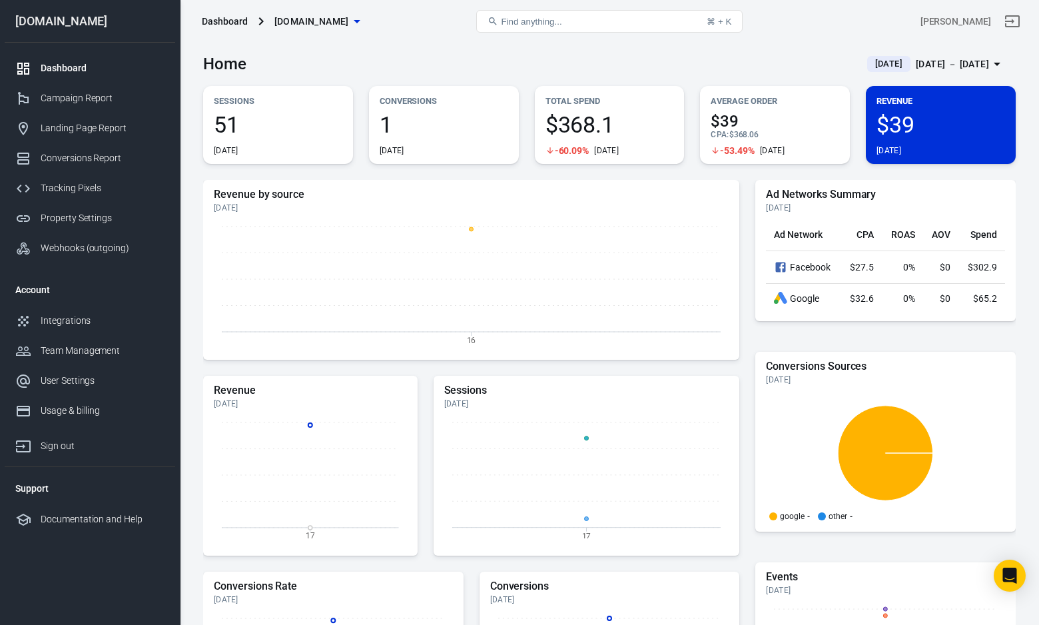
click at [365, 27] on icon "button" at bounding box center [357, 21] width 16 height 16
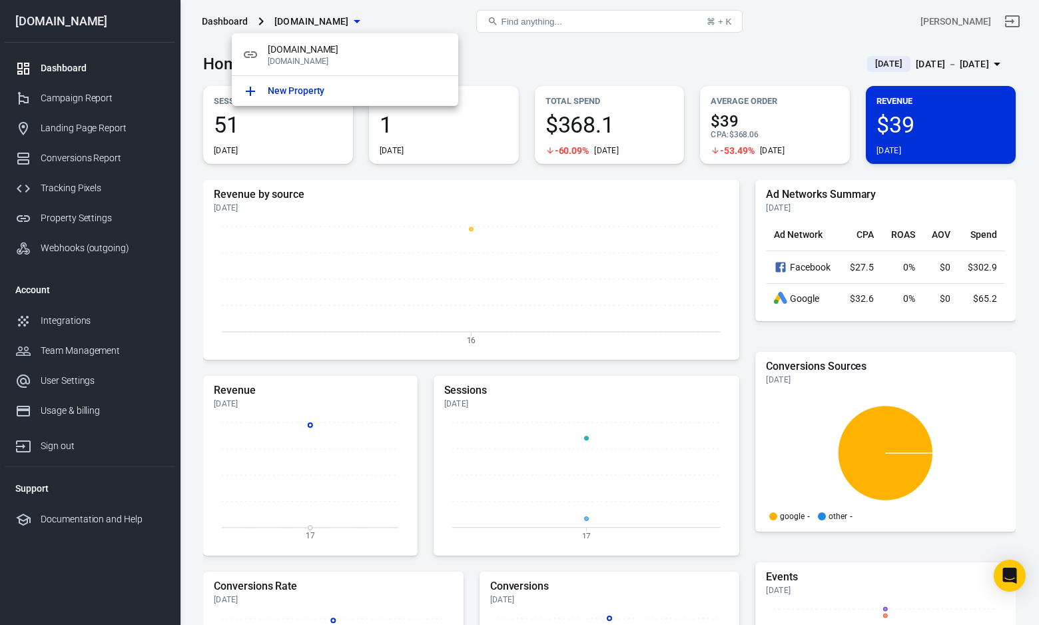
click at [505, 61] on div at bounding box center [519, 312] width 1039 height 625
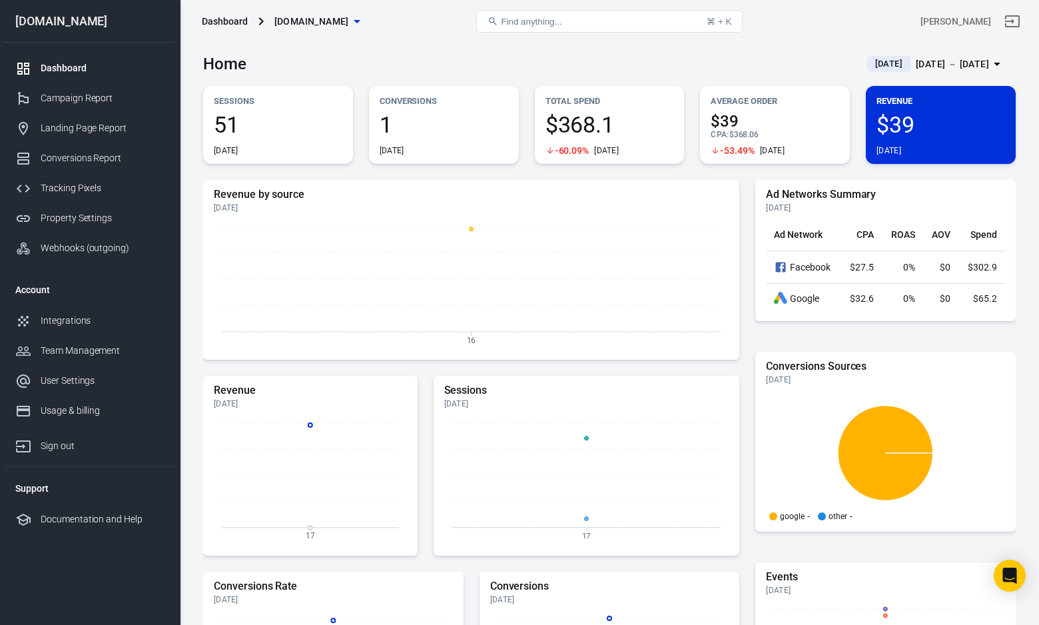
click at [68, 68] on div "Dashboard" at bounding box center [103, 68] width 124 height 14
click at [64, 174] on link "Tracking Pixels" at bounding box center [90, 188] width 170 height 30
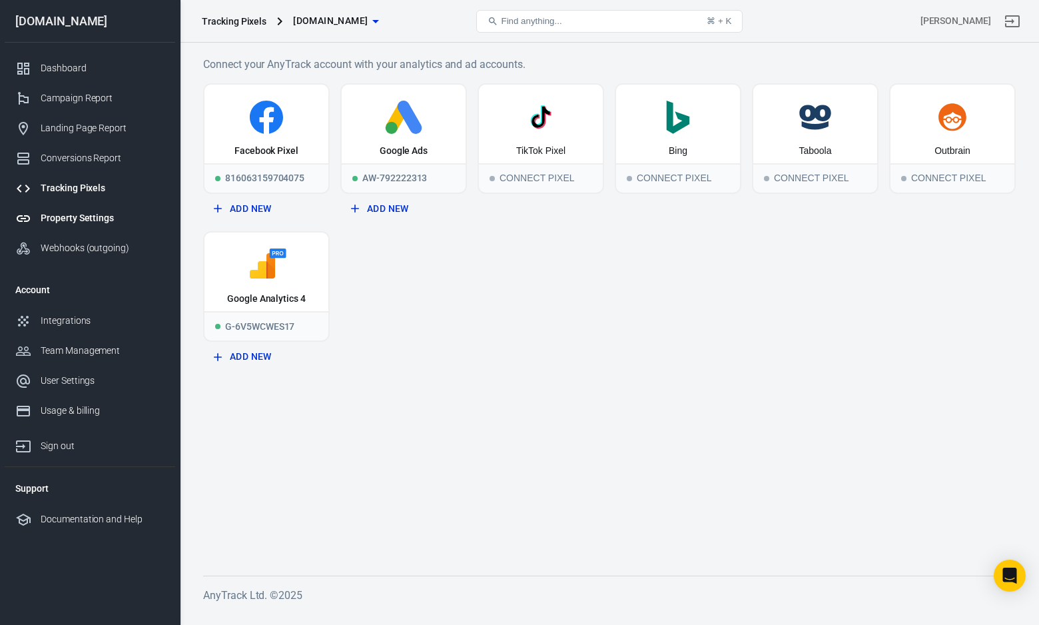
click at [81, 220] on div "Property Settings" at bounding box center [103, 218] width 124 height 14
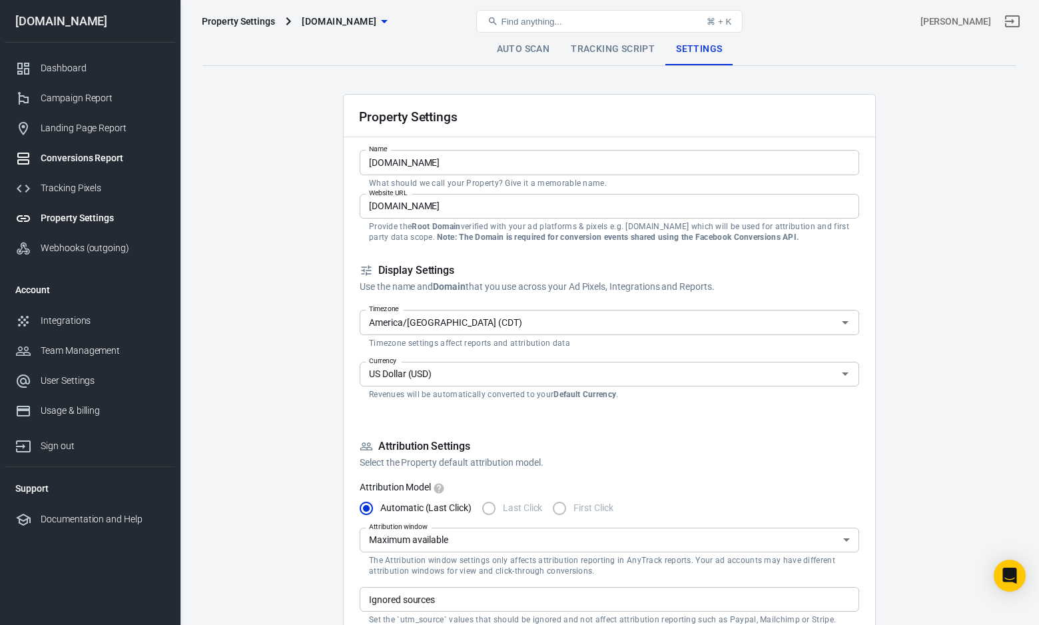
click at [69, 162] on div "Conversions Report" at bounding box center [103, 158] width 124 height 14
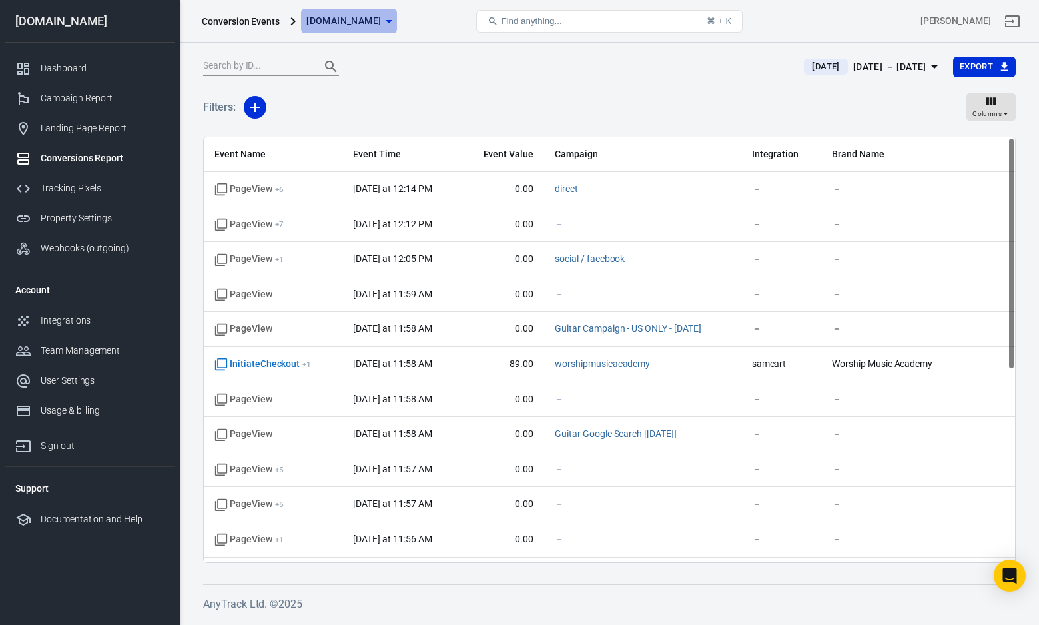
click at [381, 19] on span "[DOMAIN_NAME]" at bounding box center [343, 21] width 75 height 17
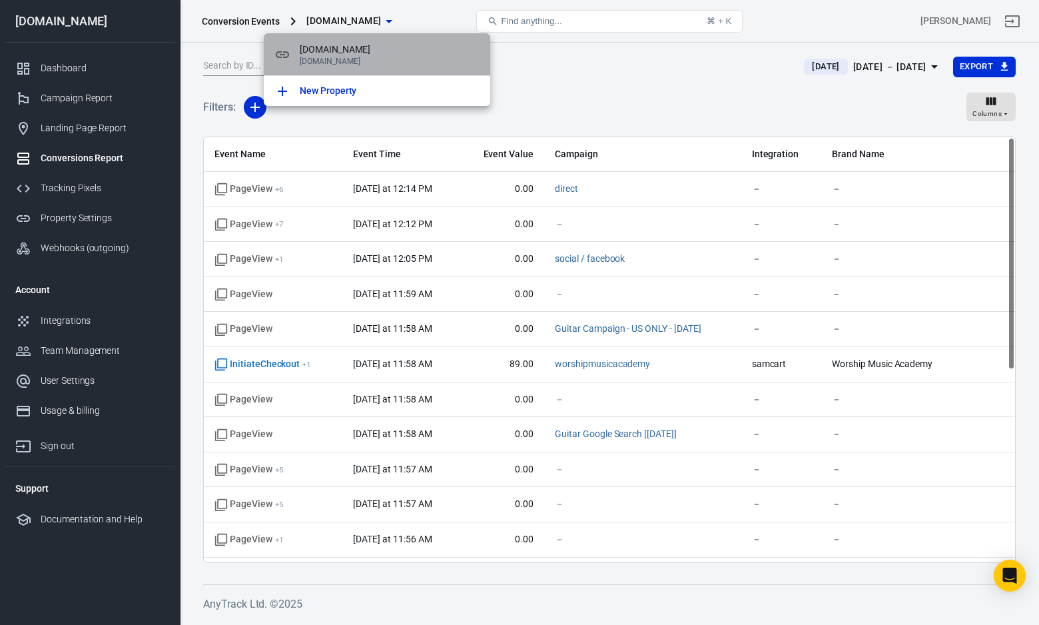
click at [406, 49] on span "[DOMAIN_NAME]" at bounding box center [390, 50] width 180 height 14
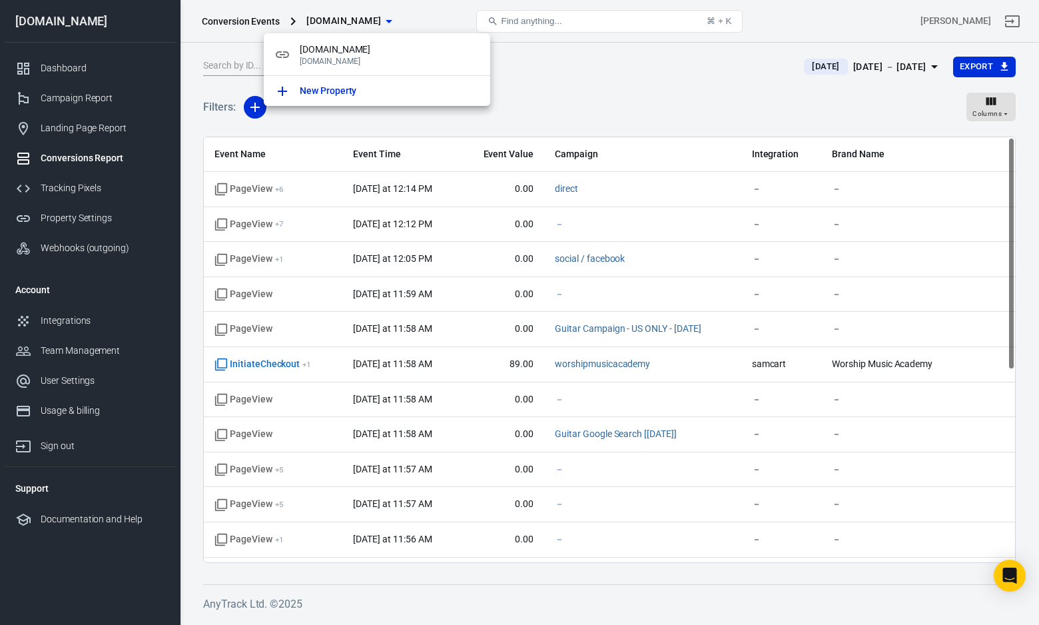
click at [604, 53] on div at bounding box center [519, 312] width 1039 height 625
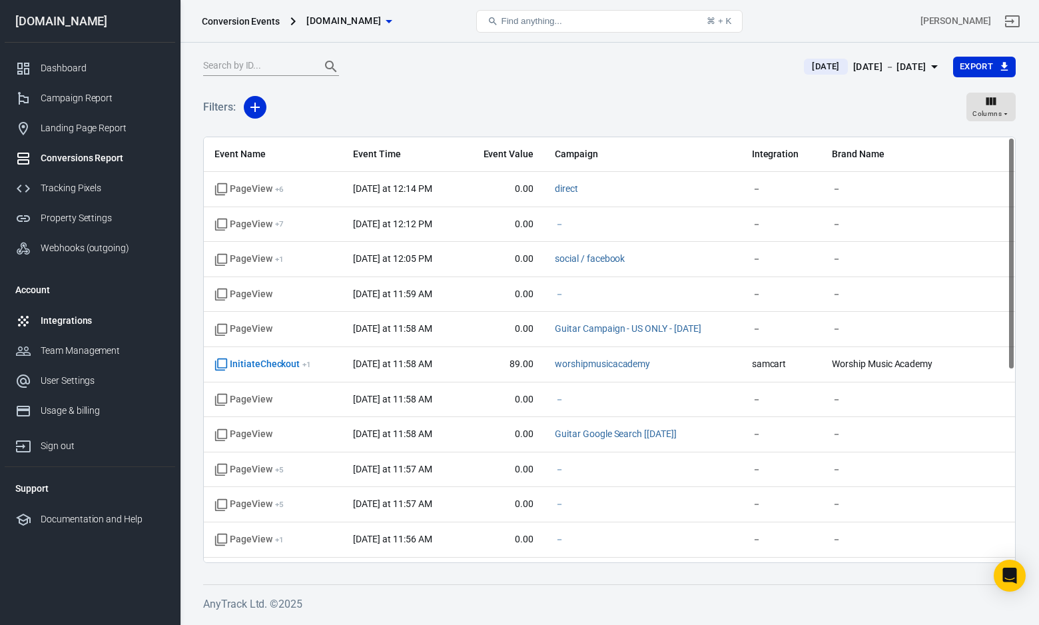
click at [66, 319] on div "Integrations" at bounding box center [103, 321] width 124 height 14
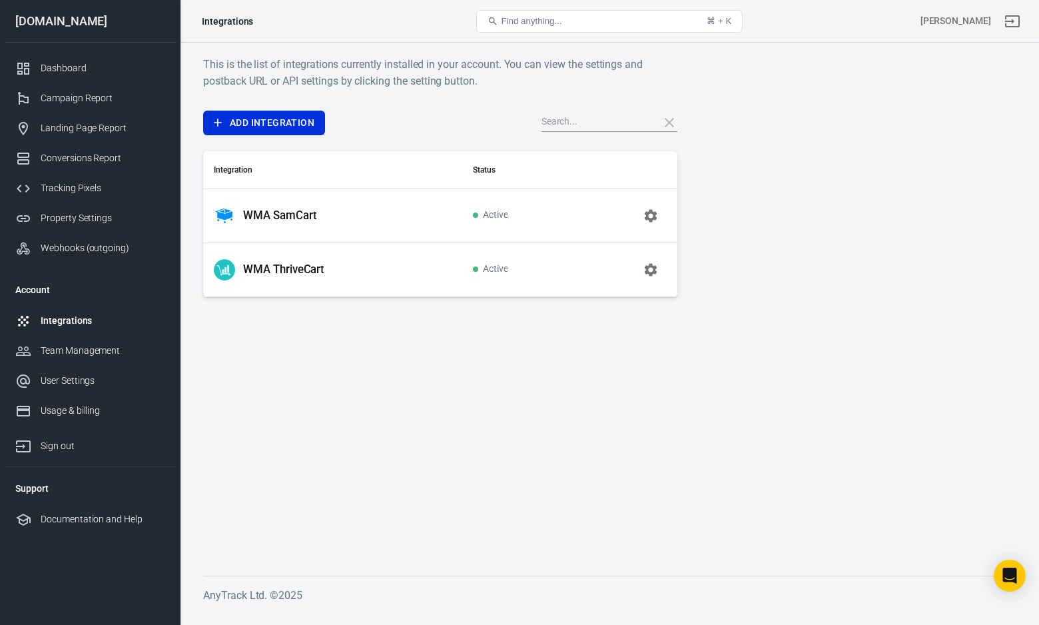
click at [649, 215] on icon "button" at bounding box center [651, 216] width 16 height 16
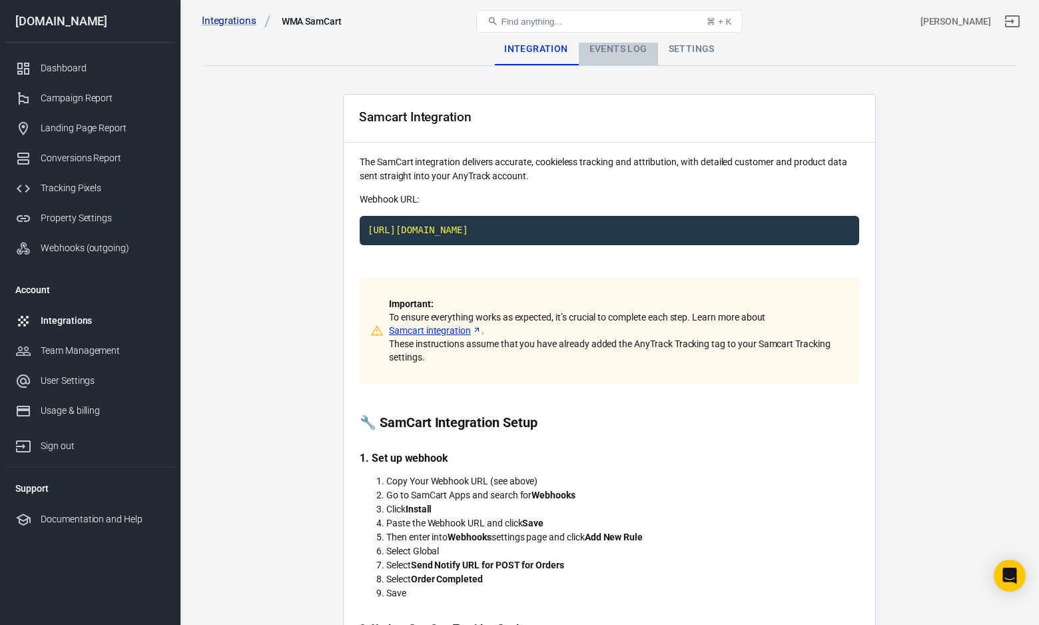
click at [621, 62] on div "Events Log" at bounding box center [618, 49] width 79 height 32
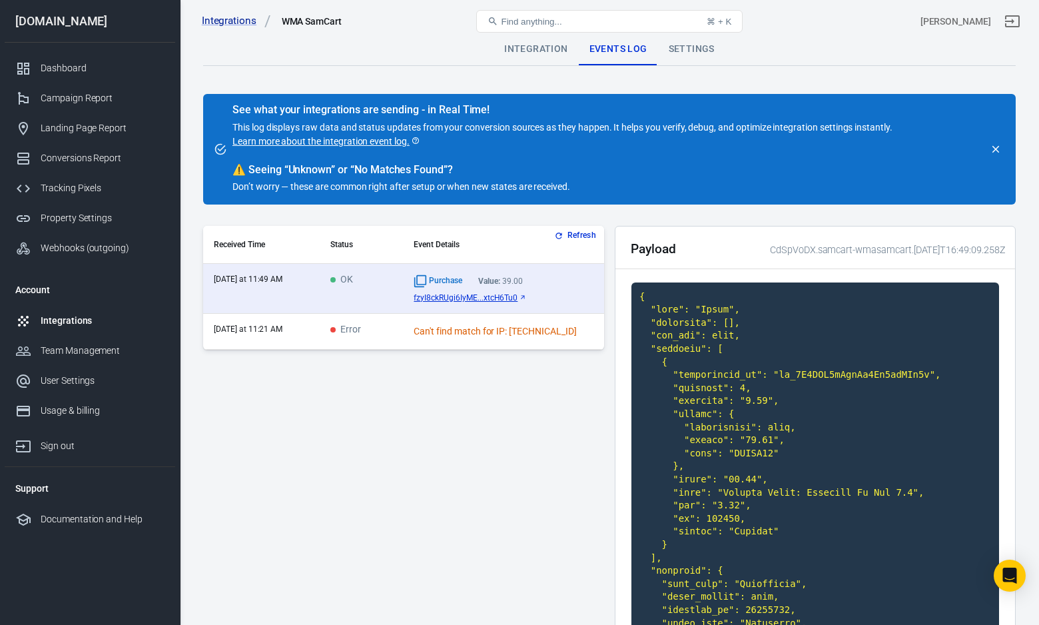
click at [561, 231] on icon "button" at bounding box center [558, 235] width 9 height 9
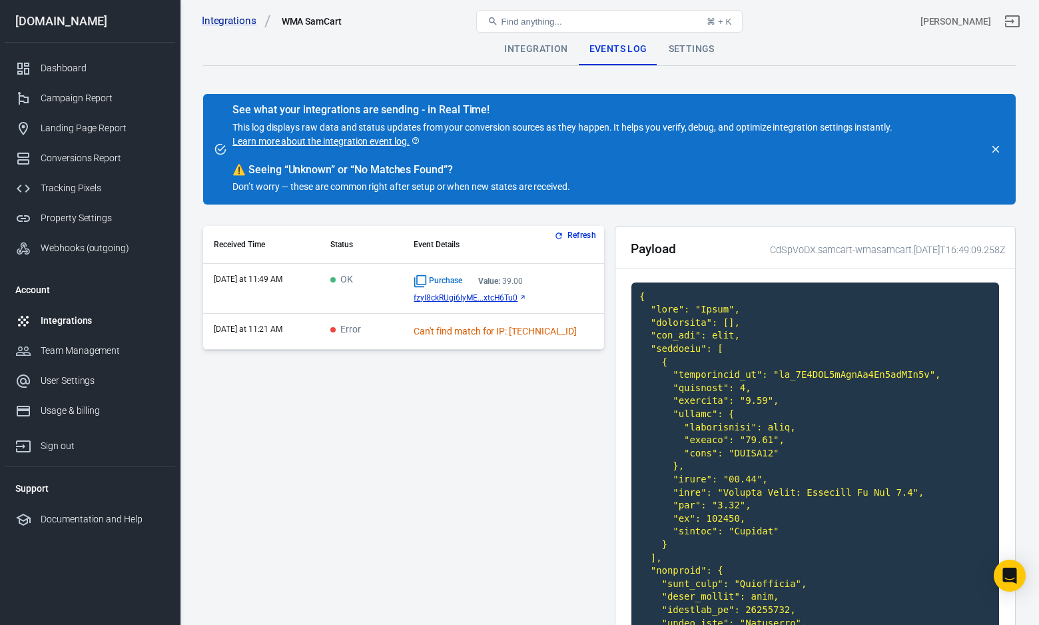
click at [573, 234] on button "Refresh" at bounding box center [576, 235] width 50 height 14
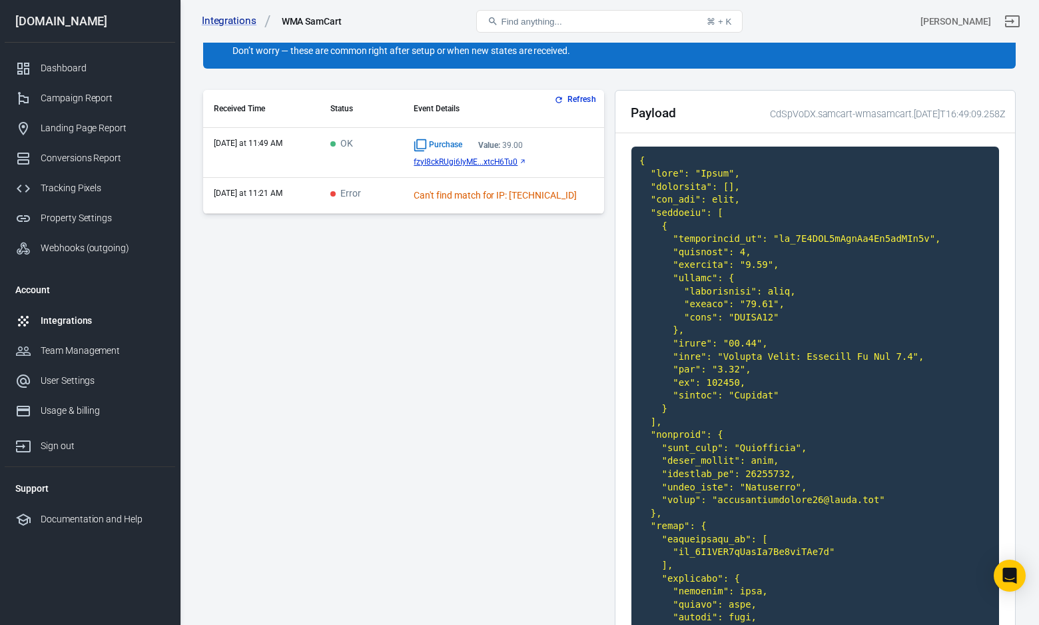
scroll to position [51, 0]
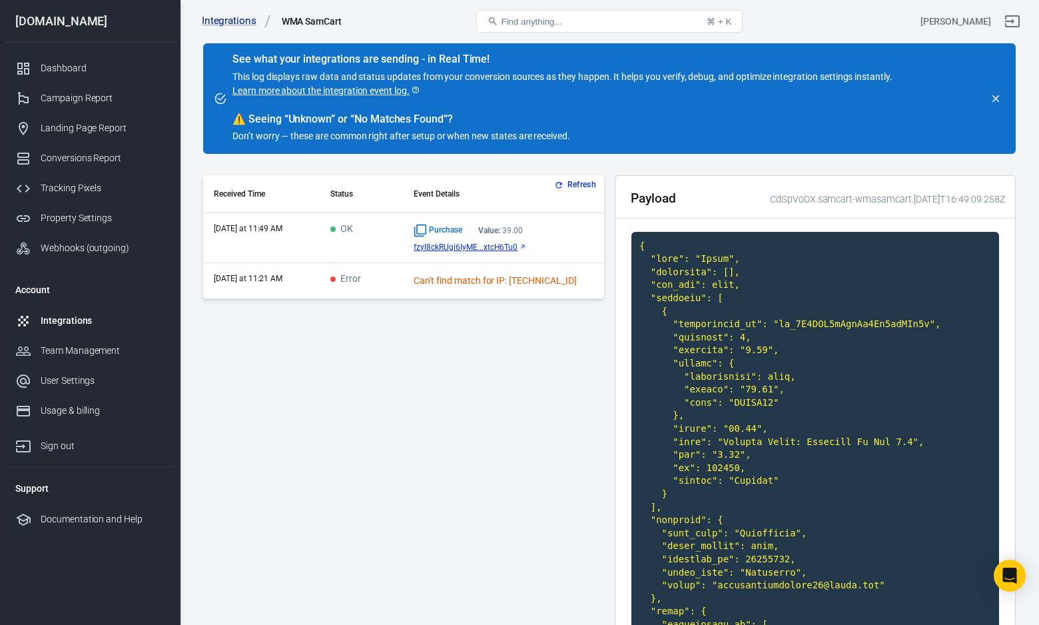
click at [359, 282] on span "Error" at bounding box center [345, 279] width 31 height 11
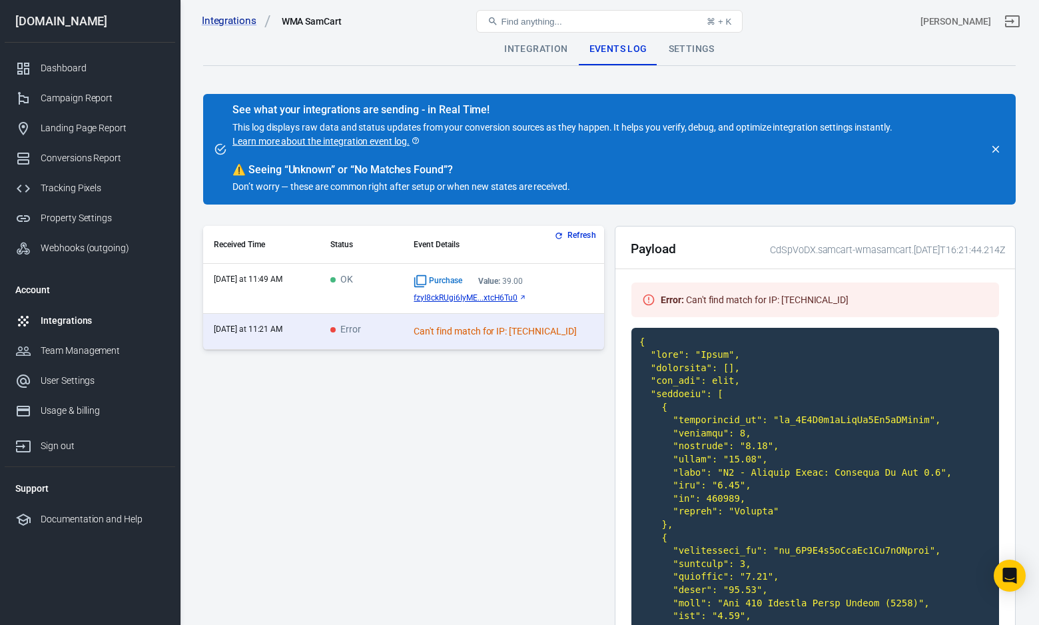
scroll to position [0, 0]
click at [441, 277] on span "Purchase" at bounding box center [438, 280] width 49 height 13
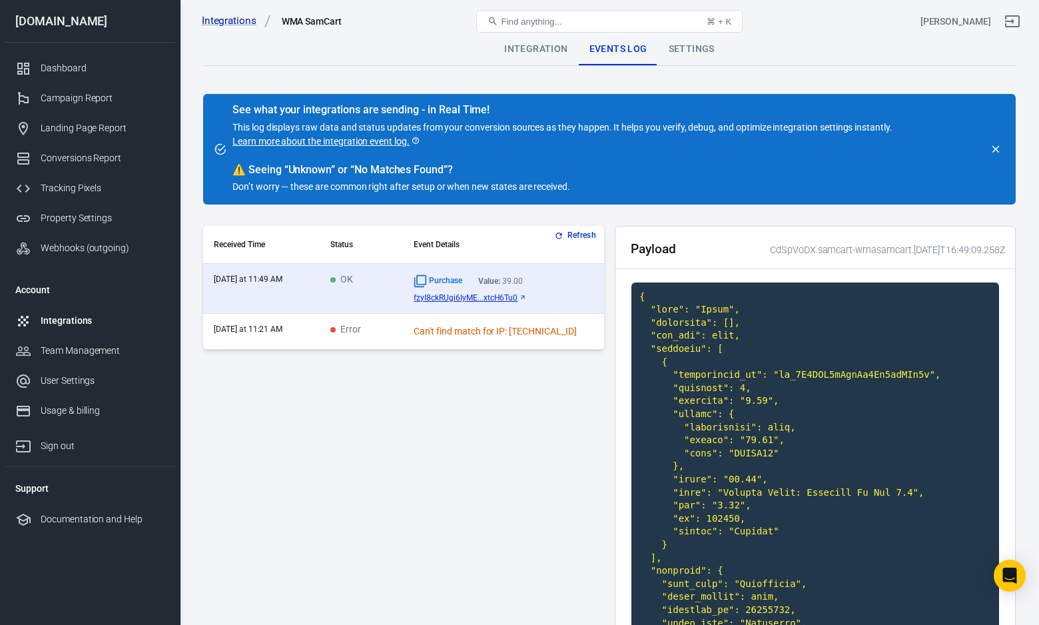
click at [673, 53] on div "Settings" at bounding box center [691, 49] width 67 height 32
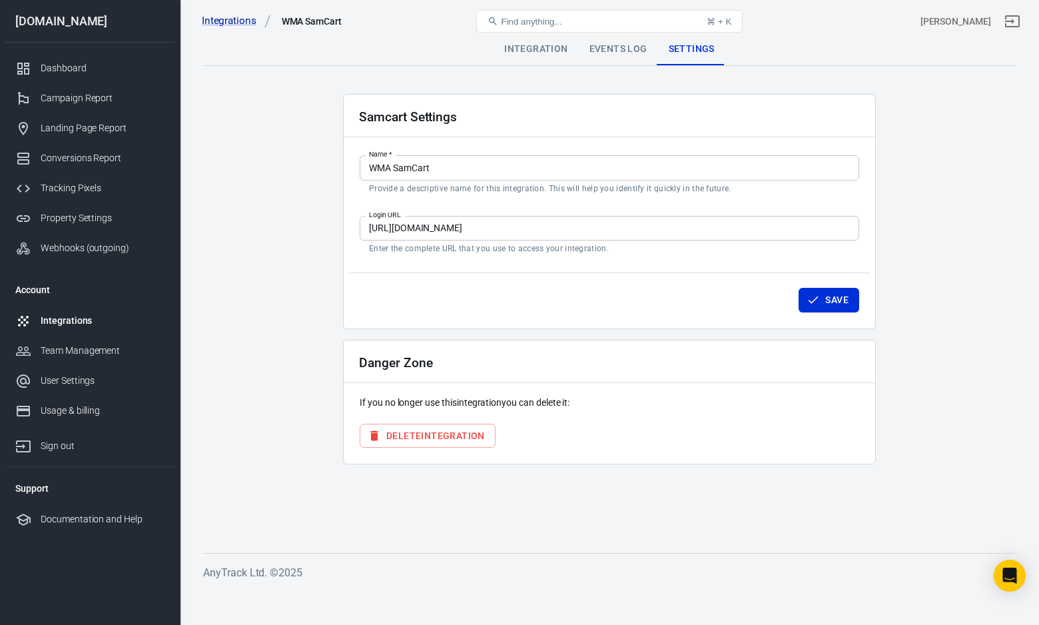
click at [603, 55] on div "Events Log" at bounding box center [618, 49] width 79 height 32
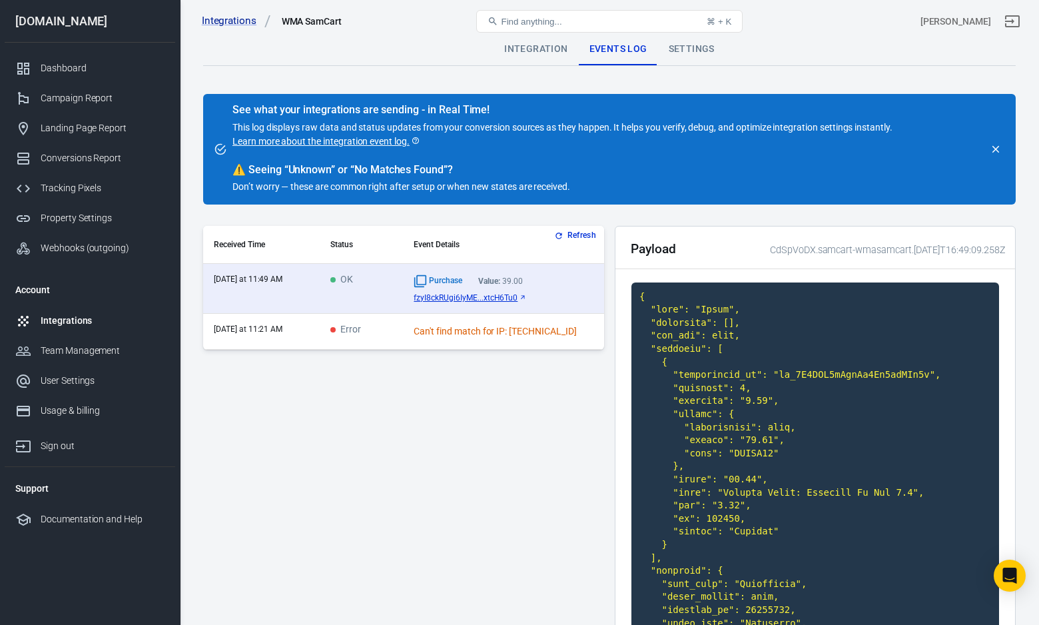
scroll to position [97, 0]
